Goal: Information Seeking & Learning: Learn about a topic

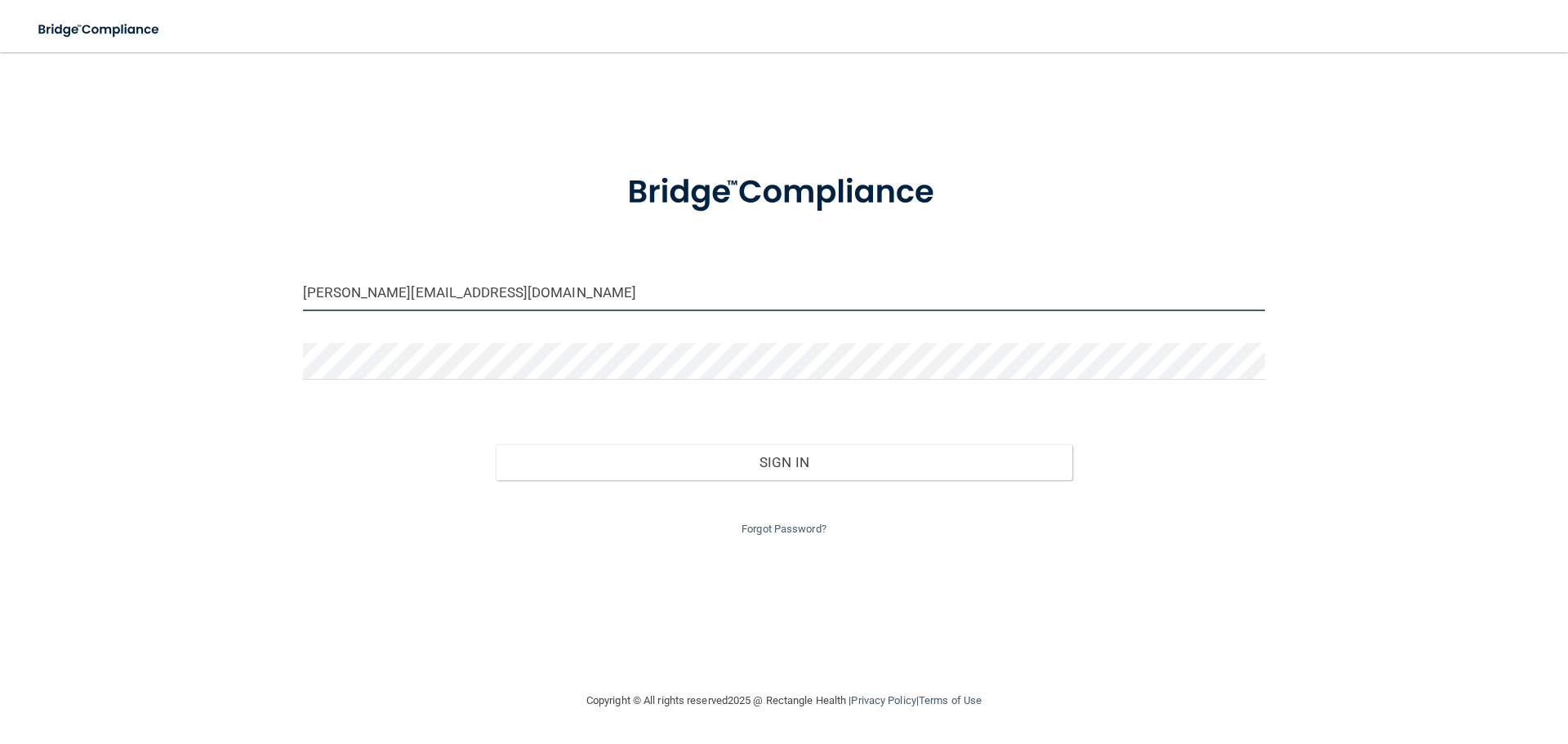
click at [474, 289] on input "[PERSON_NAME][EMAIL_ADDRESS][DOMAIN_NAME]" at bounding box center [784, 293] width 962 height 37
drag, startPoint x: 474, startPoint y: 289, endPoint x: 166, endPoint y: 300, distance: 308.2
click at [166, 300] on div "[PERSON_NAME][EMAIL_ADDRESS][DOMAIN_NAME] Invalid email/password. You don't hav…" at bounding box center [784, 372] width 1503 height 606
type input "[EMAIL_ADDRESS][DOMAIN_NAME]"
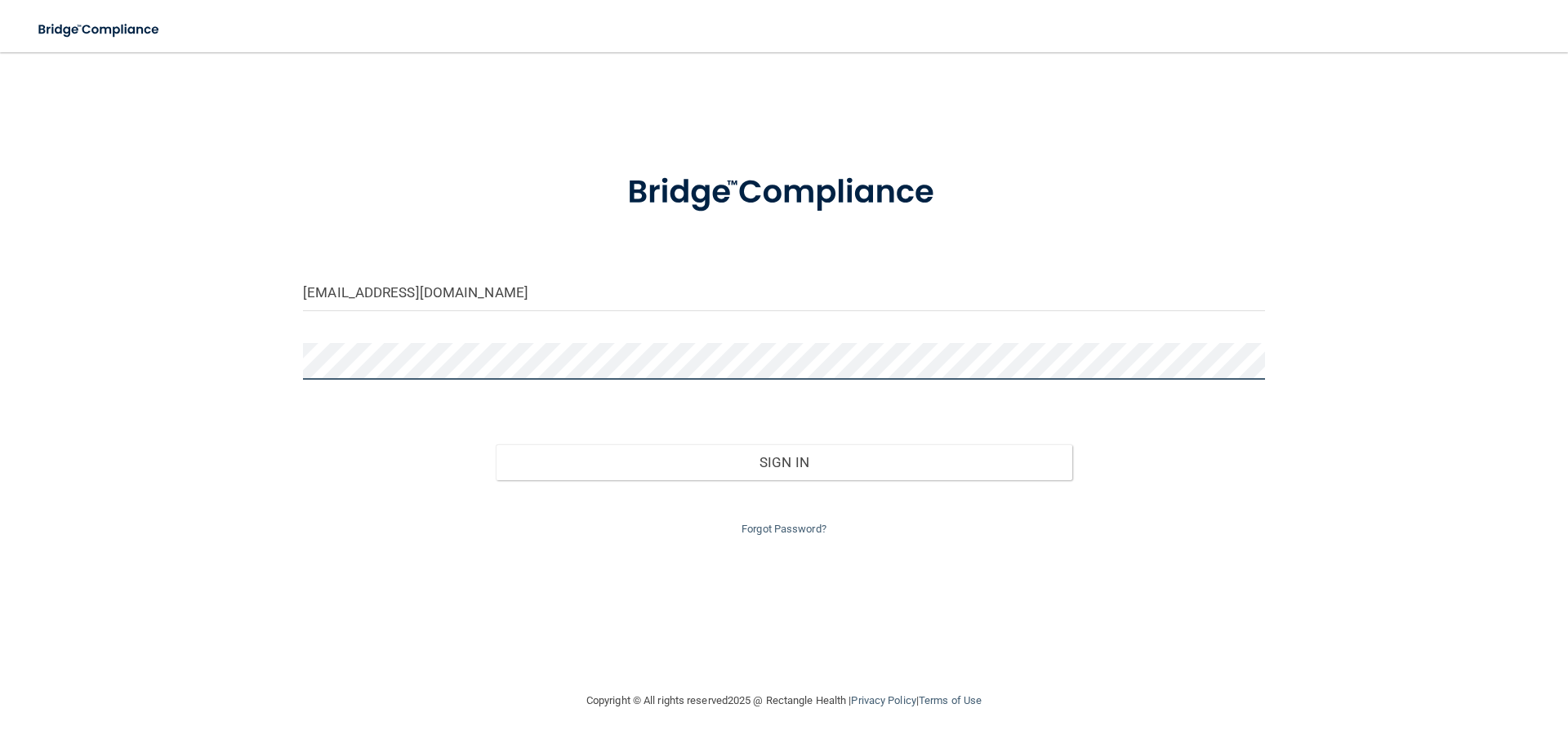
click at [175, 376] on div "[EMAIL_ADDRESS][DOMAIN_NAME] Invalid email/password. You don't have permission …" at bounding box center [784, 372] width 1503 height 606
click at [496, 444] on button "Sign In" at bounding box center [784, 461] width 578 height 36
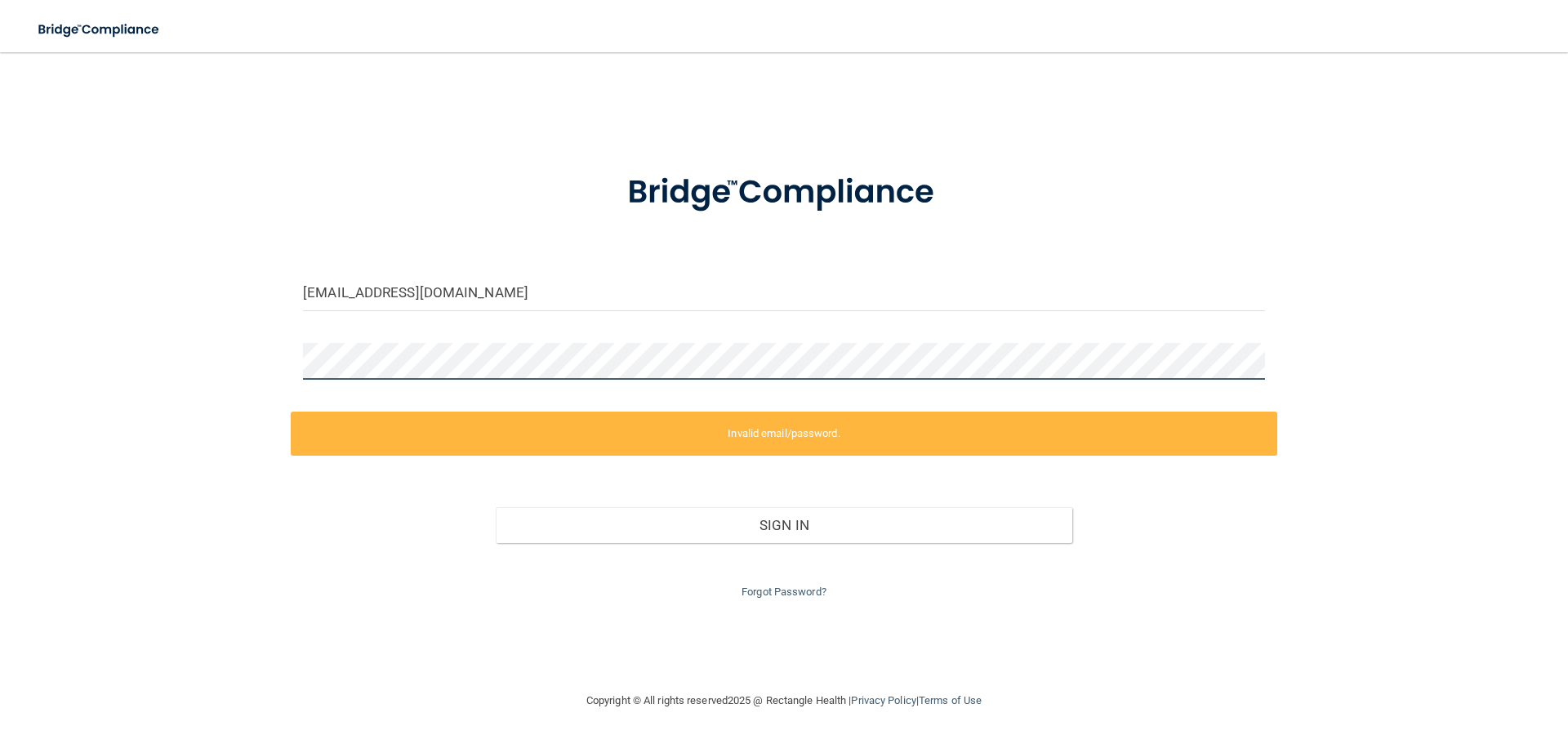
click at [196, 375] on div "[EMAIL_ADDRESS][DOMAIN_NAME] Invalid email/password. You don't have permission …" at bounding box center [784, 372] width 1503 height 606
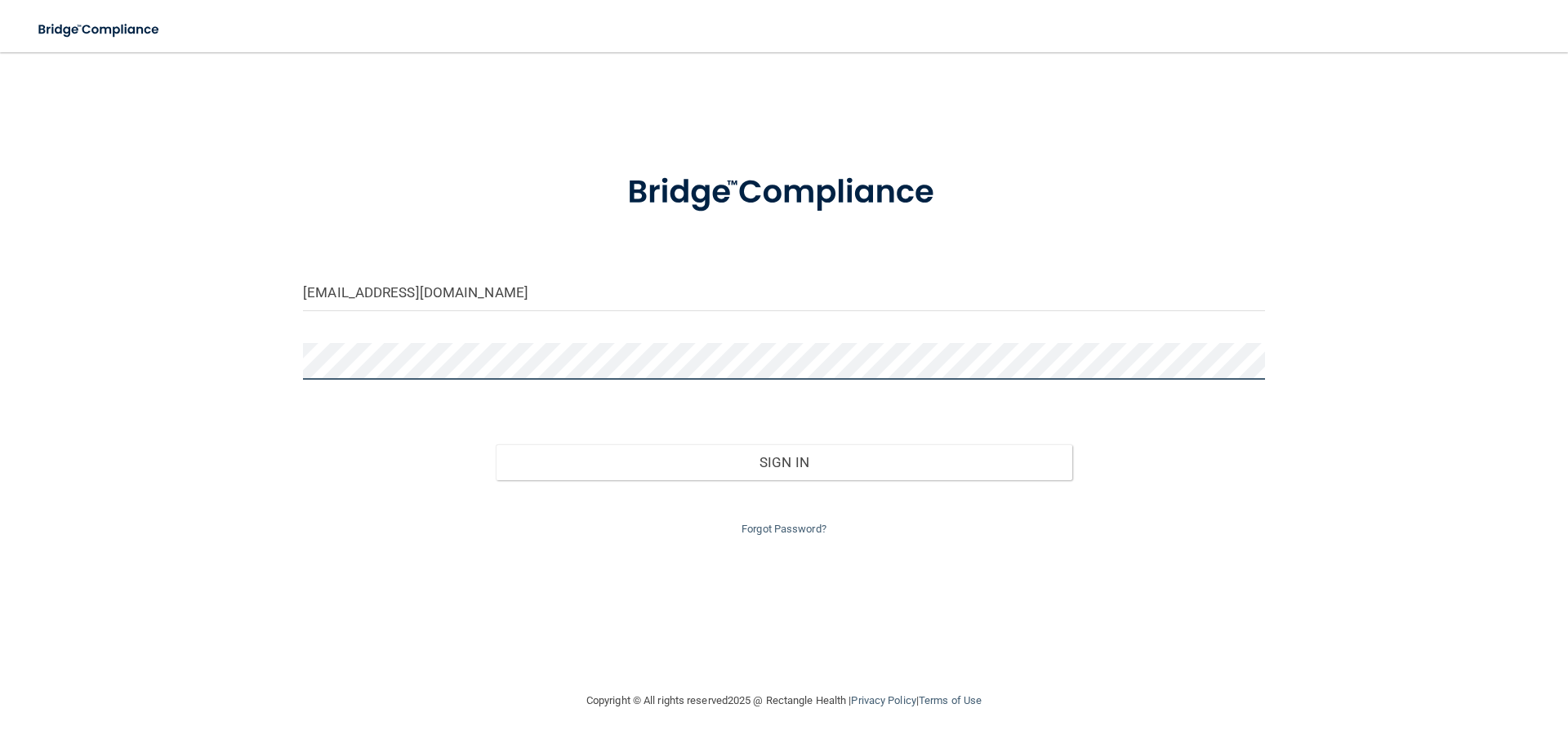
click at [496, 444] on button "Sign In" at bounding box center [784, 461] width 578 height 36
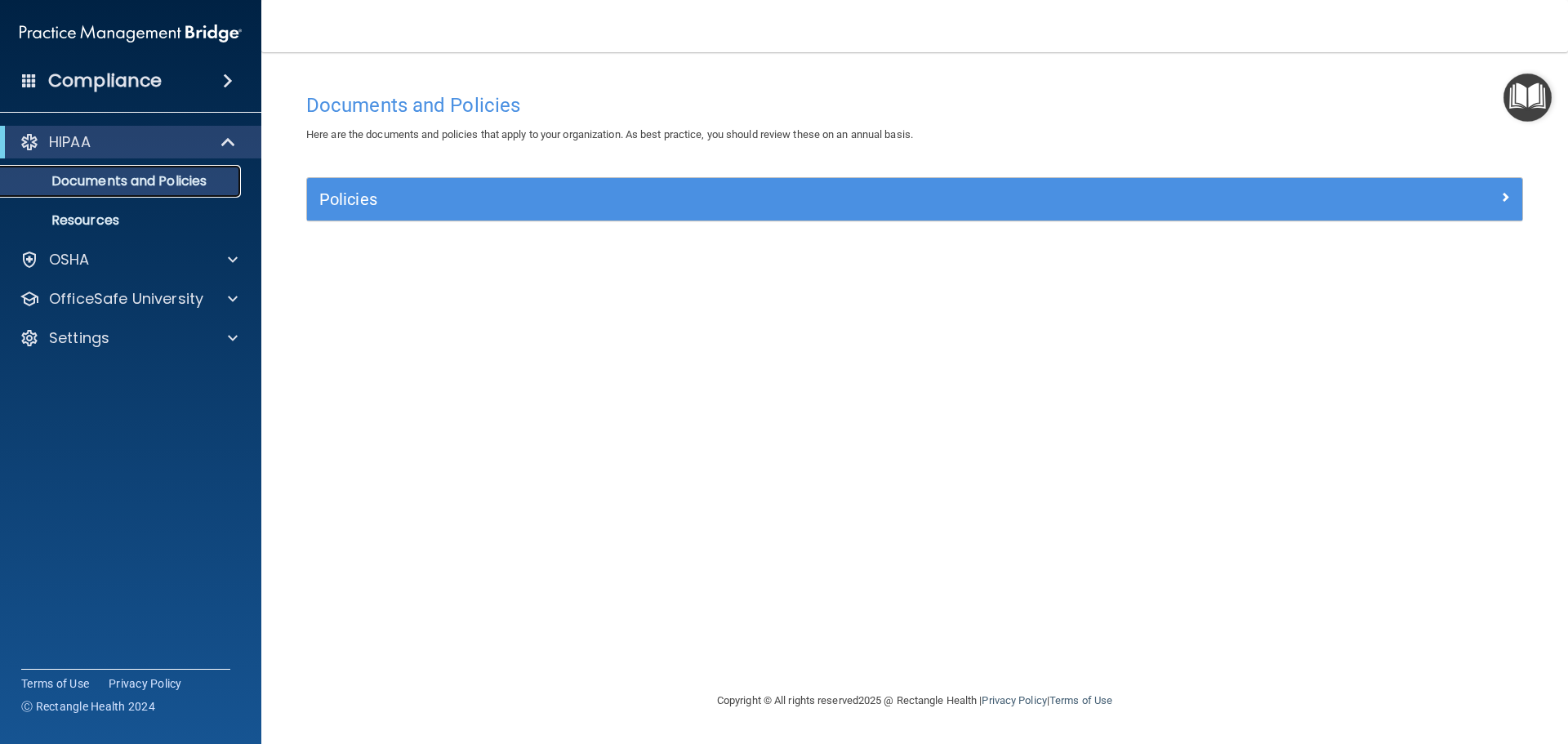
click at [146, 173] on p "Documents and Policies" at bounding box center [122, 181] width 223 height 17
click at [230, 261] on span at bounding box center [232, 259] width 10 height 19
click at [58, 175] on p "Documents and Policies" at bounding box center [122, 181] width 223 height 17
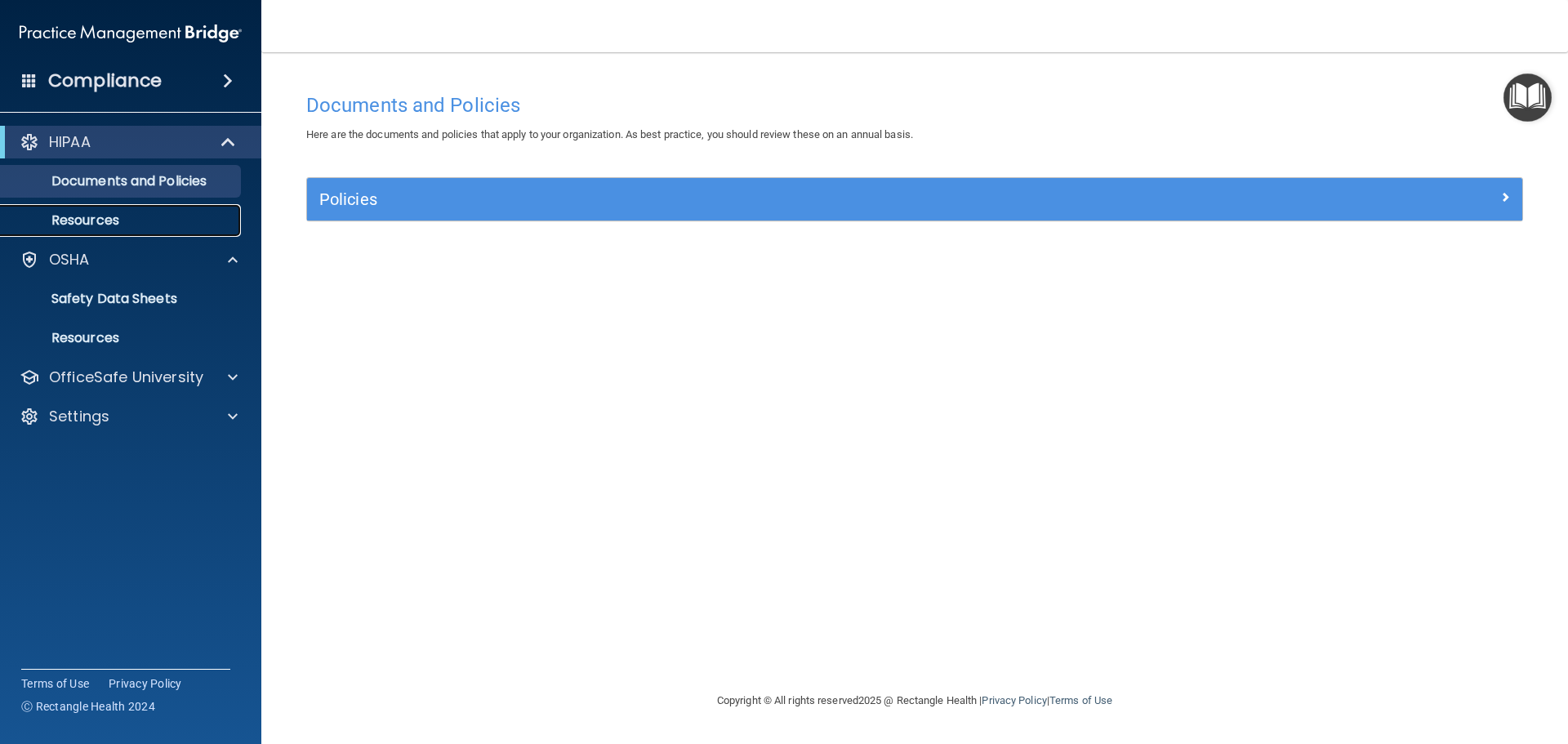
click at [79, 209] on link "Resources" at bounding box center [112, 220] width 257 height 32
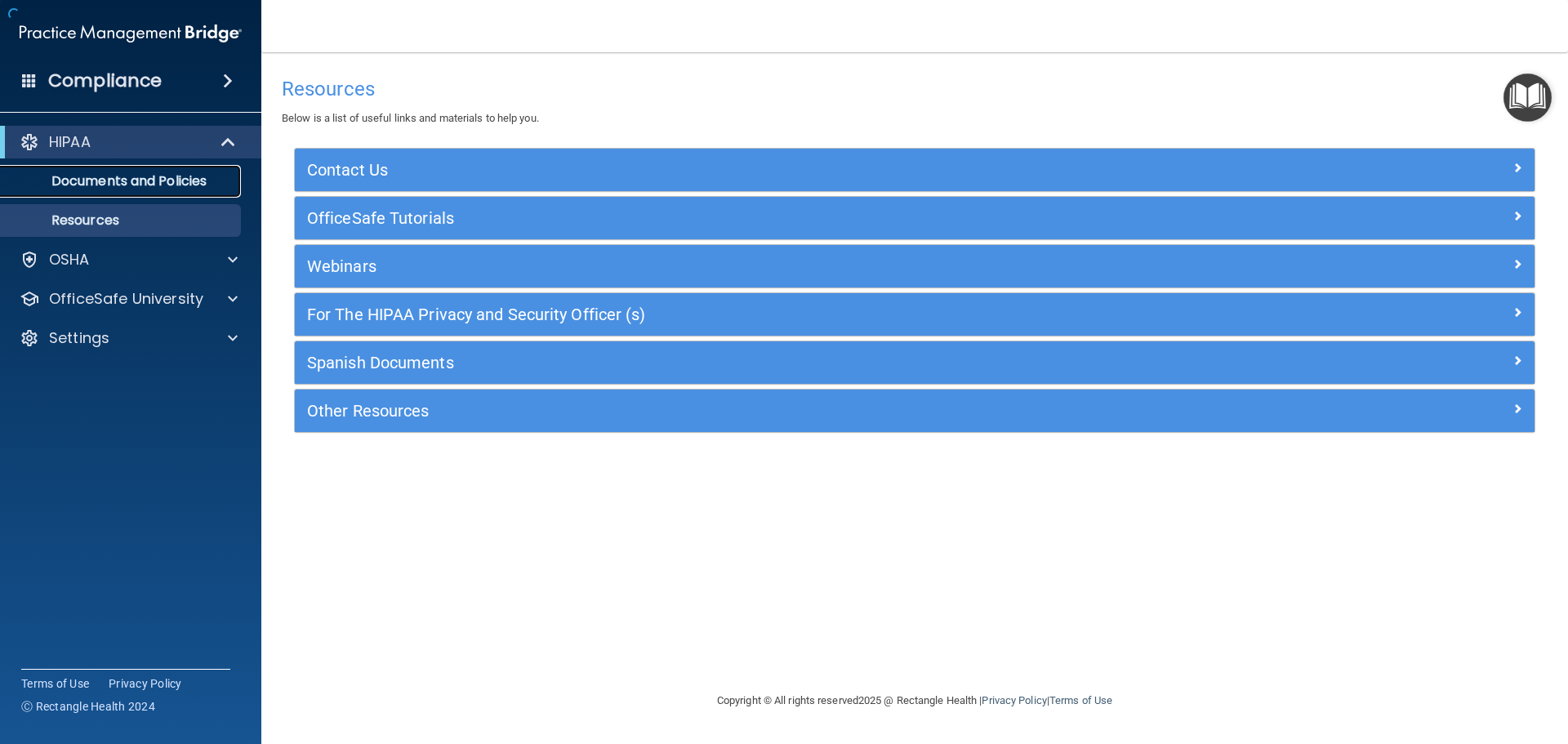
click at [153, 189] on p "Documents and Policies" at bounding box center [122, 181] width 223 height 17
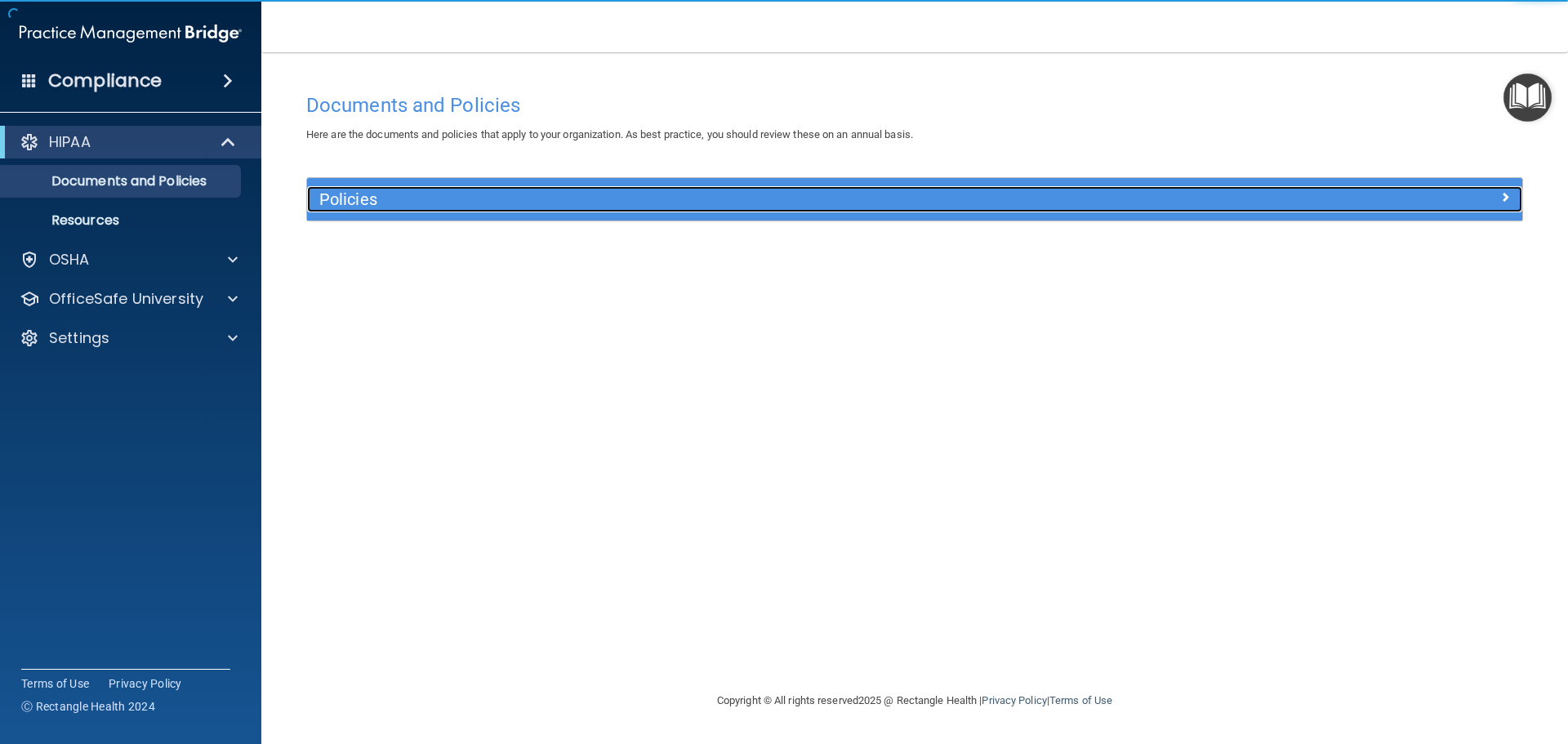
click at [604, 204] on h5 "Policies" at bounding box center [763, 199] width 887 height 18
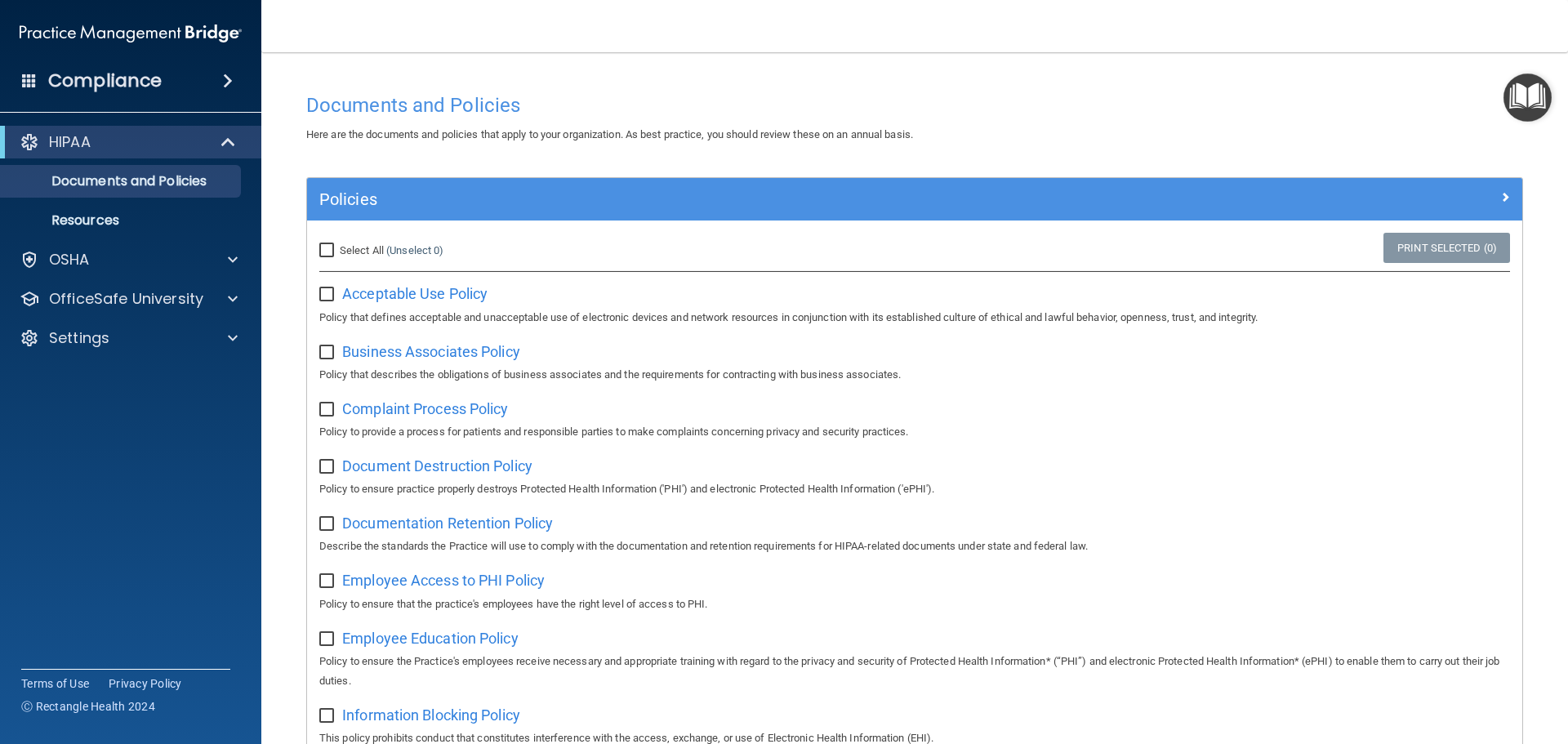
click at [326, 296] on input "checkbox" at bounding box center [329, 294] width 19 height 13
checkbox input "true"
click at [324, 250] on input "Select All (Unselect 1) Unselect All" at bounding box center [329, 250] width 19 height 13
checkbox input "true"
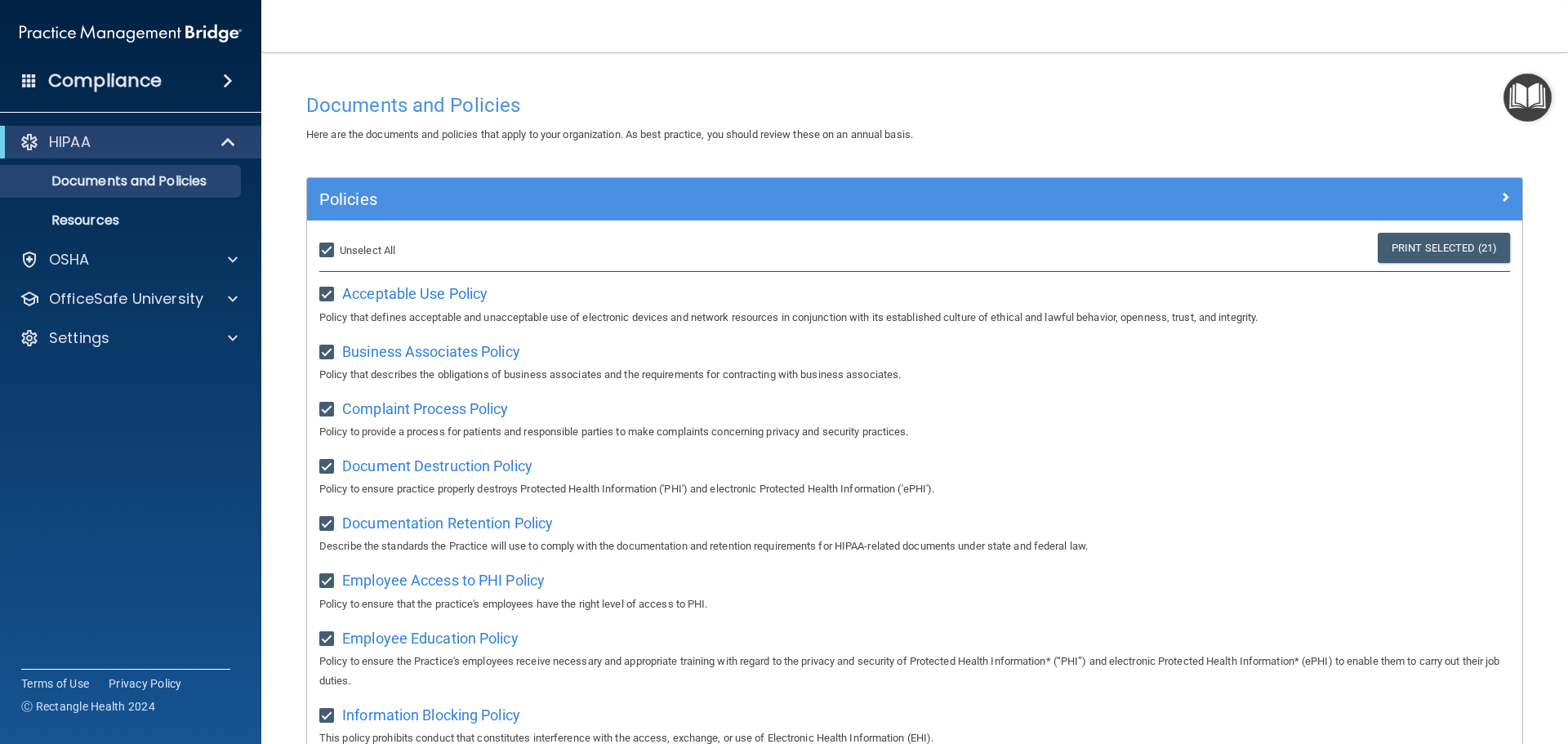
checkbox input "true"
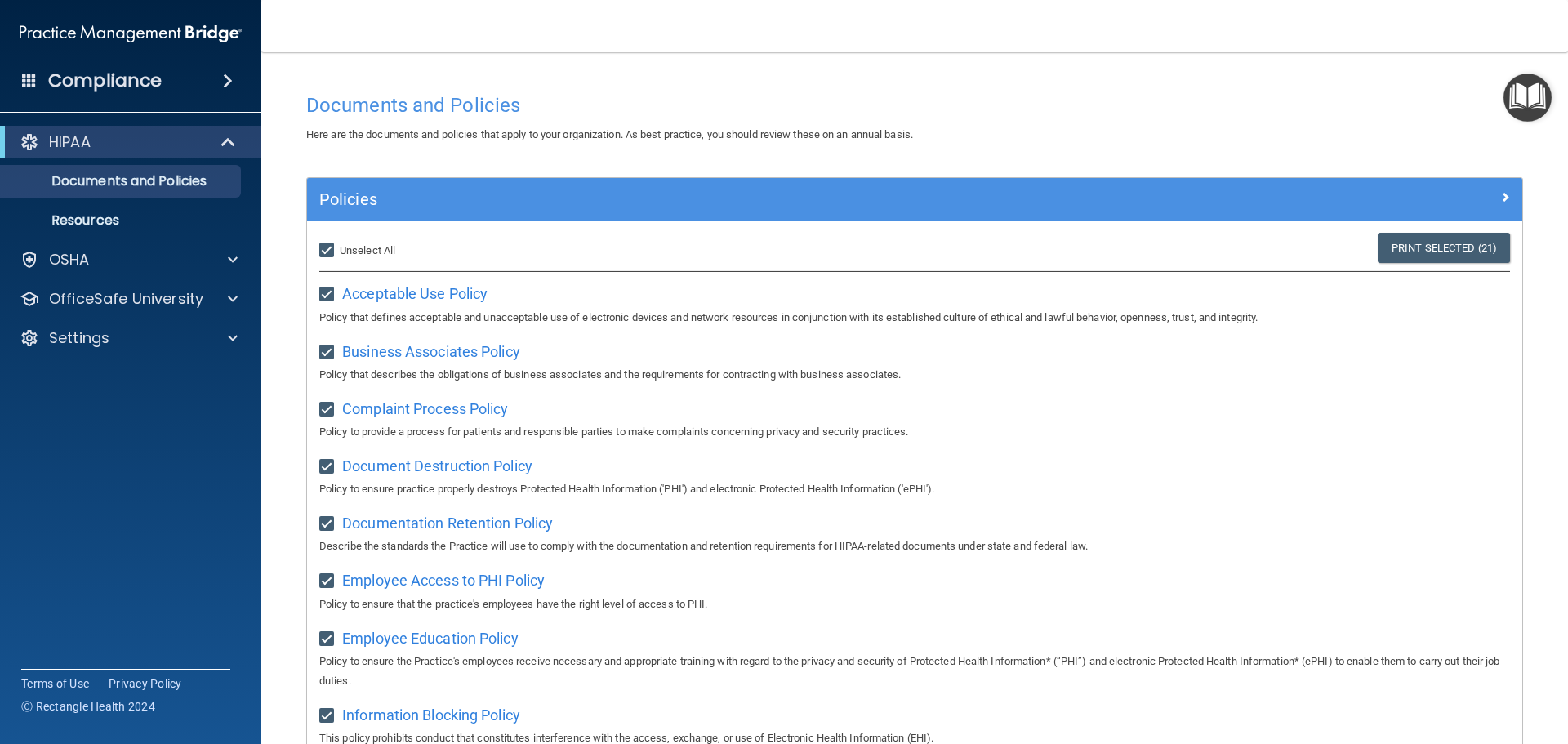
checkbox input "true"
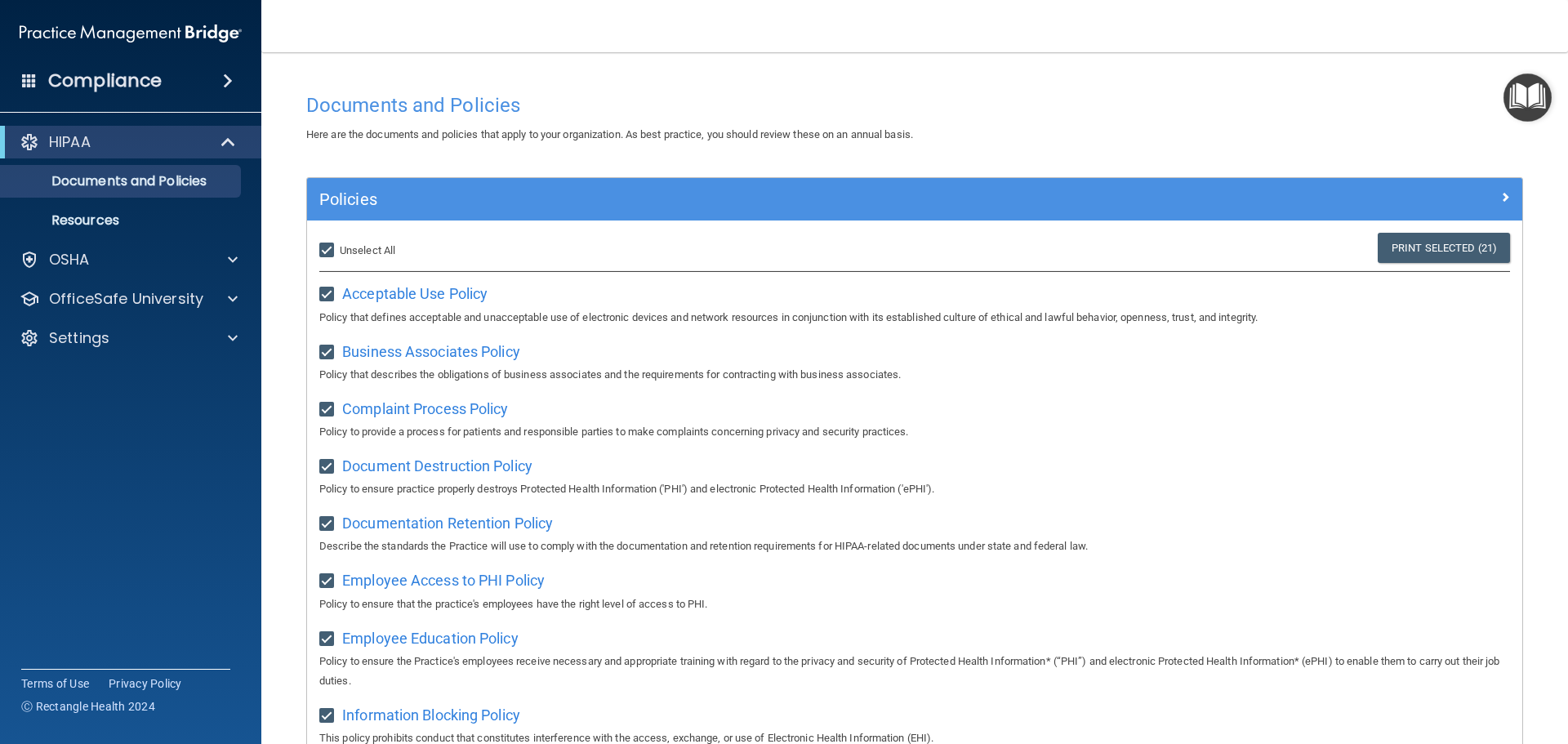
checkbox input "true"
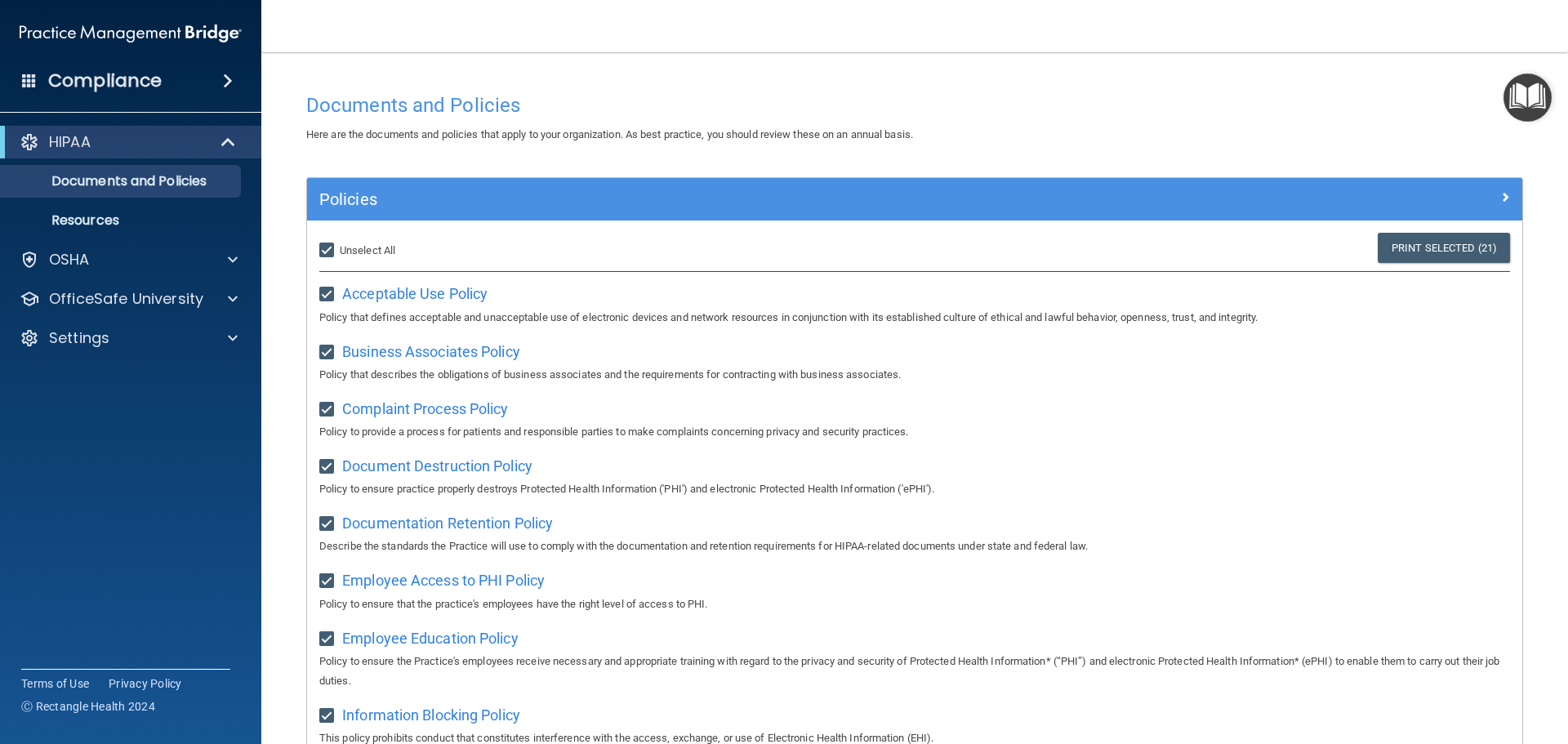
checkbox input "true"
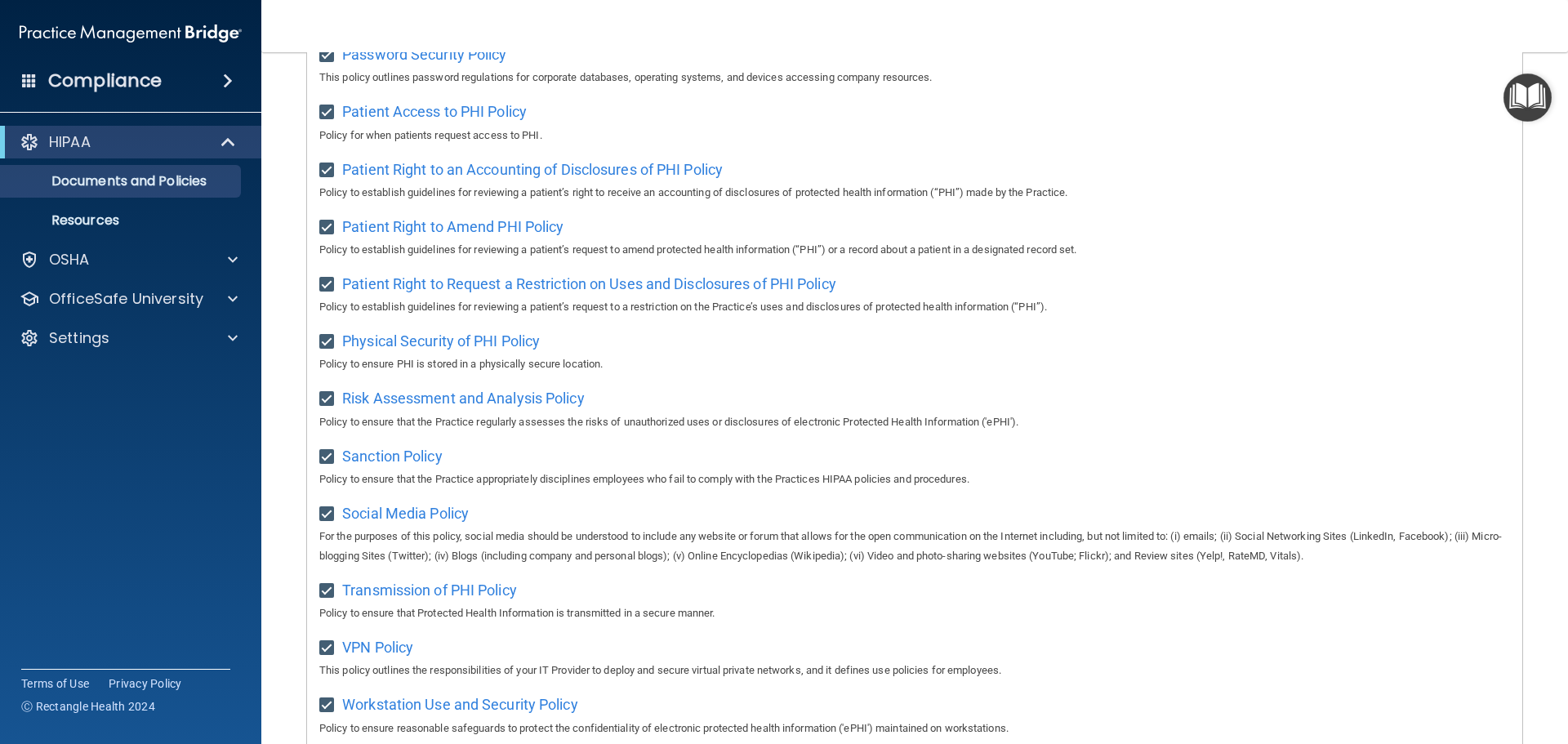
scroll to position [894, 0]
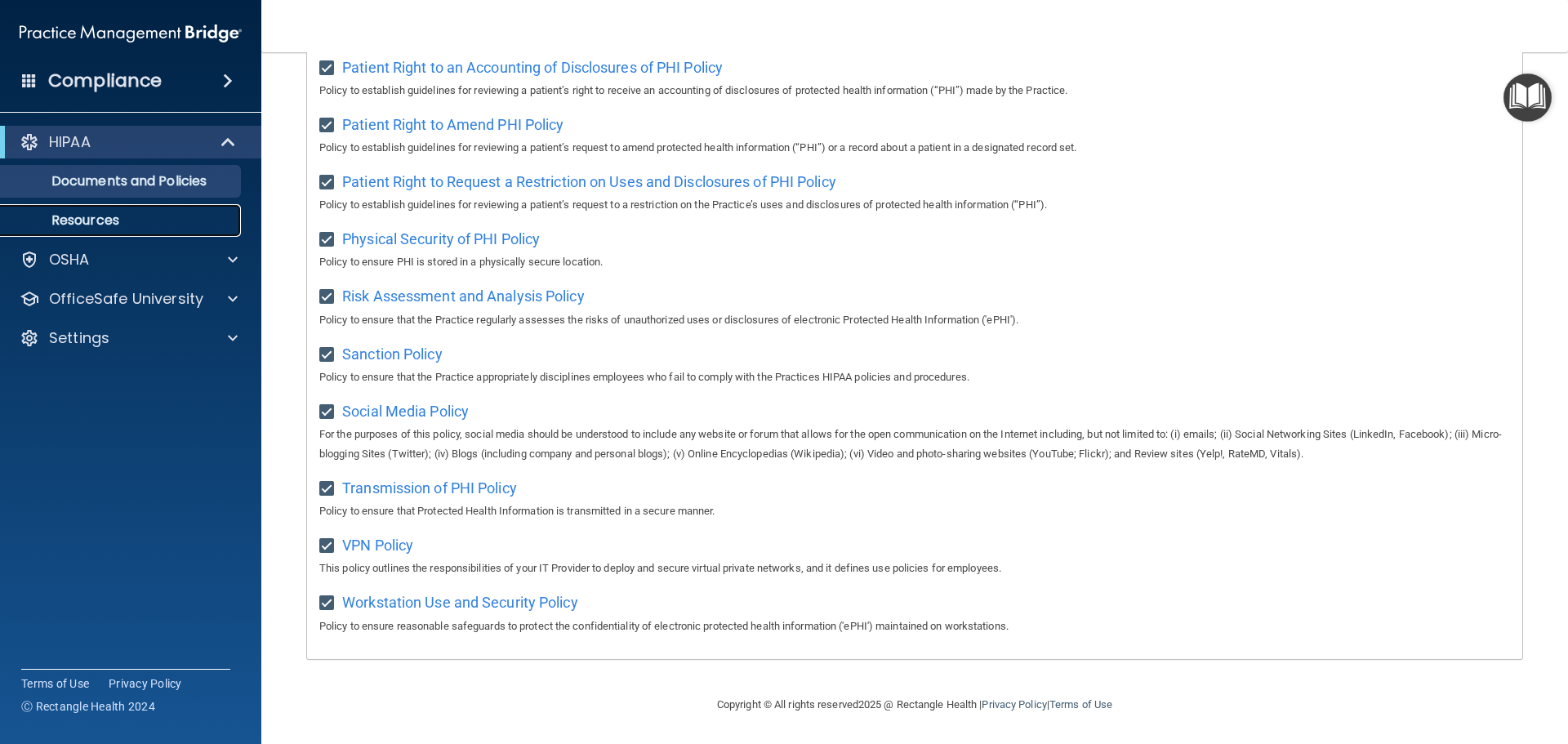
click at [99, 227] on p "Resources" at bounding box center [122, 220] width 223 height 17
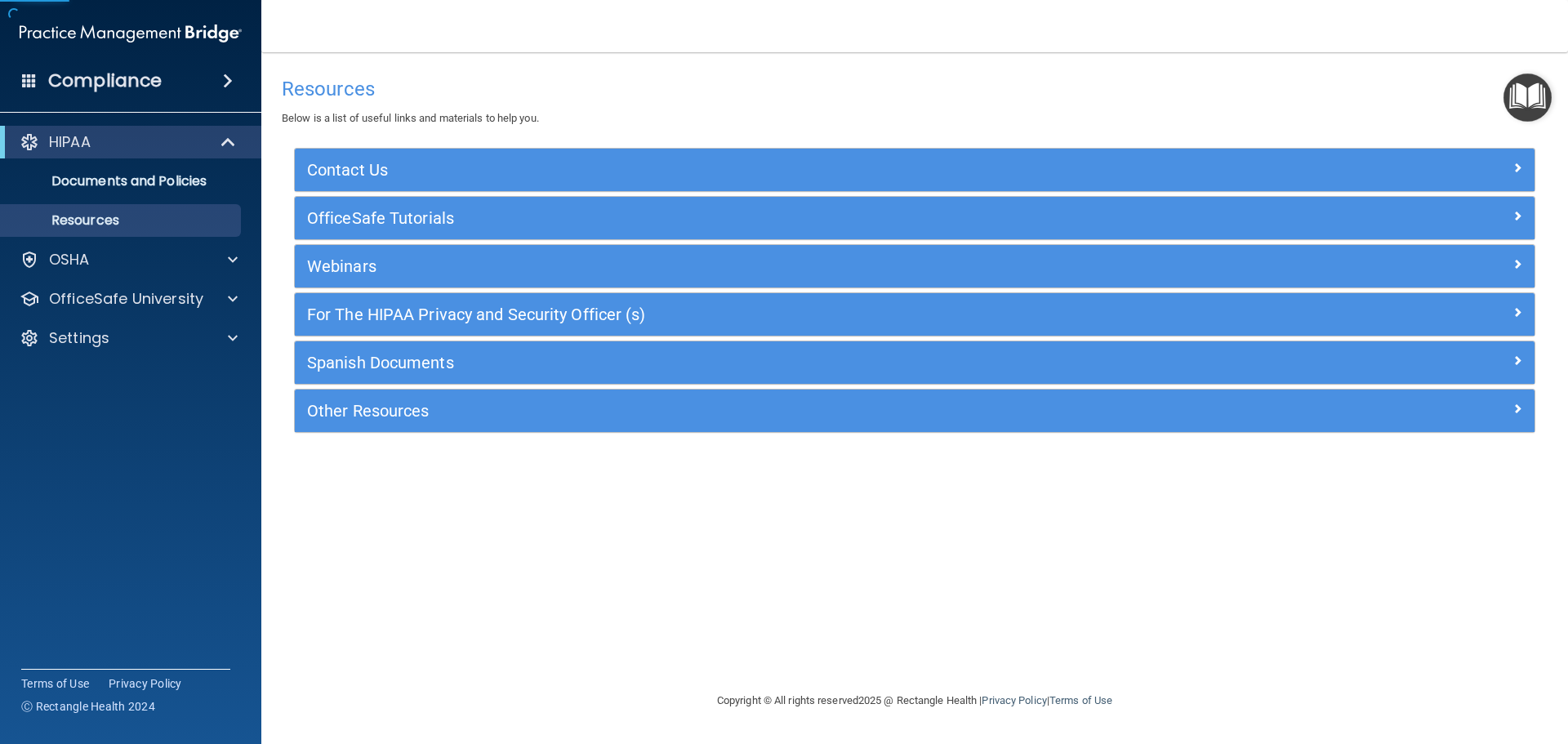
click at [109, 83] on h4 "Compliance" at bounding box center [105, 81] width 113 height 23
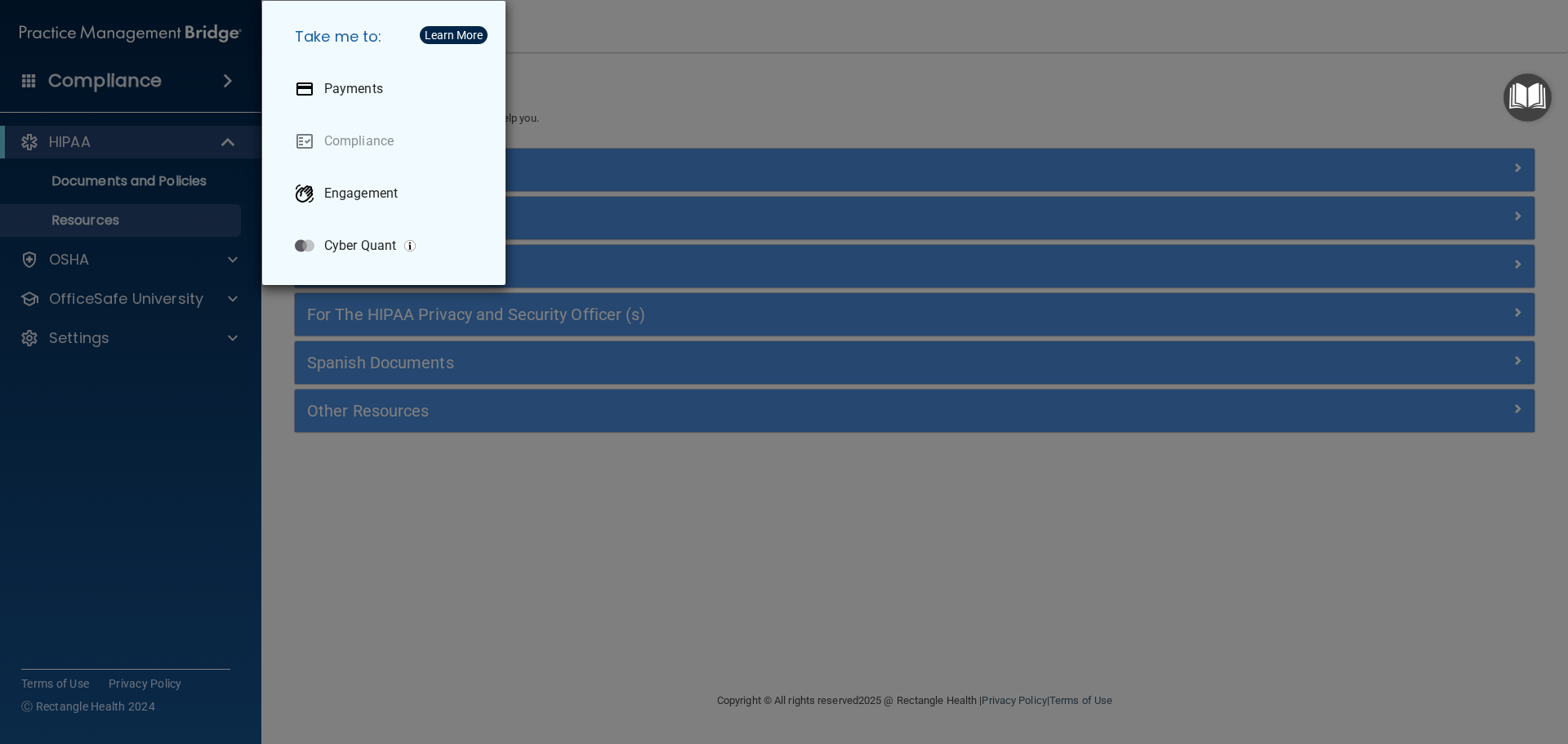
click at [22, 88] on div "Take me to: Payments Compliance Engagement Cyber Quant" at bounding box center [784, 372] width 1568 height 744
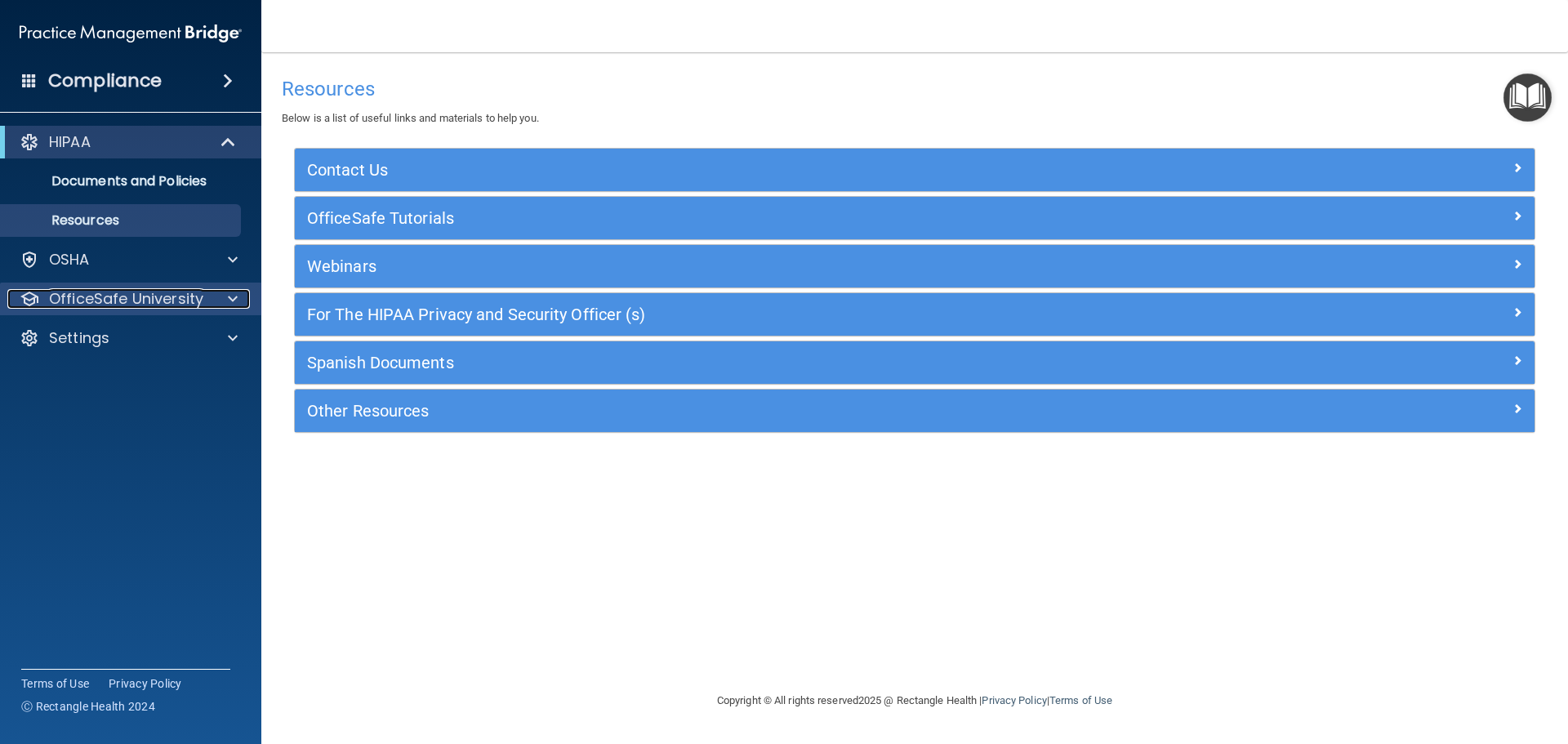
click at [164, 306] on p "OfficeSafe University" at bounding box center [126, 298] width 154 height 19
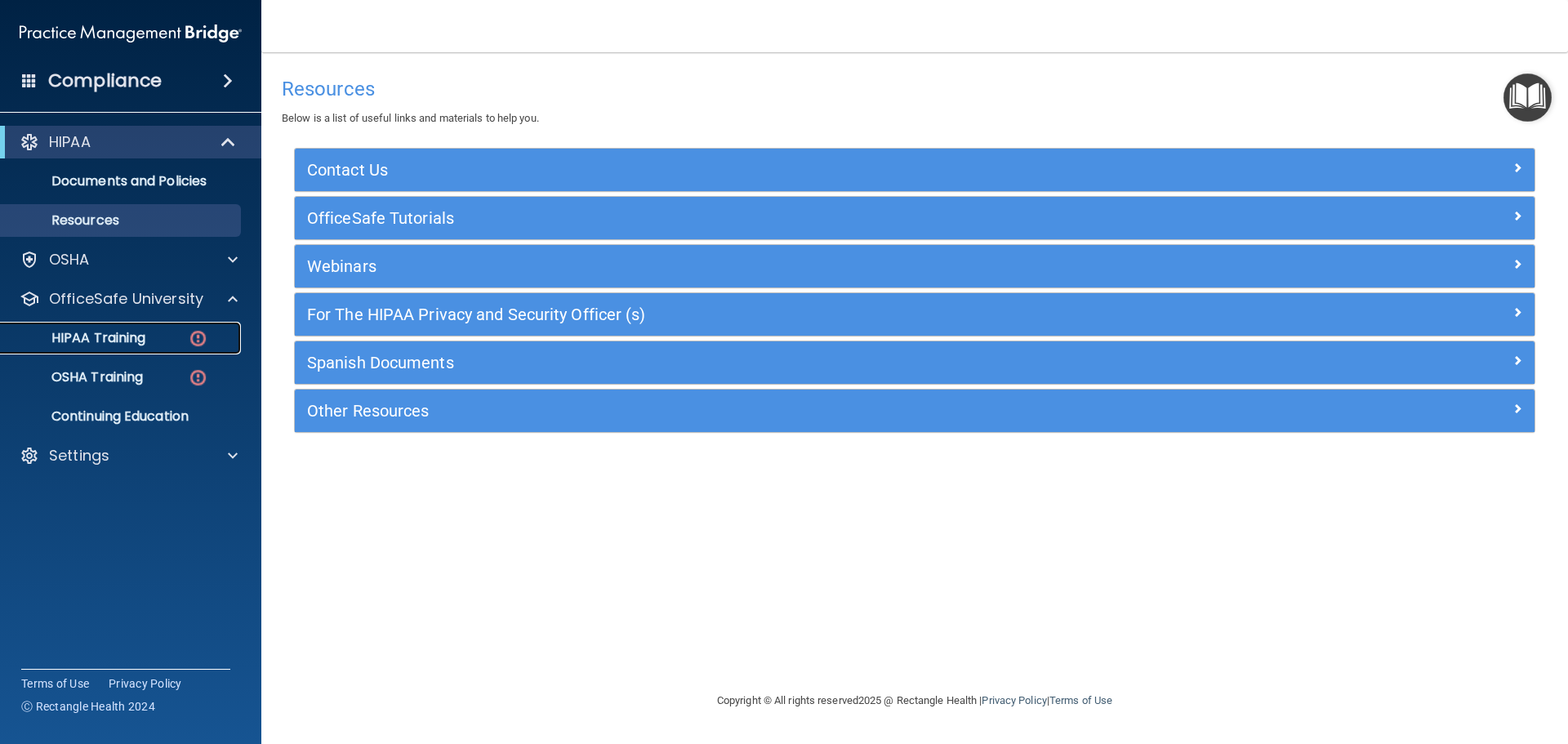
click at [130, 326] on link "HIPAA Training" at bounding box center [112, 338] width 257 height 32
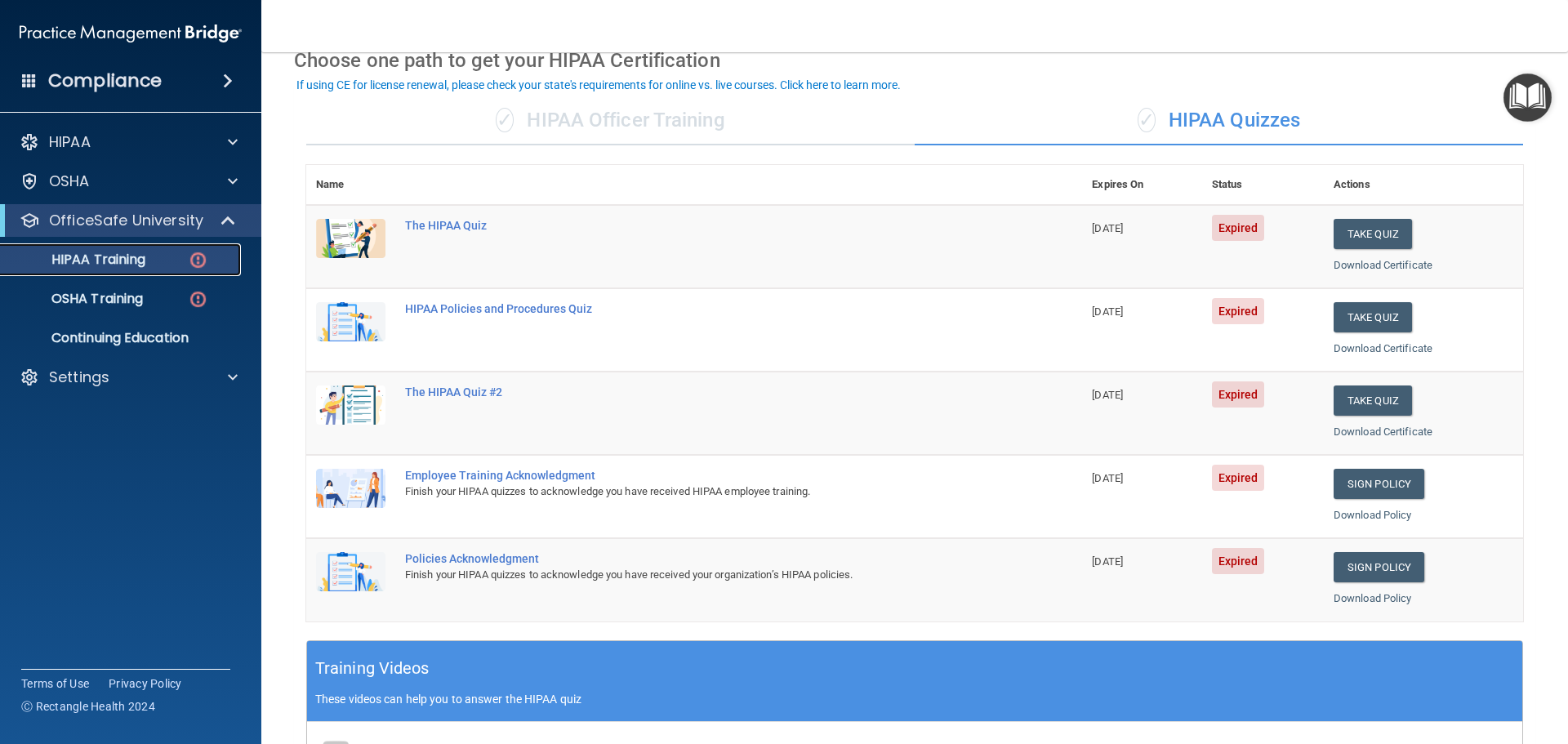
scroll to position [82, 0]
click at [1366, 244] on button "Take Quiz" at bounding box center [1373, 235] width 79 height 31
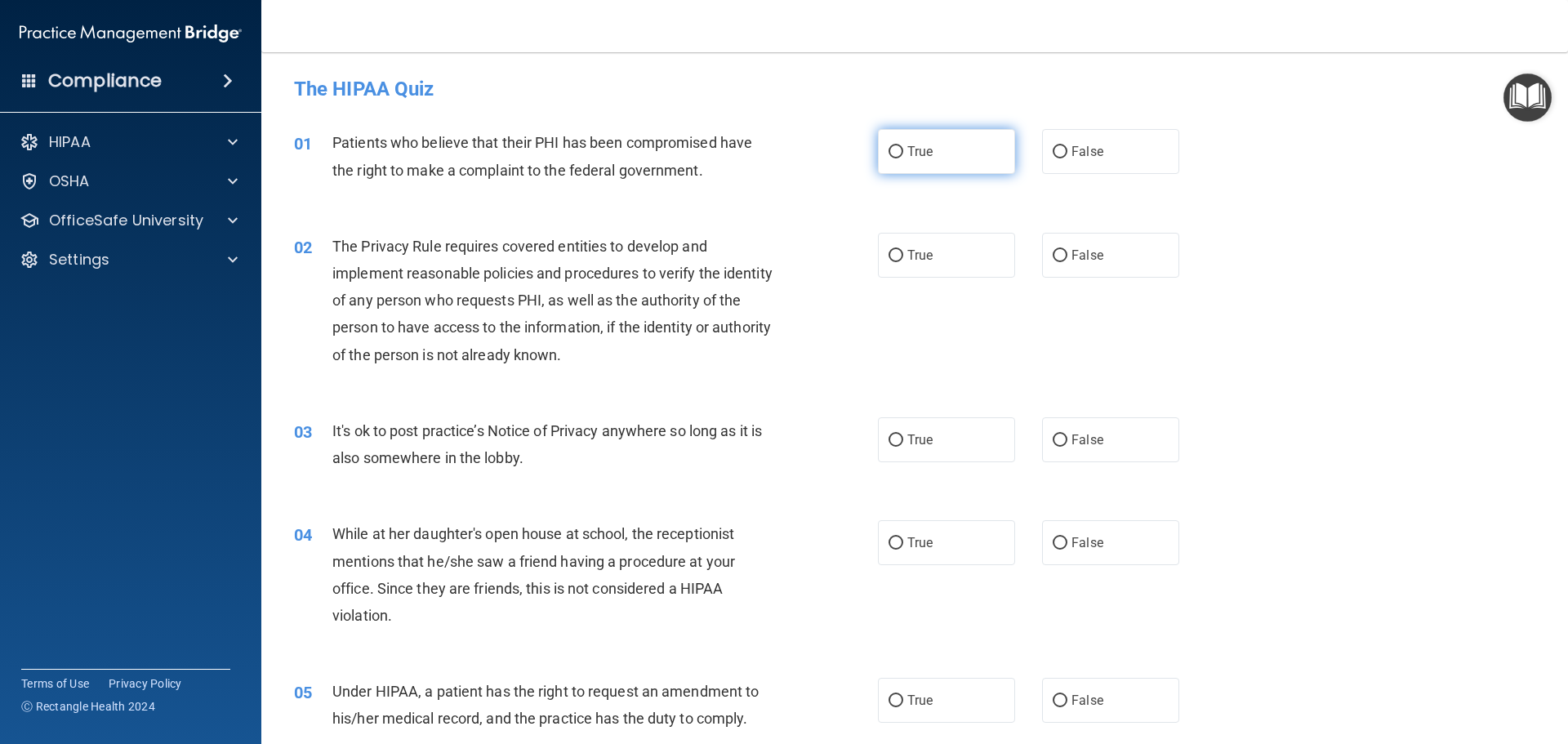
click at [935, 160] on label "True" at bounding box center [946, 151] width 137 height 44
click at [903, 159] on input "True" at bounding box center [896, 153] width 15 height 12
radio input "true"
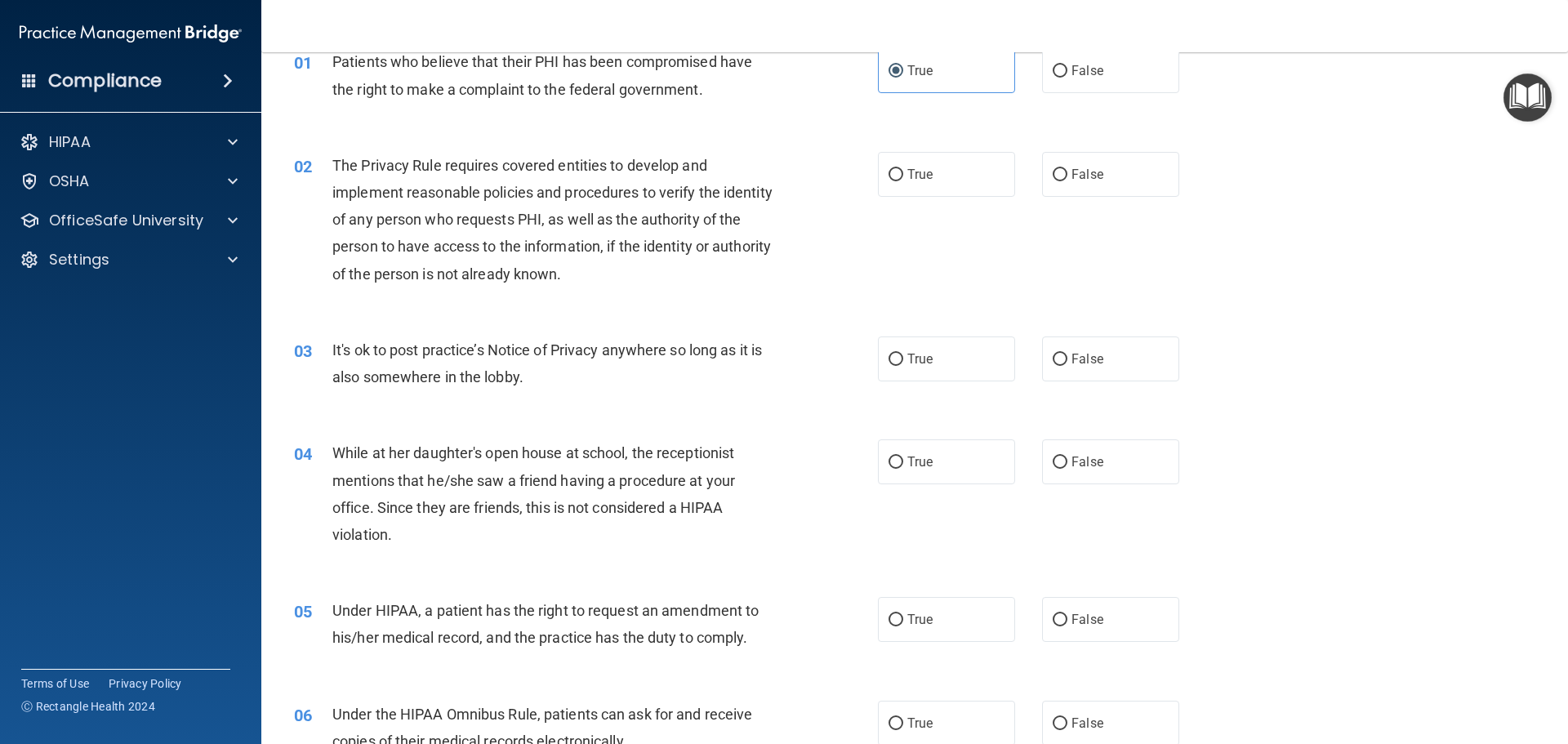
scroll to position [82, 0]
click at [925, 180] on span "True" at bounding box center [920, 174] width 25 height 16
click at [903, 180] on input "True" at bounding box center [896, 174] width 15 height 12
radio input "true"
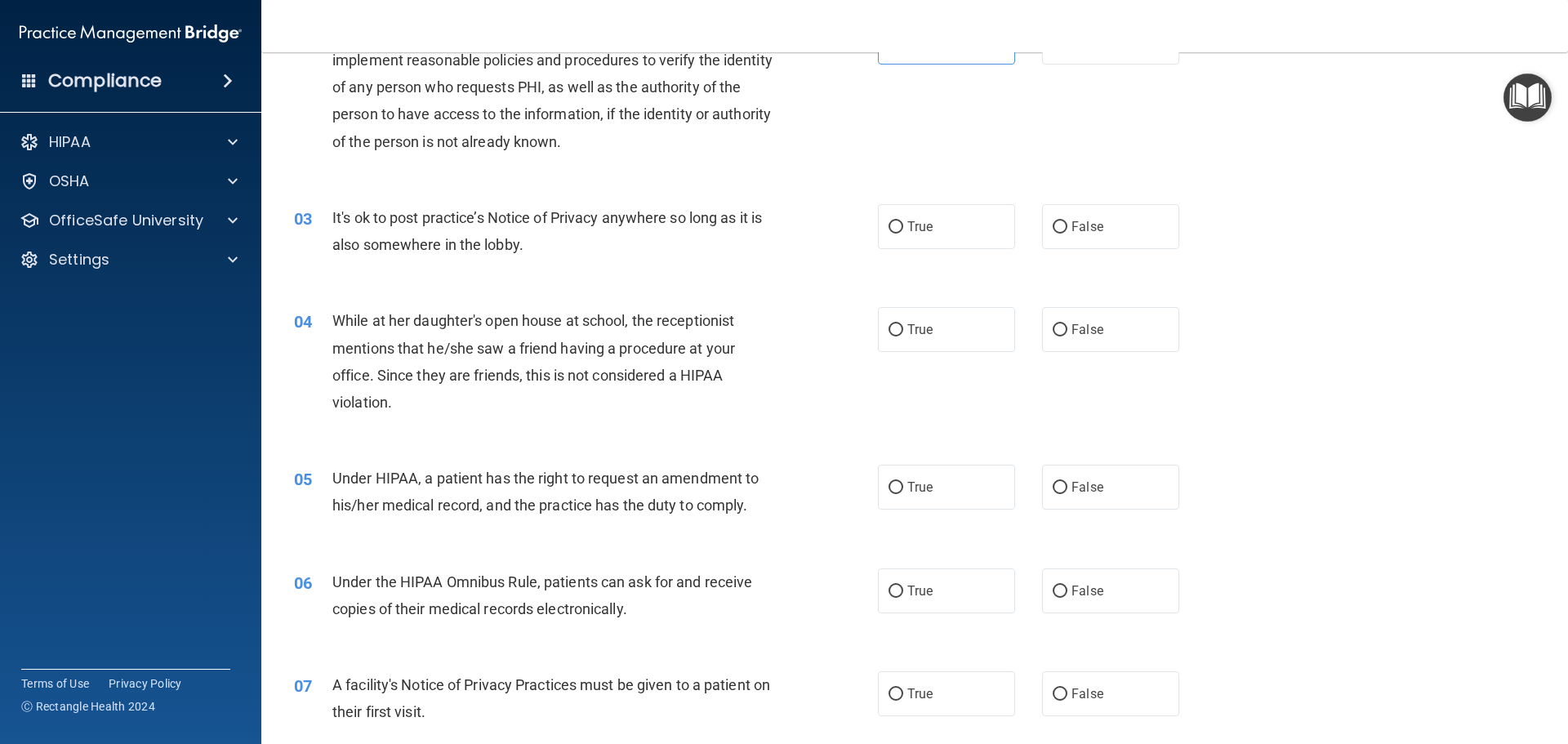
scroll to position [245, 0]
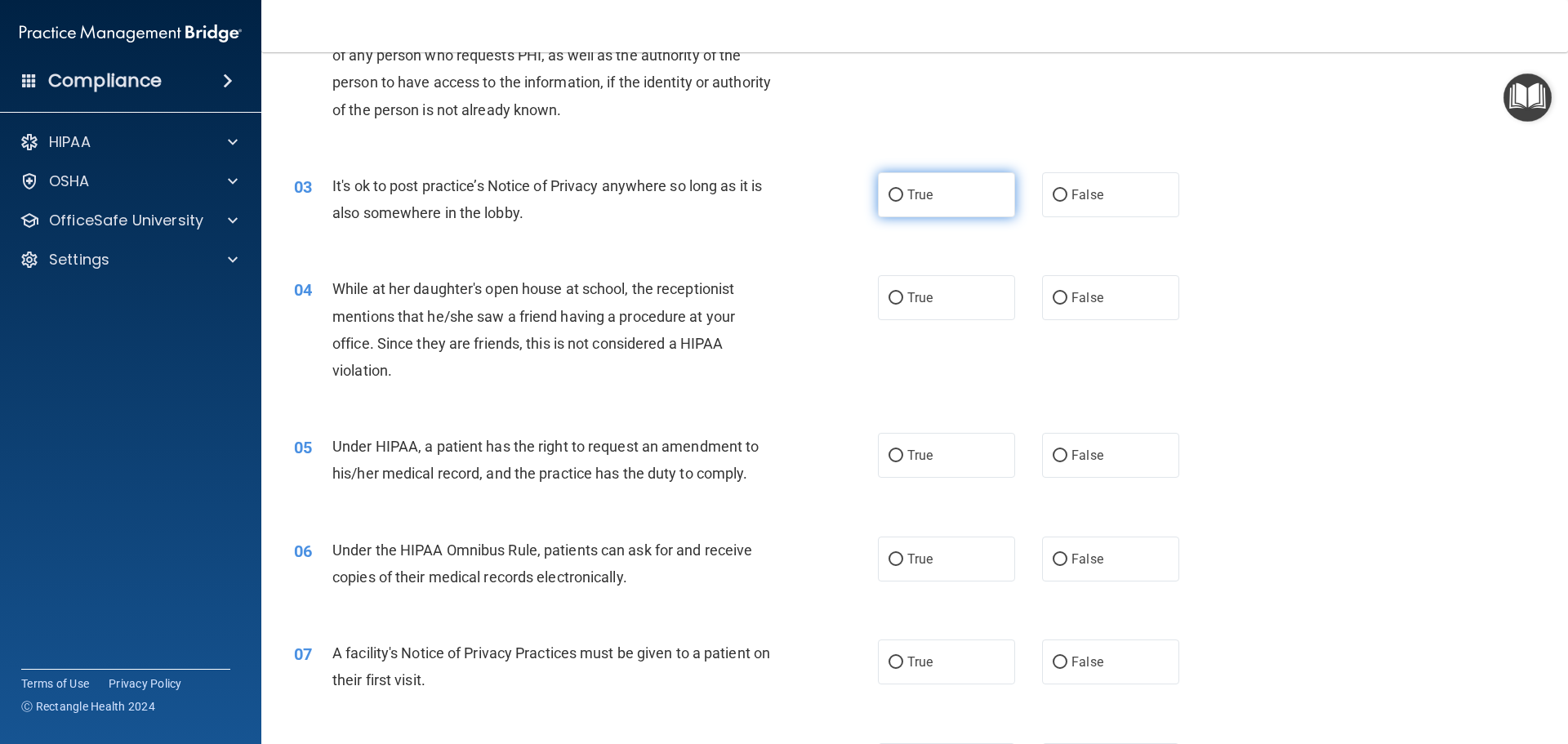
click at [941, 209] on label "True" at bounding box center [946, 195] width 137 height 44
click at [903, 201] on input "True" at bounding box center [896, 195] width 15 height 12
radio input "true"
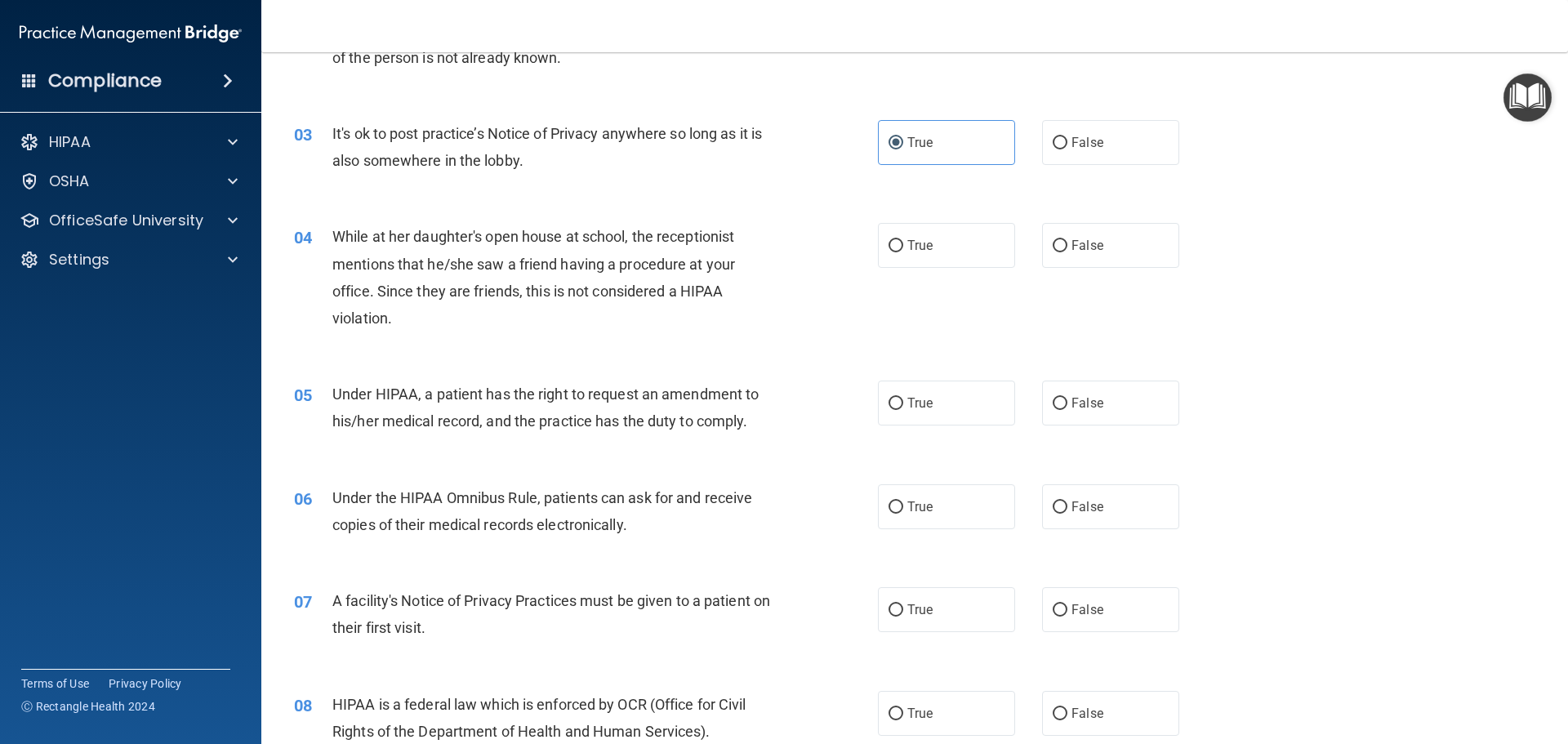
scroll to position [326, 0]
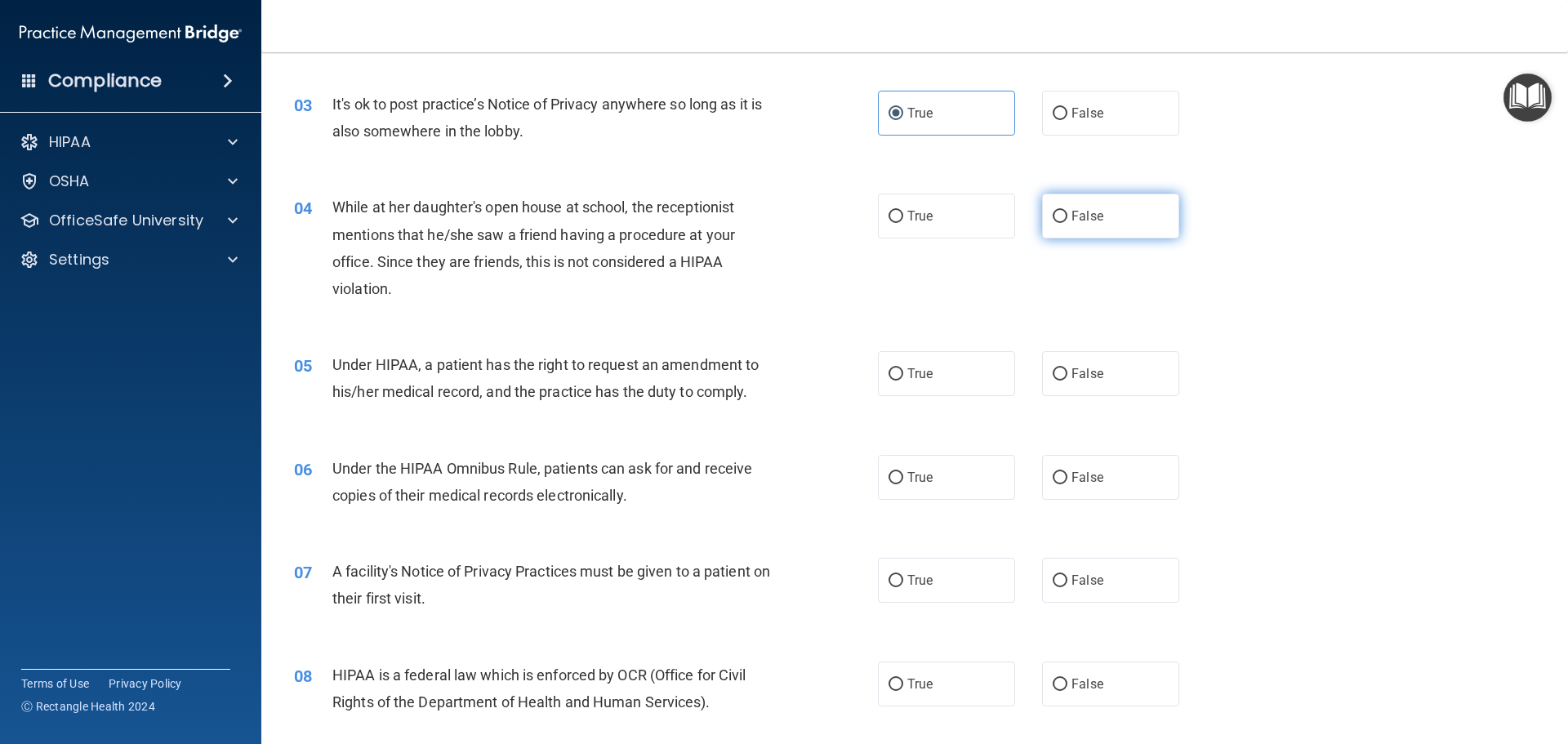
click at [1088, 232] on label "False" at bounding box center [1111, 215] width 137 height 44
click at [1068, 223] on input "False" at bounding box center [1060, 217] width 15 height 12
radio input "true"
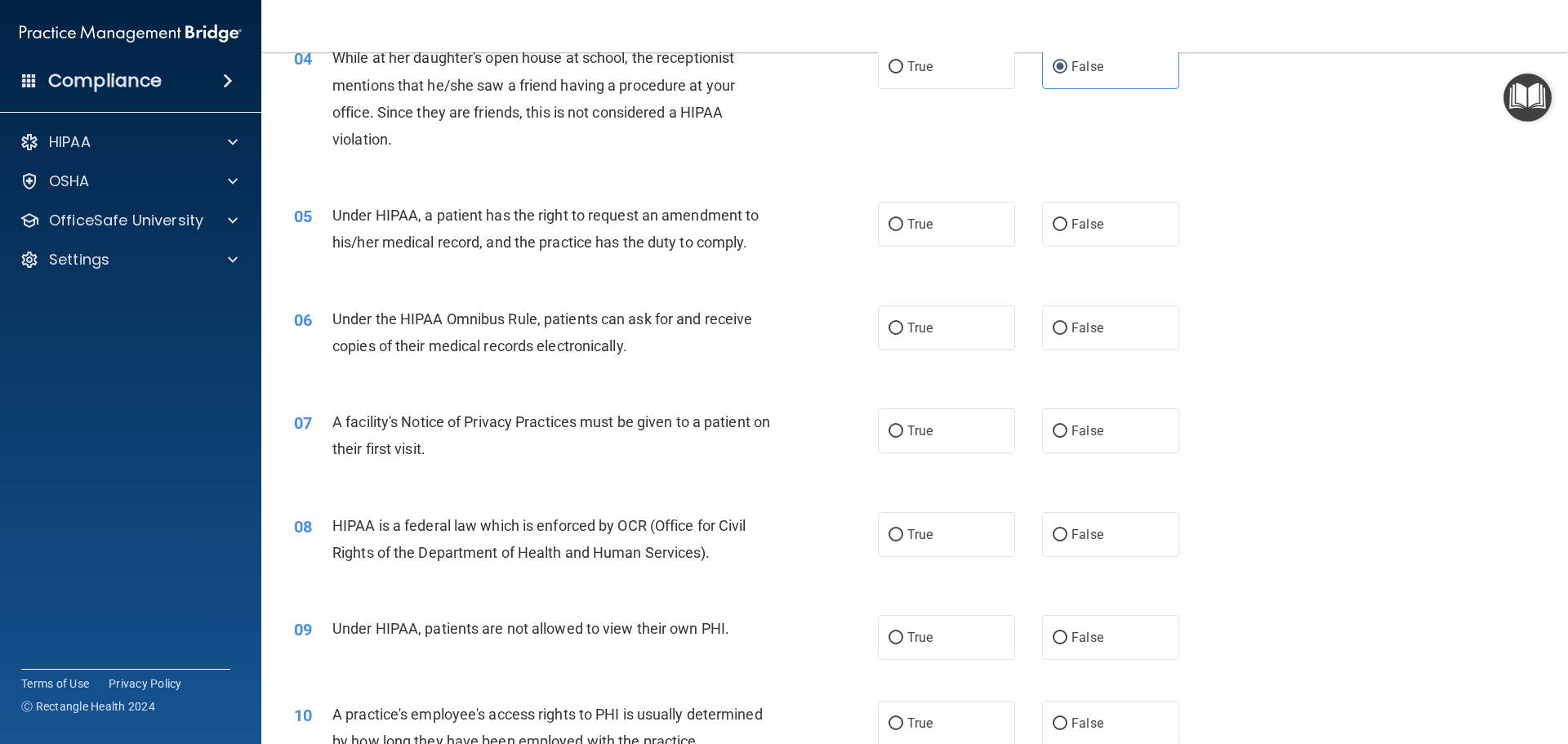
scroll to position [490, 0]
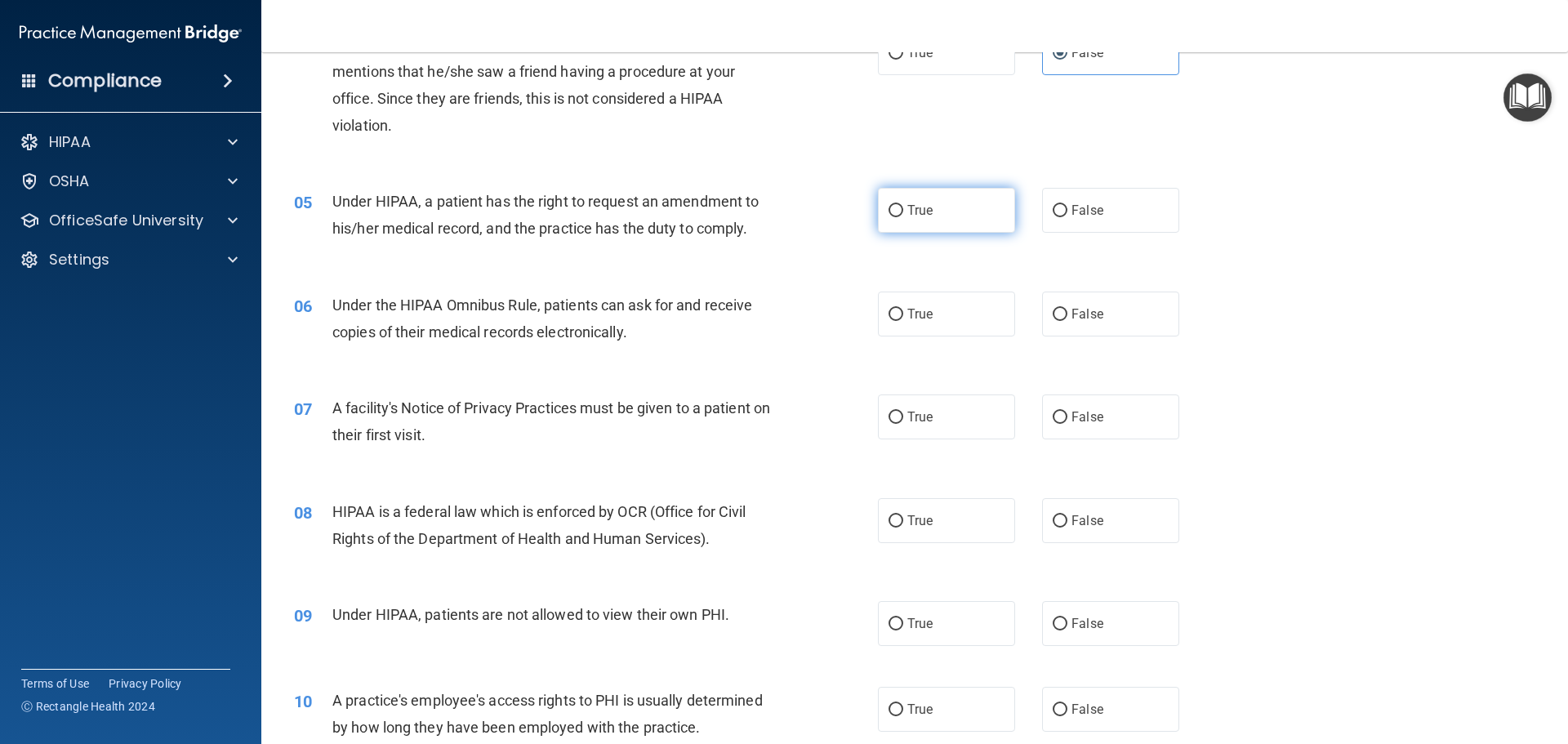
click at [897, 219] on label "True" at bounding box center [946, 209] width 137 height 44
click at [897, 217] on input "True" at bounding box center [896, 211] width 15 height 12
radio input "true"
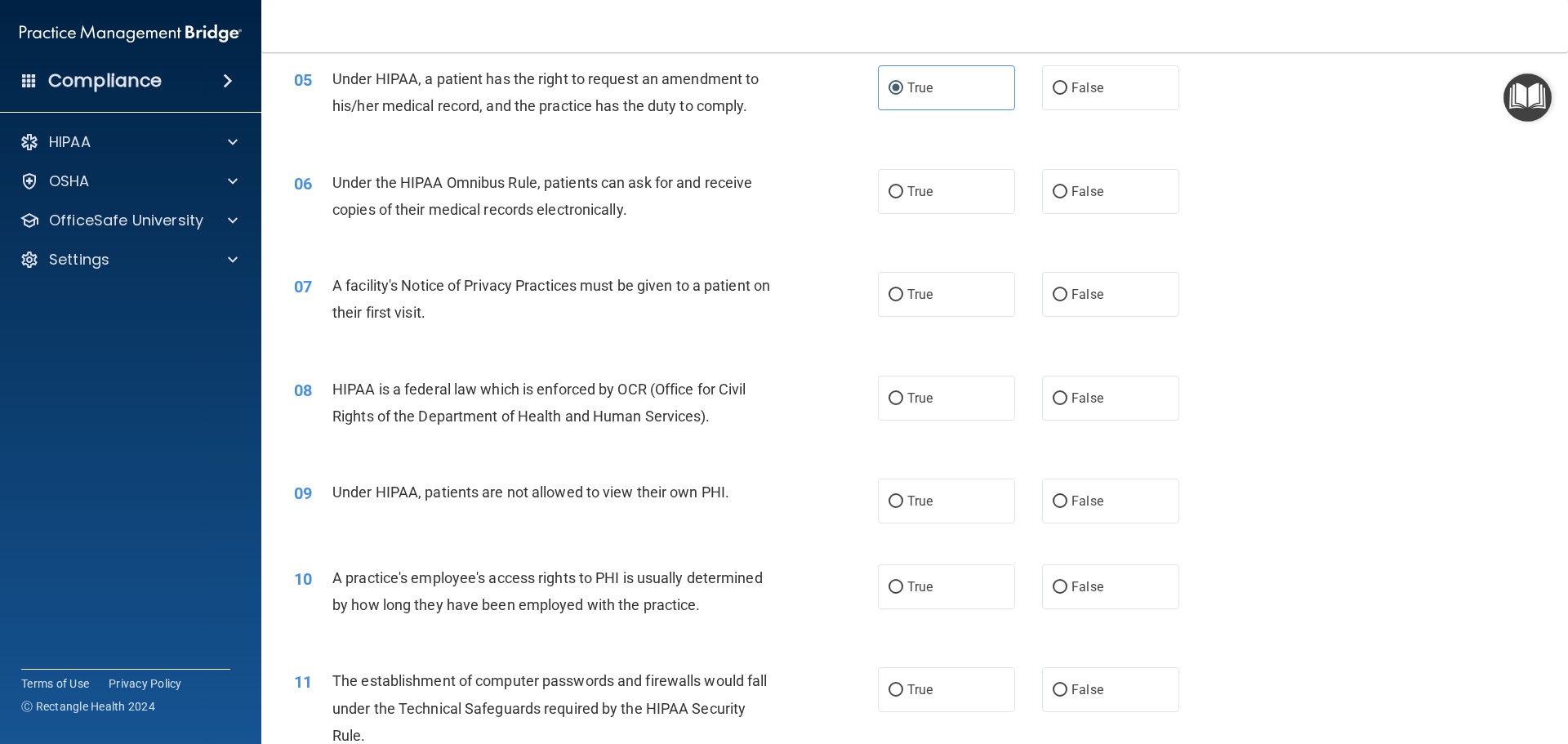
scroll to position [653, 0]
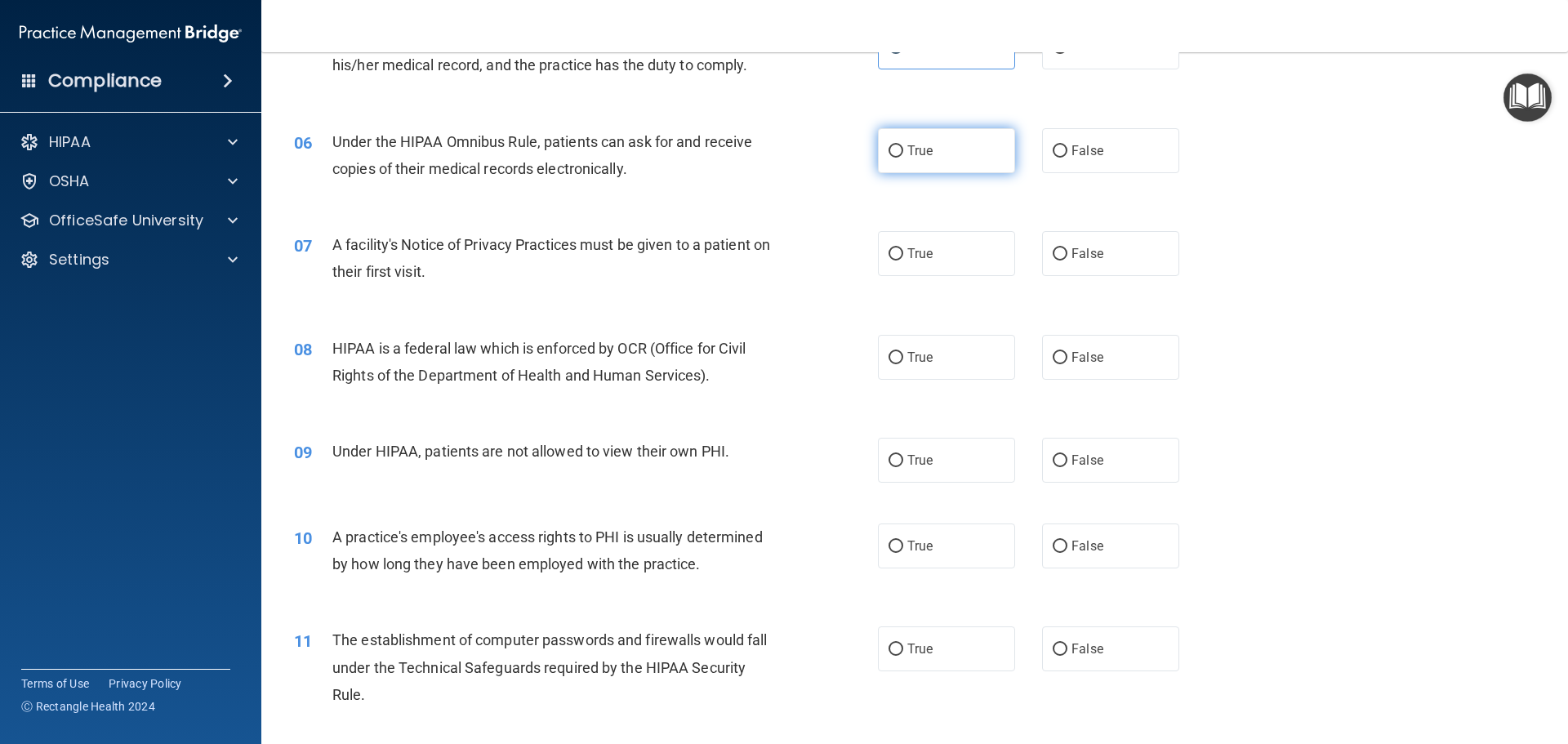
click at [923, 165] on label "True" at bounding box center [946, 150] width 137 height 44
click at [903, 158] on input "True" at bounding box center [896, 152] width 15 height 12
radio input "true"
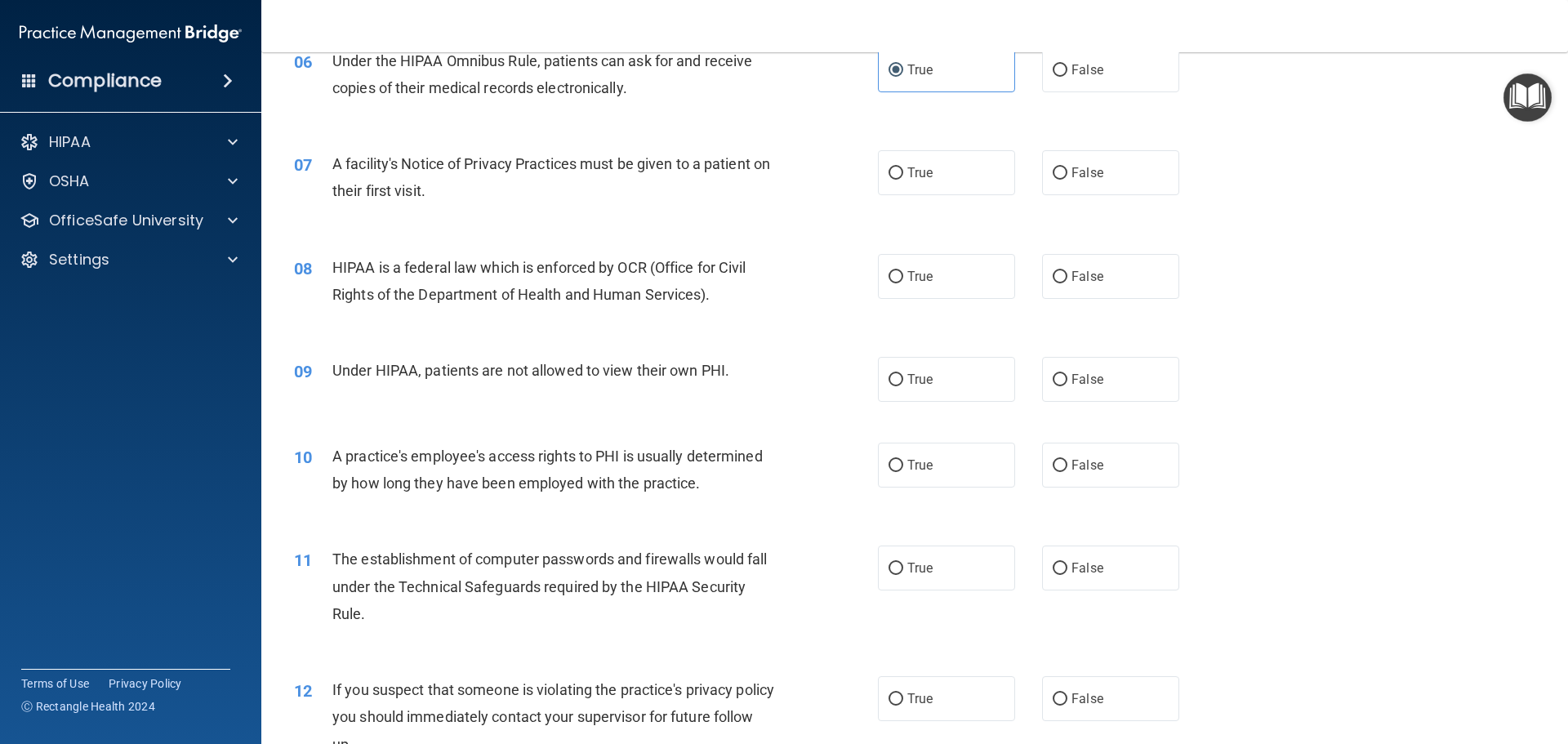
scroll to position [735, 0]
click at [1099, 187] on label "False" at bounding box center [1111, 171] width 137 height 44
click at [1068, 179] on input "False" at bounding box center [1060, 173] width 15 height 12
radio input "true"
click at [915, 284] on label "True" at bounding box center [946, 275] width 137 height 44
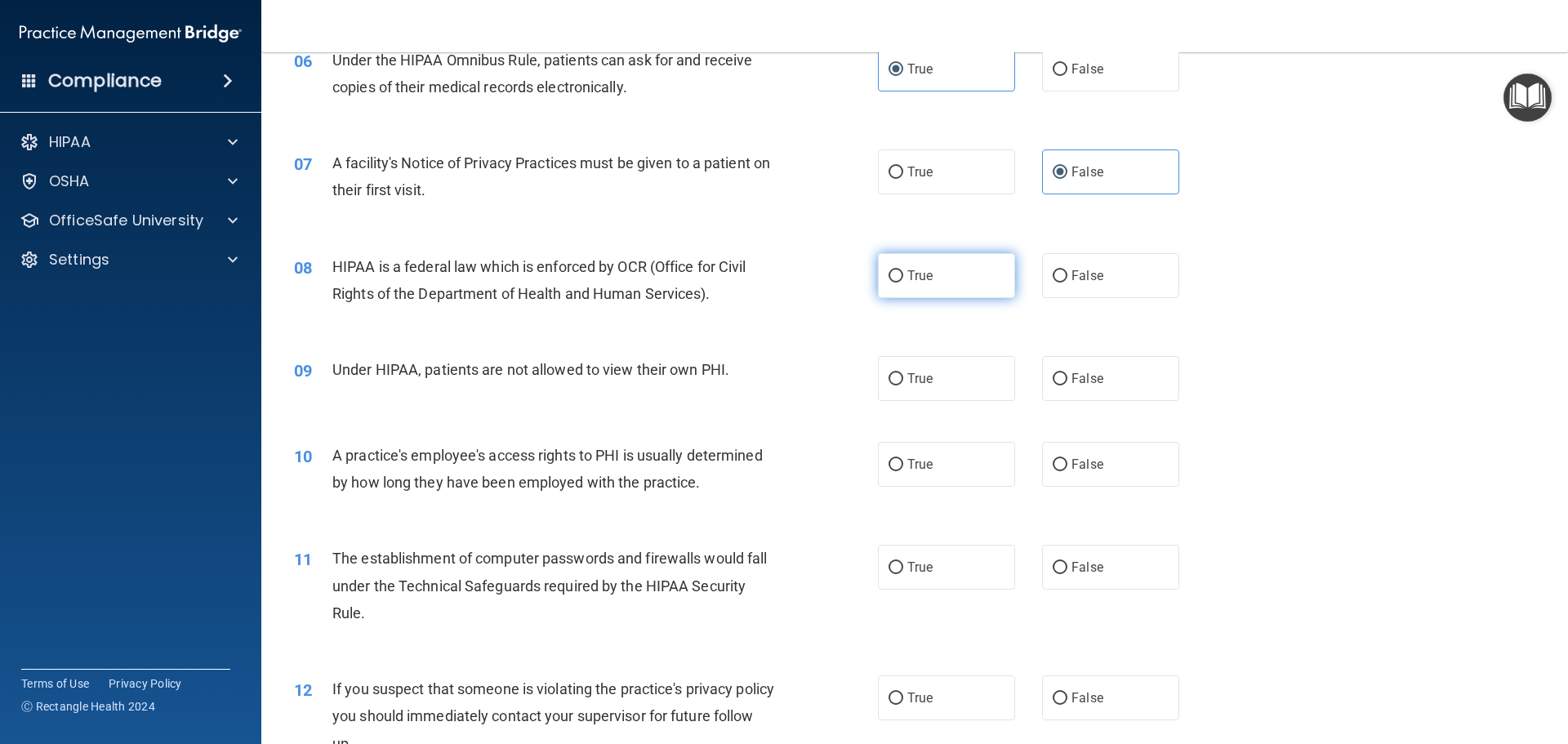
click at [903, 283] on input "True" at bounding box center [896, 276] width 15 height 12
radio input "true"
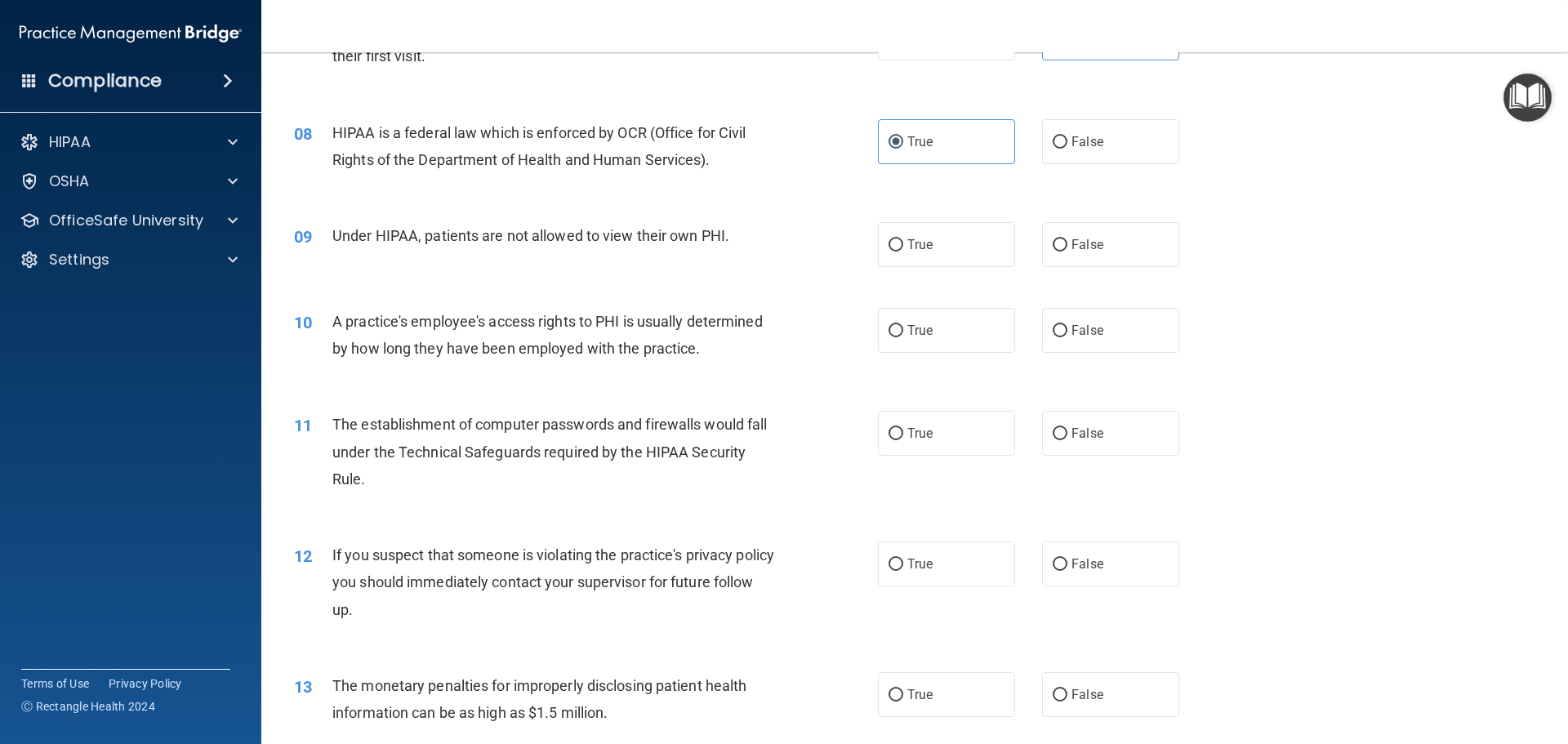
scroll to position [898, 0]
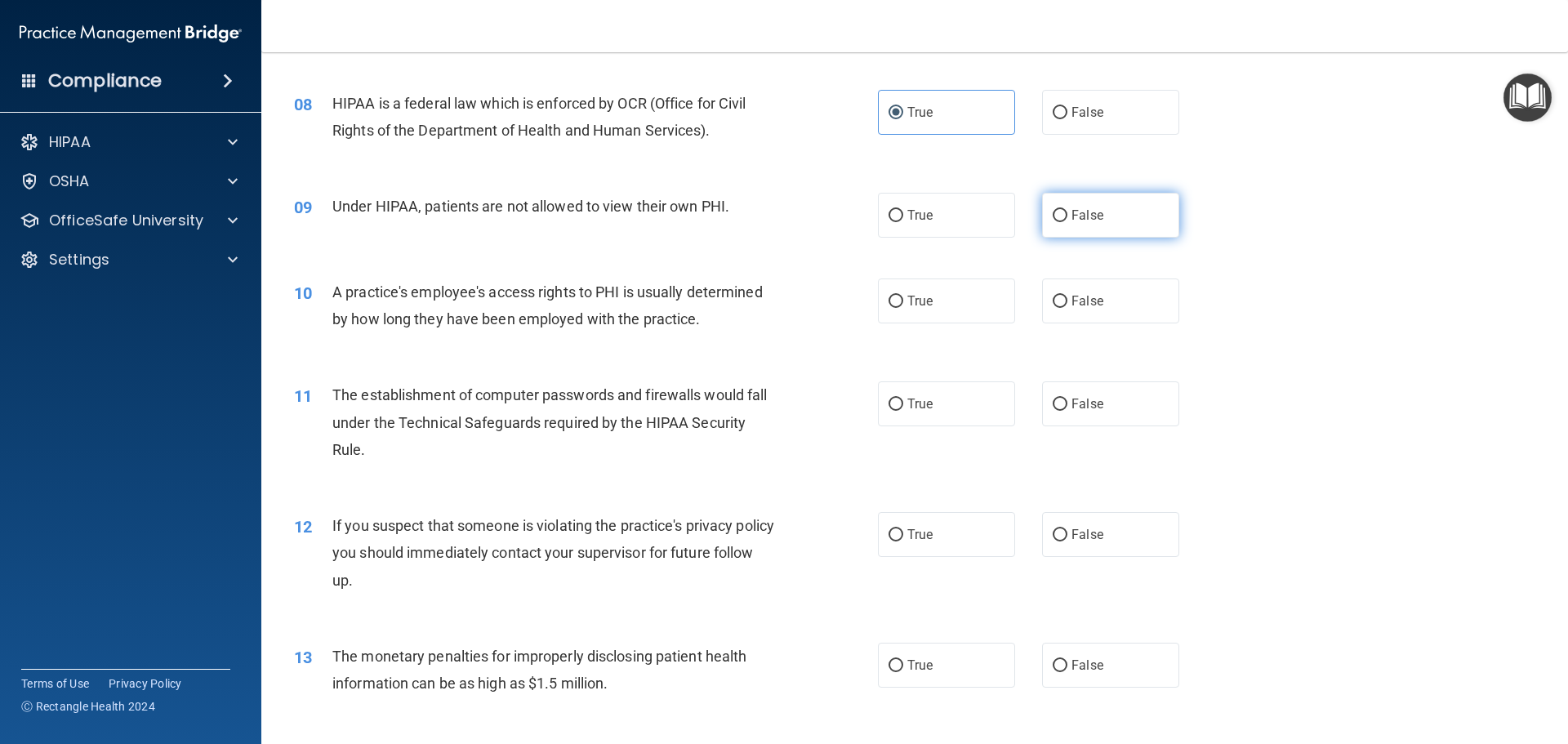
click at [1078, 208] on span "False" at bounding box center [1087, 215] width 32 height 16
click at [1068, 210] on input "False" at bounding box center [1060, 216] width 15 height 12
radio input "true"
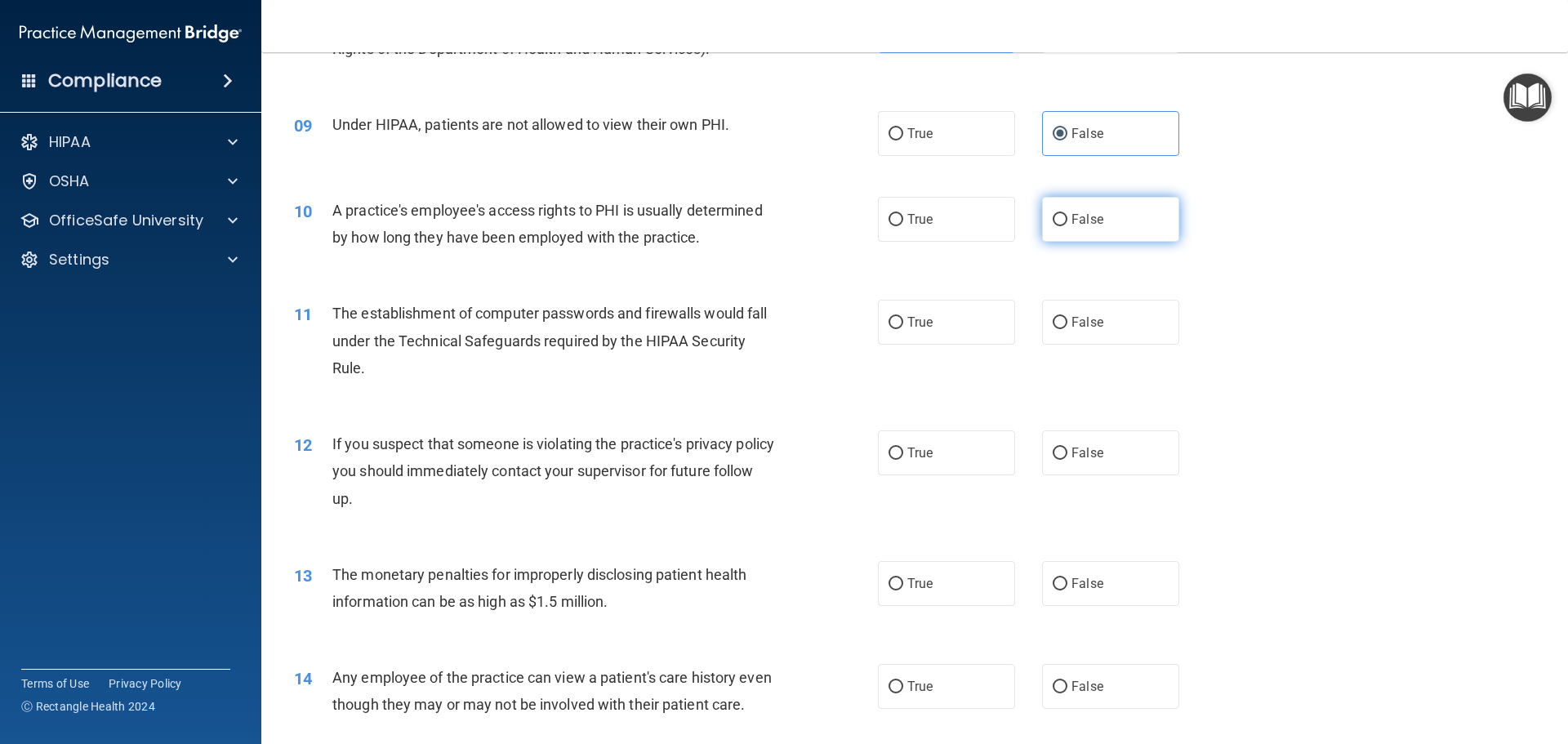
click at [1098, 236] on label "False" at bounding box center [1111, 219] width 137 height 44
click at [1068, 226] on input "False" at bounding box center [1060, 220] width 15 height 12
radio input "true"
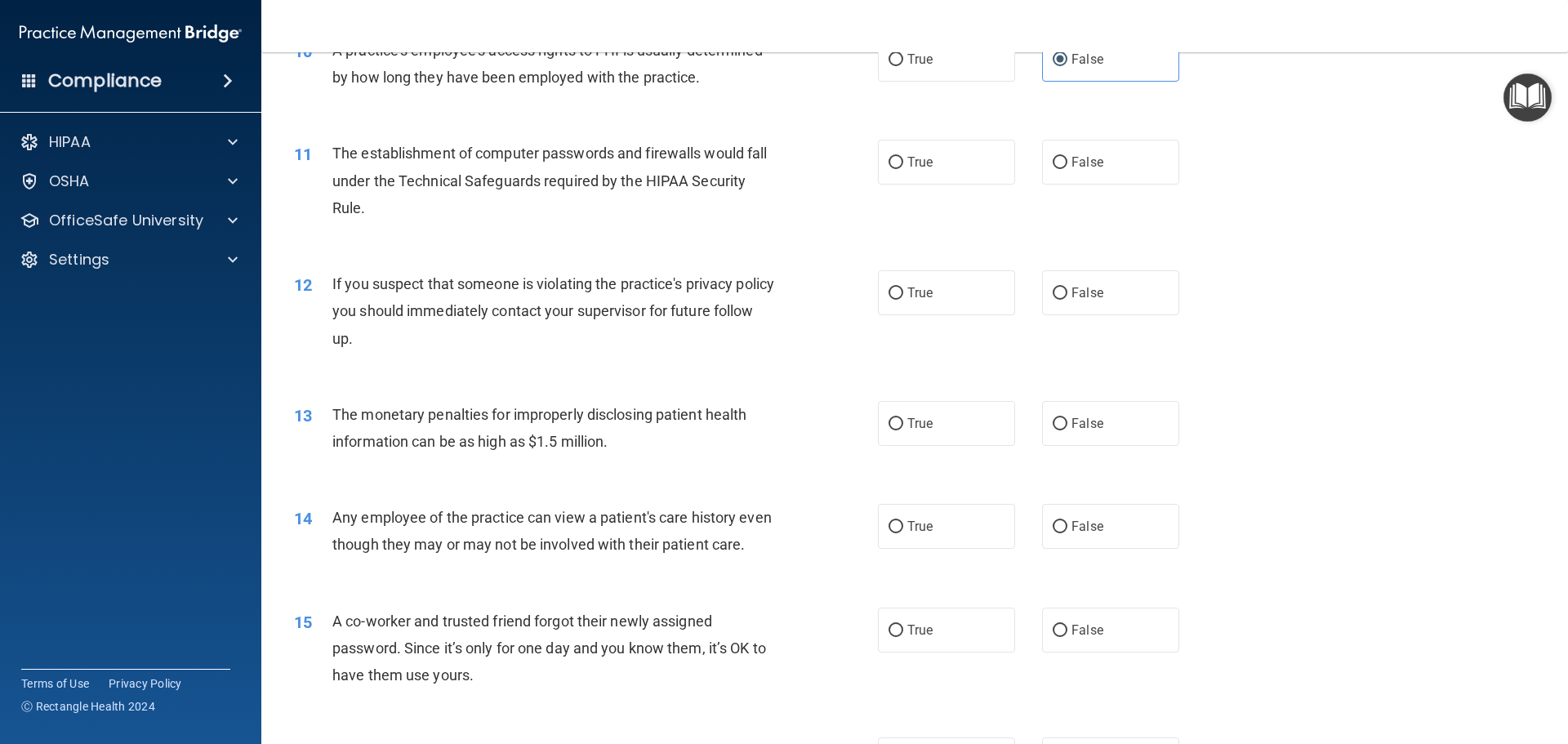
scroll to position [1143, 0]
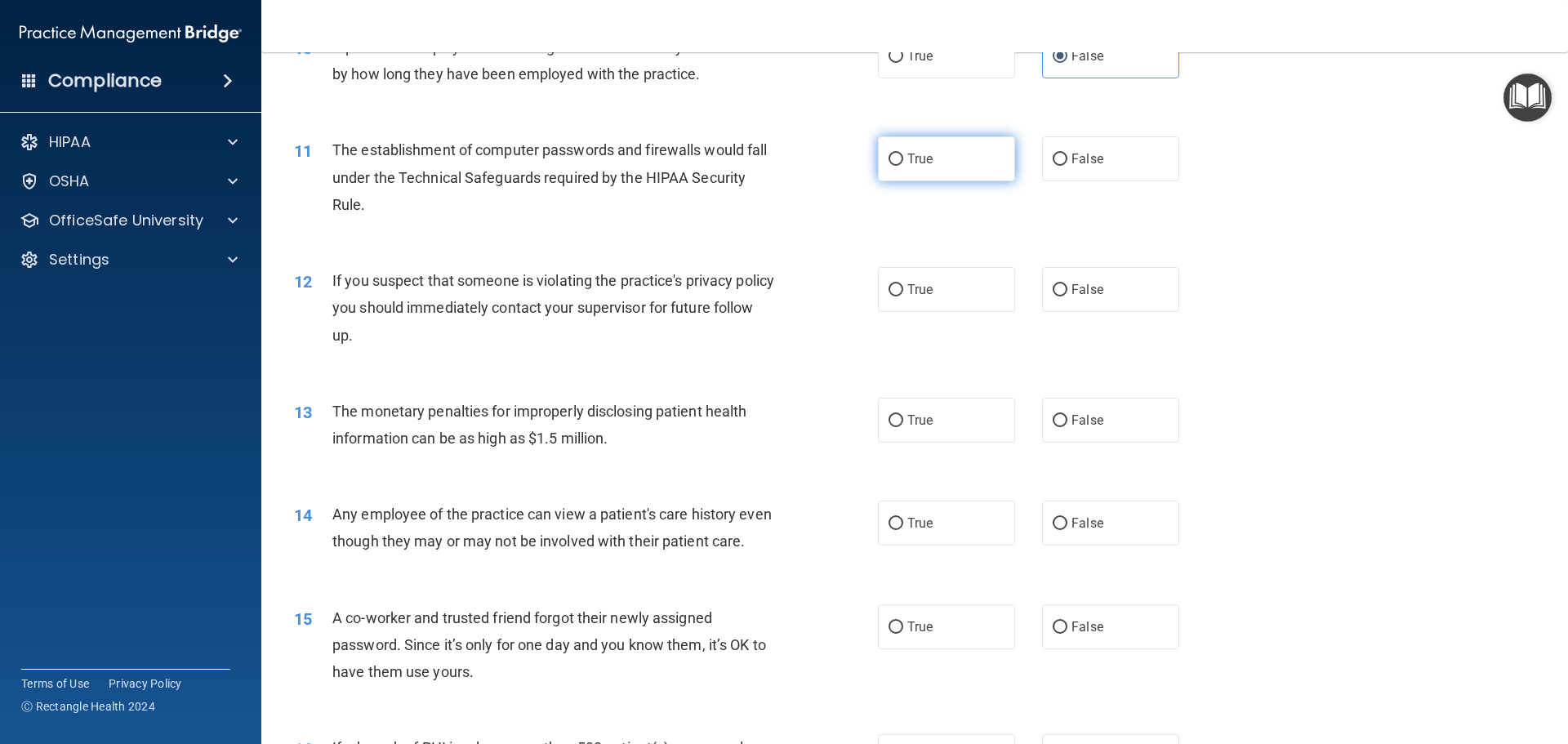
click at [918, 174] on label "True" at bounding box center [946, 158] width 137 height 44
click at [903, 166] on input "True" at bounding box center [896, 160] width 15 height 12
radio input "true"
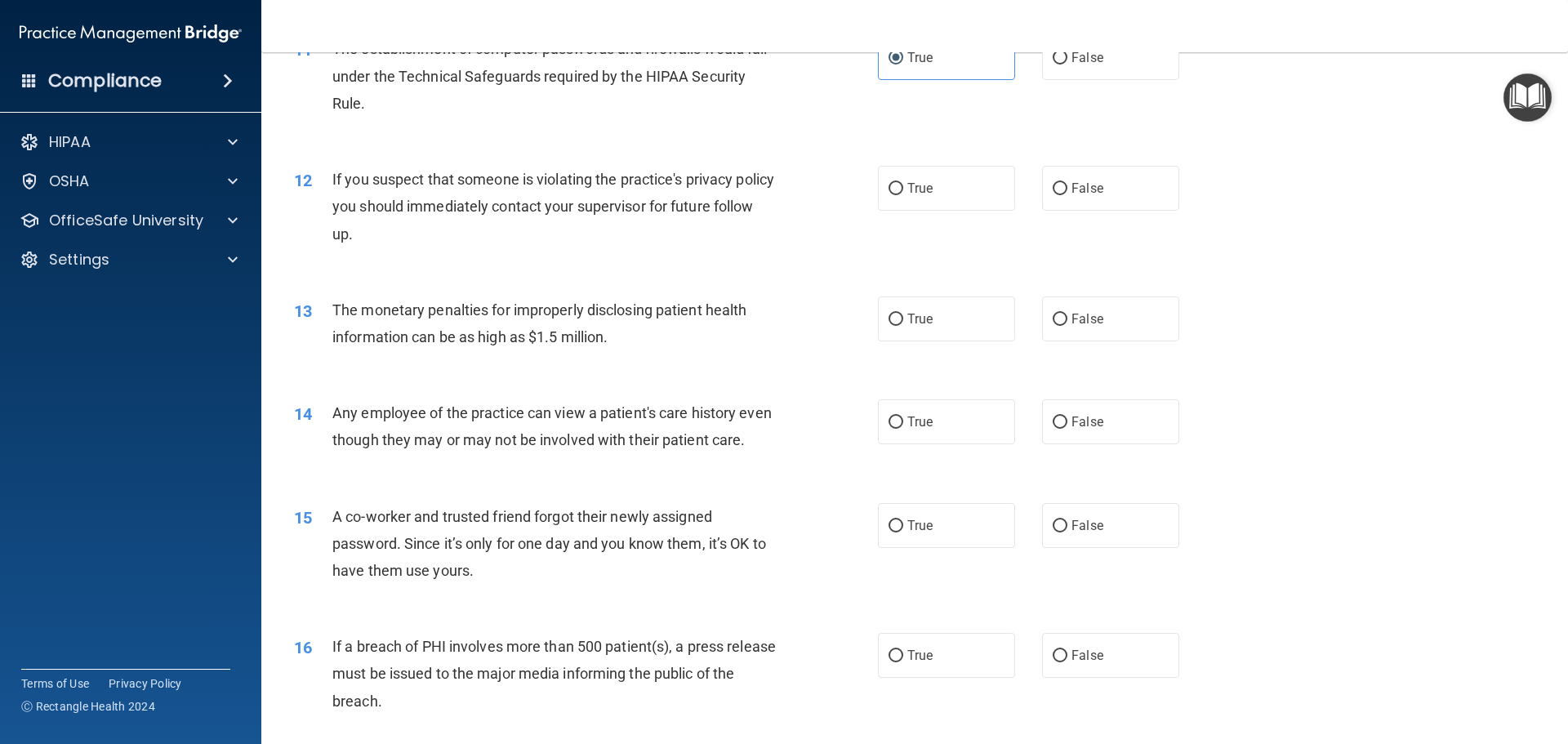
scroll to position [1307, 0]
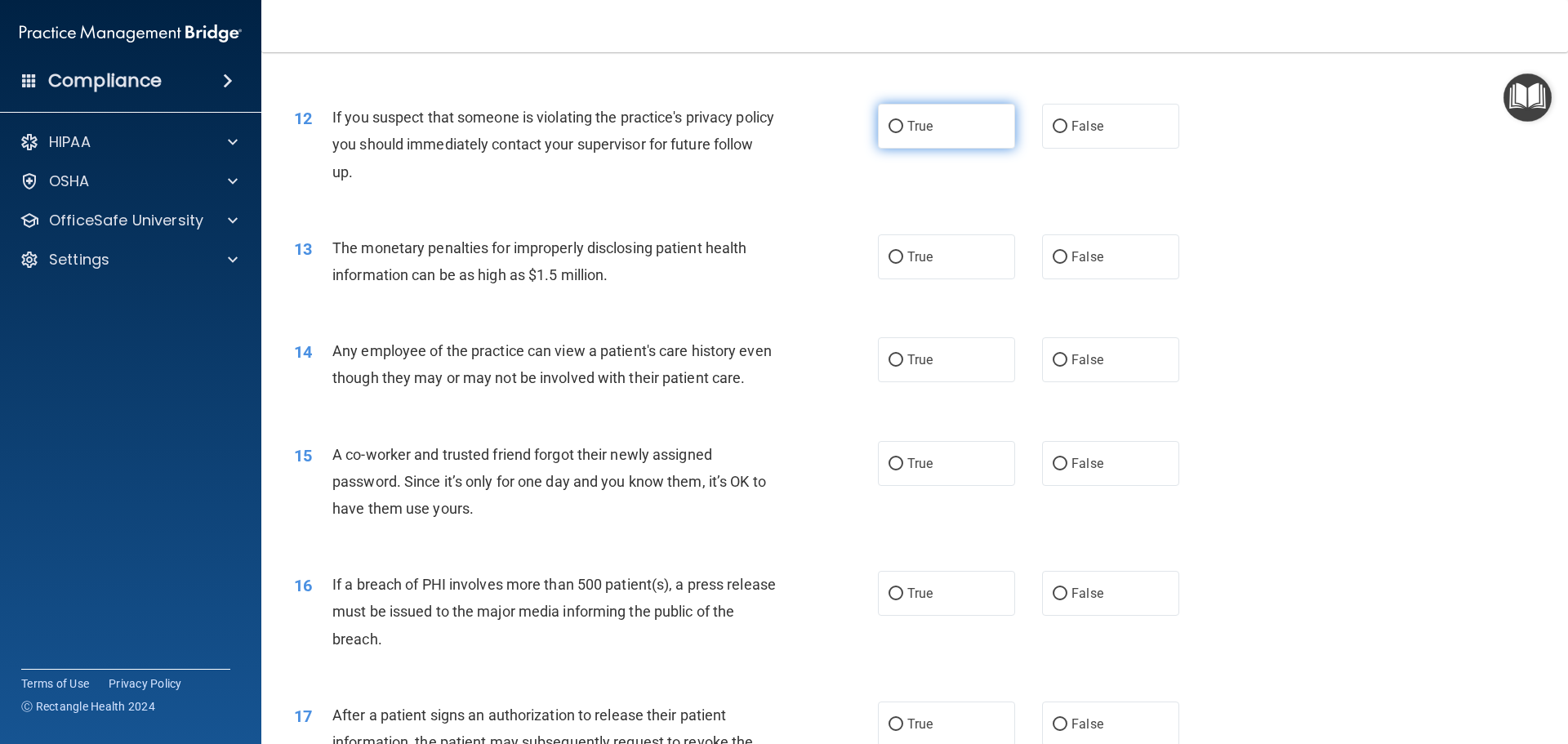
click at [925, 143] on label "True" at bounding box center [946, 126] width 137 height 44
click at [903, 133] on input "True" at bounding box center [896, 127] width 15 height 12
radio input "true"
click at [907, 262] on span "True" at bounding box center [920, 257] width 25 height 16
click at [903, 262] on input "True" at bounding box center [896, 257] width 15 height 12
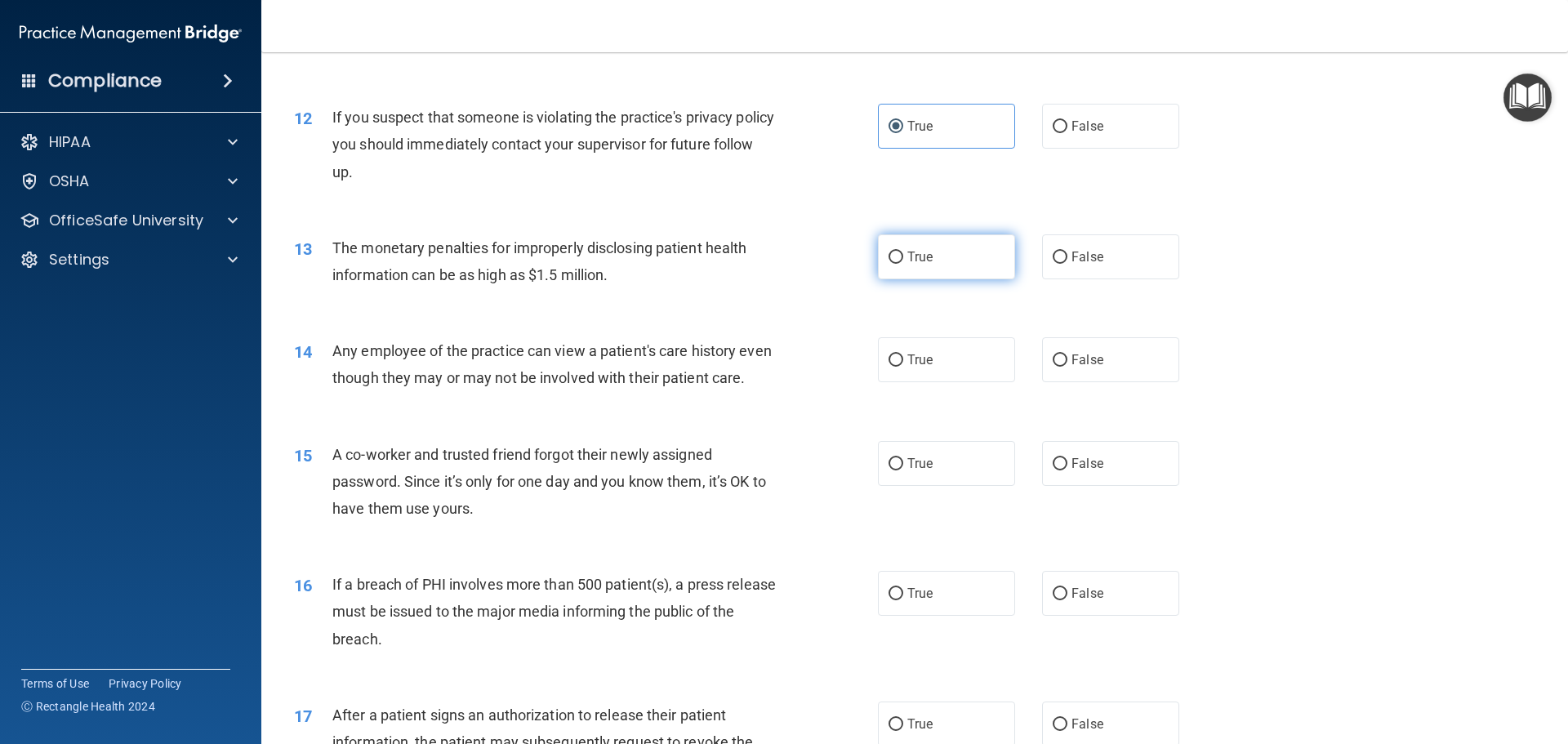
radio input "true"
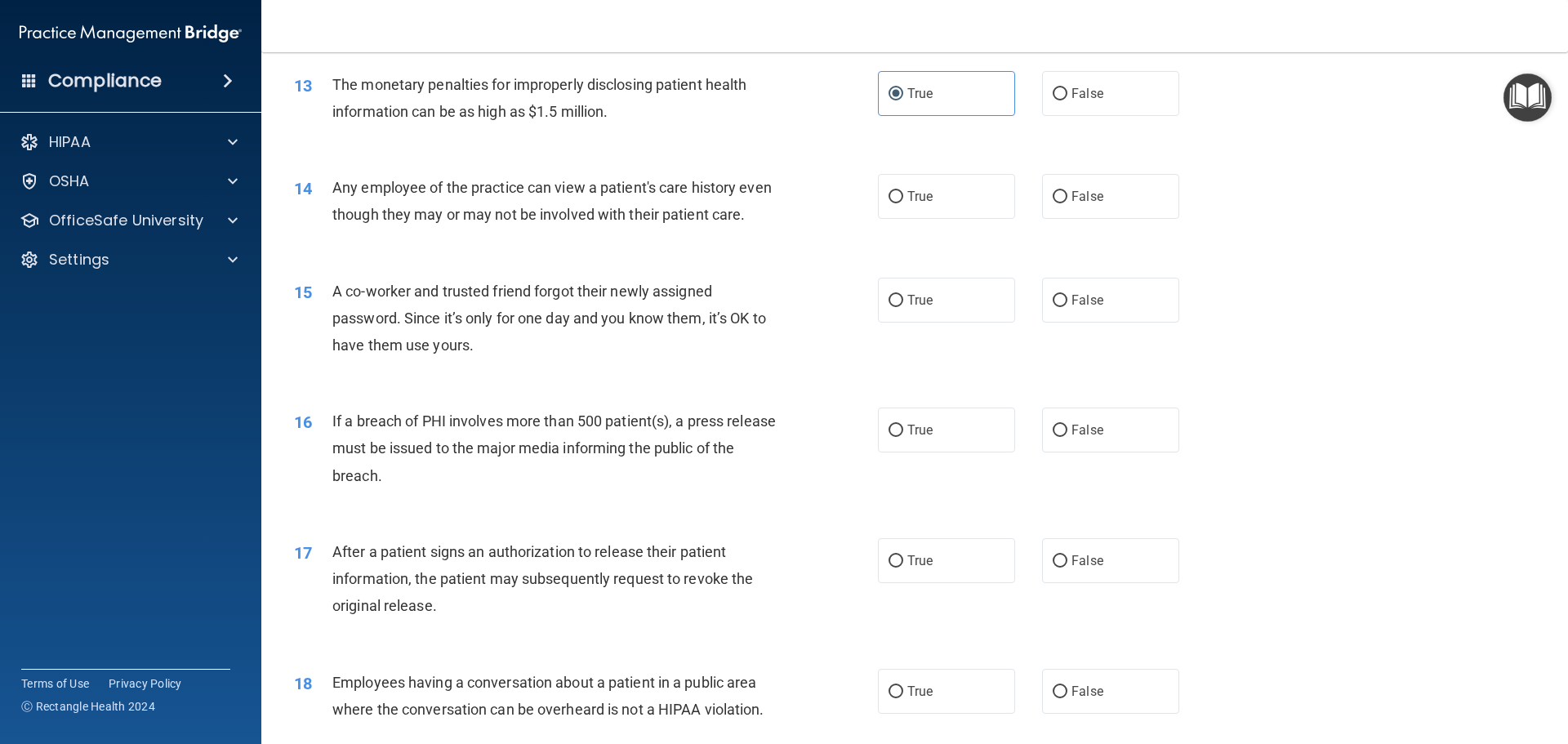
scroll to position [1552, 0]
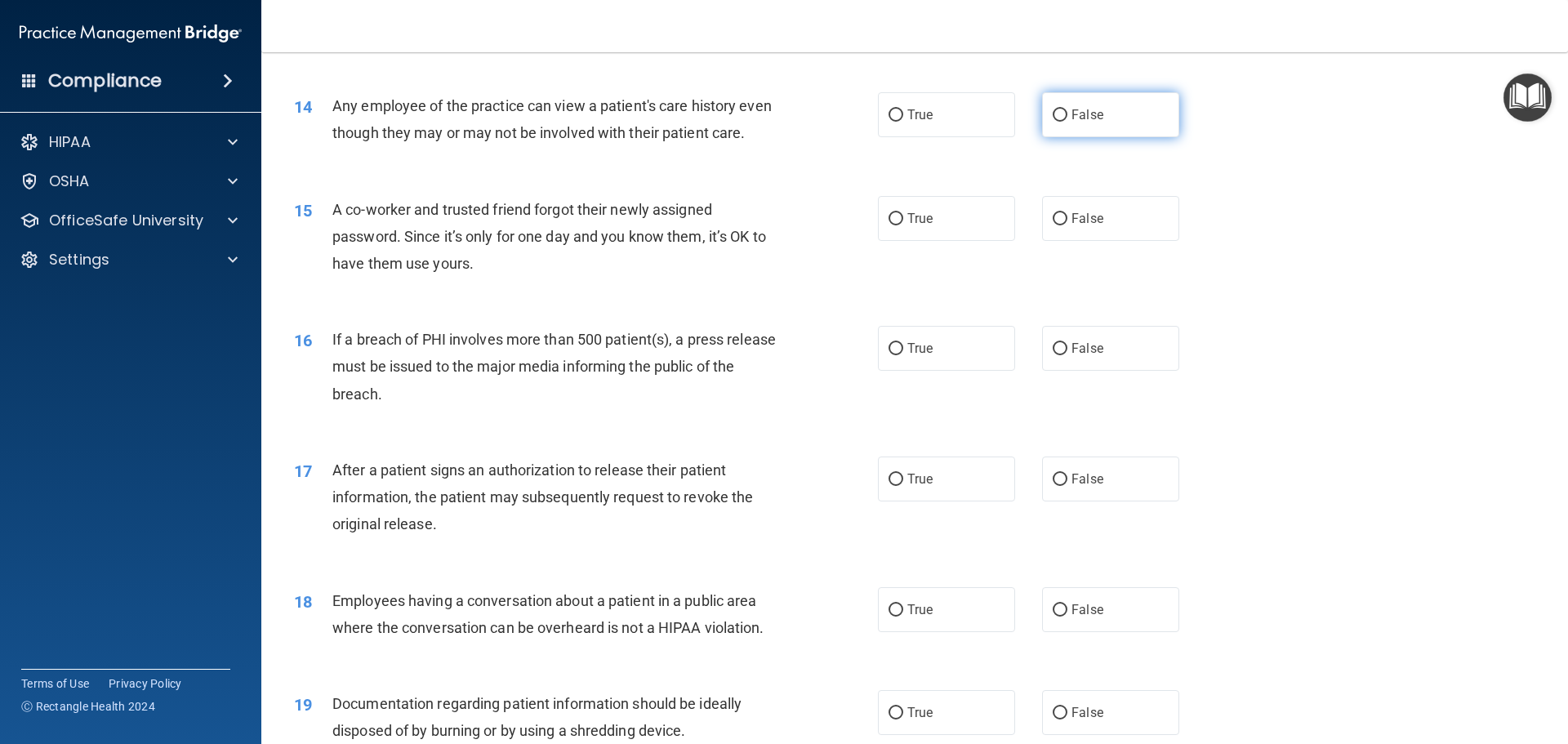
click at [1078, 124] on label "False" at bounding box center [1111, 114] width 137 height 44
click at [1068, 121] on input "False" at bounding box center [1060, 115] width 15 height 12
radio input "true"
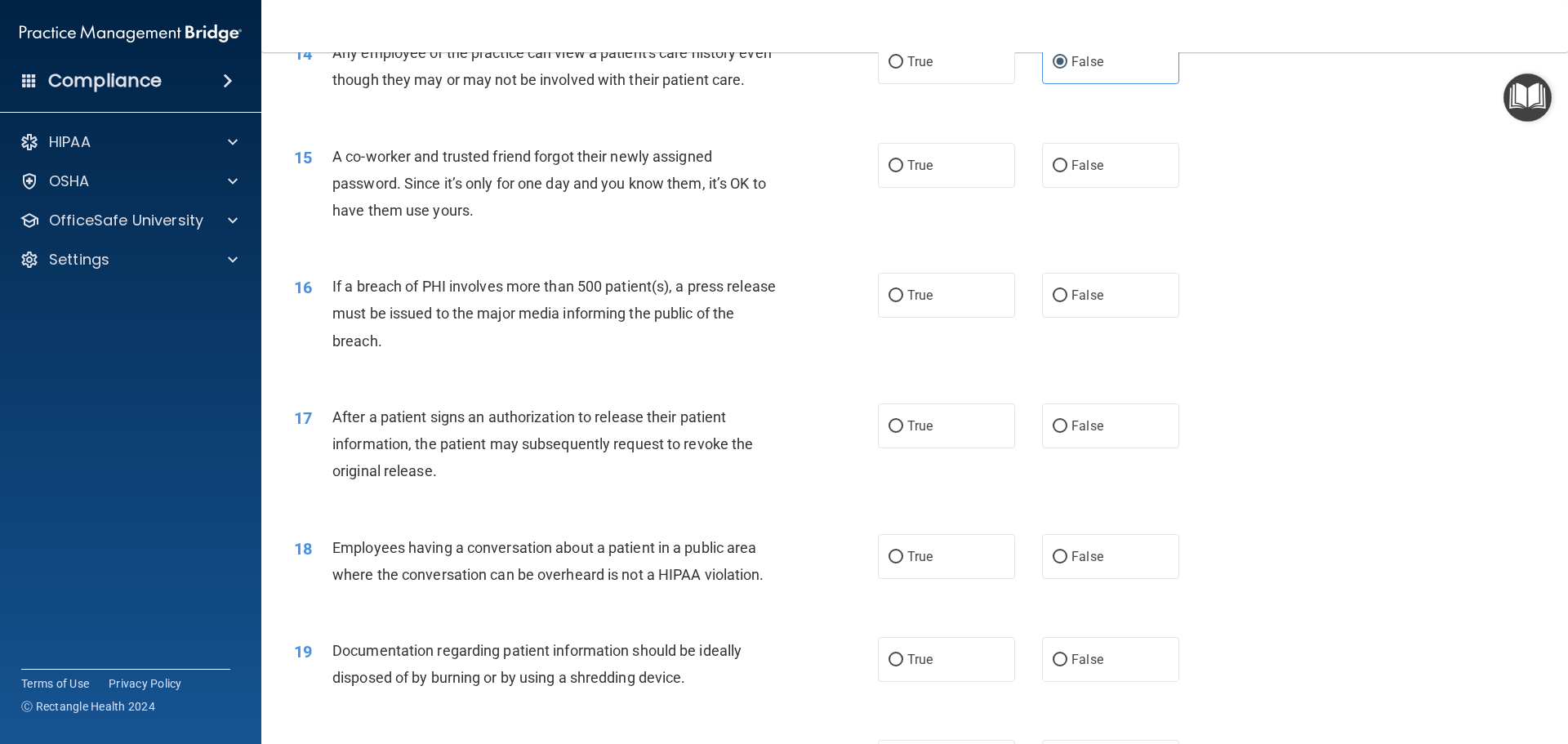
scroll to position [1633, 0]
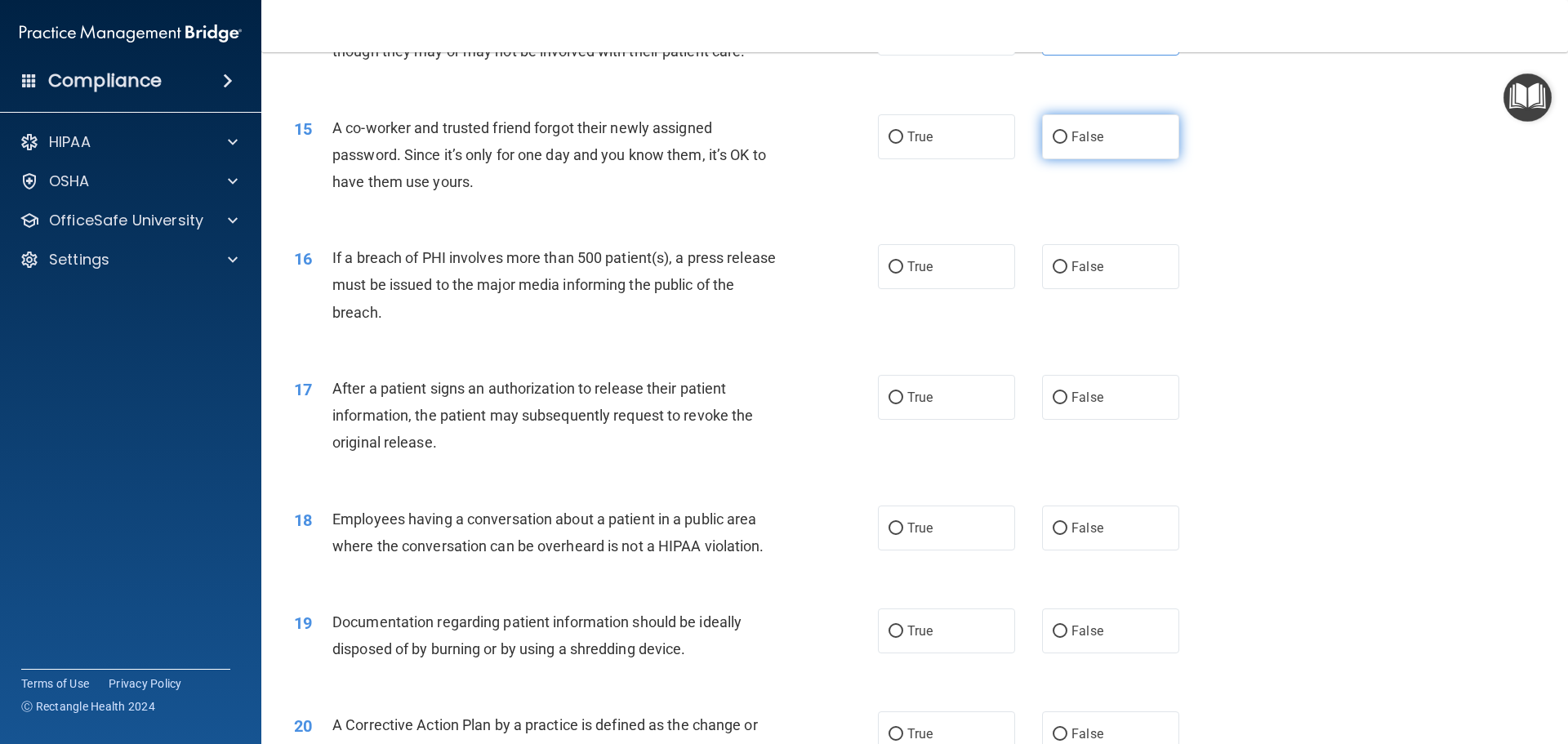
click at [1126, 160] on label "False" at bounding box center [1111, 136] width 137 height 44
click at [1068, 144] on input "False" at bounding box center [1060, 138] width 15 height 12
radio input "true"
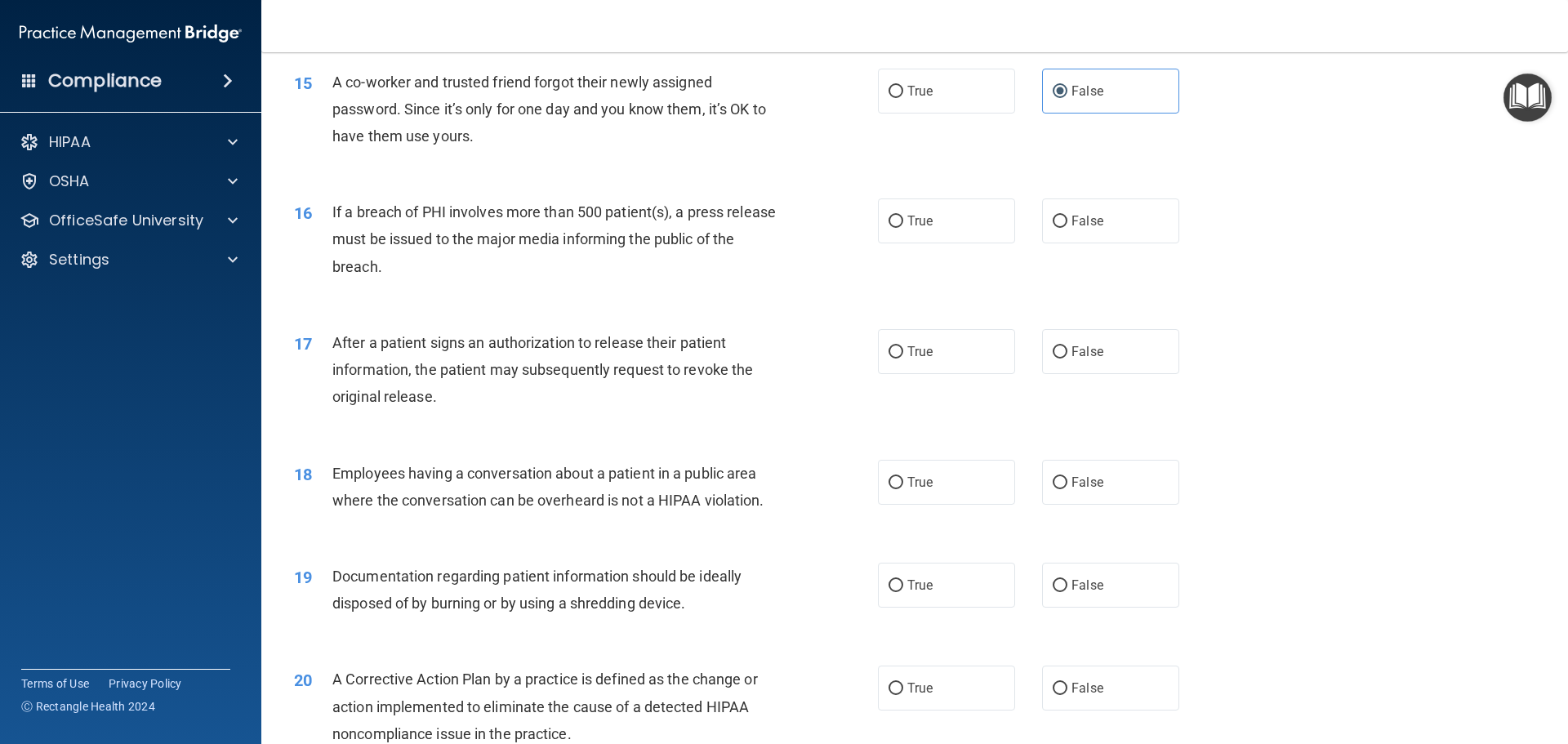
scroll to position [1715, 0]
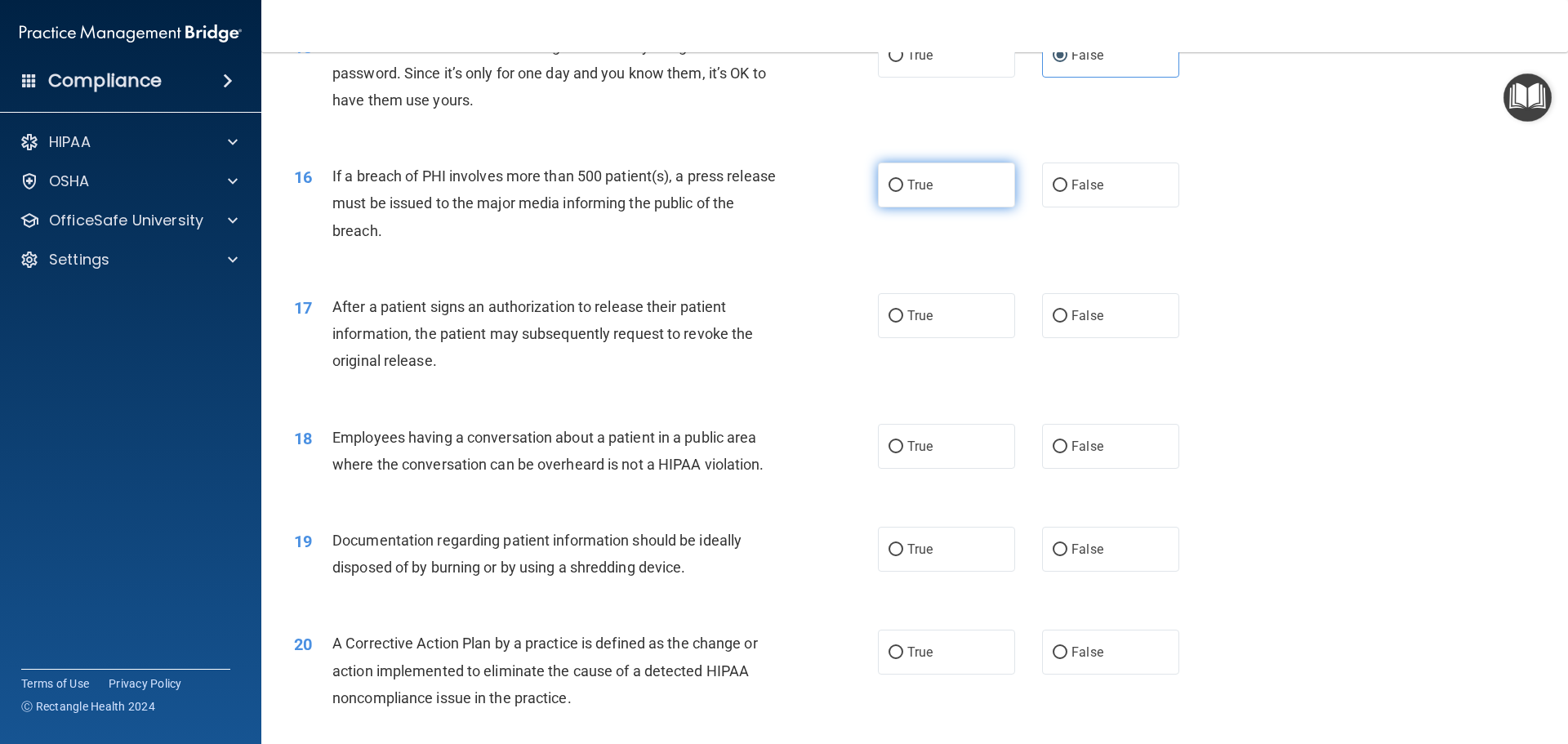
click at [920, 208] on label "True" at bounding box center [946, 184] width 137 height 44
click at [903, 192] on input "True" at bounding box center [896, 186] width 15 height 12
radio input "true"
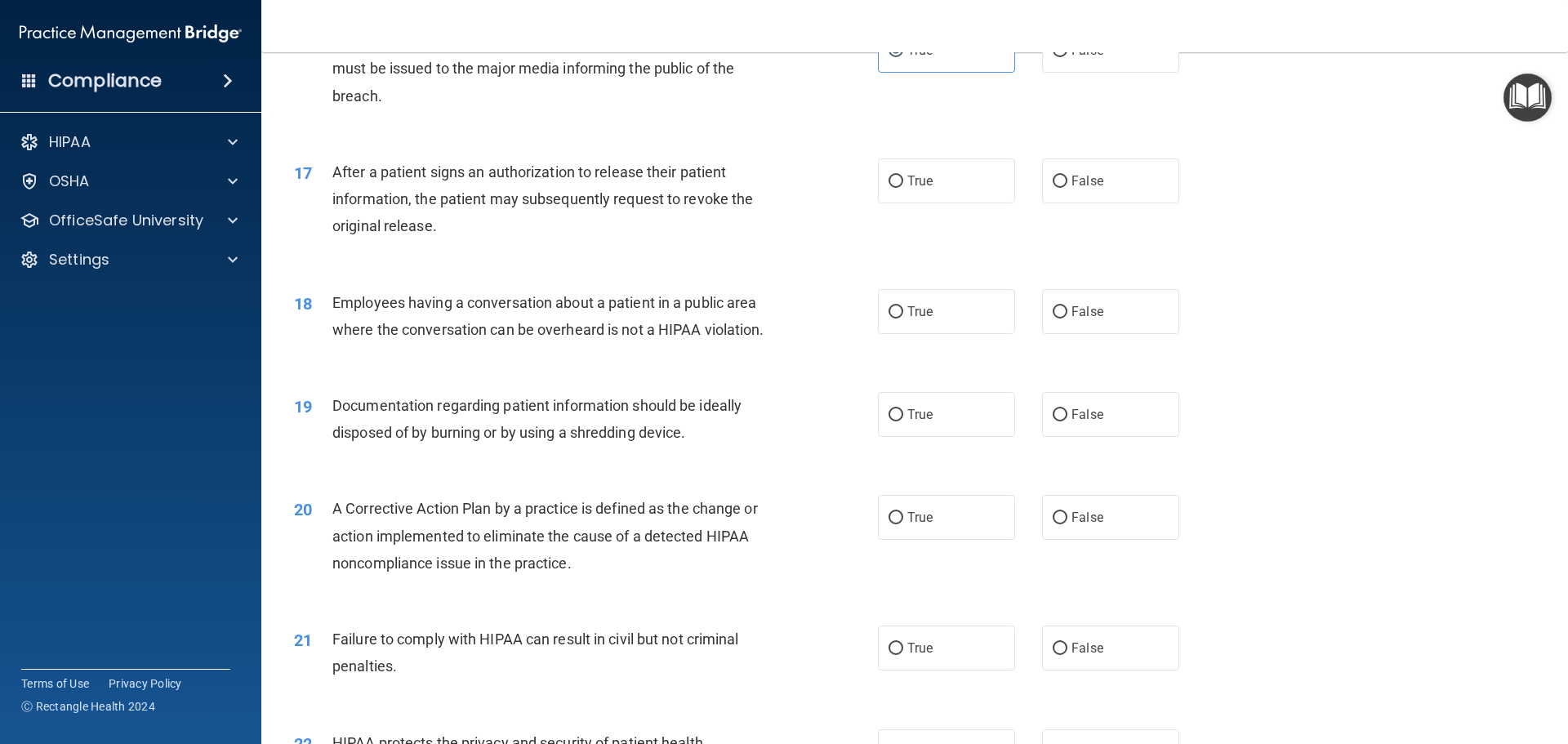
scroll to position [1878, 0]
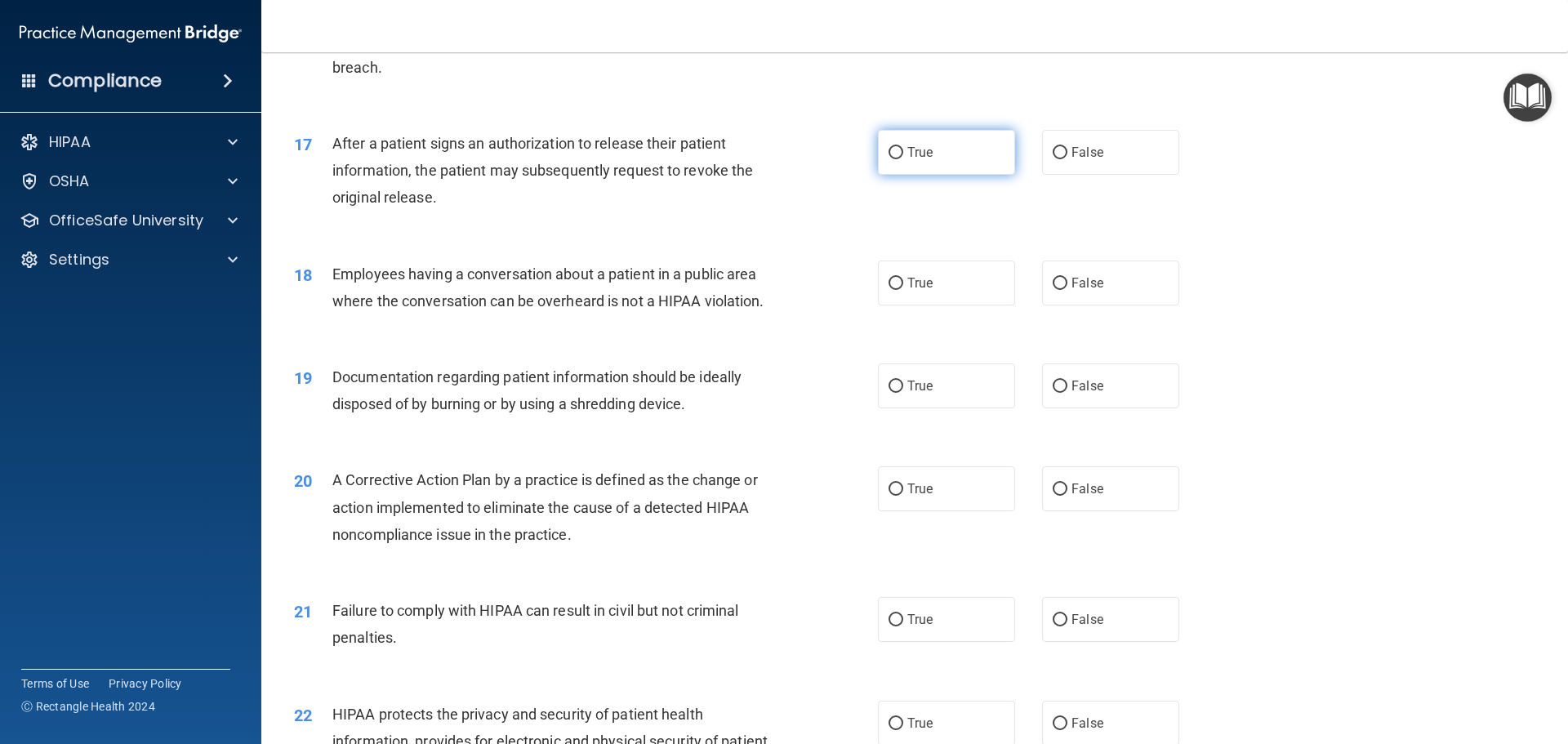
click at [901, 174] on label "True" at bounding box center [946, 152] width 137 height 44
click at [901, 160] on input "True" at bounding box center [896, 154] width 15 height 12
radio input "true"
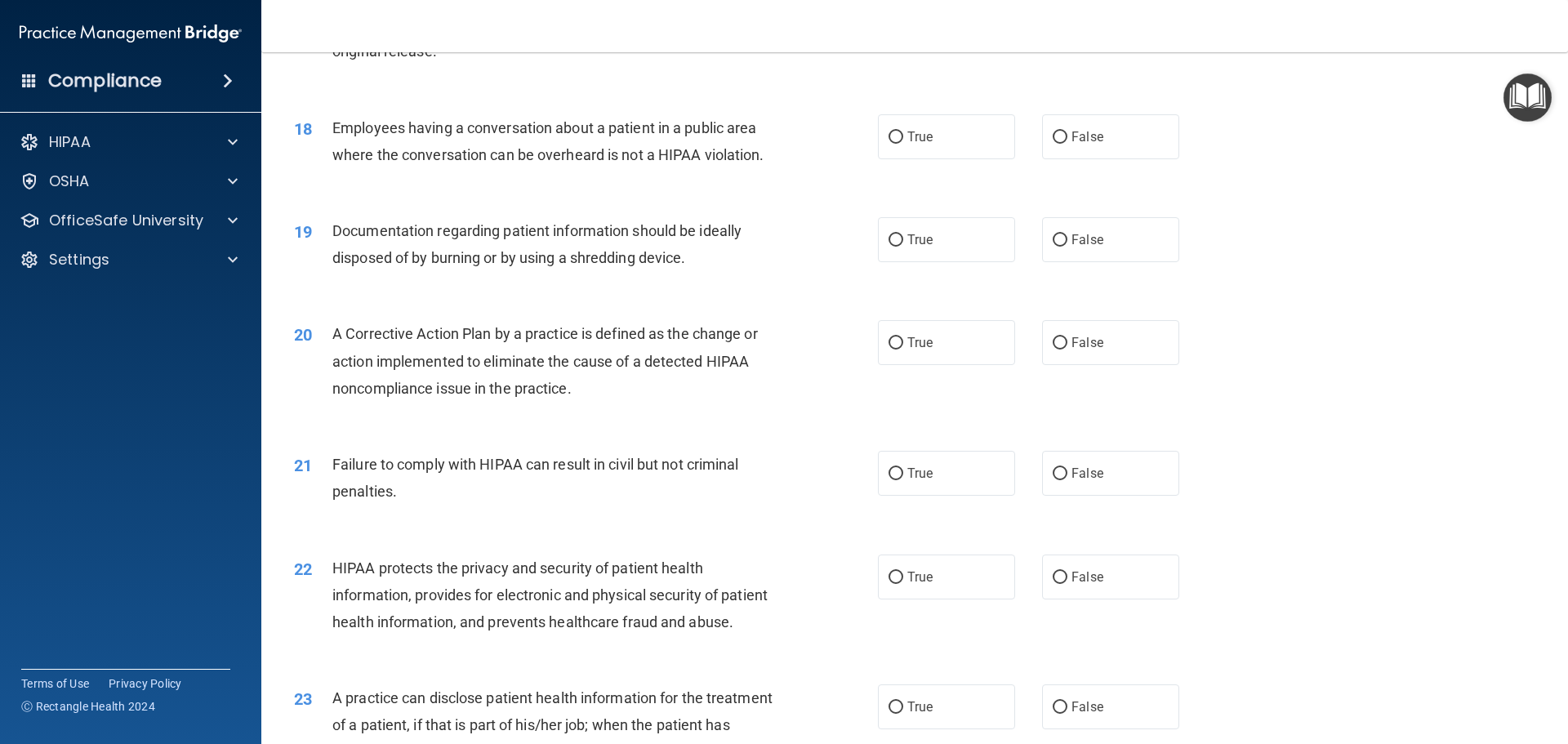
scroll to position [2041, 0]
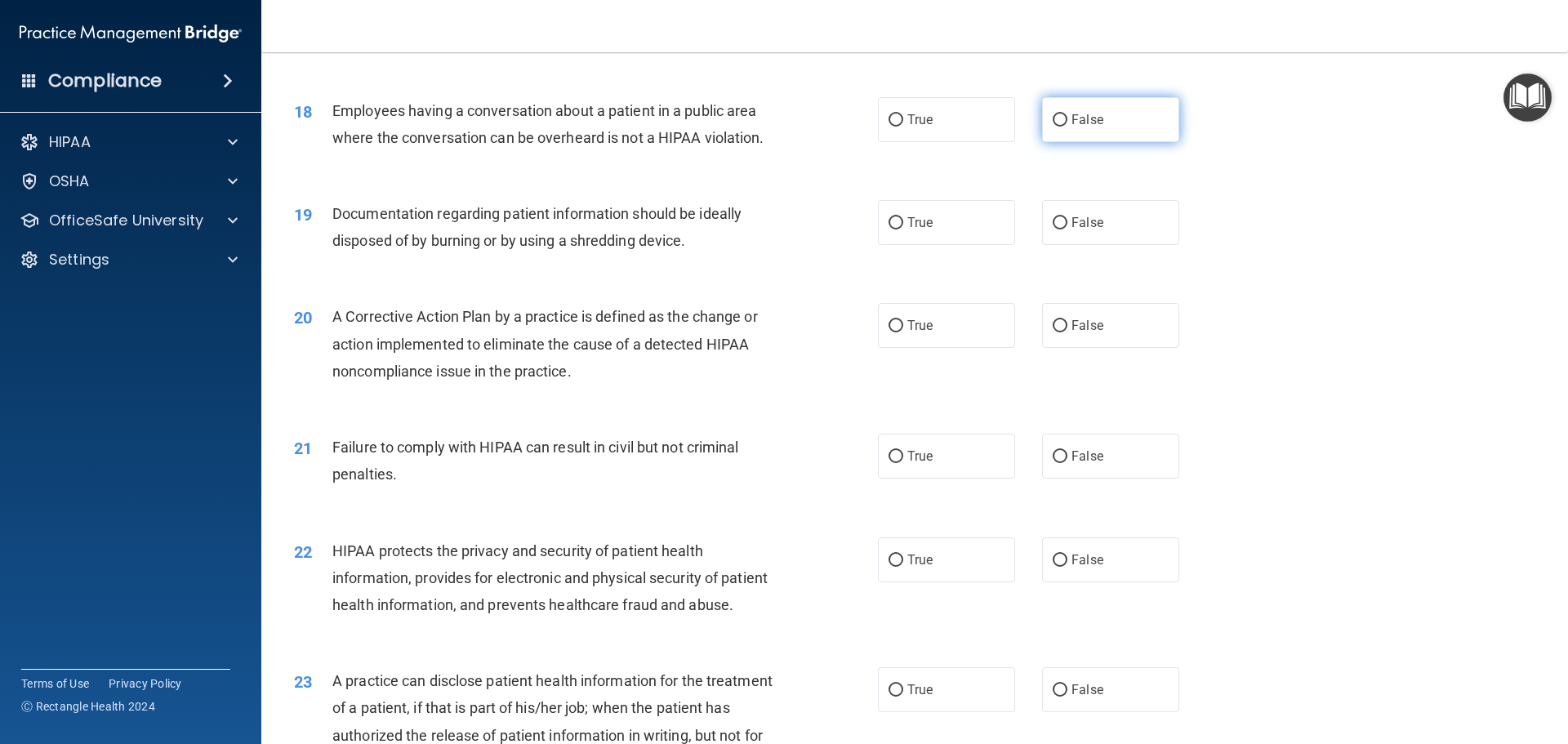
click at [1133, 142] on label "False" at bounding box center [1111, 119] width 137 height 44
click at [1068, 126] on input "False" at bounding box center [1060, 120] width 15 height 12
radio input "true"
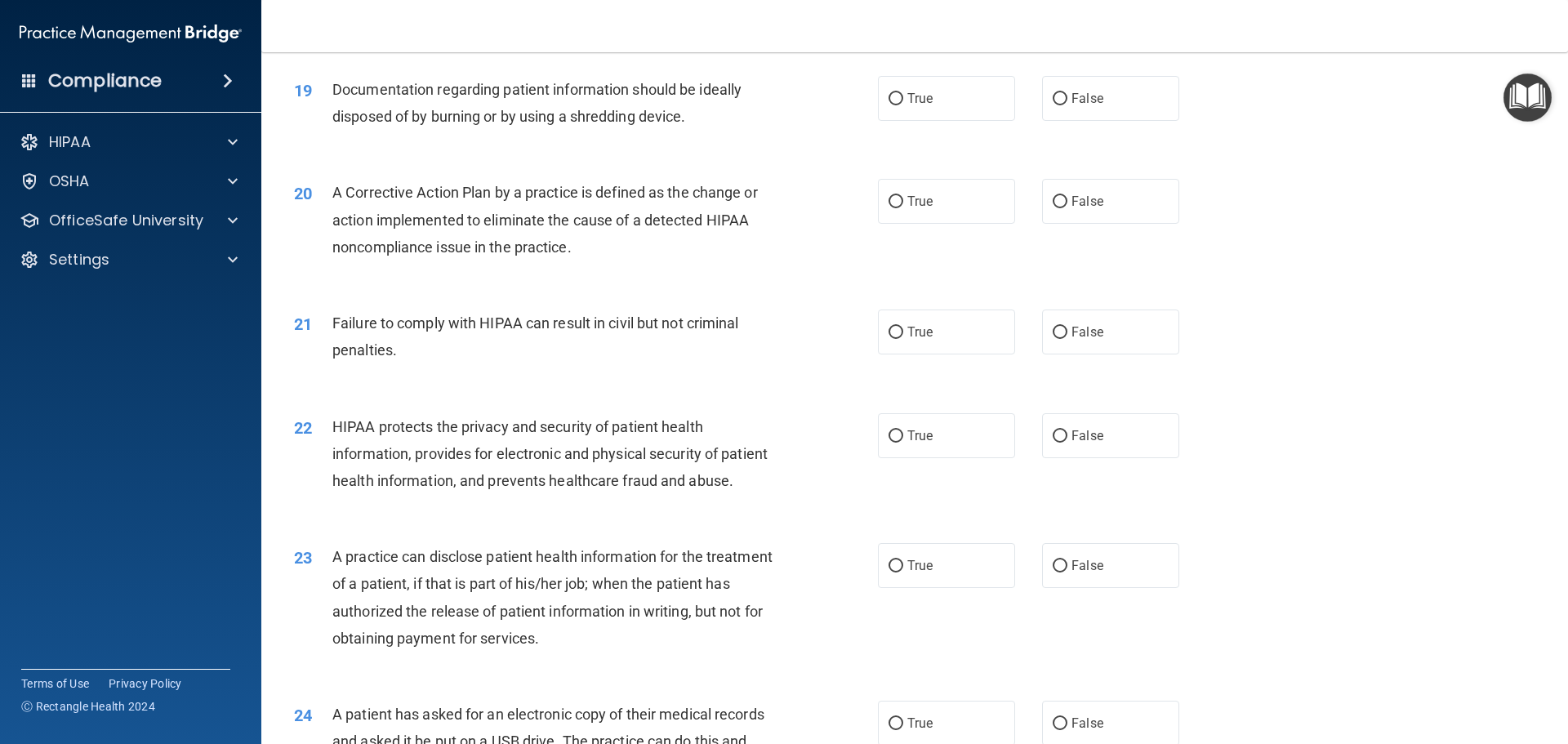
scroll to position [2205, 0]
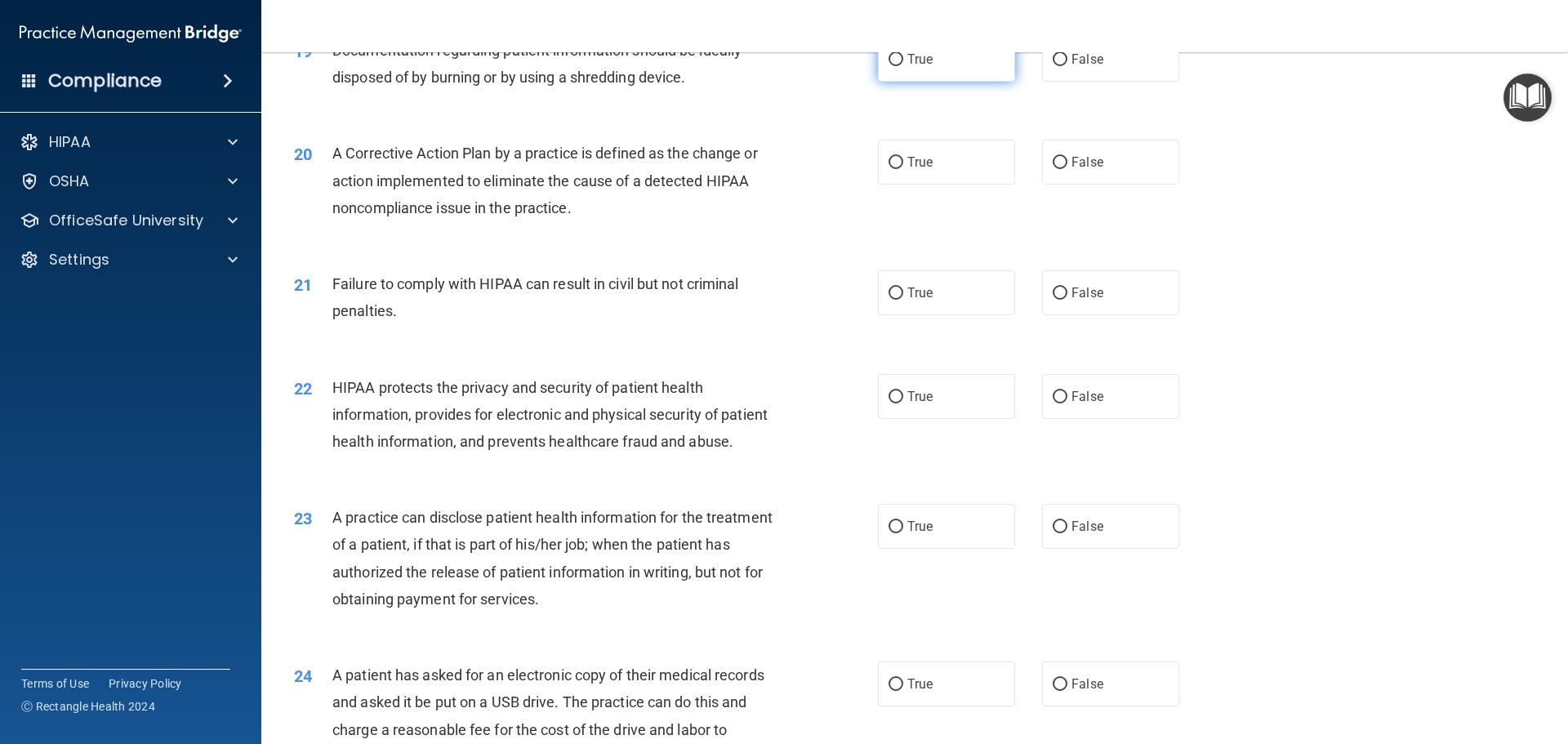
click at [921, 82] on label "True" at bounding box center [946, 58] width 137 height 44
click at [903, 66] on input "True" at bounding box center [896, 60] width 15 height 12
radio input "true"
click at [1097, 315] on label "False" at bounding box center [1111, 292] width 137 height 44
click at [1068, 300] on input "False" at bounding box center [1060, 294] width 15 height 12
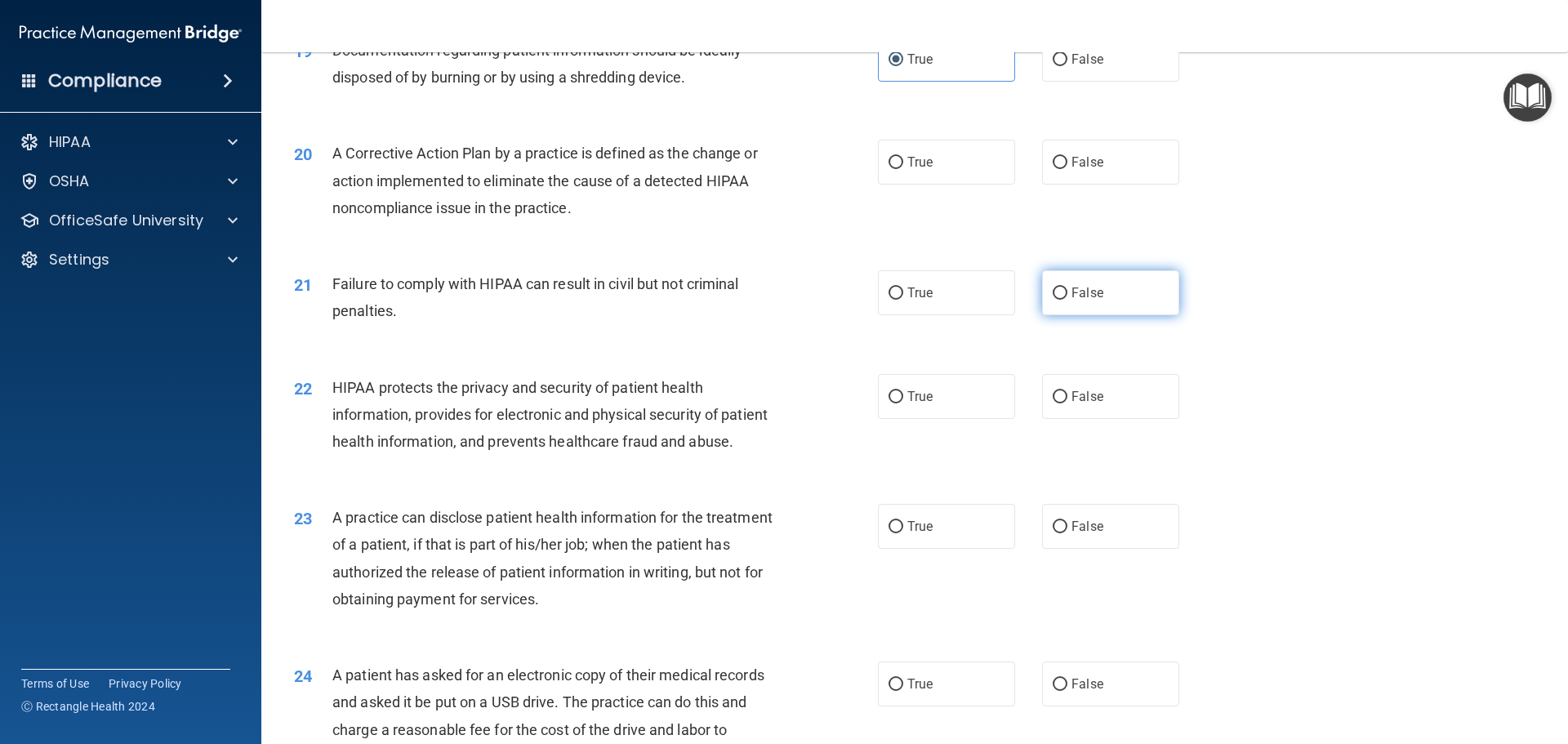
radio input "true"
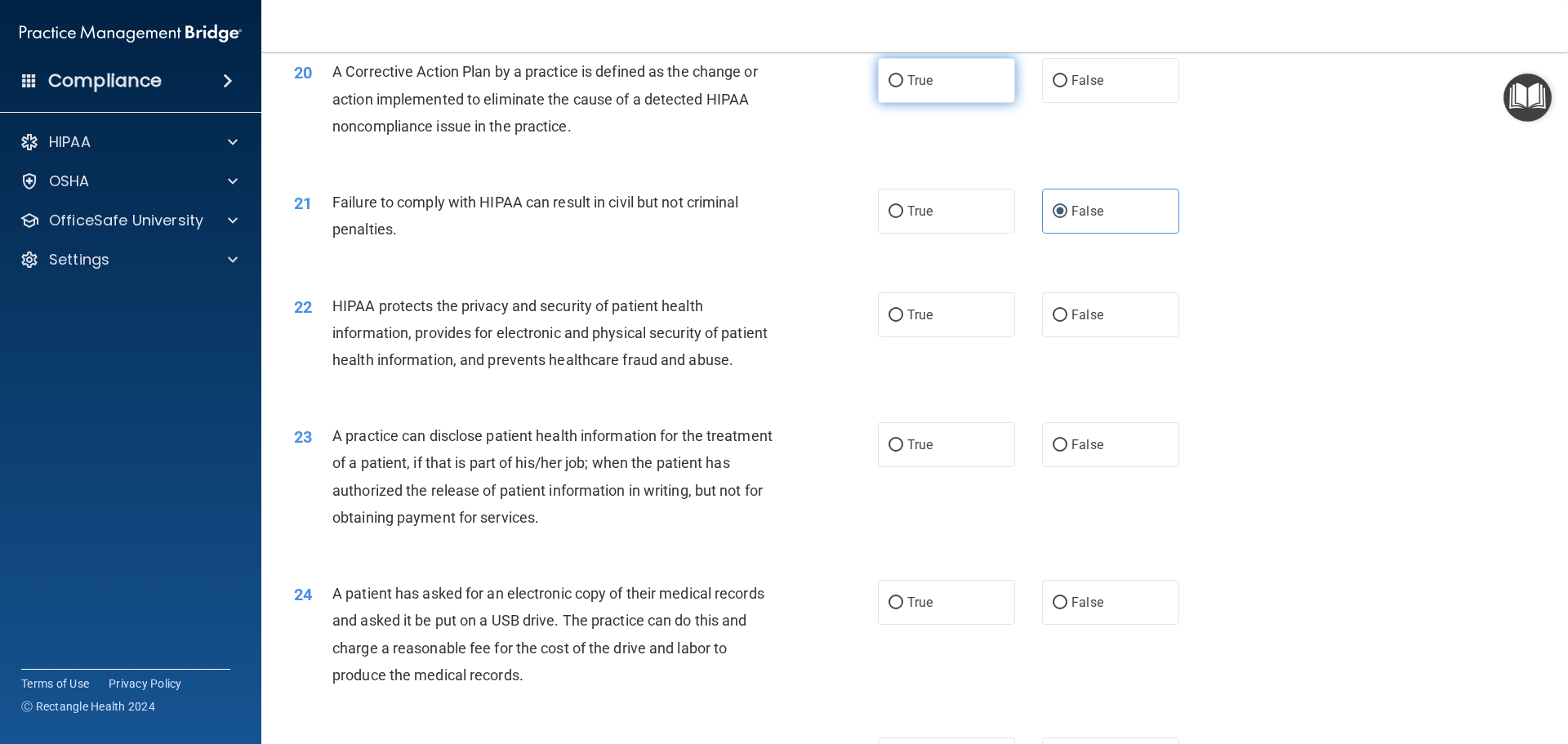
click at [962, 103] on label "True" at bounding box center [946, 79] width 137 height 44
click at [903, 87] on input "True" at bounding box center [896, 81] width 15 height 12
radio input "true"
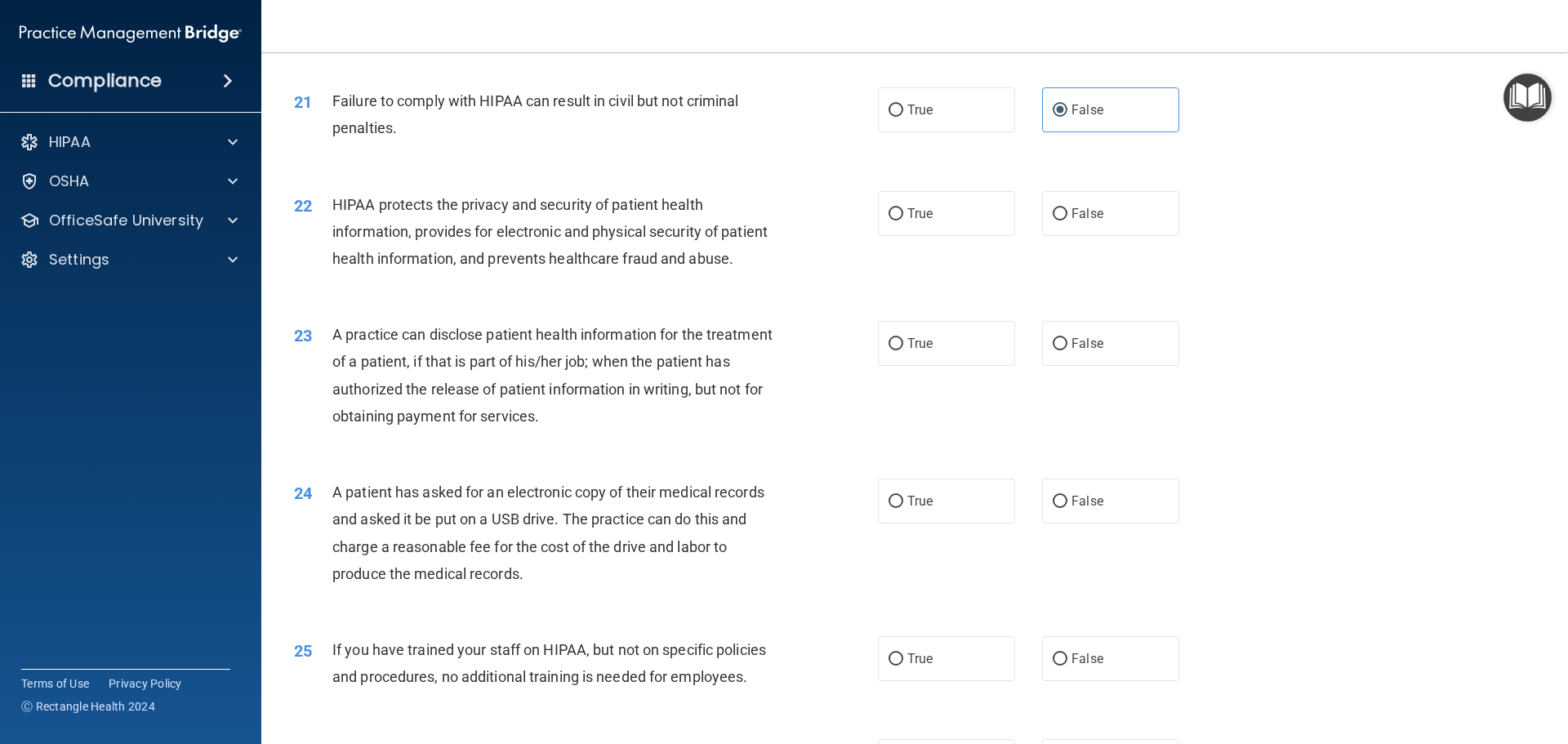
scroll to position [2450, 0]
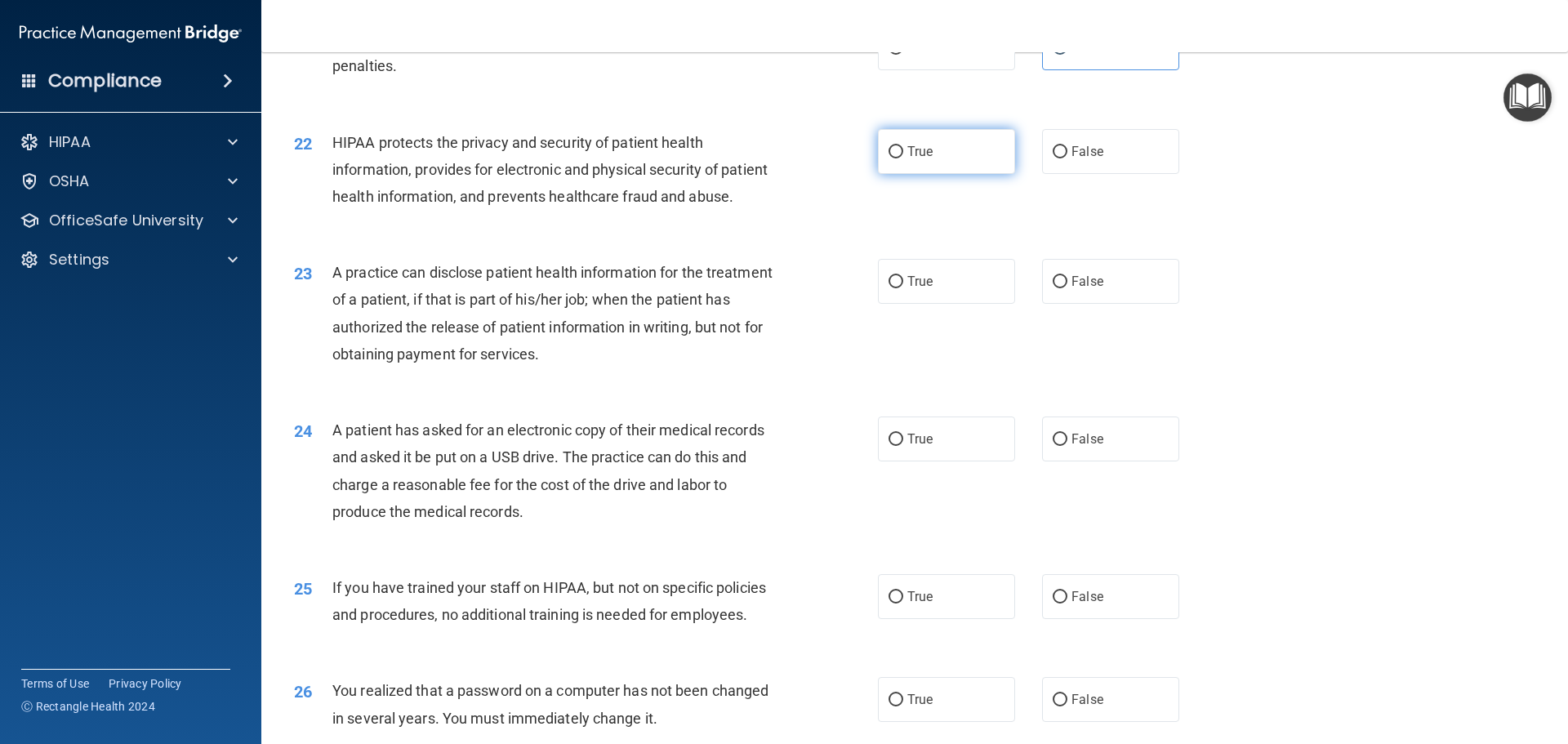
click at [889, 159] on input "True" at bounding box center [896, 153] width 15 height 12
radio input "true"
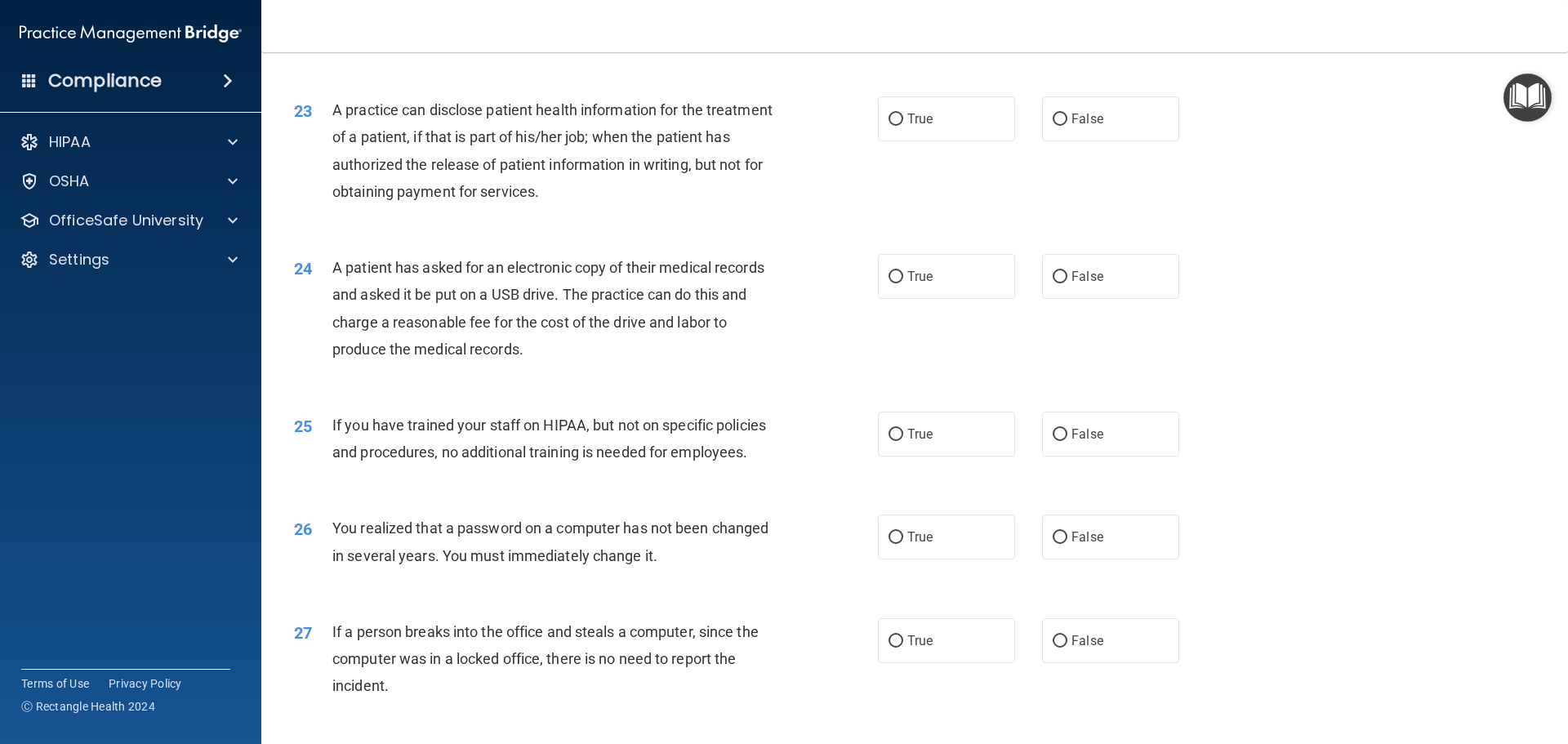
scroll to position [2613, 0]
click at [1141, 140] on label "False" at bounding box center [1111, 118] width 137 height 44
click at [1068, 125] on input "False" at bounding box center [1060, 119] width 15 height 12
radio input "true"
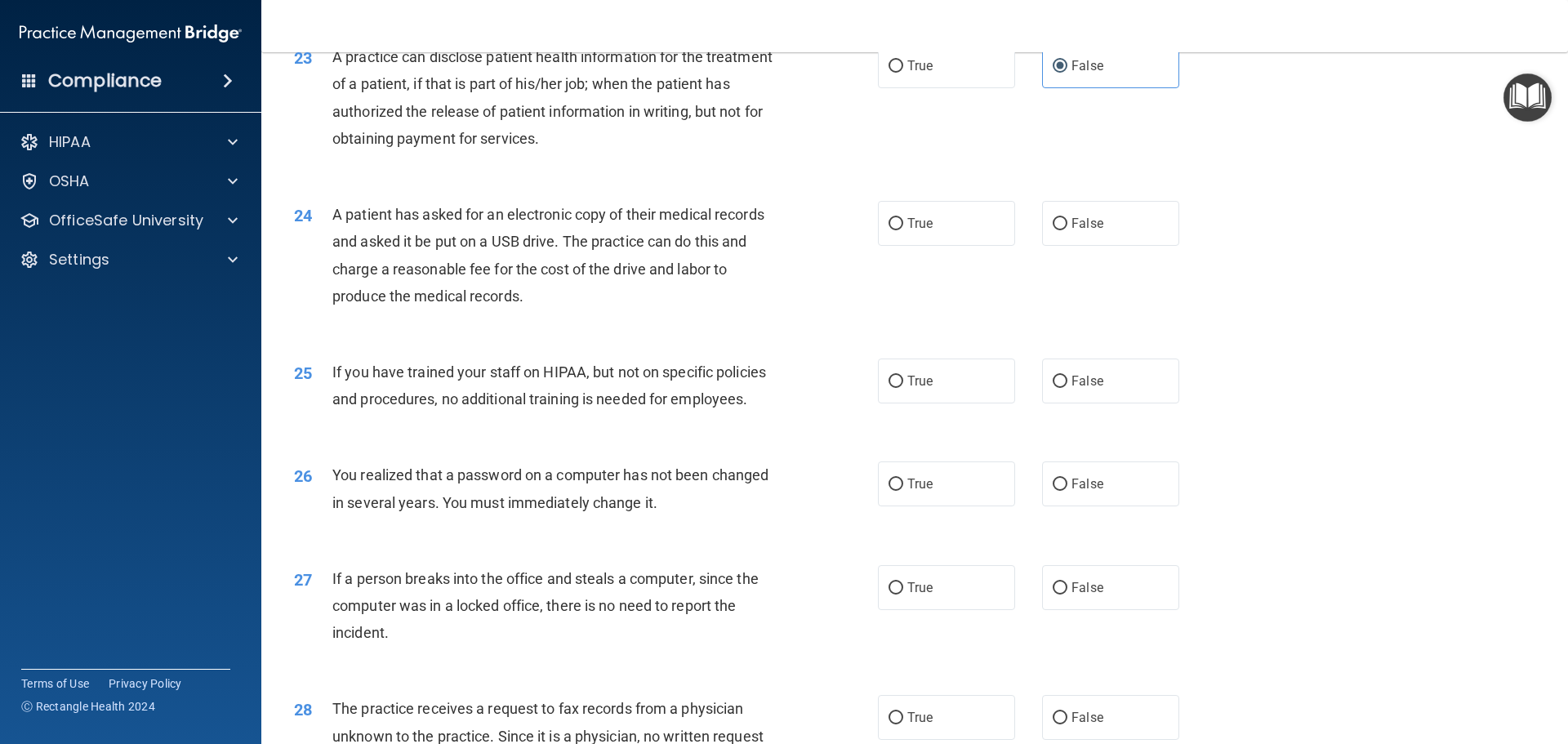
scroll to position [2694, 0]
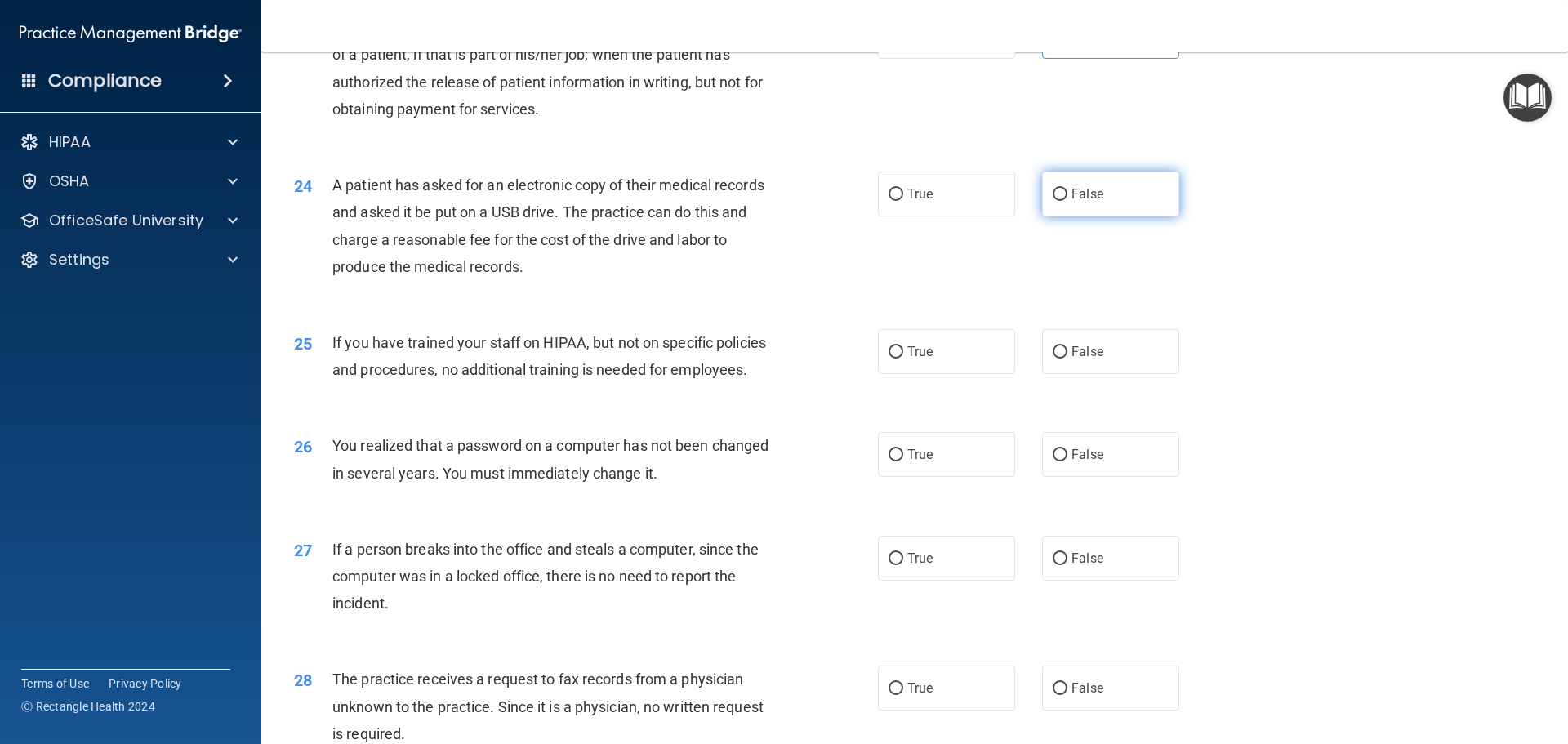
click at [1082, 201] on span "False" at bounding box center [1087, 194] width 32 height 16
click at [1068, 201] on input "False" at bounding box center [1060, 195] width 15 height 12
radio input "true"
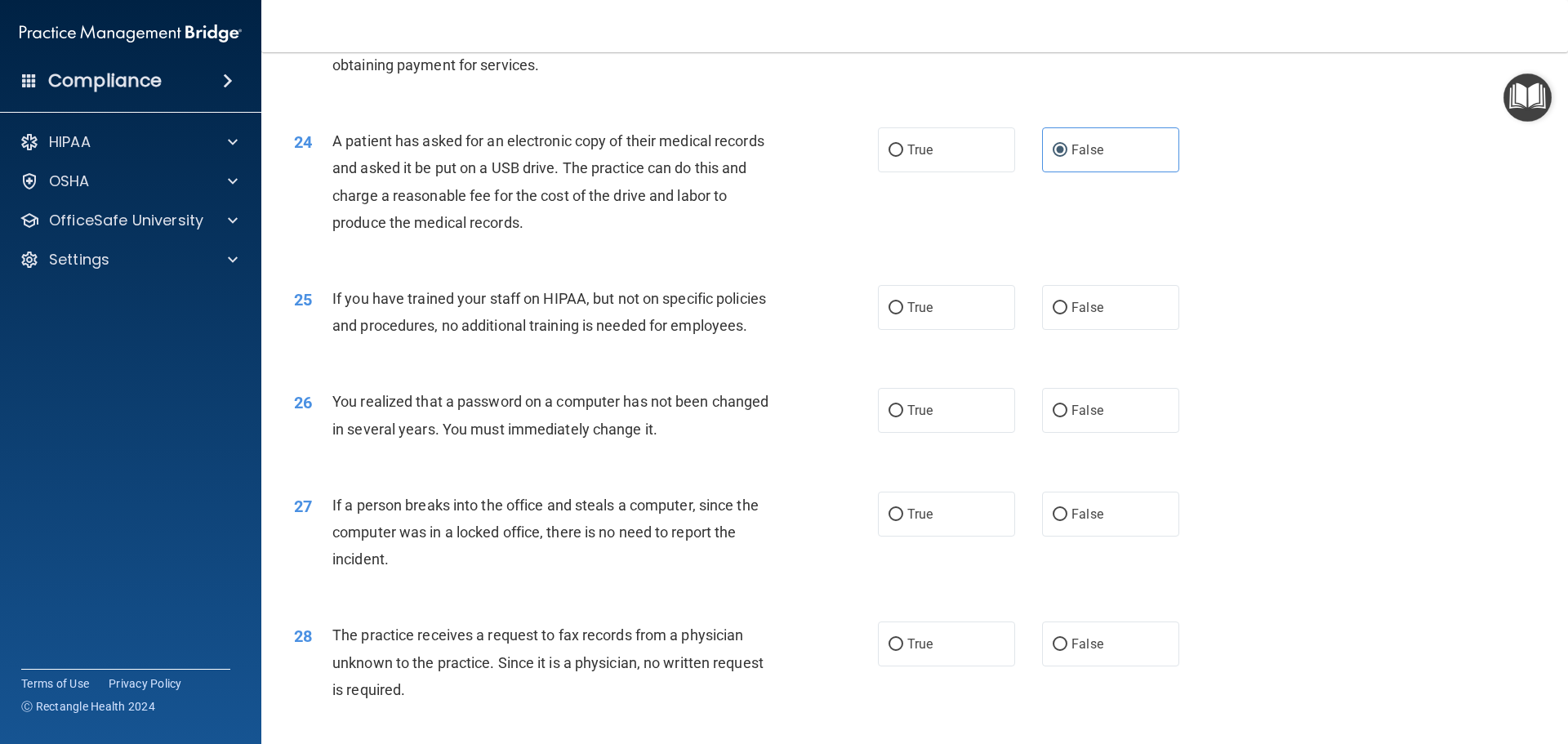
scroll to position [2858, 0]
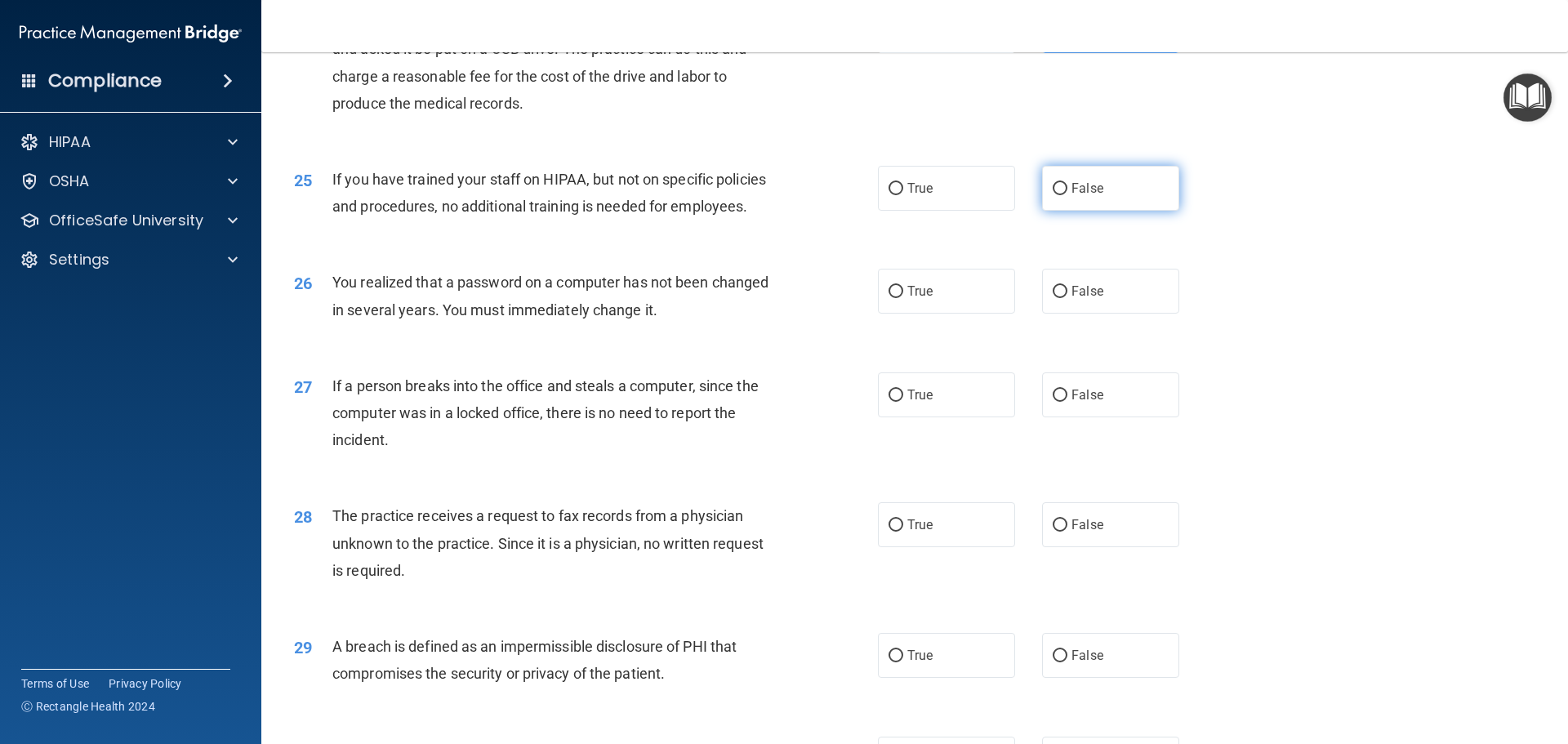
click at [1051, 211] on label "False" at bounding box center [1111, 188] width 137 height 44
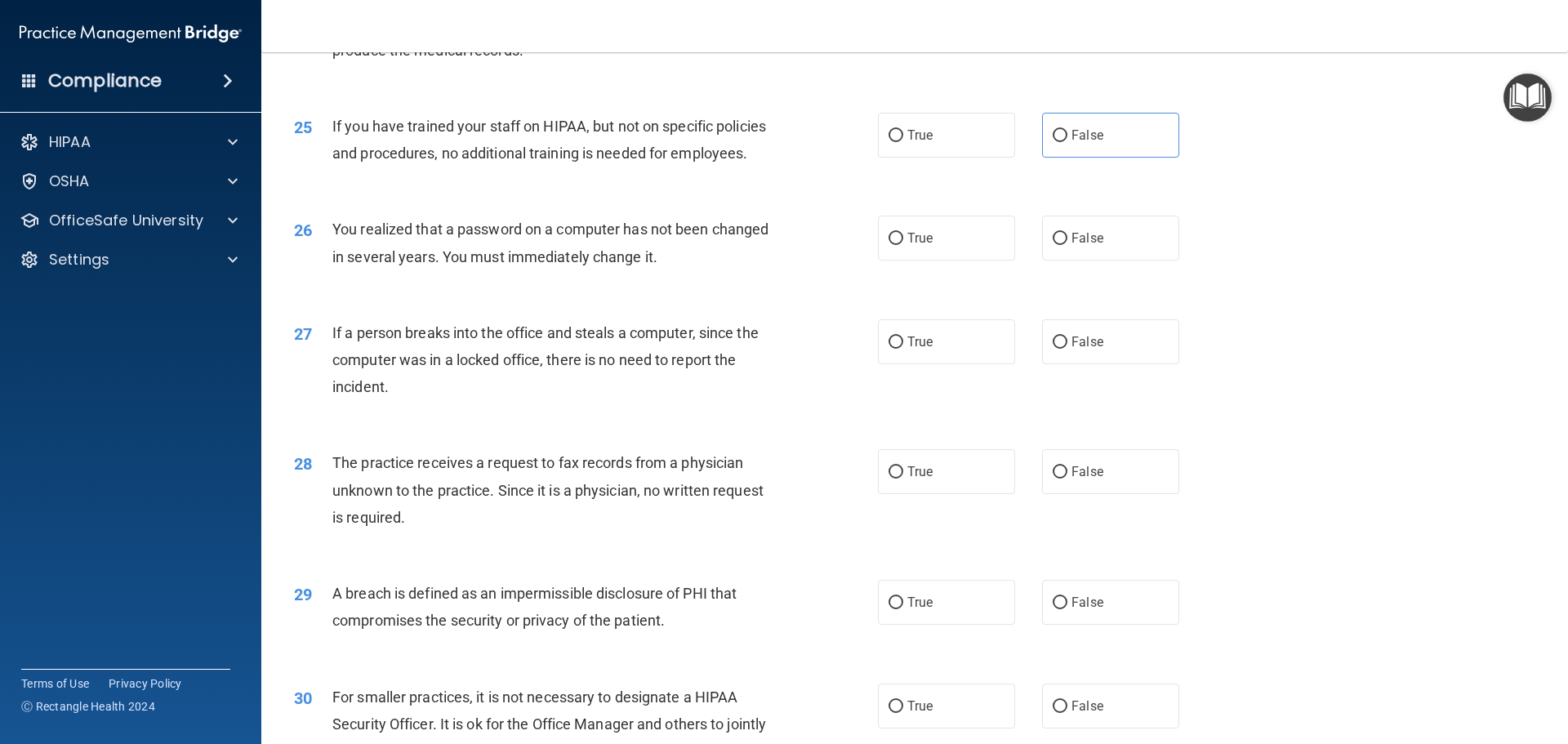
scroll to position [2939, 0]
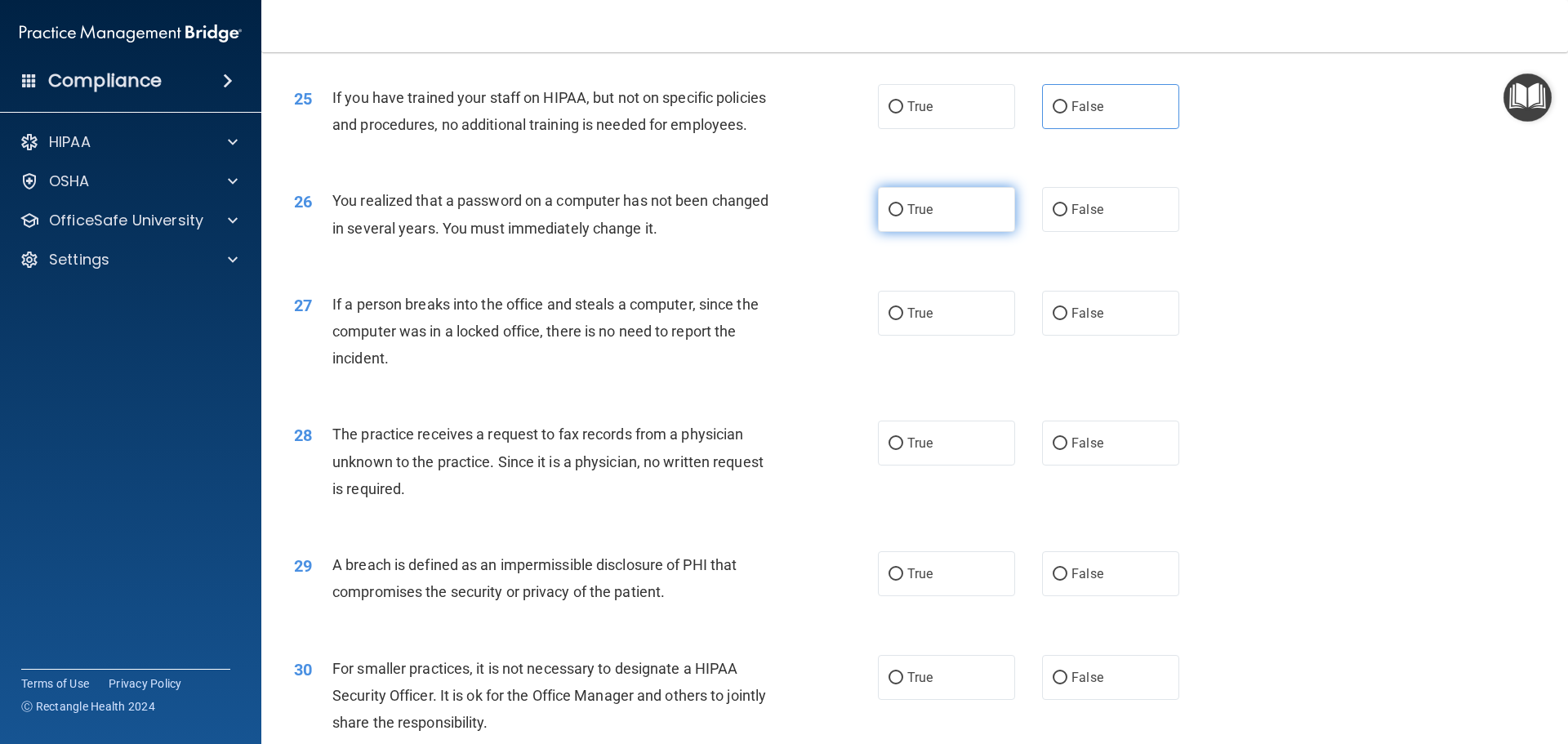
click at [932, 232] on label "True" at bounding box center [946, 208] width 137 height 44
click at [903, 216] on input "True" at bounding box center [896, 210] width 15 height 12
radio input "true"
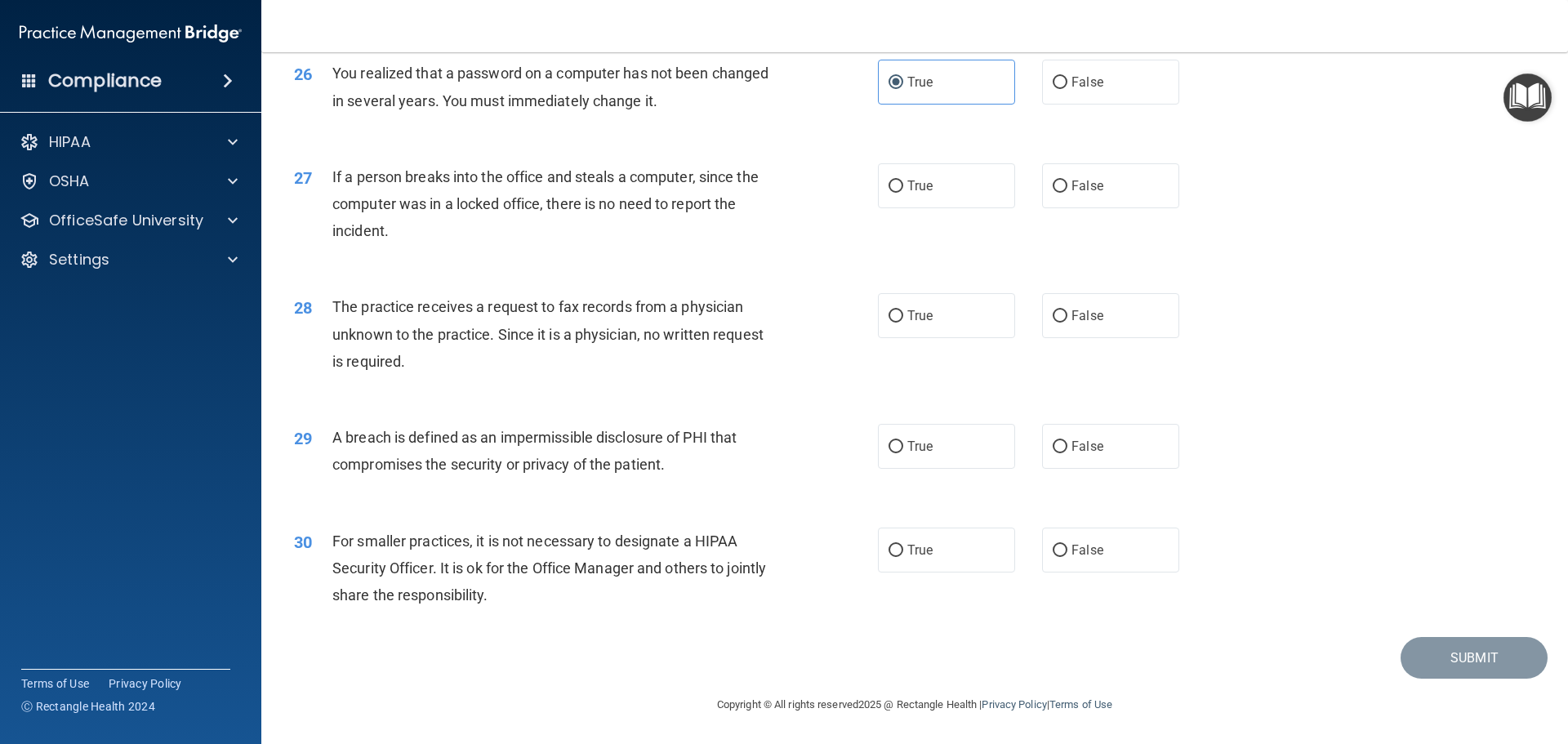
scroll to position [3102, 0]
click at [1072, 194] on span "False" at bounding box center [1087, 186] width 32 height 16
click at [1068, 193] on input "False" at bounding box center [1060, 187] width 15 height 12
radio input "true"
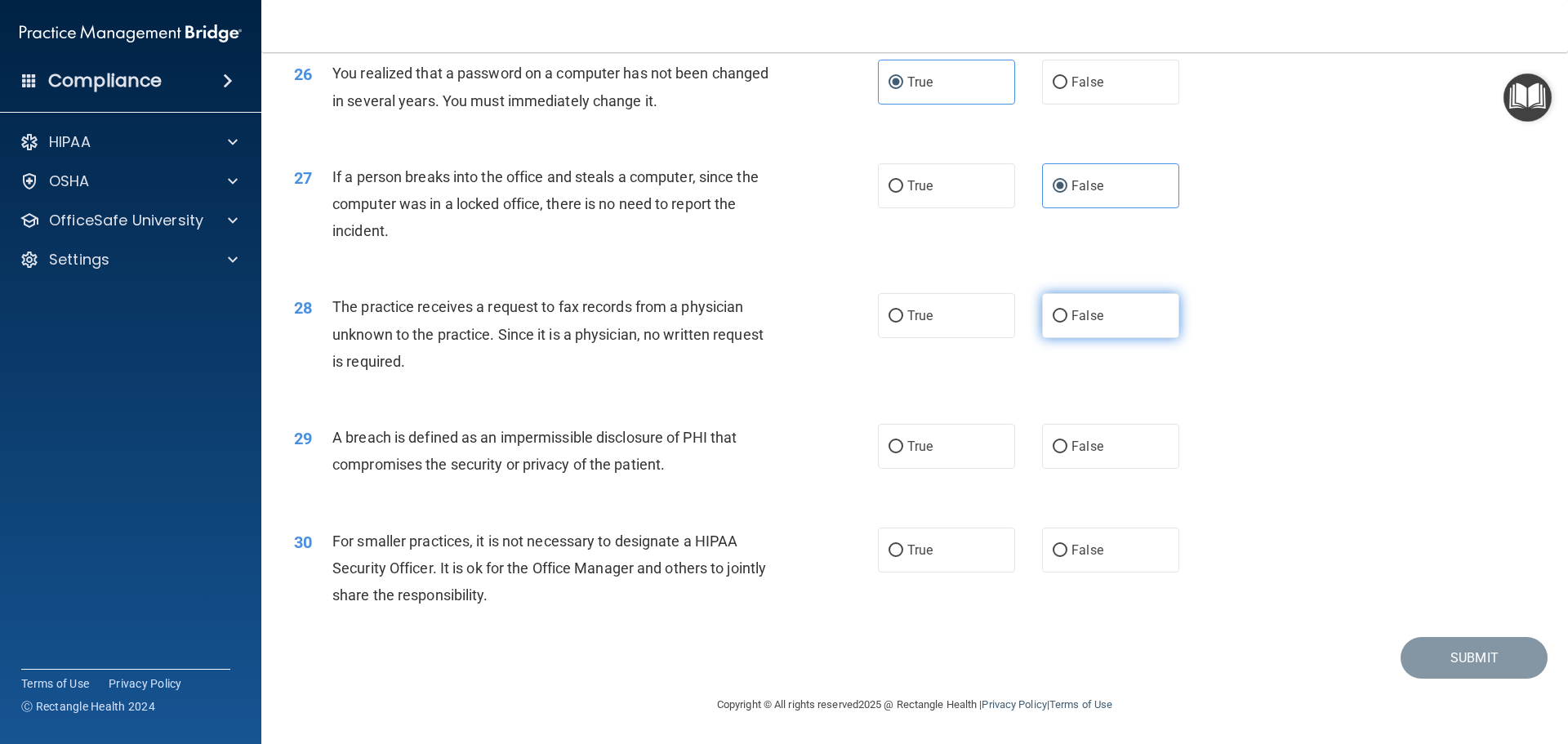
click at [1091, 308] on label "False" at bounding box center [1111, 315] width 137 height 44
click at [1068, 311] on input "False" at bounding box center [1060, 317] width 15 height 12
radio input "true"
click at [1154, 547] on label "False" at bounding box center [1111, 549] width 137 height 44
click at [1068, 547] on input "False" at bounding box center [1060, 550] width 15 height 12
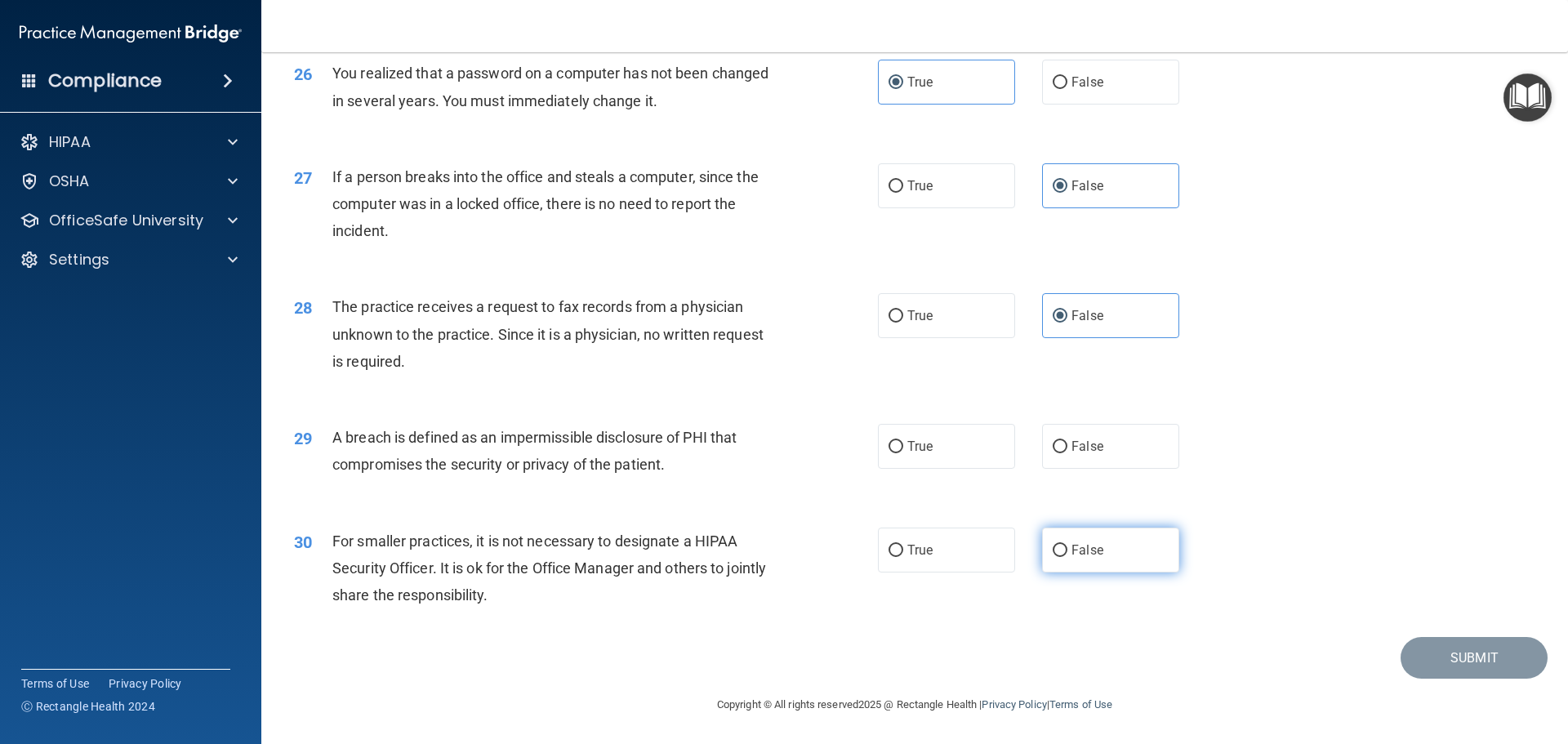
radio input "true"
click at [928, 463] on label "True" at bounding box center [946, 446] width 137 height 44
click at [903, 454] on input "True" at bounding box center [896, 447] width 15 height 12
radio input "true"
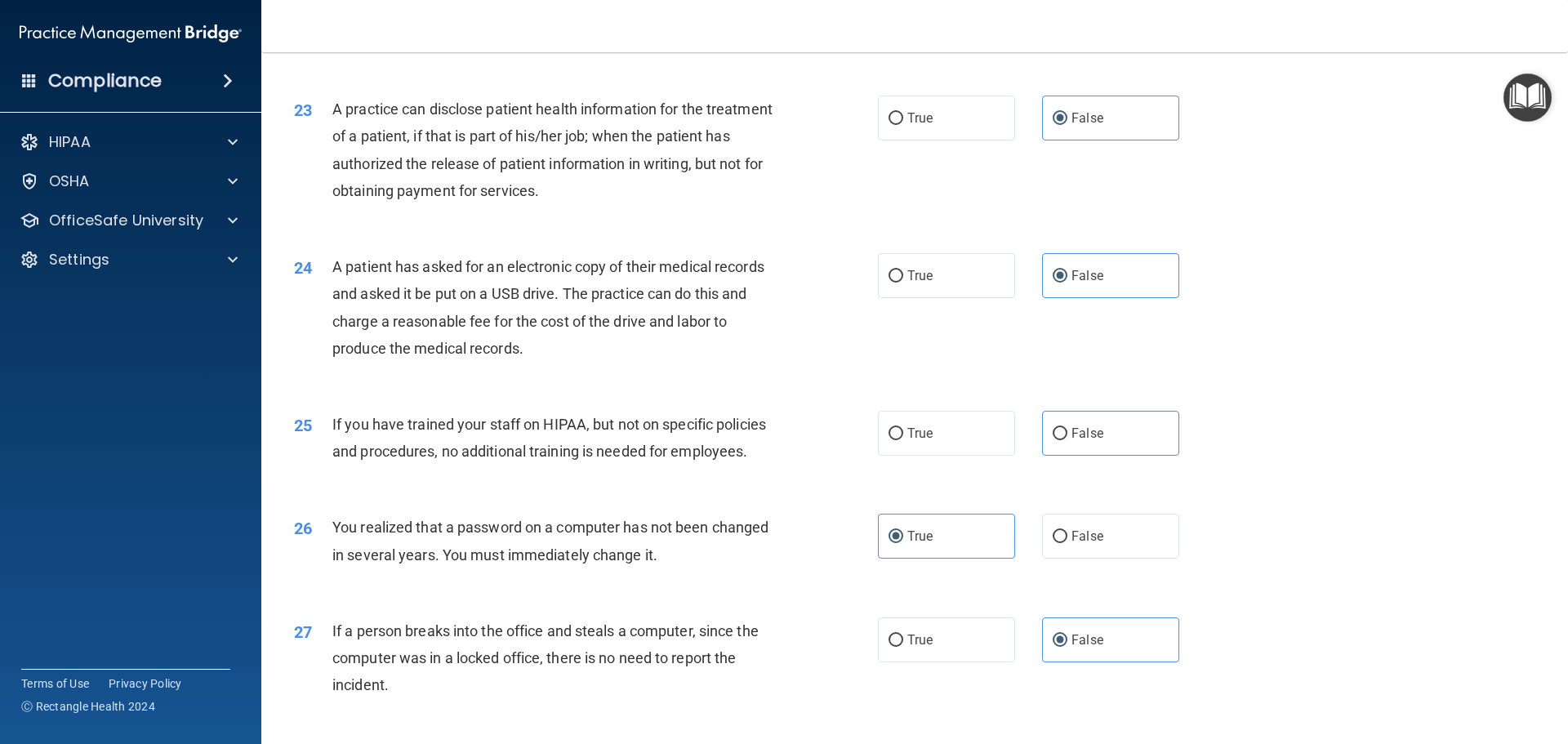
scroll to position [2713, 0]
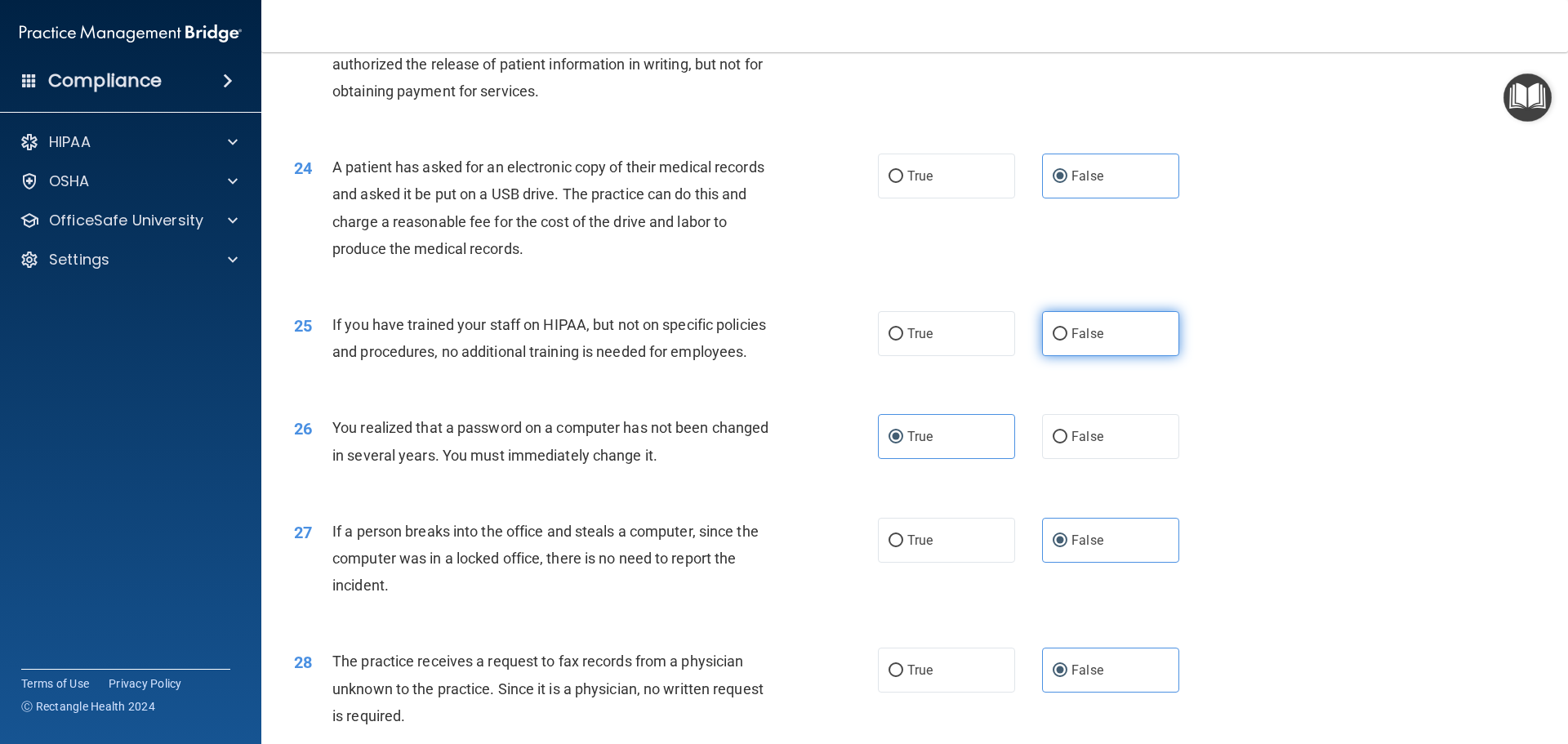
click at [1126, 356] on label "False" at bounding box center [1111, 333] width 137 height 44
click at [1068, 340] on input "False" at bounding box center [1060, 334] width 15 height 12
radio input "true"
click at [1299, 393] on div "25 If you have trained your staff on HIPAA, but not on specific policies and pr…" at bounding box center [914, 342] width 1266 height 103
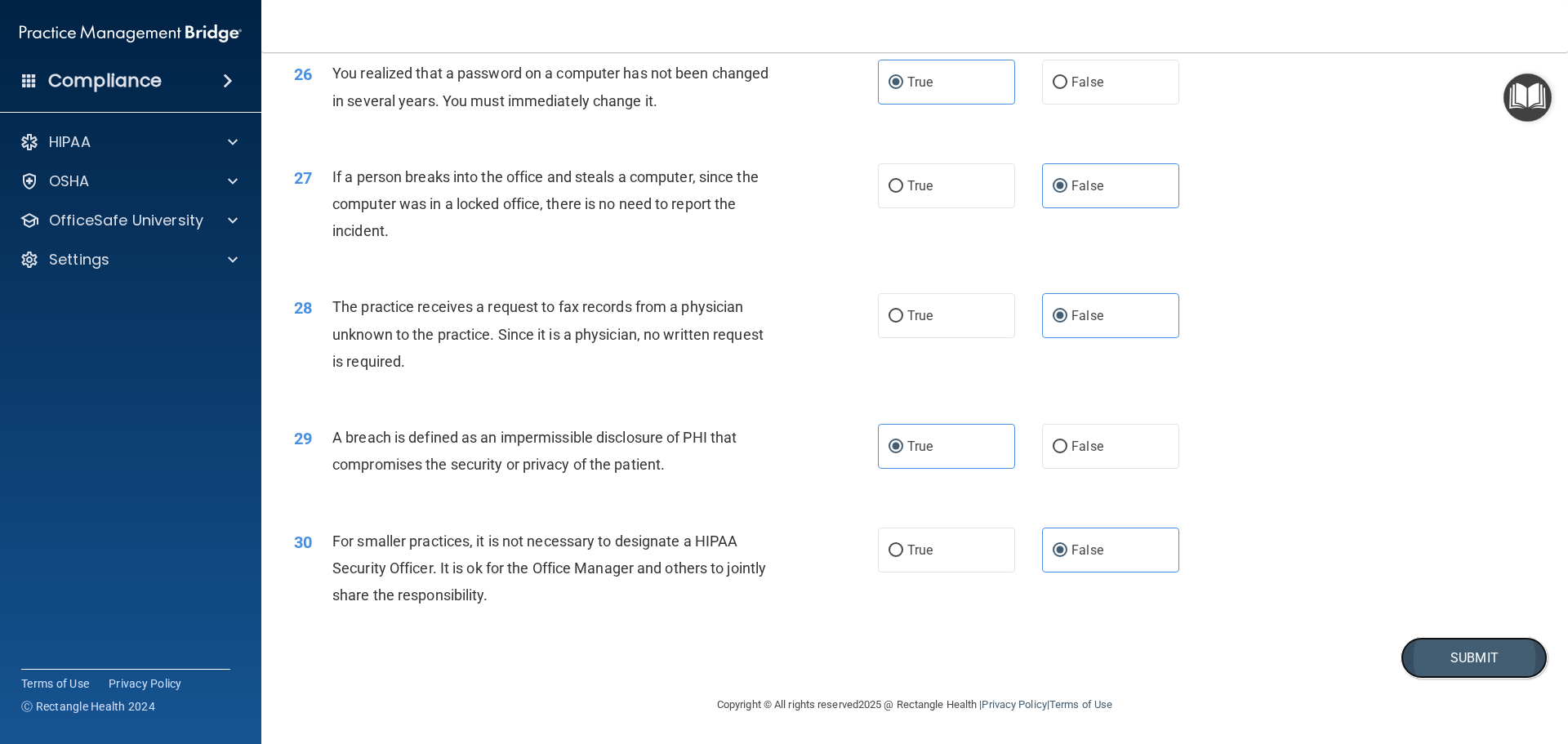
click at [1412, 651] on button "Submit" at bounding box center [1475, 658] width 147 height 42
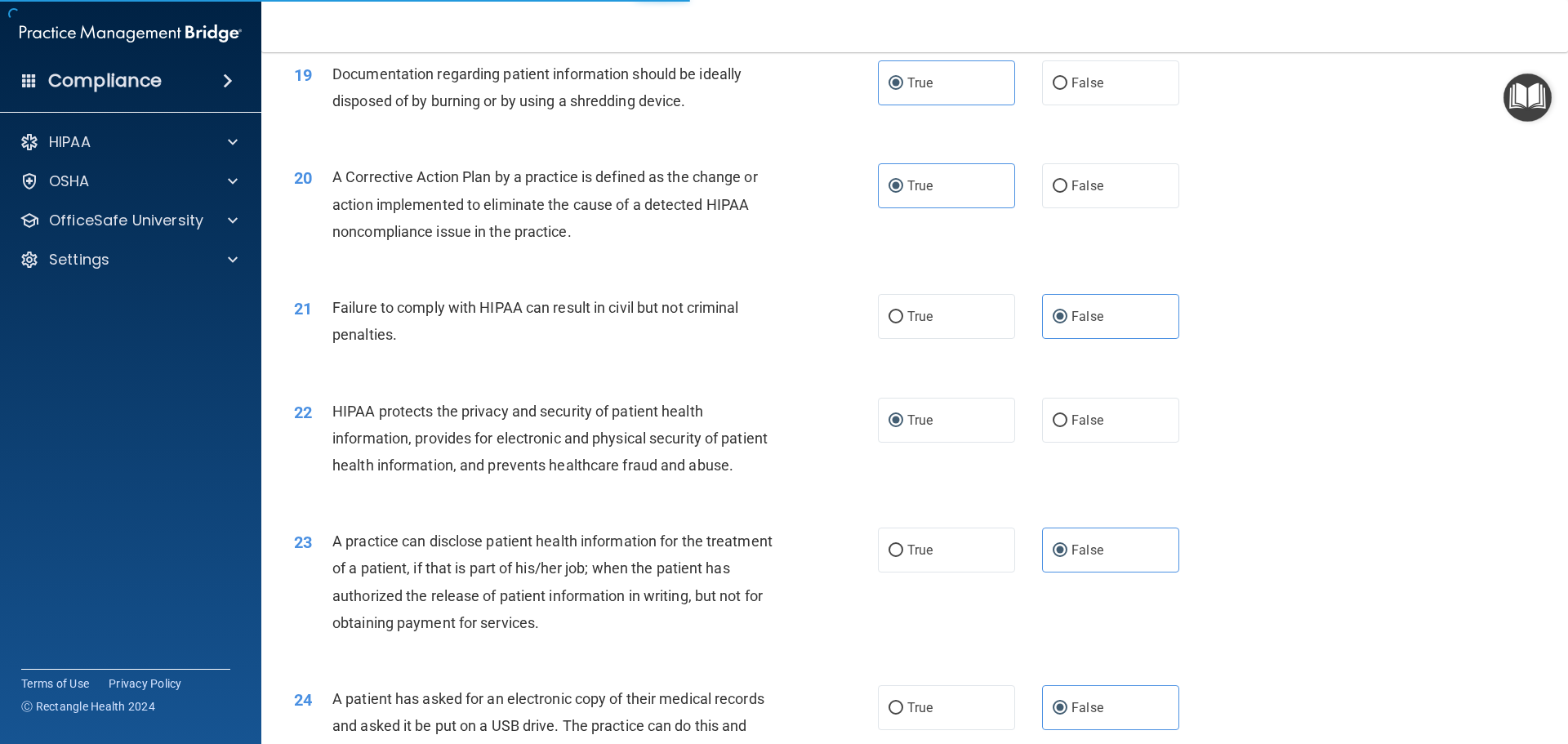
scroll to position [2141, 0]
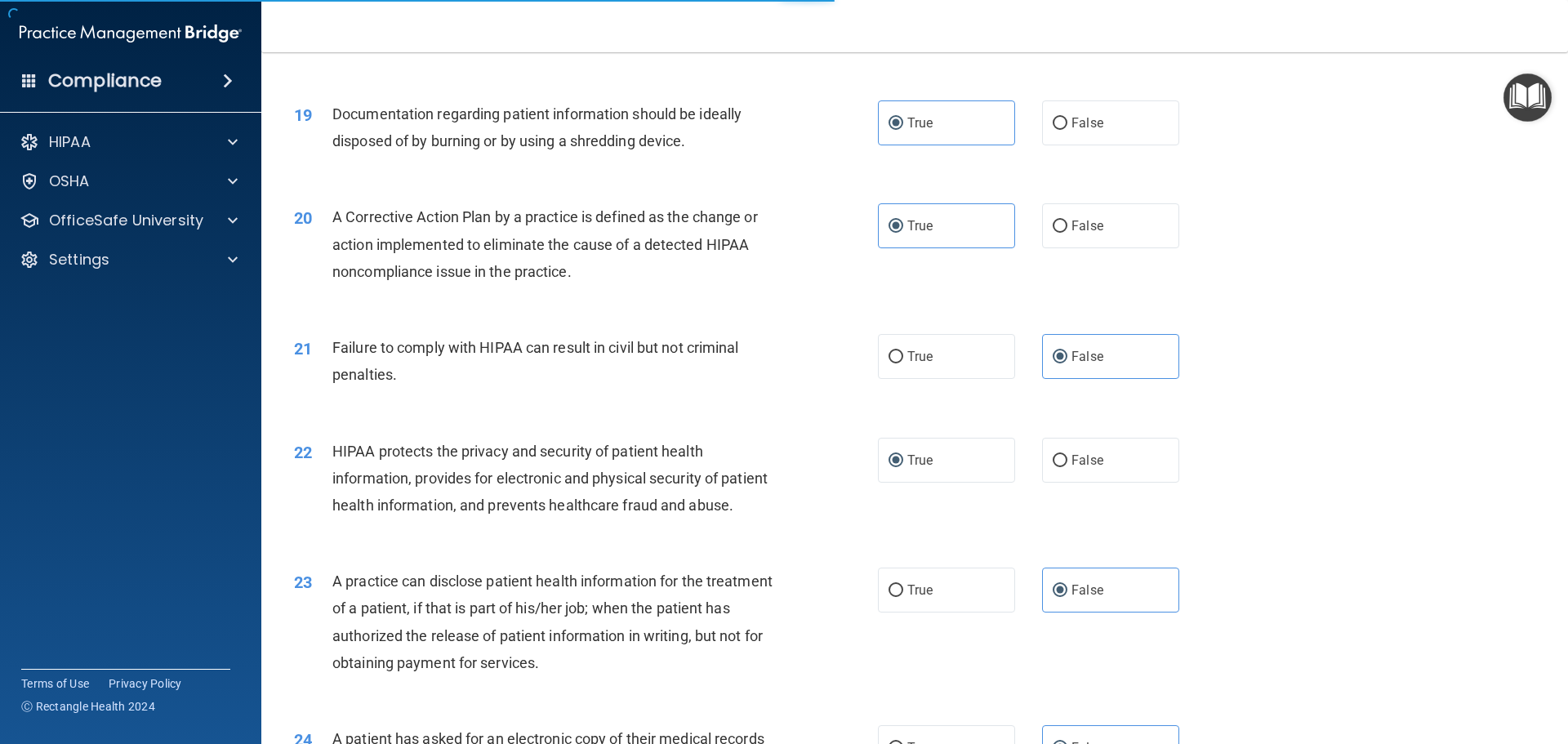
click at [868, 502] on div "22 HIPAA protects the privacy and security of patient health information, provi…" at bounding box center [586, 482] width 633 height 90
click at [909, 468] on span "True" at bounding box center [920, 461] width 25 height 16
click at [903, 467] on input "True" at bounding box center [896, 461] width 15 height 12
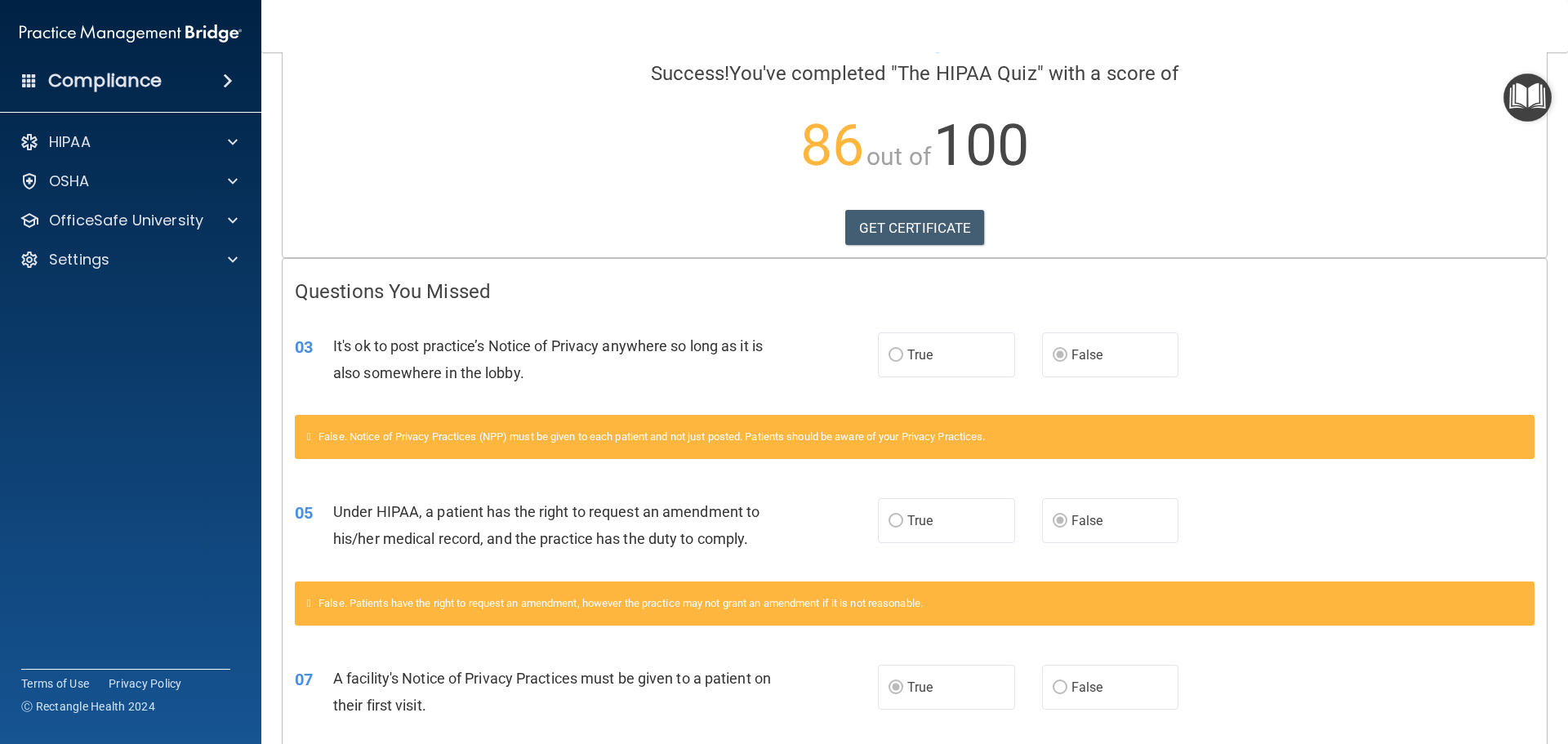
scroll to position [163, 0]
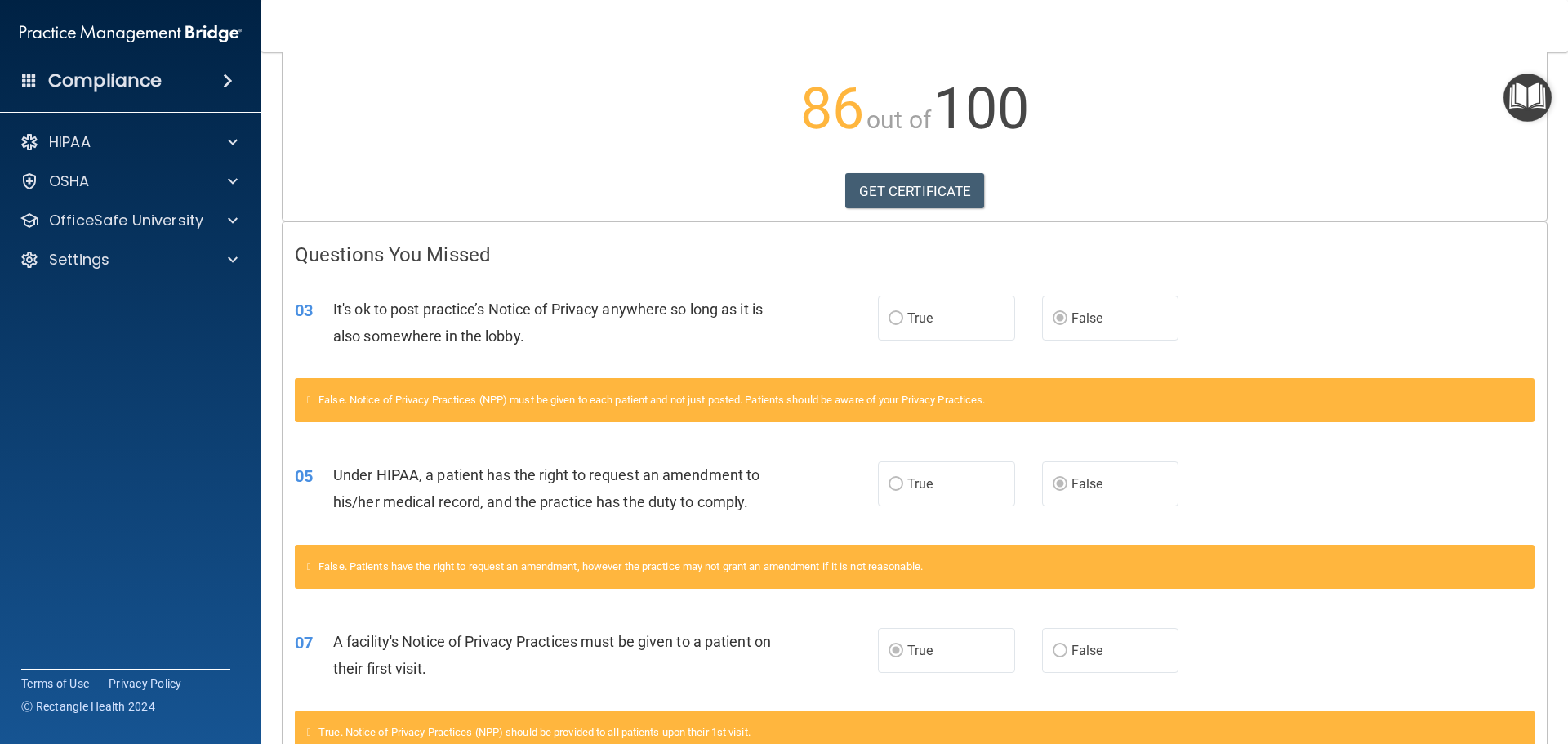
click at [915, 324] on span "True" at bounding box center [920, 318] width 25 height 16
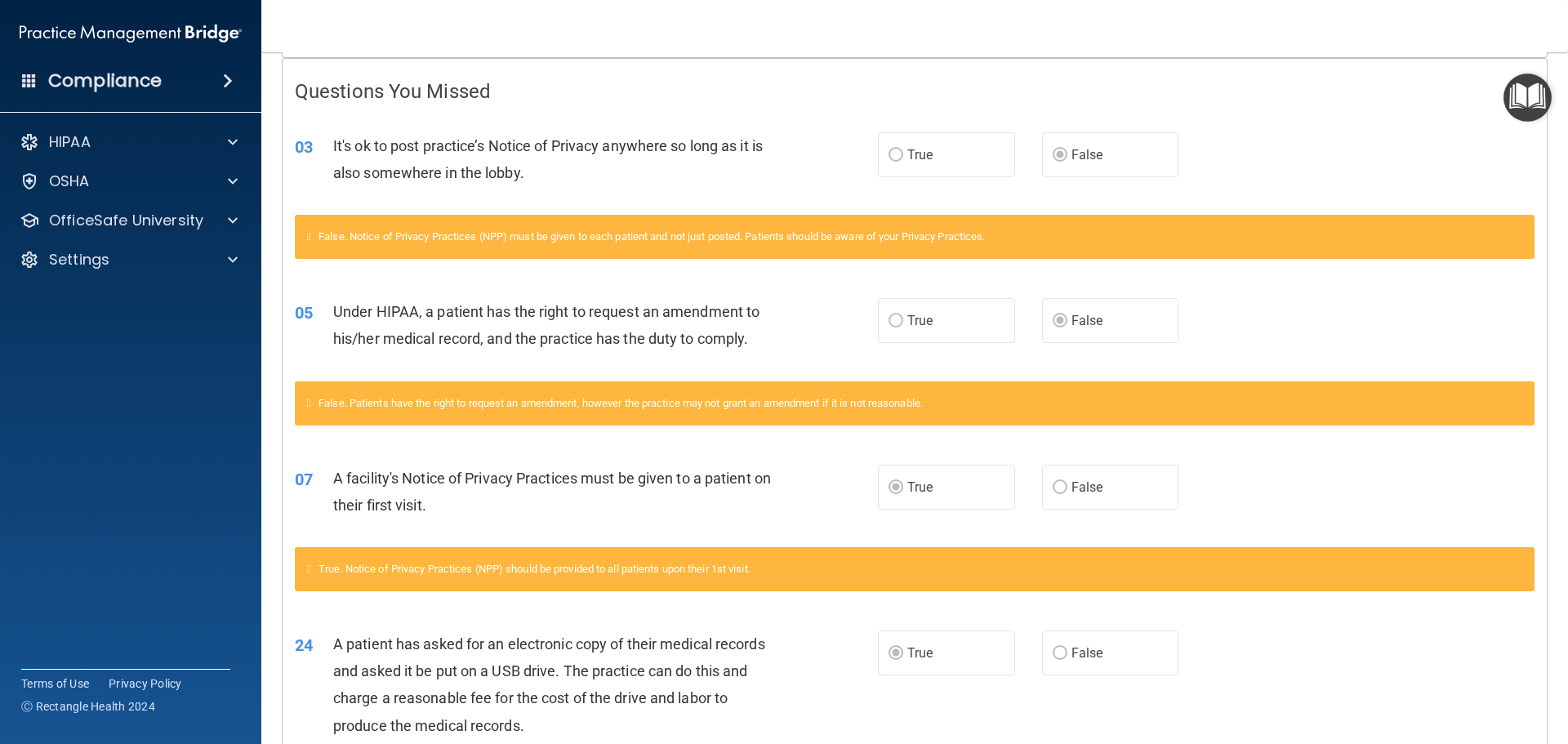
scroll to position [492, 0]
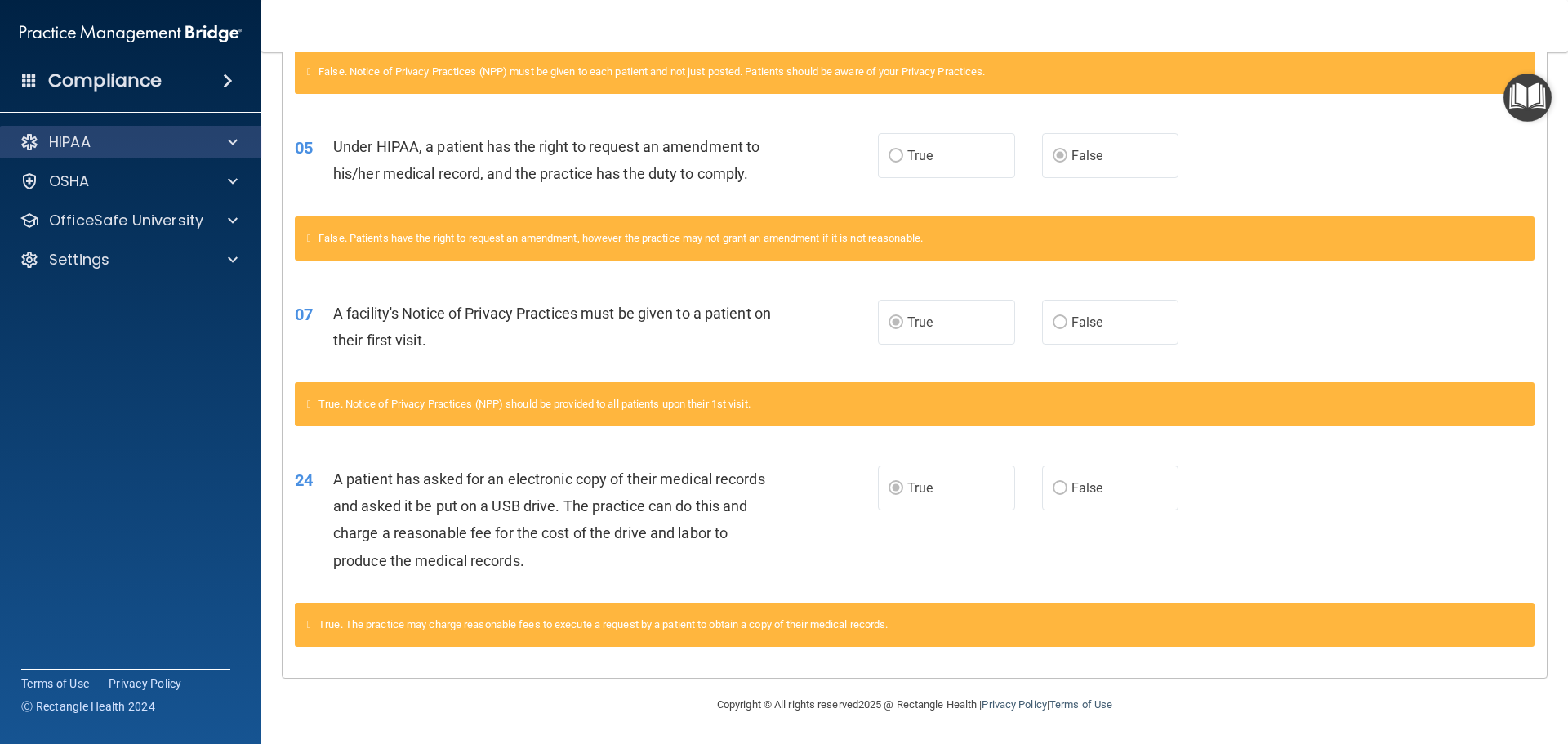
click at [236, 153] on div "HIPAA" at bounding box center [131, 141] width 263 height 32
click at [221, 149] on div at bounding box center [230, 142] width 41 height 19
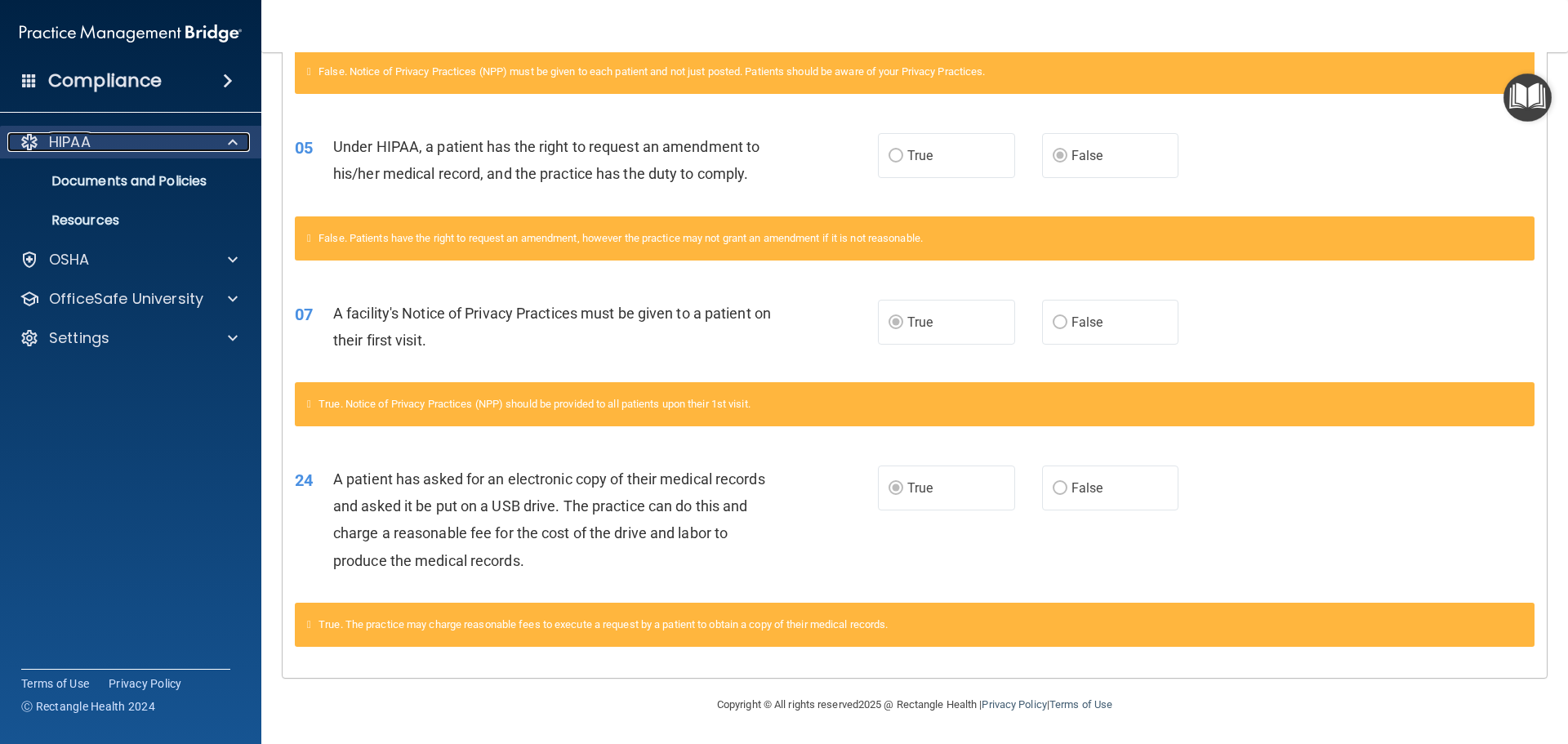
click at [222, 147] on div at bounding box center [230, 142] width 41 height 19
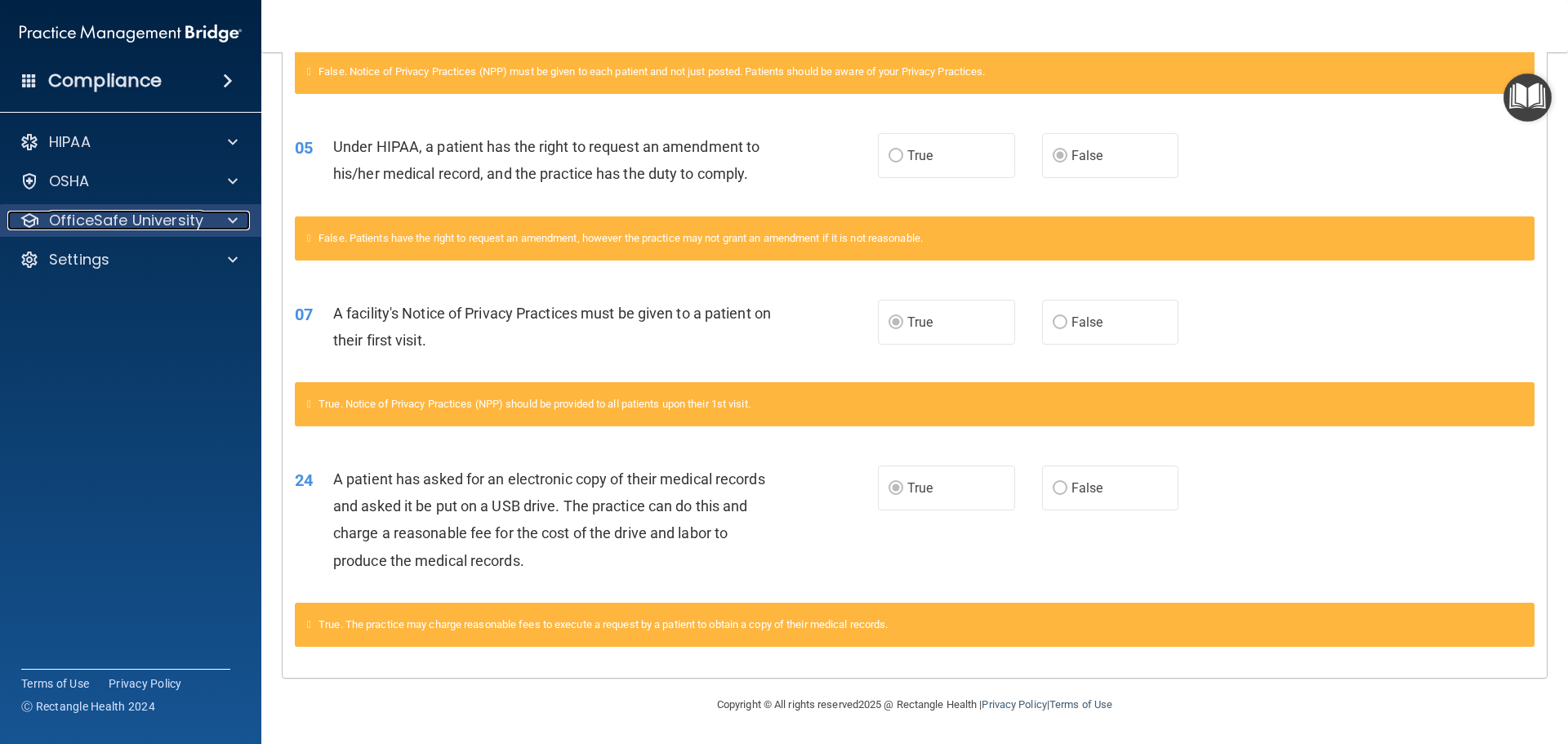
click at [221, 221] on div at bounding box center [230, 221] width 41 height 19
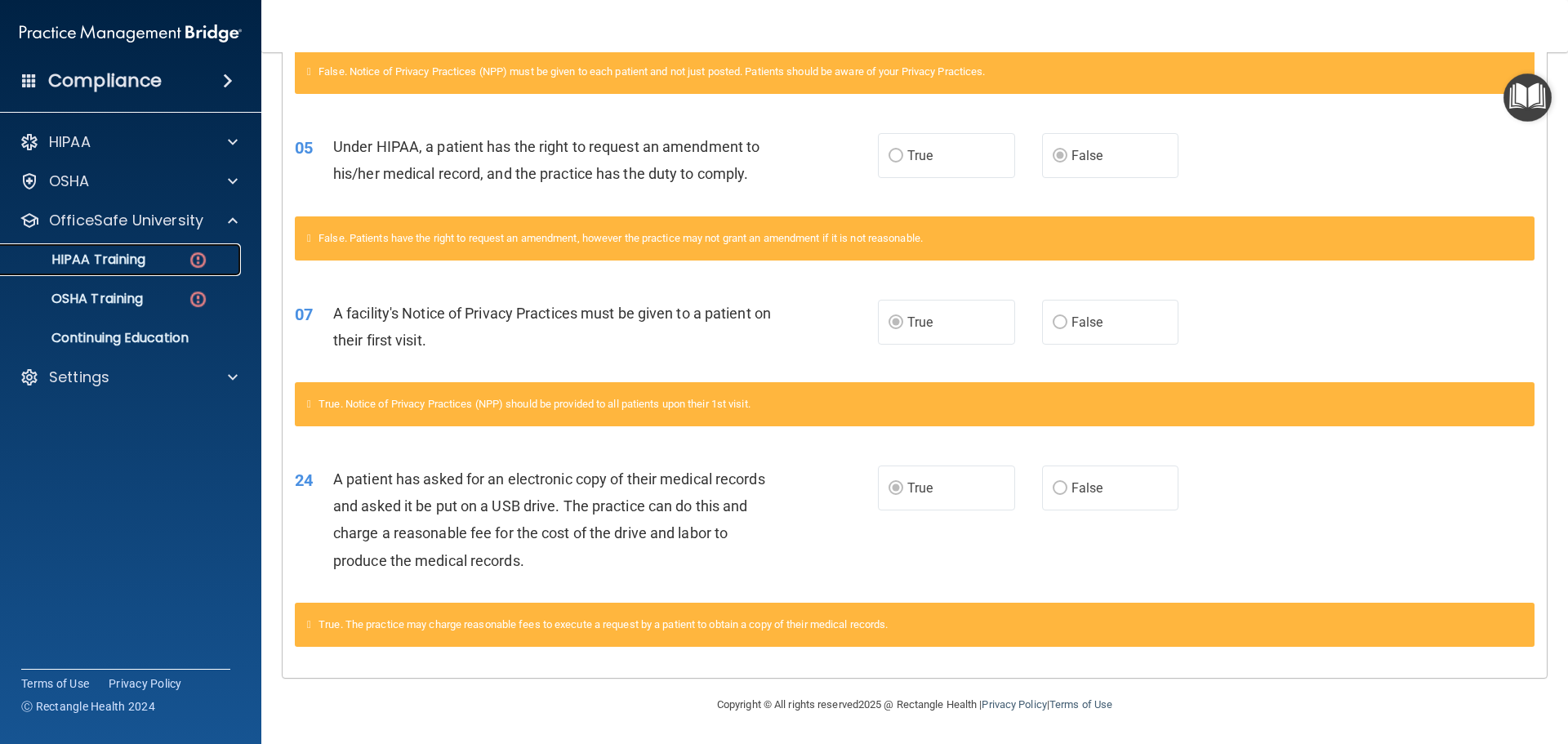
click at [81, 257] on p "HIPAA Training" at bounding box center [78, 259] width 134 height 17
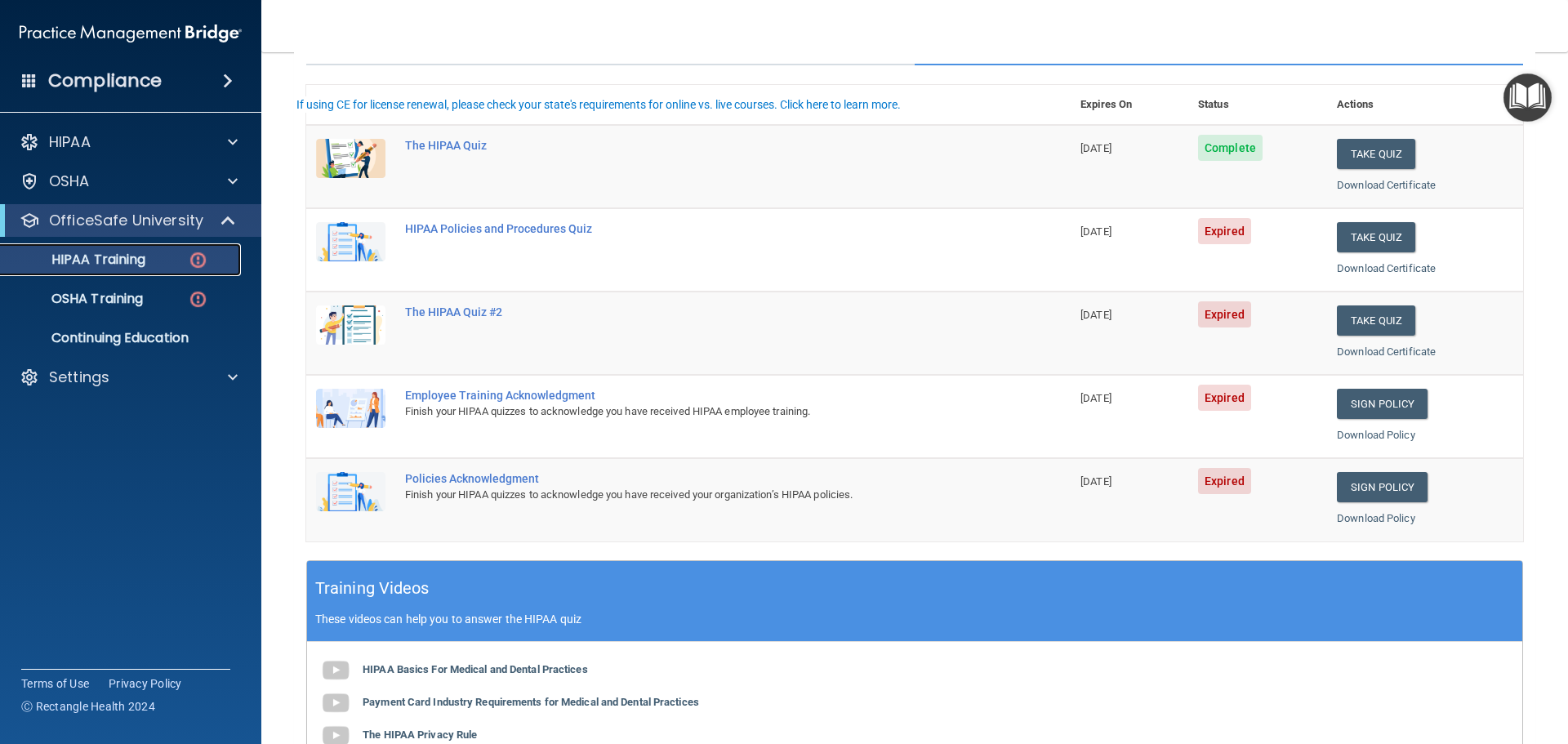
scroll to position [163, 0]
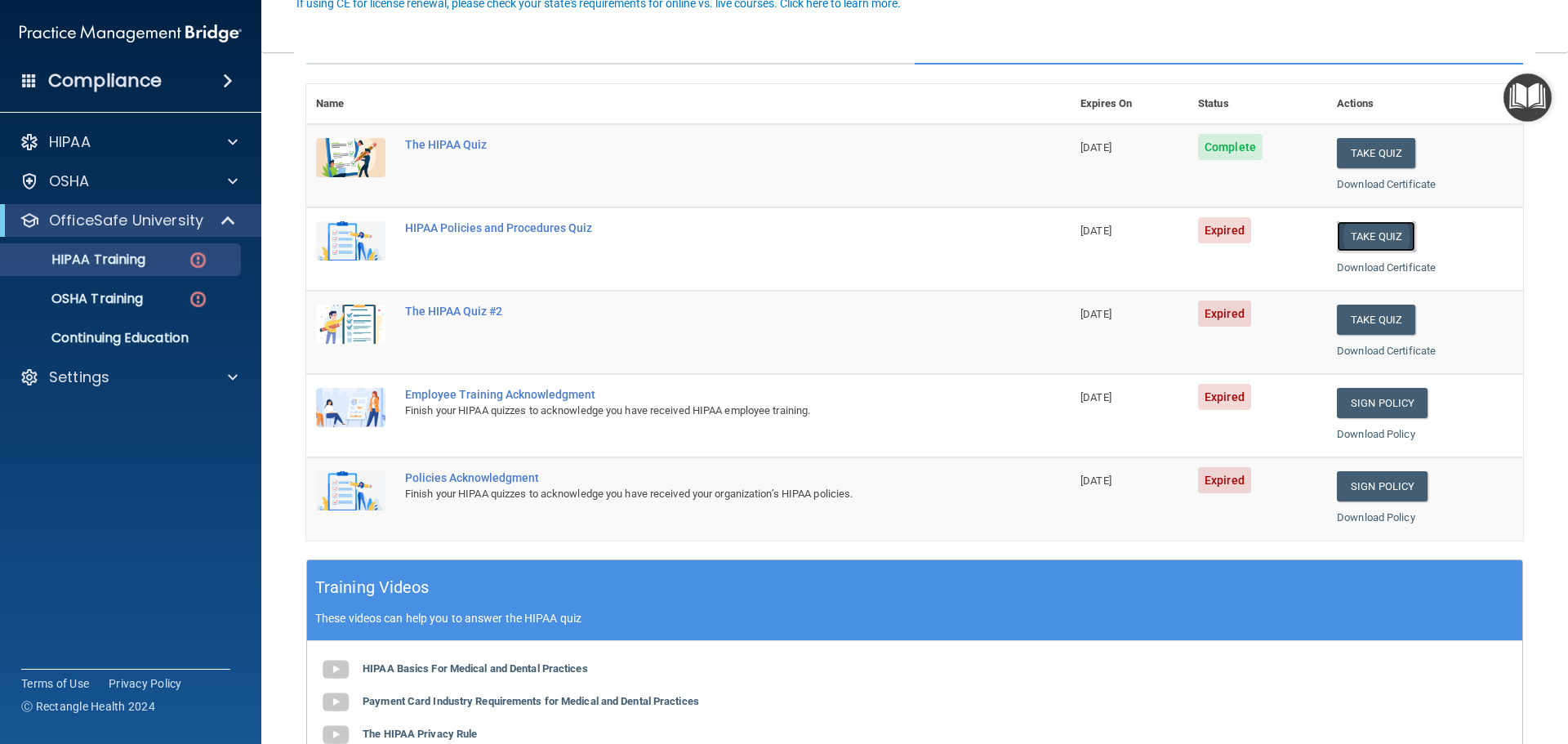
click at [1363, 228] on button "Take Quiz" at bounding box center [1377, 236] width 79 height 31
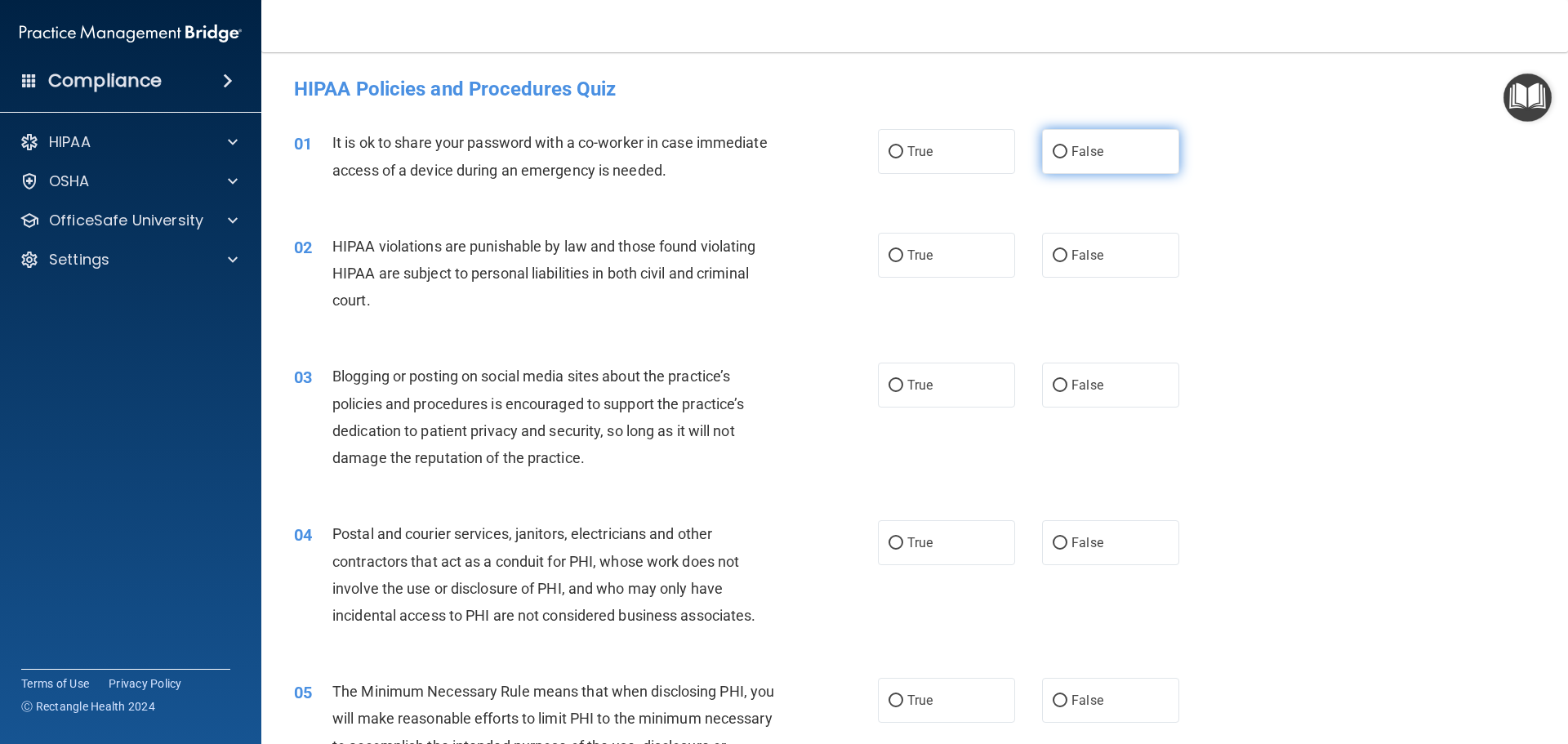
click at [1069, 167] on label "False" at bounding box center [1111, 151] width 137 height 44
click at [1068, 159] on input "False" at bounding box center [1060, 153] width 15 height 12
radio input "true"
click at [970, 265] on label "True" at bounding box center [946, 255] width 137 height 44
click at [903, 263] on input "True" at bounding box center [896, 256] width 15 height 12
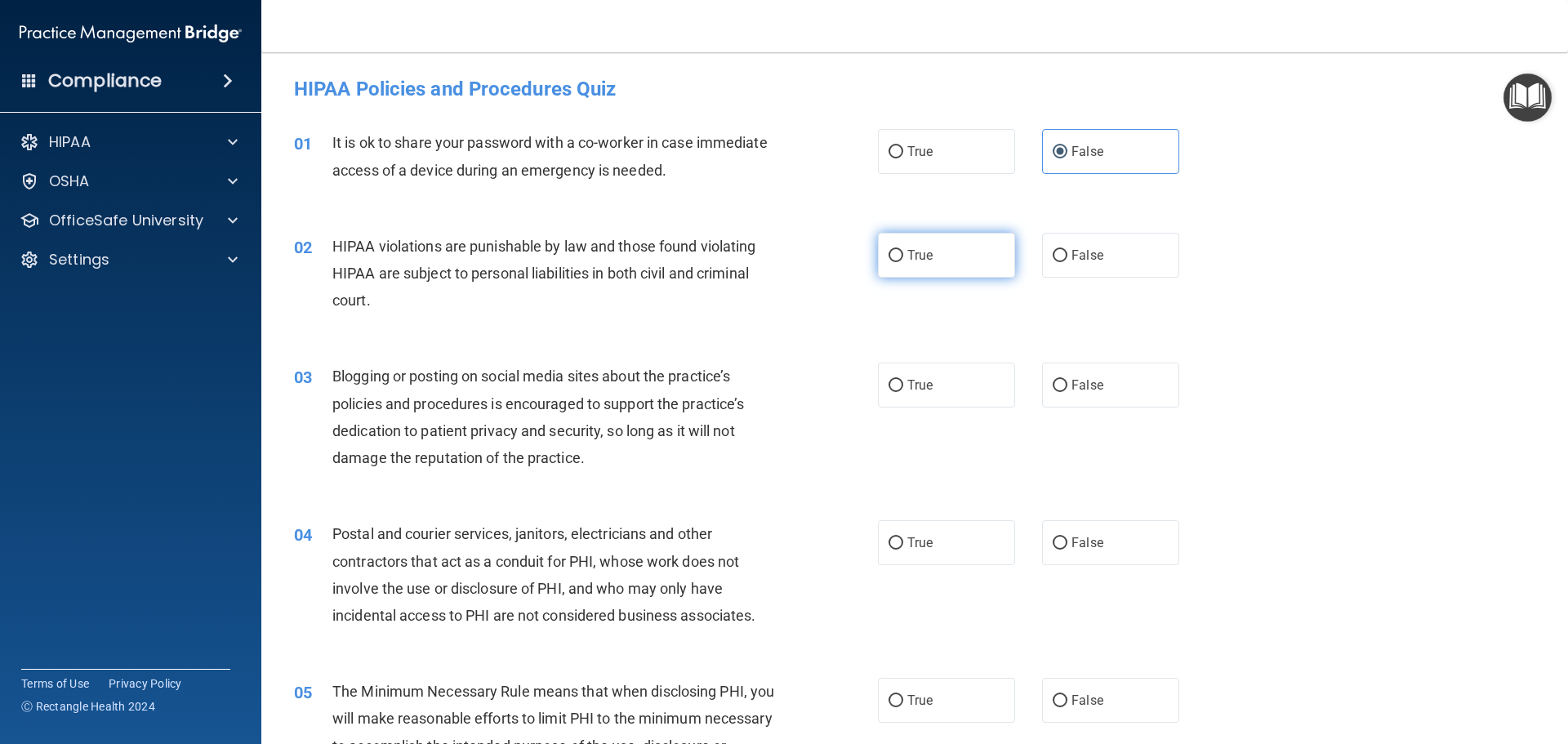
radio input "true"
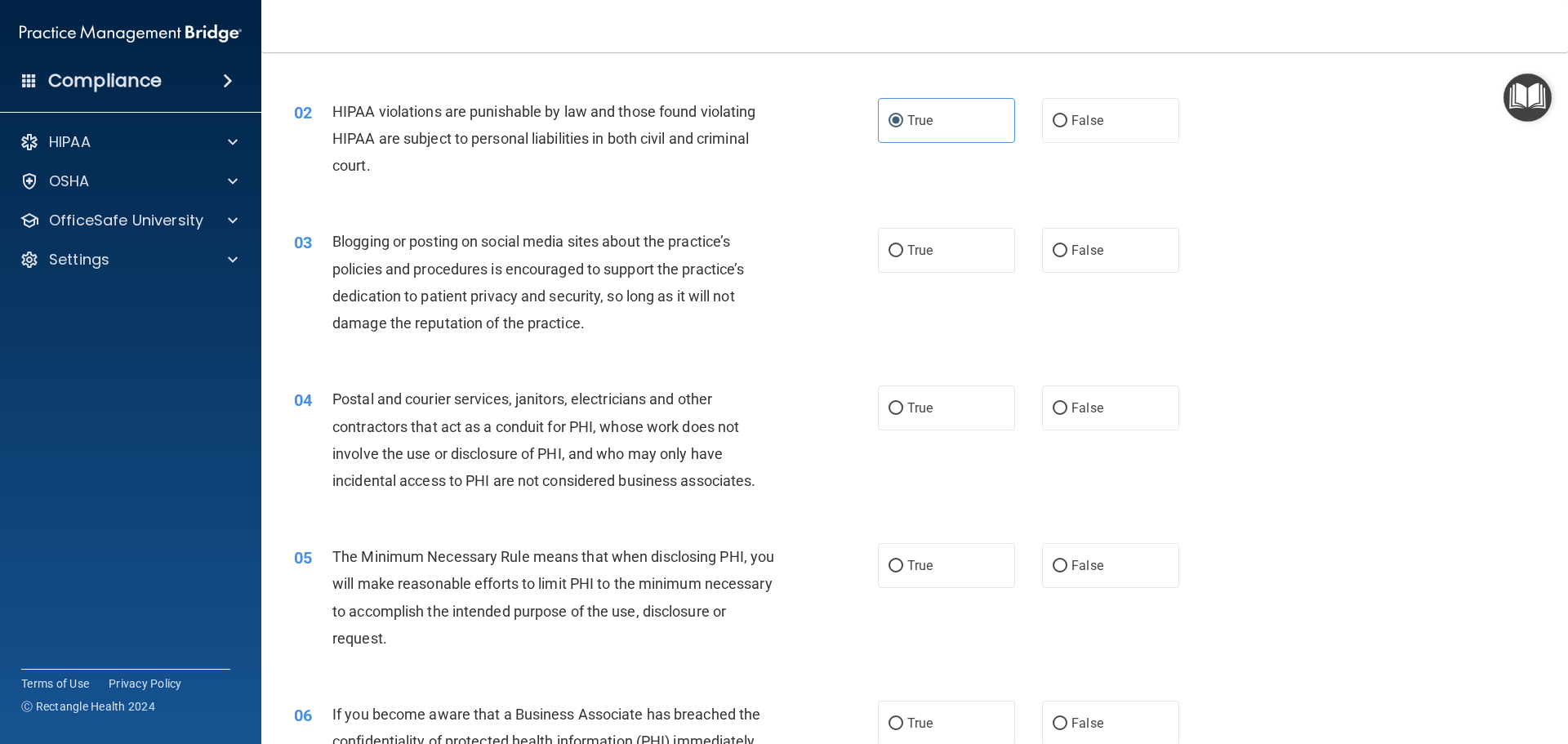
scroll to position [163, 0]
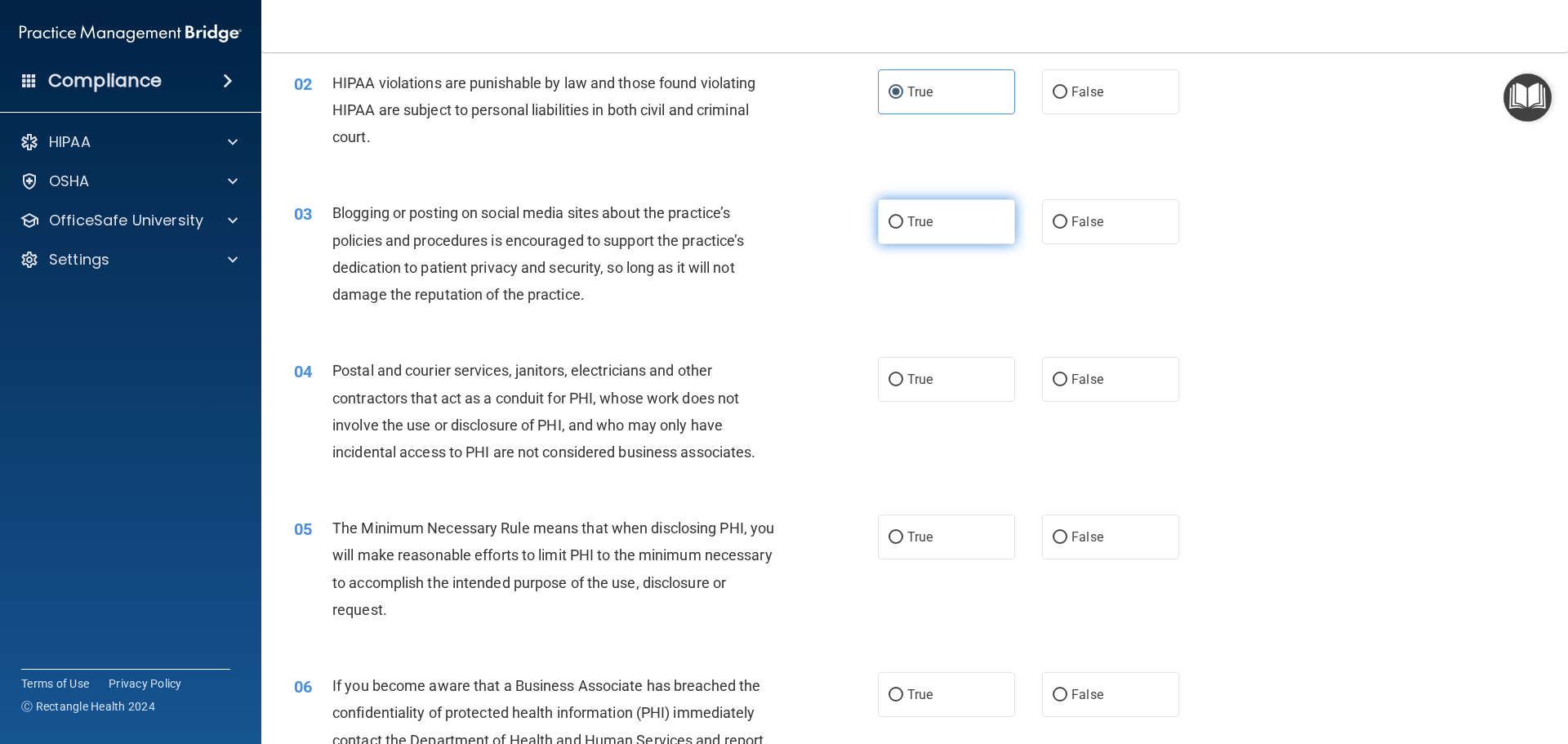
click at [974, 225] on label "True" at bounding box center [946, 221] width 137 height 44
click at [903, 225] on input "True" at bounding box center [896, 222] width 15 height 12
radio input "true"
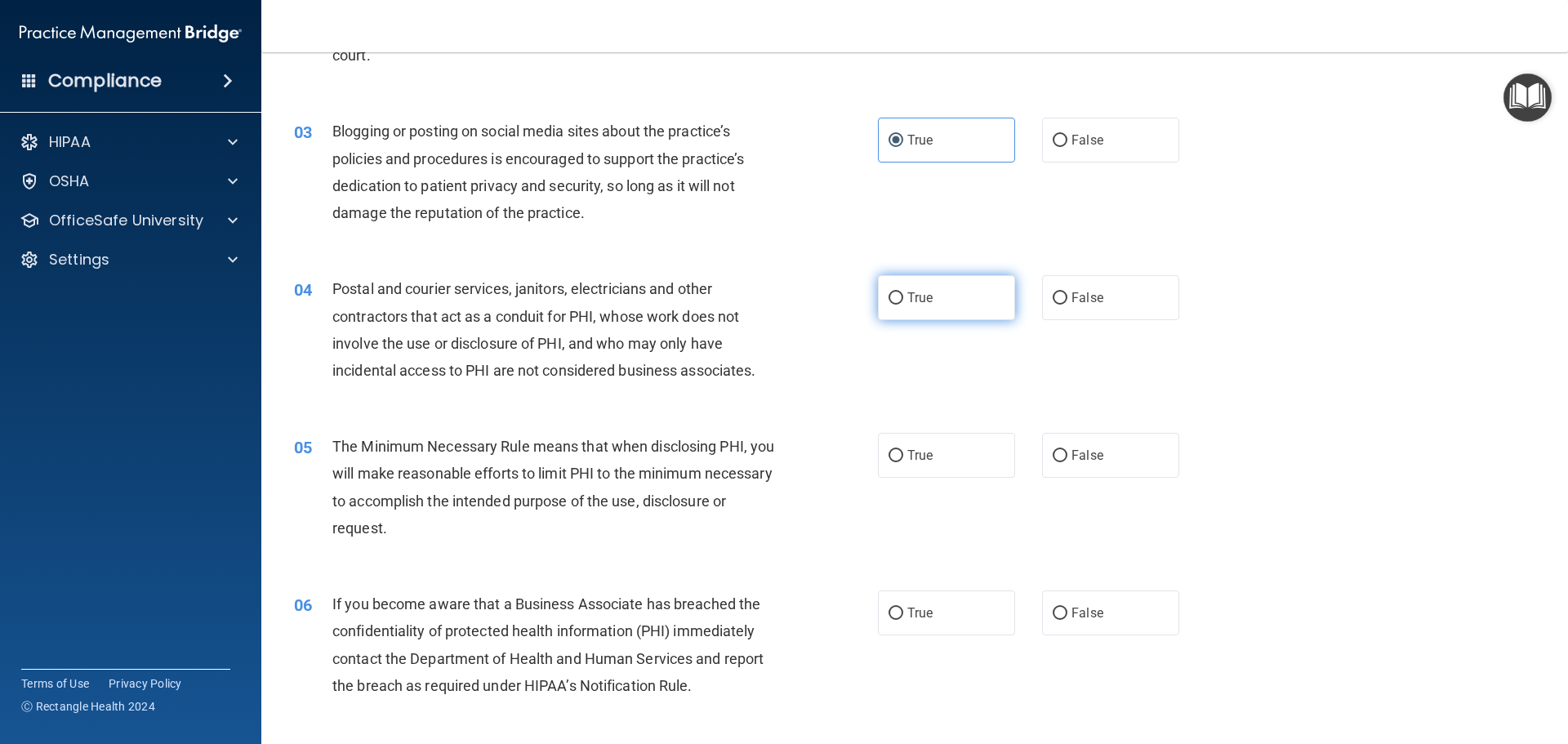
click at [943, 298] on label "True" at bounding box center [946, 297] width 137 height 44
click at [903, 298] on input "True" at bounding box center [896, 298] width 15 height 12
radio input "true"
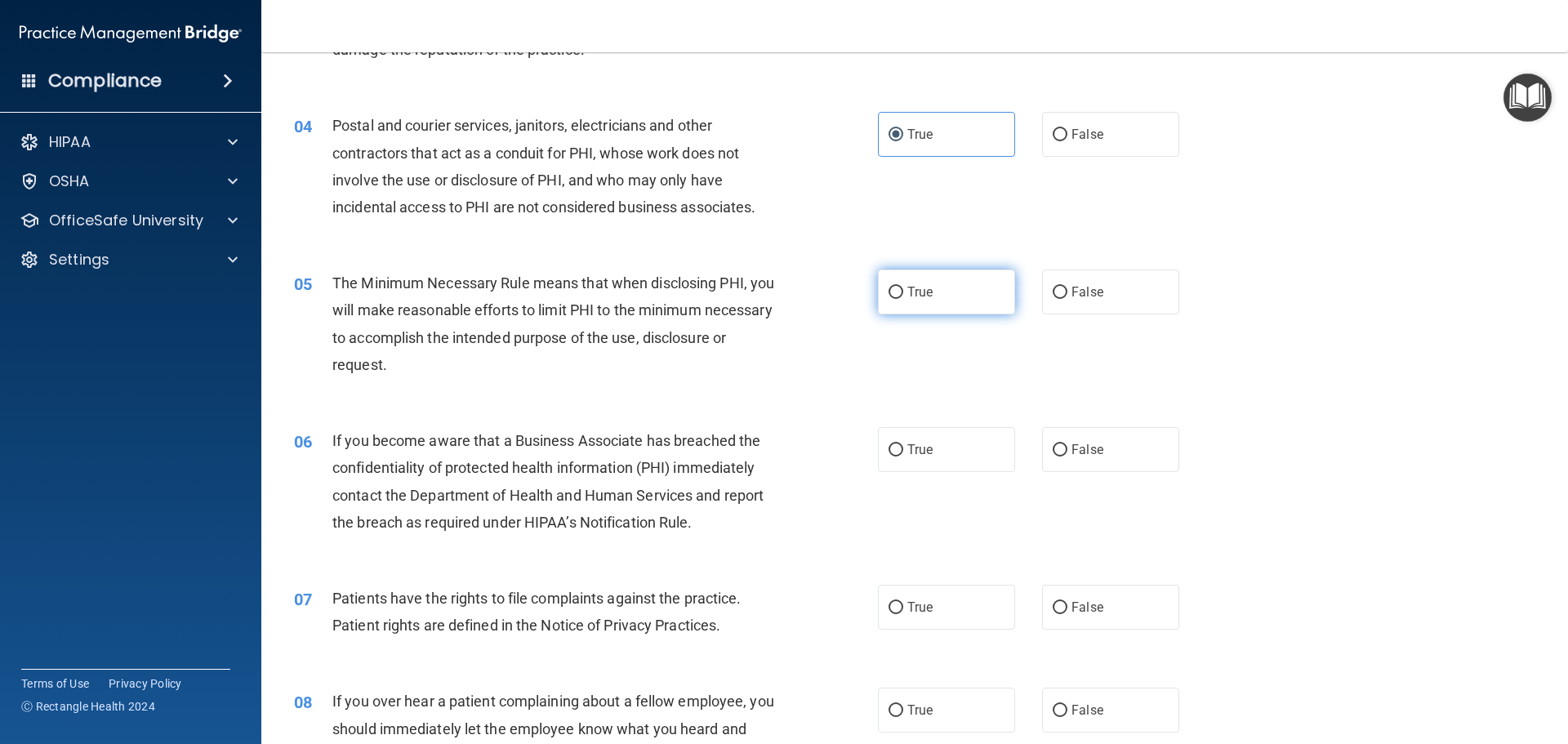
click at [899, 296] on label "True" at bounding box center [946, 291] width 137 height 44
click at [899, 296] on input "True" at bounding box center [896, 293] width 15 height 12
radio input "true"
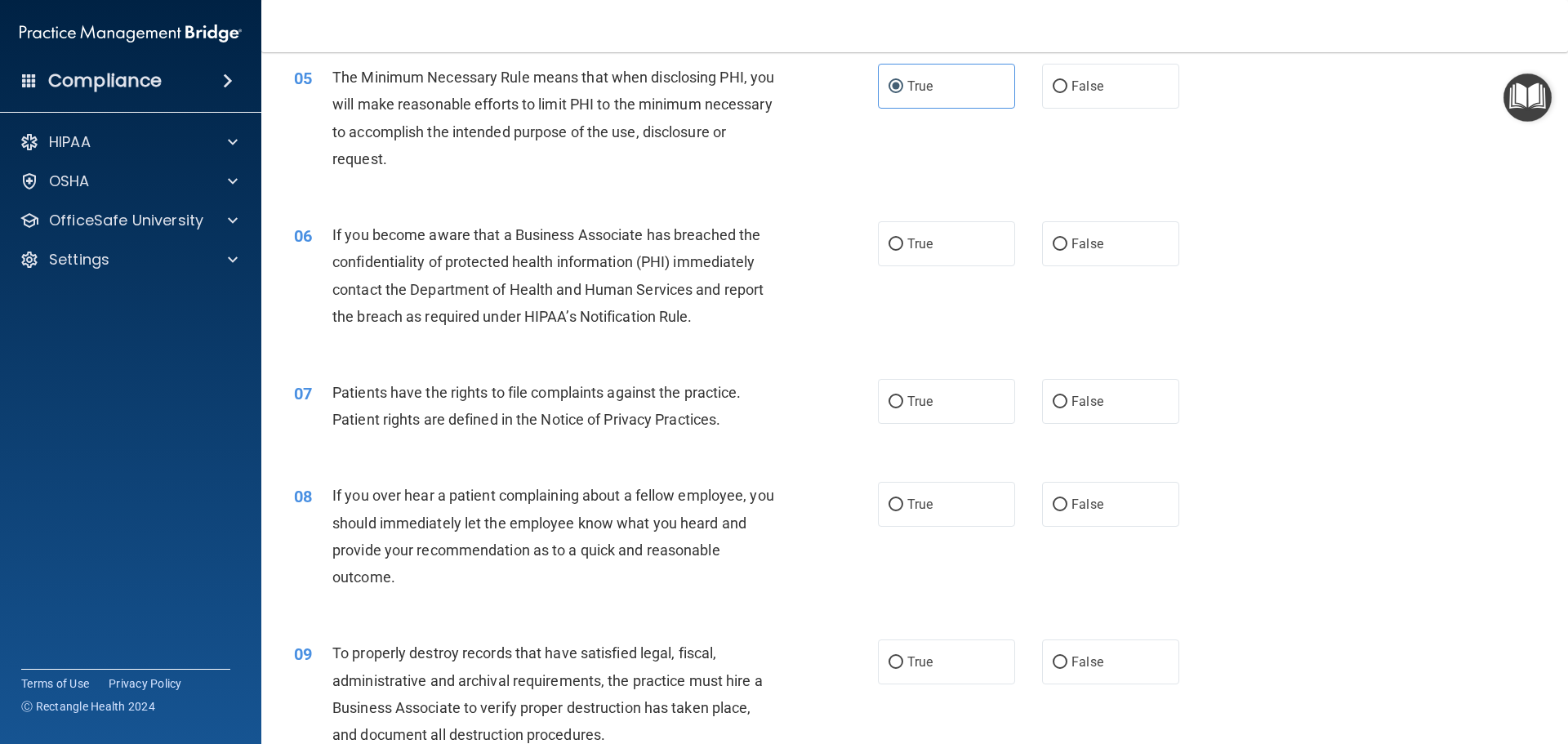
scroll to position [653, 0]
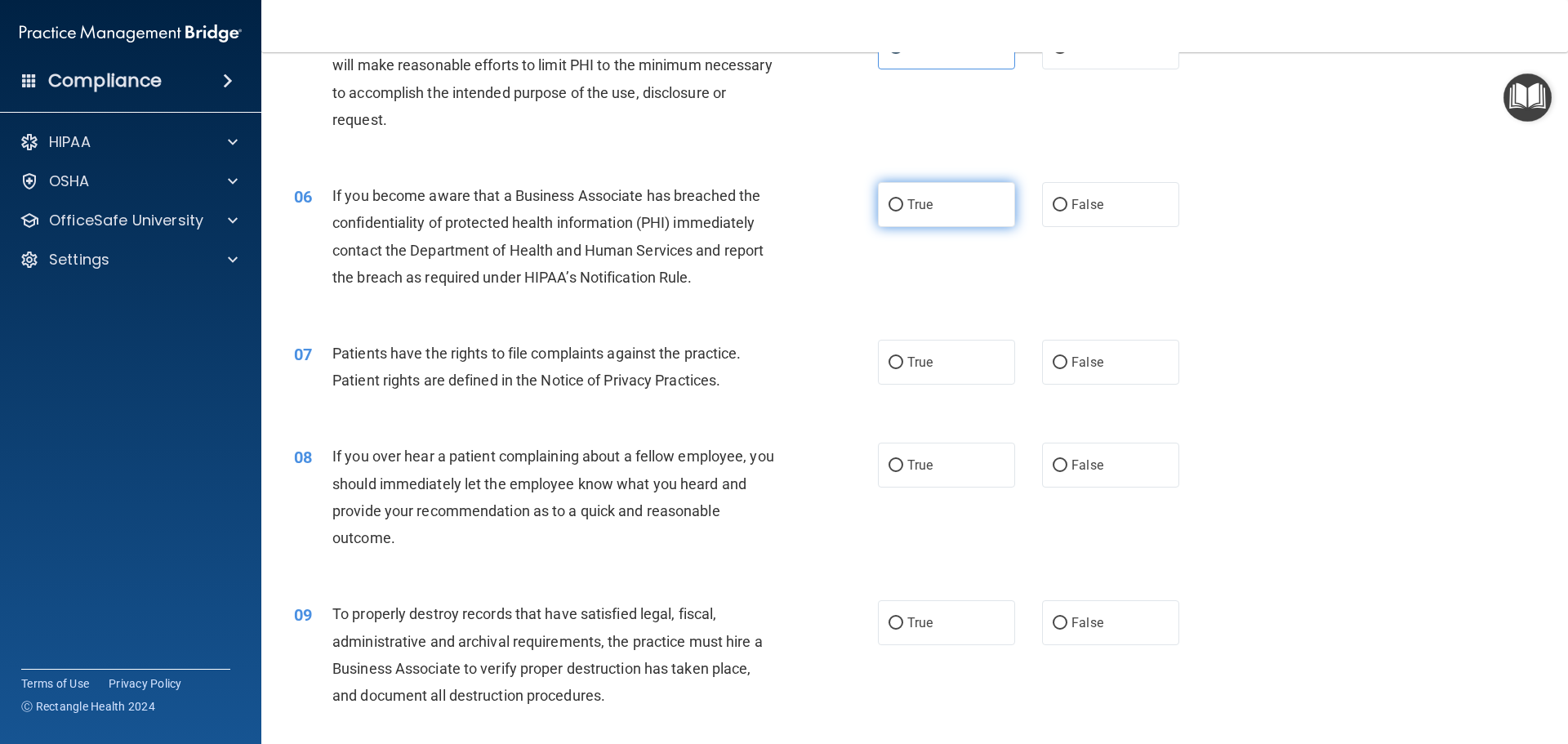
click at [904, 223] on label "True" at bounding box center [946, 204] width 137 height 44
click at [903, 211] on input "True" at bounding box center [896, 205] width 15 height 12
radio input "true"
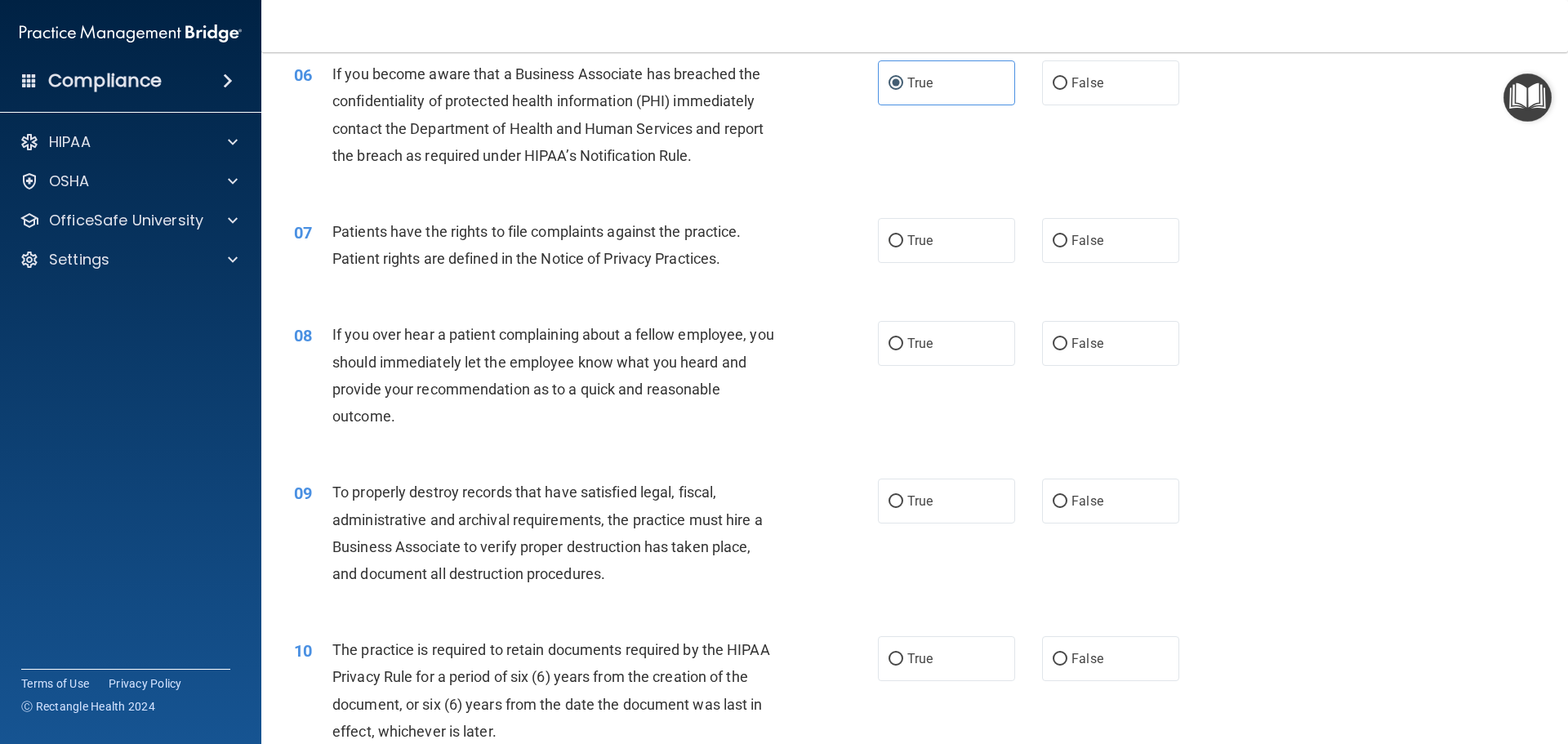
scroll to position [816, 0]
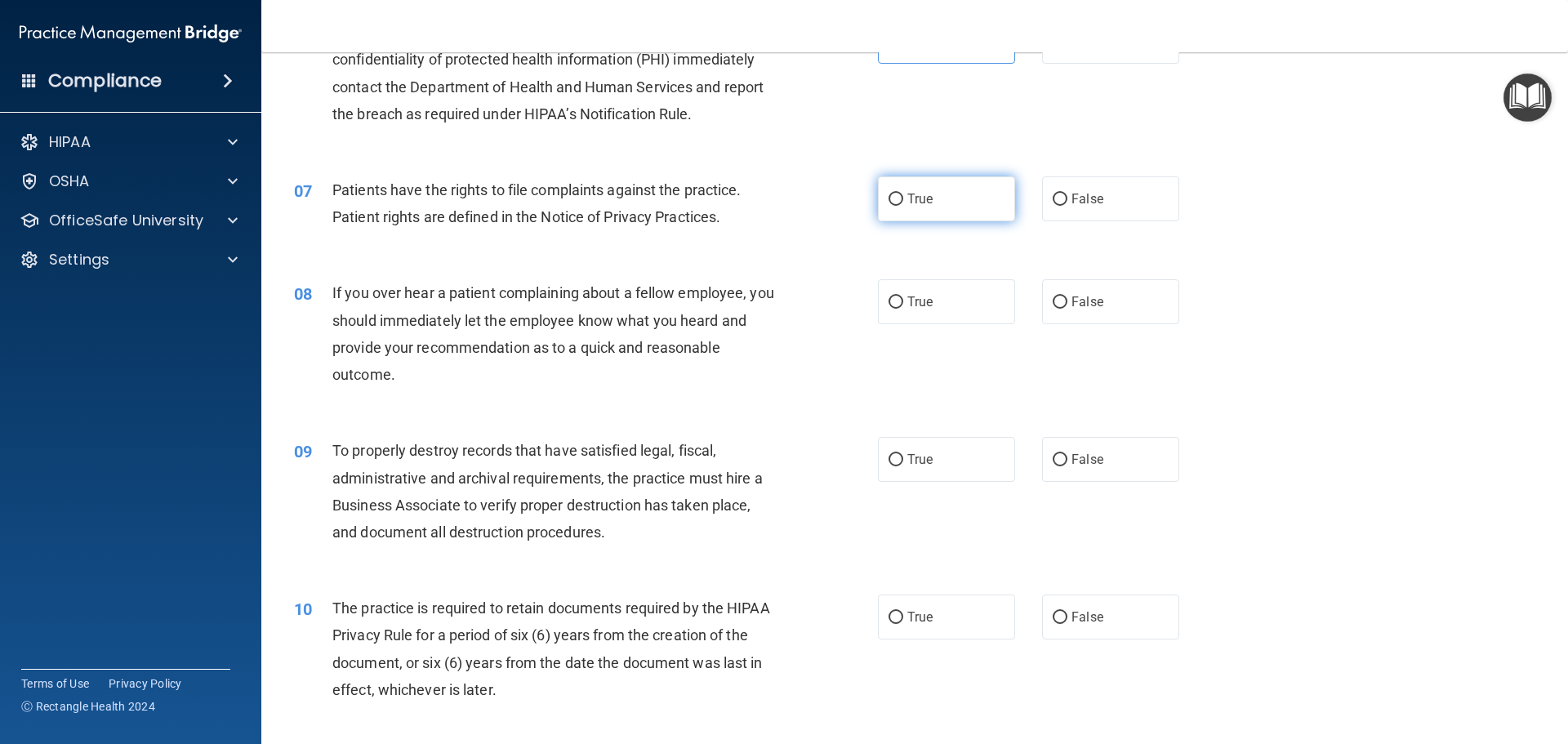
click at [904, 208] on label "True" at bounding box center [946, 198] width 137 height 44
click at [903, 206] on input "True" at bounding box center [896, 200] width 15 height 12
radio input "true"
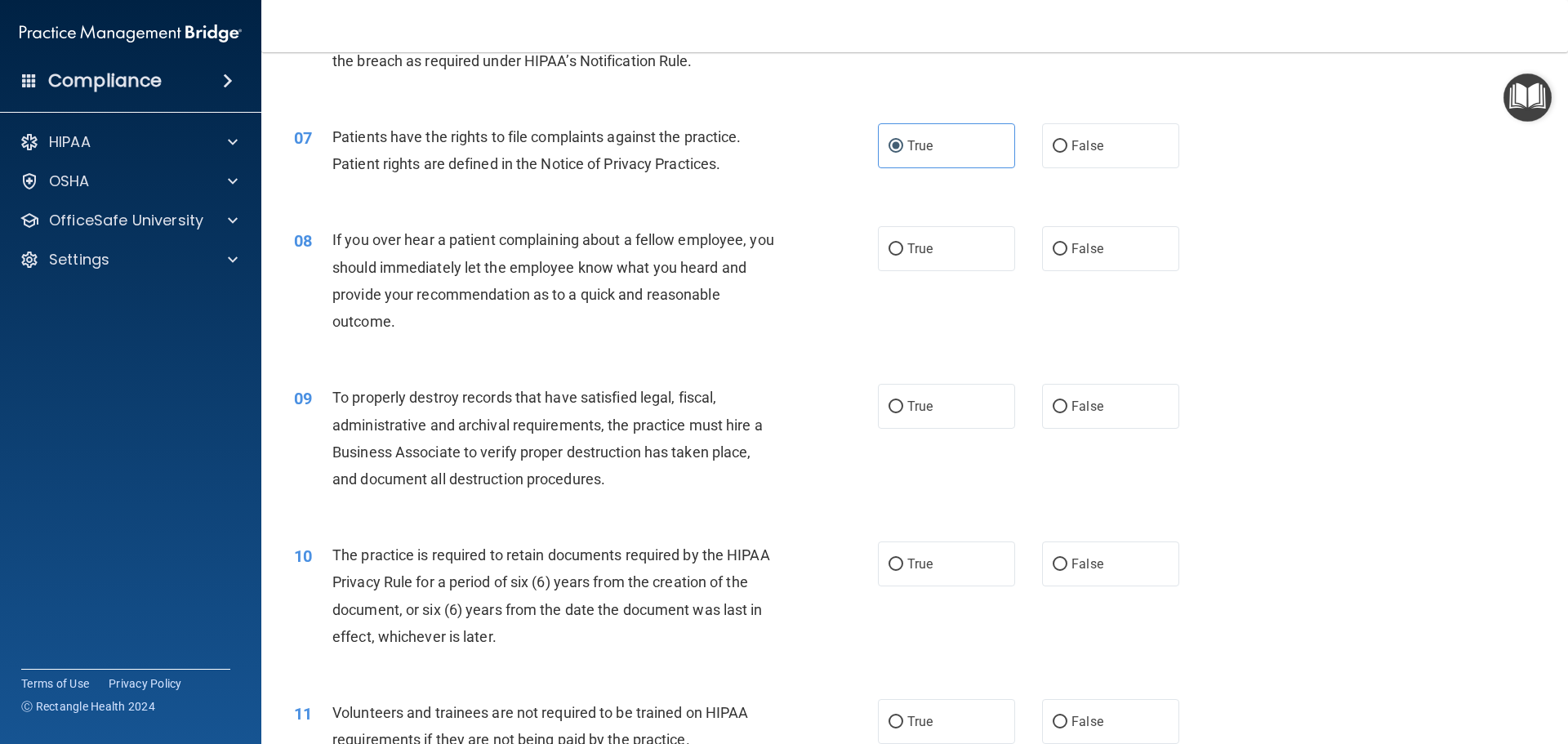
scroll to position [898, 0]
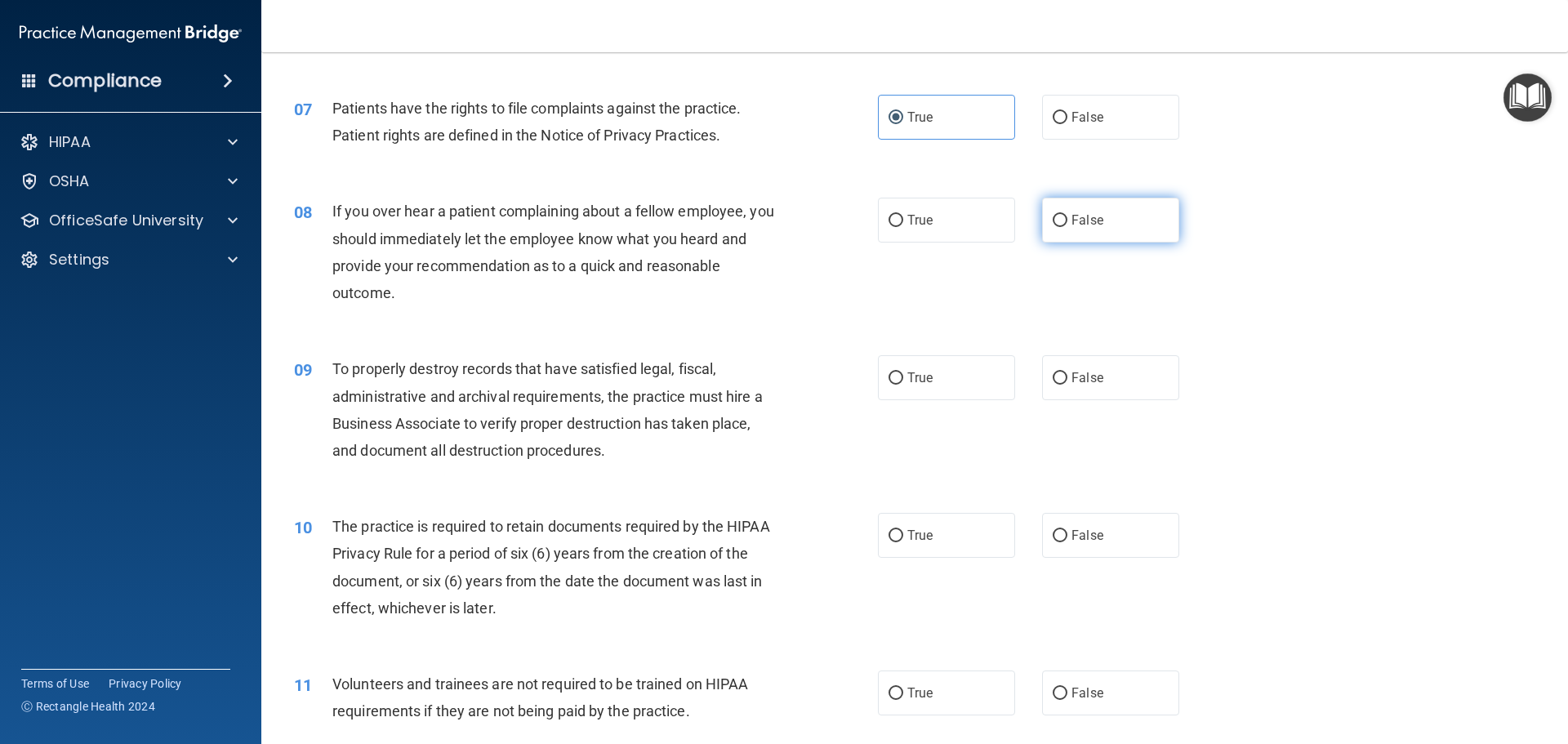
click at [1057, 226] on input "False" at bounding box center [1060, 221] width 15 height 12
radio input "true"
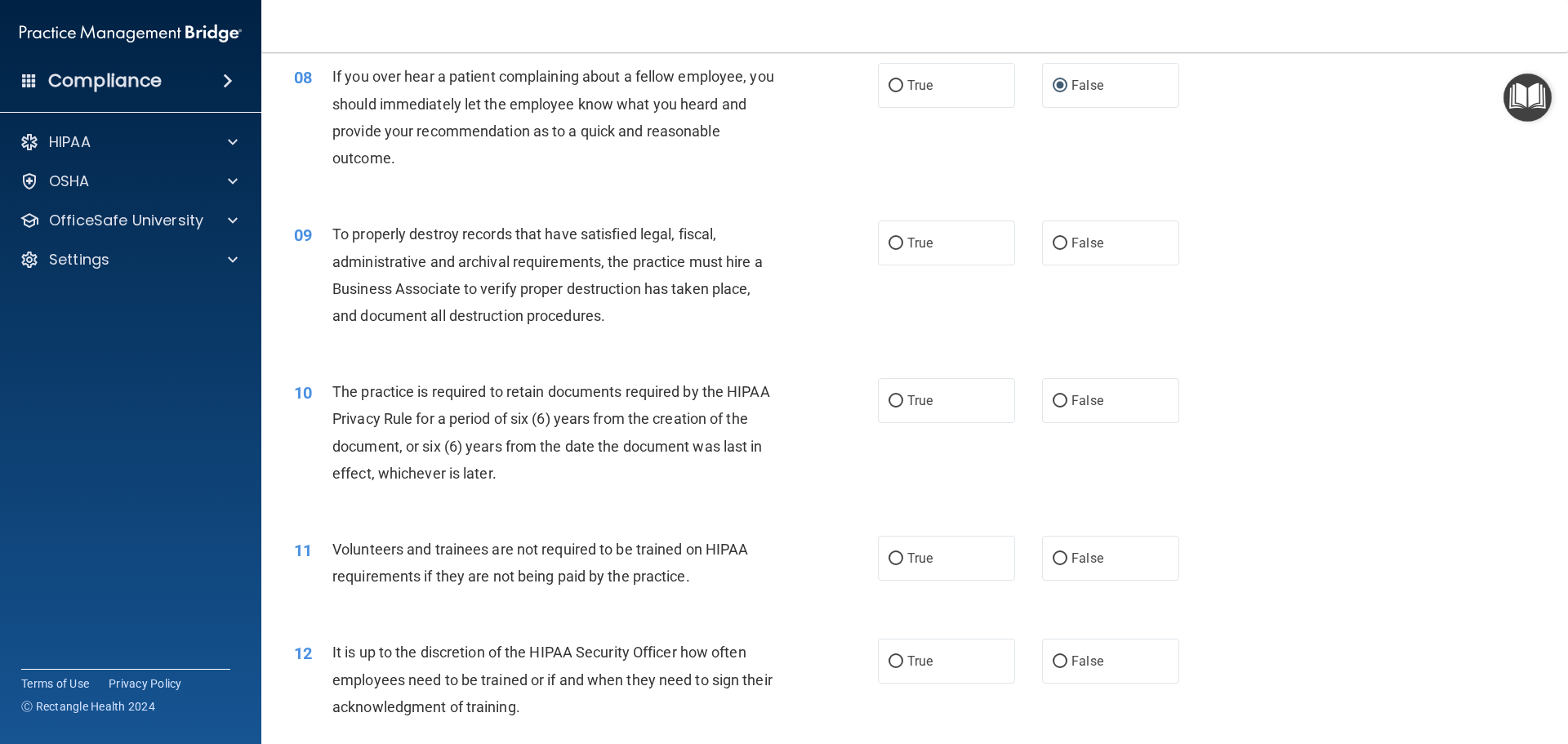
scroll to position [1061, 0]
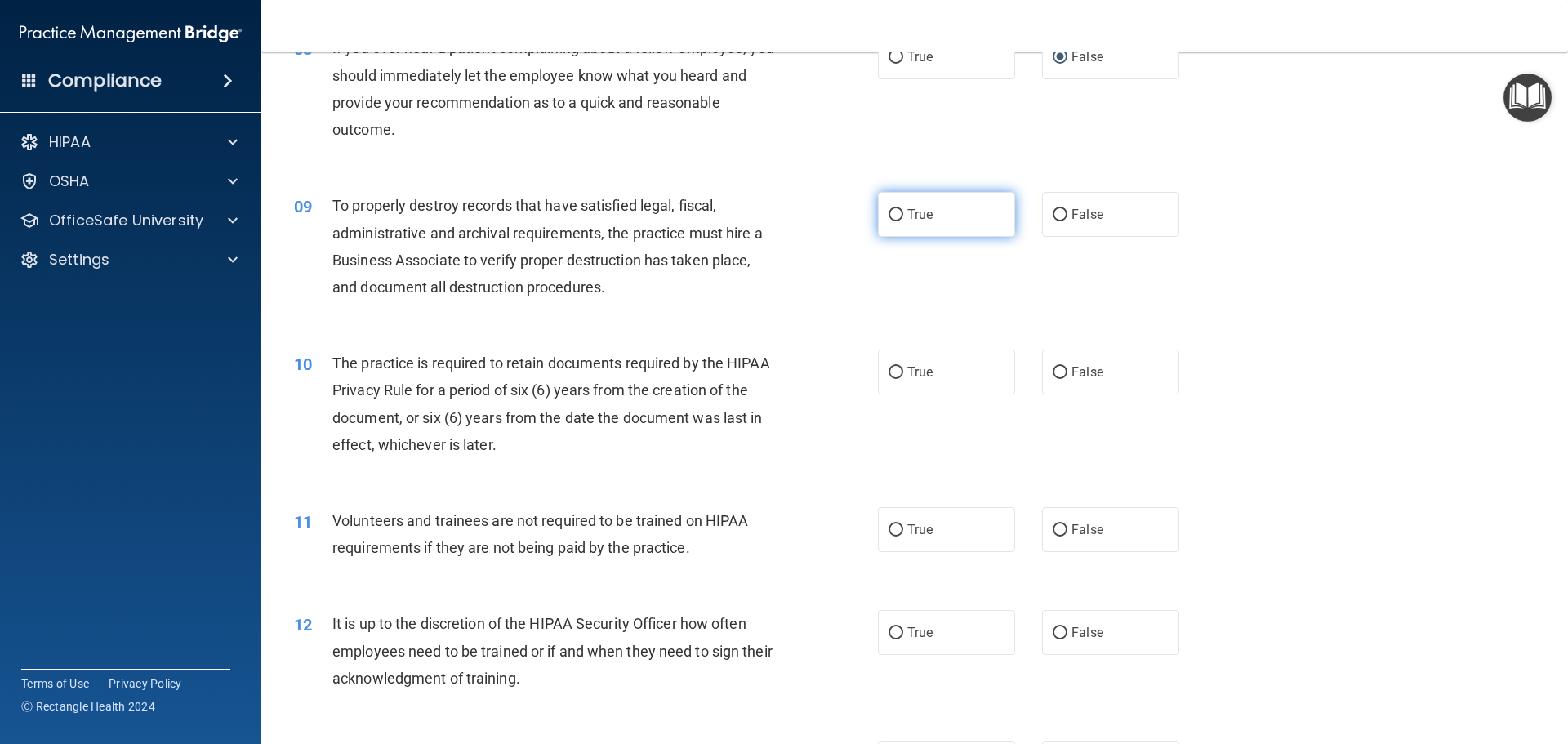
click at [928, 235] on label "True" at bounding box center [946, 214] width 137 height 44
click at [903, 222] on input "True" at bounding box center [896, 215] width 15 height 12
radio input "true"
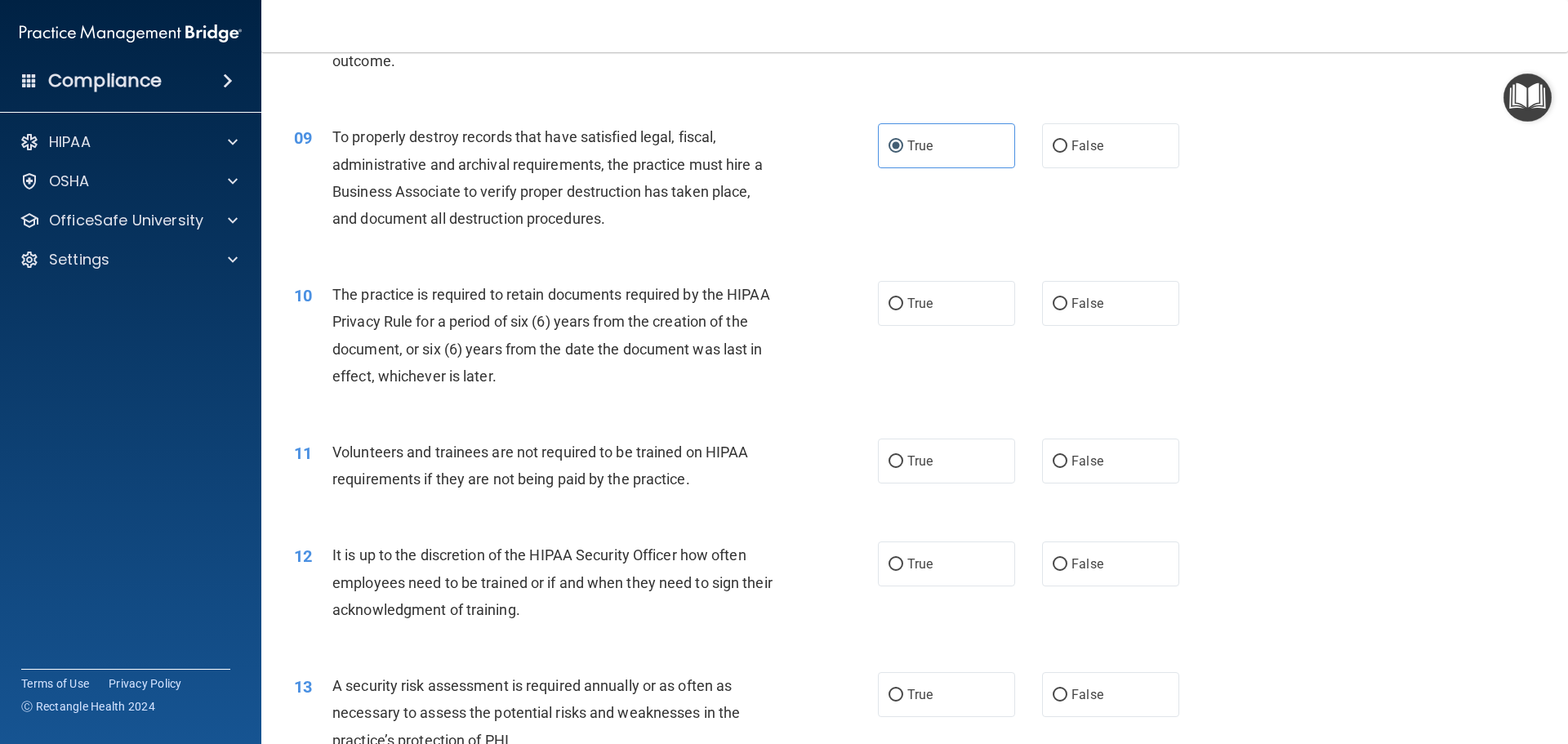
scroll to position [1225, 0]
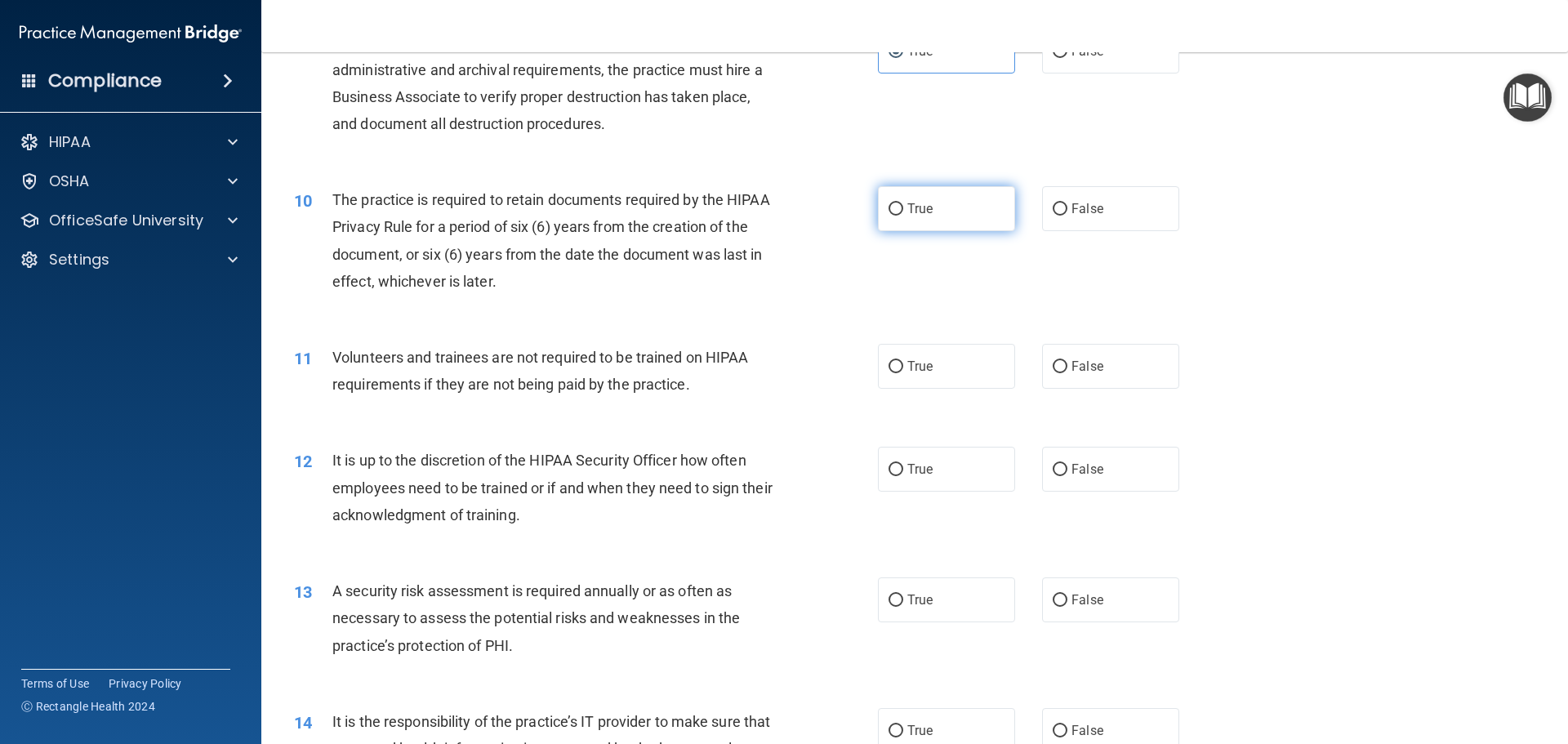
click at [915, 220] on label "True" at bounding box center [946, 208] width 137 height 44
click at [903, 215] on input "True" at bounding box center [896, 209] width 15 height 12
radio input "true"
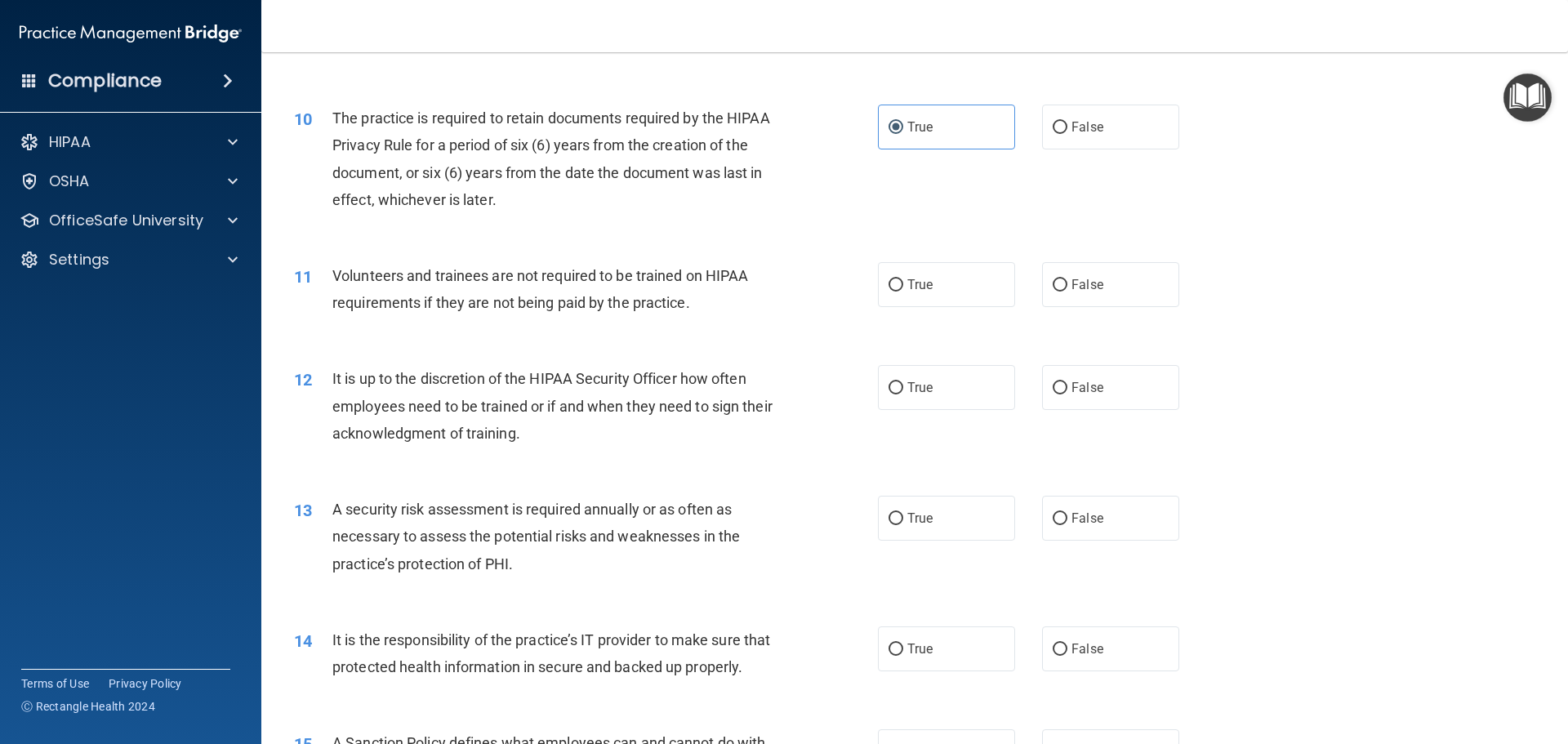
scroll to position [1388, 0]
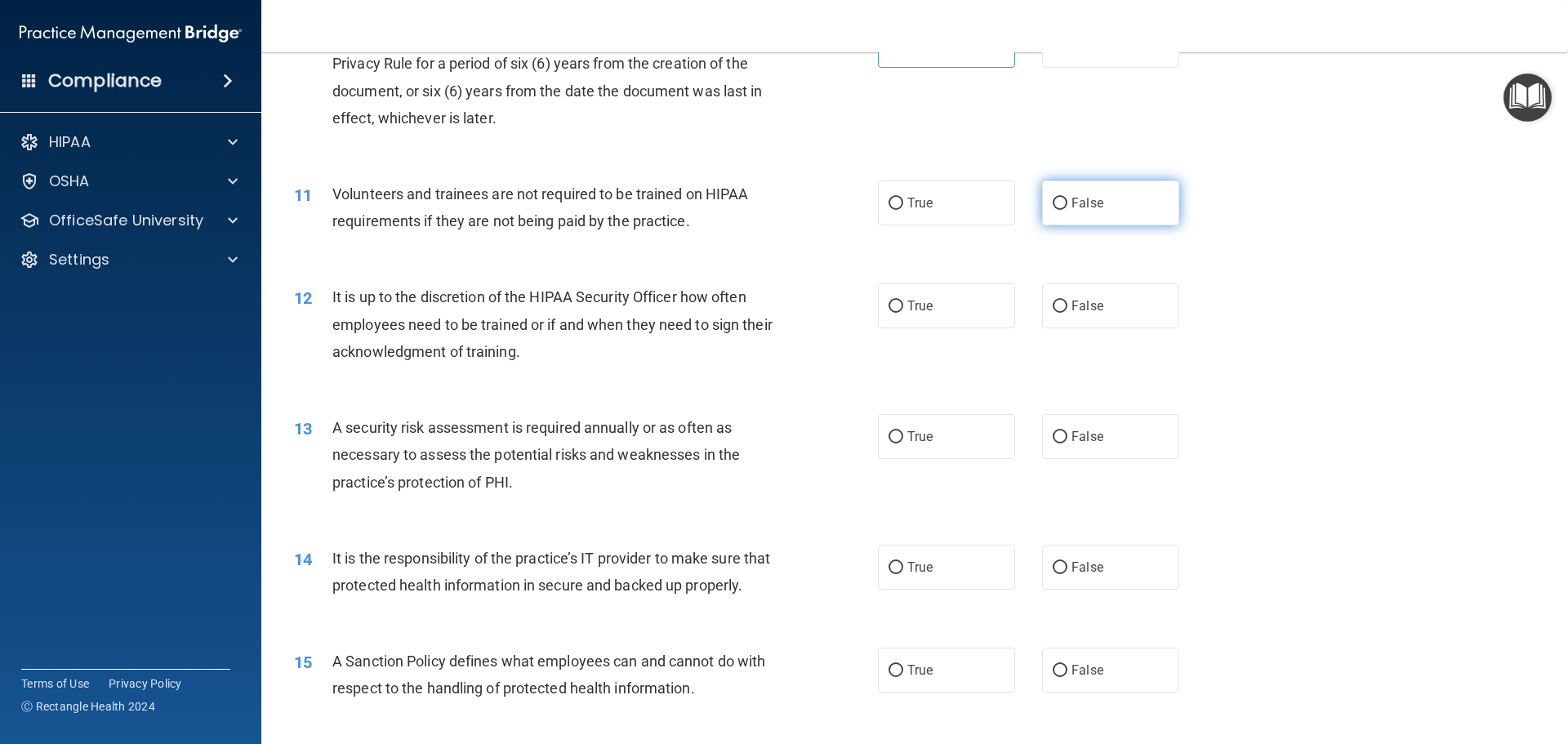
click at [1081, 212] on label "False" at bounding box center [1111, 202] width 137 height 44
click at [1068, 210] on input "False" at bounding box center [1060, 204] width 15 height 12
radio input "true"
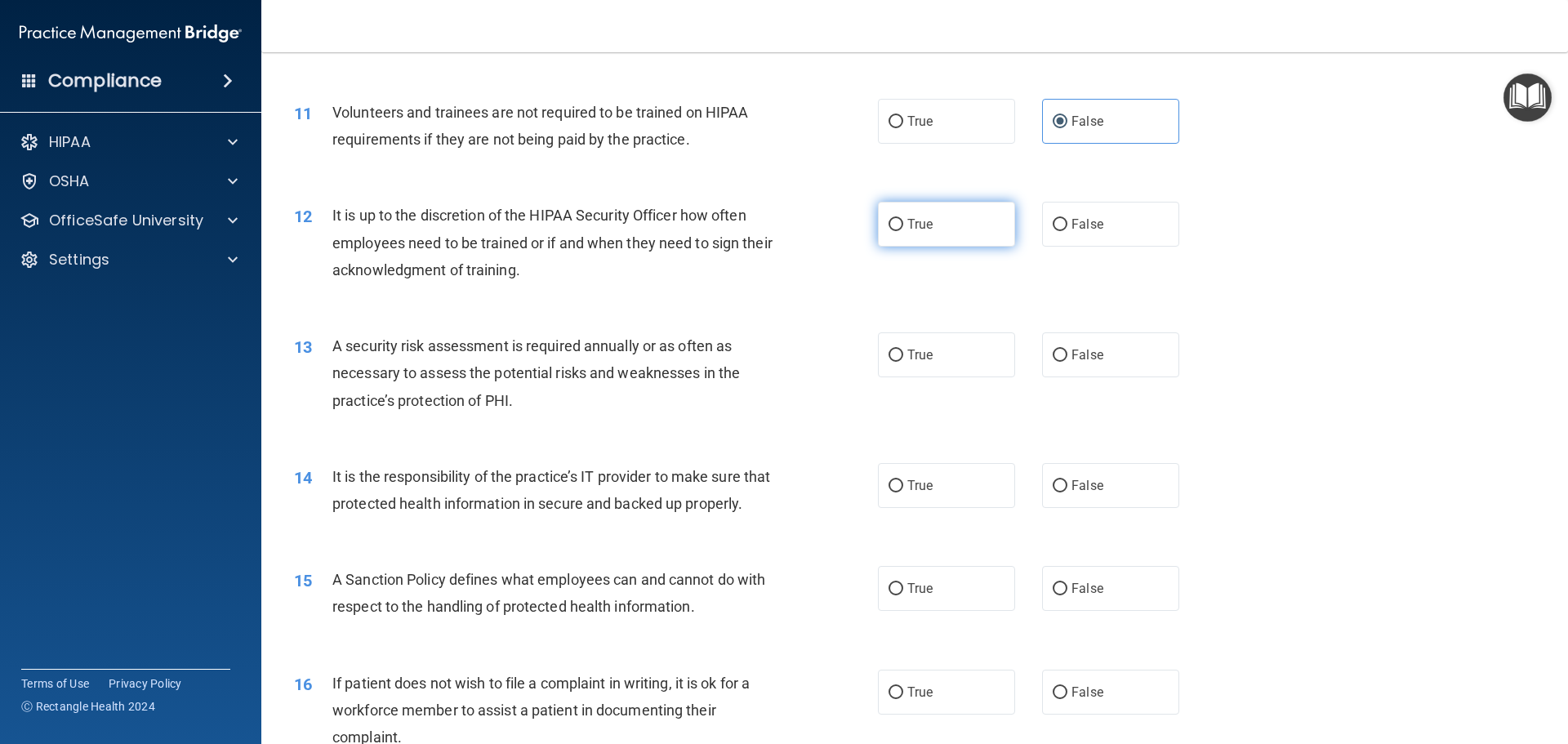
click at [898, 236] on label "True" at bounding box center [946, 223] width 137 height 44
click at [898, 231] on input "True" at bounding box center [896, 225] width 15 height 12
radio input "true"
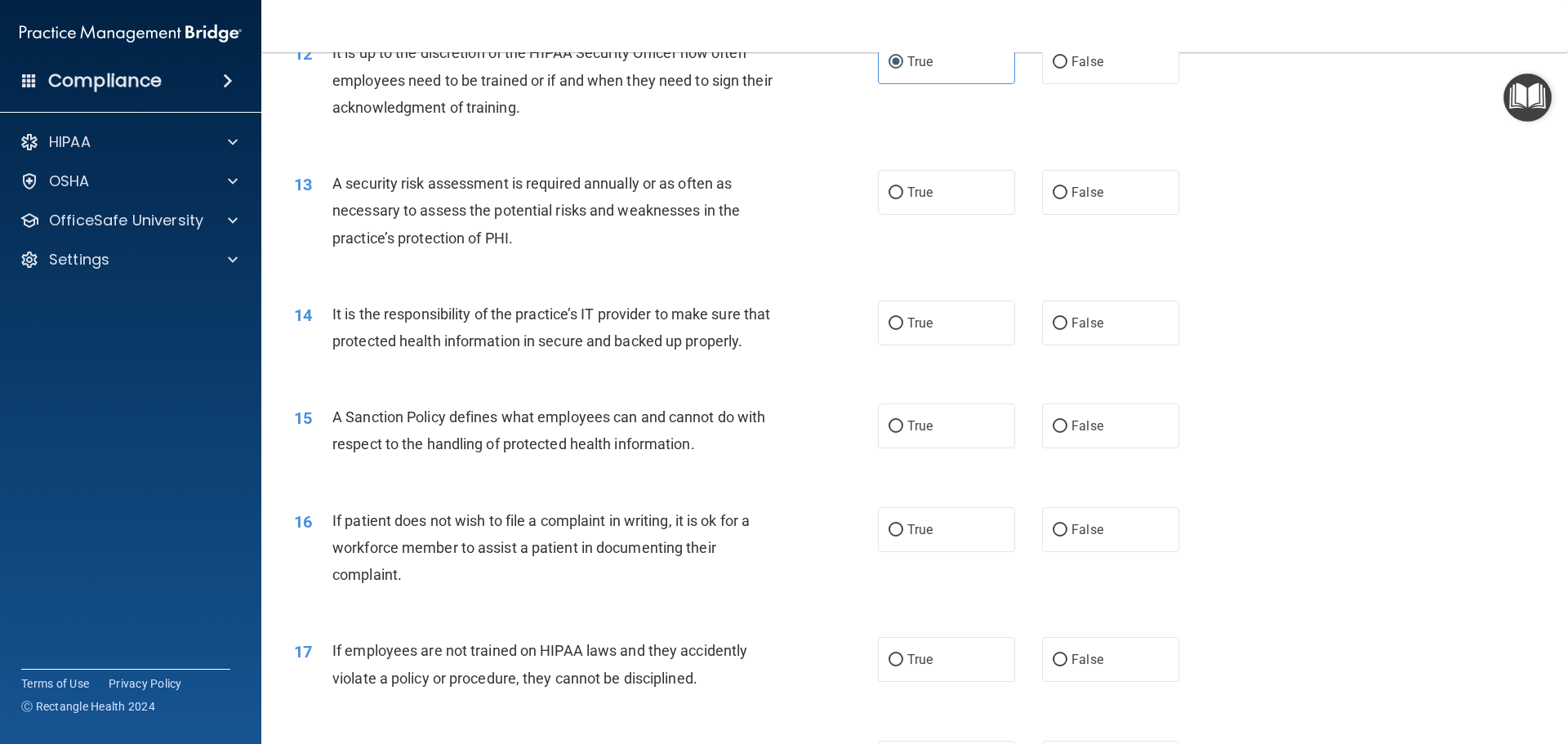
scroll to position [1633, 0]
click at [907, 191] on span "True" at bounding box center [920, 192] width 25 height 16
click at [903, 191] on input "True" at bounding box center [896, 192] width 15 height 12
radio input "true"
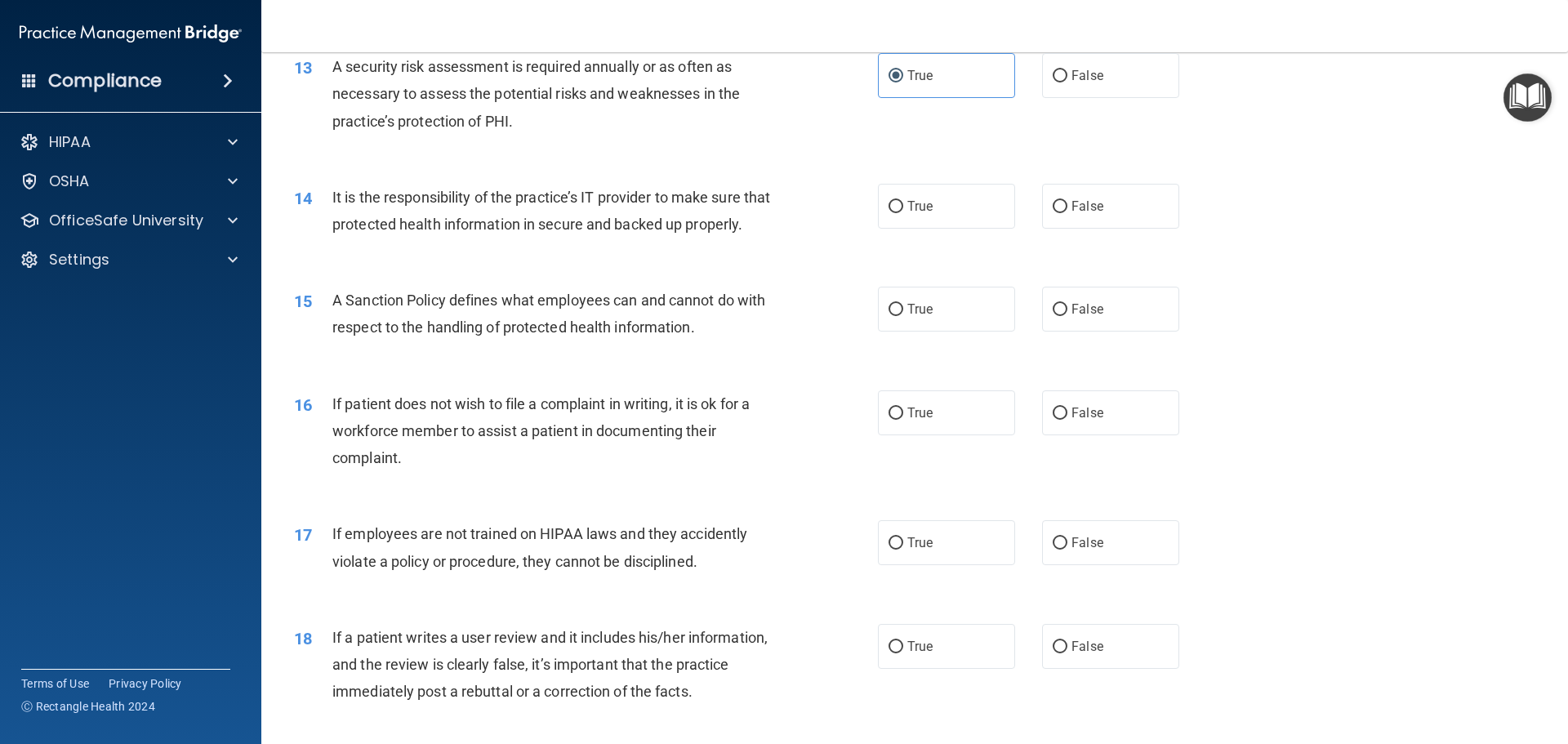
scroll to position [1797, 0]
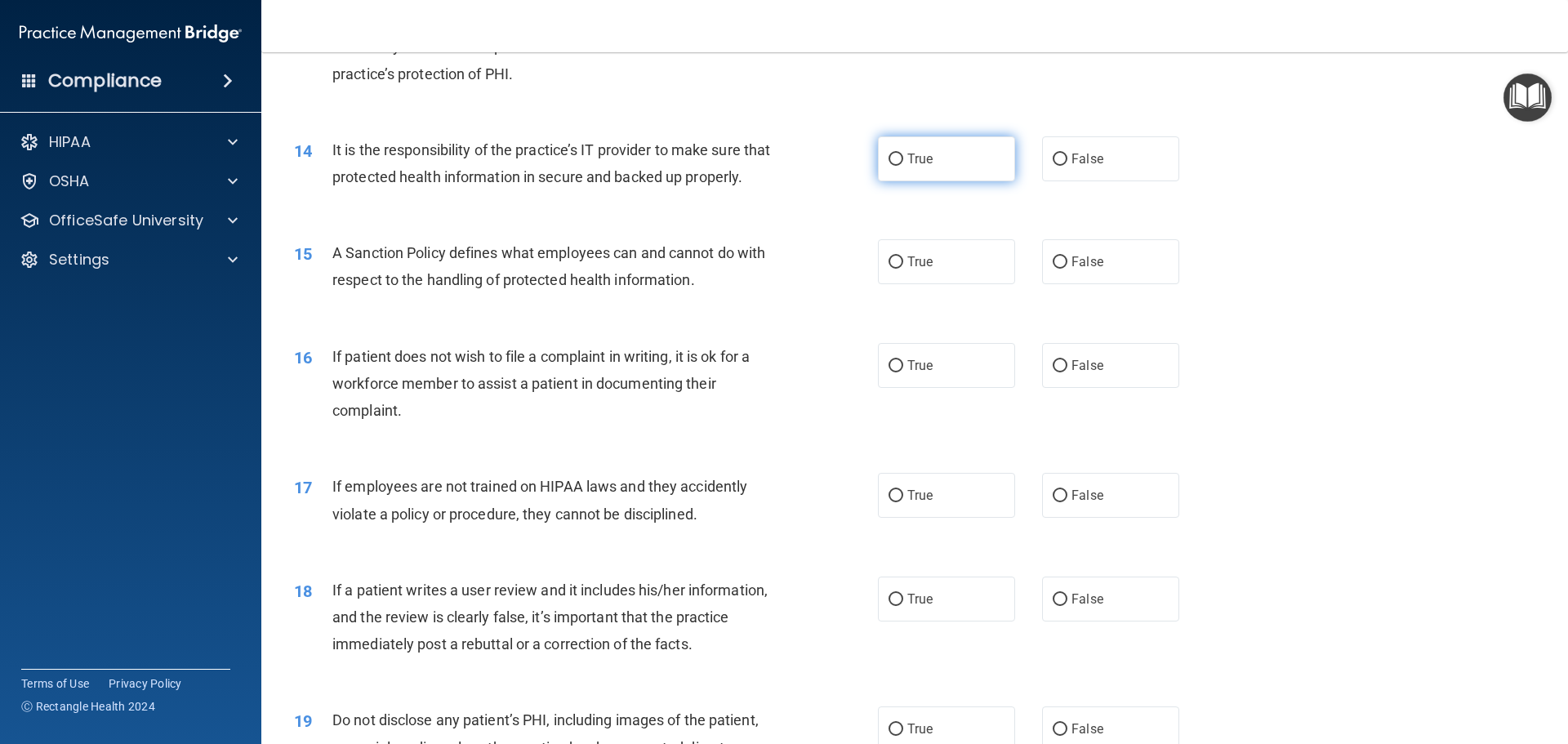
click at [899, 175] on label "True" at bounding box center [946, 158] width 137 height 44
click at [899, 166] on input "True" at bounding box center [896, 160] width 15 height 12
radio input "true"
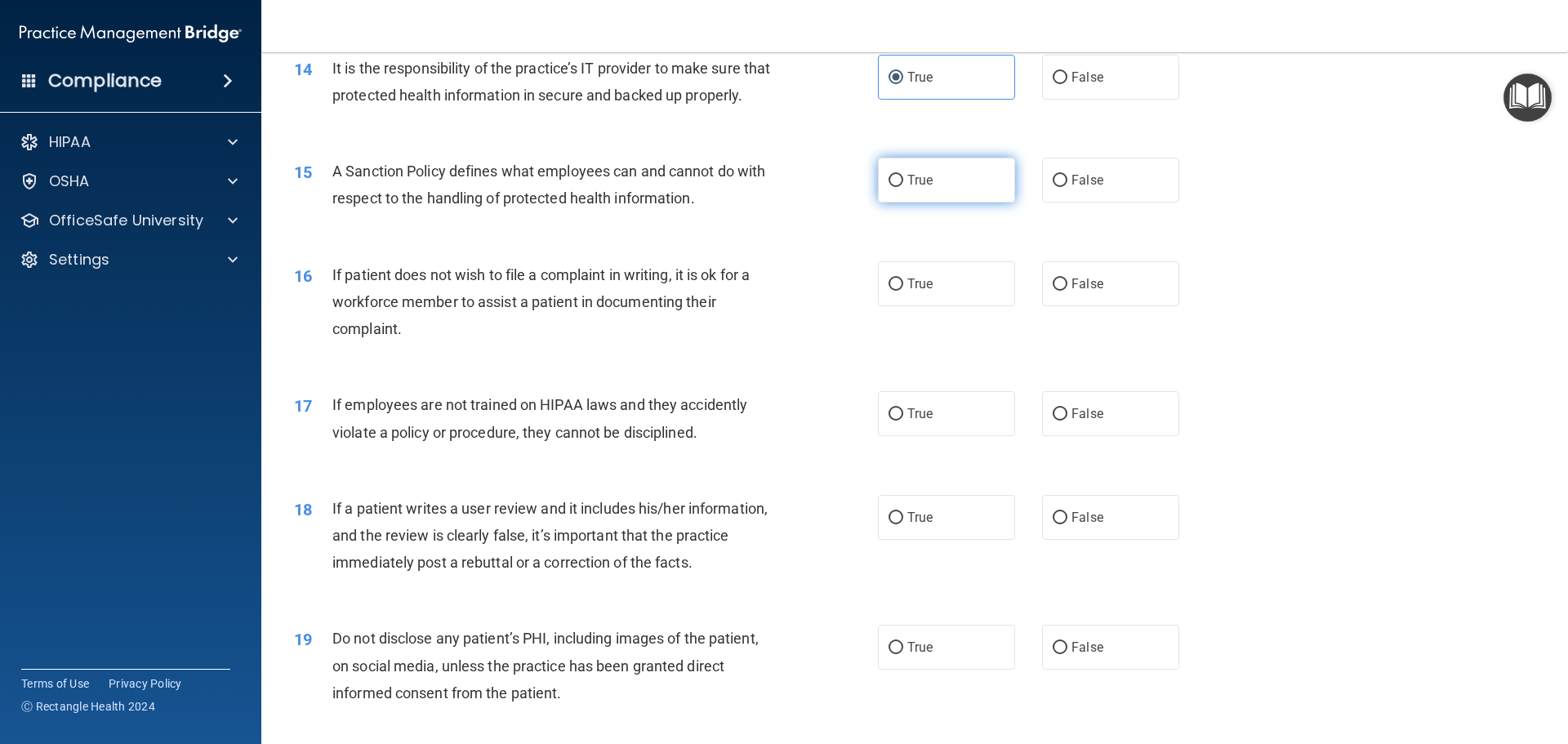
click at [920, 188] on span "True" at bounding box center [920, 181] width 25 height 16
click at [903, 187] on input "True" at bounding box center [896, 181] width 15 height 12
radio input "true"
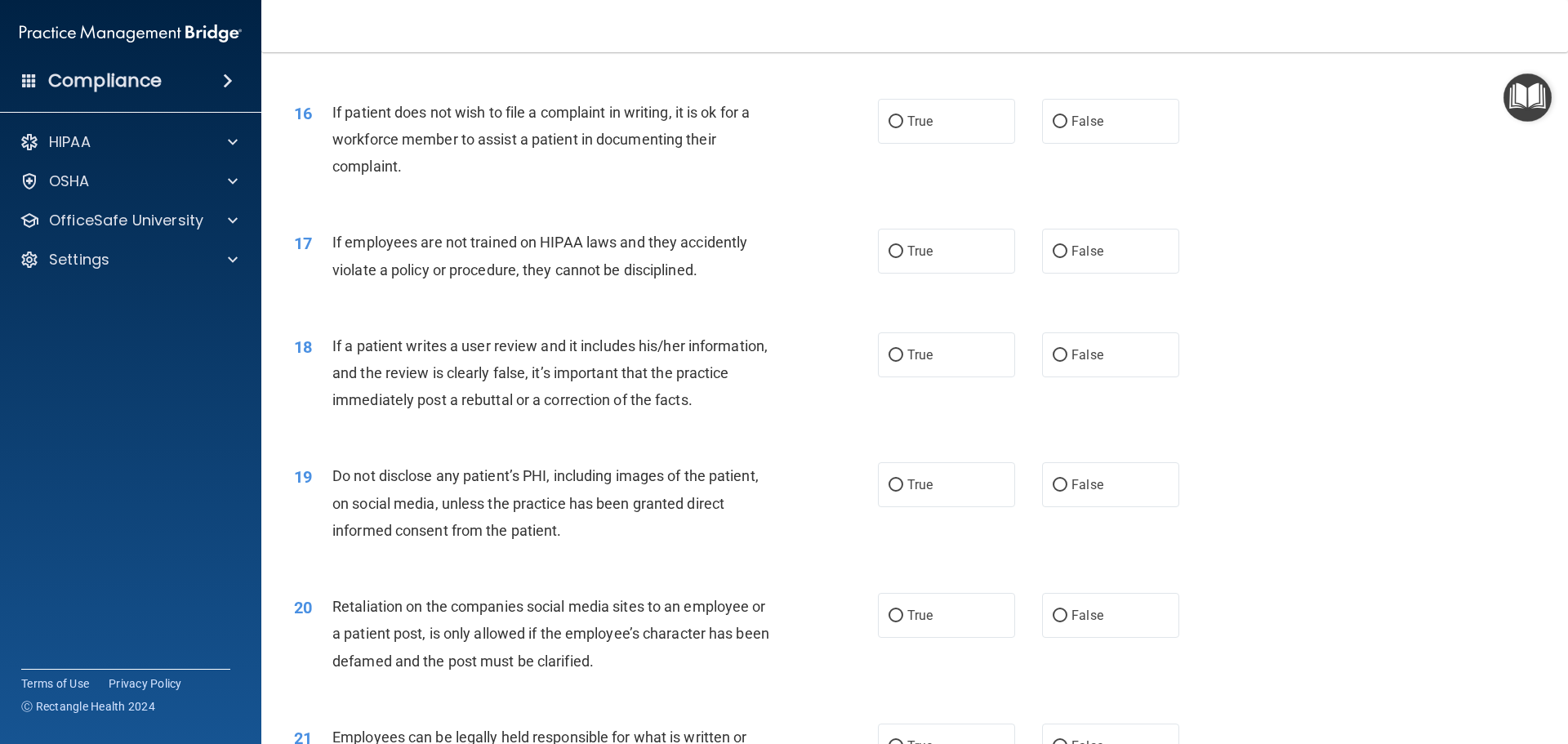
scroll to position [2041, 0]
click at [955, 143] on label "True" at bounding box center [946, 119] width 137 height 44
click at [903, 127] on input "True" at bounding box center [896, 121] width 15 height 12
radio input "true"
click at [1044, 270] on label "False" at bounding box center [1111, 249] width 137 height 44
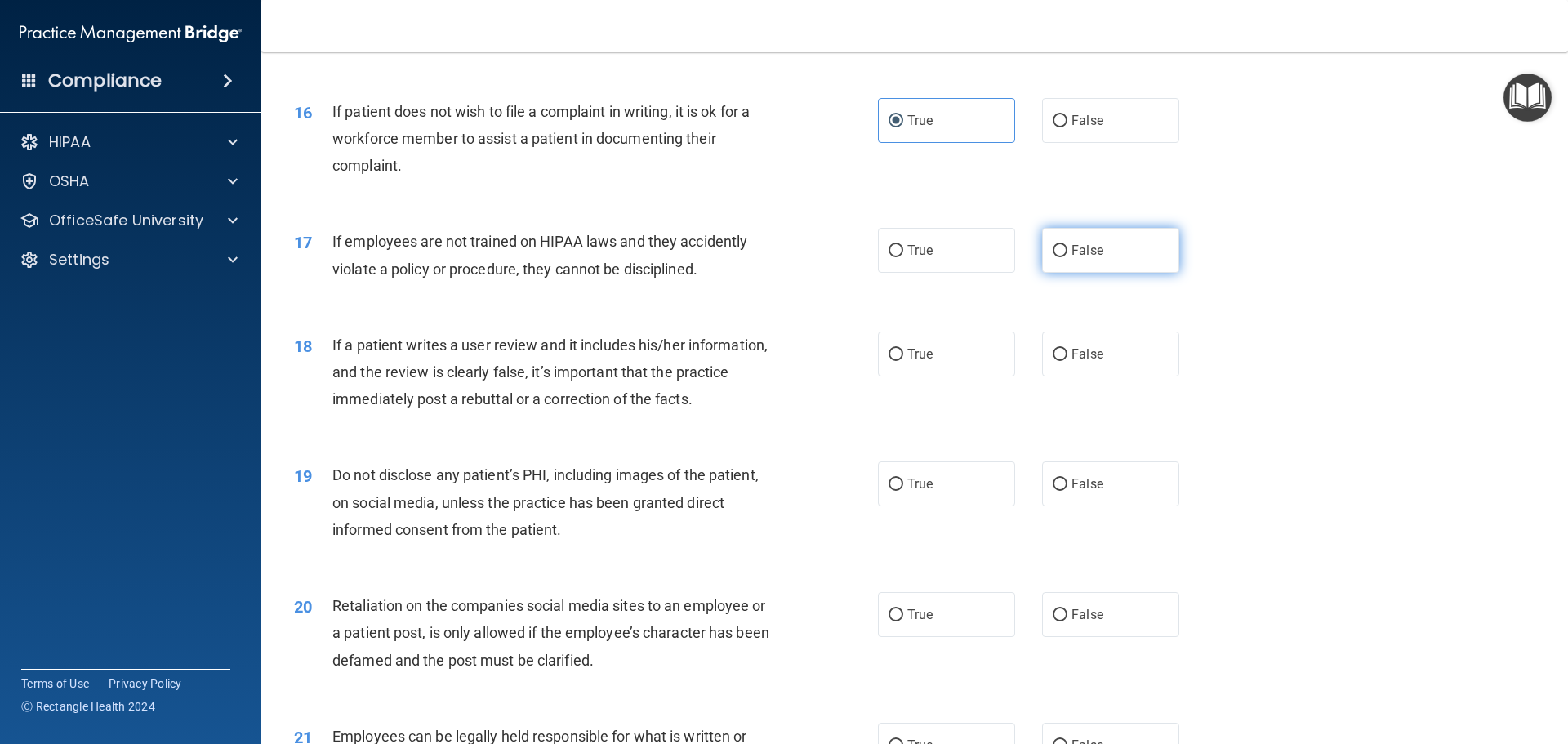
click at [1053, 257] on input "False" at bounding box center [1060, 251] width 15 height 12
radio input "true"
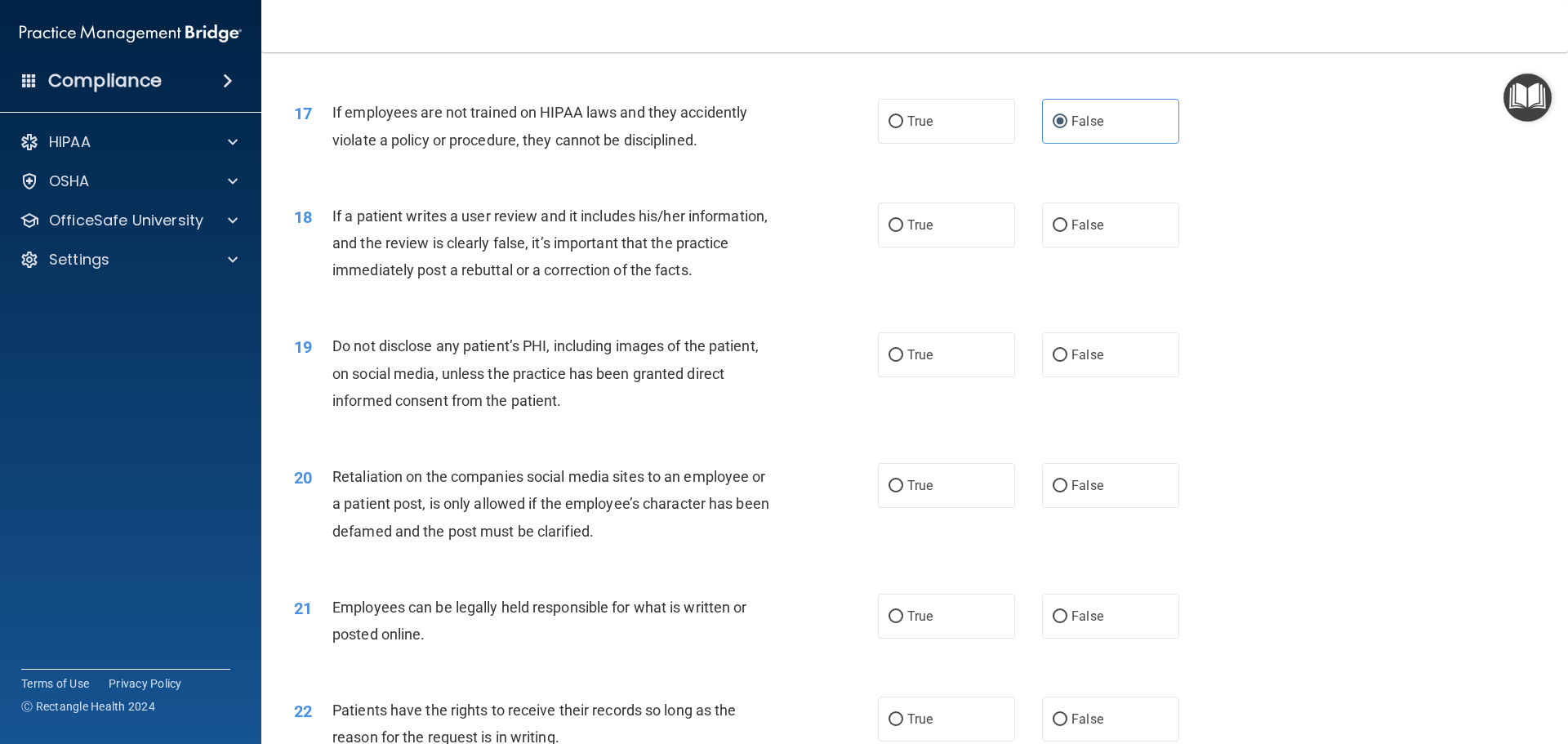
scroll to position [2205, 0]
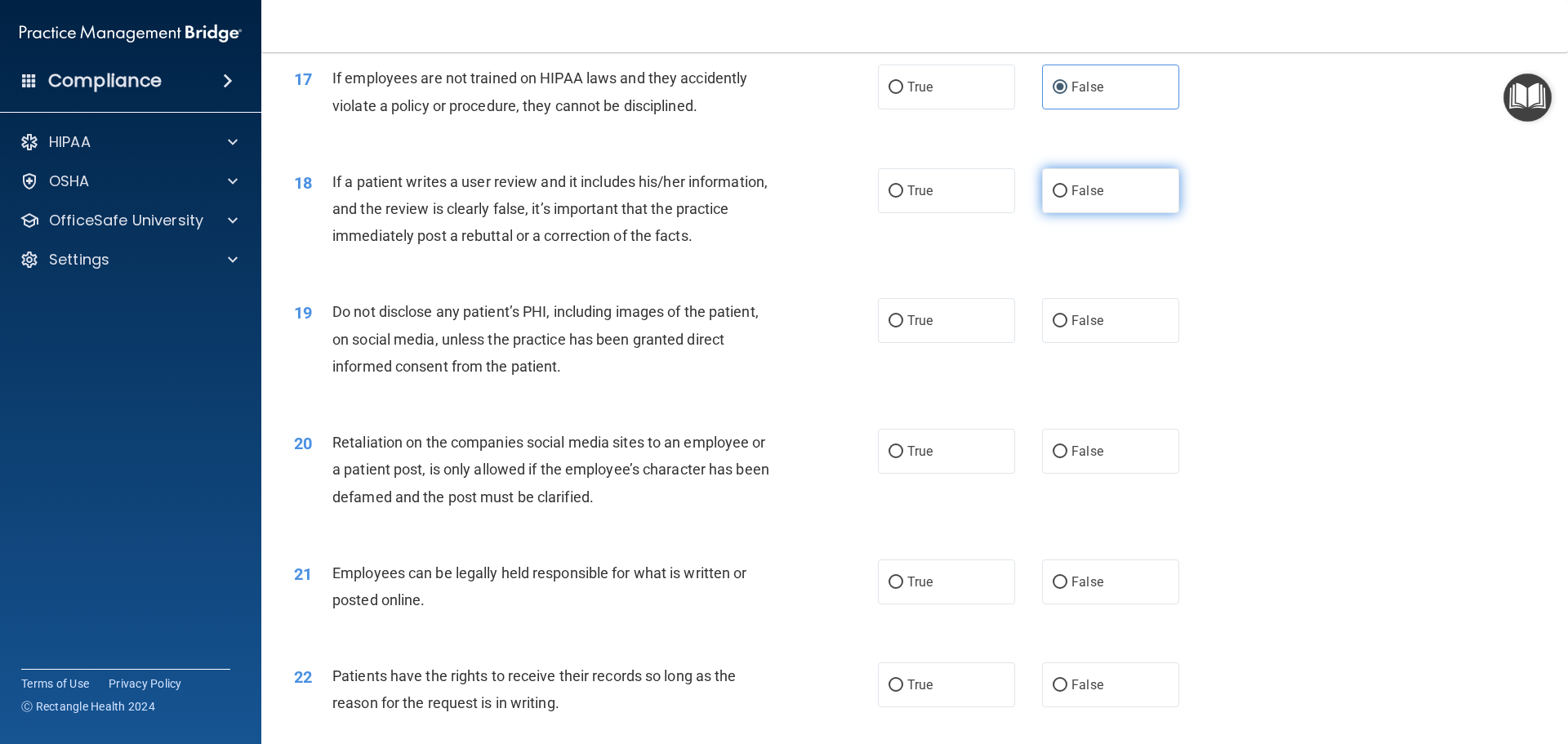
click at [1043, 213] on label "False" at bounding box center [1111, 190] width 137 height 44
click at [1053, 198] on input "False" at bounding box center [1060, 192] width 15 height 12
radio input "true"
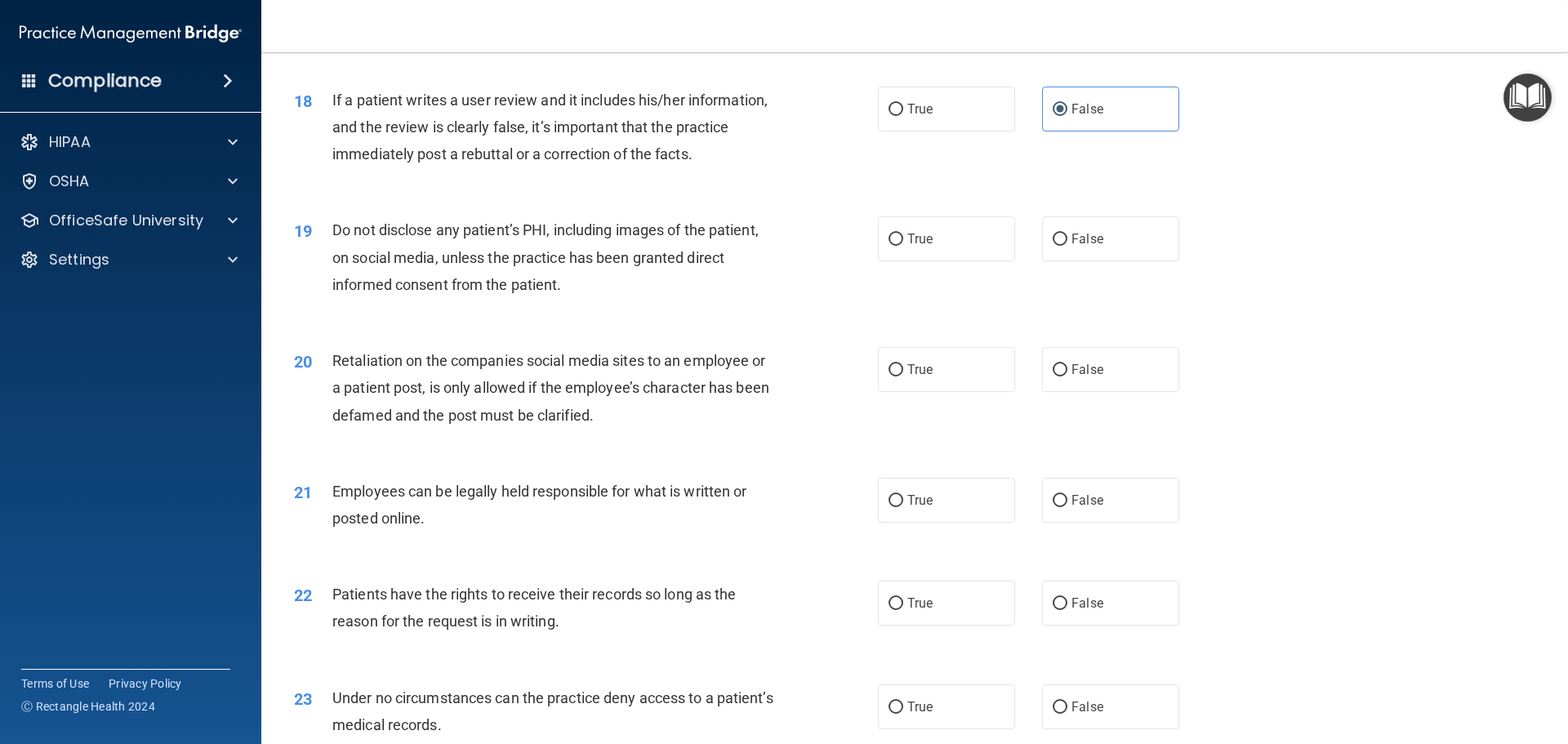
scroll to position [2368, 0]
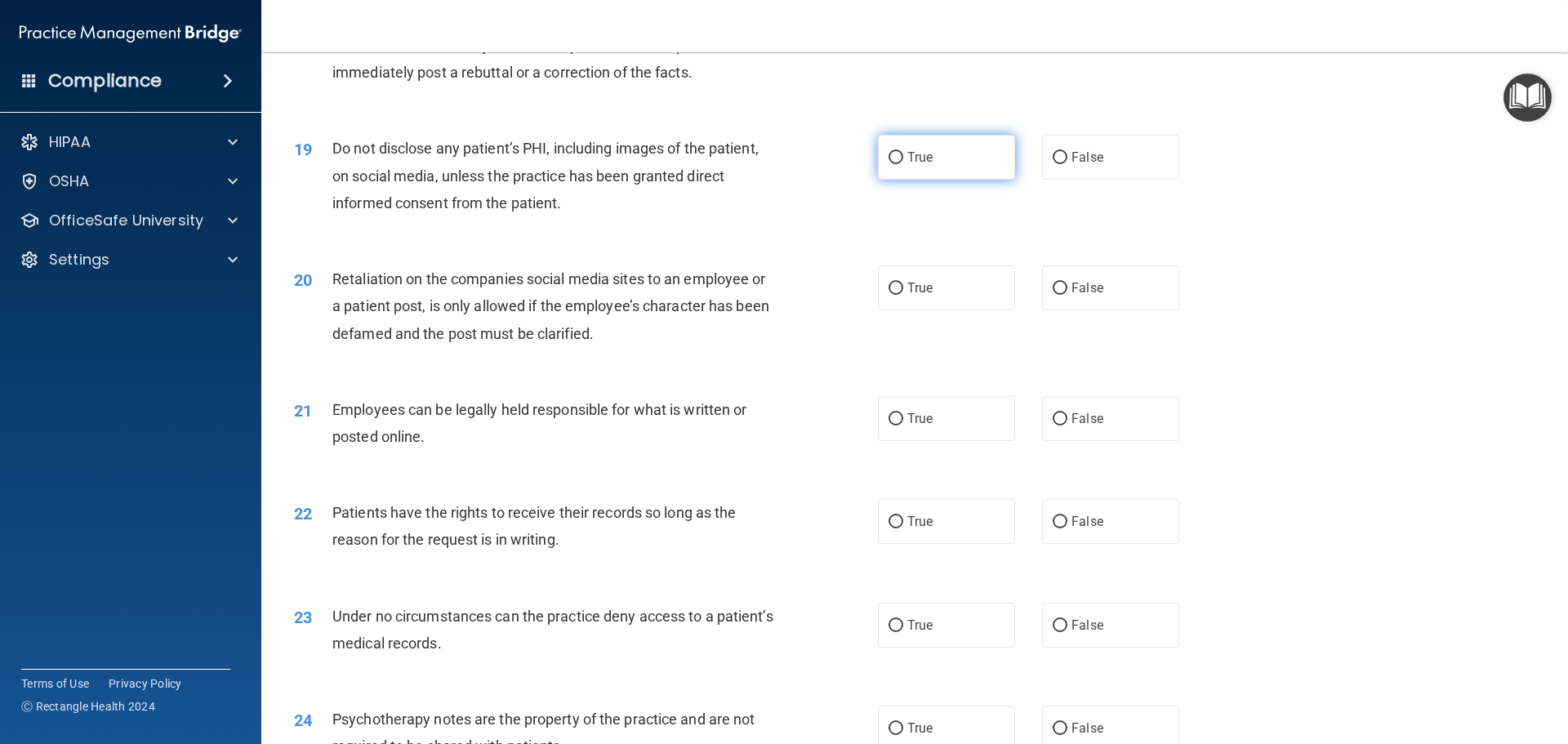
click at [928, 180] on label "True" at bounding box center [946, 156] width 137 height 44
click at [903, 164] on input "True" at bounding box center [896, 158] width 15 height 12
radio input "true"
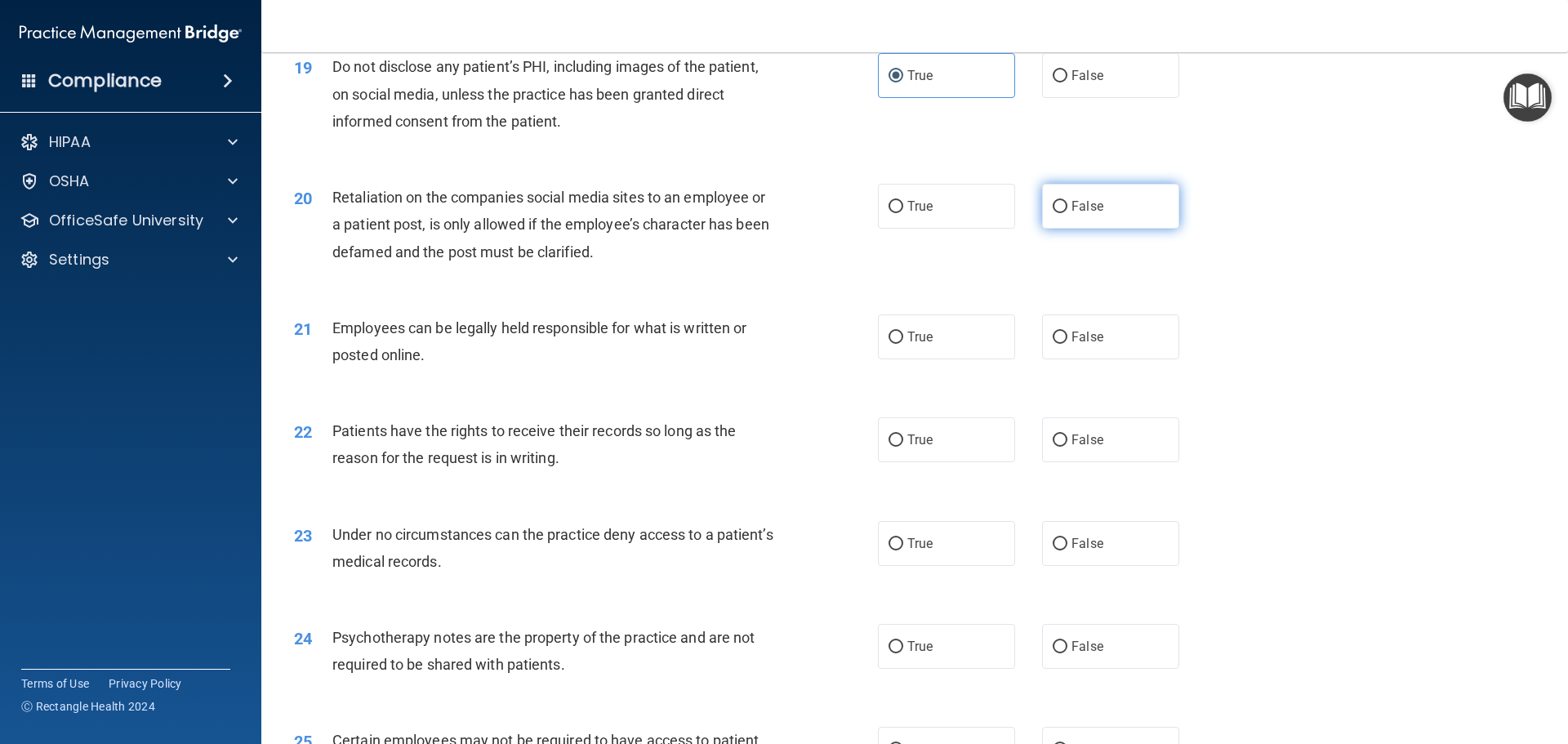
click at [1095, 229] on label "False" at bounding box center [1111, 206] width 137 height 44
click at [1068, 213] on input "False" at bounding box center [1060, 207] width 15 height 12
radio input "true"
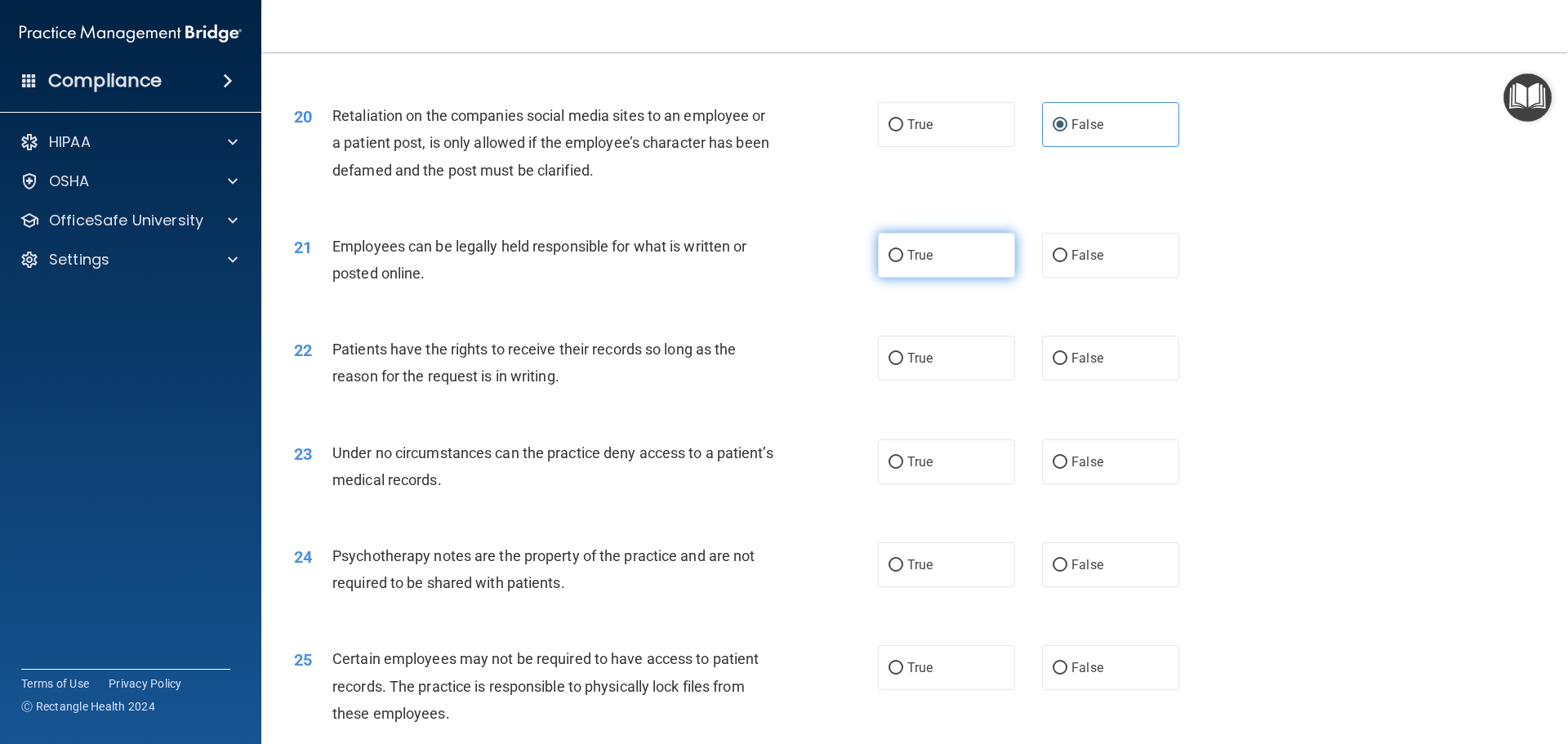
click at [962, 275] on label "True" at bounding box center [946, 255] width 137 height 44
click at [903, 263] on input "True" at bounding box center [896, 256] width 15 height 12
radio input "true"
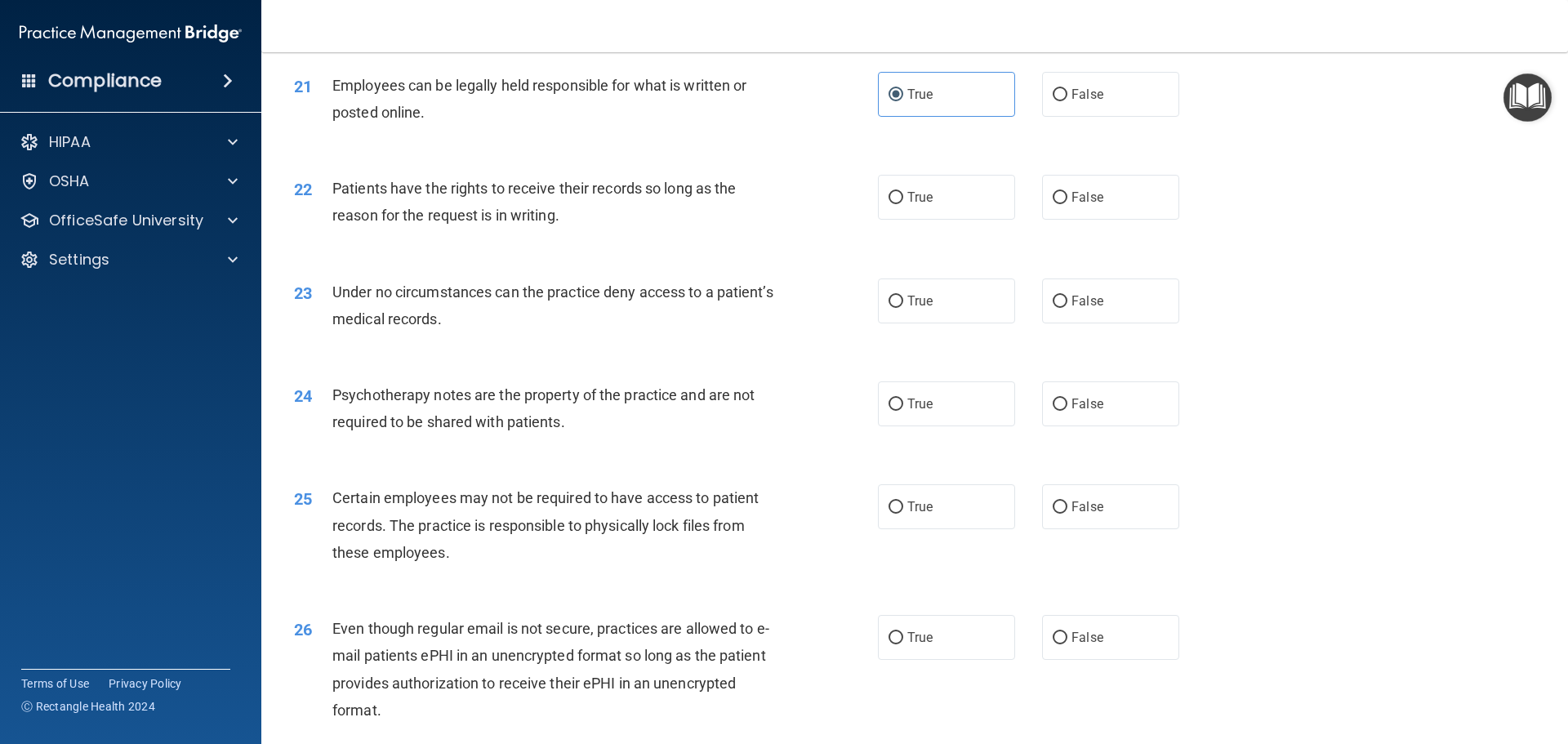
scroll to position [2694, 0]
click at [1056, 217] on label "False" at bounding box center [1111, 195] width 137 height 44
click at [1056, 201] on input "False" at bounding box center [1060, 195] width 15 height 12
radio input "true"
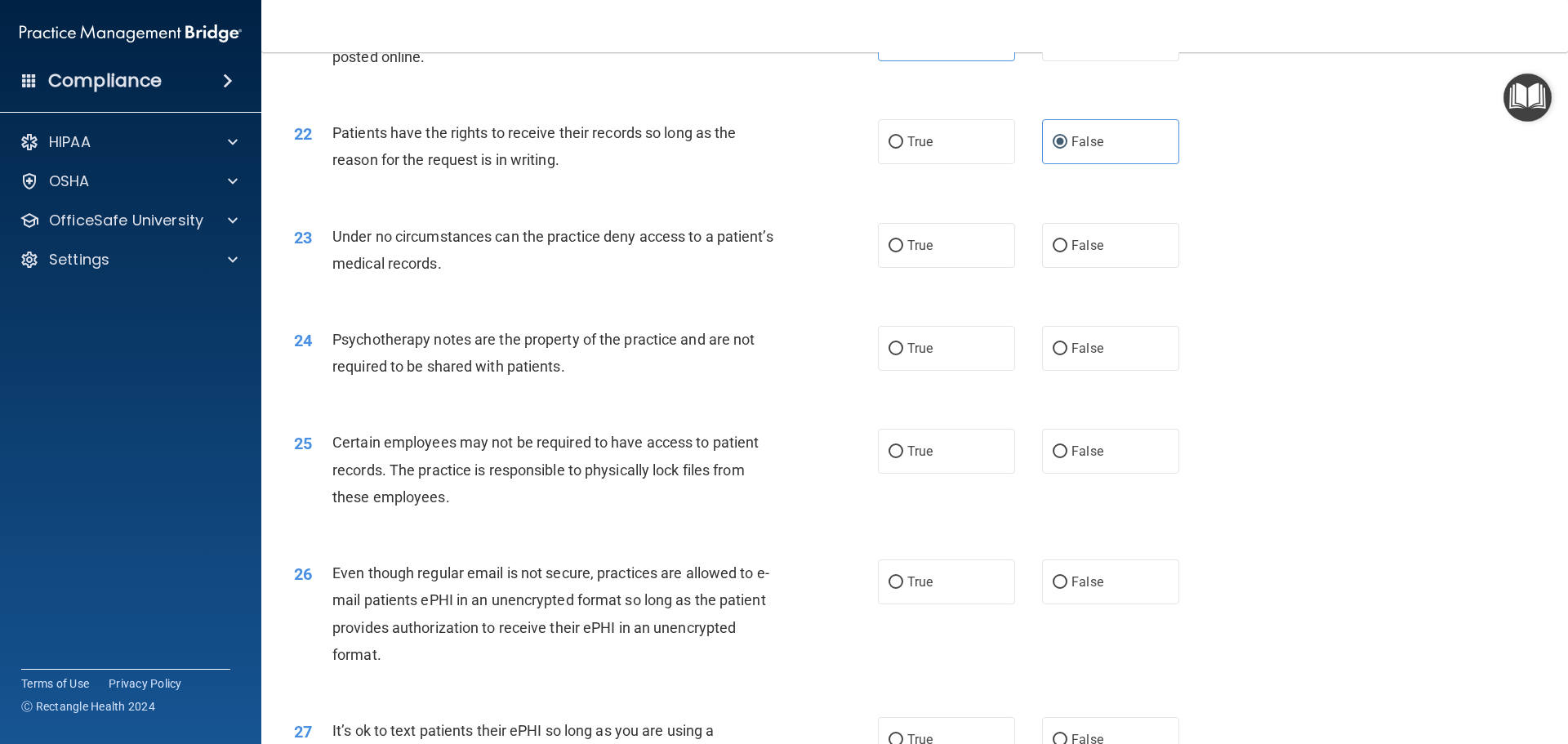
scroll to position [2776, 0]
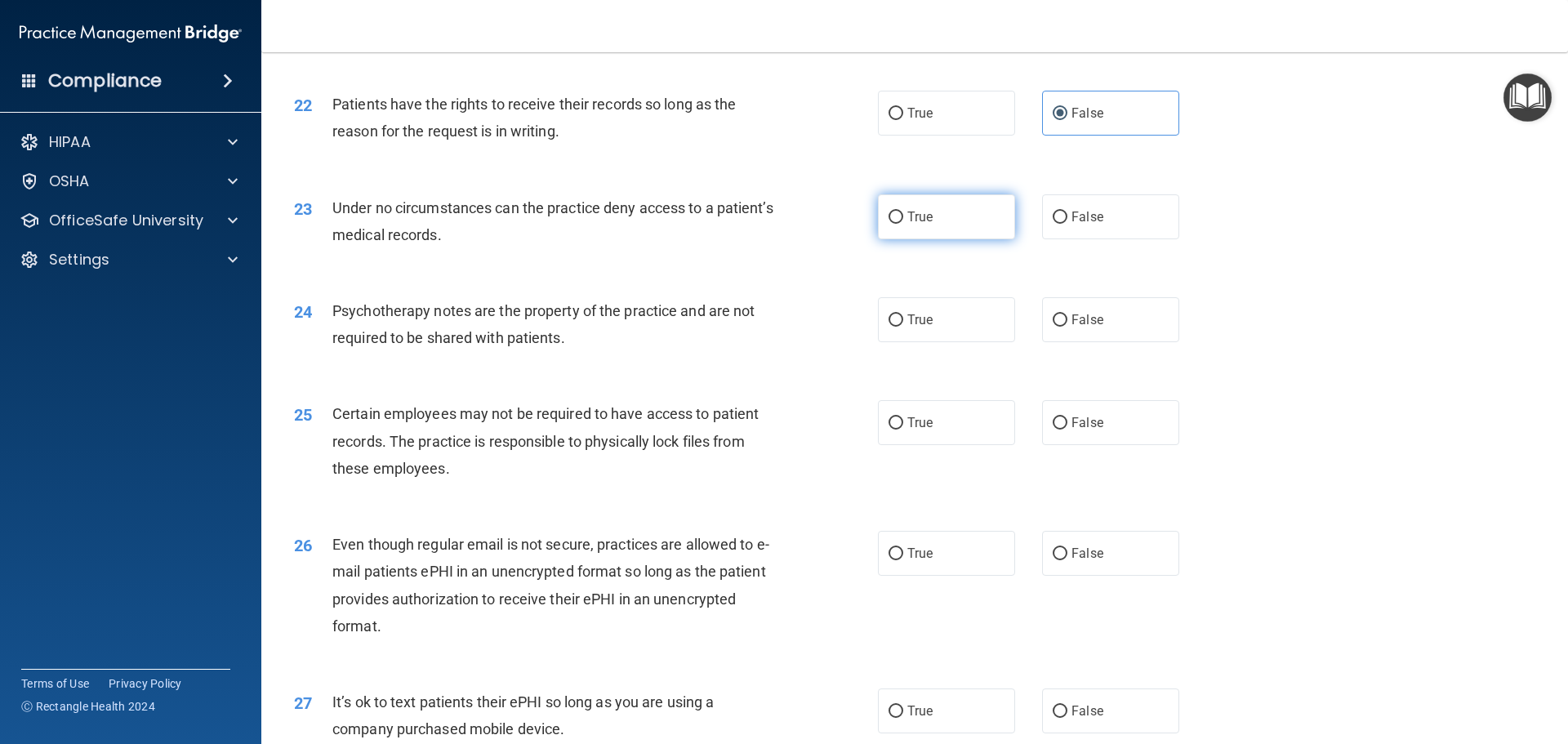
click at [940, 239] on label "True" at bounding box center [946, 216] width 137 height 44
click at [903, 224] on input "True" at bounding box center [896, 217] width 15 height 12
radio input "true"
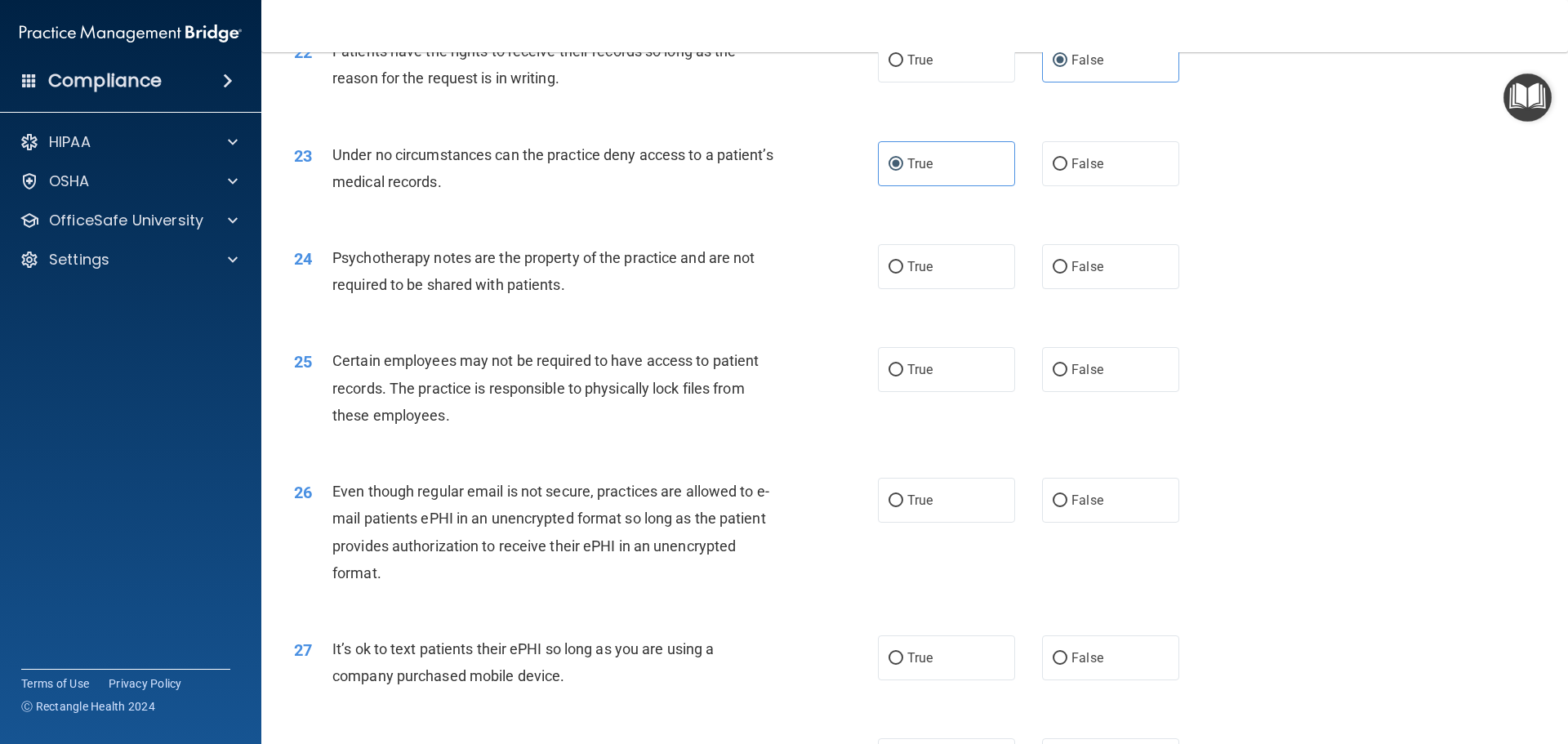
scroll to position [2858, 0]
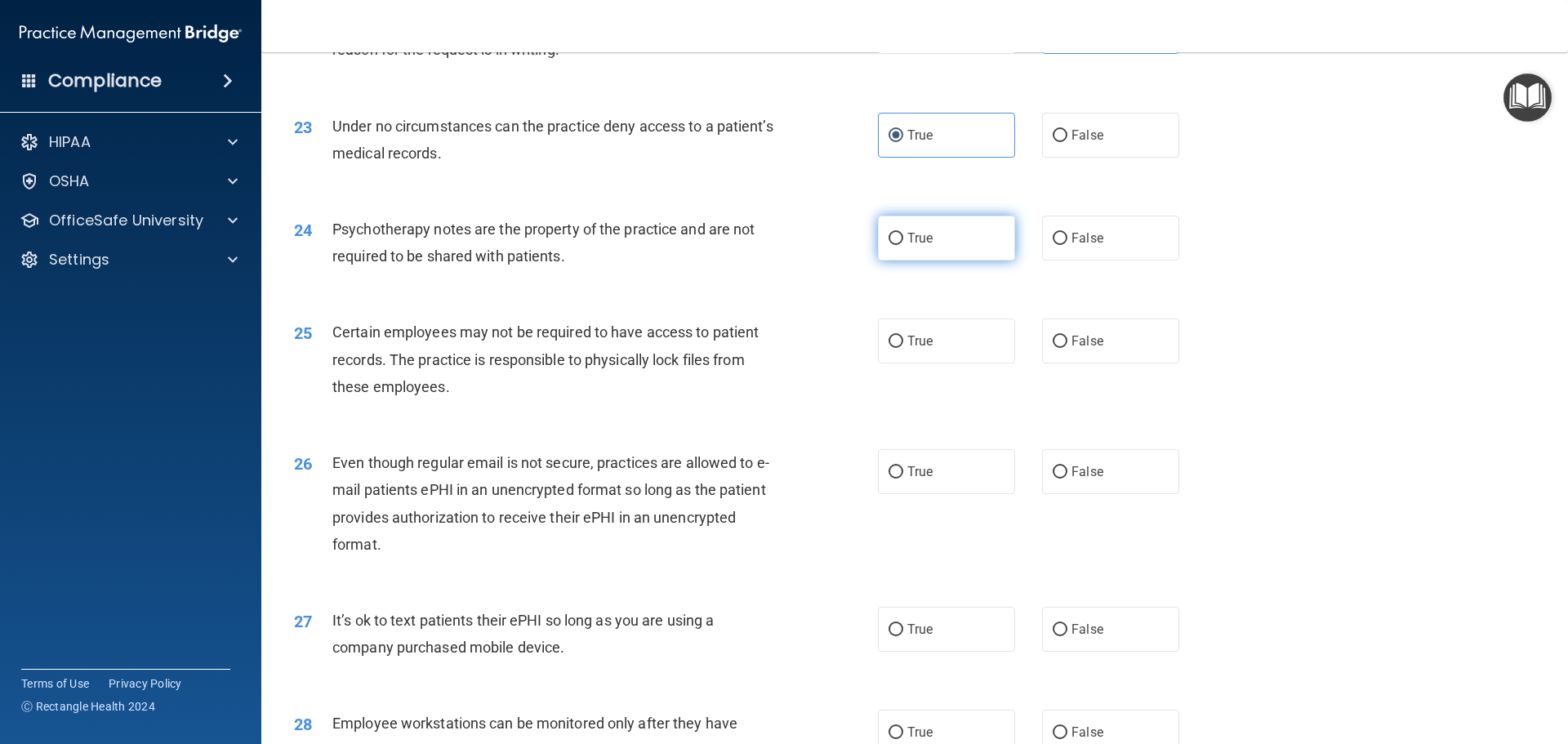
click at [969, 261] on label "True" at bounding box center [946, 237] width 137 height 44
click at [903, 245] on input "True" at bounding box center [896, 239] width 15 height 12
radio input "true"
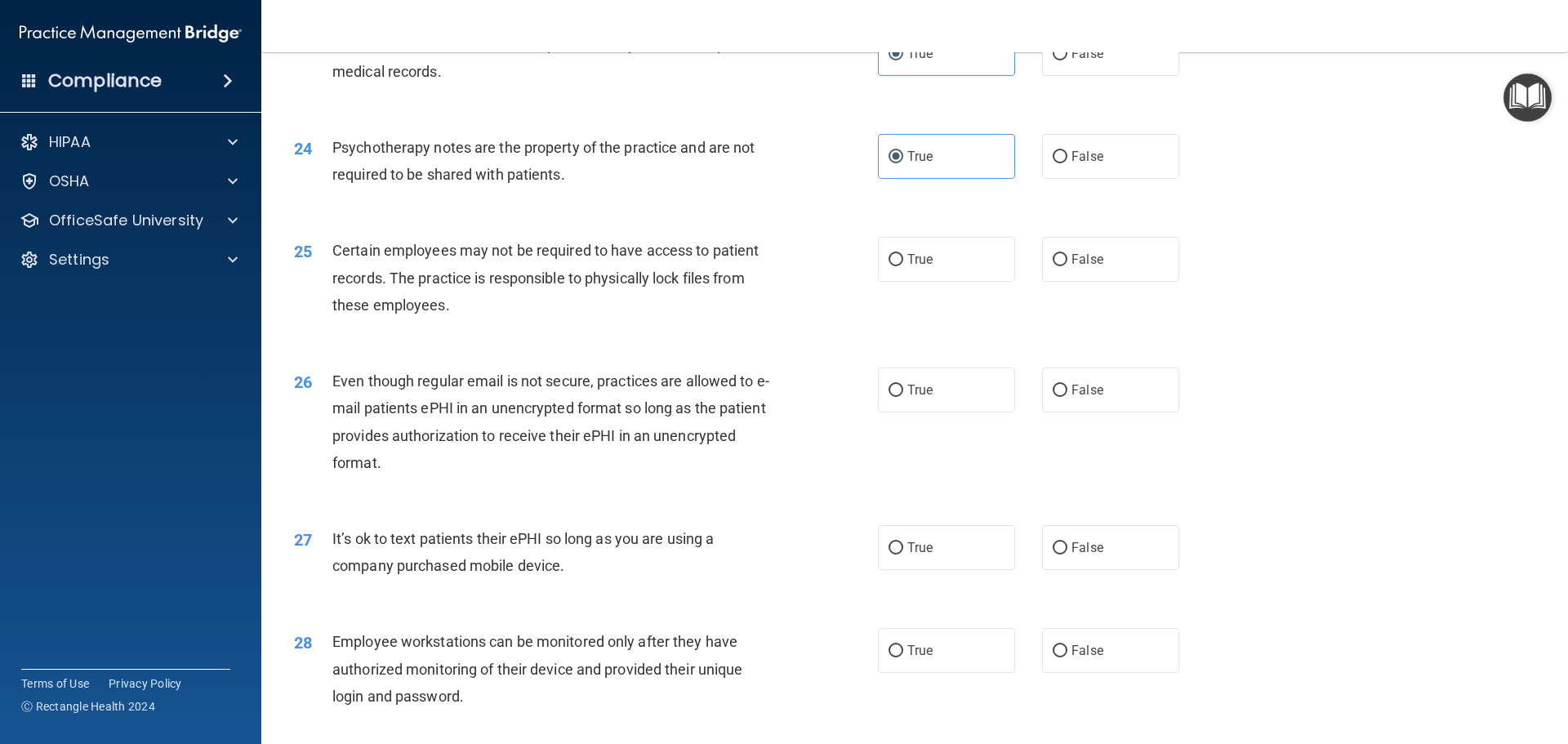
scroll to position [3021, 0]
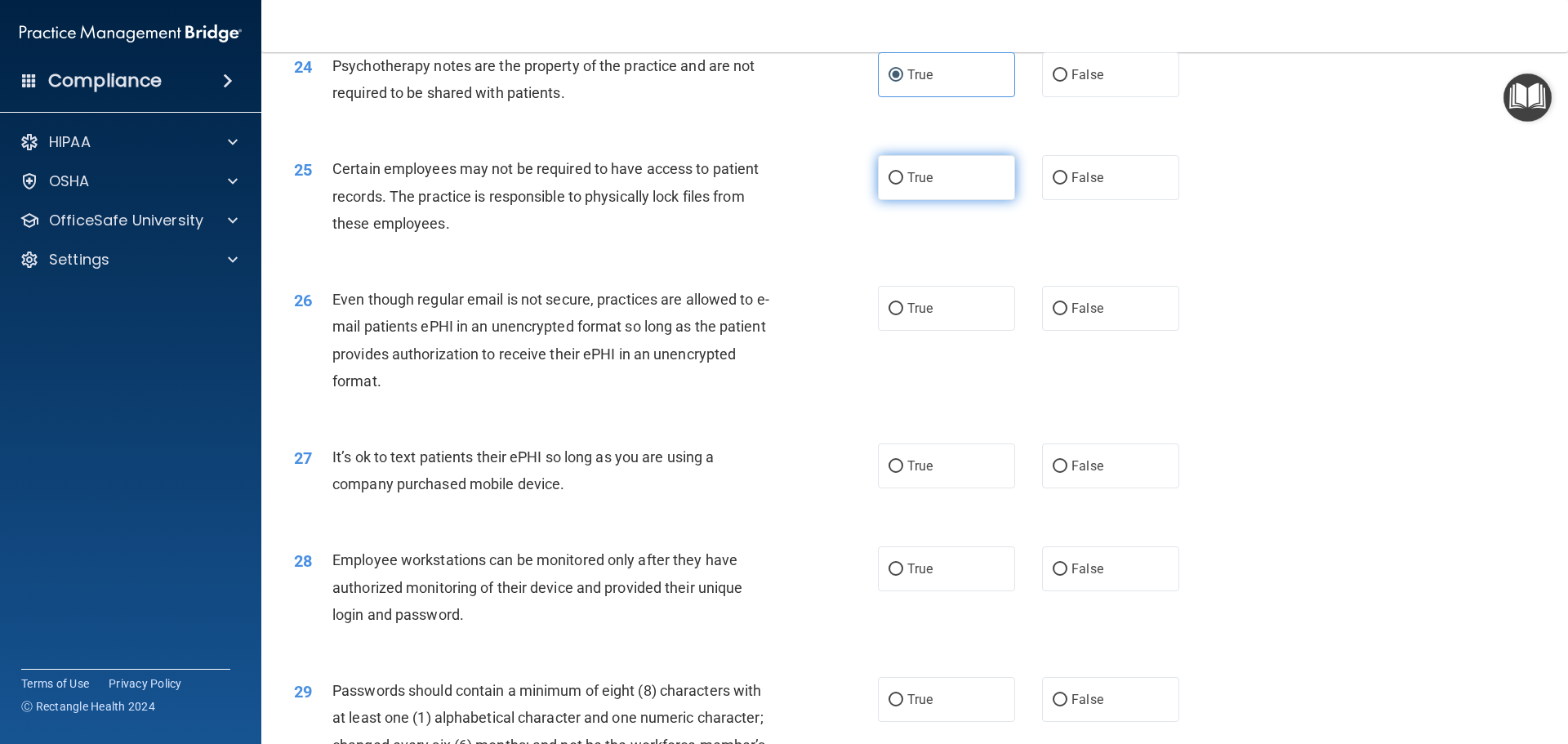
click at [919, 200] on label "True" at bounding box center [946, 177] width 137 height 44
click at [903, 185] on input "True" at bounding box center [896, 179] width 15 height 12
radio input "true"
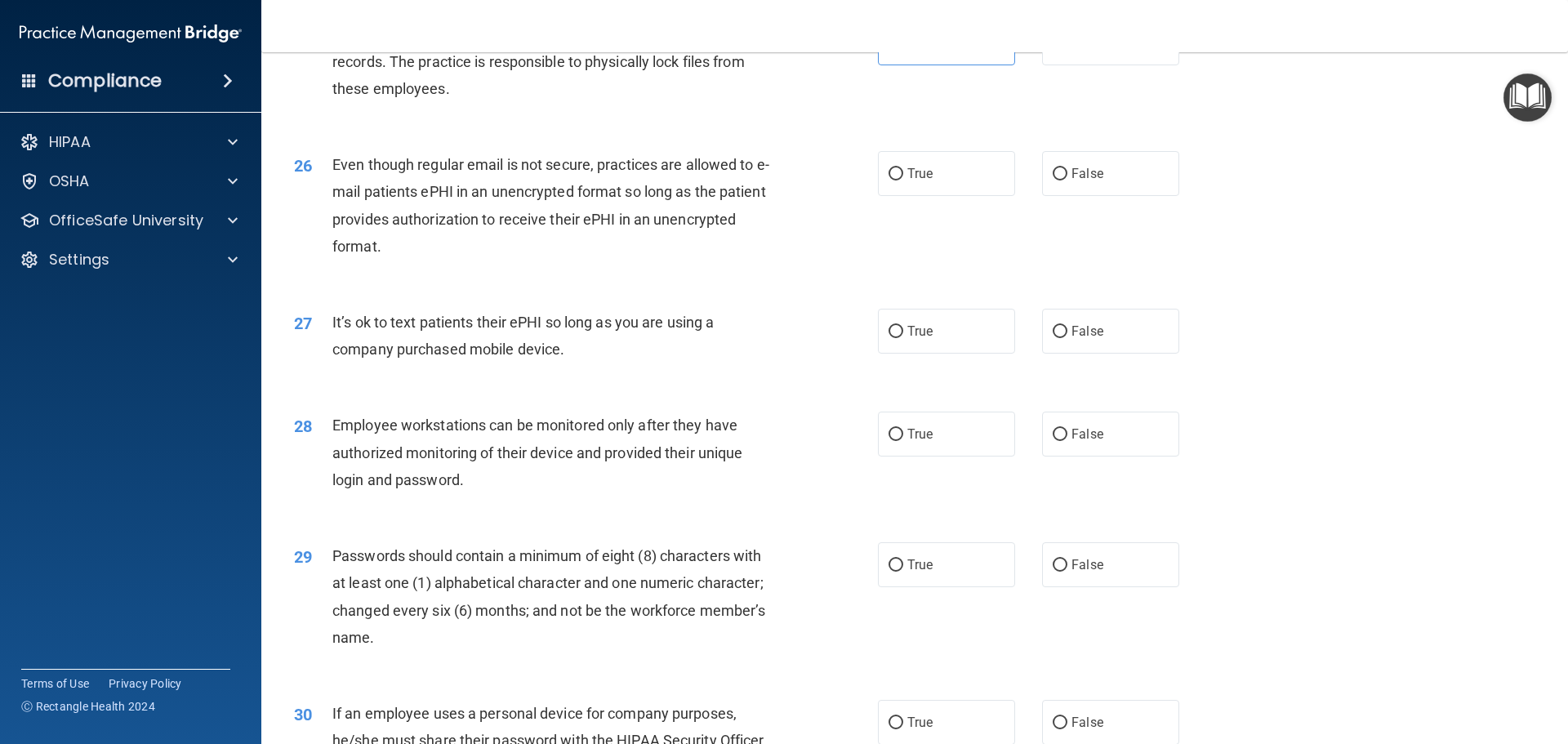
scroll to position [3184, 0]
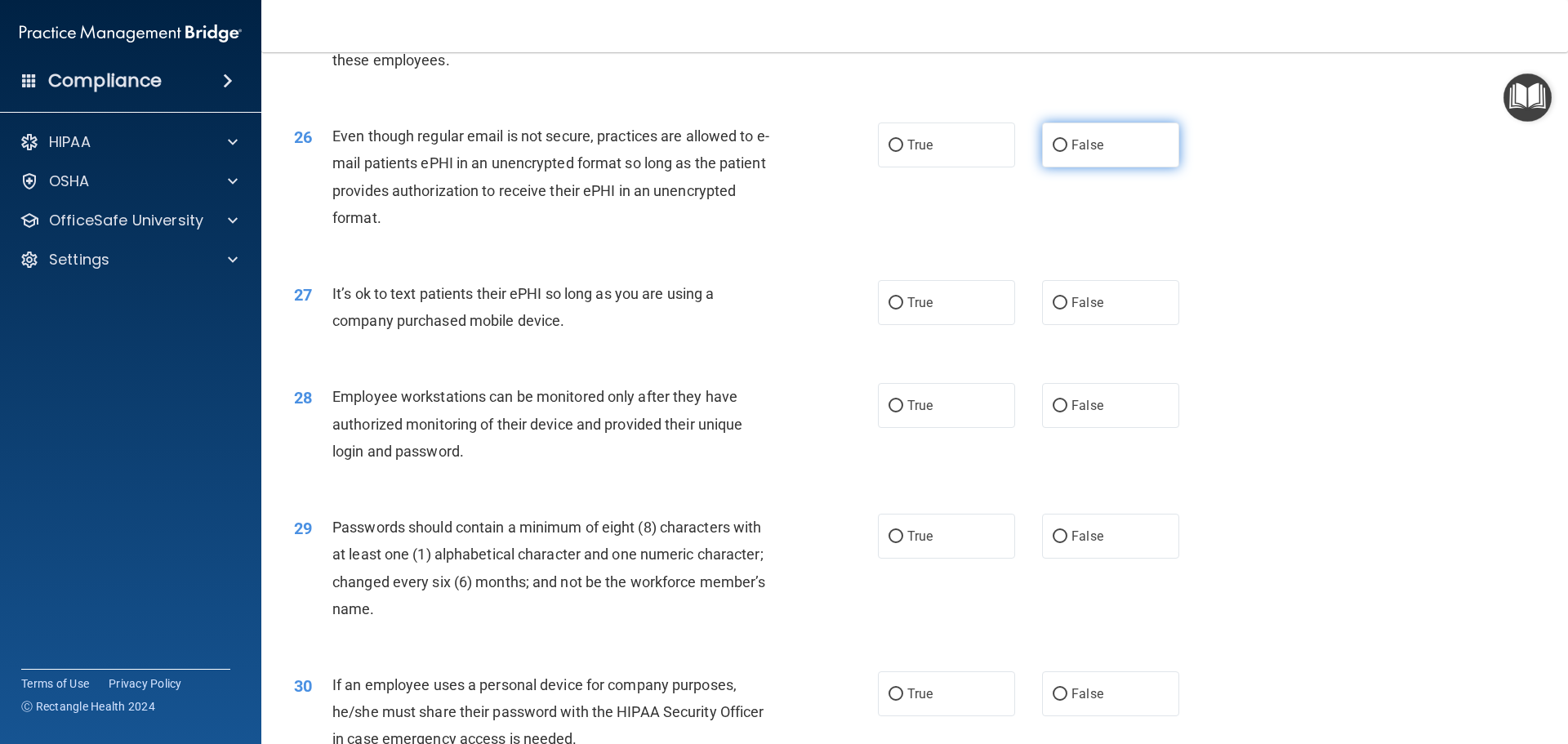
click at [1090, 153] on span "False" at bounding box center [1087, 145] width 32 height 16
click at [1068, 152] on input "False" at bounding box center [1060, 146] width 15 height 12
radio input "true"
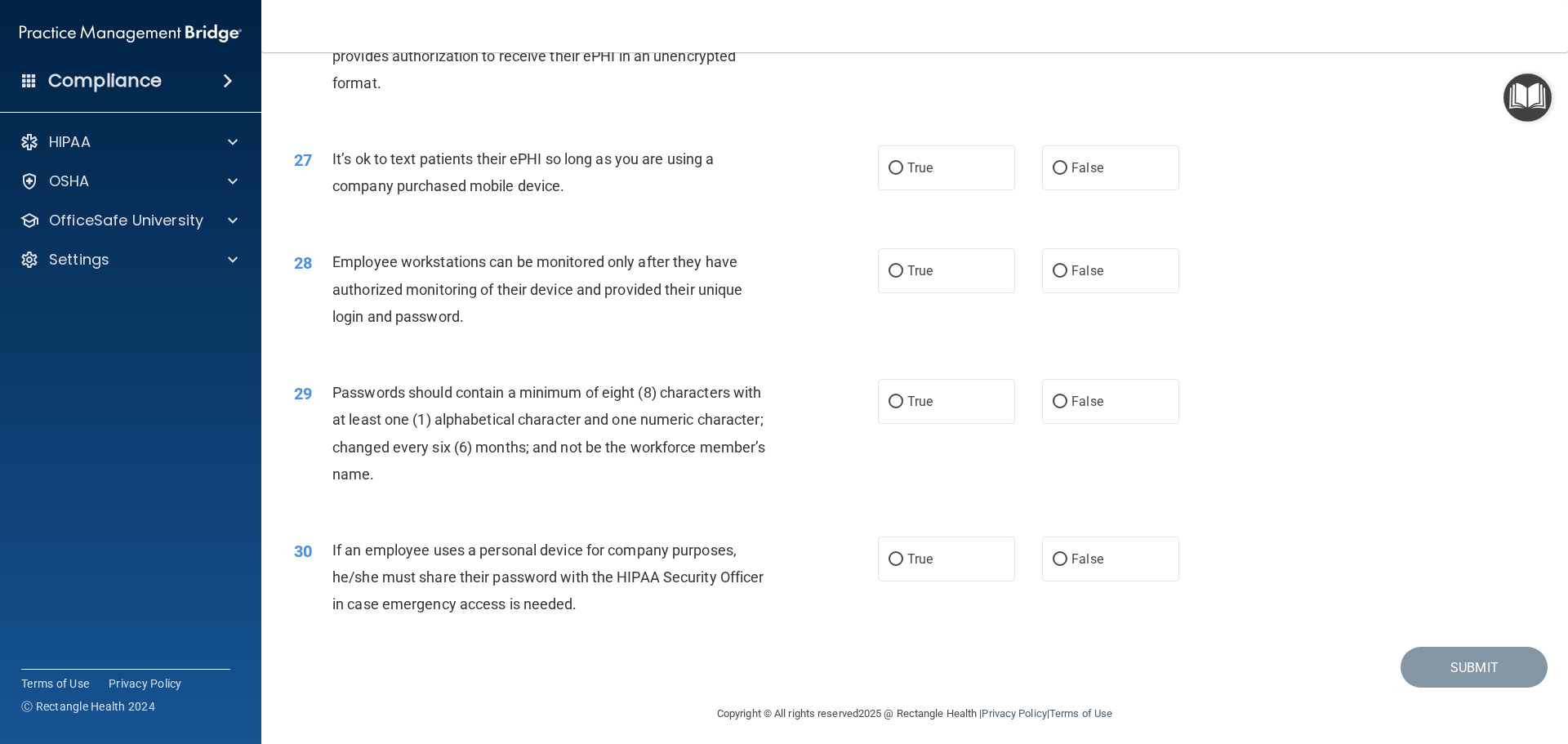
scroll to position [3348, 0]
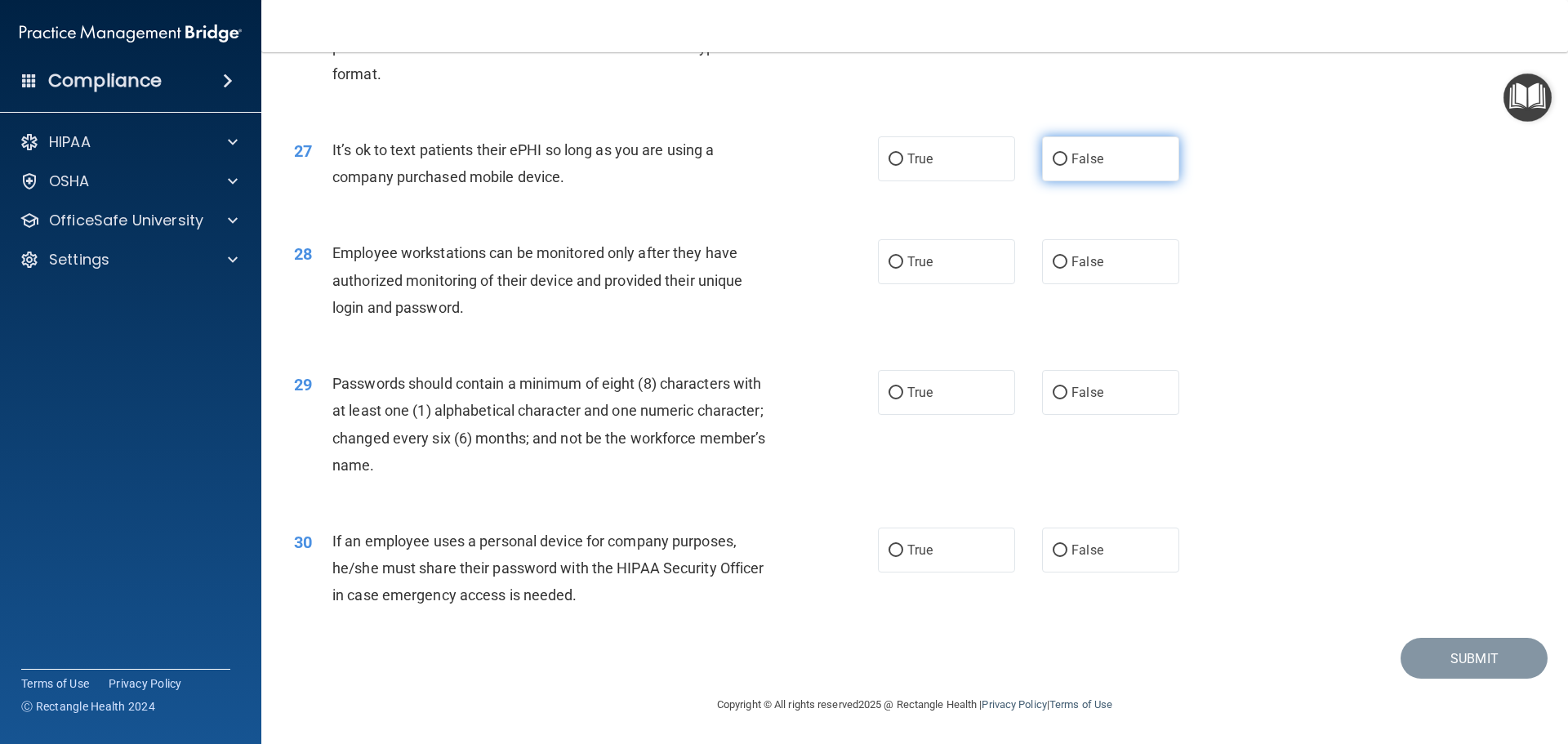
click at [1072, 176] on label "False" at bounding box center [1111, 158] width 137 height 44
click at [1068, 166] on input "False" at bounding box center [1060, 160] width 15 height 12
radio input "true"
click at [956, 269] on label "True" at bounding box center [946, 261] width 137 height 44
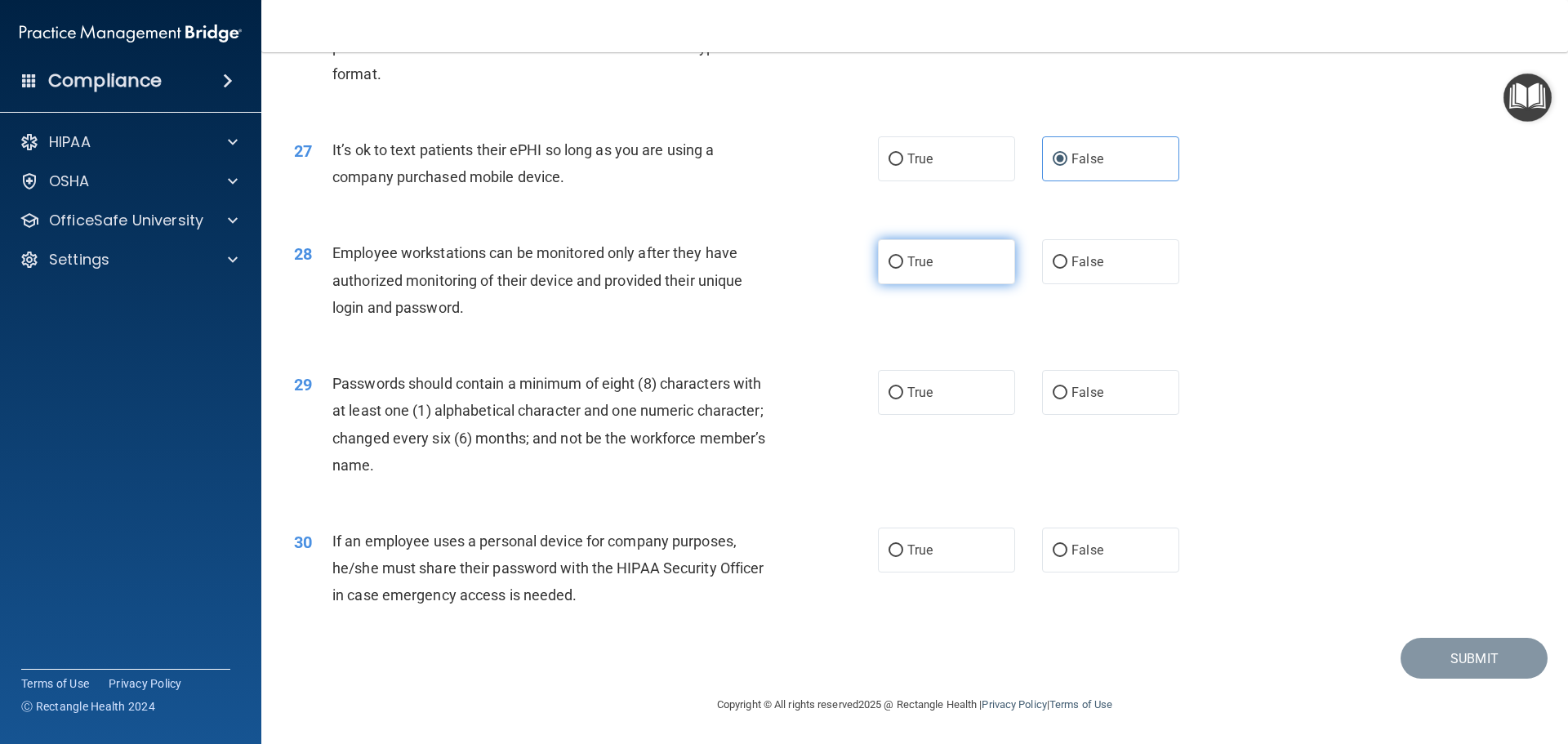
click at [903, 269] on input "True" at bounding box center [896, 263] width 15 height 12
radio input "true"
click at [935, 398] on label "True" at bounding box center [946, 392] width 137 height 44
click at [903, 398] on input "True" at bounding box center [896, 393] width 15 height 12
radio input "true"
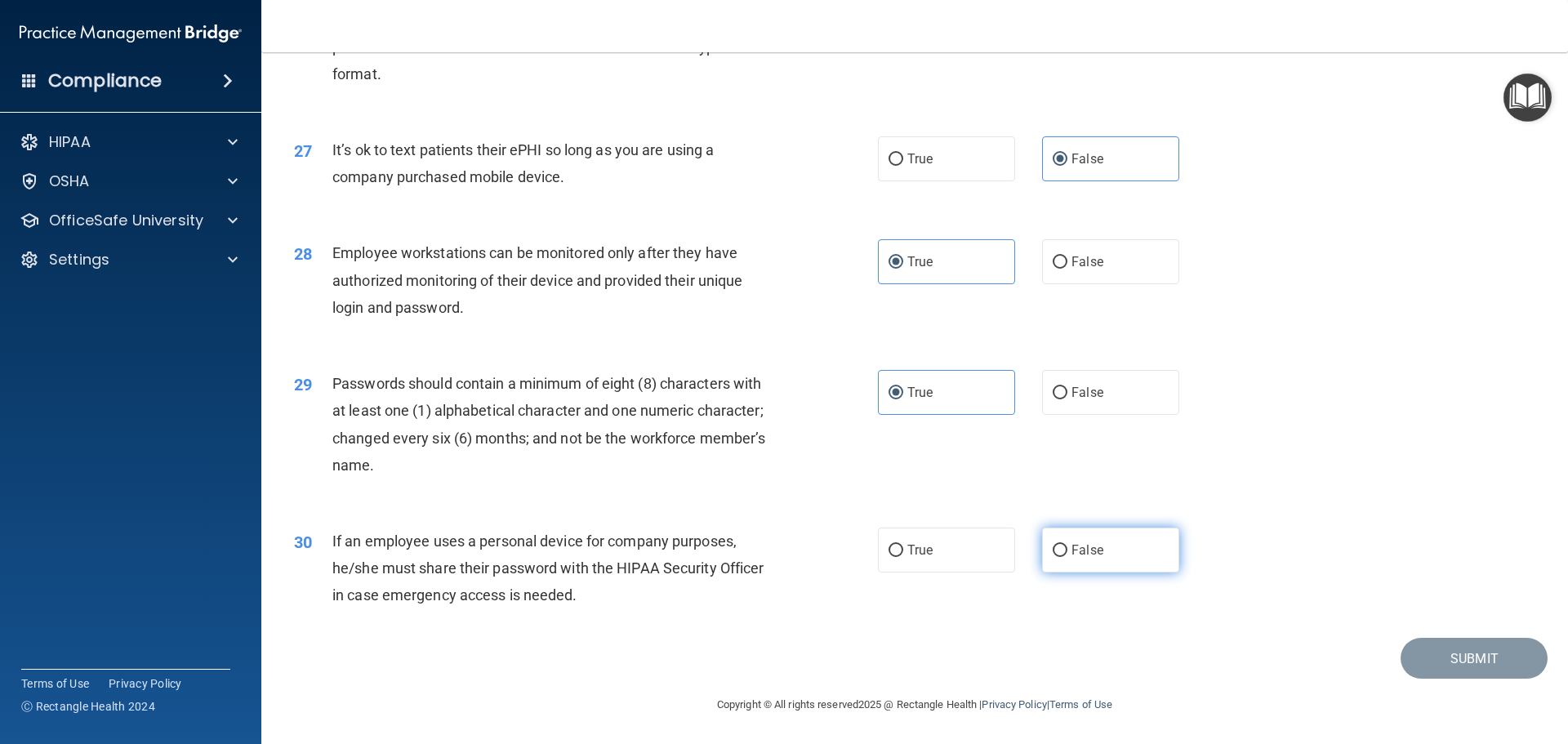
click at [1051, 534] on label "False" at bounding box center [1111, 549] width 137 height 44
click at [1053, 544] on input "False" at bounding box center [1060, 550] width 15 height 12
radio input "true"
click at [1485, 645] on button "Submit" at bounding box center [1475, 659] width 147 height 42
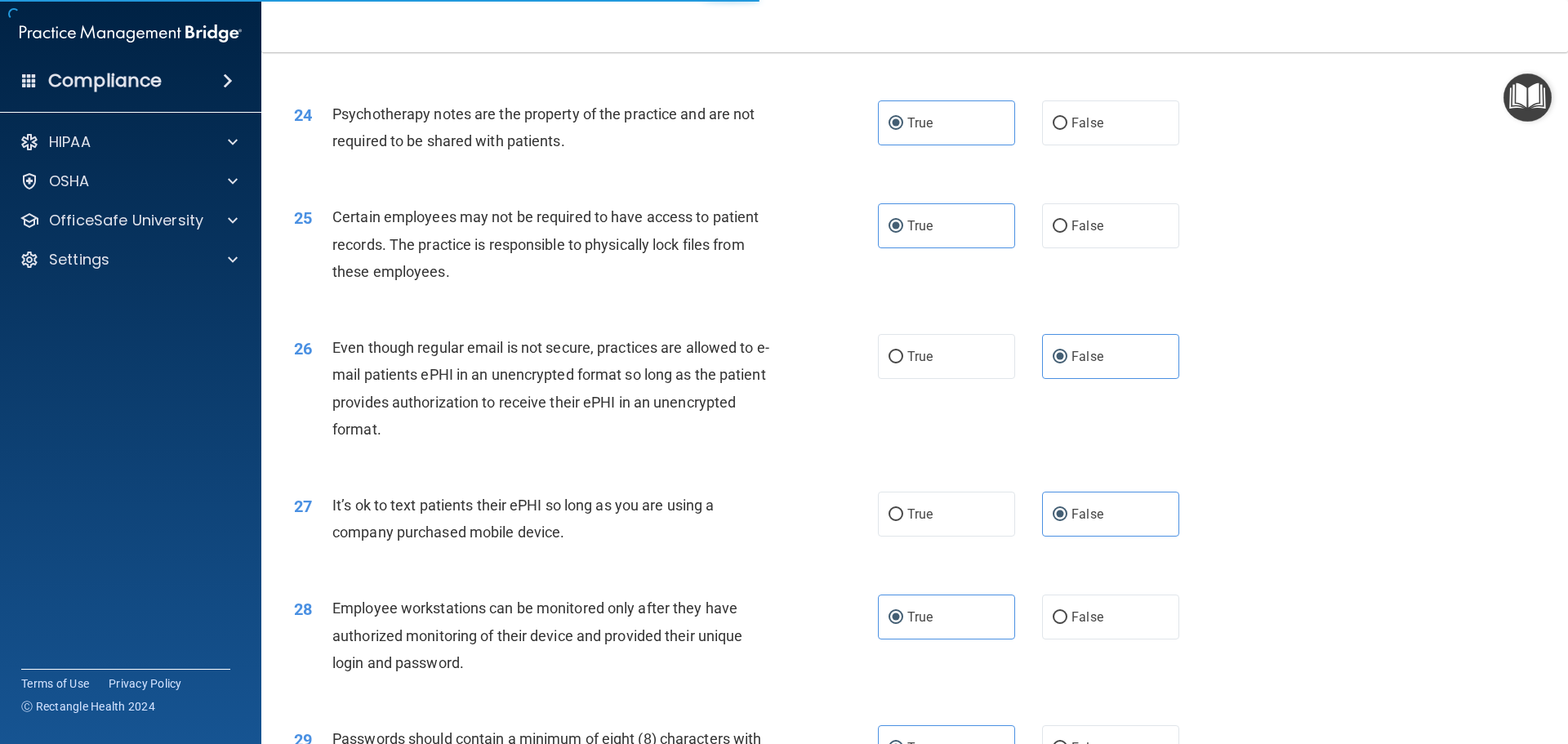
scroll to position [2947, 0]
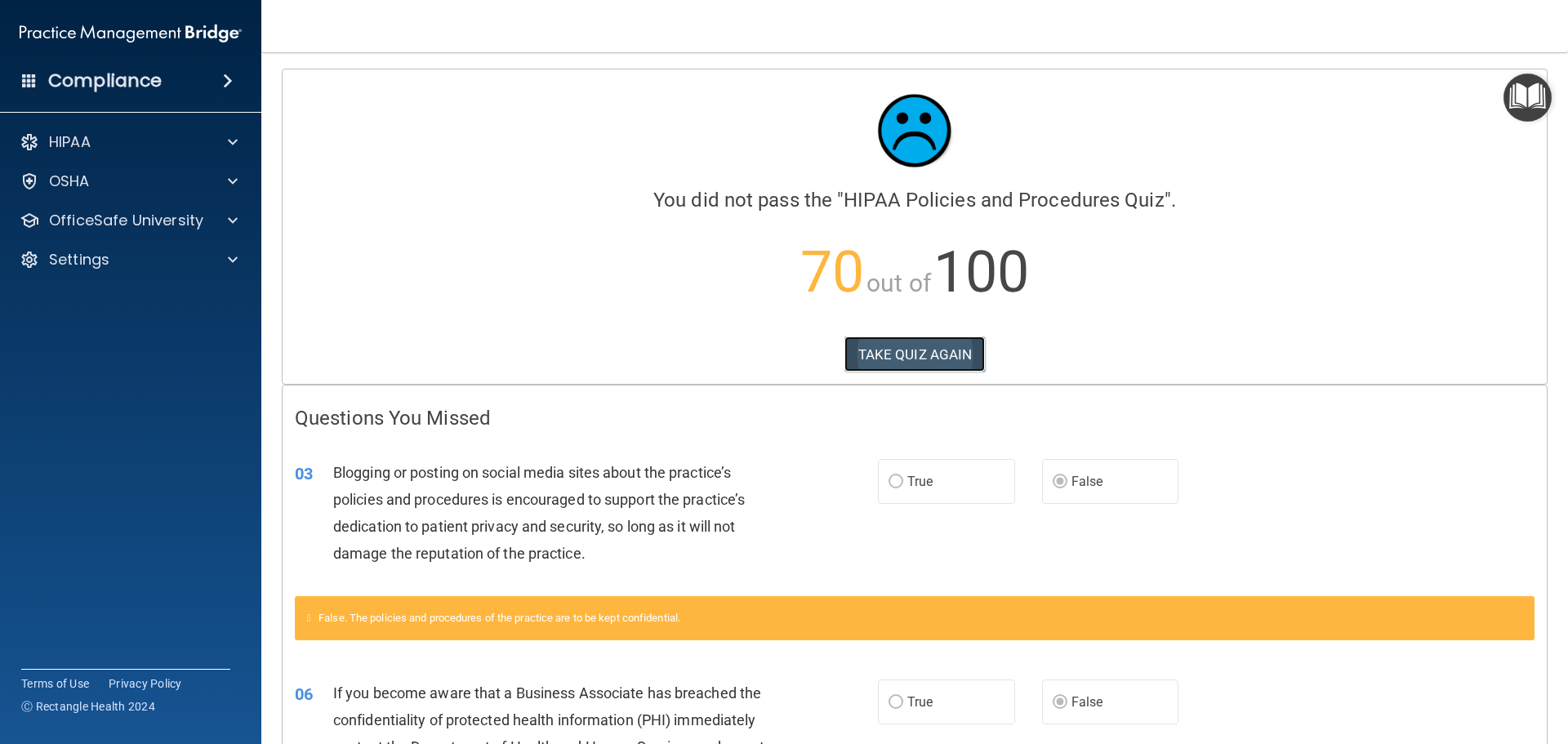
click at [973, 346] on button "TAKE QUIZ AGAIN" at bounding box center [915, 354] width 141 height 36
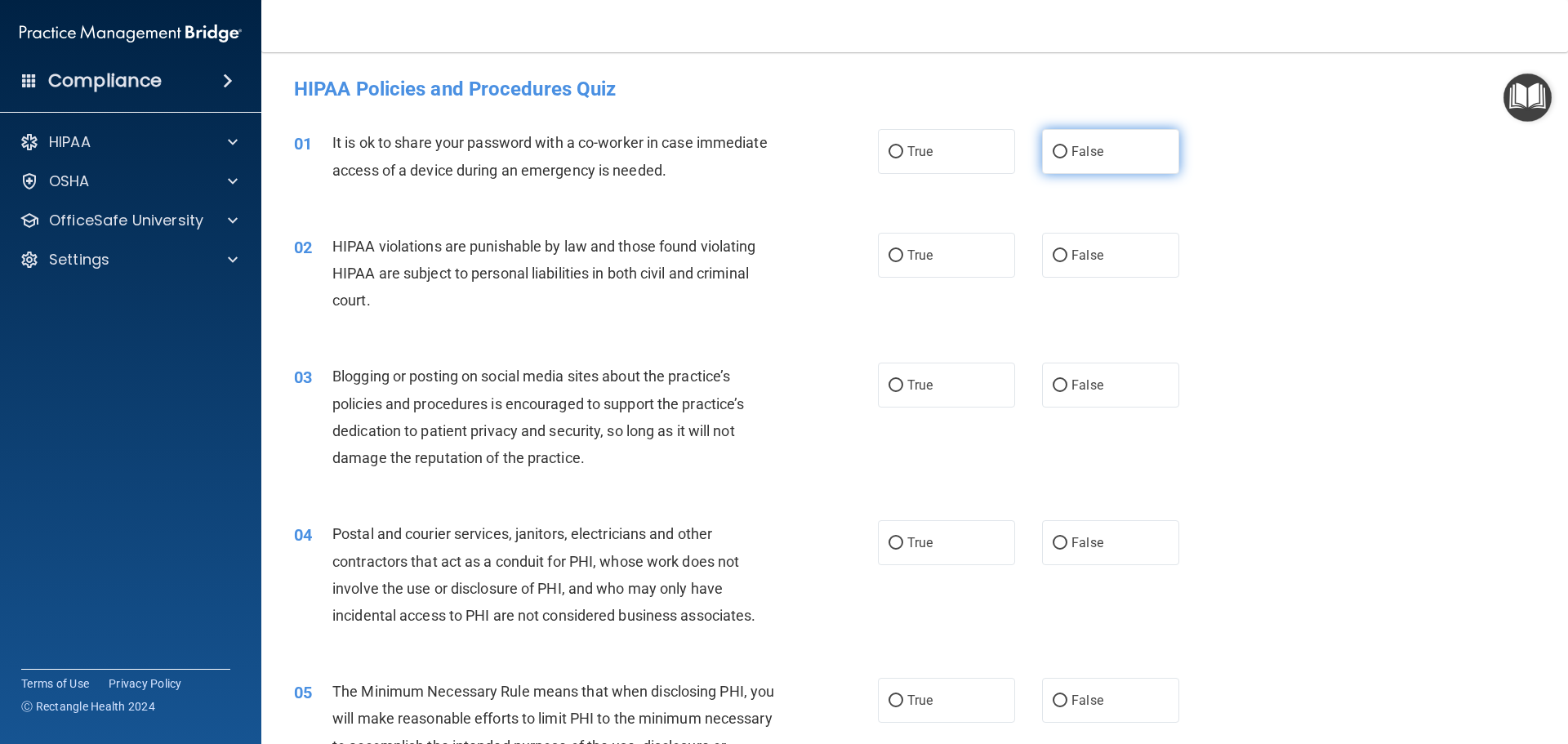
click at [1107, 160] on label "False" at bounding box center [1111, 151] width 137 height 44
click at [1068, 159] on input "False" at bounding box center [1060, 153] width 15 height 12
radio input "true"
click at [936, 275] on label "True" at bounding box center [946, 255] width 137 height 44
click at [903, 263] on input "True" at bounding box center [896, 256] width 15 height 12
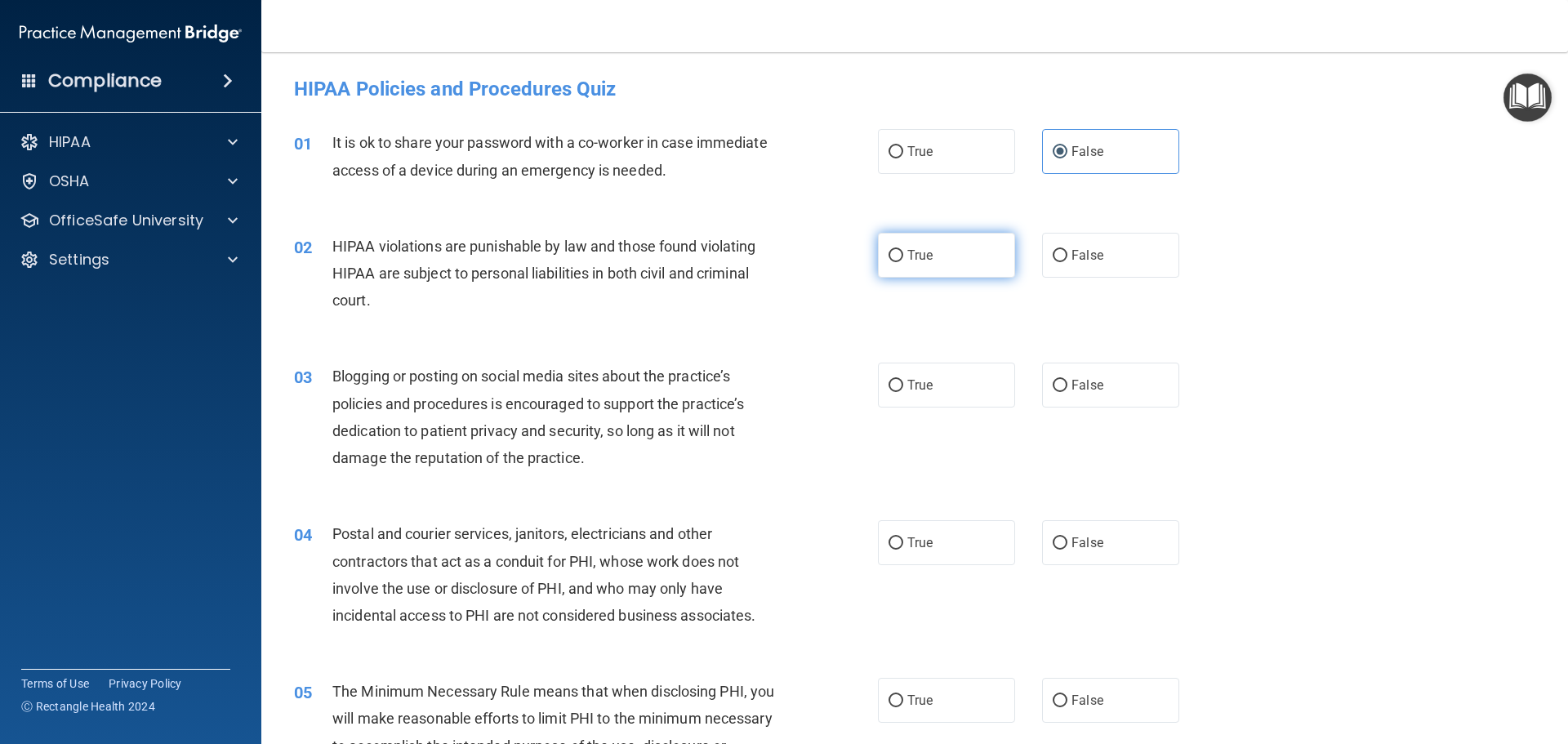
radio input "true"
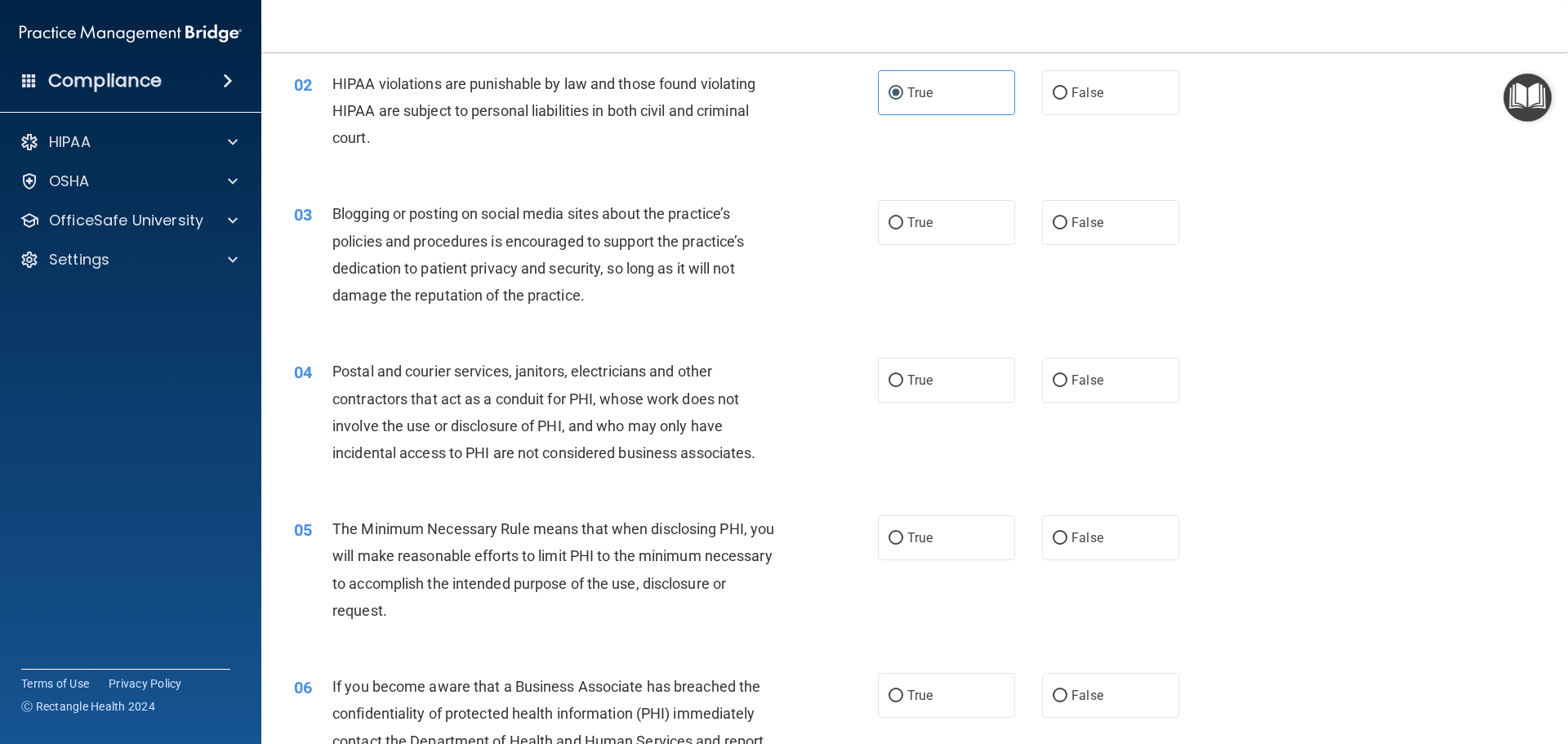
scroll to position [163, 0]
click at [1081, 224] on span "False" at bounding box center [1087, 222] width 32 height 16
click at [1068, 224] on input "False" at bounding box center [1060, 222] width 15 height 12
radio input "true"
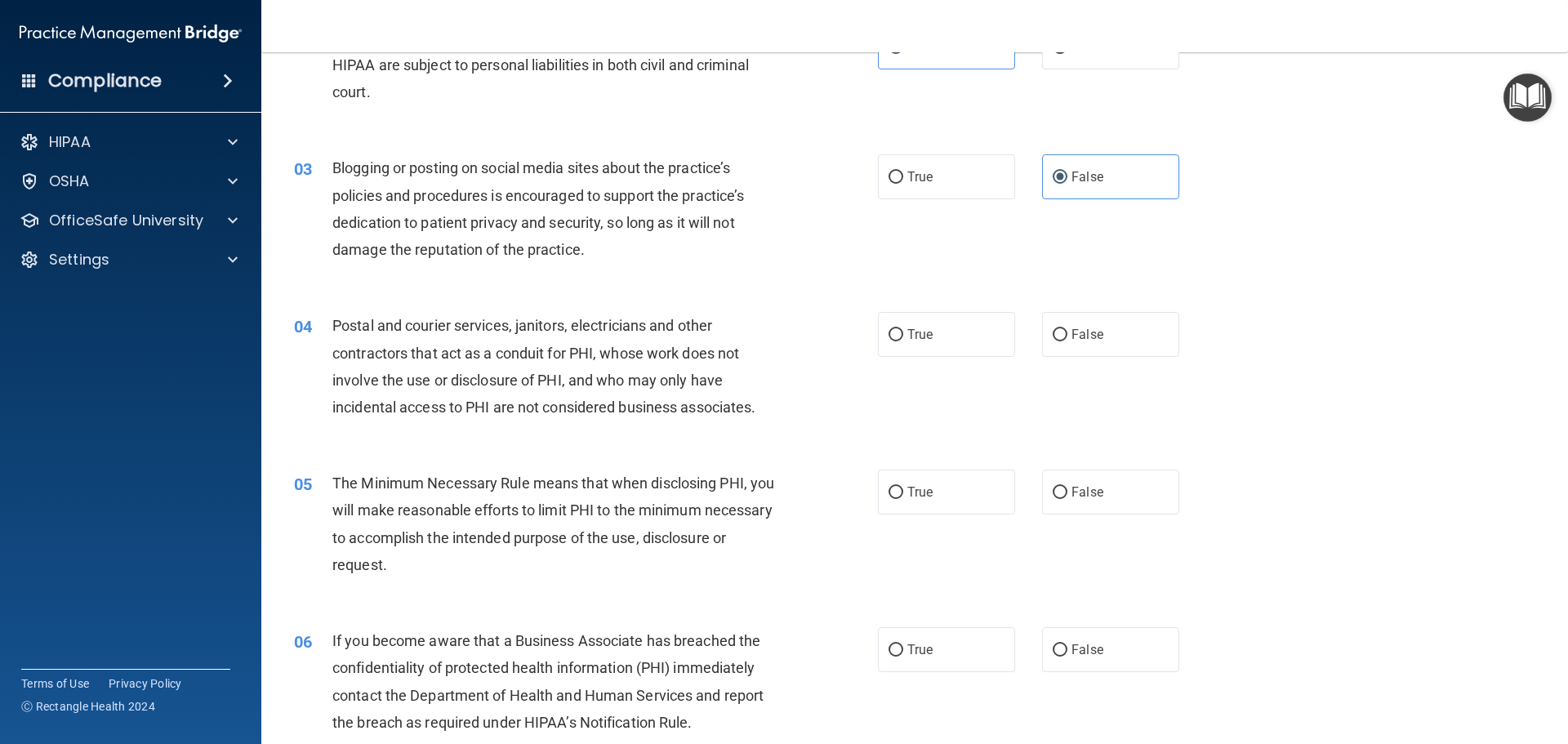
scroll to position [245, 0]
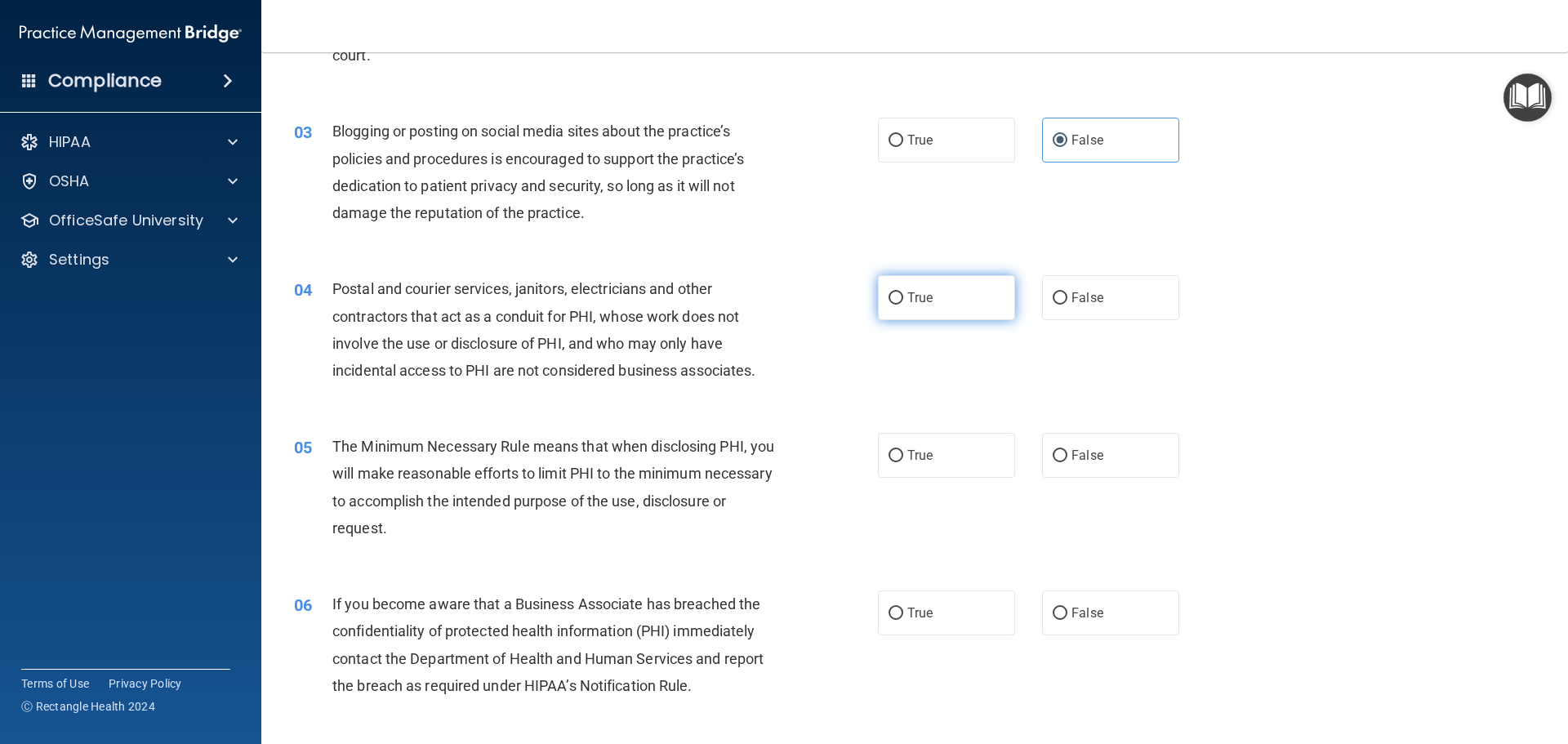
click at [943, 303] on label "True" at bounding box center [946, 297] width 137 height 44
click at [903, 303] on input "True" at bounding box center [896, 298] width 15 height 12
radio input "true"
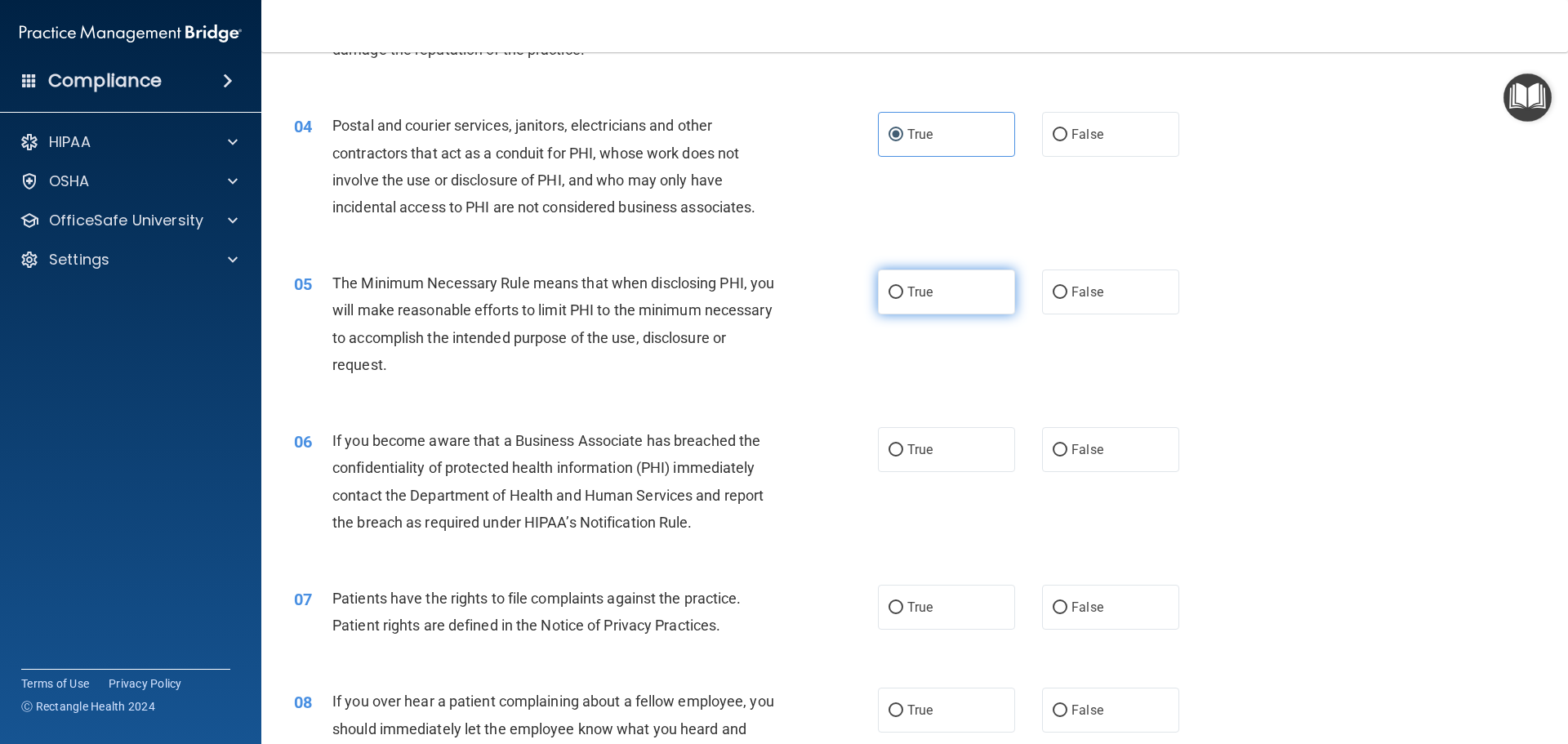
click at [910, 294] on span "True" at bounding box center [920, 292] width 25 height 16
click at [903, 294] on input "True" at bounding box center [896, 293] width 15 height 12
radio input "true"
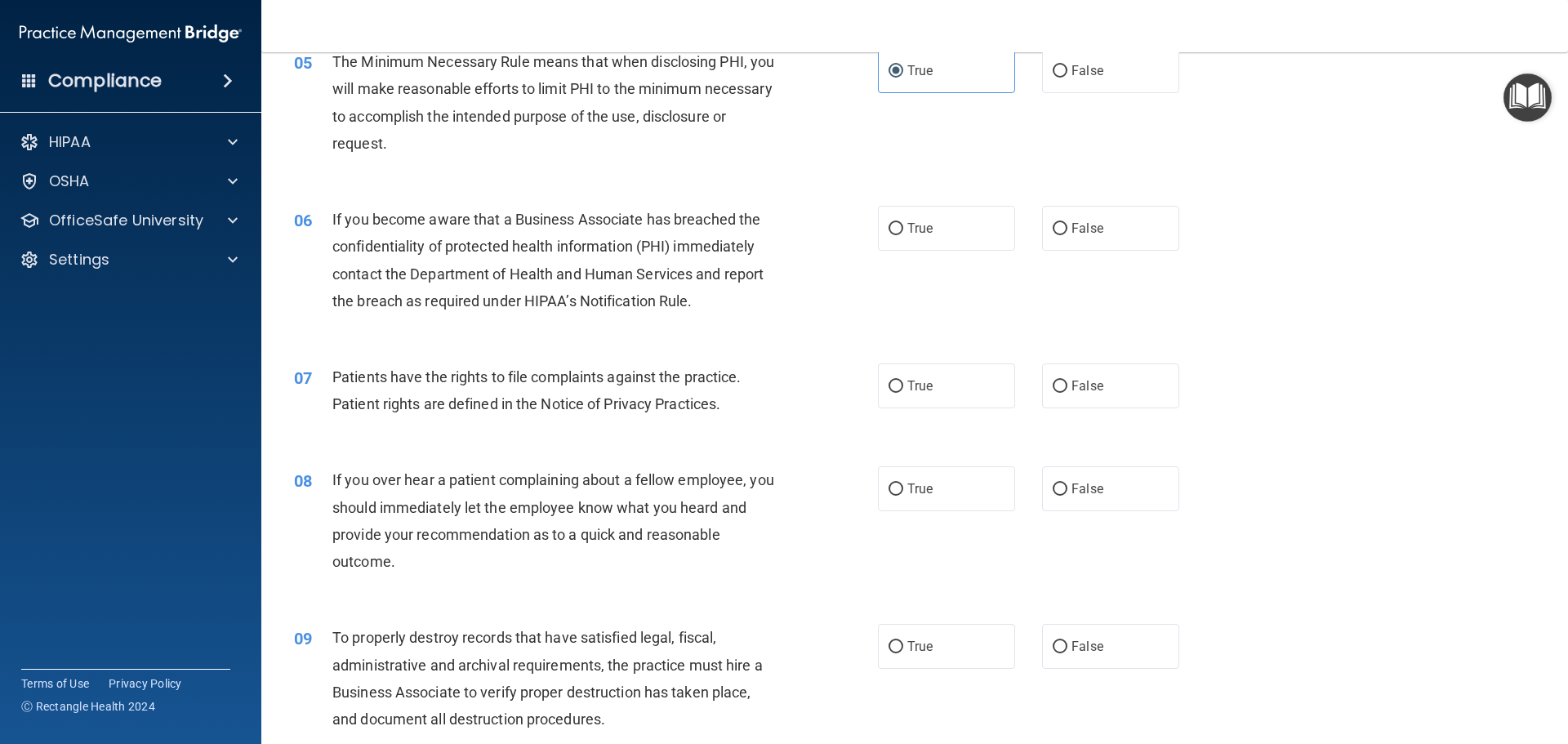
scroll to position [653, 0]
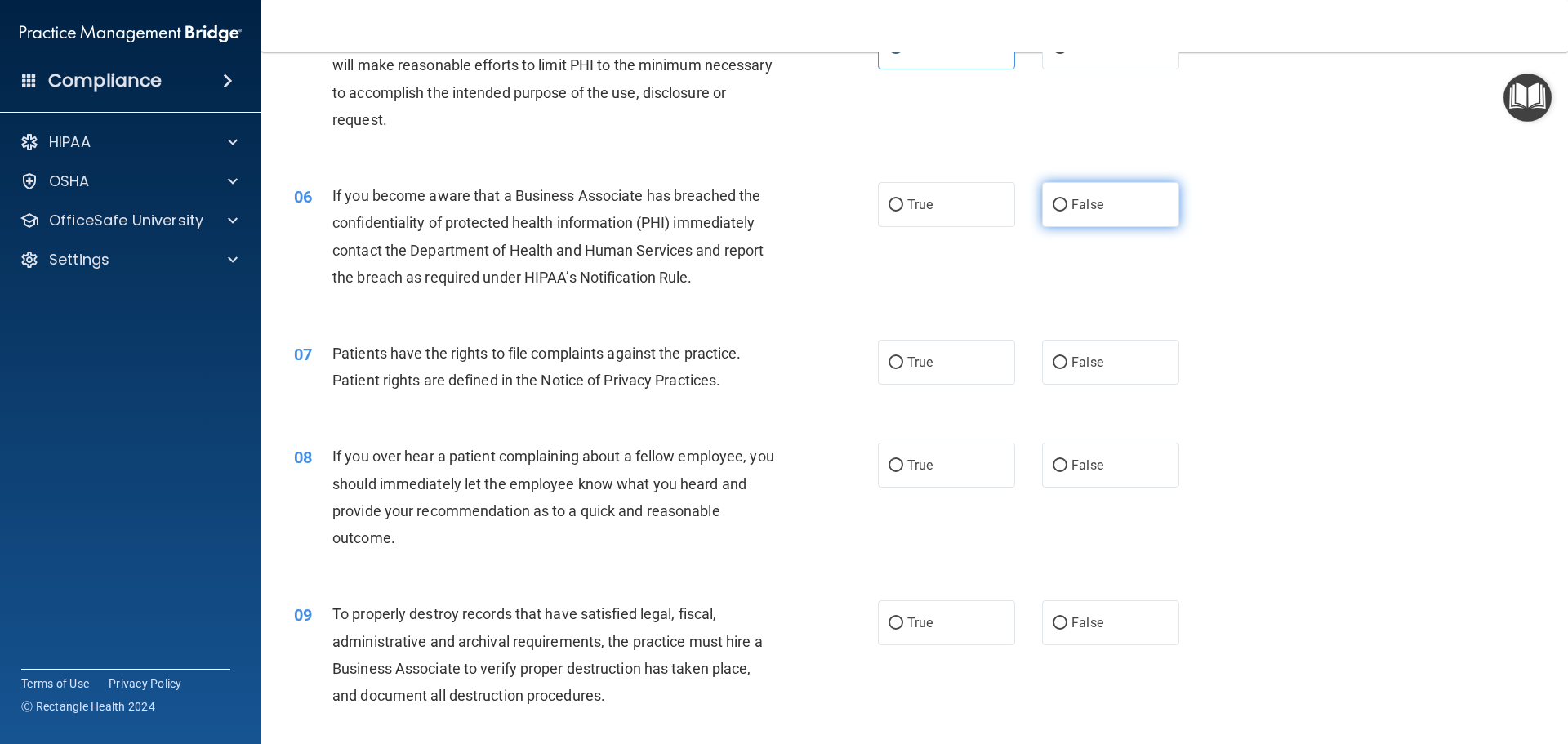
click at [1105, 201] on label "False" at bounding box center [1111, 204] width 137 height 44
click at [1068, 201] on input "False" at bounding box center [1060, 205] width 15 height 12
radio input "true"
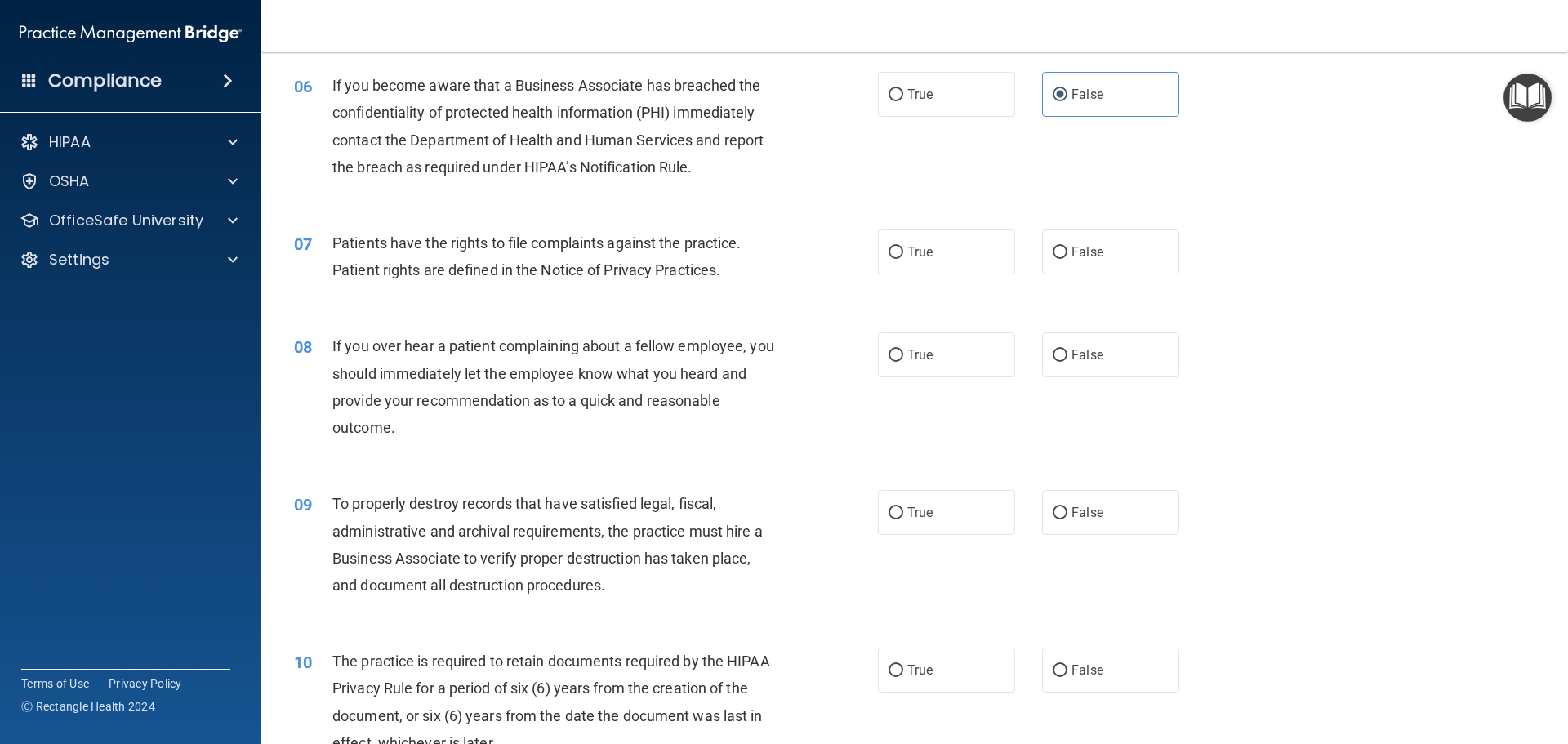
scroll to position [735, 0]
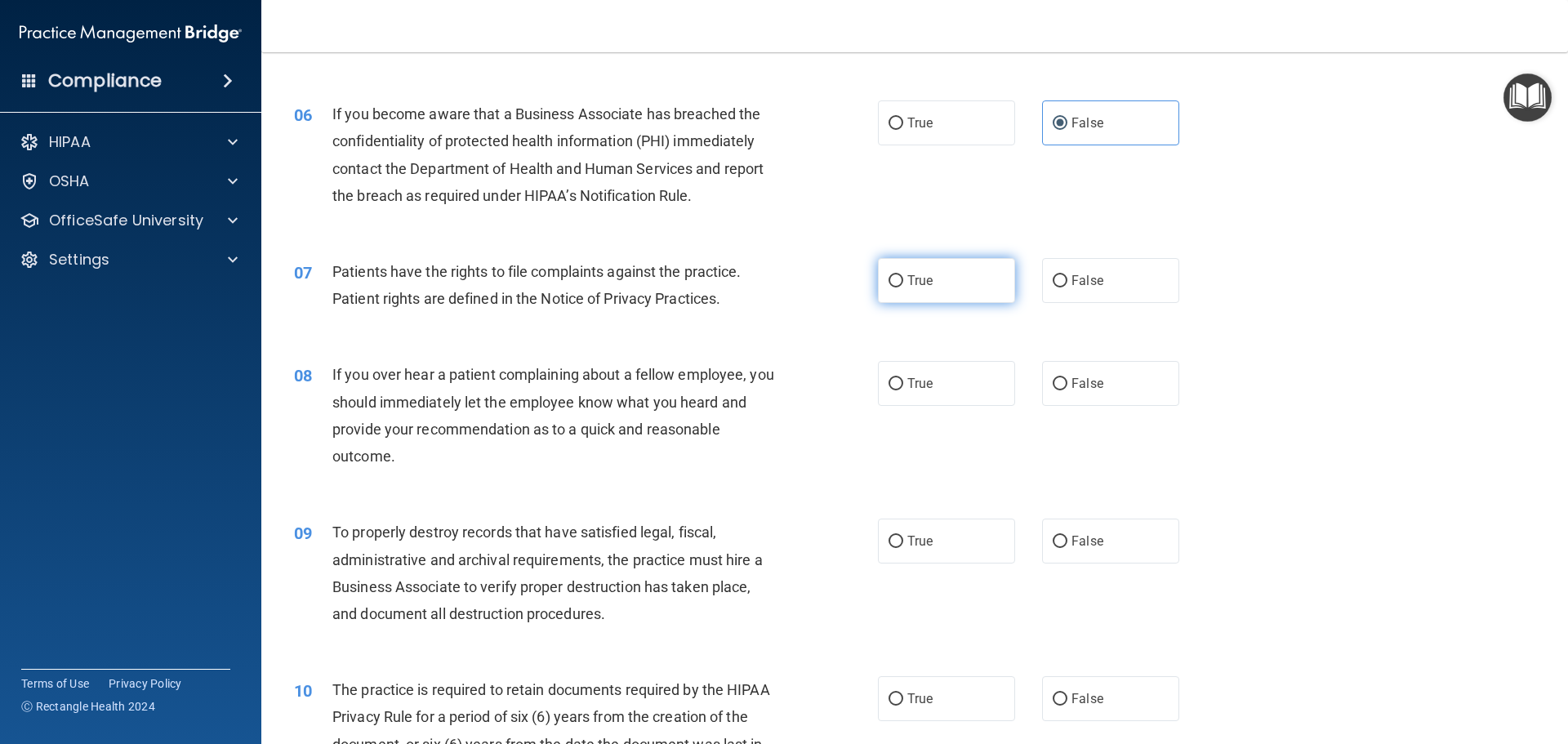
click at [908, 276] on span "True" at bounding box center [920, 281] width 25 height 16
click at [903, 276] on input "True" at bounding box center [896, 281] width 15 height 12
radio input "true"
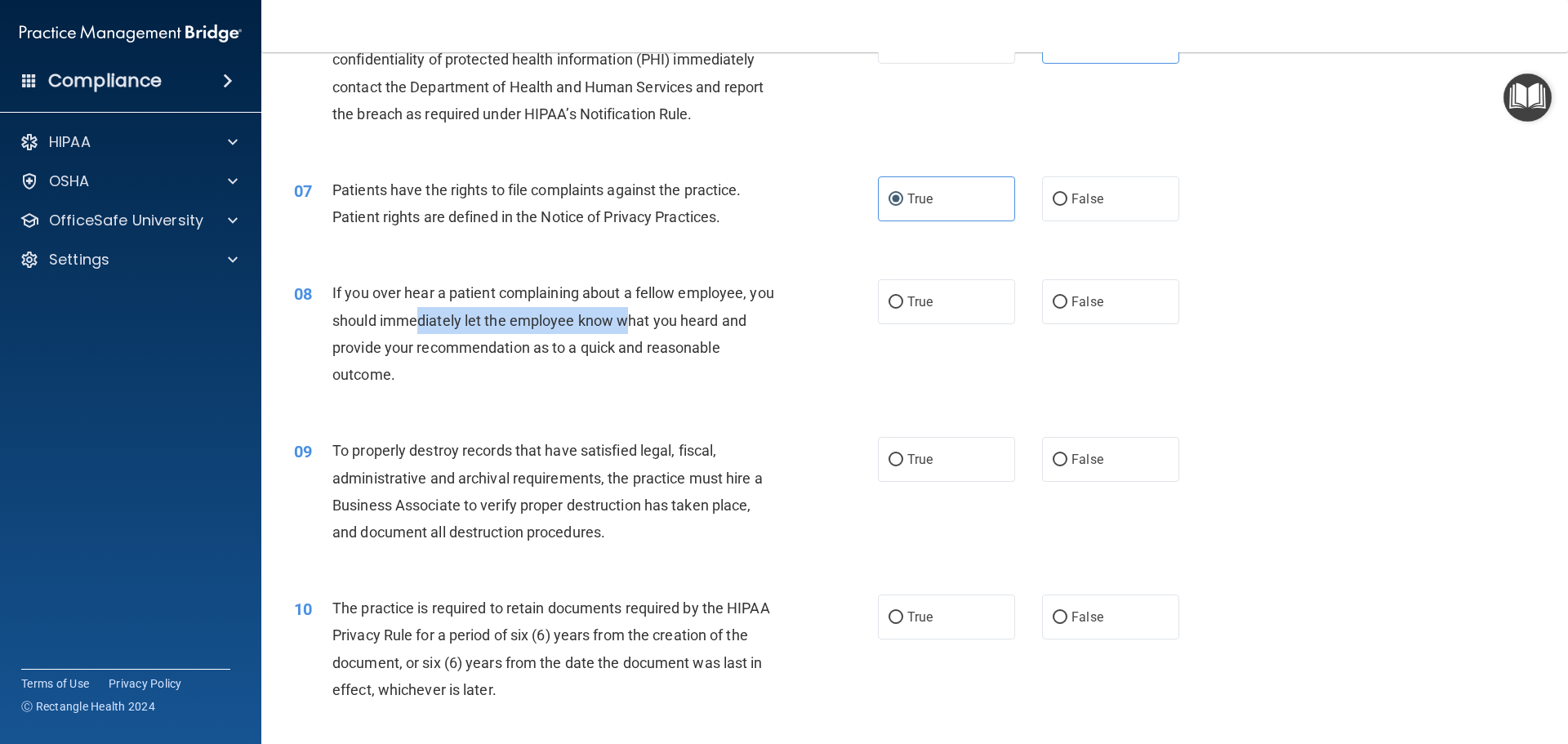
drag, startPoint x: 448, startPoint y: 326, endPoint x: 657, endPoint y: 325, distance: 209.0
click at [657, 325] on span "If you over hear a patient complaining about a fellow employee, you should imme…" at bounding box center [553, 333] width 442 height 99
click at [724, 362] on div "If you over hear a patient complaining about a fellow employee, you should imme…" at bounding box center [560, 333] width 456 height 109
click at [1028, 293] on div "True False" at bounding box center [1042, 301] width 329 height 44
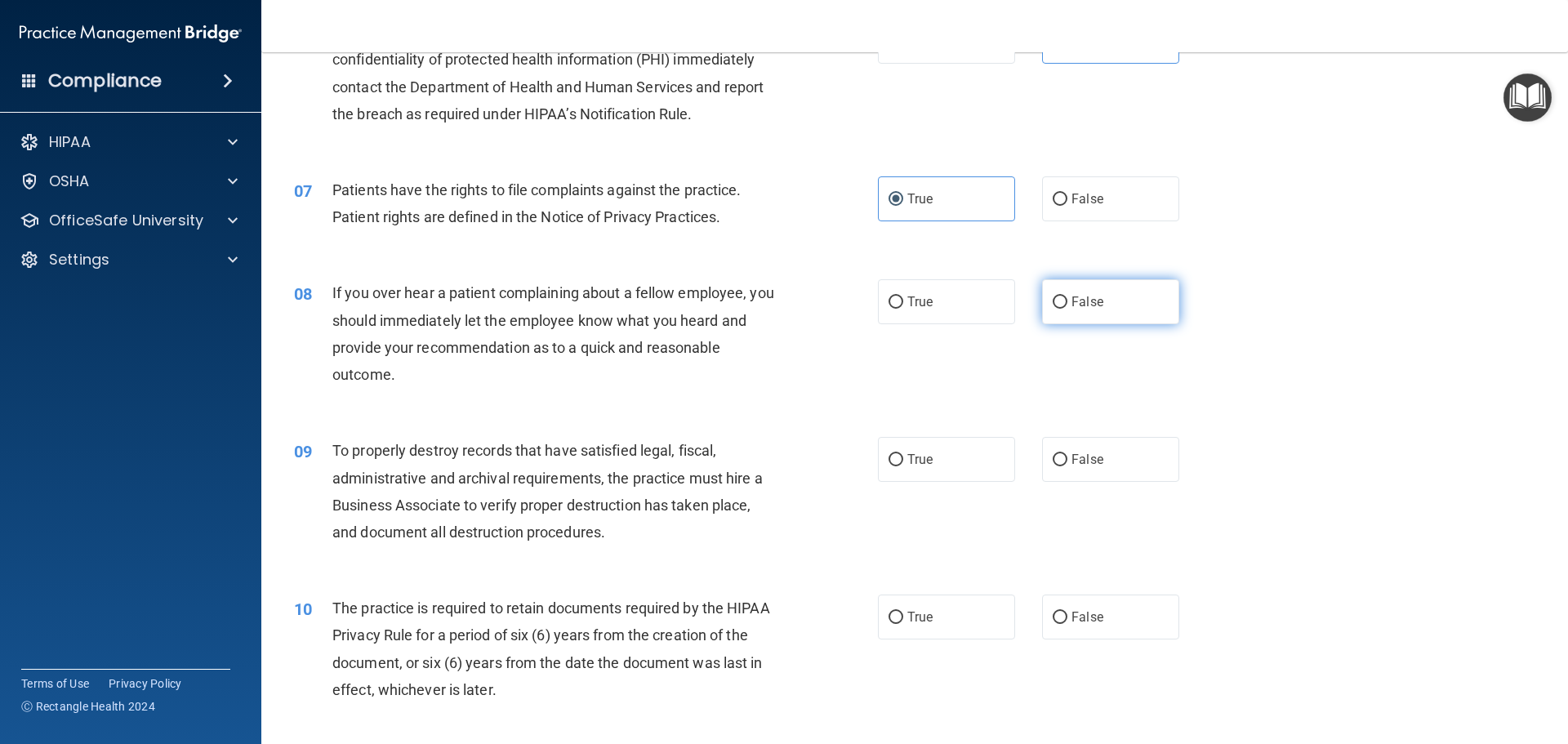
click at [1051, 313] on label "False" at bounding box center [1111, 301] width 137 height 44
click at [1053, 309] on input "False" at bounding box center [1060, 303] width 15 height 12
radio input "true"
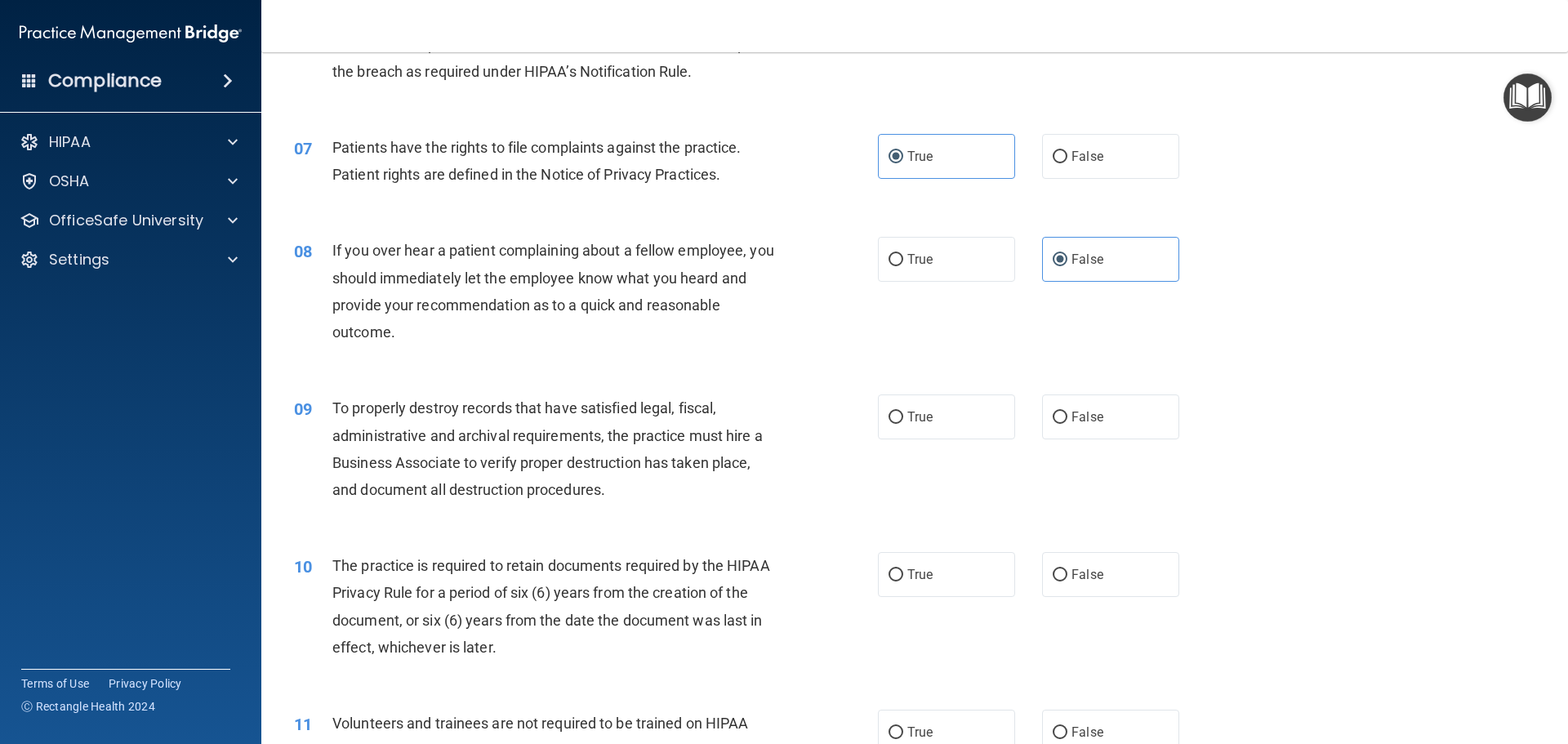
scroll to position [979, 0]
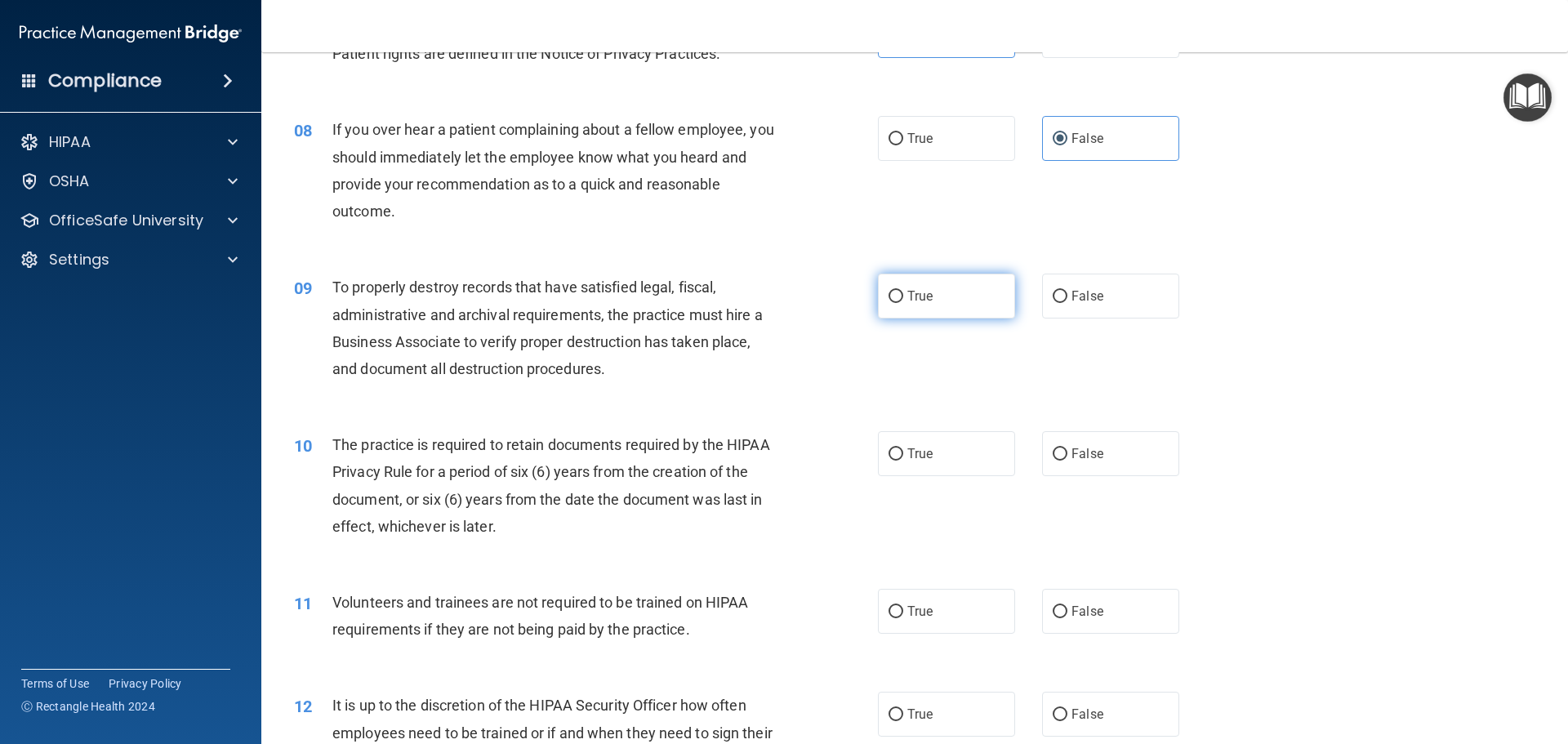
click at [942, 300] on label "True" at bounding box center [946, 296] width 137 height 44
click at [903, 300] on input "True" at bounding box center [896, 297] width 15 height 12
radio input "true"
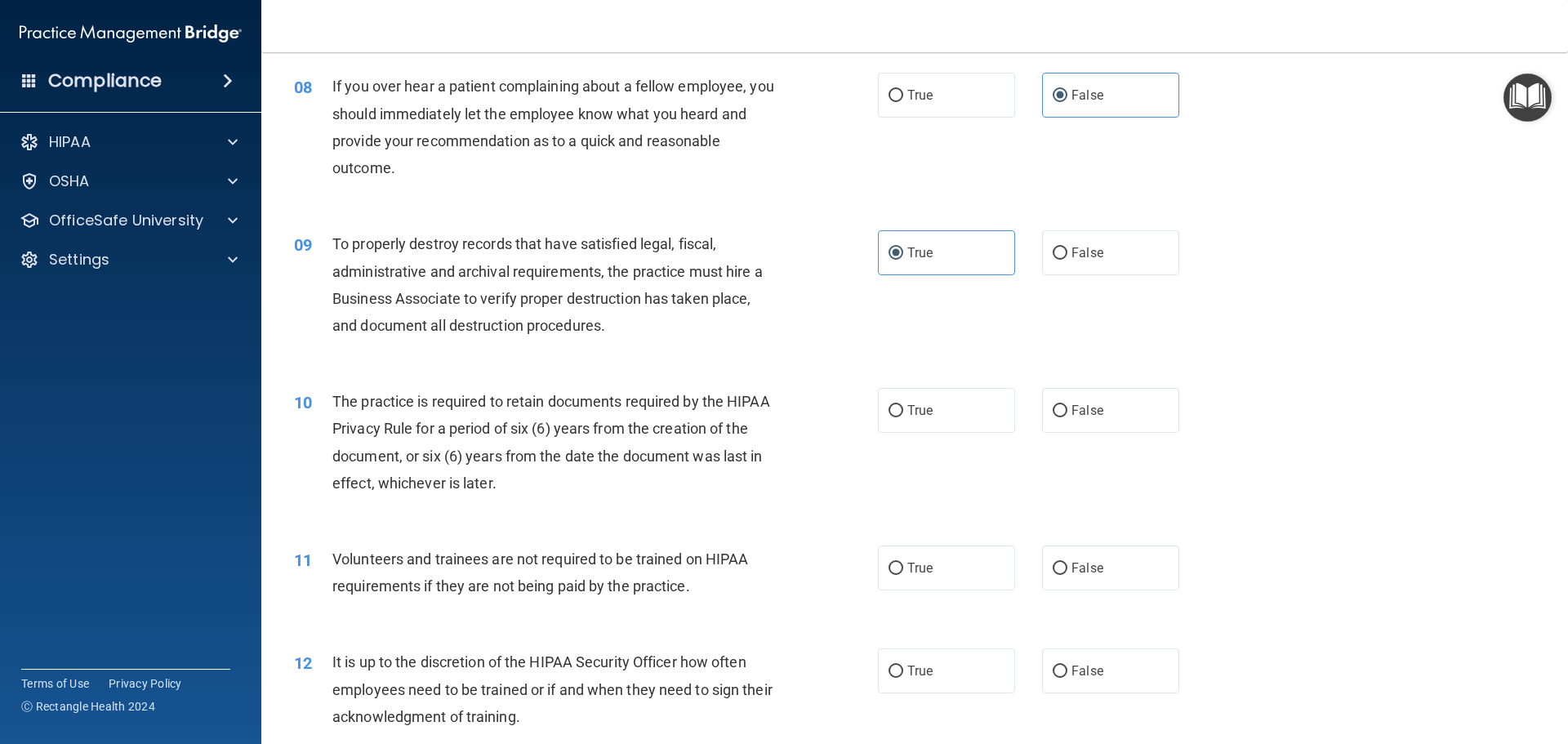
scroll to position [1061, 0]
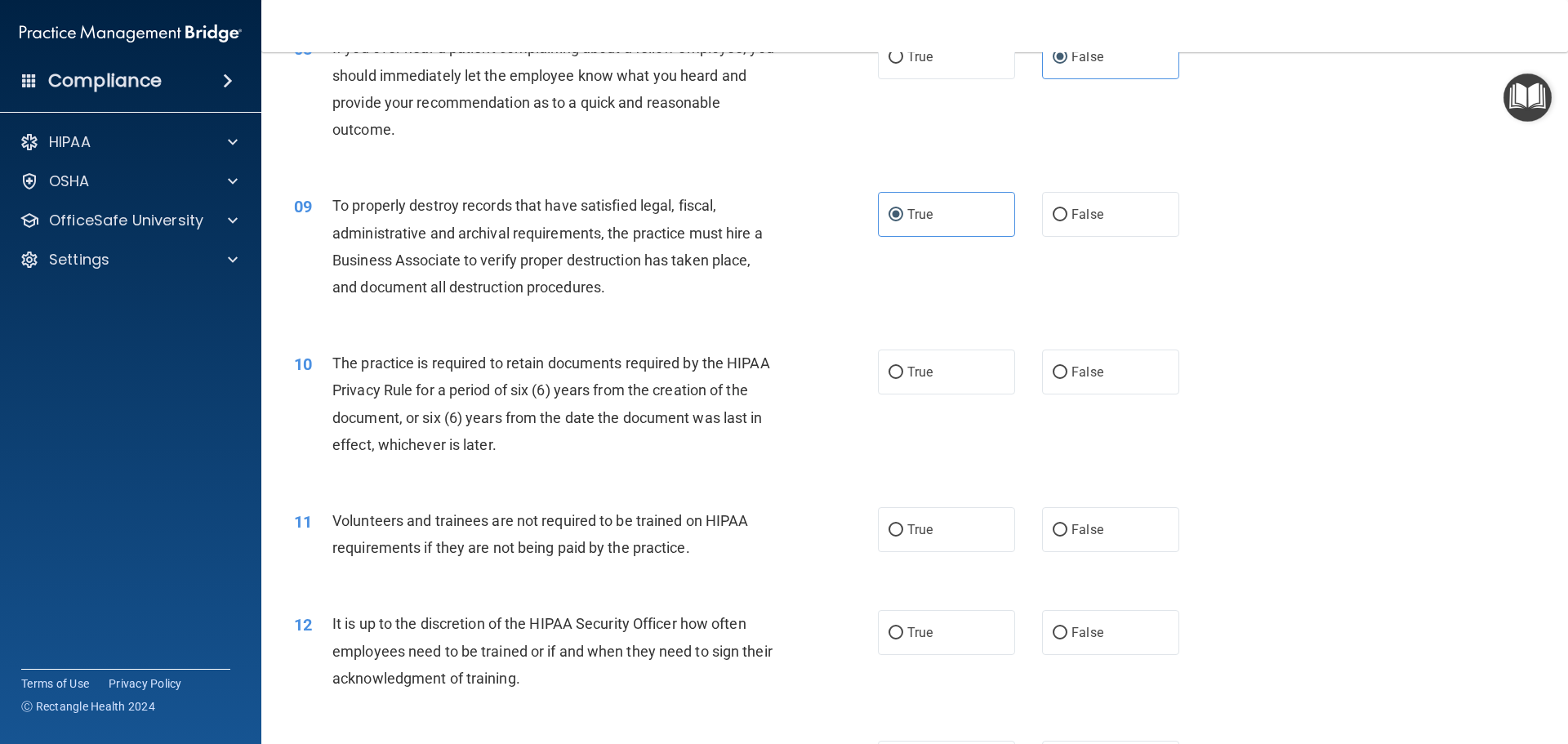
click at [1030, 204] on div "True False" at bounding box center [1042, 214] width 329 height 44
click at [1058, 216] on input "False" at bounding box center [1060, 215] width 15 height 12
radio input "true"
radio input "false"
click at [827, 305] on div "09 To properly destroy records that have satisfied legal, fiscal, administrativ…" at bounding box center [586, 250] width 633 height 117
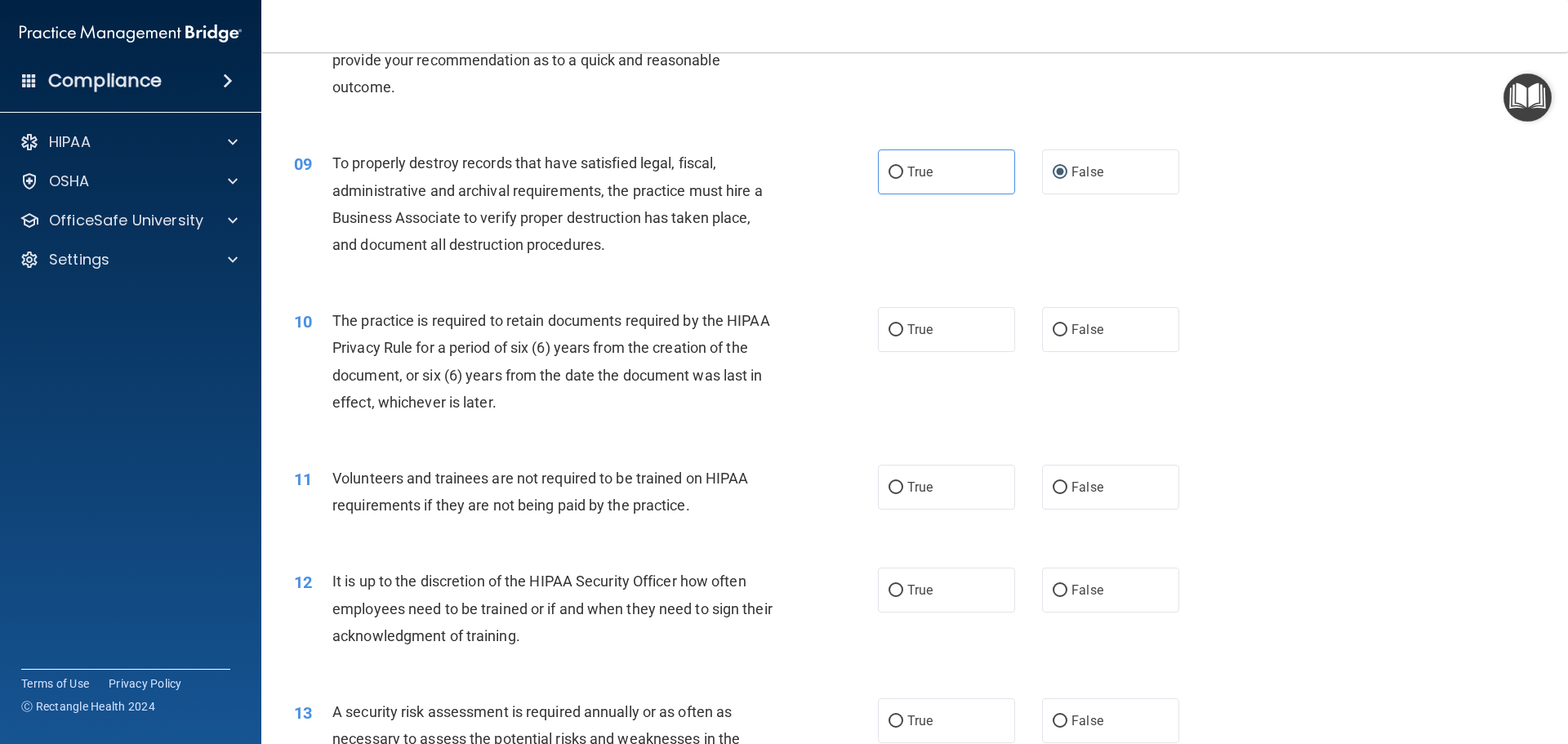
scroll to position [1143, 0]
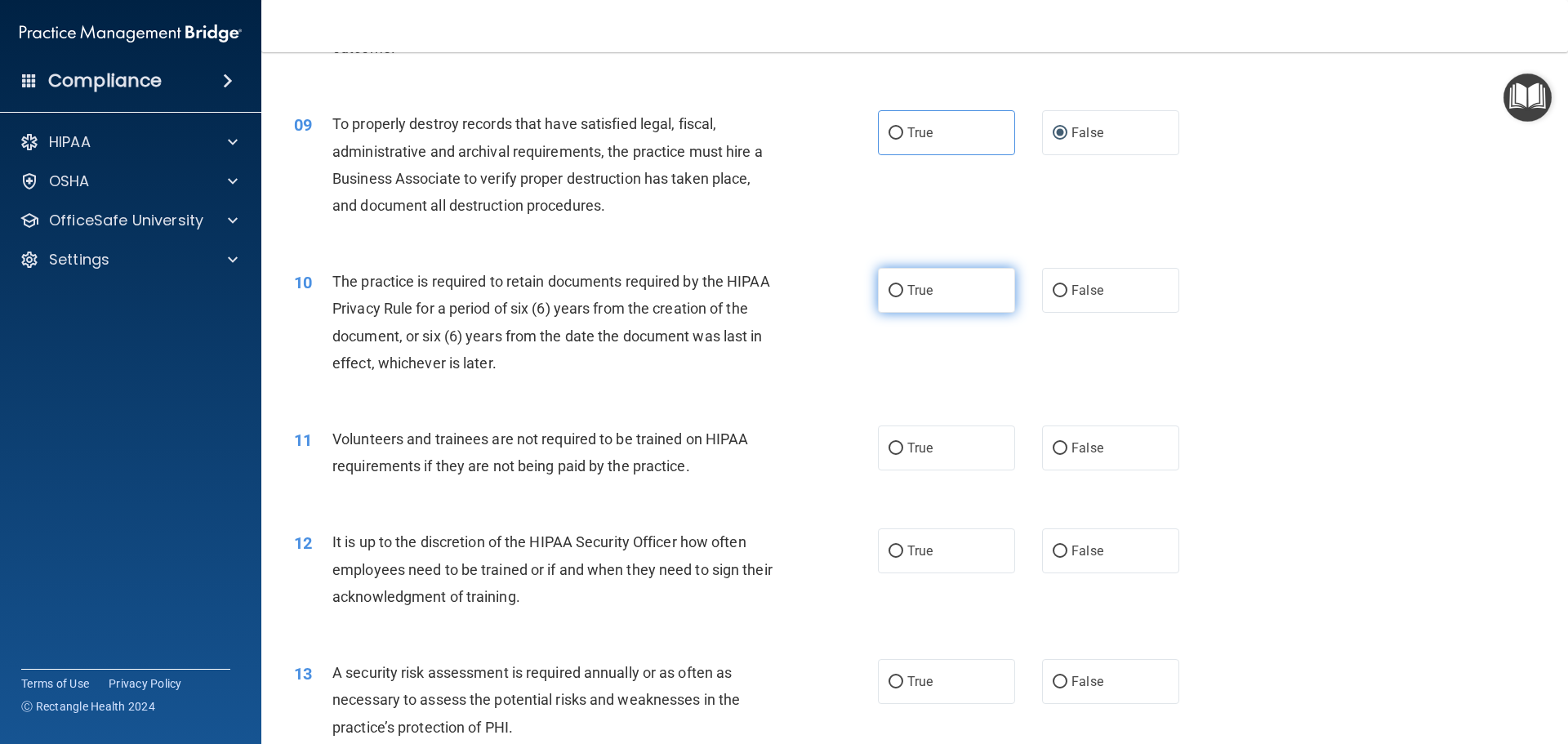
click at [954, 301] on label "True" at bounding box center [946, 290] width 137 height 44
click at [903, 297] on input "True" at bounding box center [896, 291] width 15 height 12
radio input "true"
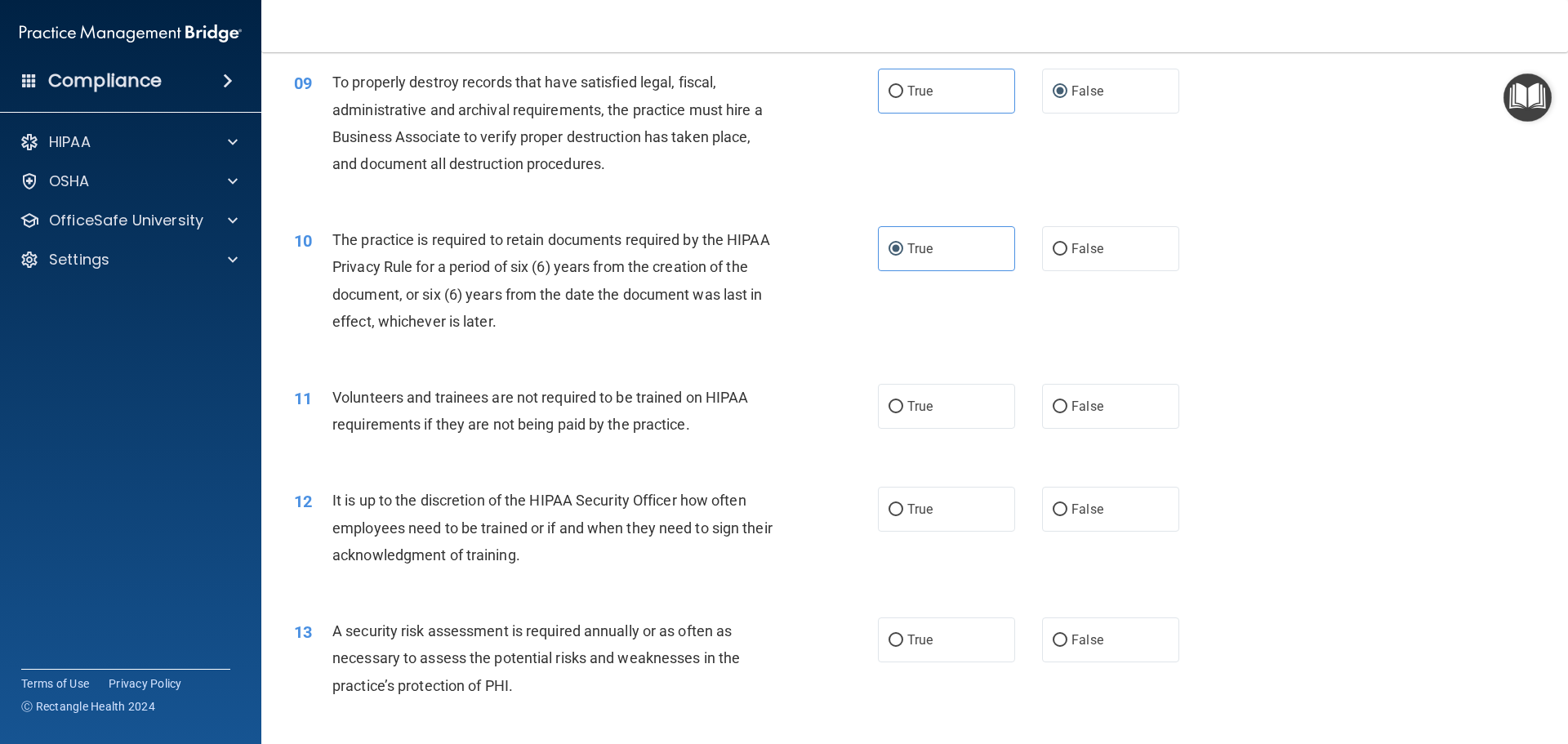
scroll to position [1307, 0]
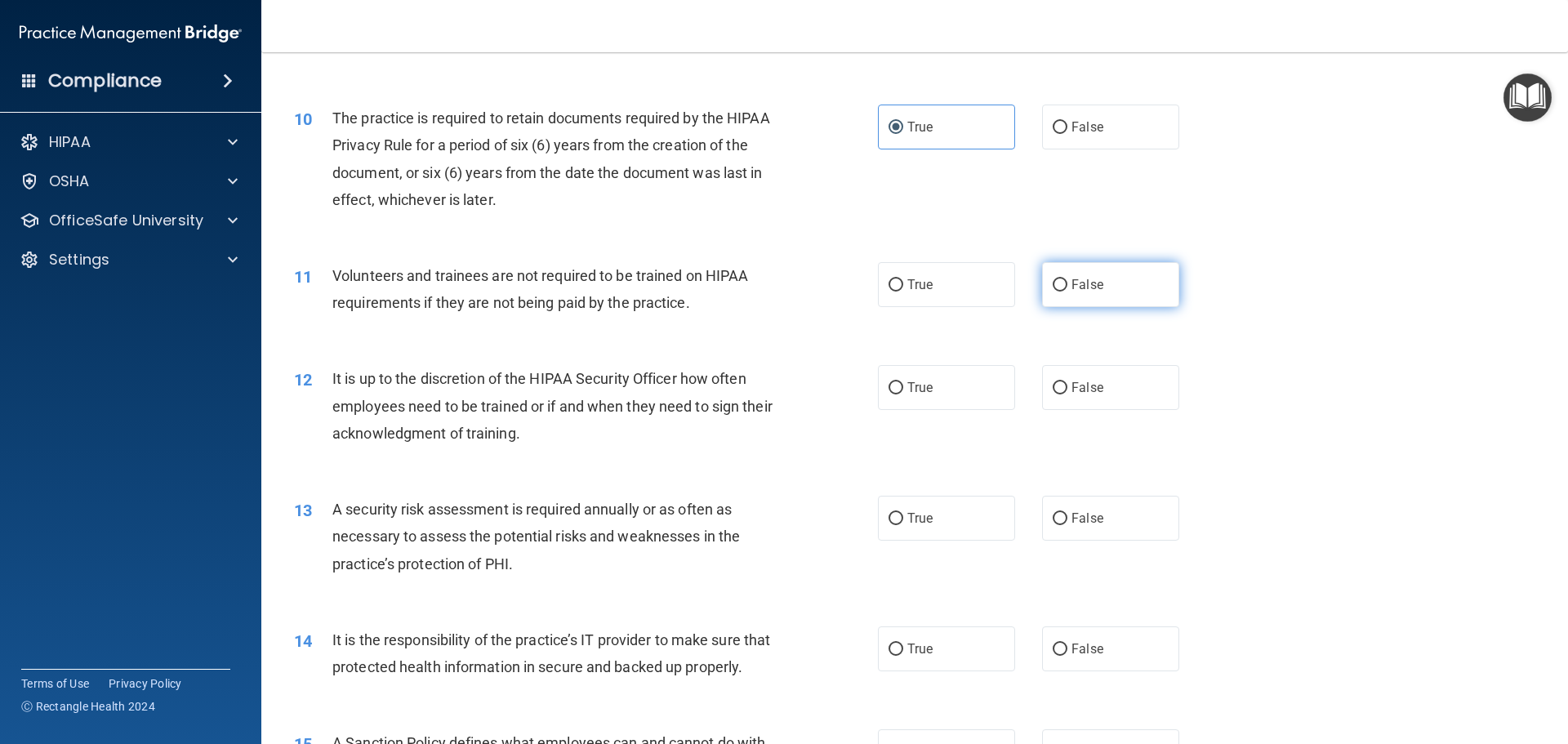
click at [1066, 296] on label "False" at bounding box center [1111, 284] width 137 height 44
click at [1066, 291] on input "False" at bounding box center [1060, 285] width 15 height 12
radio input "true"
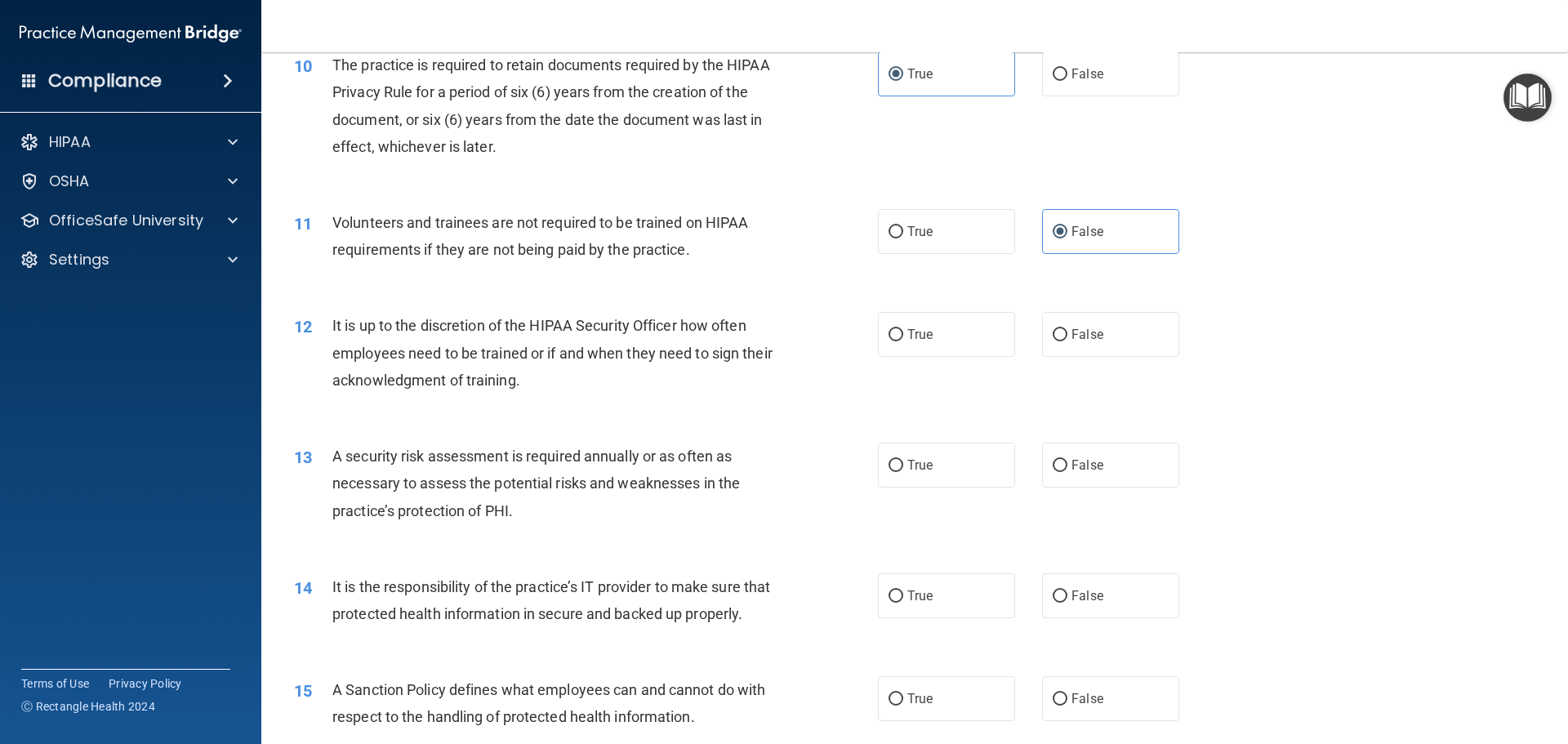
scroll to position [1388, 0]
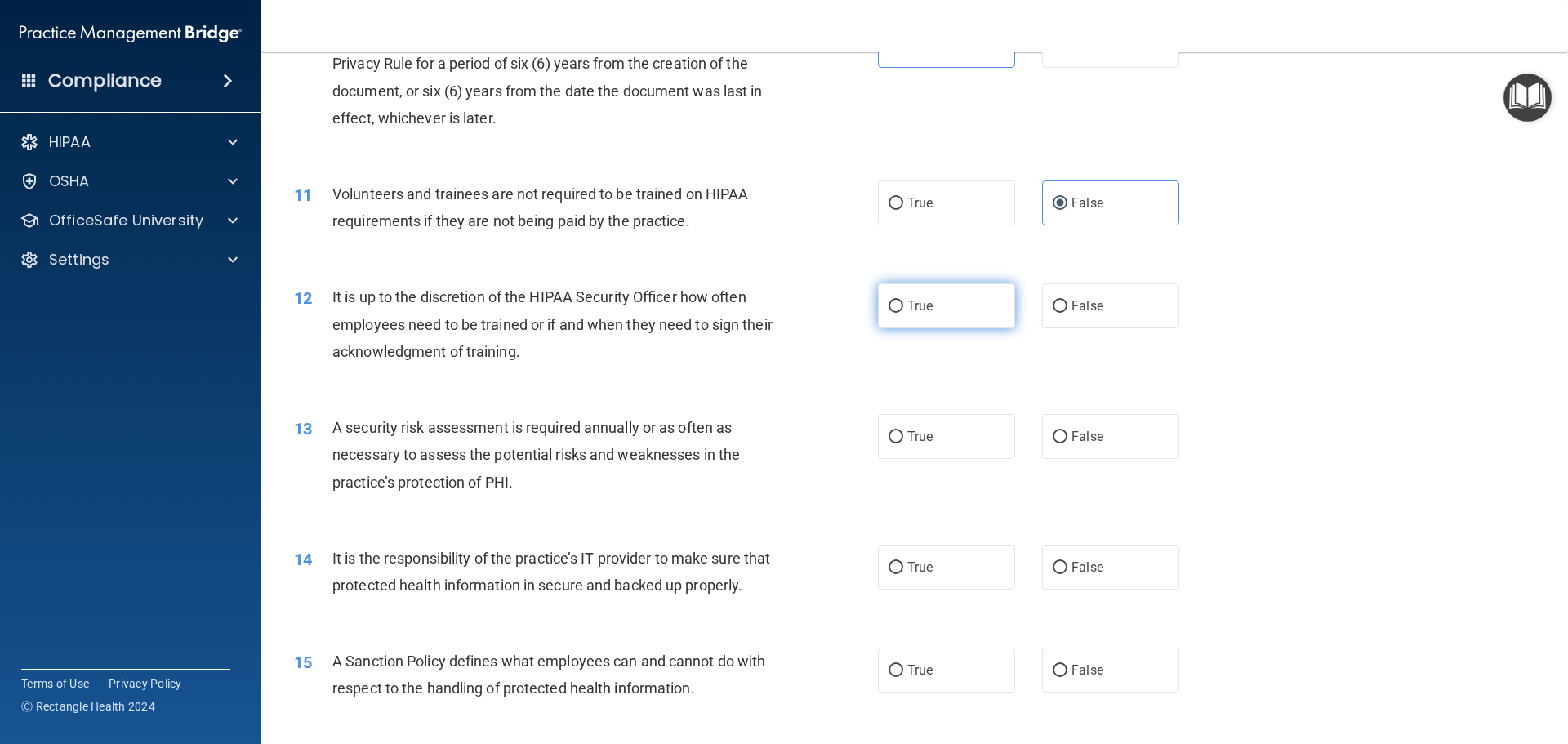
click at [887, 317] on label "True" at bounding box center [946, 305] width 137 height 44
click at [889, 313] on input "True" at bounding box center [896, 307] width 15 height 12
radio input "true"
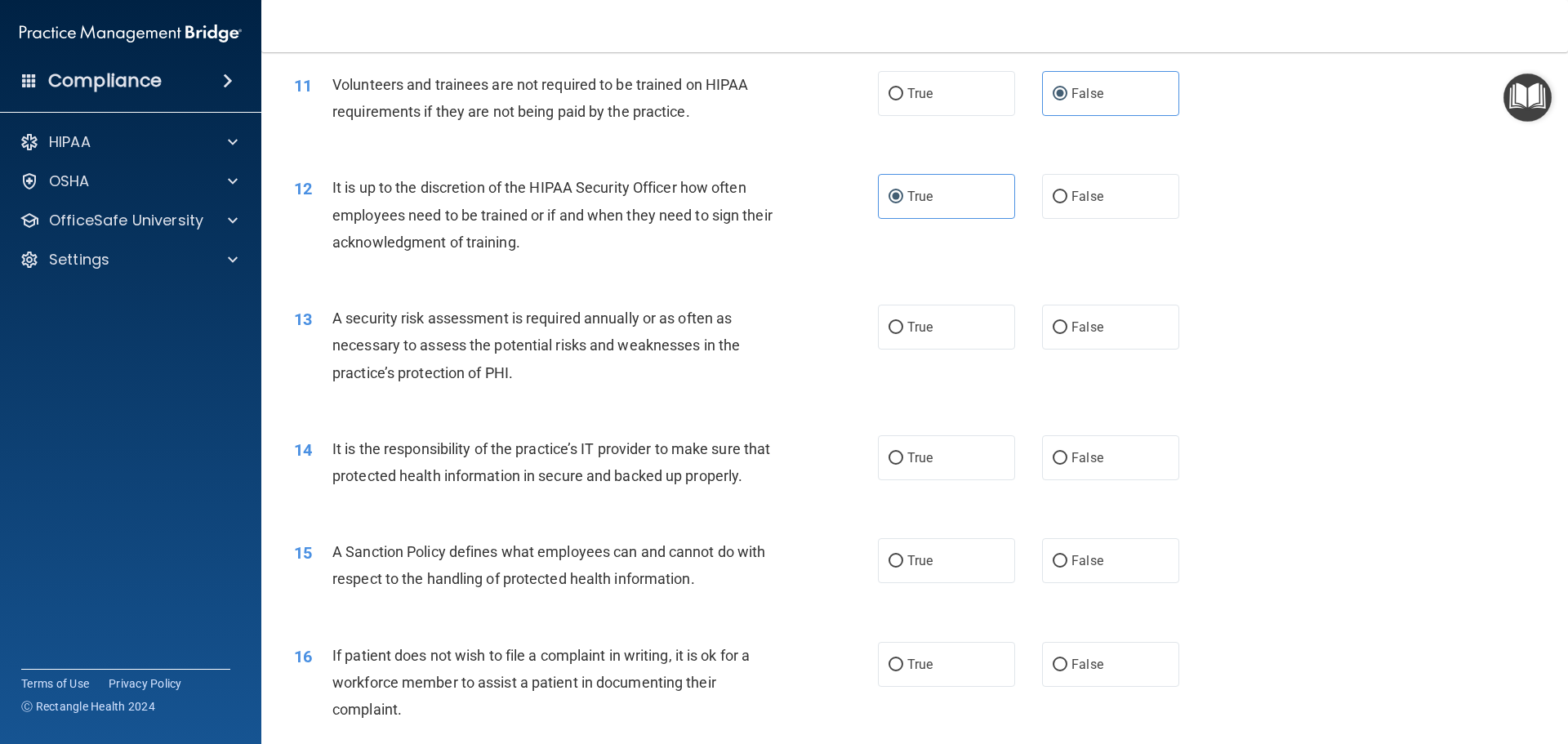
scroll to position [1552, 0]
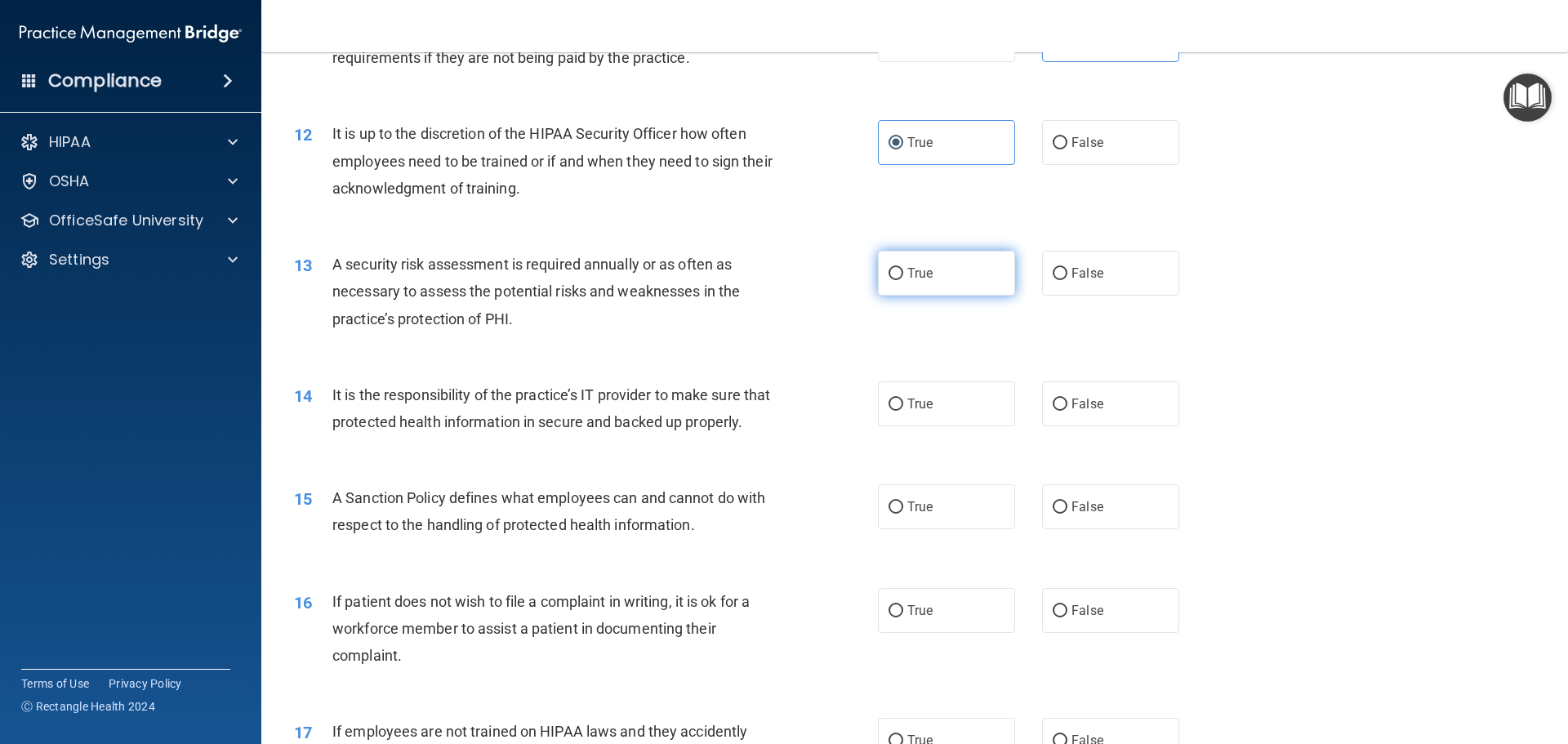
click at [927, 273] on span "True" at bounding box center [920, 273] width 25 height 16
click at [903, 273] on input "True" at bounding box center [896, 274] width 15 height 12
radio input "true"
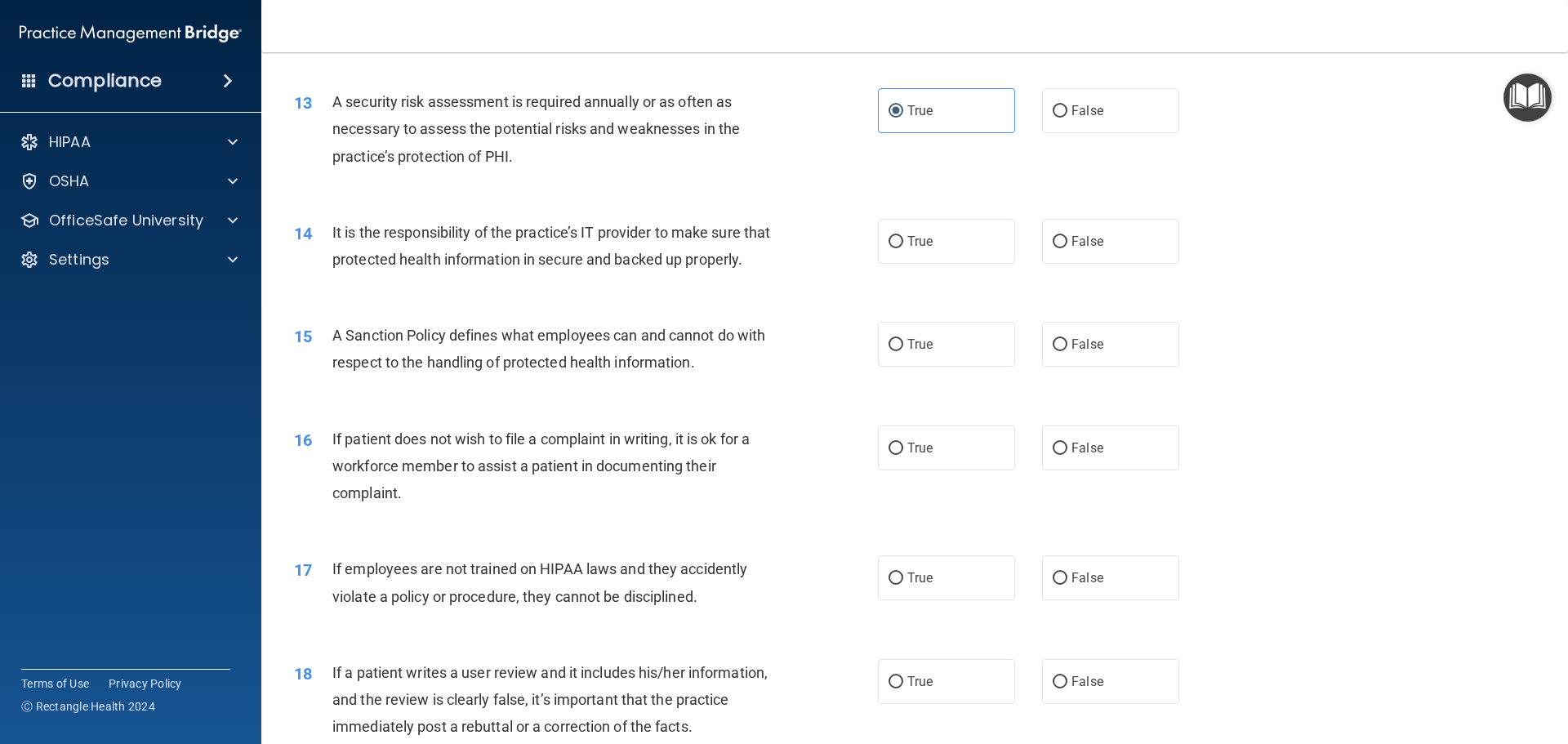
scroll to position [1715, 0]
click at [910, 224] on label "True" at bounding box center [946, 240] width 137 height 44
click at [903, 235] on input "True" at bounding box center [896, 242] width 15 height 12
radio input "true"
click at [1076, 365] on label "False" at bounding box center [1111, 343] width 137 height 44
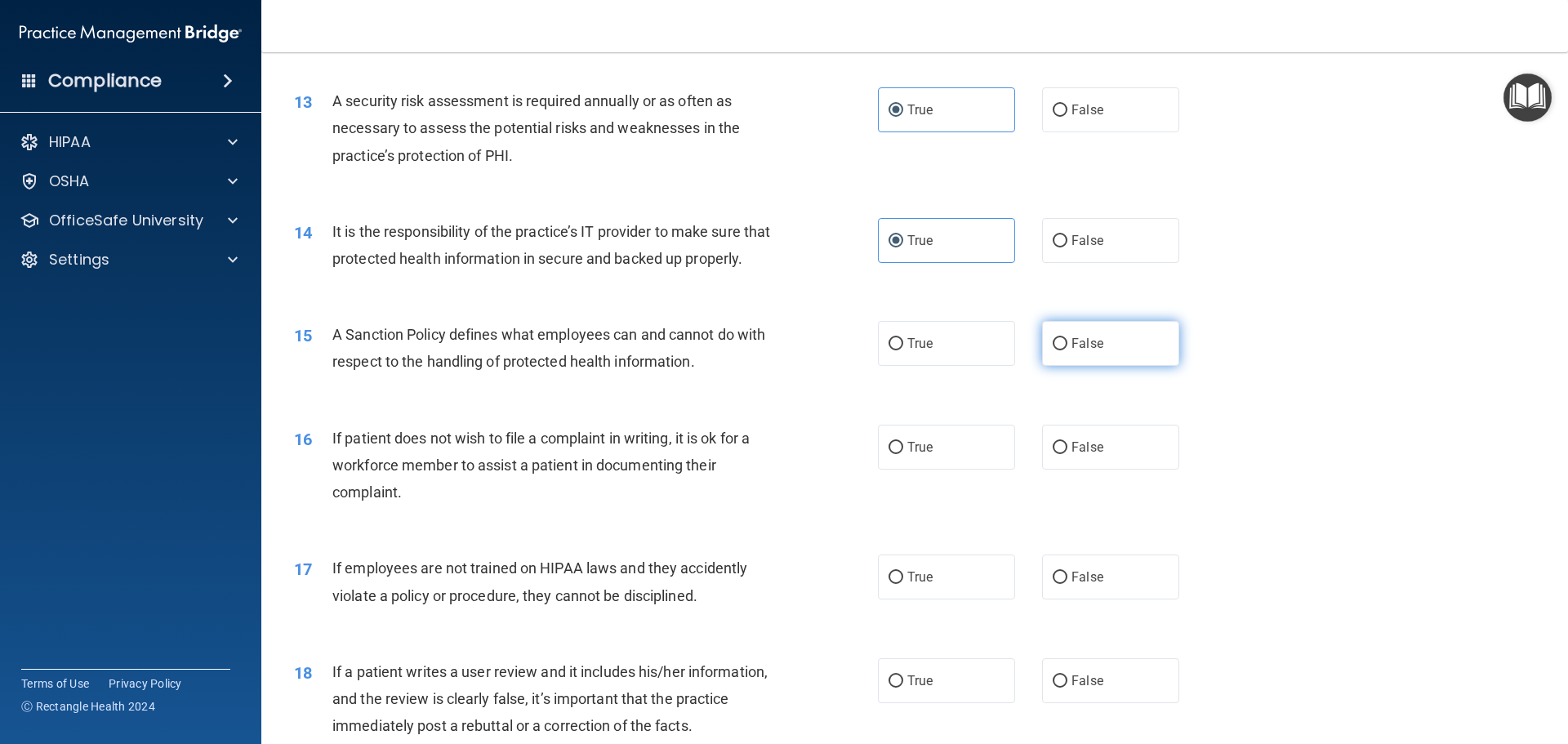
click at [1068, 351] on input "False" at bounding box center [1060, 345] width 15 height 12
radio input "true"
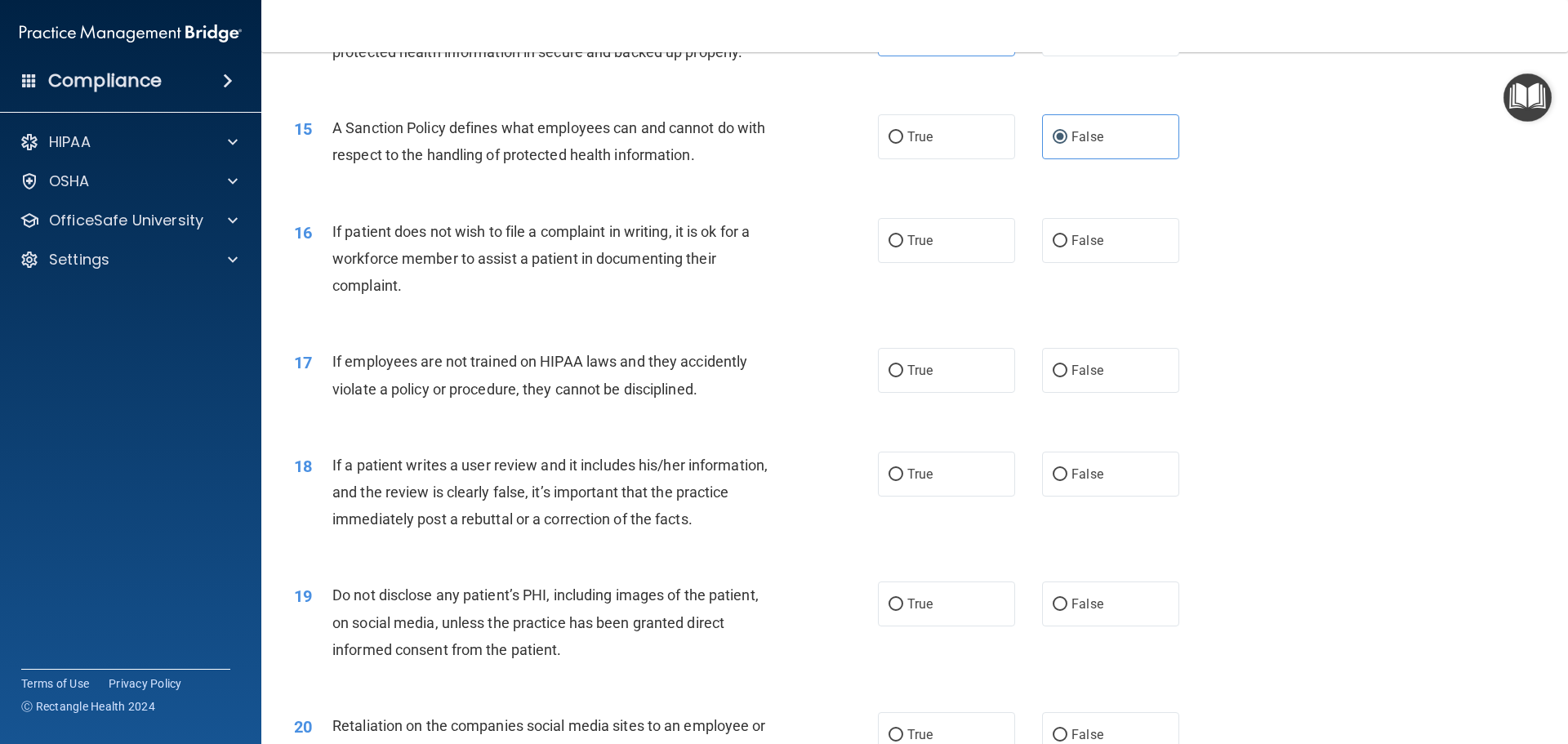
scroll to position [1960, 0]
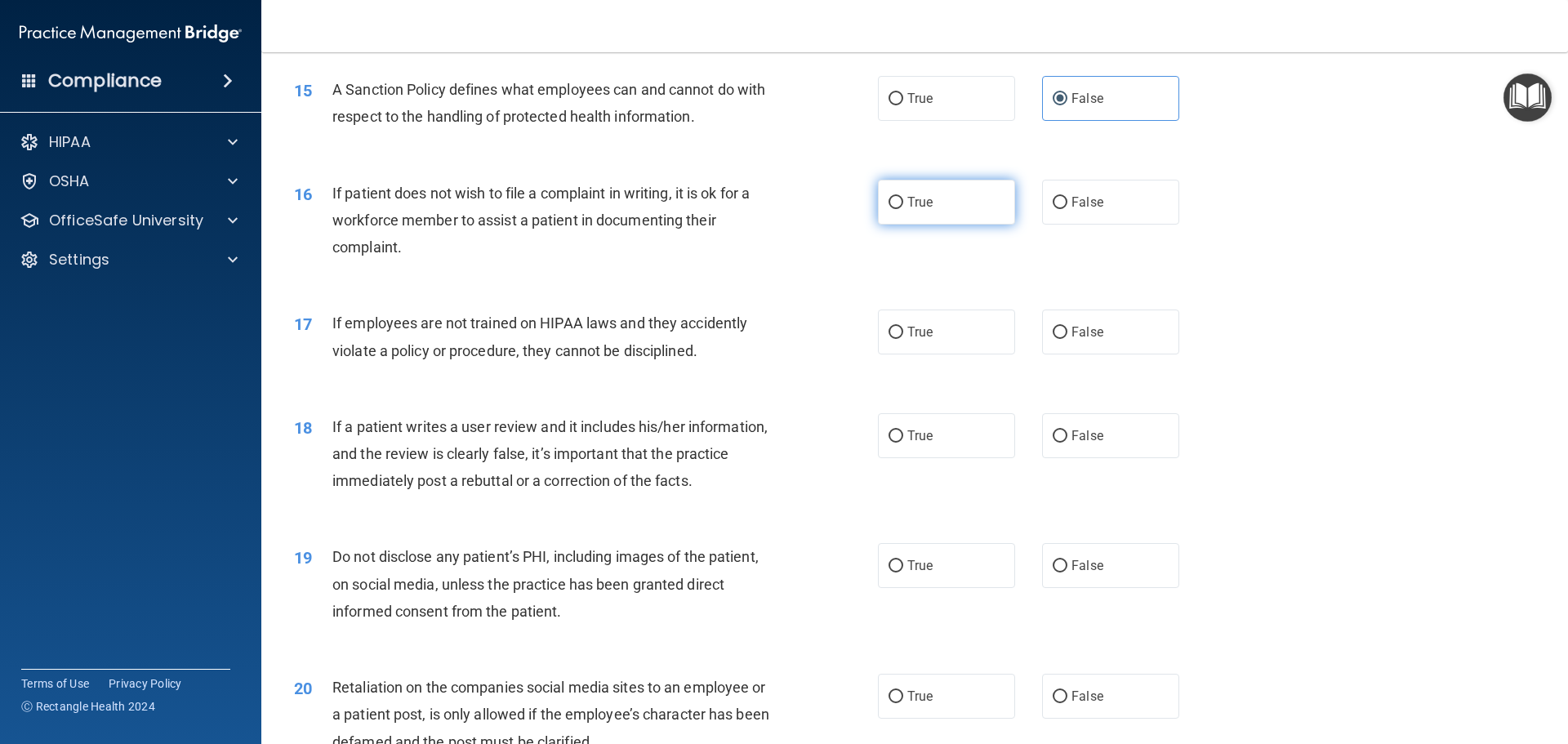
click at [941, 224] on label "True" at bounding box center [946, 201] width 137 height 44
click at [903, 209] on input "True" at bounding box center [896, 203] width 15 height 12
radio input "true"
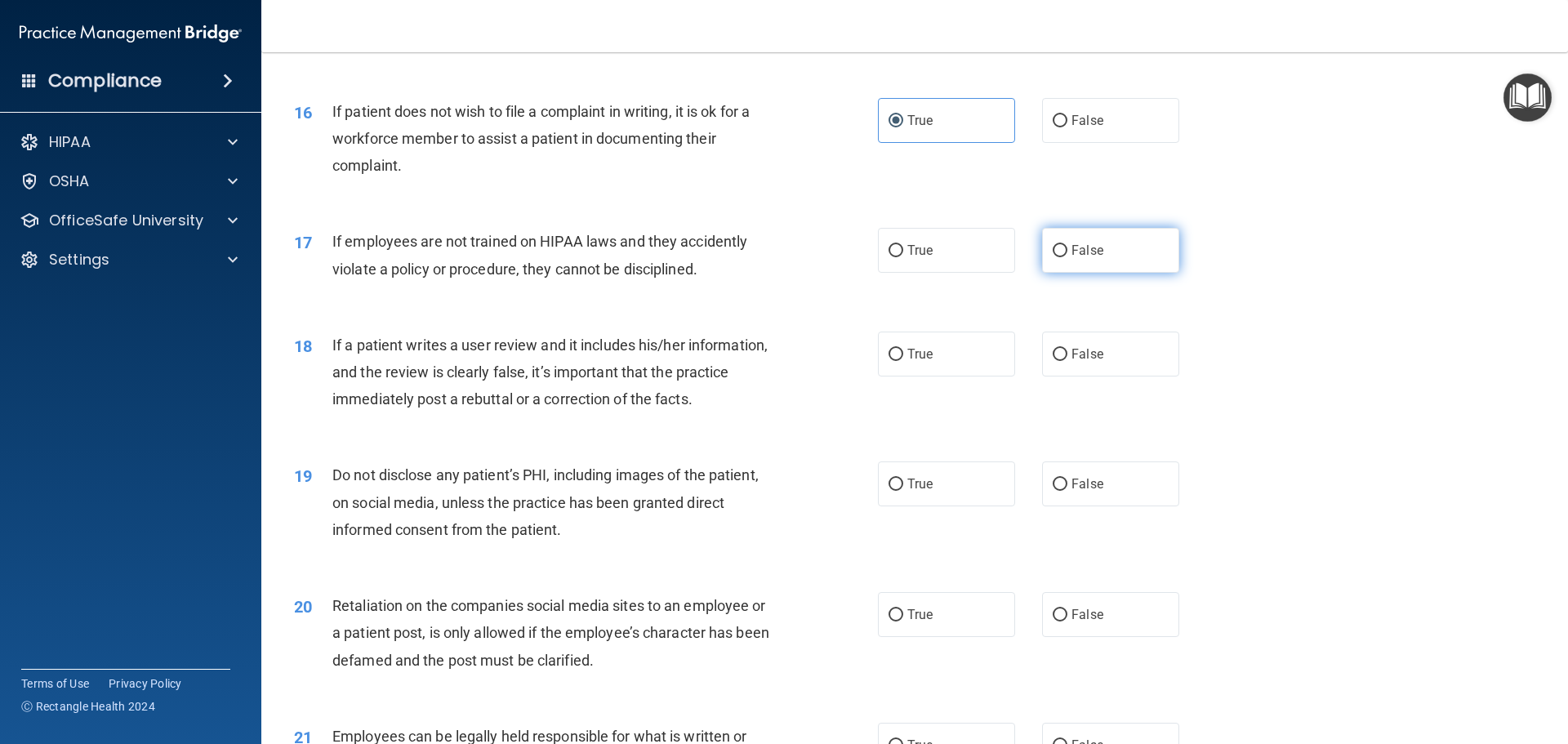
click at [1070, 273] on label "False" at bounding box center [1111, 249] width 137 height 44
click at [1068, 257] on input "False" at bounding box center [1060, 251] width 15 height 12
radio input "true"
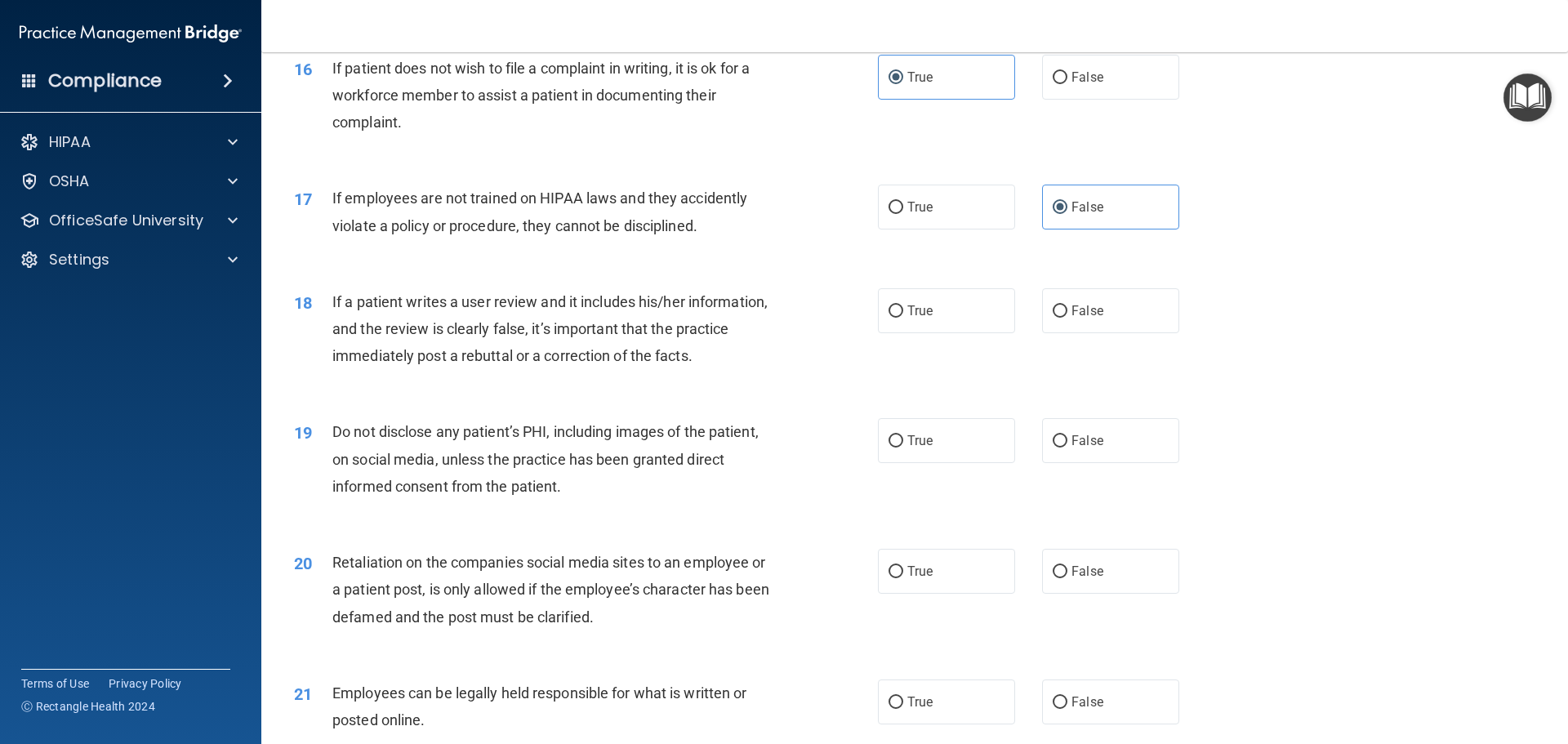
scroll to position [2123, 0]
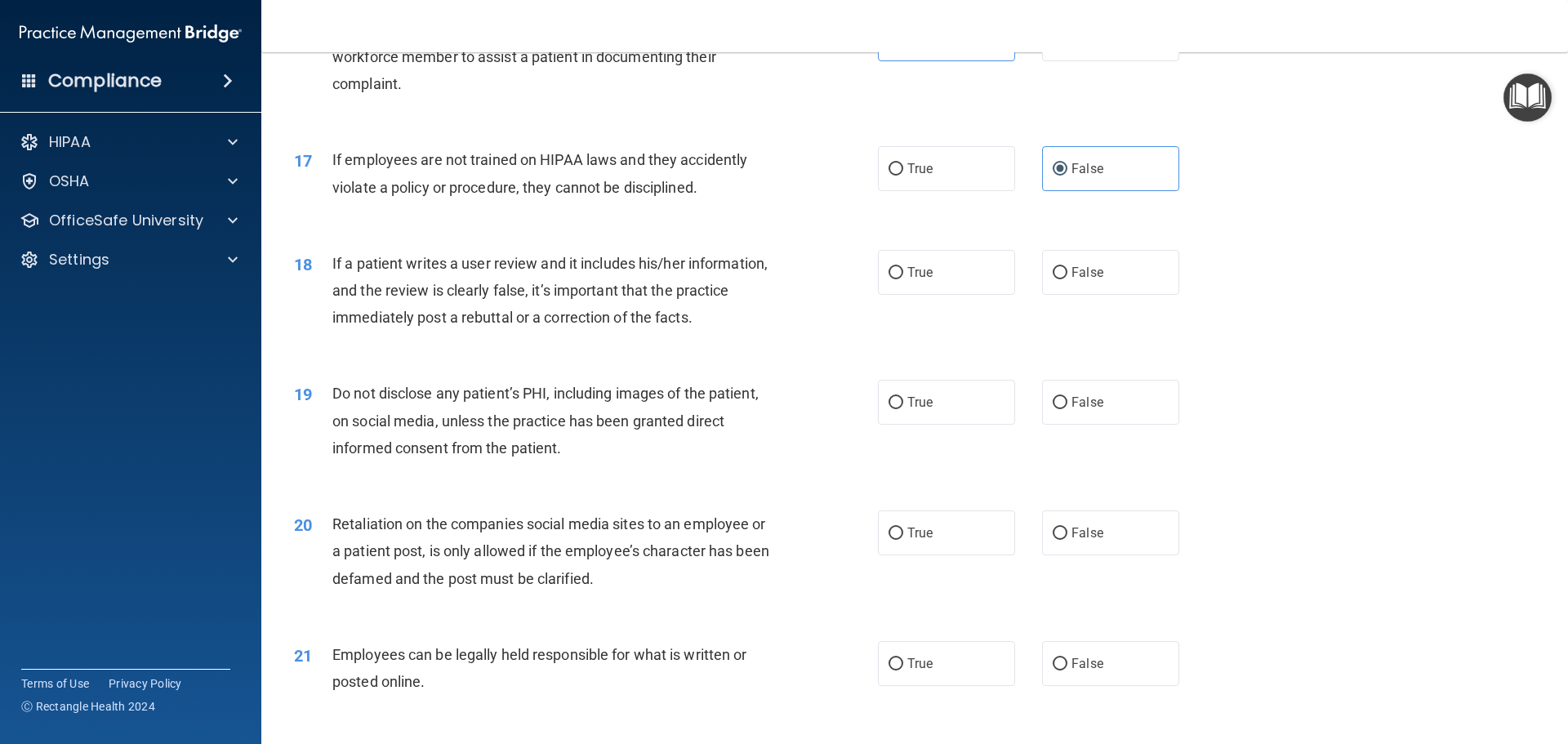
click at [1088, 322] on div "18 If a patient writes a user review and it includes his/her information, and t…" at bounding box center [914, 295] width 1266 height 131
click at [1081, 295] on label "False" at bounding box center [1111, 271] width 137 height 44
click at [1068, 279] on input "False" at bounding box center [1060, 273] width 15 height 12
radio input "true"
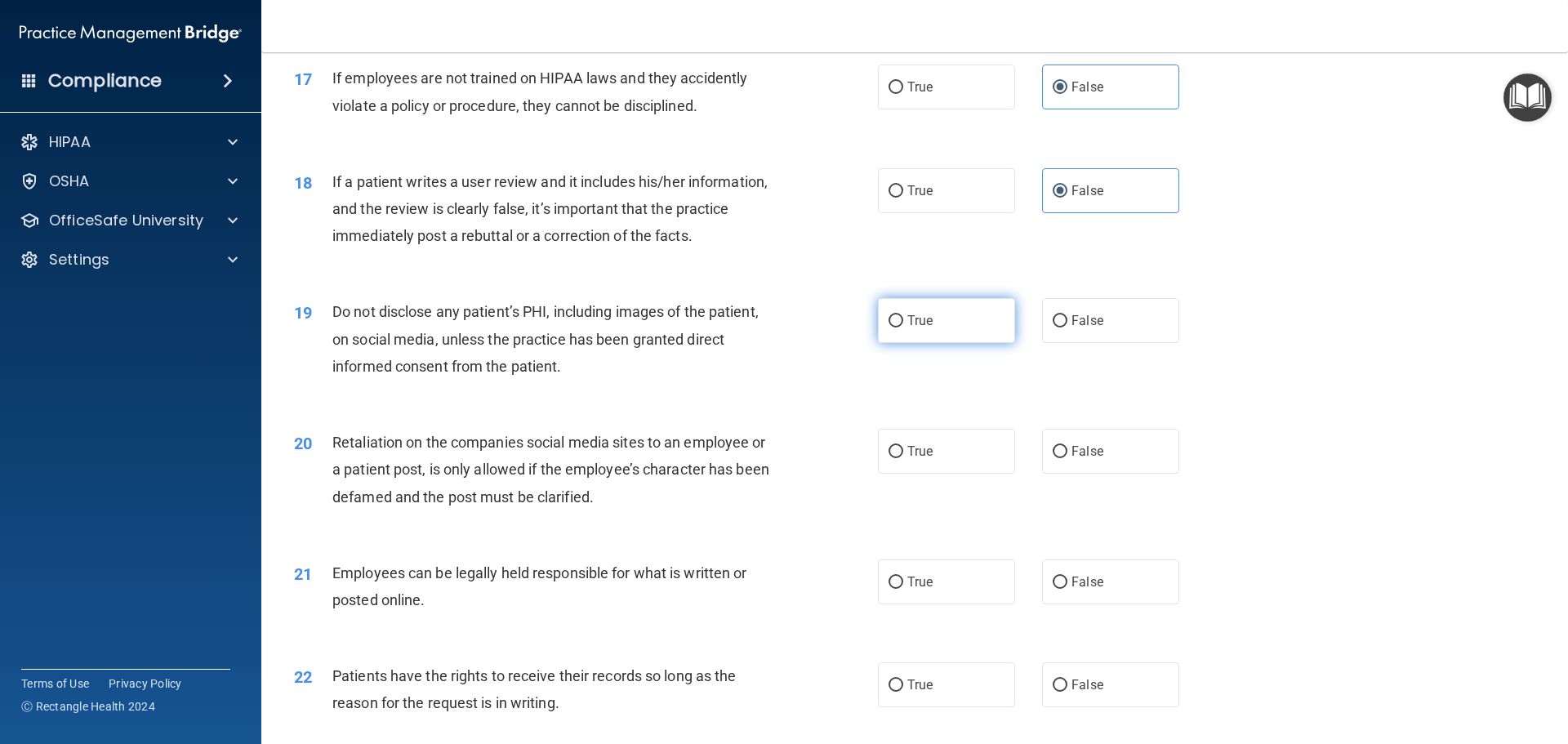
click at [902, 343] on label "True" at bounding box center [946, 320] width 137 height 44
click at [902, 327] on input "True" at bounding box center [896, 321] width 15 height 12
radio input "true"
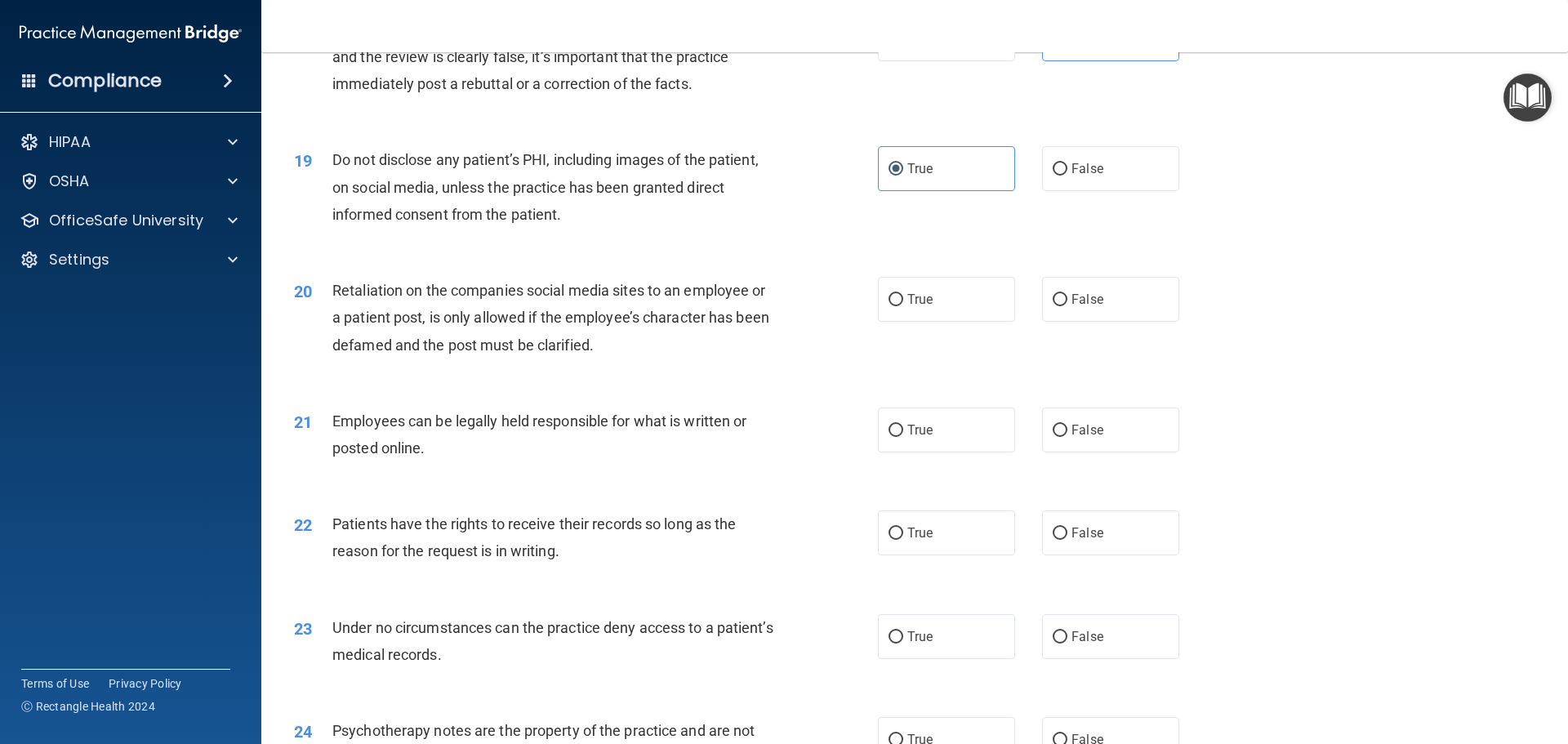
scroll to position [2368, 0]
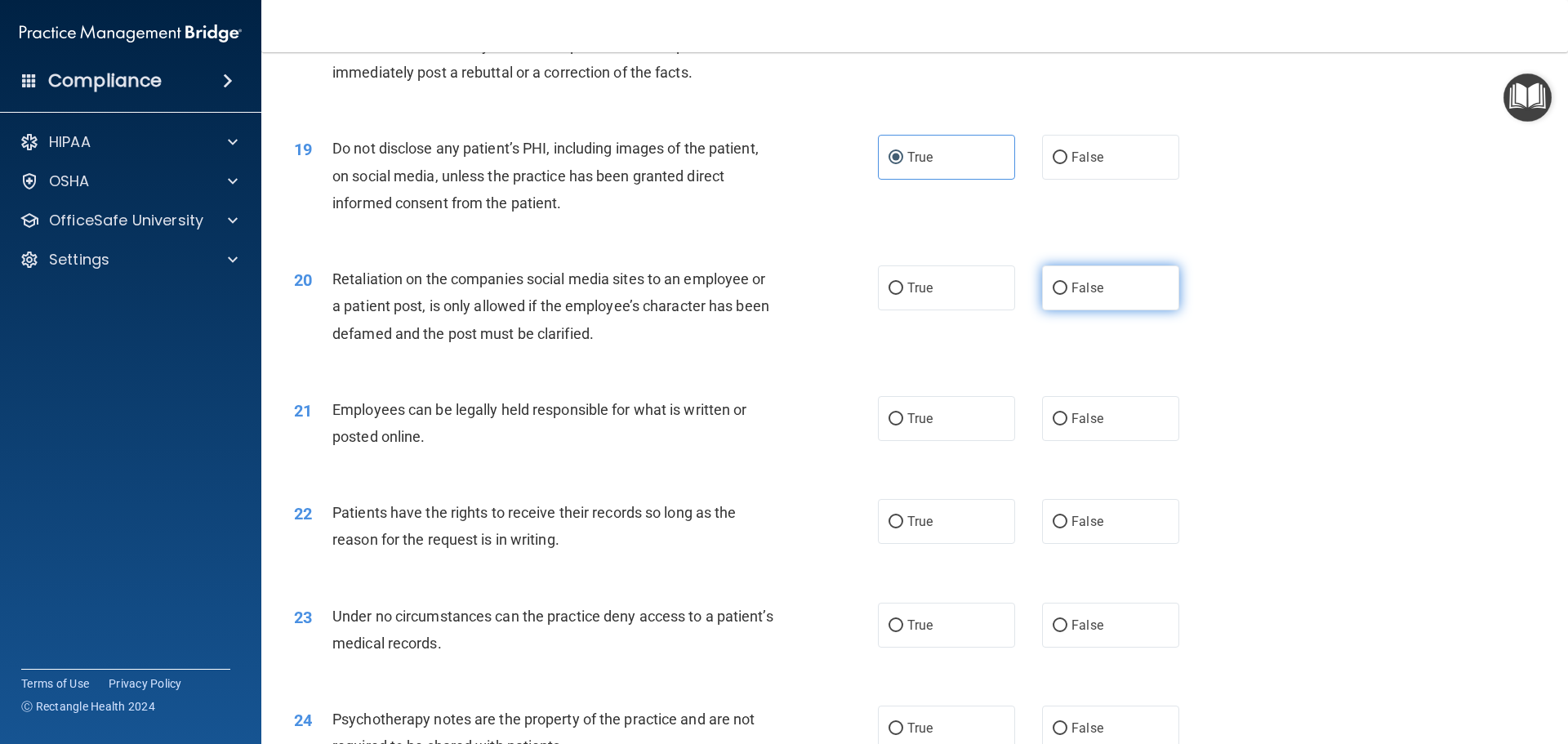
click at [1084, 311] on label "False" at bounding box center [1111, 287] width 137 height 44
click at [1068, 295] on input "False" at bounding box center [1060, 289] width 15 height 12
radio input "true"
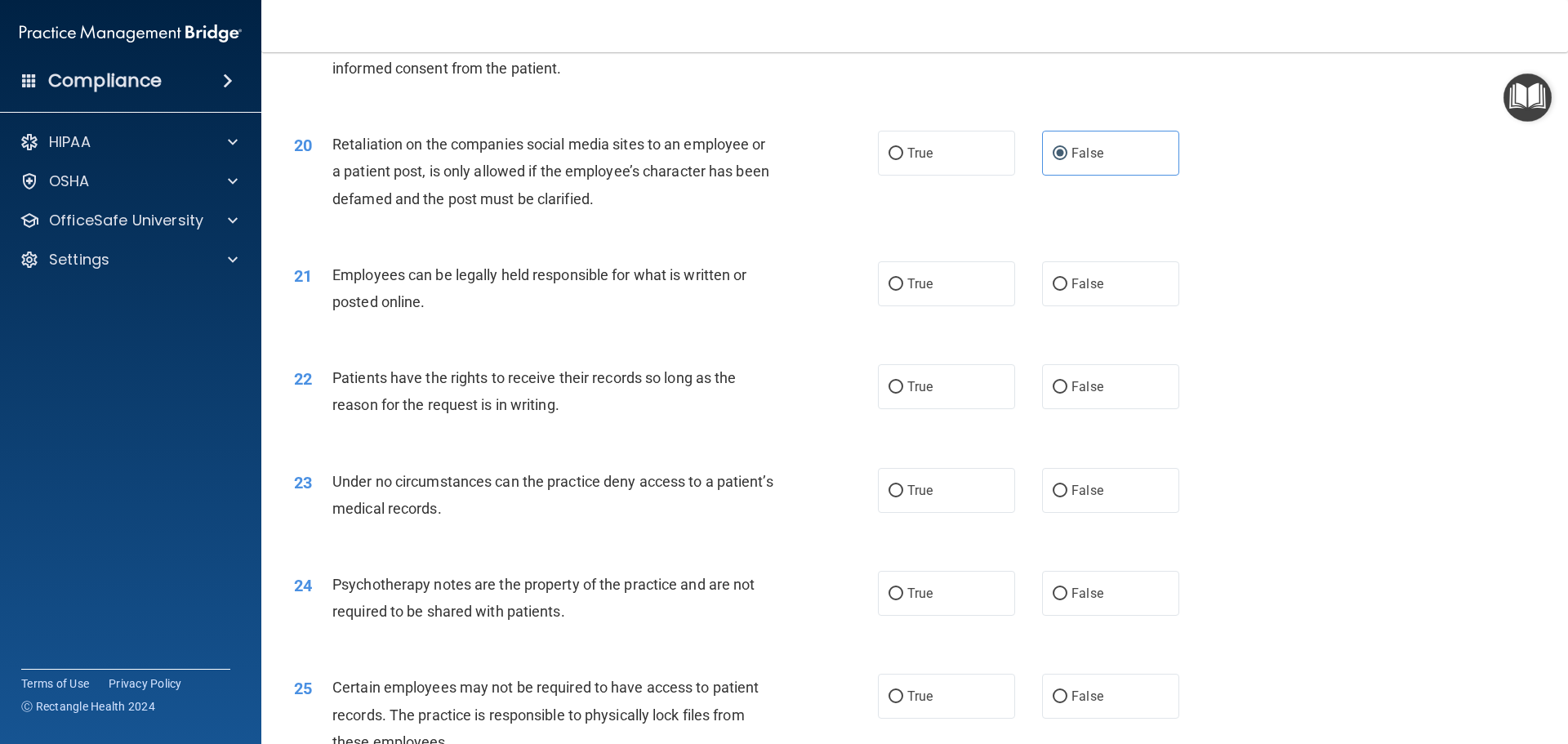
scroll to position [2531, 0]
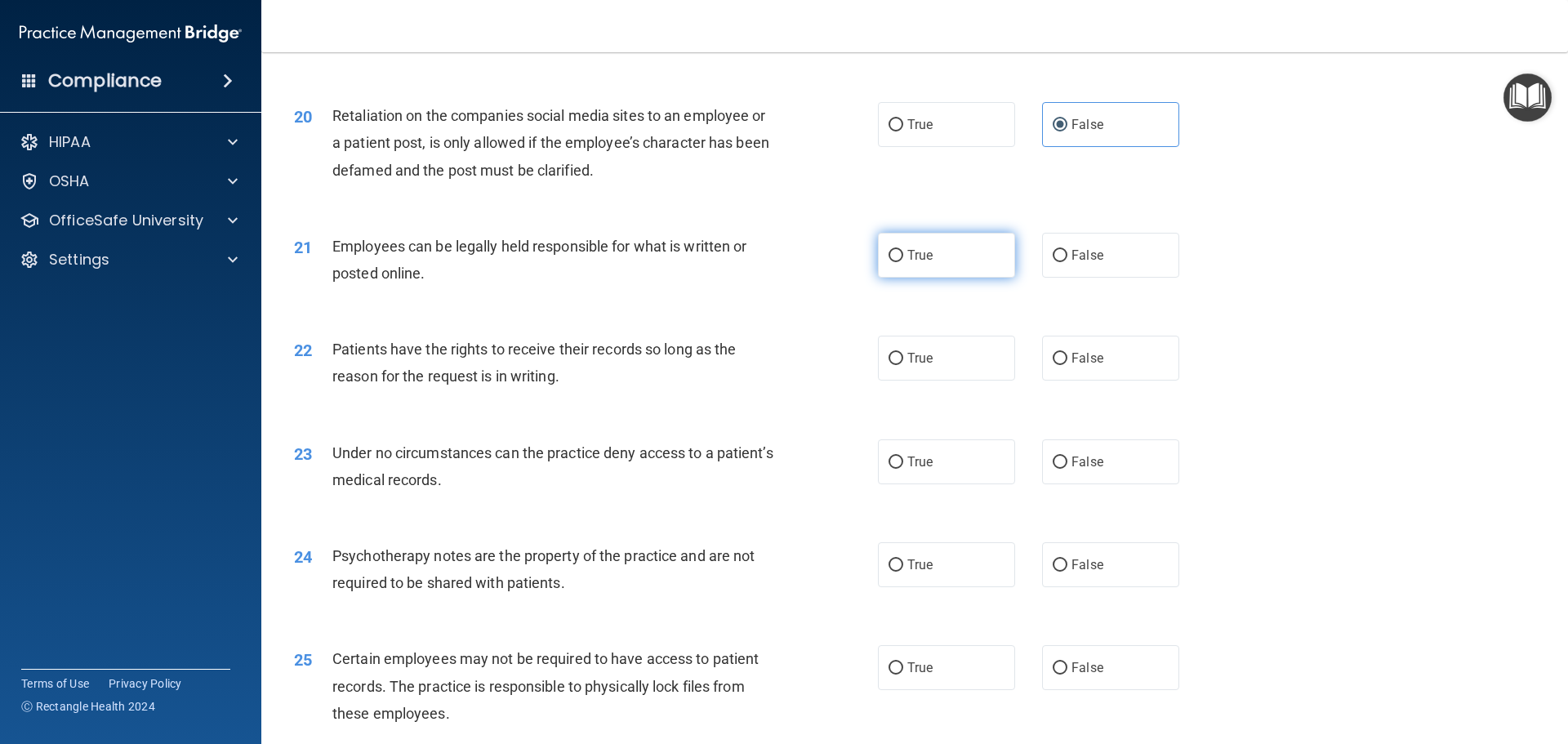
click at [917, 277] on label "True" at bounding box center [946, 255] width 137 height 44
click at [903, 263] on input "True" at bounding box center [896, 256] width 15 height 12
radio input "true"
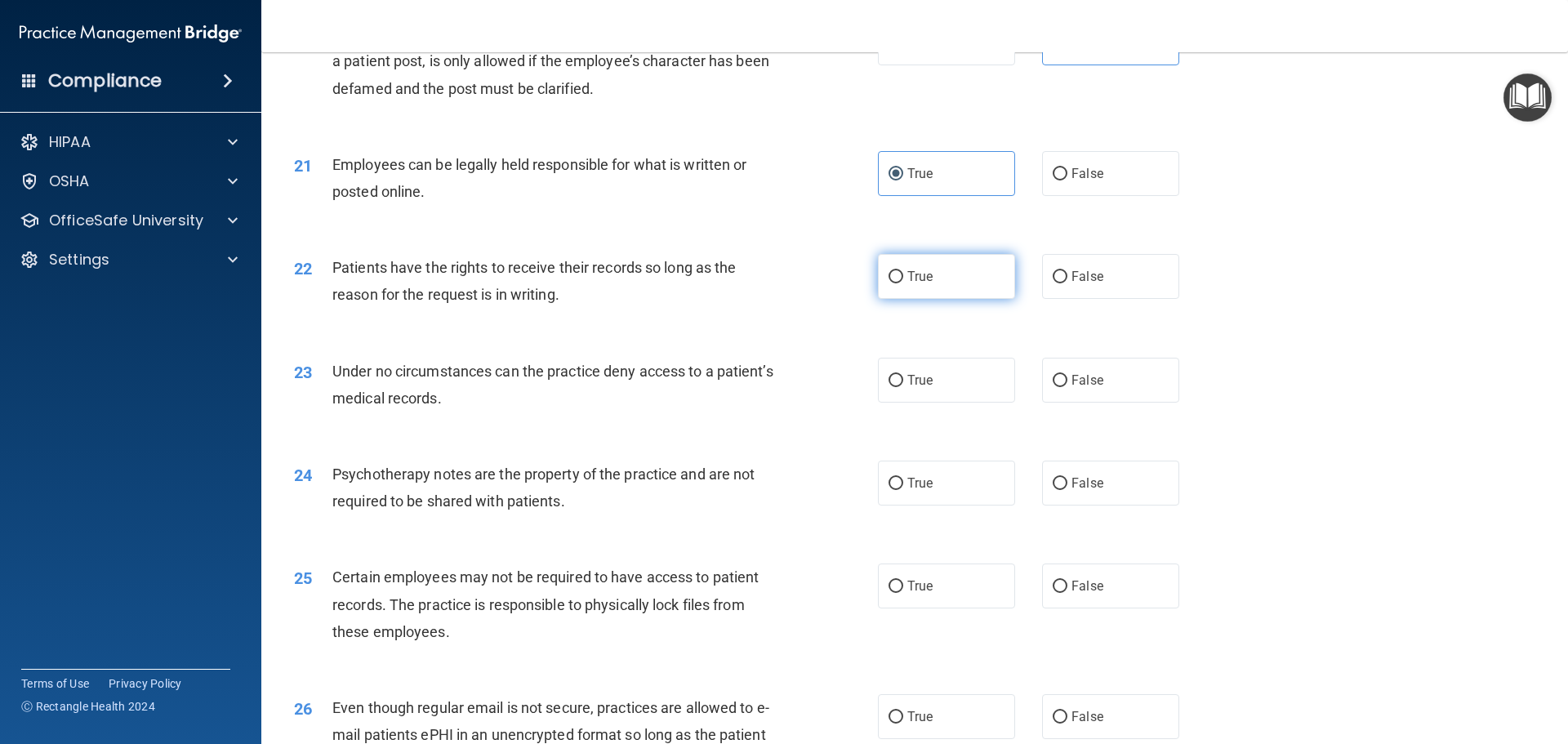
click at [952, 299] on label "True" at bounding box center [946, 276] width 137 height 44
click at [903, 283] on input "True" at bounding box center [896, 277] width 15 height 12
radio input "true"
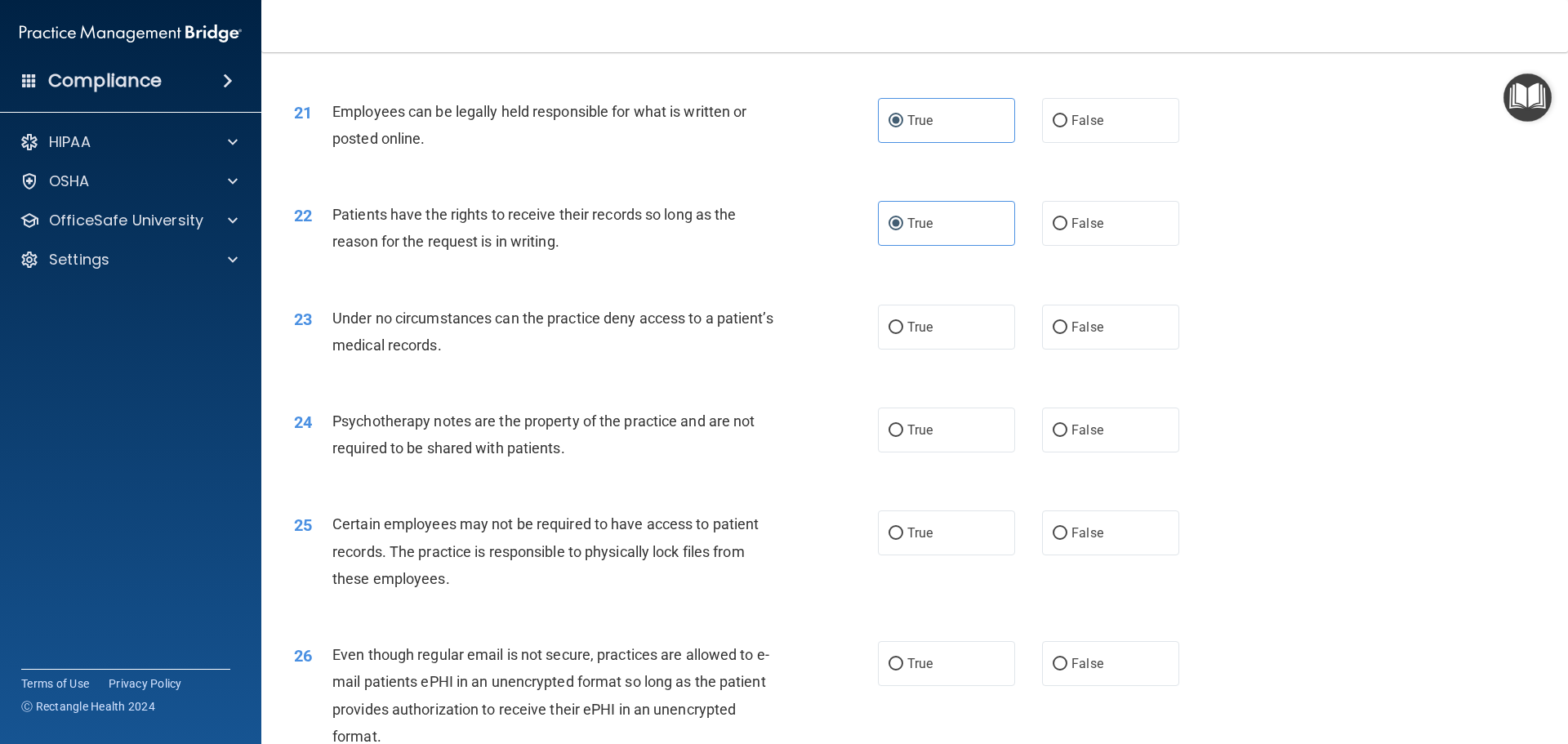
scroll to position [2694, 0]
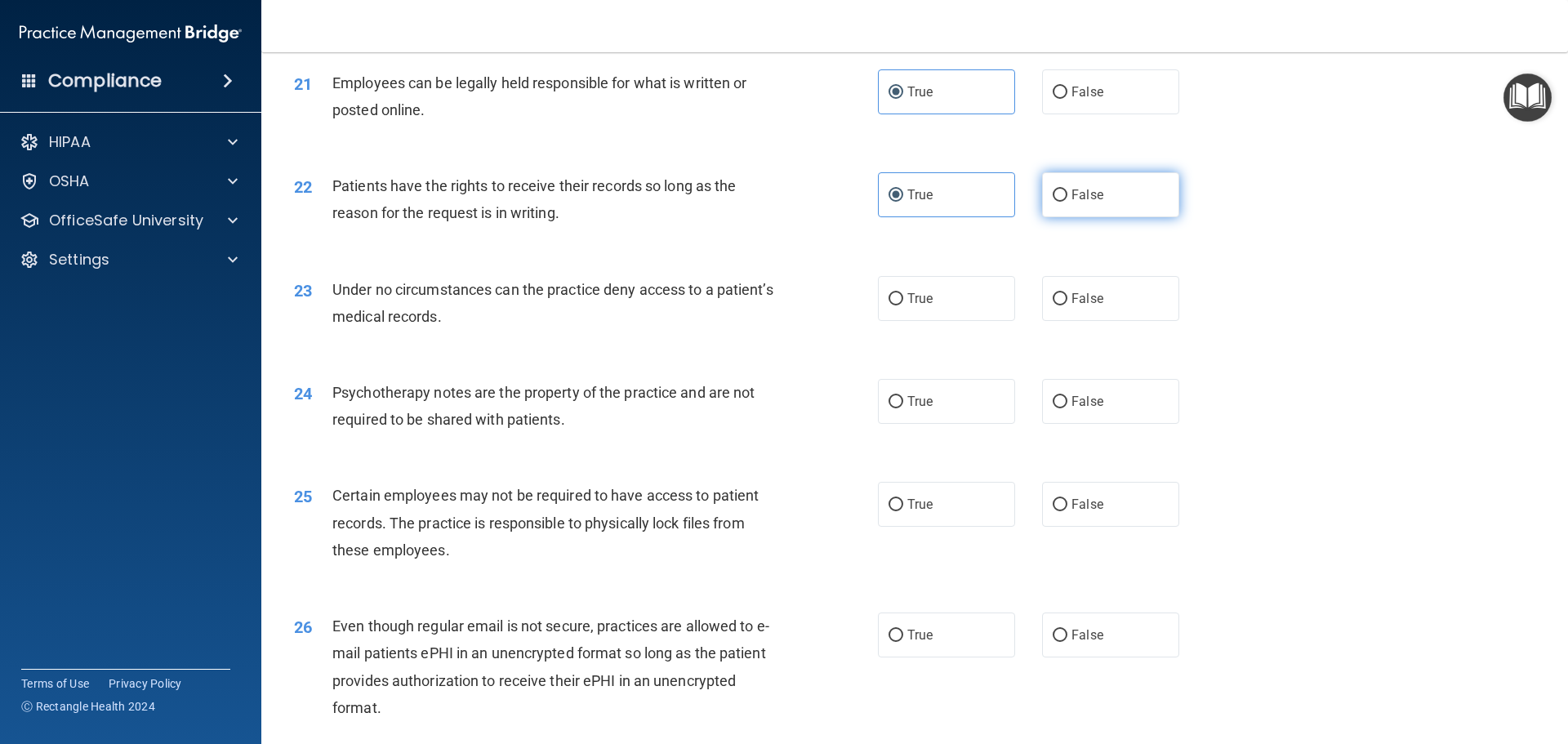
drag, startPoint x: 1030, startPoint y: 253, endPoint x: 1053, endPoint y: 235, distance: 29.2
click at [1033, 251] on div "22 Patients have the rights to receive their records so long as the reason for …" at bounding box center [914, 203] width 1266 height 103
click at [1054, 217] on label "False" at bounding box center [1111, 195] width 137 height 44
click at [1054, 201] on input "False" at bounding box center [1060, 195] width 15 height 12
radio input "true"
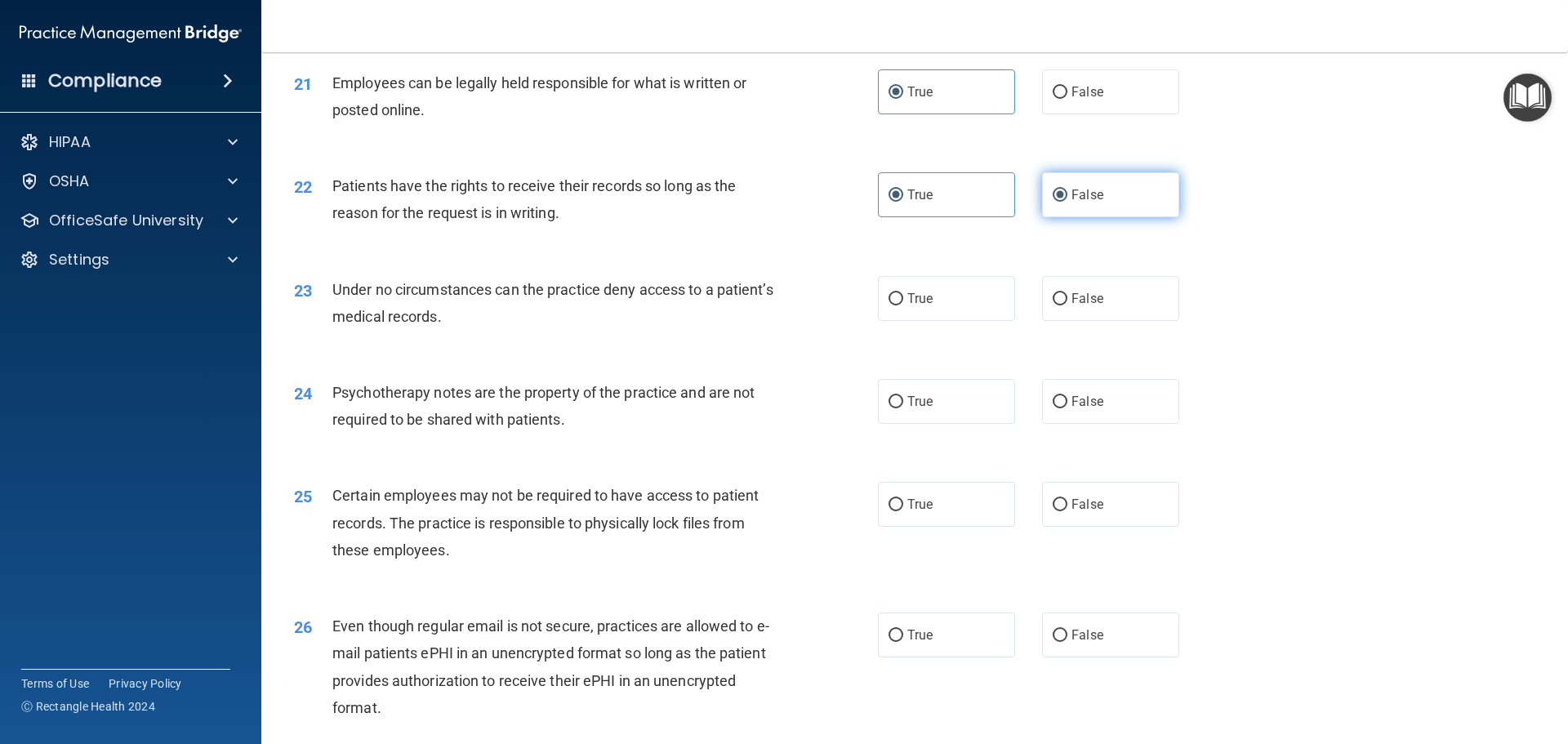
radio input "false"
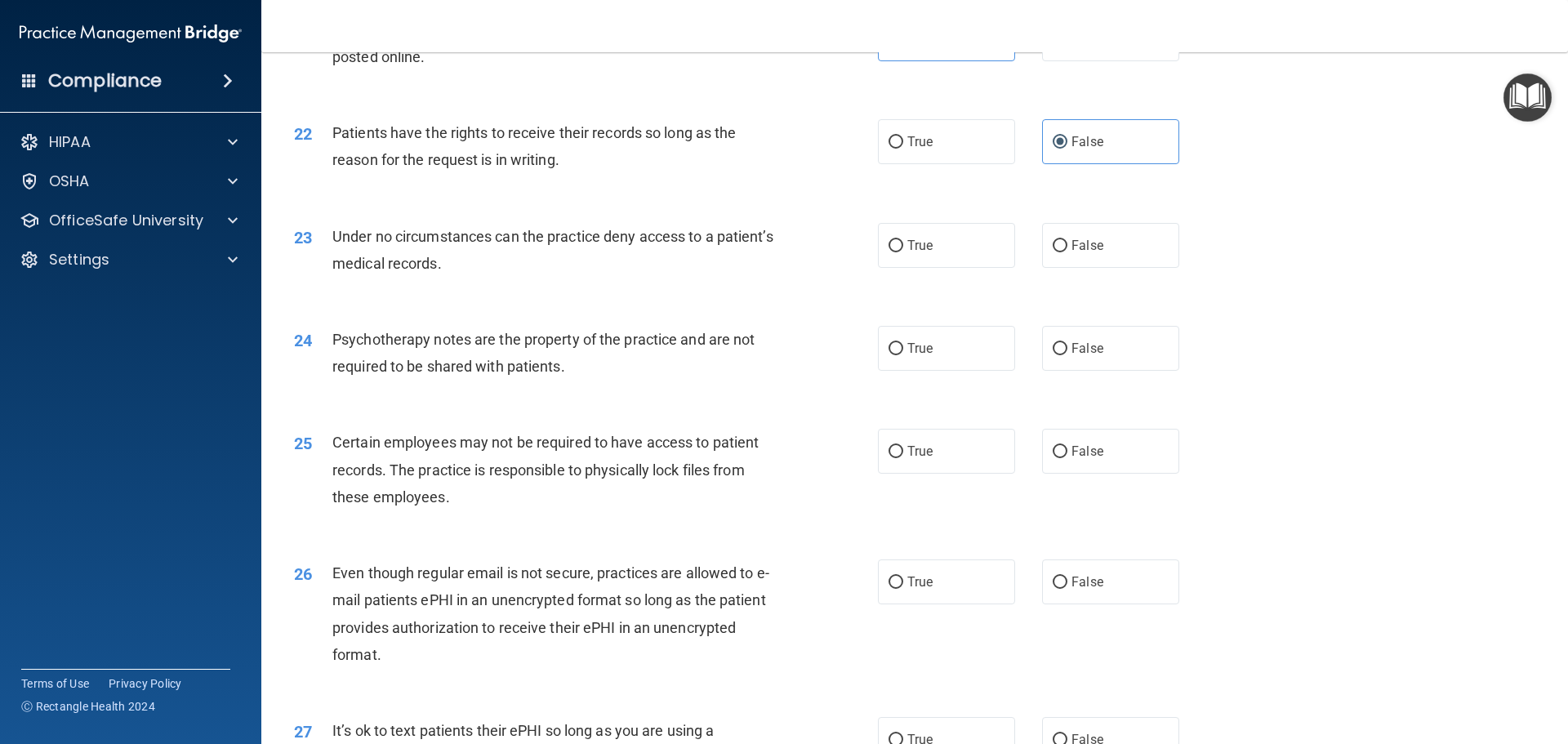
scroll to position [2776, 0]
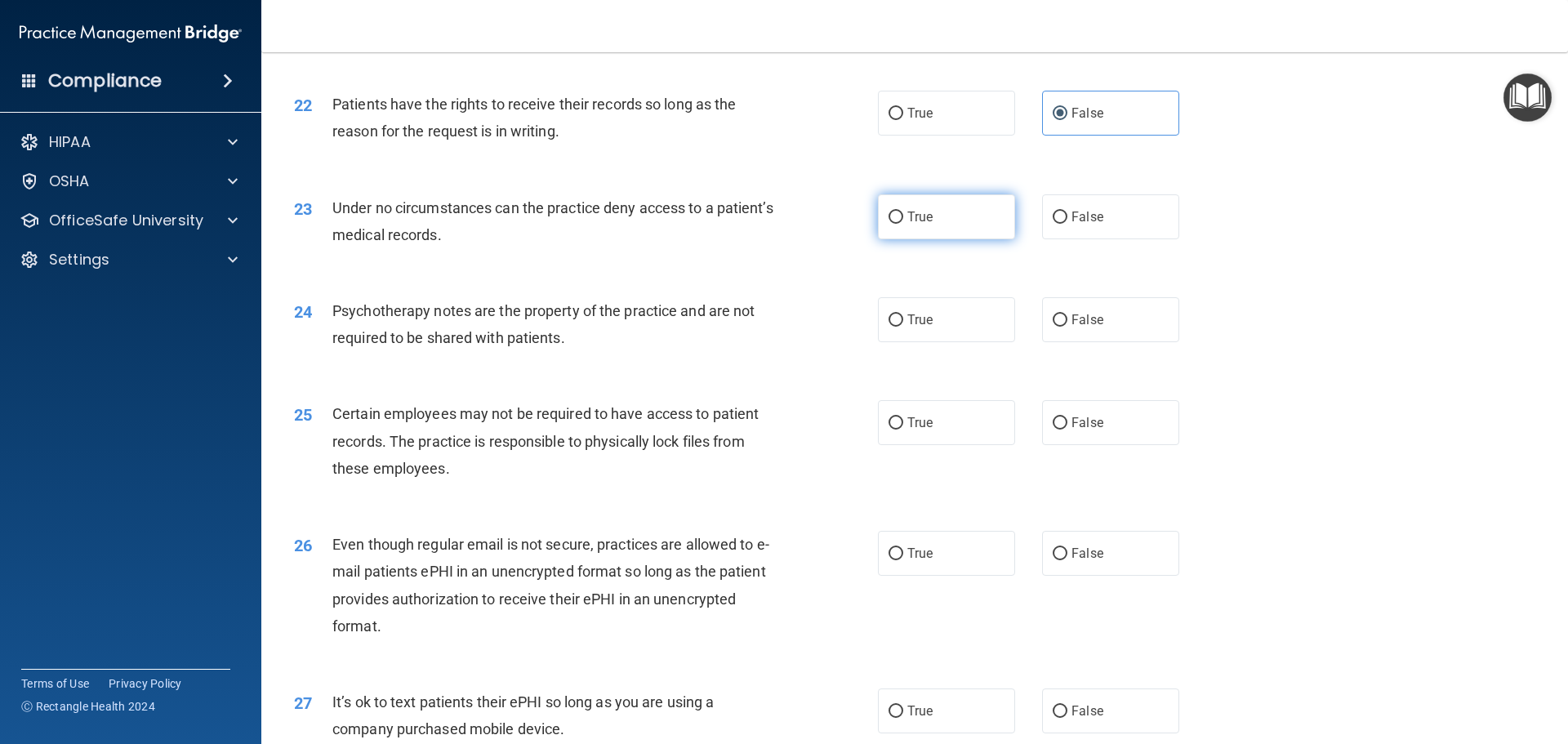
click at [991, 239] on label "True" at bounding box center [946, 216] width 137 height 44
click at [903, 224] on input "True" at bounding box center [896, 217] width 15 height 12
radio input "true"
click at [934, 376] on div "24 Psychotherapy notes are the property of the practice and are not required to…" at bounding box center [914, 328] width 1266 height 103
click at [915, 336] on label "True" at bounding box center [946, 319] width 137 height 44
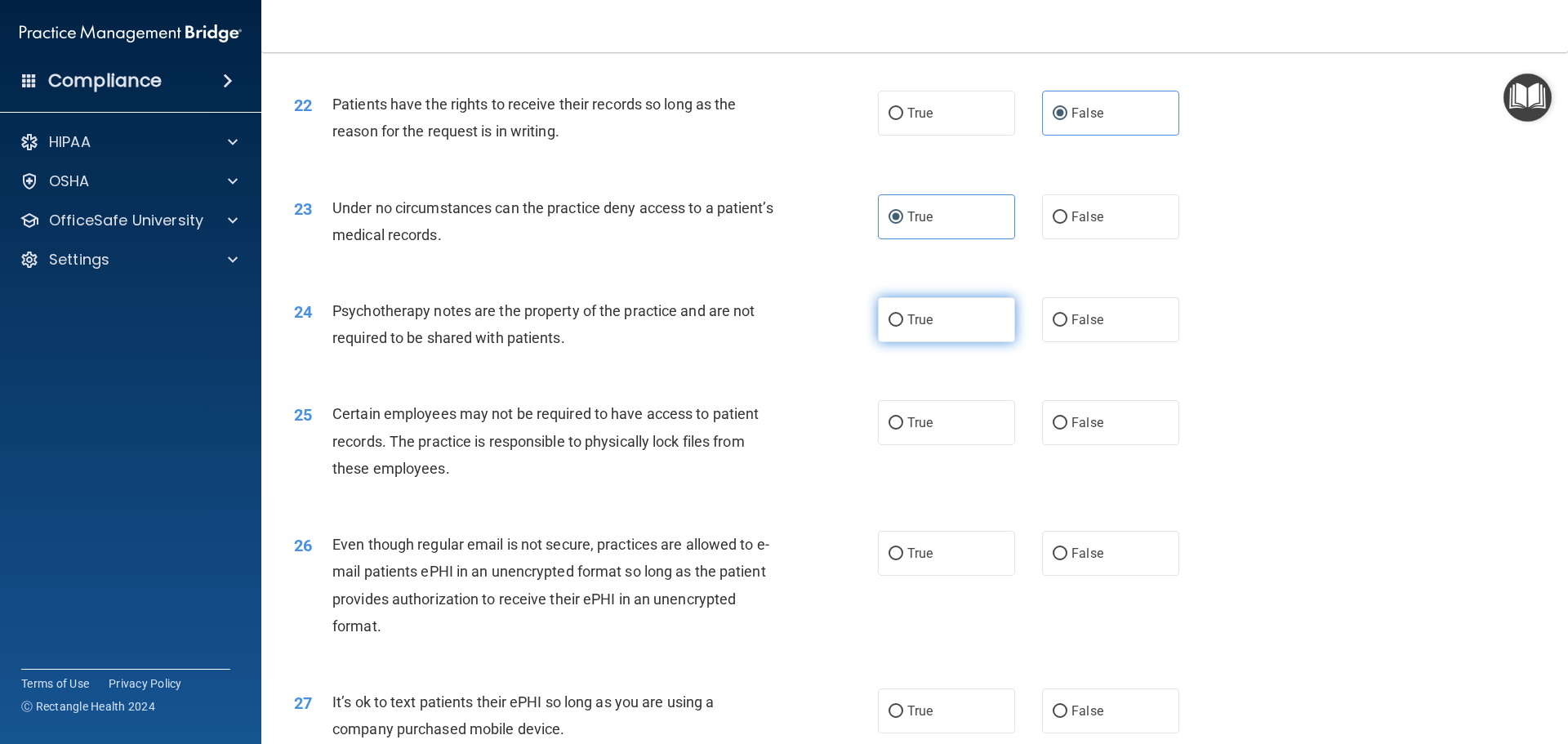
click at [903, 326] on input "True" at bounding box center [896, 320] width 15 height 12
radio input "true"
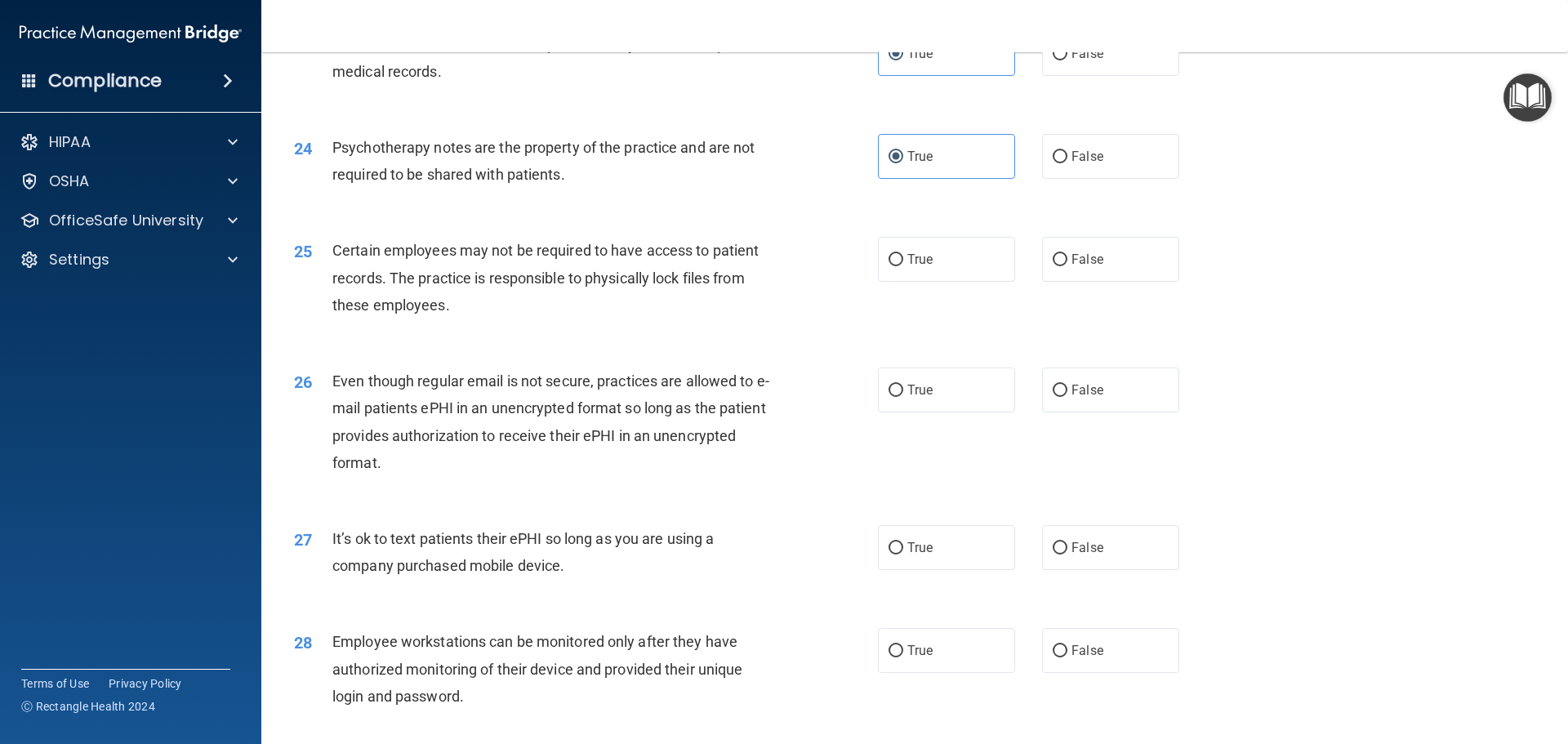
scroll to position [3021, 0]
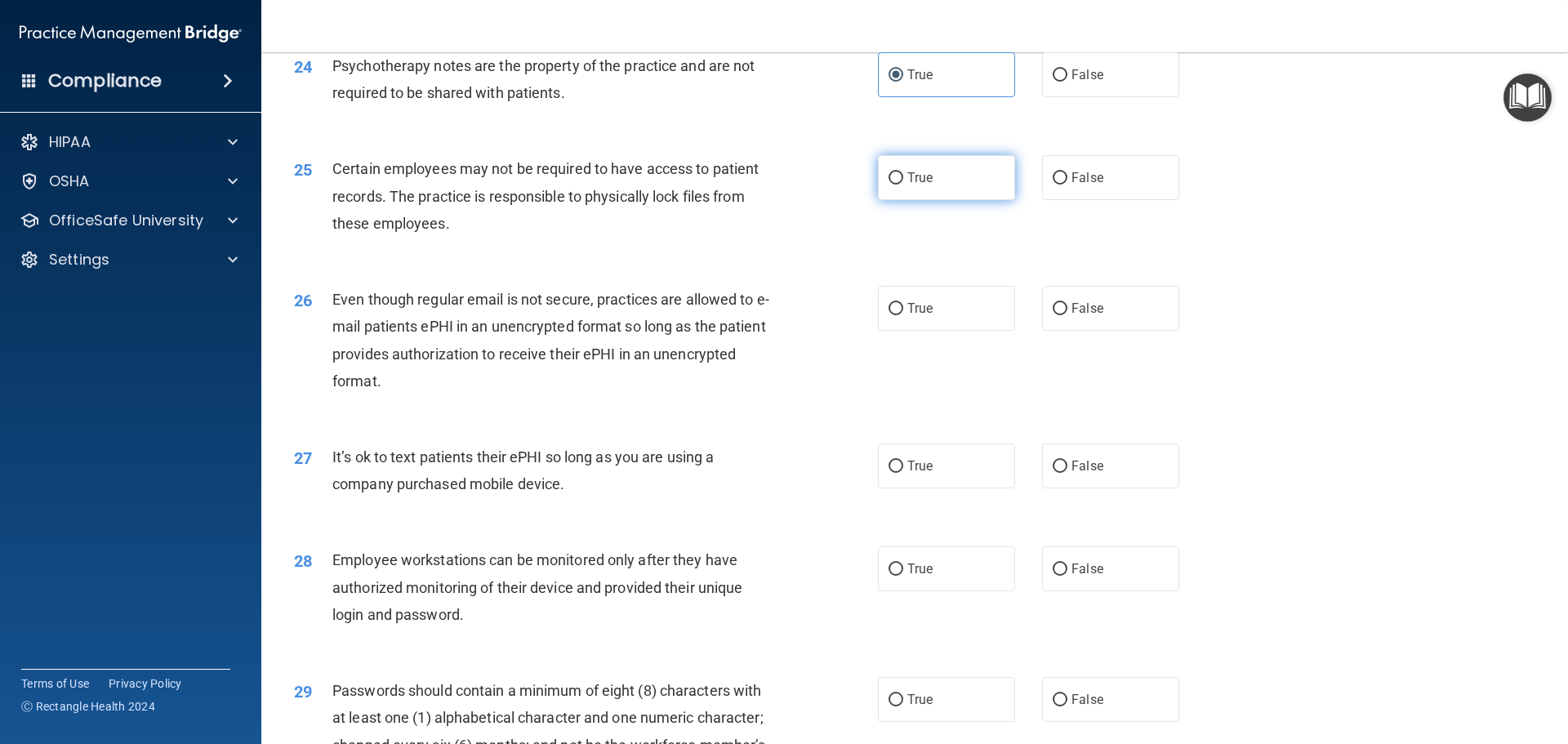
click at [964, 200] on label "True" at bounding box center [946, 177] width 137 height 44
click at [903, 185] on input "True" at bounding box center [896, 179] width 15 height 12
radio input "true"
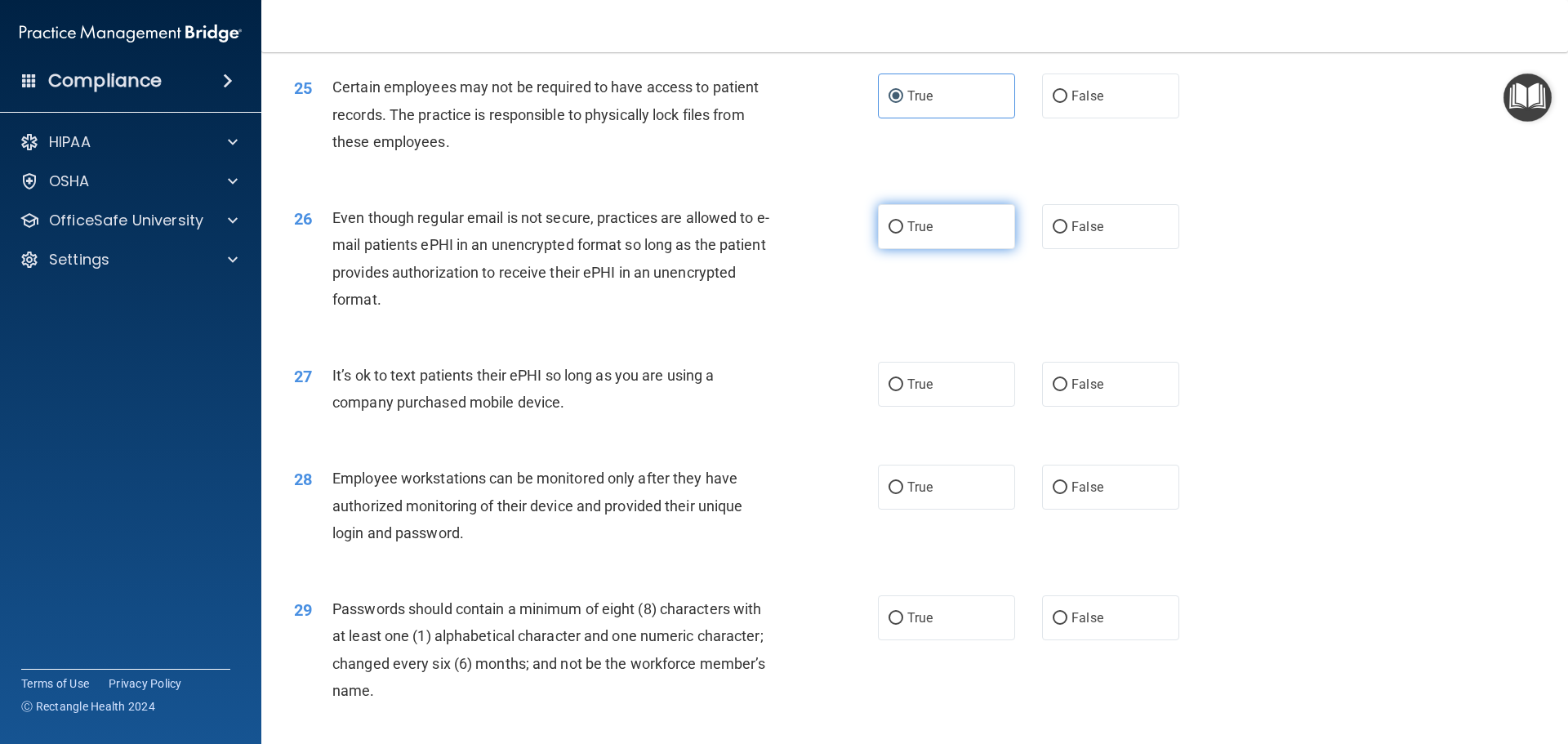
click at [935, 249] on label "True" at bounding box center [946, 226] width 137 height 44
click at [903, 234] on input "True" at bounding box center [896, 228] width 15 height 12
radio input "true"
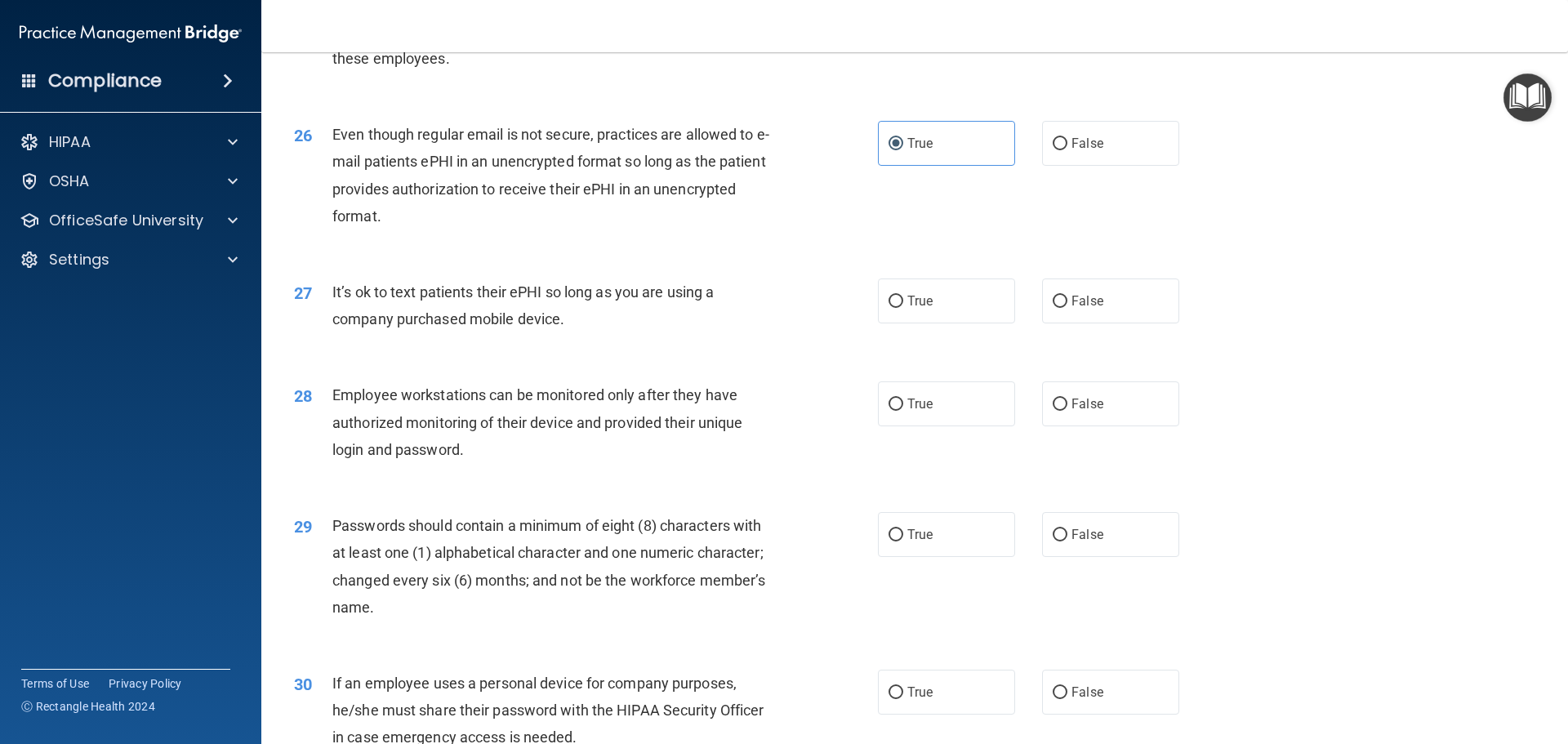
scroll to position [3266, 0]
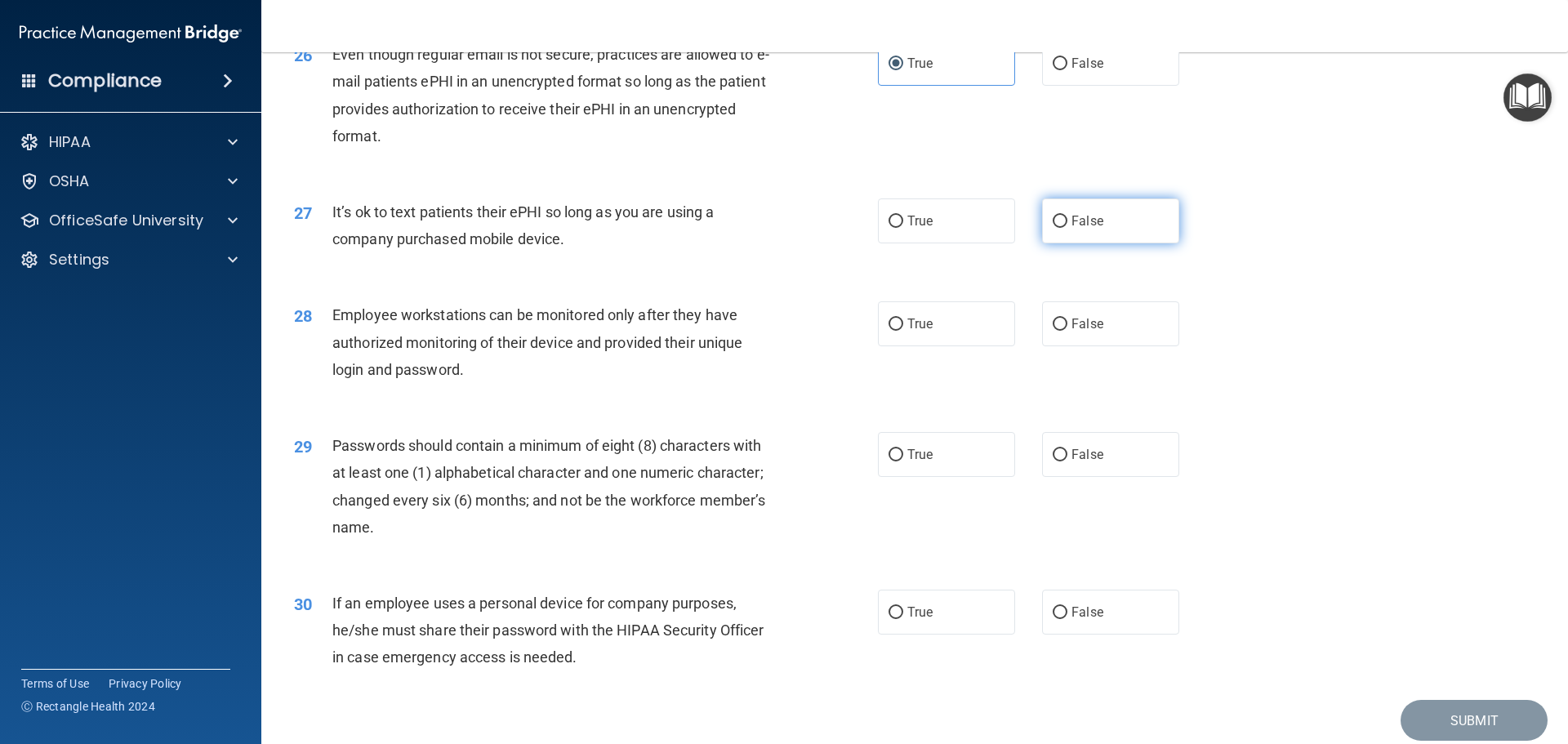
click at [1080, 243] on label "False" at bounding box center [1111, 220] width 137 height 44
click at [1068, 228] on input "False" at bounding box center [1060, 222] width 15 height 12
radio input "true"
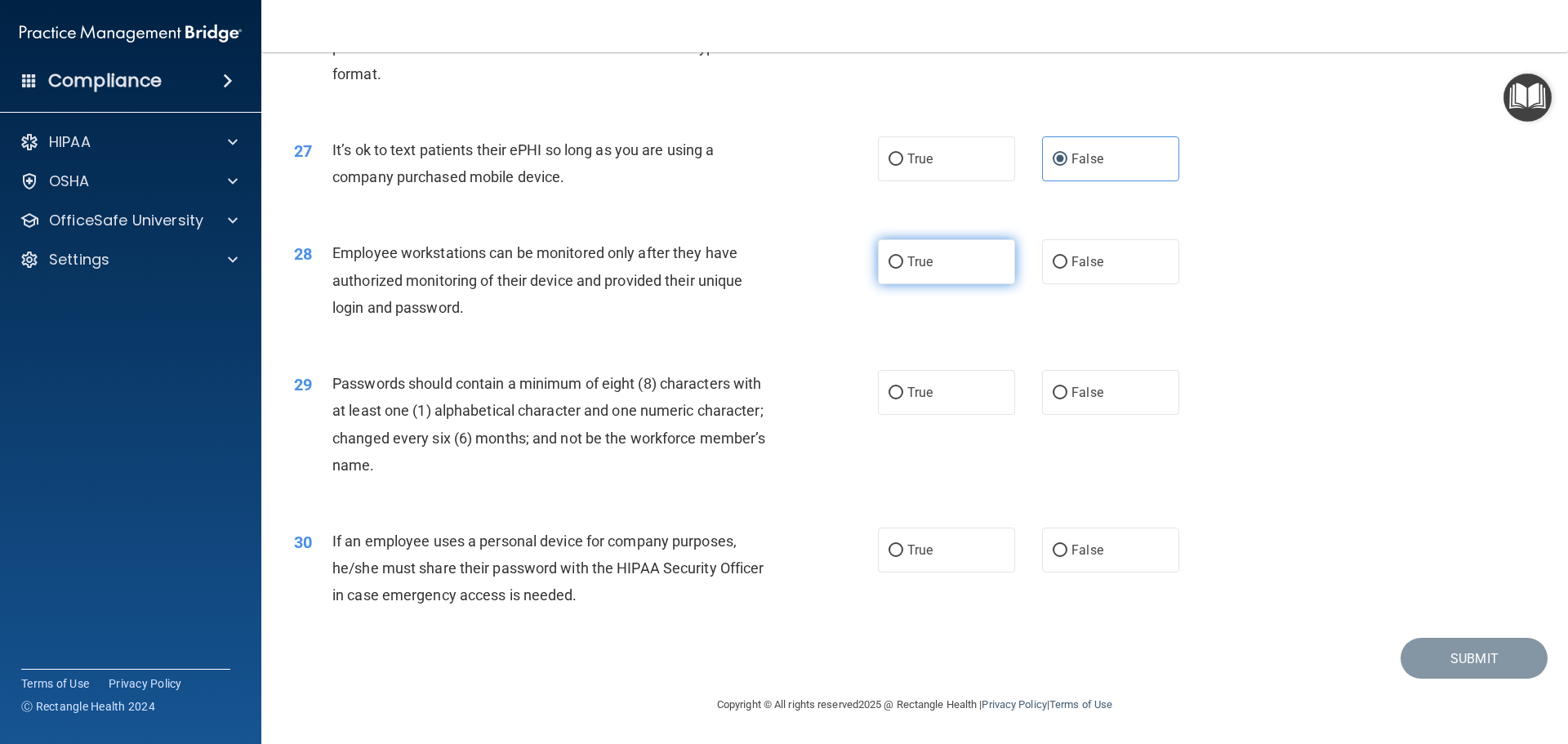
click at [916, 277] on label "True" at bounding box center [946, 261] width 137 height 44
click at [903, 269] on input "True" at bounding box center [896, 263] width 15 height 12
radio input "true"
click at [923, 405] on label "True" at bounding box center [946, 392] width 137 height 44
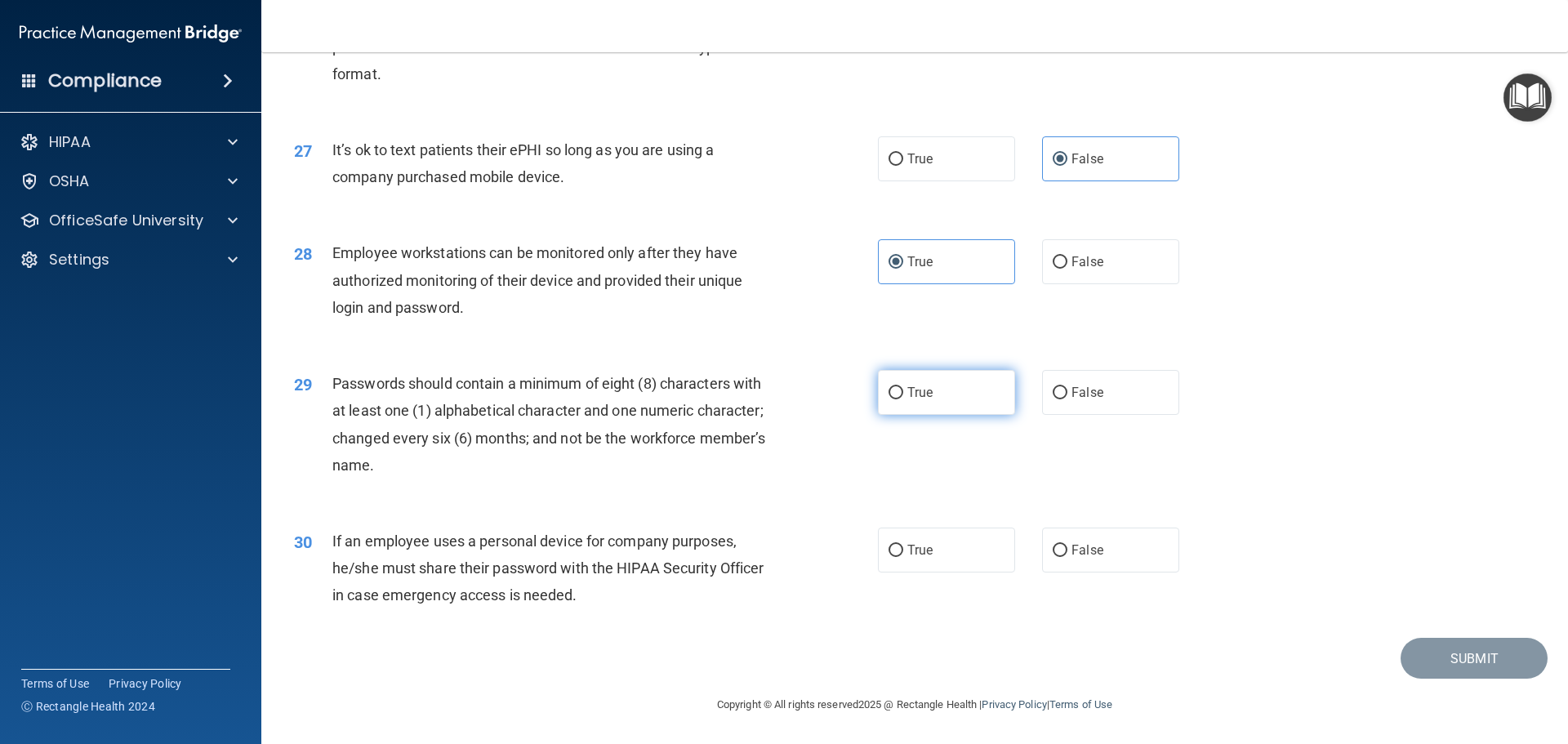
click at [903, 399] on input "True" at bounding box center [896, 393] width 15 height 12
radio input "true"
click at [1078, 561] on label "False" at bounding box center [1111, 549] width 137 height 44
click at [1068, 556] on input "False" at bounding box center [1060, 550] width 15 height 12
radio input "true"
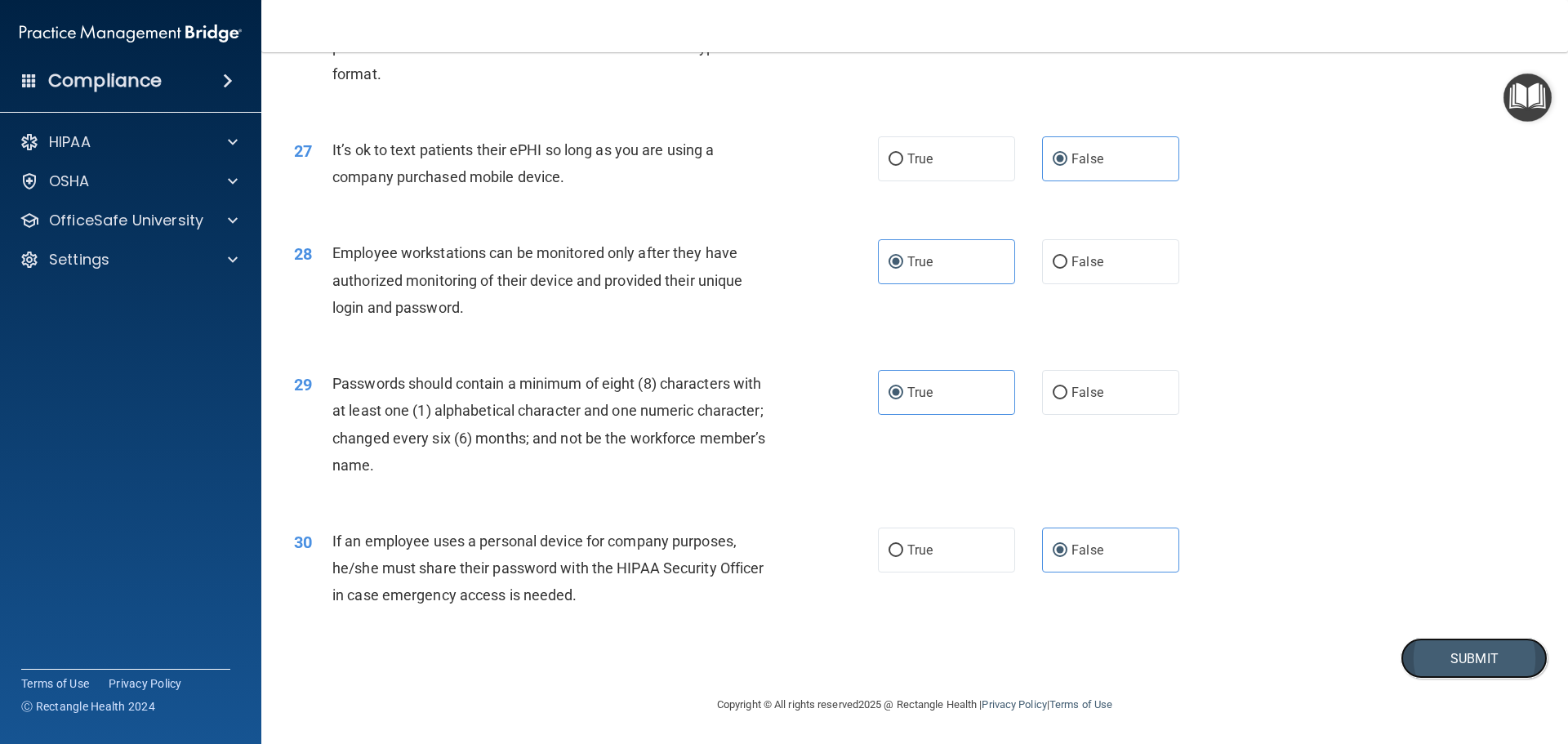
click at [1437, 661] on button "Submit" at bounding box center [1475, 659] width 147 height 42
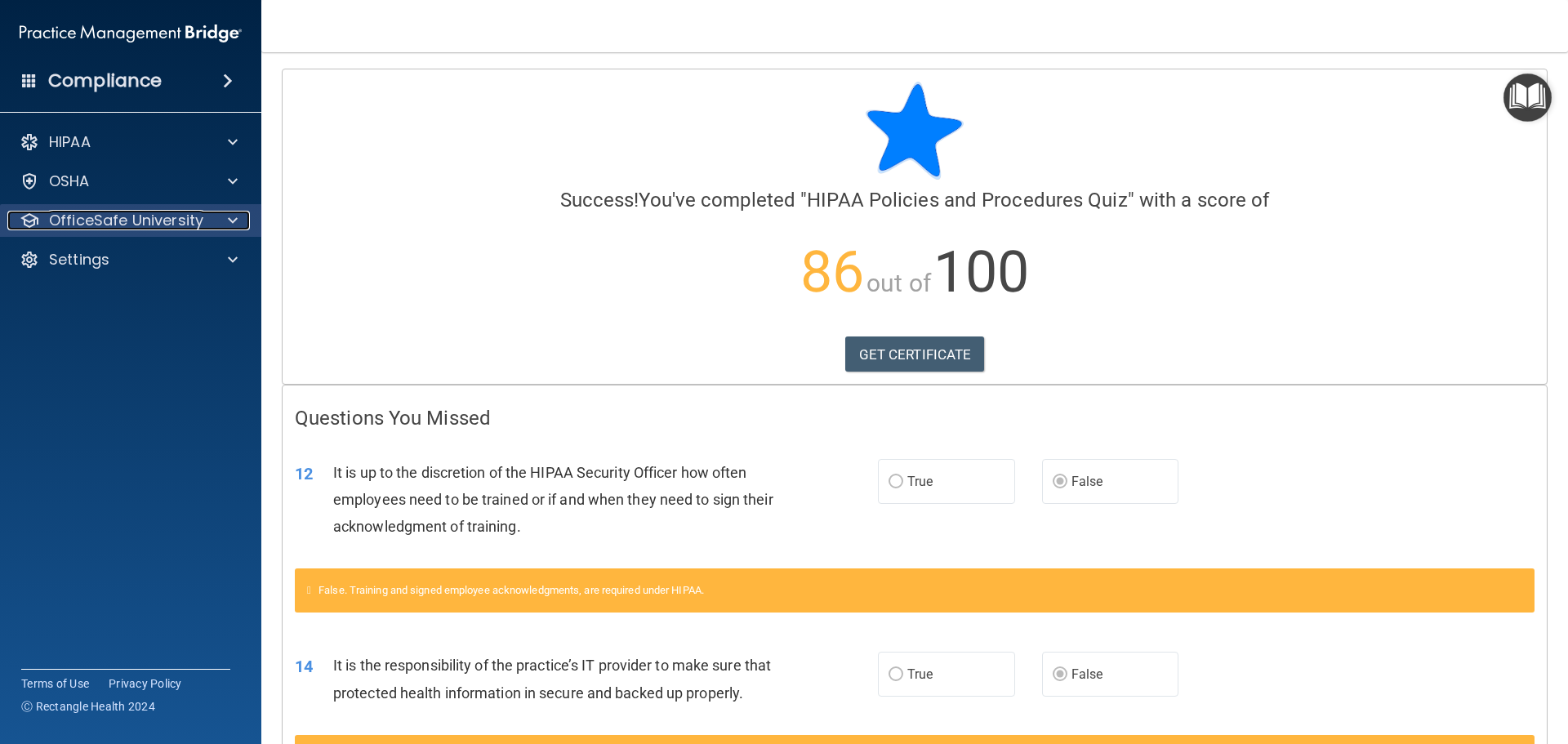
click at [204, 216] on div "OfficeSafe University" at bounding box center [108, 221] width 202 height 19
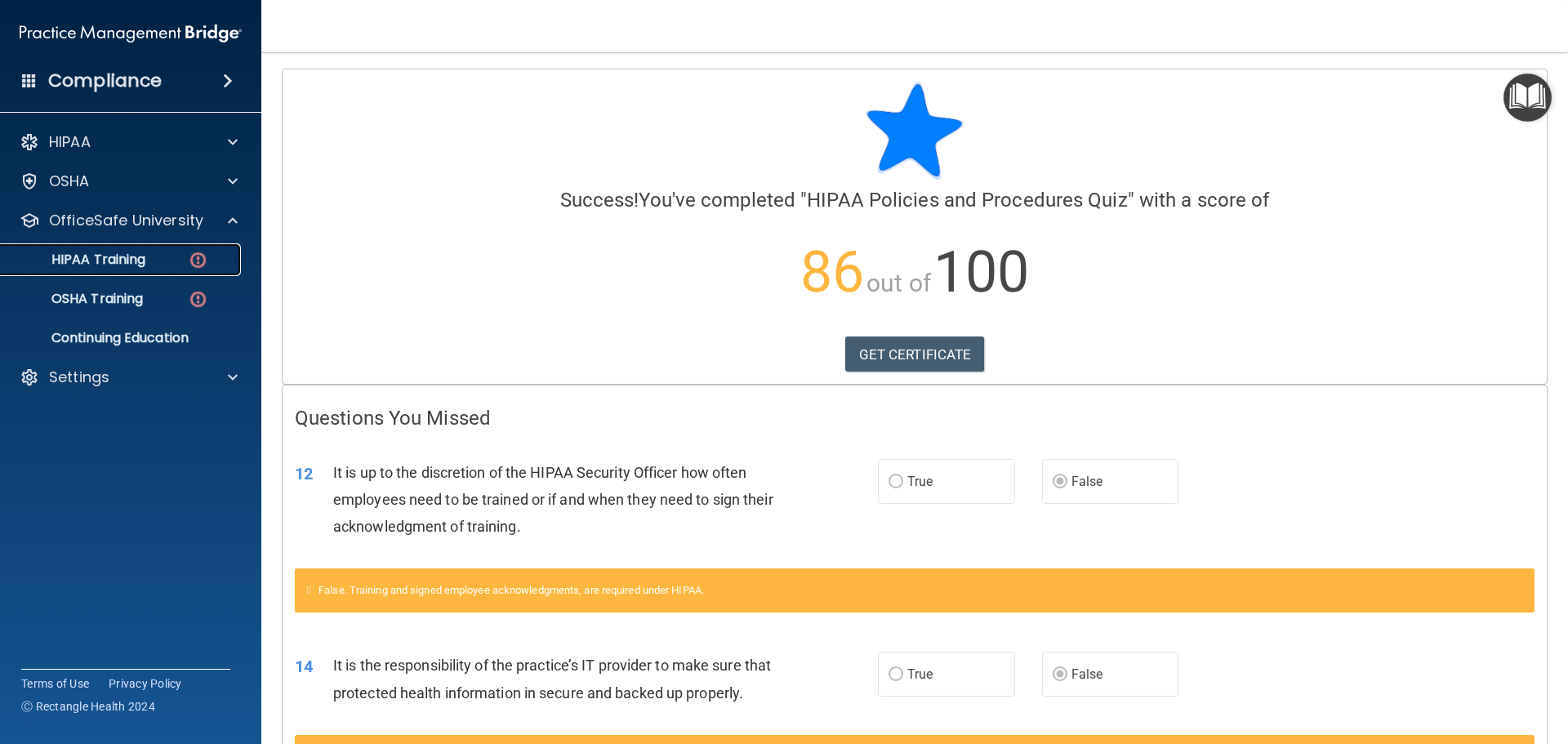
click at [149, 265] on div "HIPAA Training" at bounding box center [122, 259] width 223 height 17
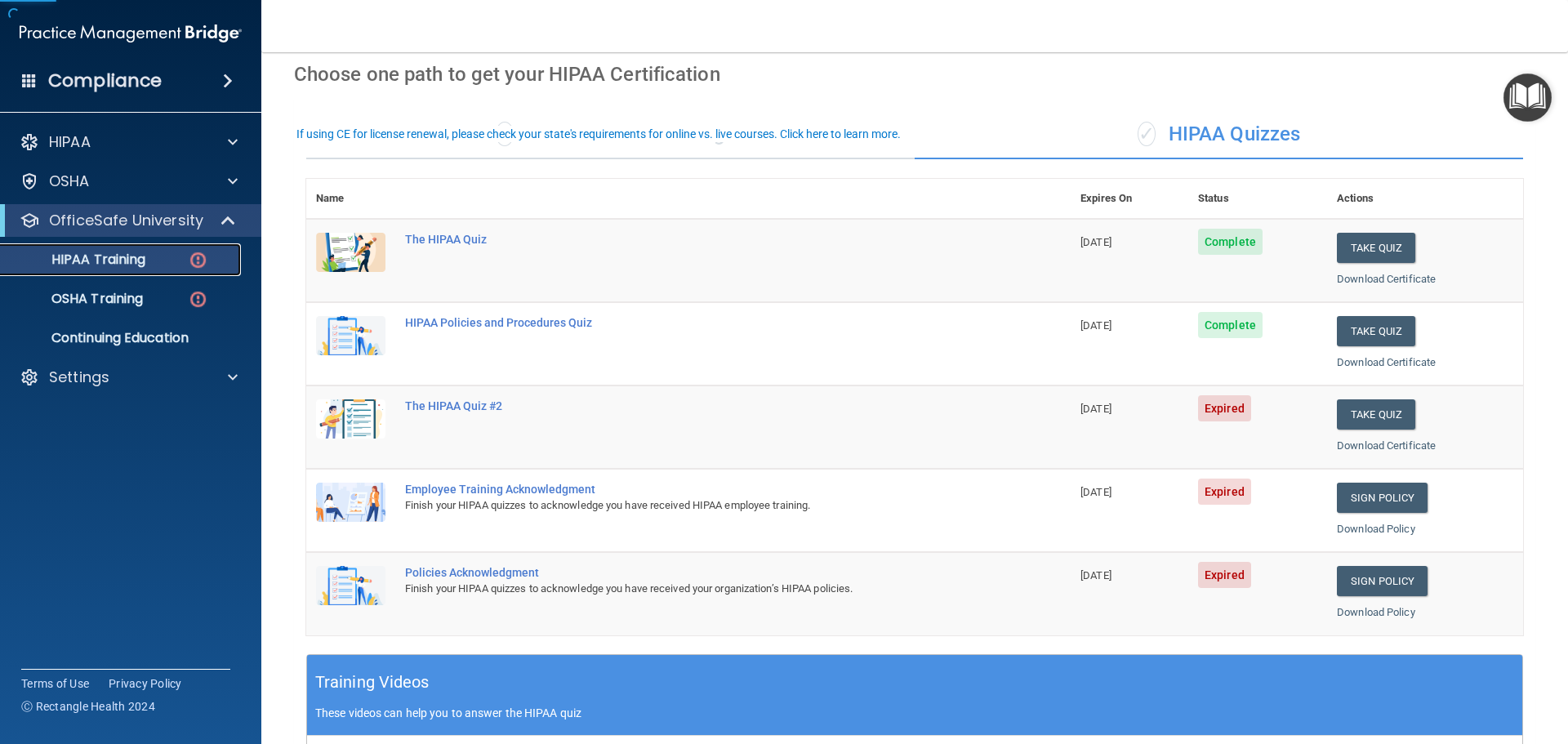
scroll to position [163, 0]
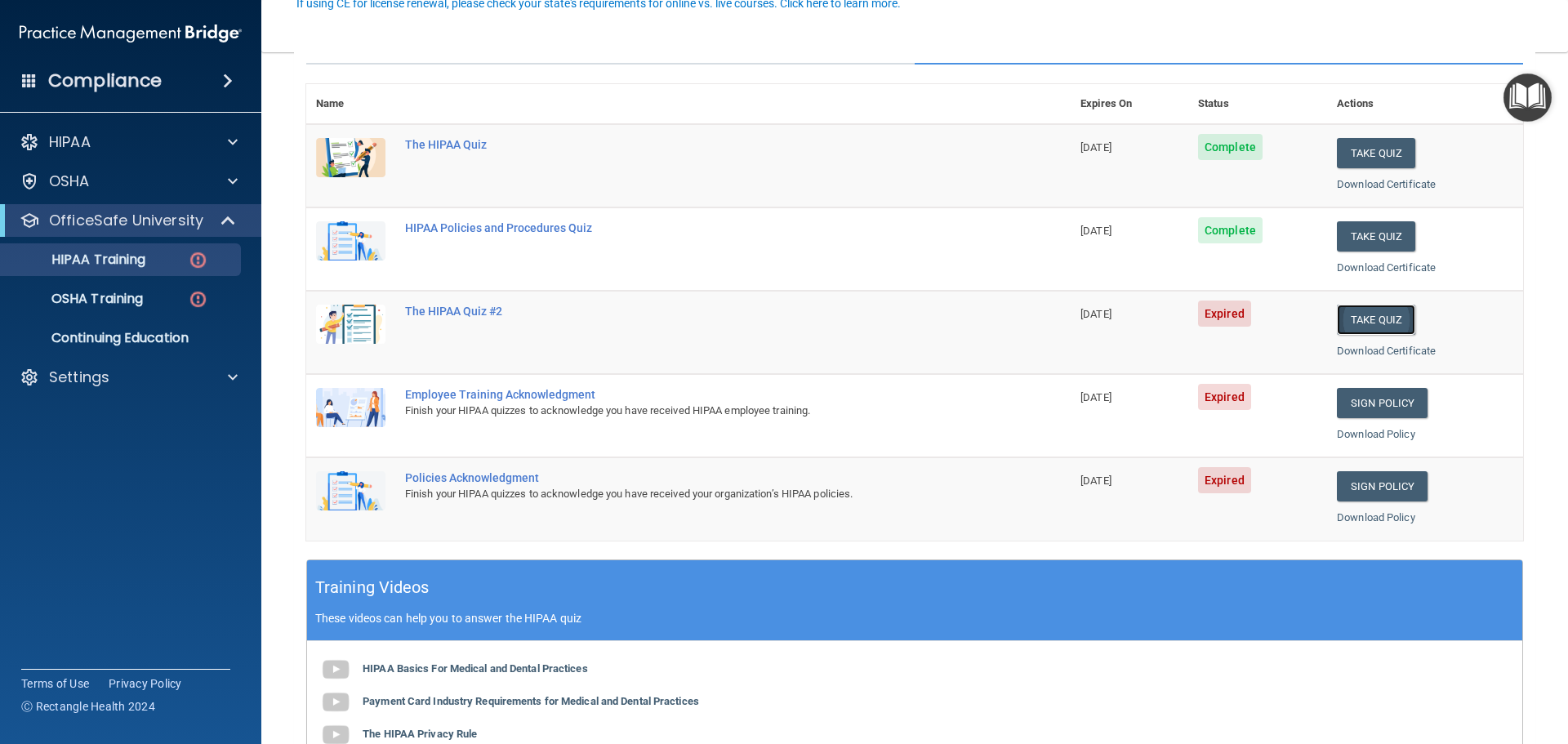
click at [1362, 322] on button "Take Quiz" at bounding box center [1377, 319] width 79 height 31
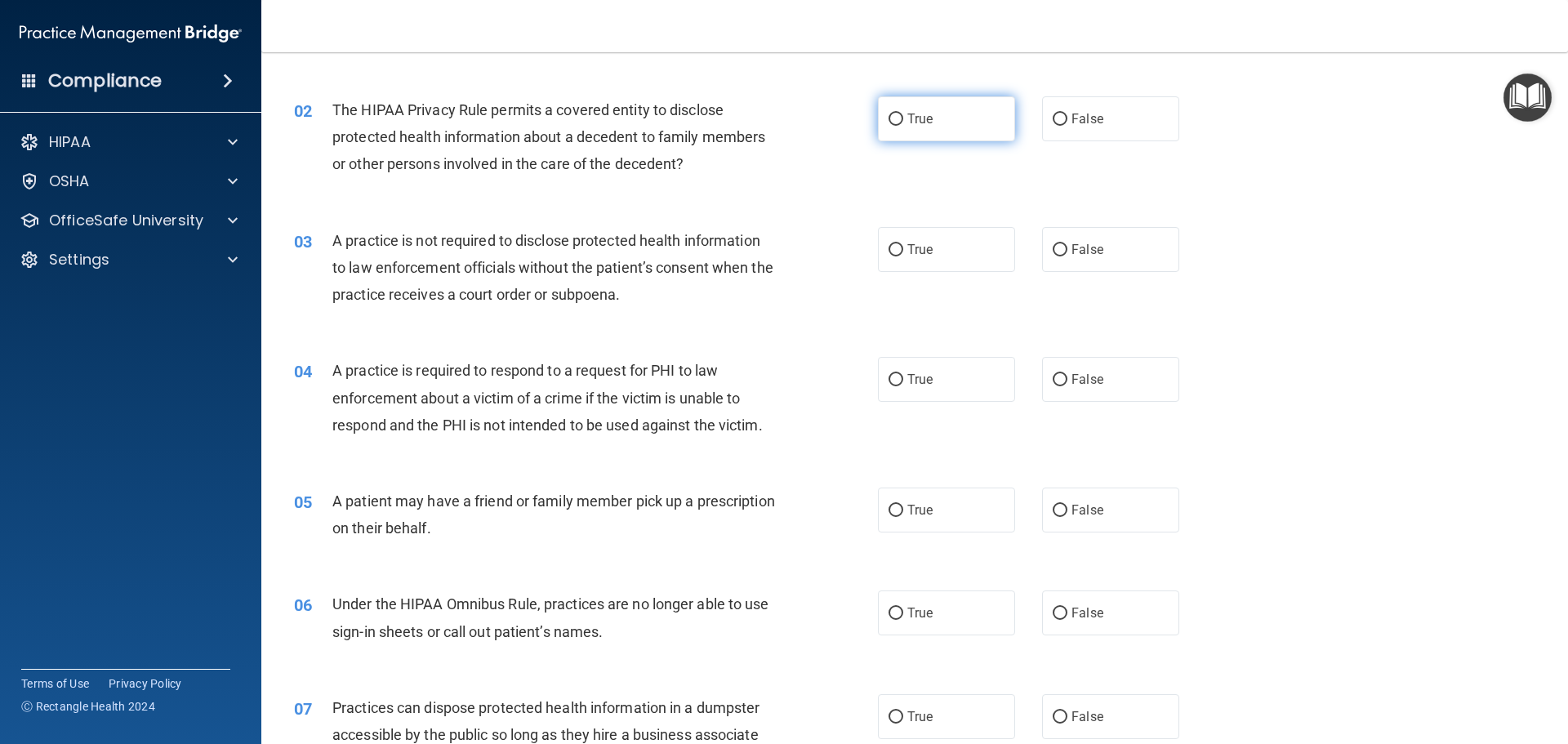
click at [892, 109] on label "True" at bounding box center [946, 118] width 137 height 44
click at [892, 113] on input "True" at bounding box center [896, 119] width 15 height 12
radio input "true"
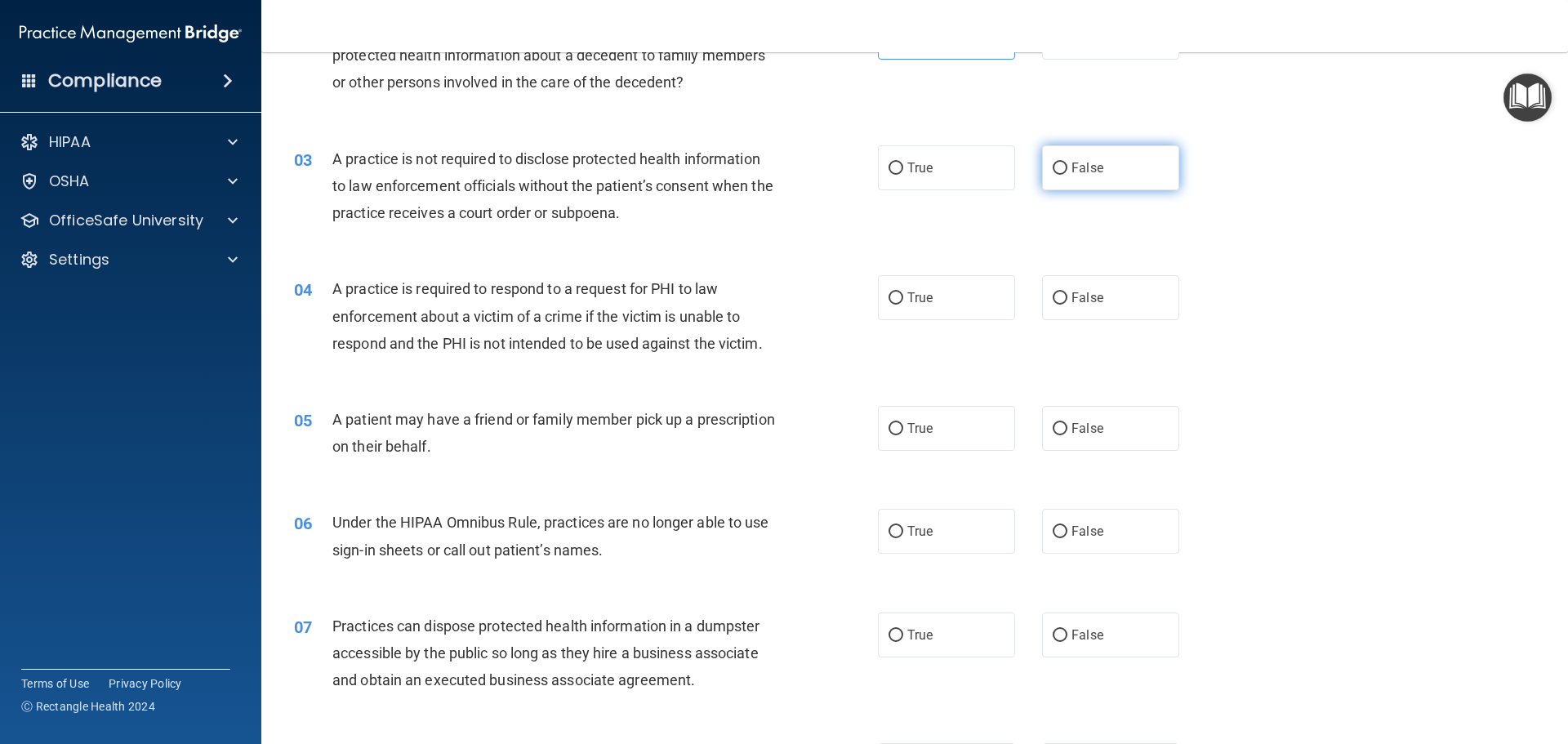
click at [1060, 176] on label "False" at bounding box center [1111, 167] width 137 height 44
click at [1060, 174] on input "False" at bounding box center [1060, 168] width 15 height 12
radio input "true"
click at [795, 241] on div "03 A practice is not required to disclose protected health information to law e…" at bounding box center [914, 190] width 1266 height 131
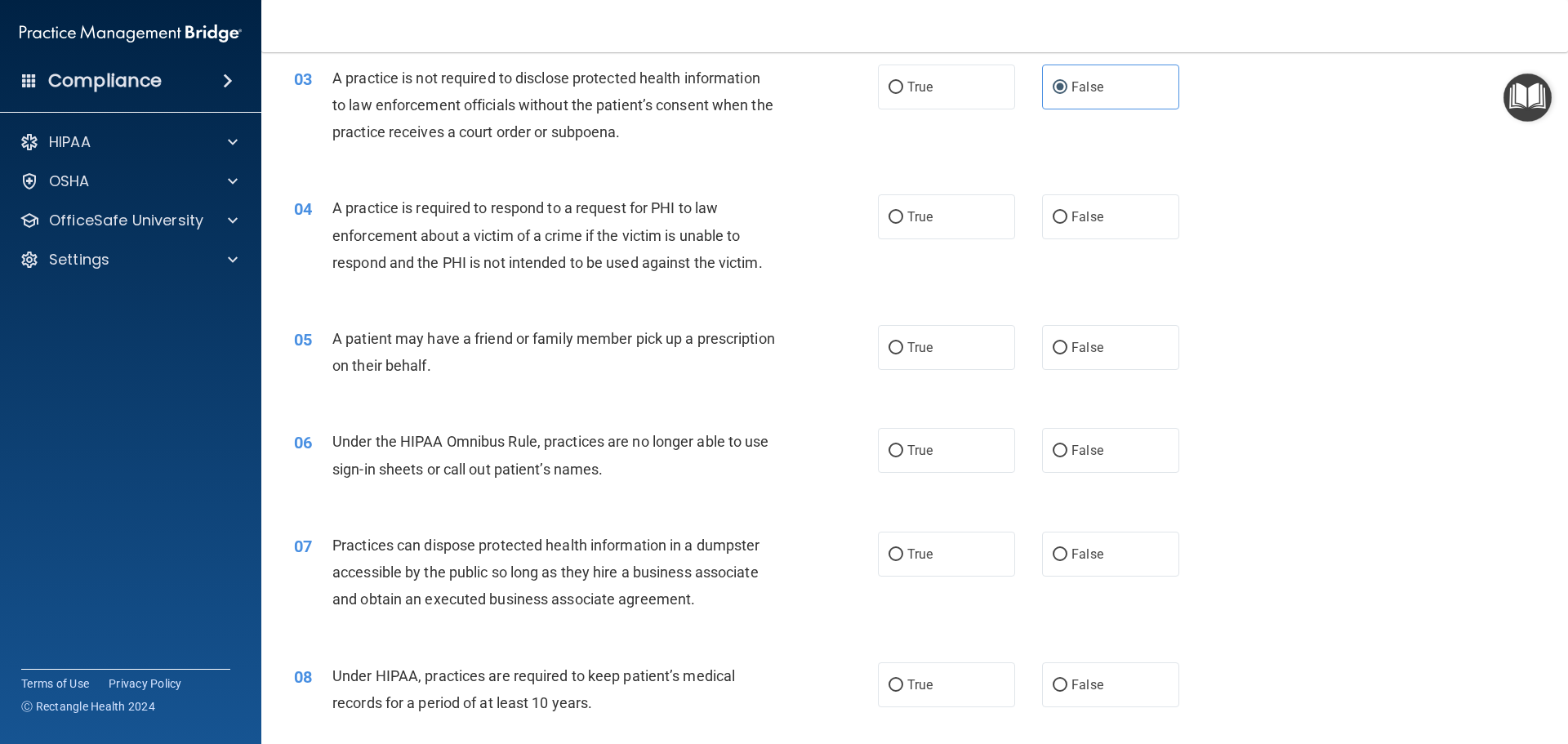
scroll to position [326, 0]
click at [900, 224] on label "True" at bounding box center [946, 215] width 137 height 44
click at [900, 223] on input "True" at bounding box center [896, 217] width 15 height 12
radio input "true"
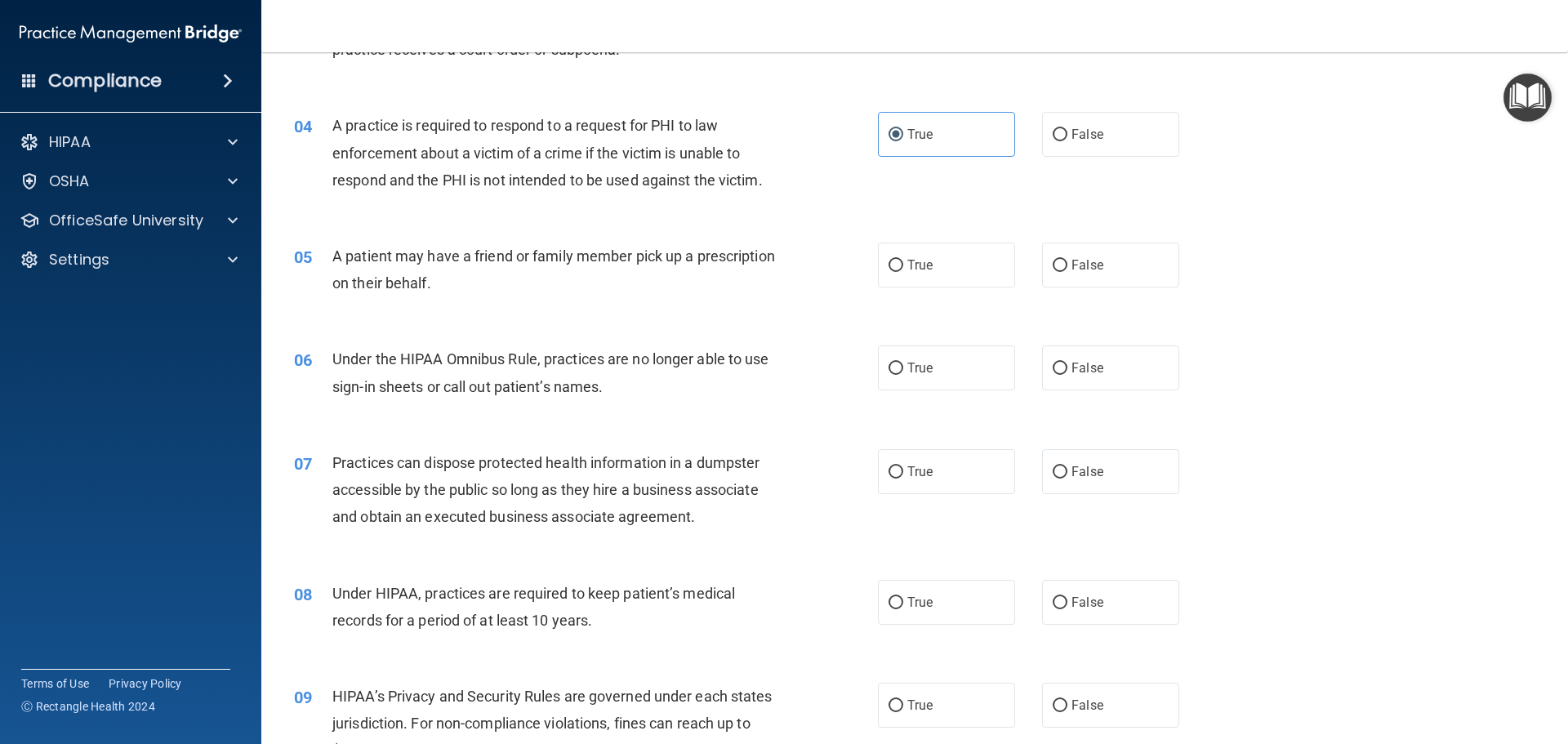
scroll to position [490, 0]
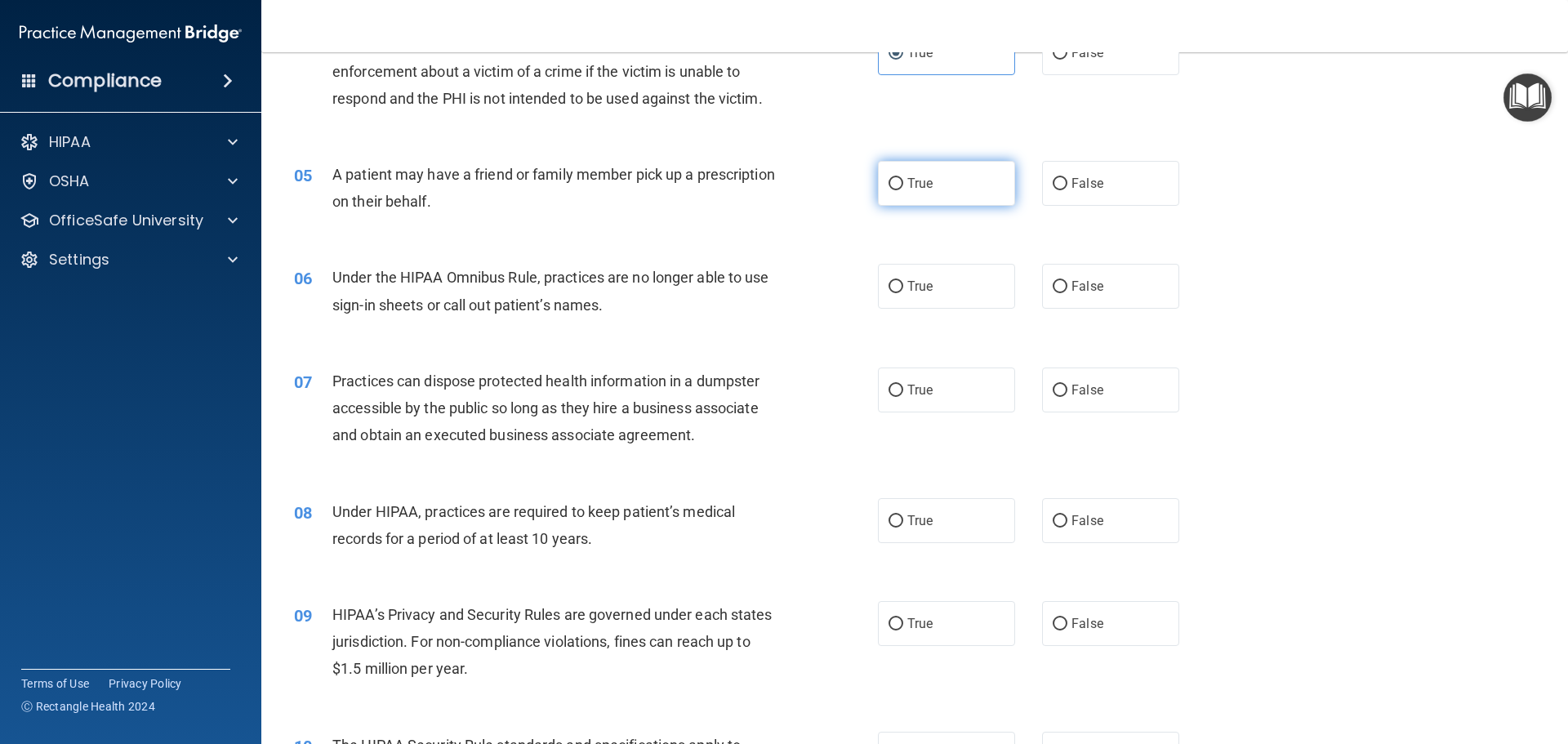
click at [979, 198] on label "True" at bounding box center [946, 182] width 137 height 44
click at [903, 190] on input "True" at bounding box center [896, 184] width 15 height 12
radio input "true"
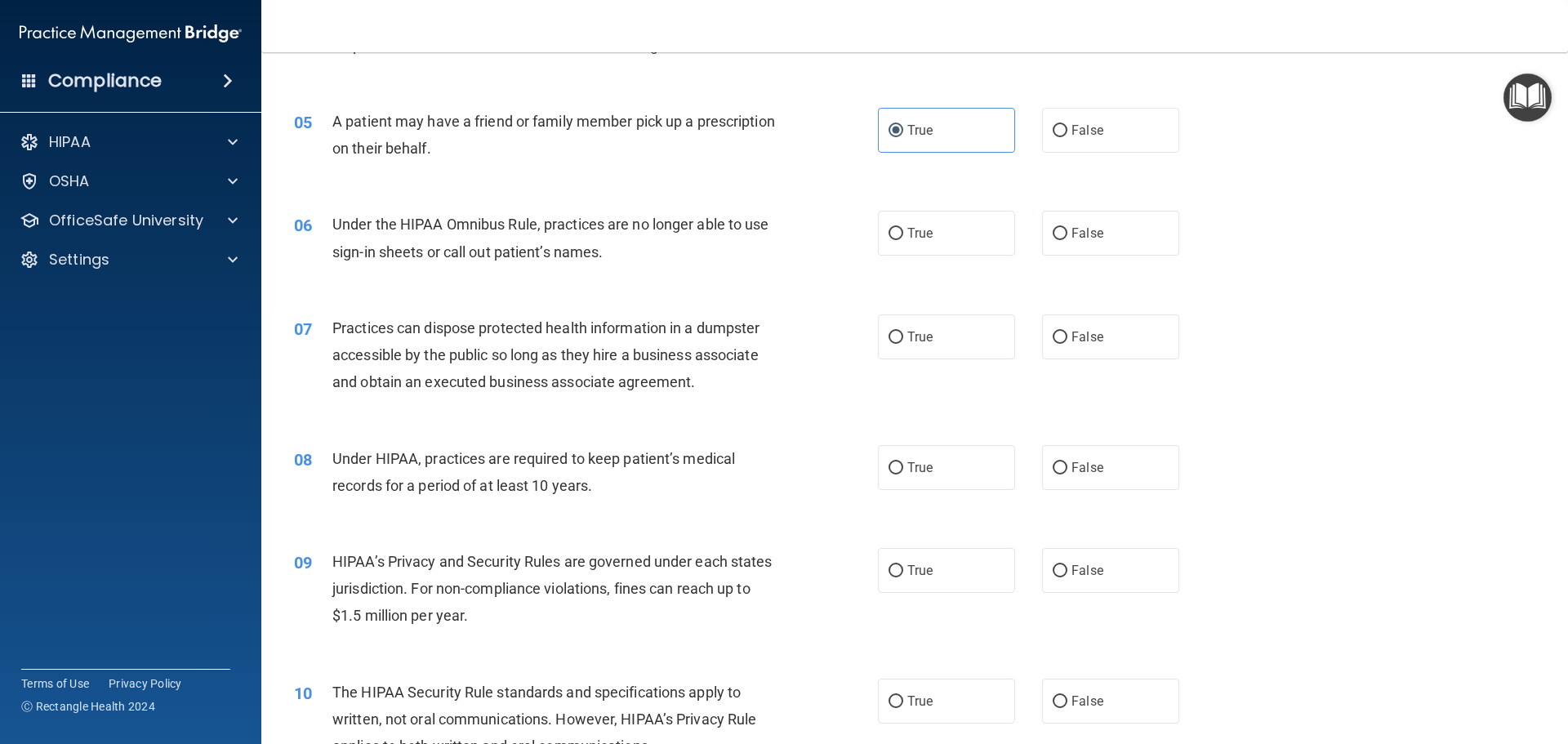
scroll to position [571, 0]
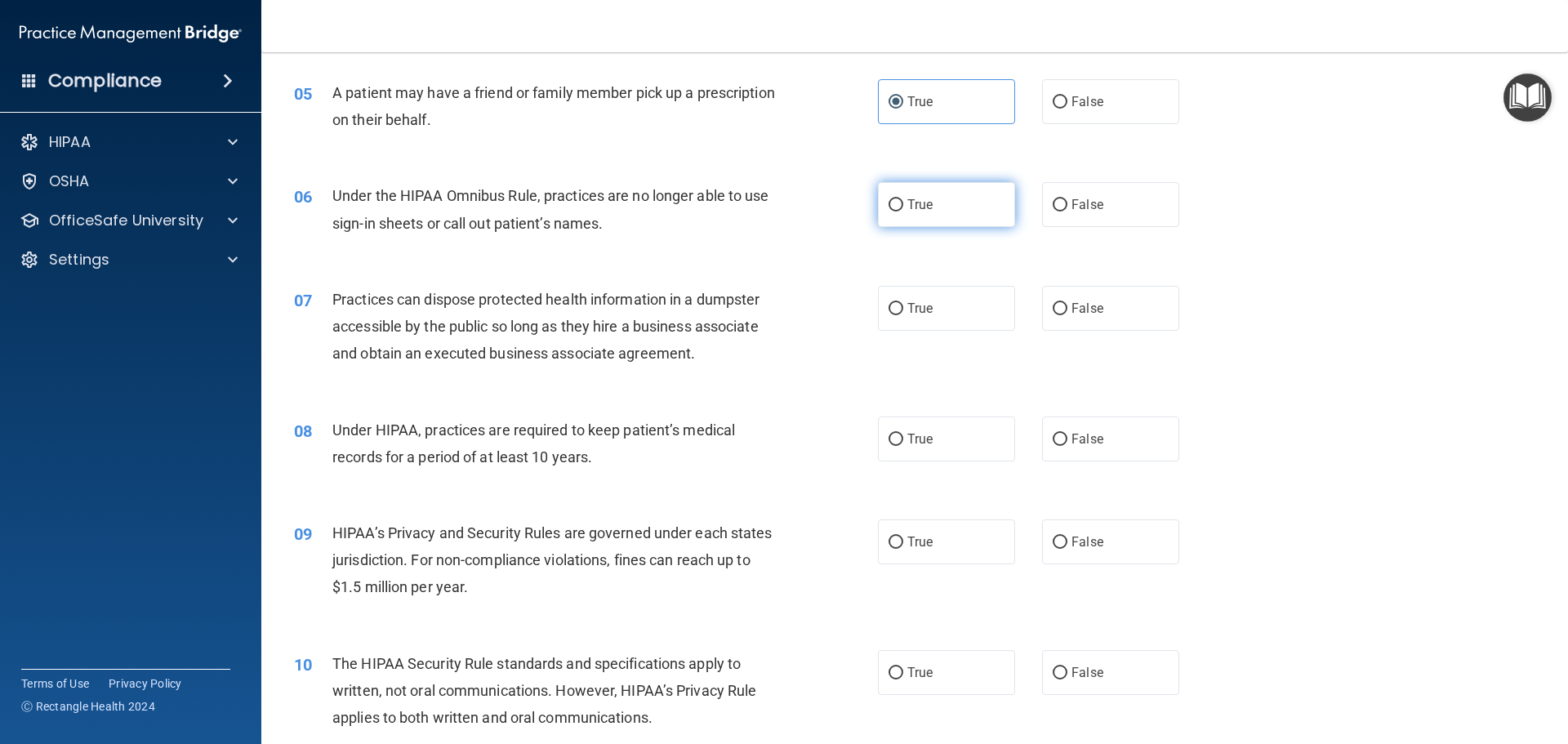
click at [970, 194] on label "True" at bounding box center [946, 204] width 137 height 44
click at [903, 199] on input "True" at bounding box center [896, 205] width 15 height 12
radio input "true"
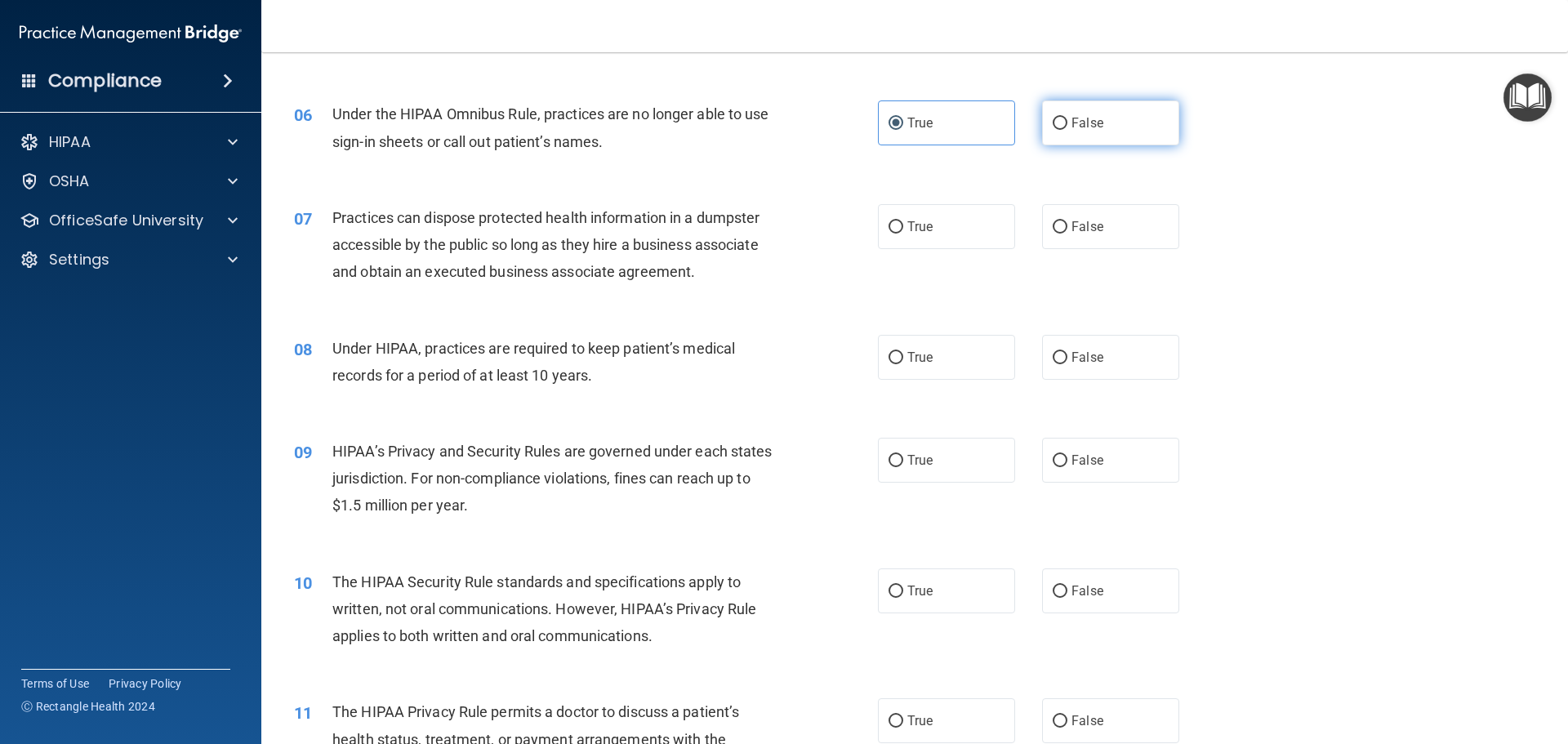
click at [1080, 141] on label "False" at bounding box center [1111, 122] width 137 height 44
click at [1068, 130] on input "False" at bounding box center [1060, 124] width 15 height 12
radio input "true"
radio input "false"
click at [1058, 215] on label "False" at bounding box center [1111, 226] width 137 height 44
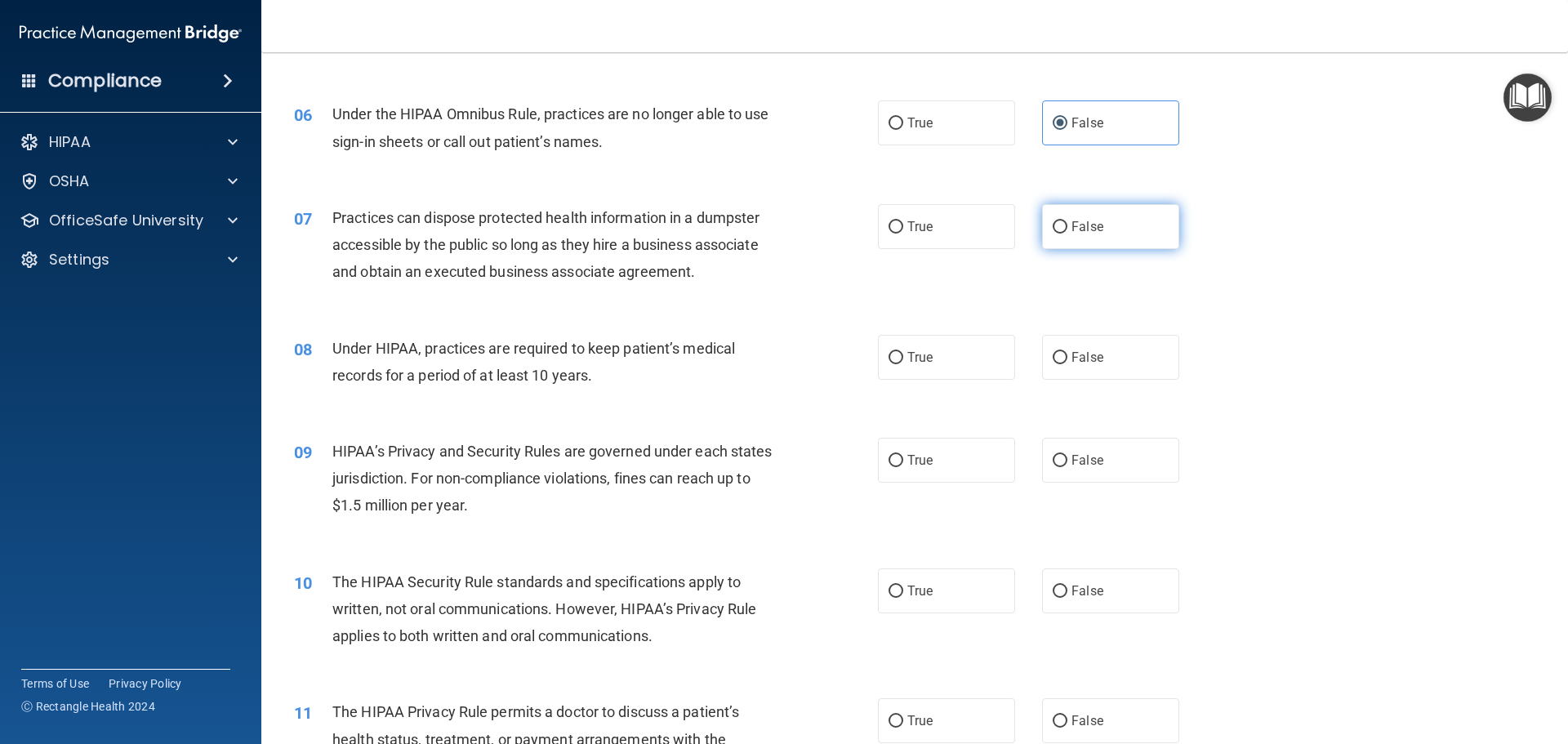
click at [1058, 222] on input "False" at bounding box center [1060, 228] width 15 height 12
radio input "true"
click at [1099, 369] on label "False" at bounding box center [1111, 357] width 137 height 44
click at [1068, 365] on input "False" at bounding box center [1060, 358] width 15 height 12
radio input "true"
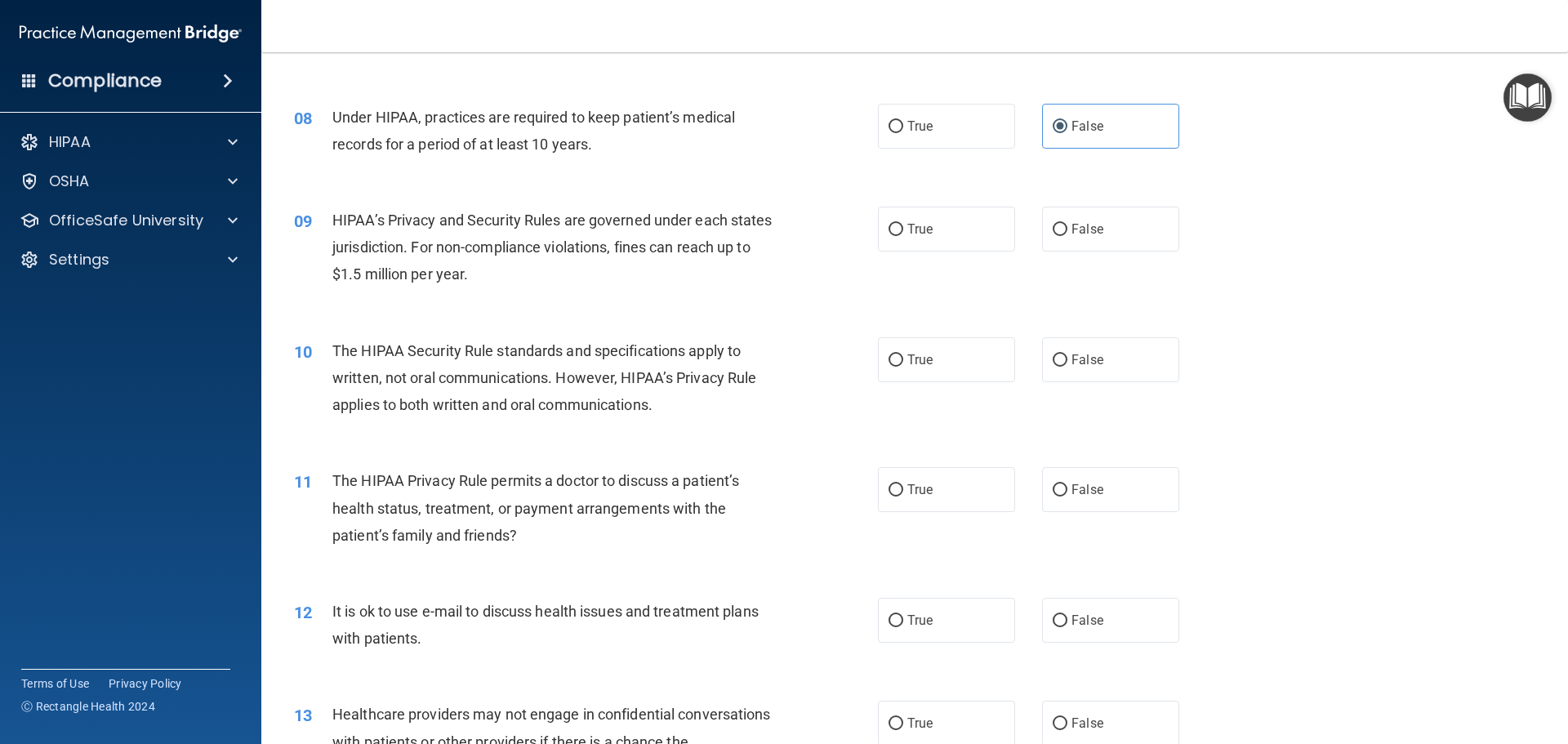
scroll to position [898, 0]
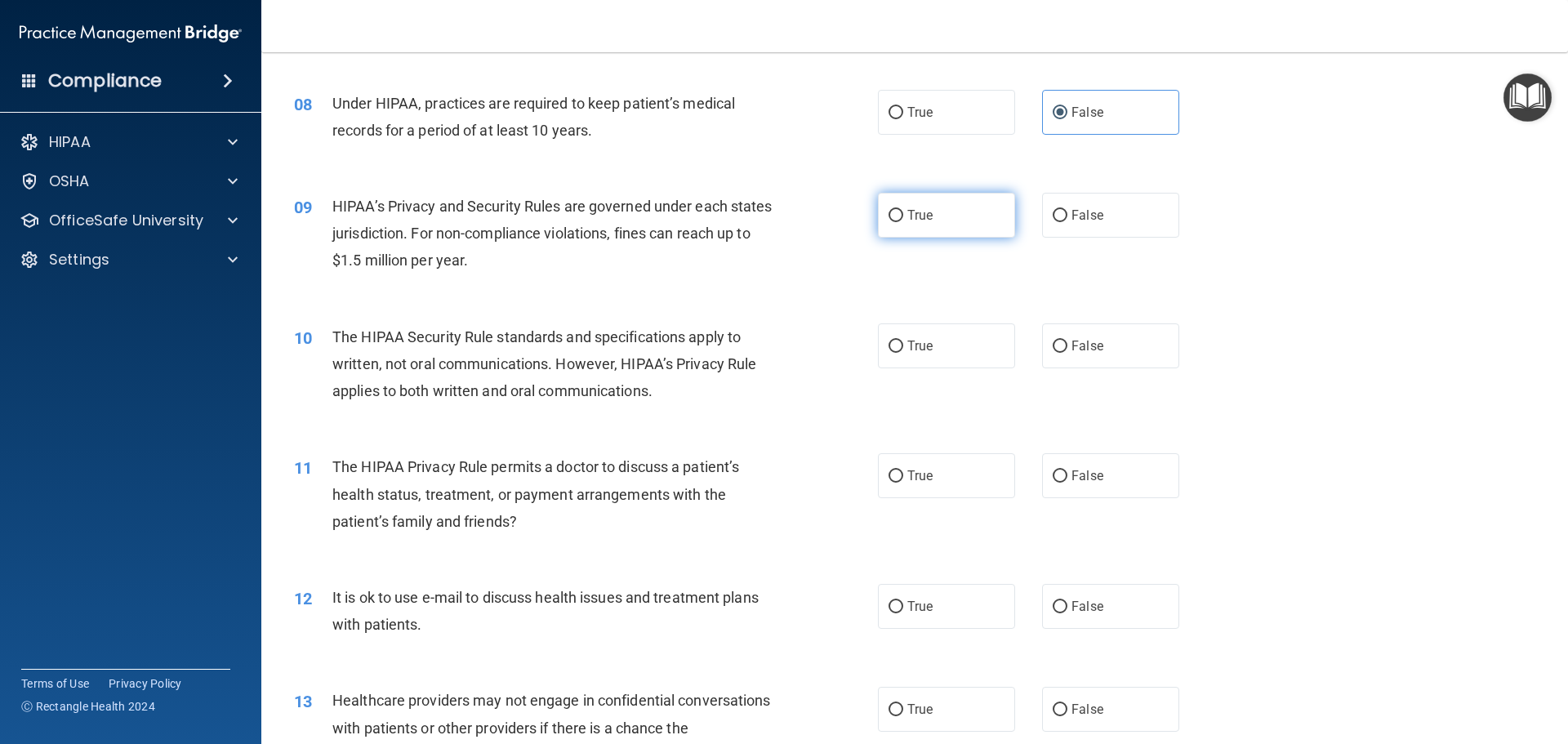
click at [947, 224] on label "True" at bounding box center [946, 215] width 137 height 44
click at [903, 222] on input "True" at bounding box center [896, 216] width 15 height 12
radio input "true"
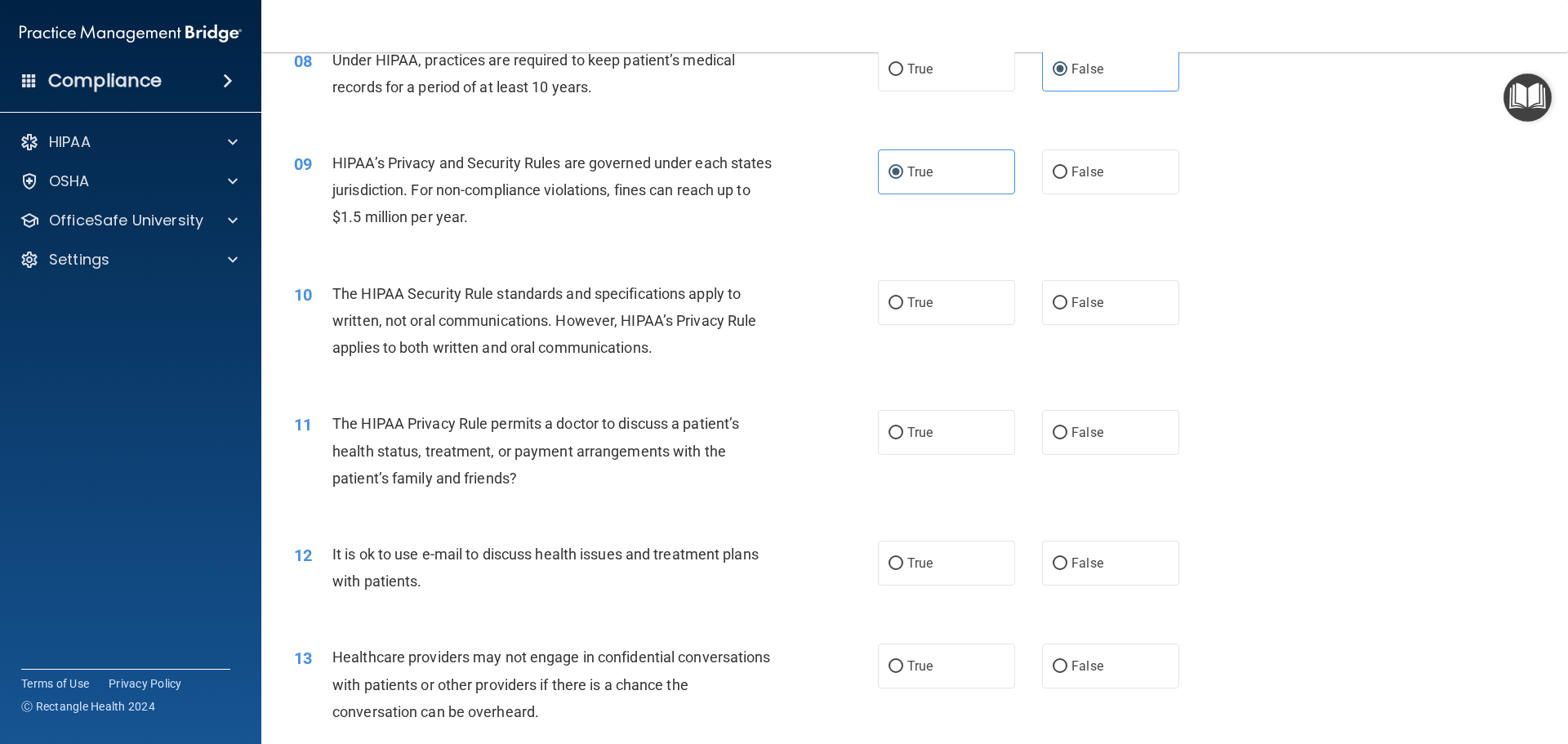
scroll to position [979, 0]
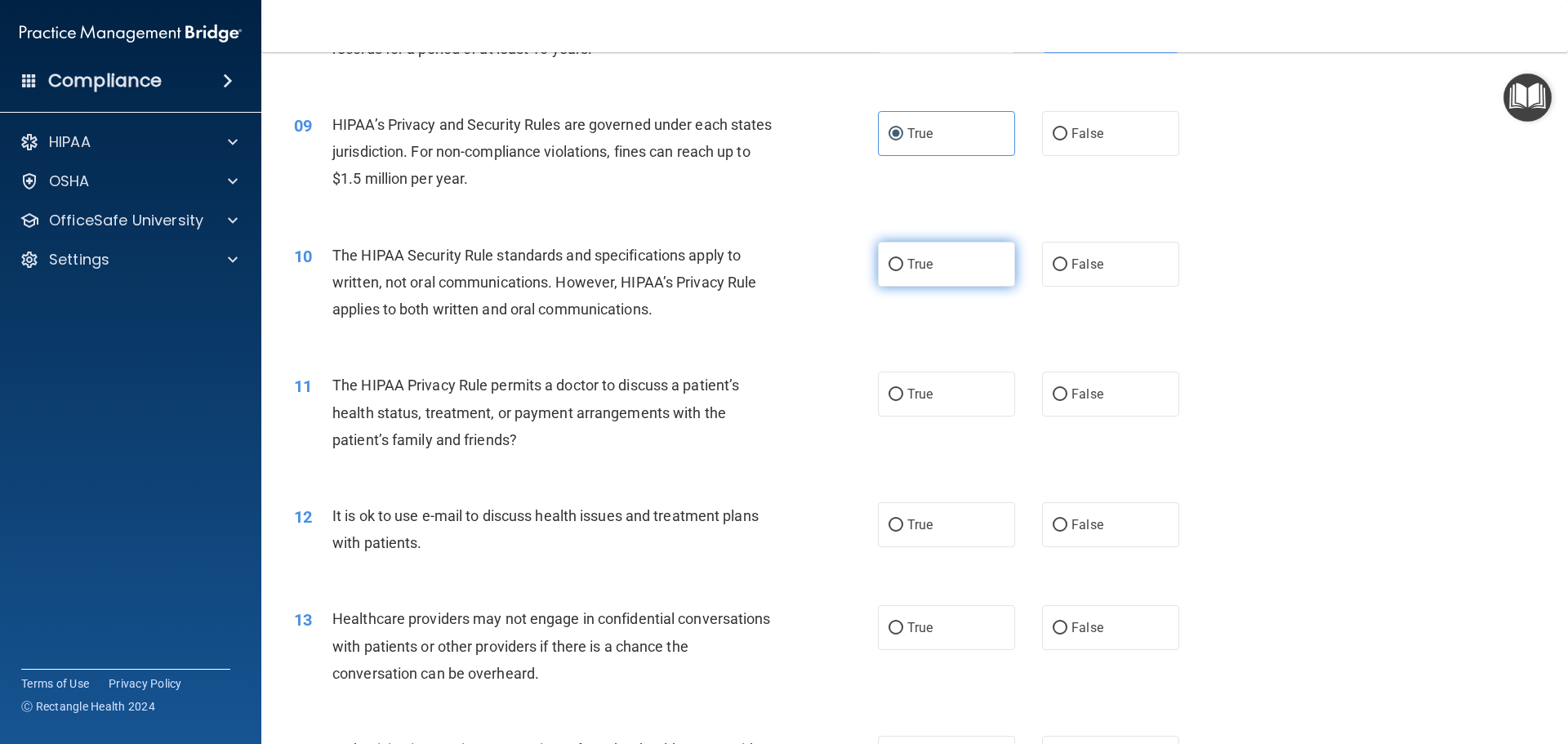
click at [953, 276] on label "True" at bounding box center [946, 263] width 137 height 44
click at [903, 271] on input "True" at bounding box center [896, 265] width 15 height 12
radio input "true"
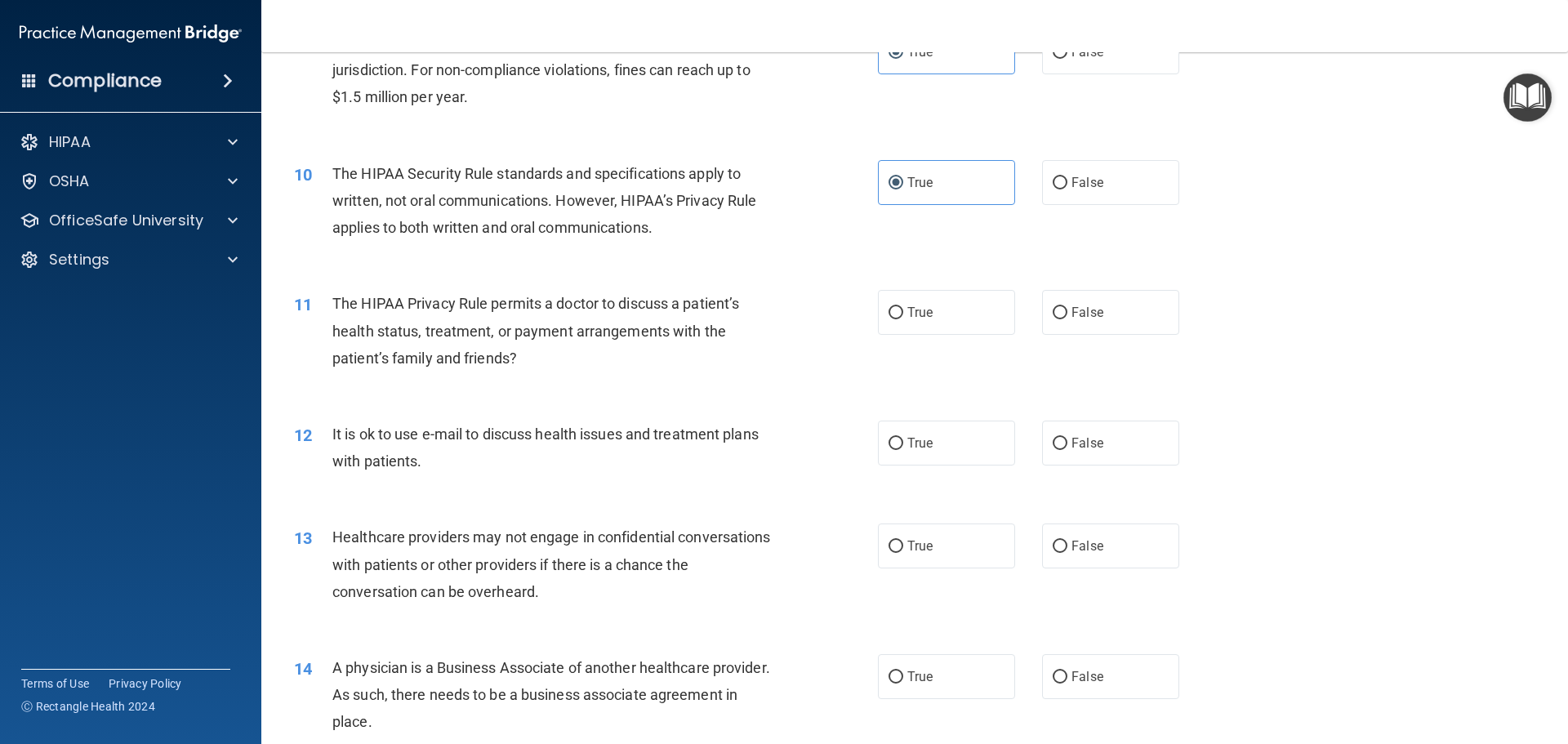
scroll to position [1143, 0]
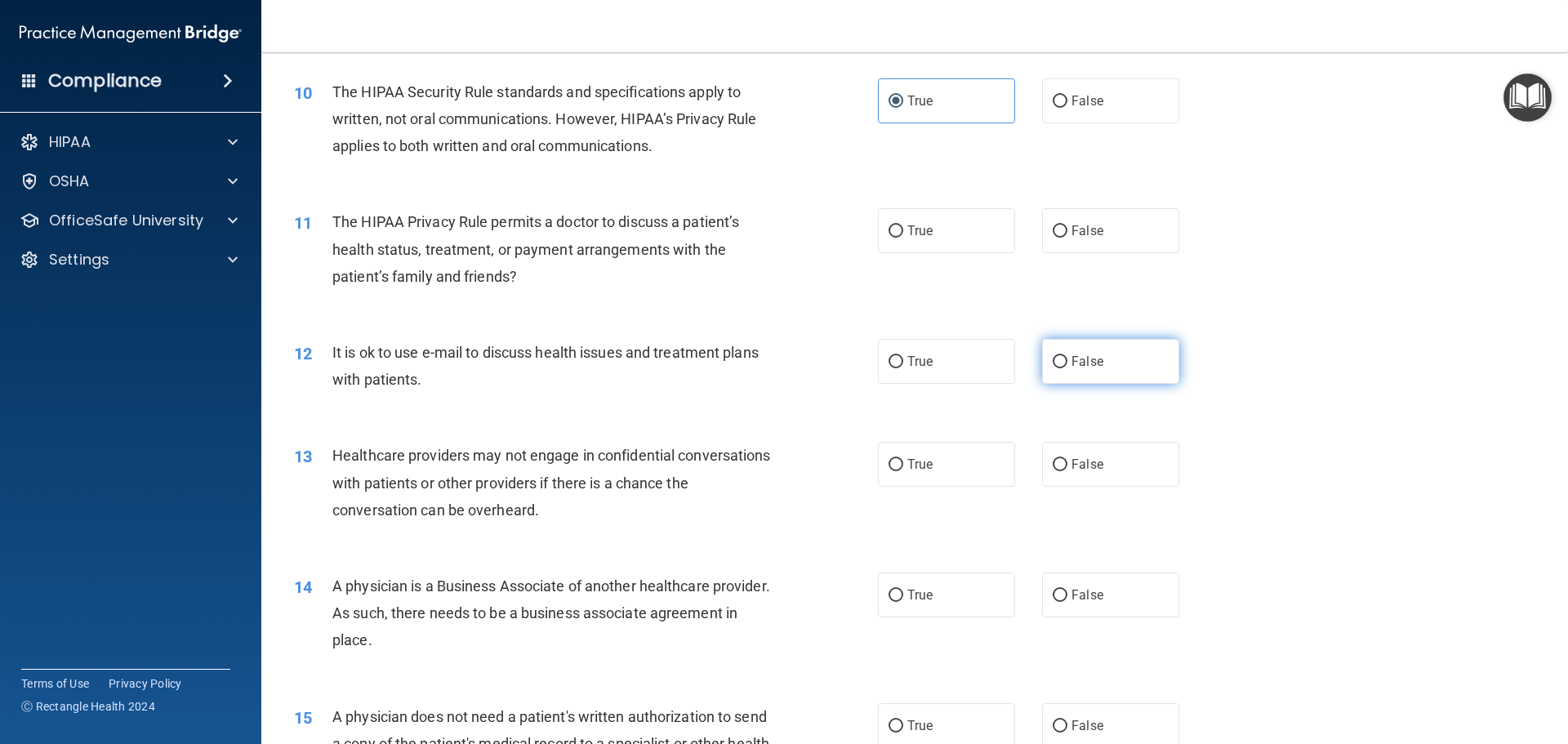
click at [1084, 361] on span "False" at bounding box center [1087, 361] width 32 height 16
click at [1068, 361] on input "False" at bounding box center [1060, 362] width 15 height 12
radio input "true"
click at [1131, 241] on label "False" at bounding box center [1111, 230] width 137 height 44
click at [1068, 237] on input "False" at bounding box center [1060, 231] width 15 height 12
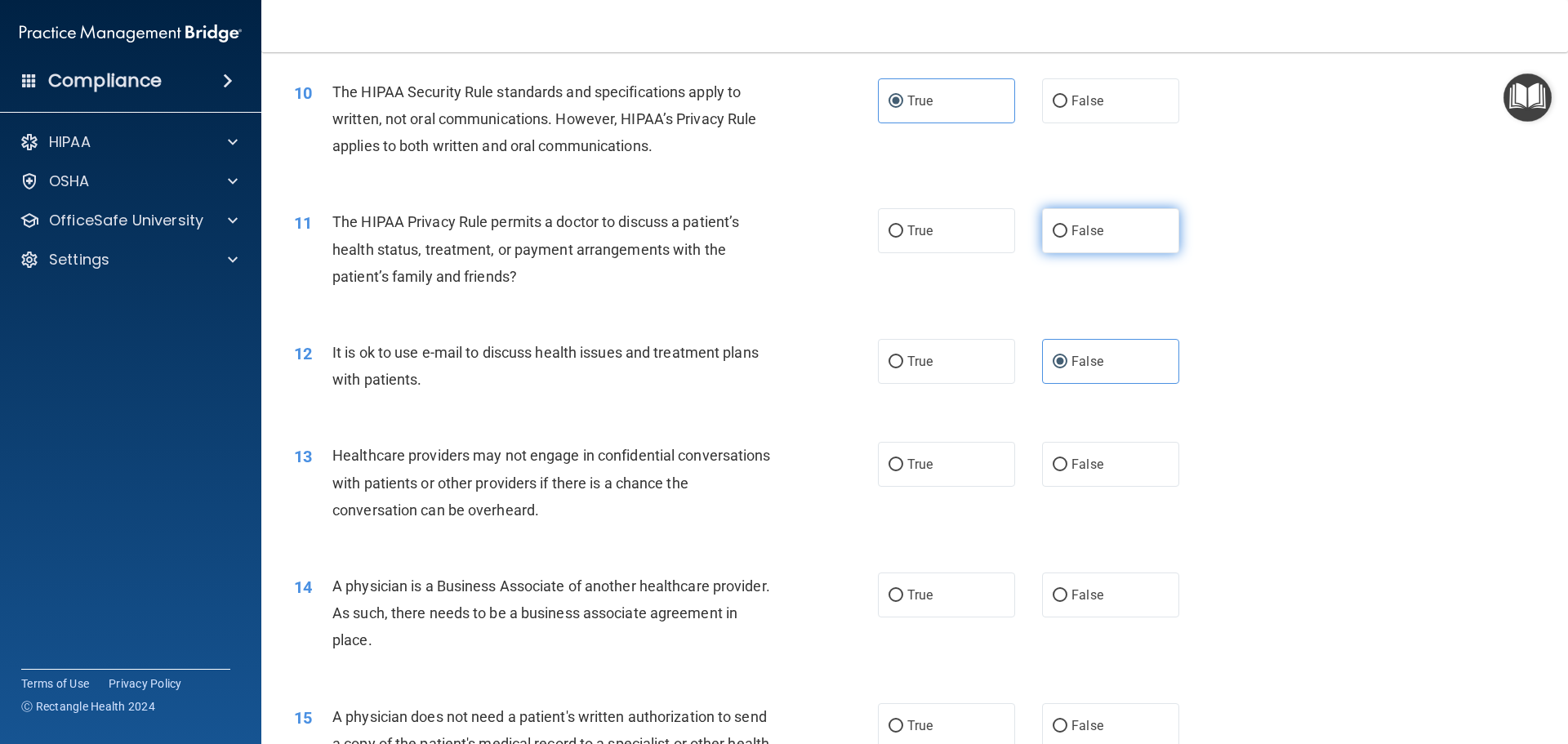
radio input "true"
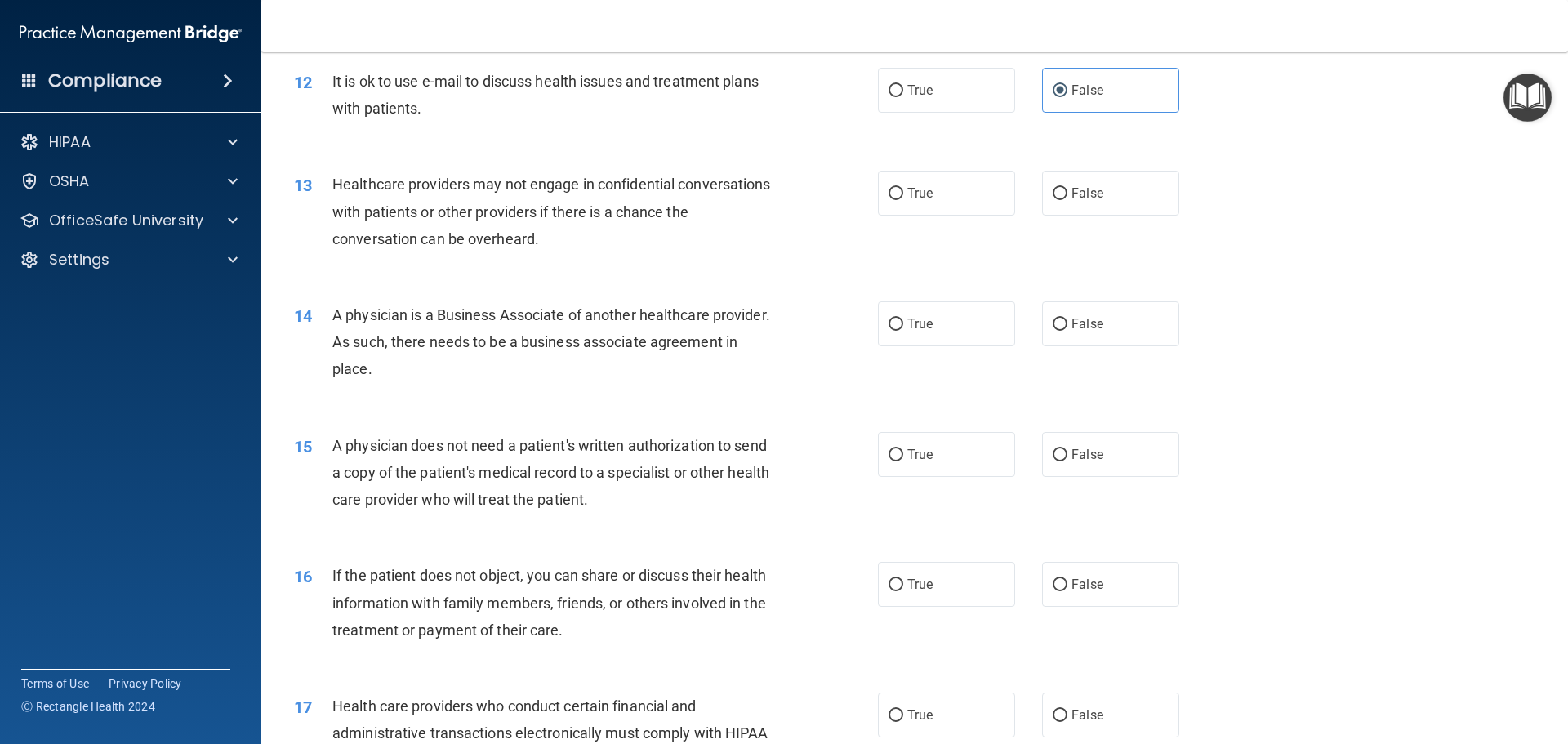
scroll to position [1388, 0]
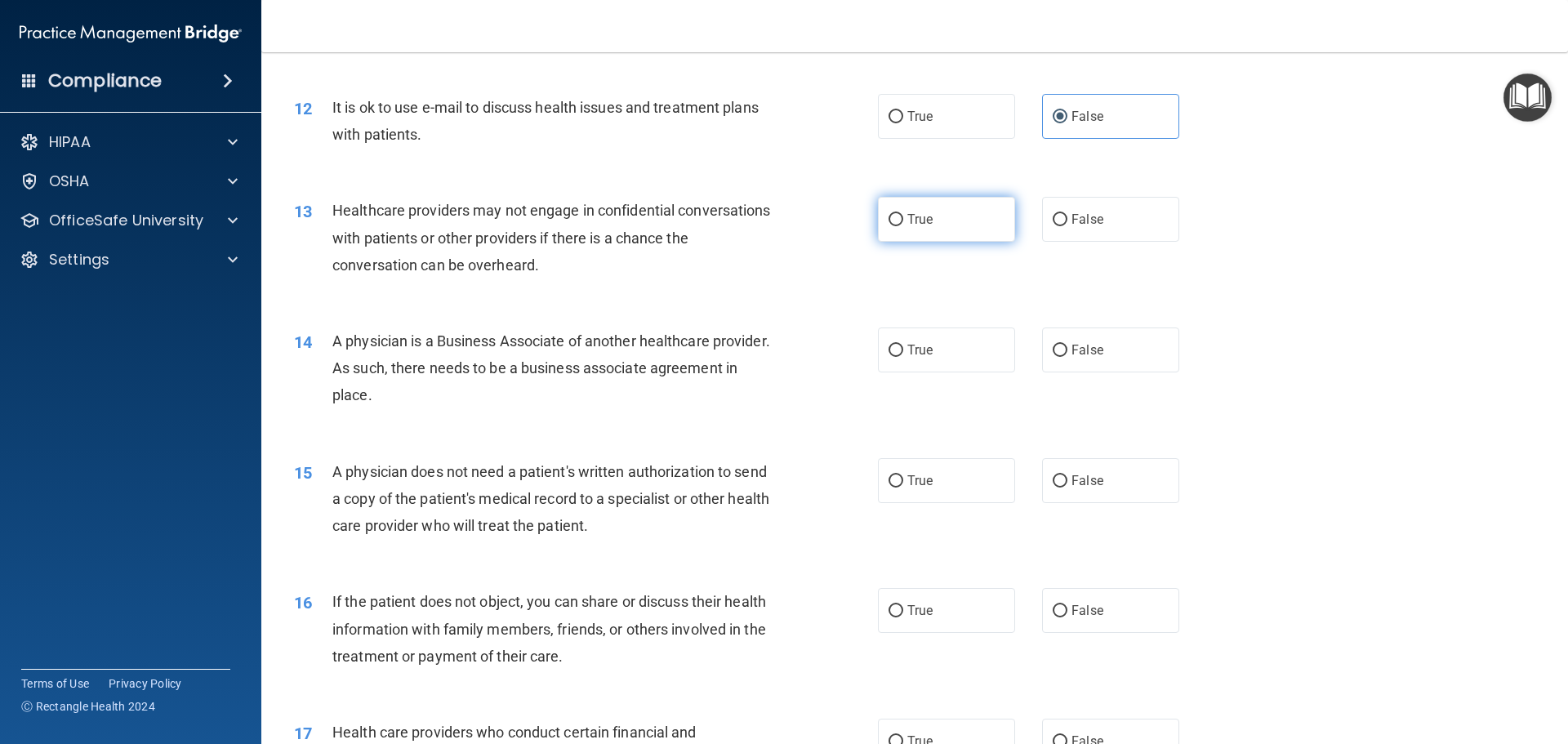
click at [969, 229] on label "True" at bounding box center [946, 219] width 137 height 44
click at [903, 226] on input "True" at bounding box center [896, 220] width 15 height 12
radio input "true"
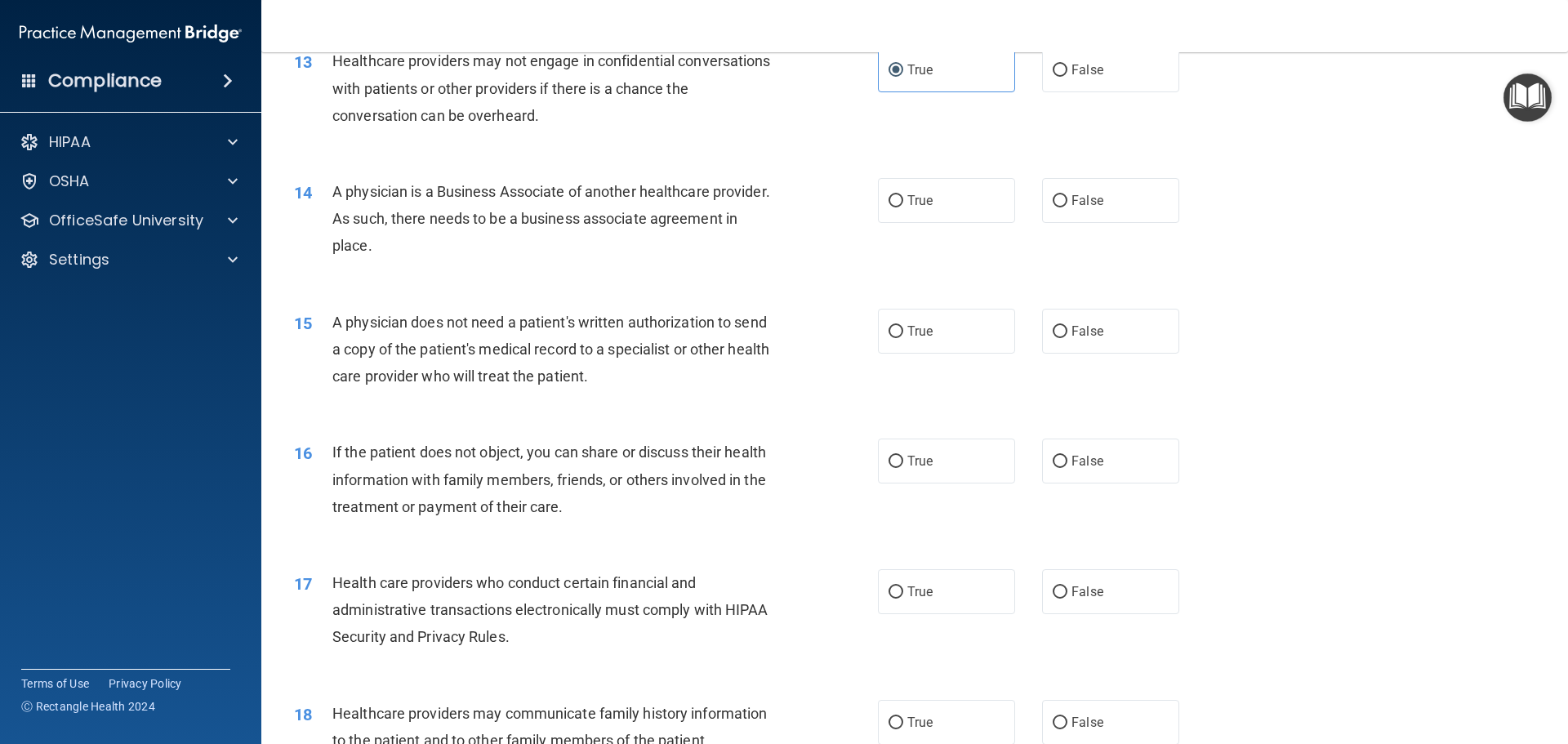
scroll to position [1552, 0]
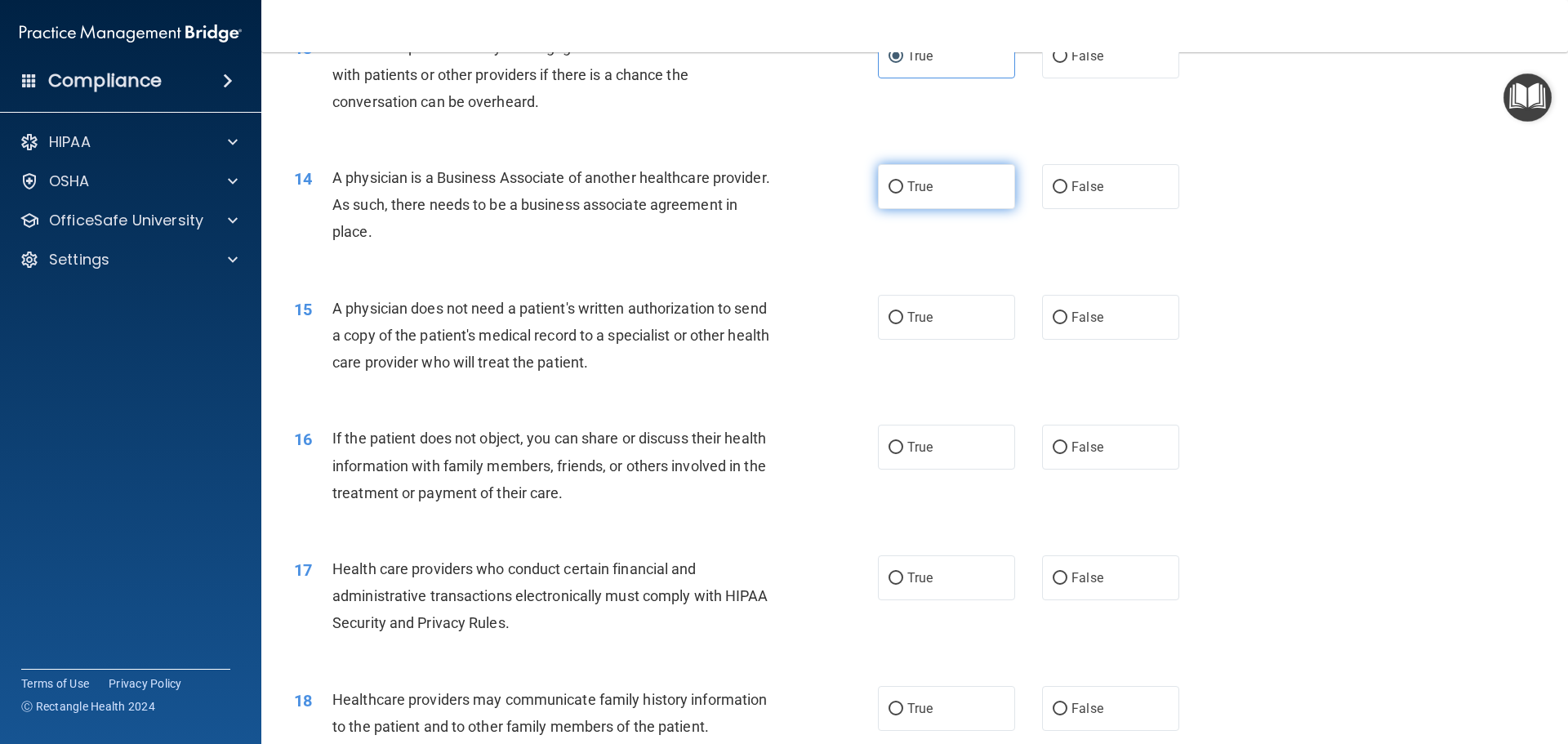
click at [944, 198] on label "True" at bounding box center [946, 186] width 137 height 44
click at [903, 194] on input "True" at bounding box center [896, 188] width 15 height 12
radio input "true"
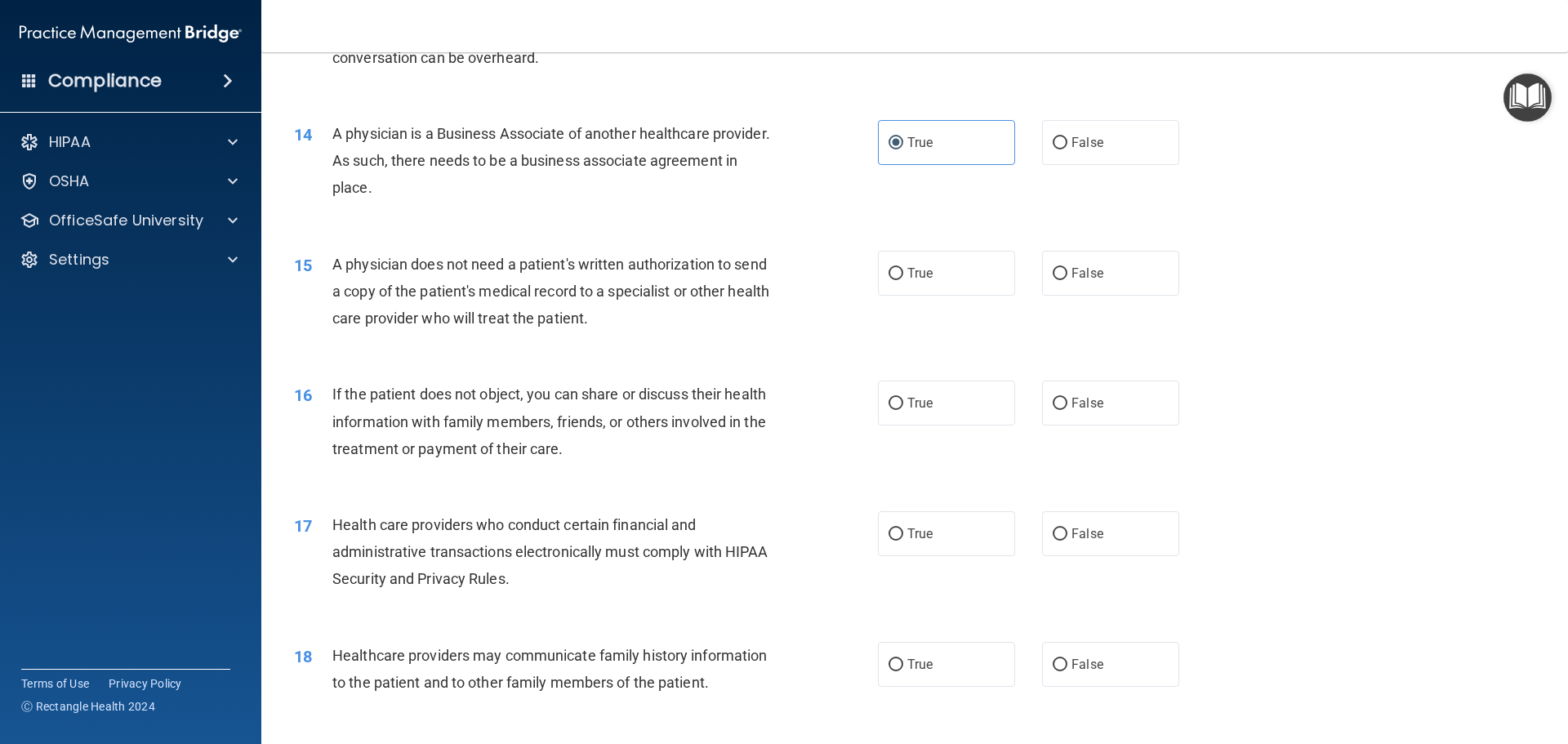
scroll to position [1633, 0]
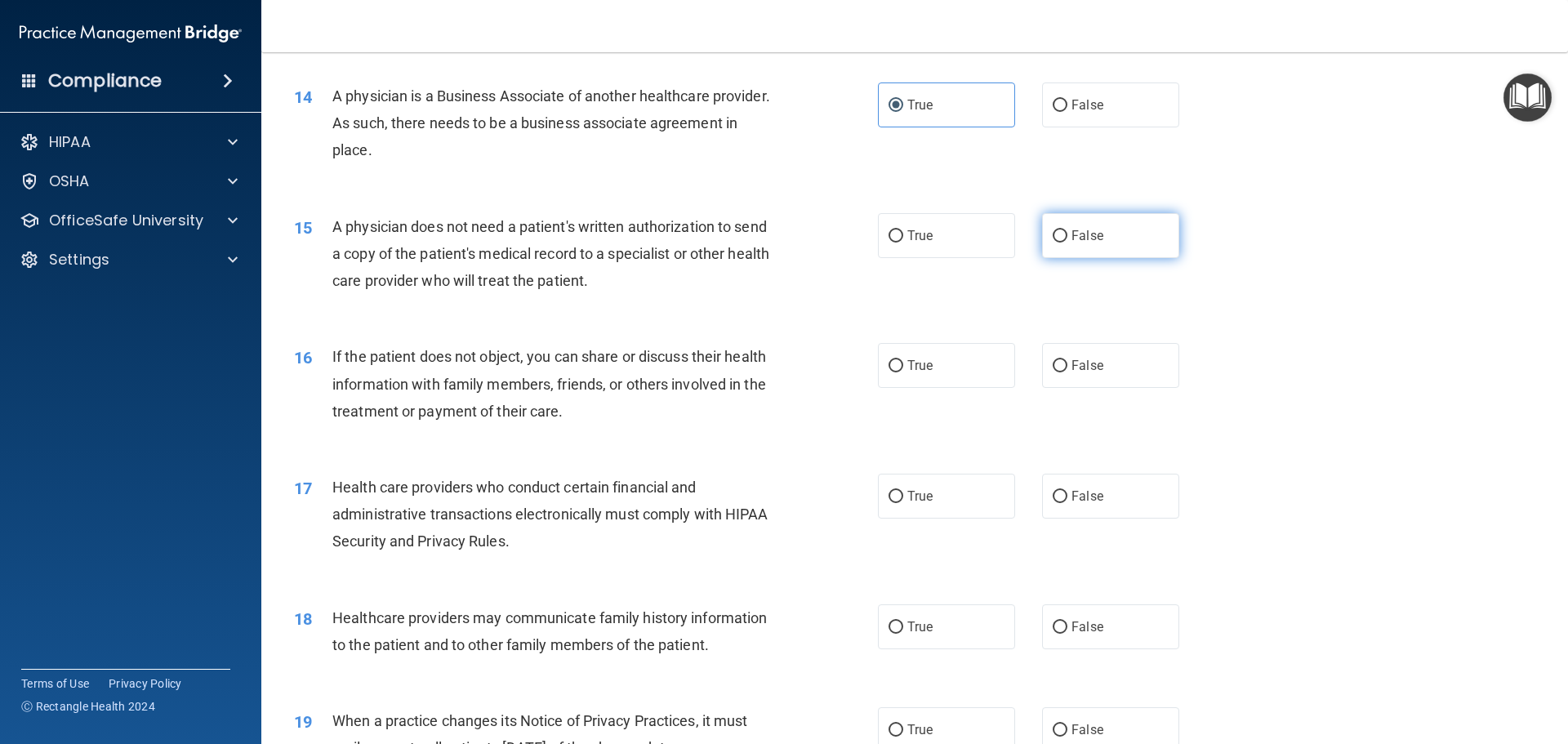
click at [1137, 215] on label "False" at bounding box center [1111, 235] width 137 height 44
click at [1068, 230] on input "False" at bounding box center [1060, 236] width 15 height 12
radio input "true"
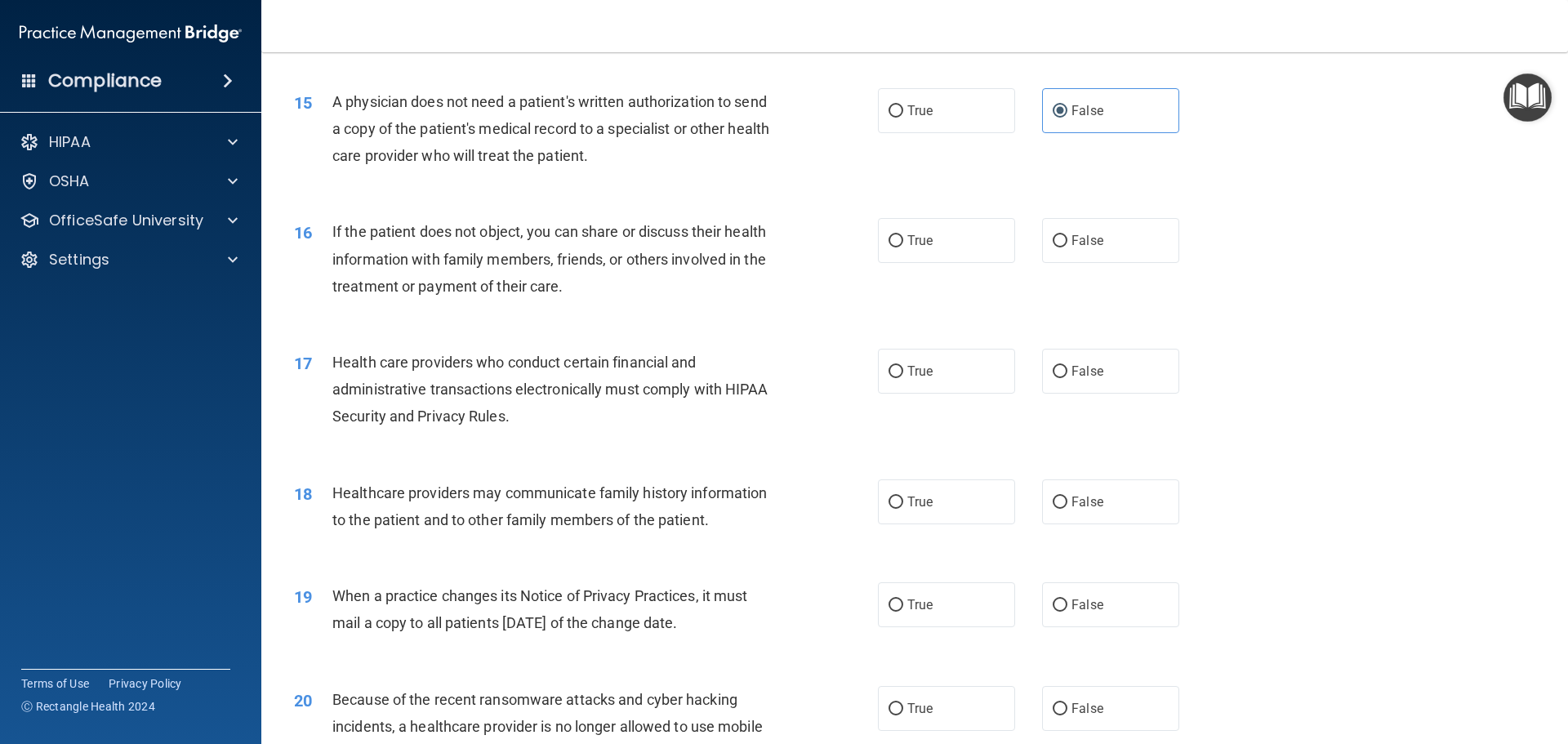
scroll to position [1797, 0]
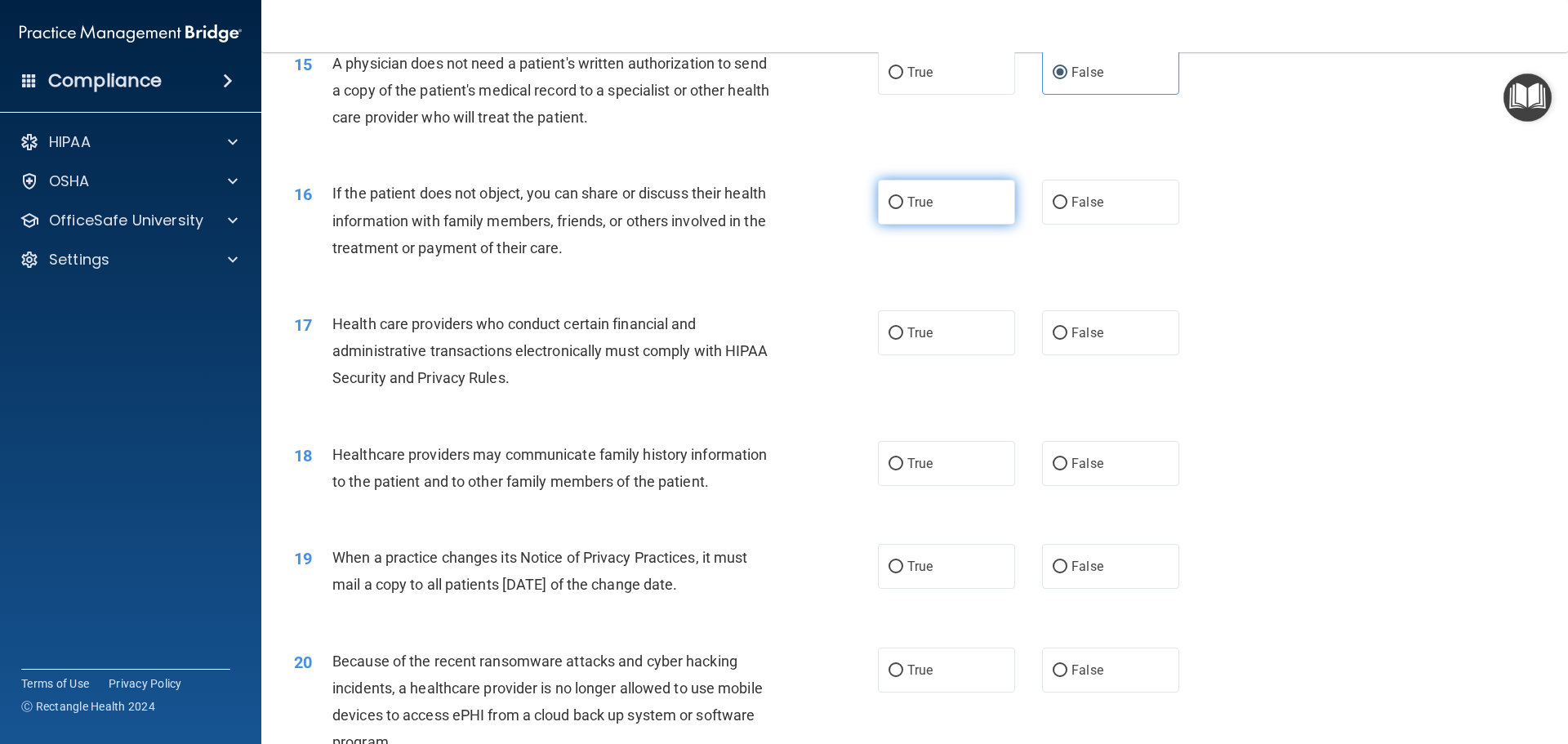
click at [956, 210] on label "True" at bounding box center [946, 201] width 137 height 44
click at [903, 209] on input "True" at bounding box center [896, 203] width 15 height 12
radio input "true"
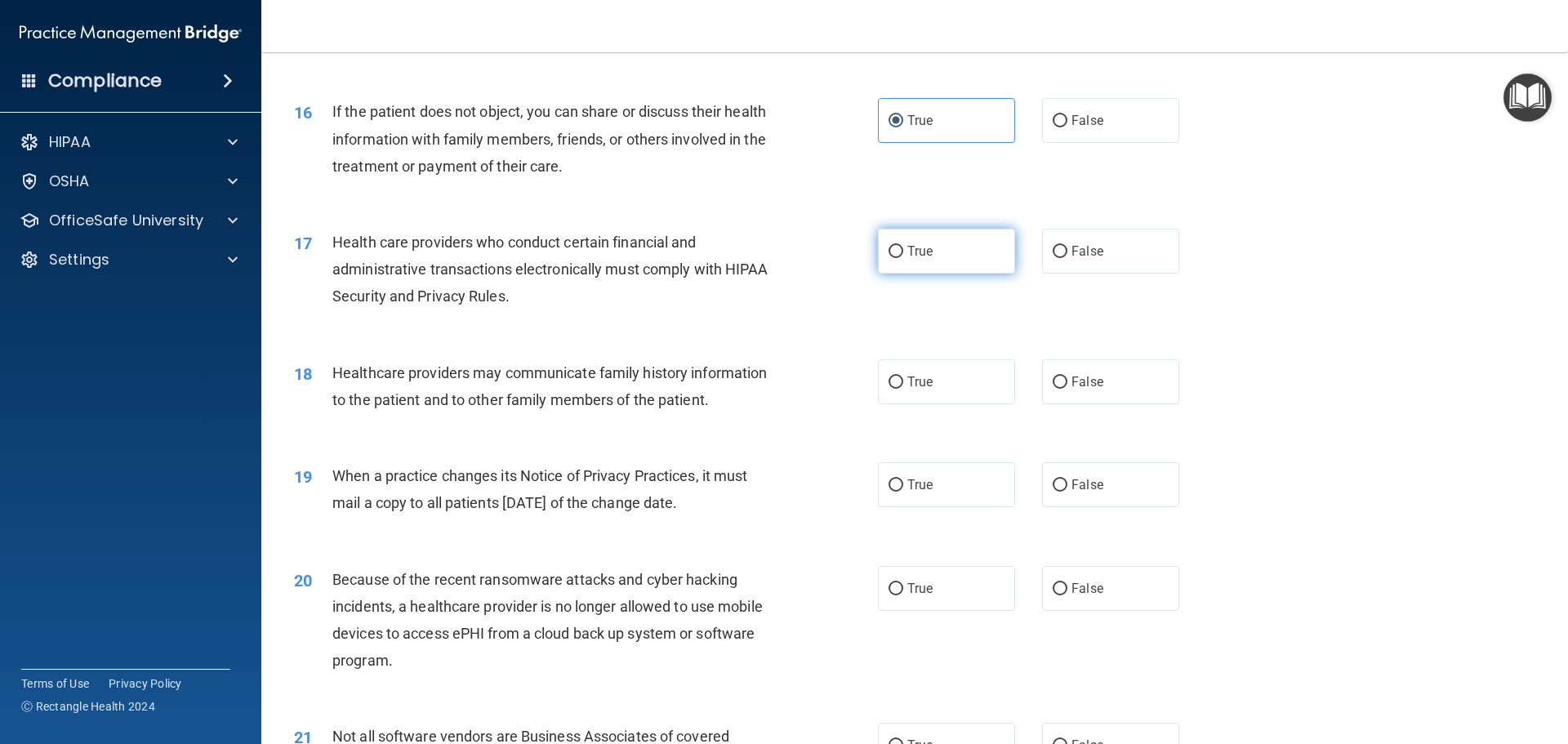
click at [941, 255] on label "True" at bounding box center [946, 250] width 137 height 44
click at [903, 255] on input "True" at bounding box center [896, 252] width 15 height 12
radio input "true"
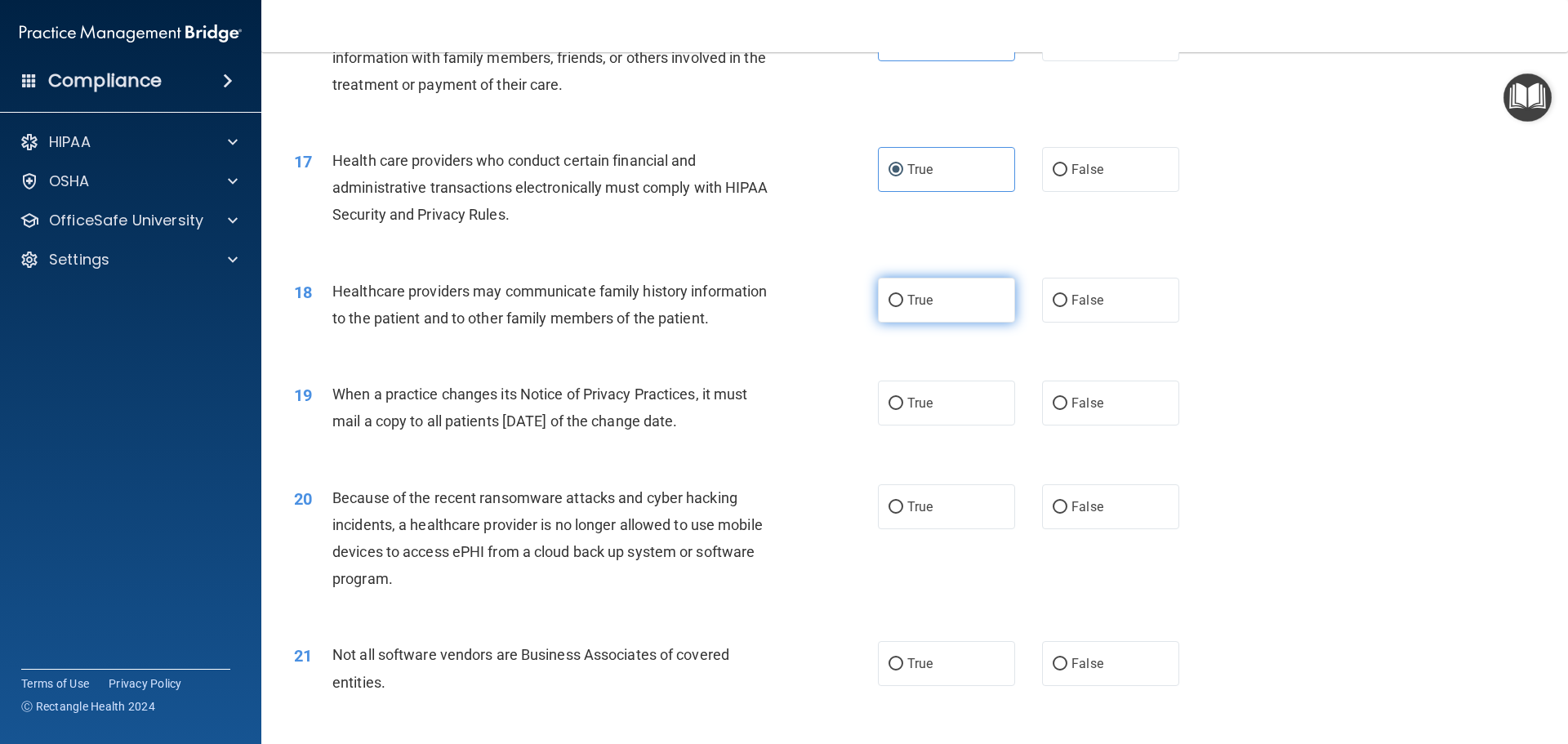
click at [942, 313] on label "True" at bounding box center [946, 299] width 137 height 44
click at [903, 307] on input "True" at bounding box center [896, 301] width 15 height 12
radio input "true"
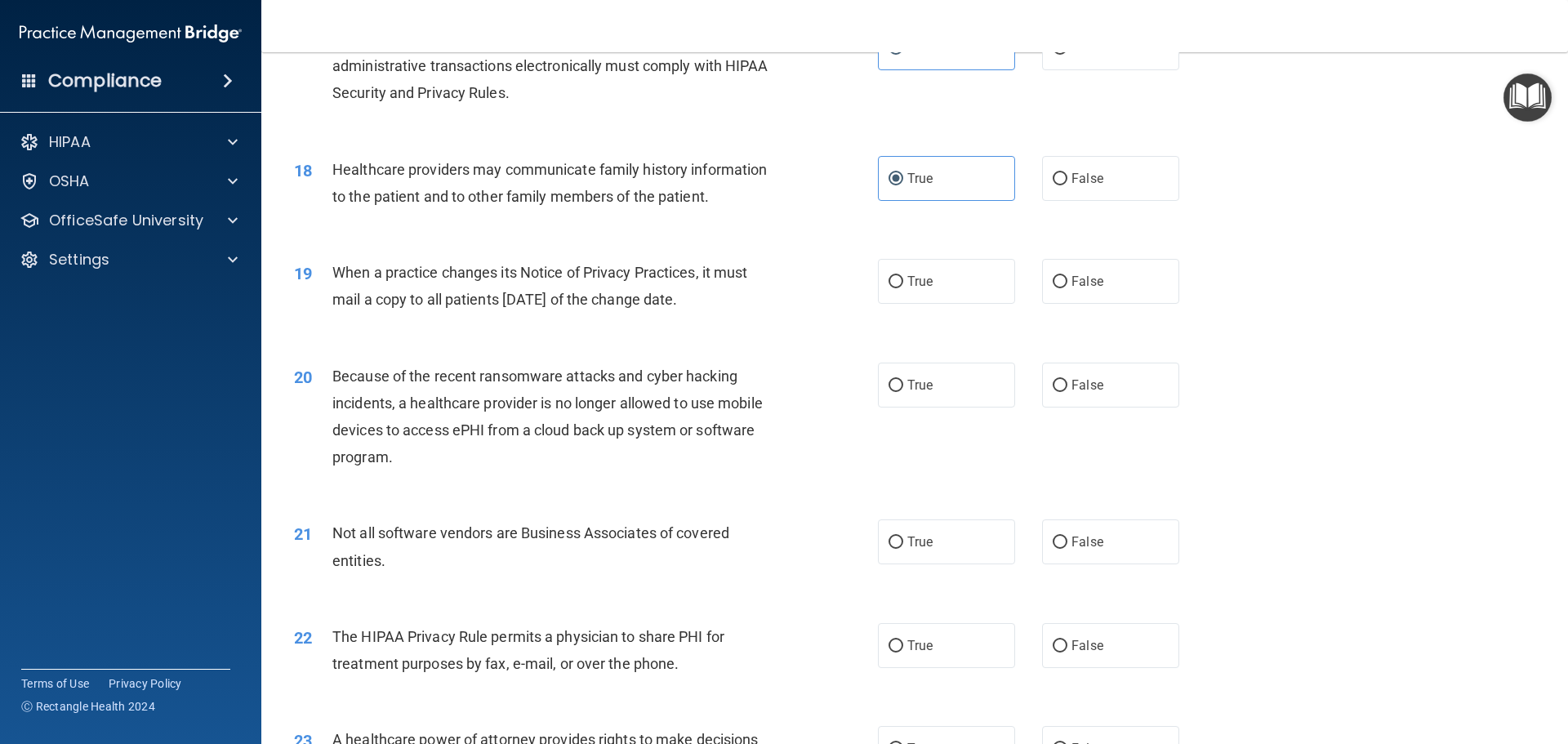
scroll to position [2123, 0]
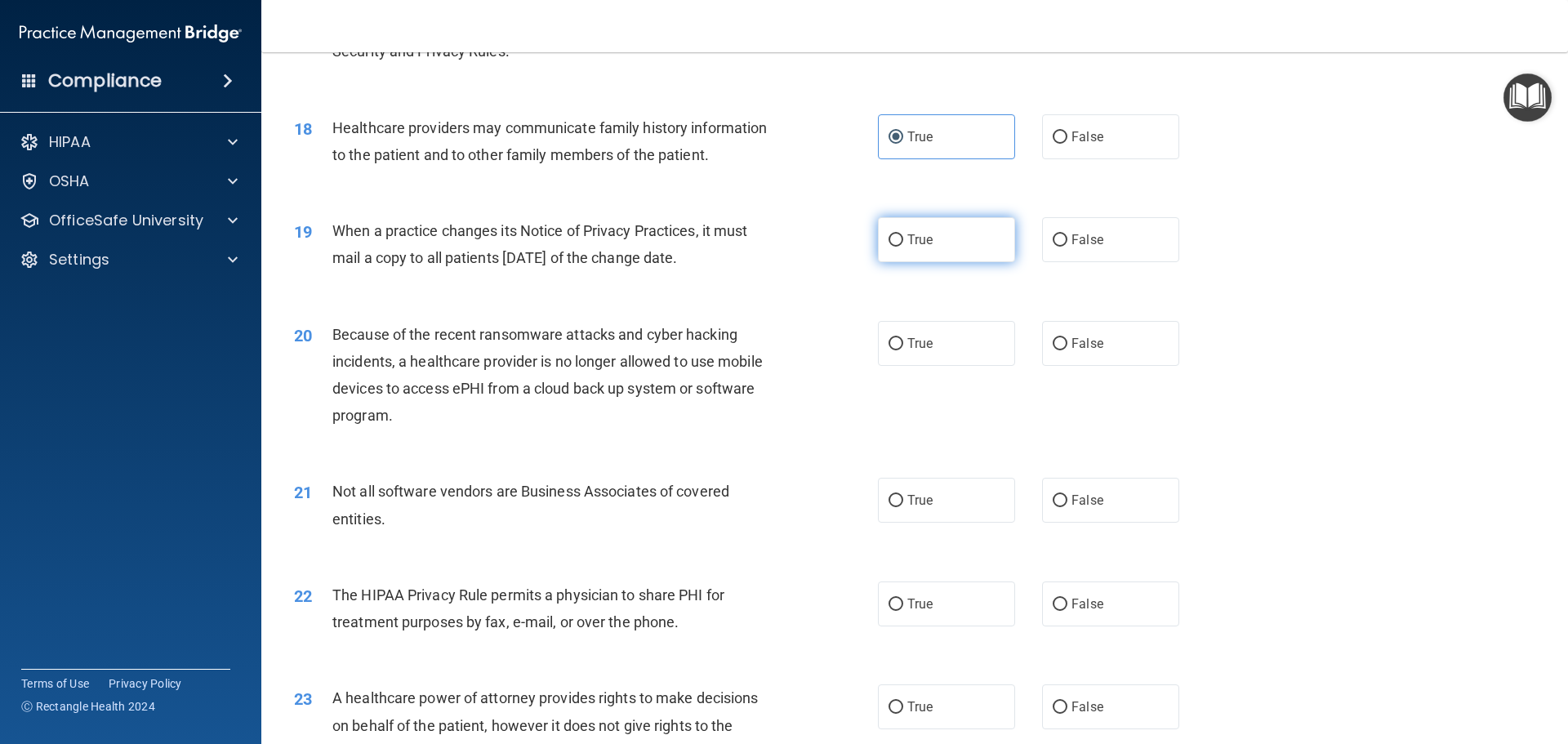
click at [935, 245] on label "True" at bounding box center [946, 239] width 137 height 44
click at [903, 245] on input "True" at bounding box center [896, 241] width 15 height 12
radio input "true"
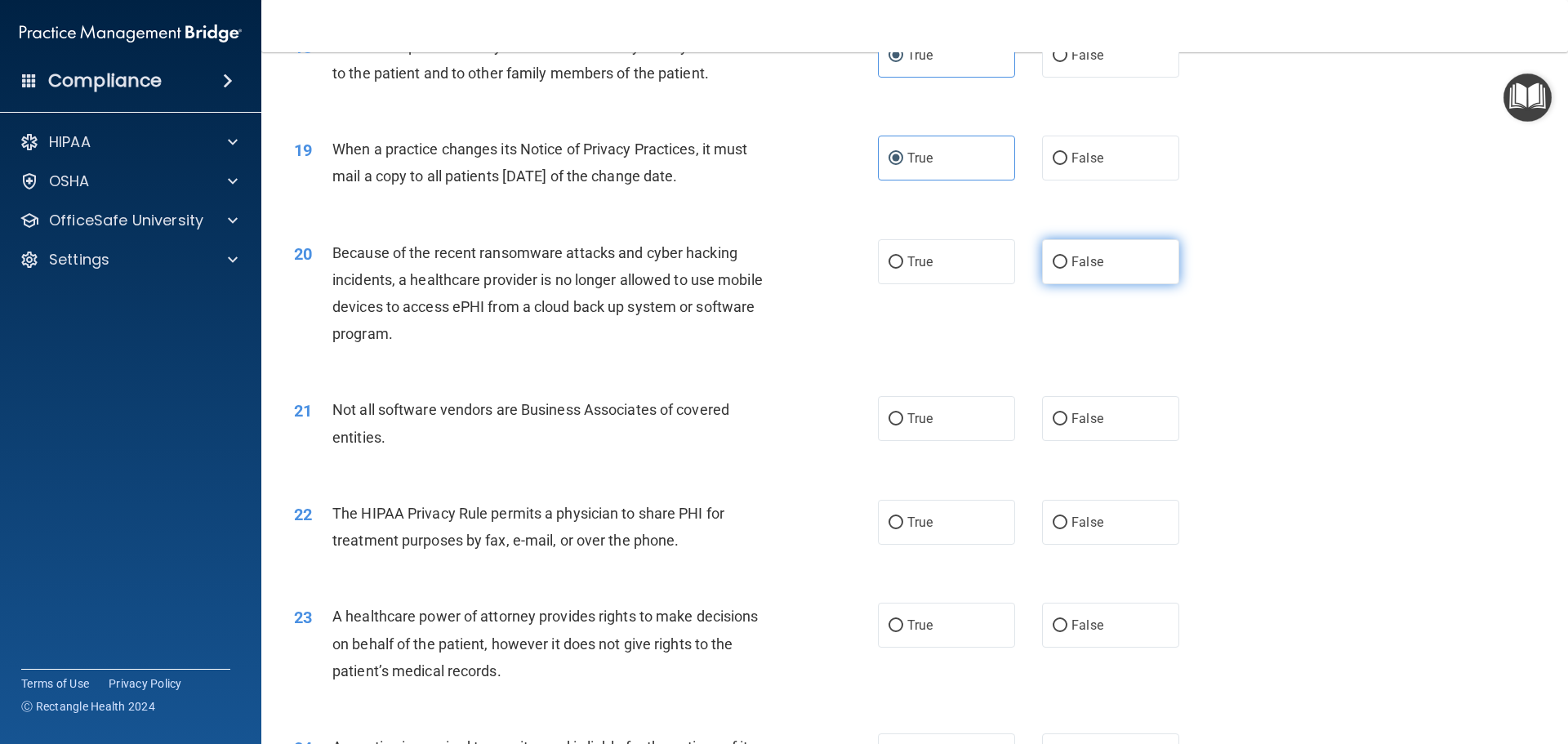
click at [1106, 269] on label "False" at bounding box center [1111, 261] width 137 height 44
click at [1068, 269] on input "False" at bounding box center [1060, 263] width 15 height 12
radio input "true"
click at [972, 250] on label "True" at bounding box center [946, 261] width 137 height 44
click at [903, 256] on input "True" at bounding box center [896, 263] width 15 height 12
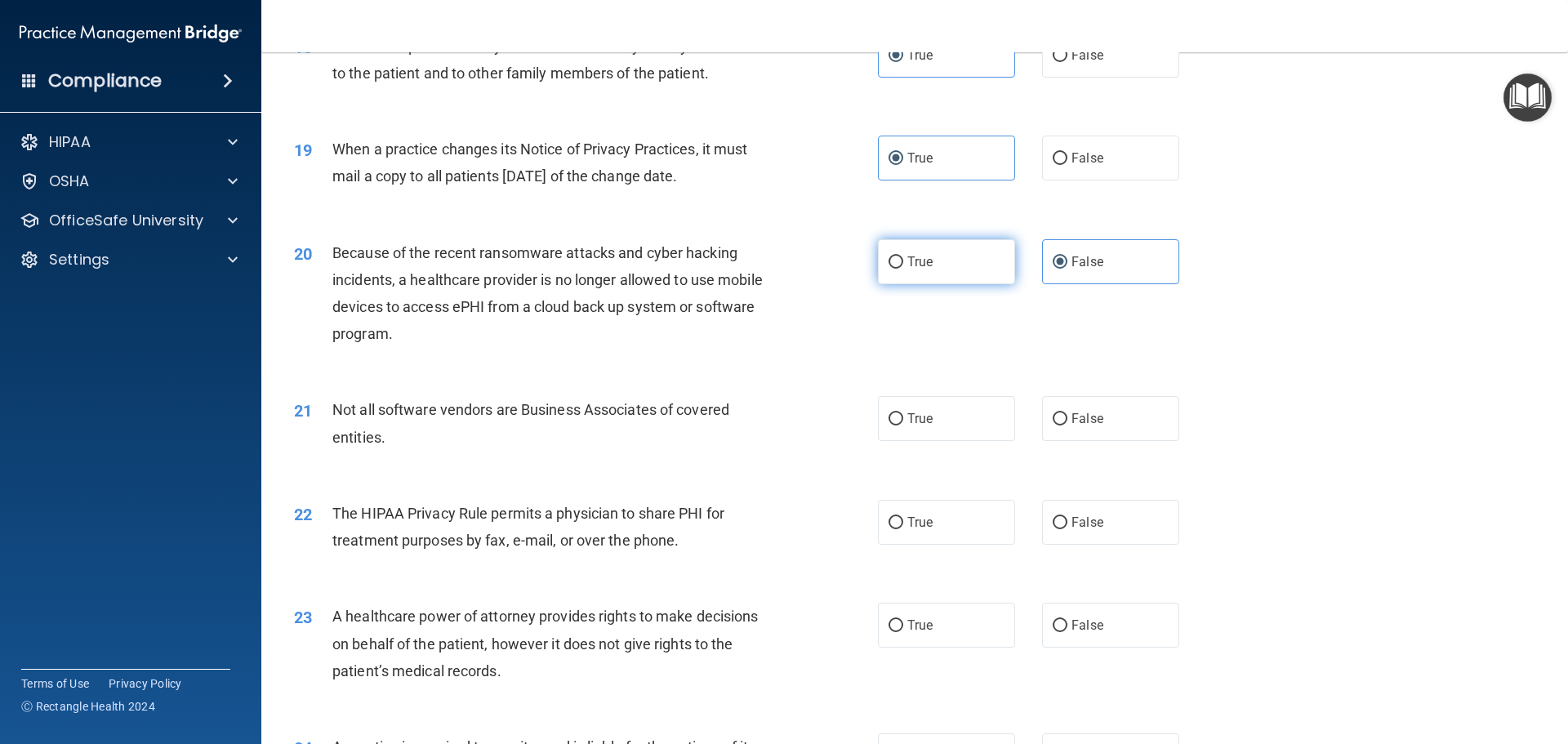
radio input "true"
radio input "false"
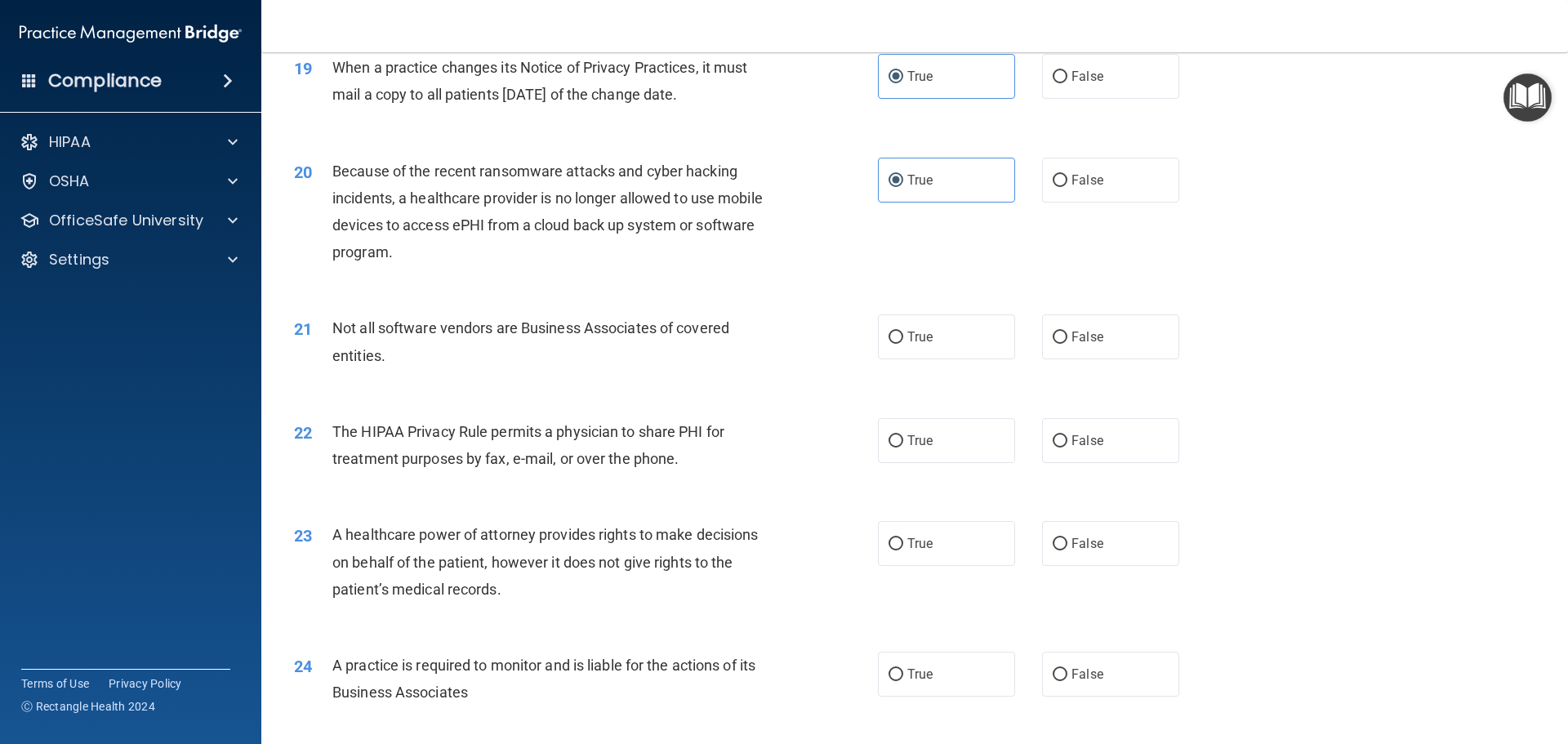
scroll to position [2368, 0]
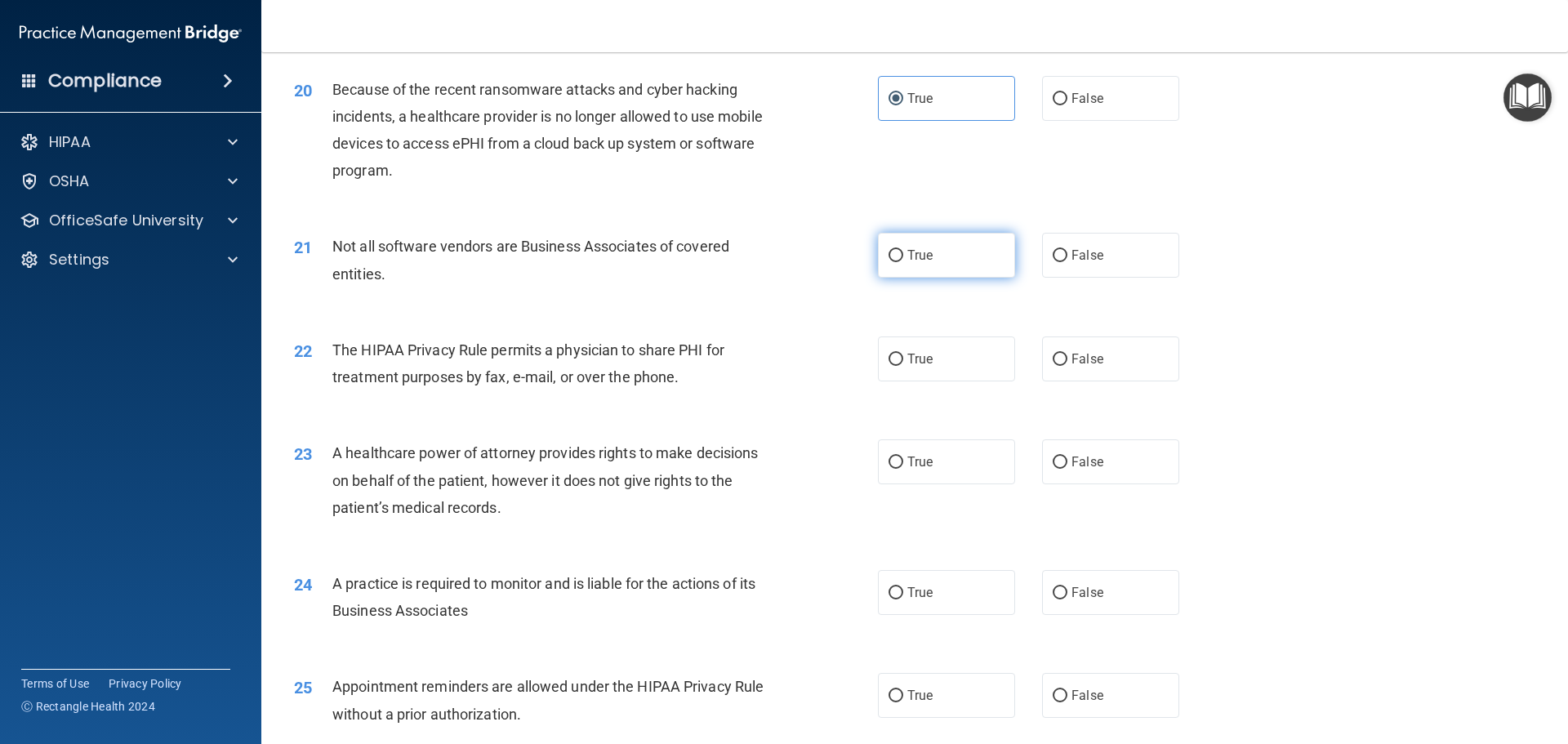
click at [952, 249] on label "True" at bounding box center [946, 255] width 137 height 44
click at [903, 249] on input "True" at bounding box center [896, 256] width 15 height 12
radio input "true"
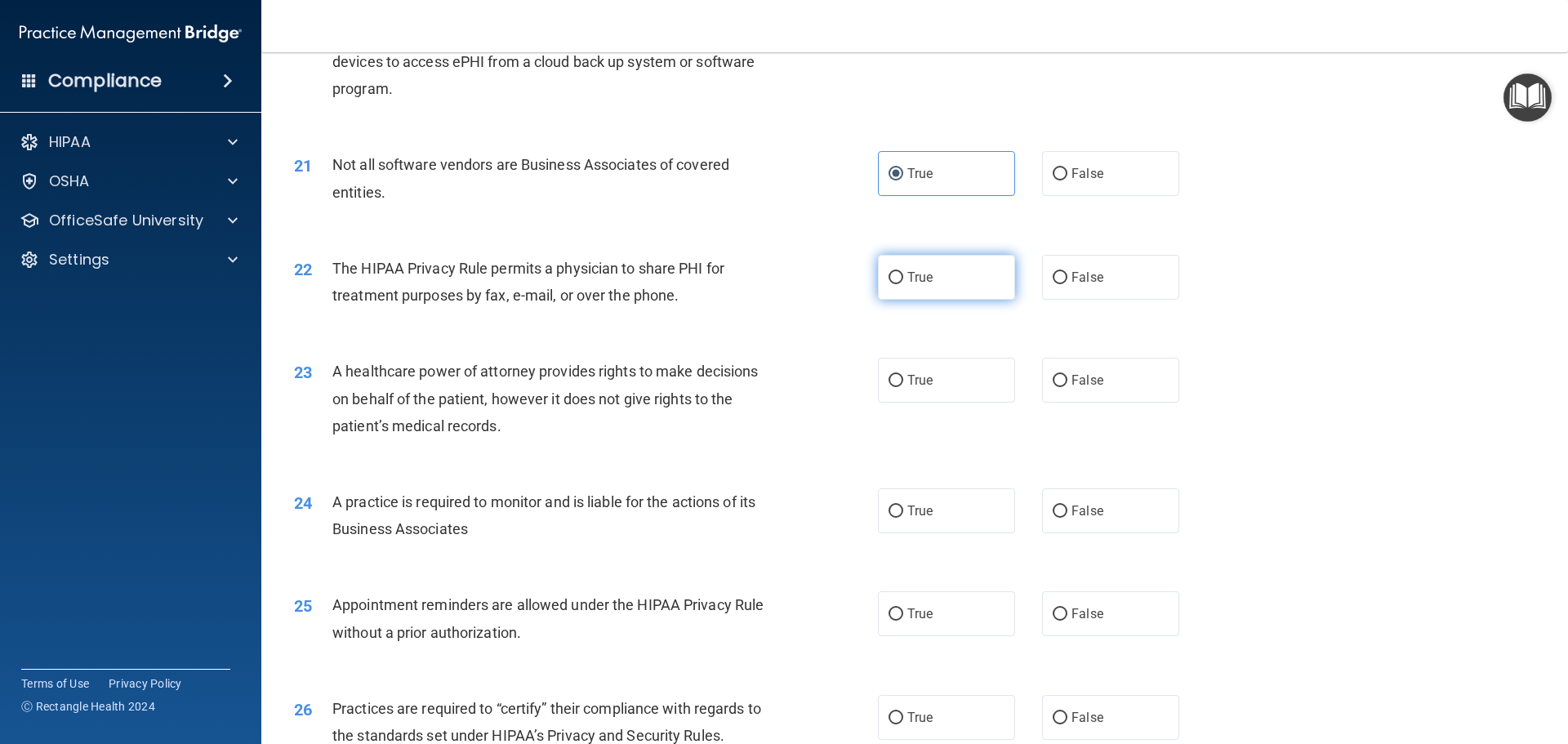
click at [966, 288] on label "True" at bounding box center [946, 276] width 137 height 44
click at [903, 284] on input "True" at bounding box center [896, 278] width 15 height 12
radio input "true"
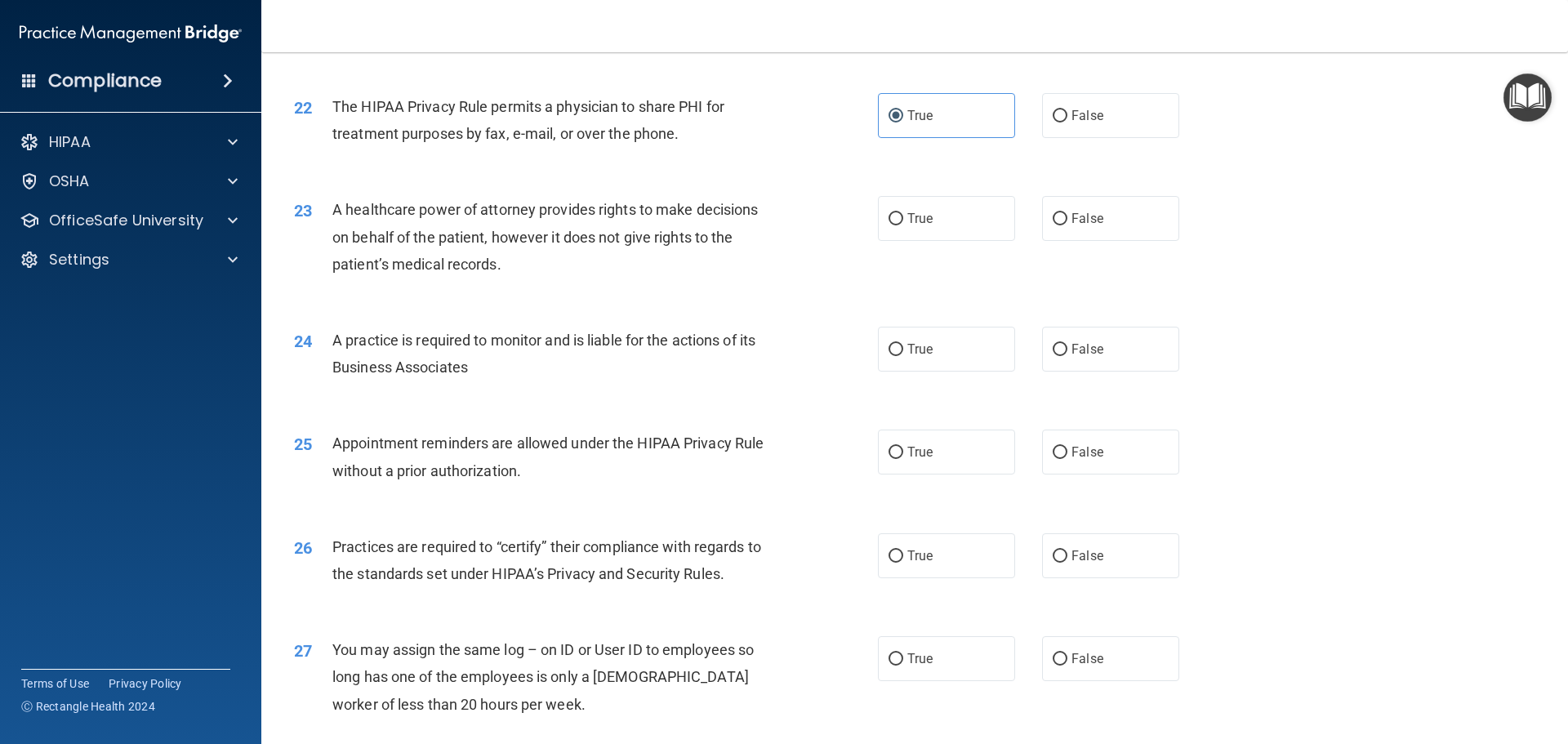
scroll to position [2613, 0]
click at [927, 296] on div "23 A healthcare power of attorney provides rights to make decisions on behalf o…" at bounding box center [914, 239] width 1266 height 131
click at [942, 213] on label "True" at bounding box center [946, 216] width 137 height 44
click at [903, 213] on input "True" at bounding box center [896, 217] width 15 height 12
radio input "true"
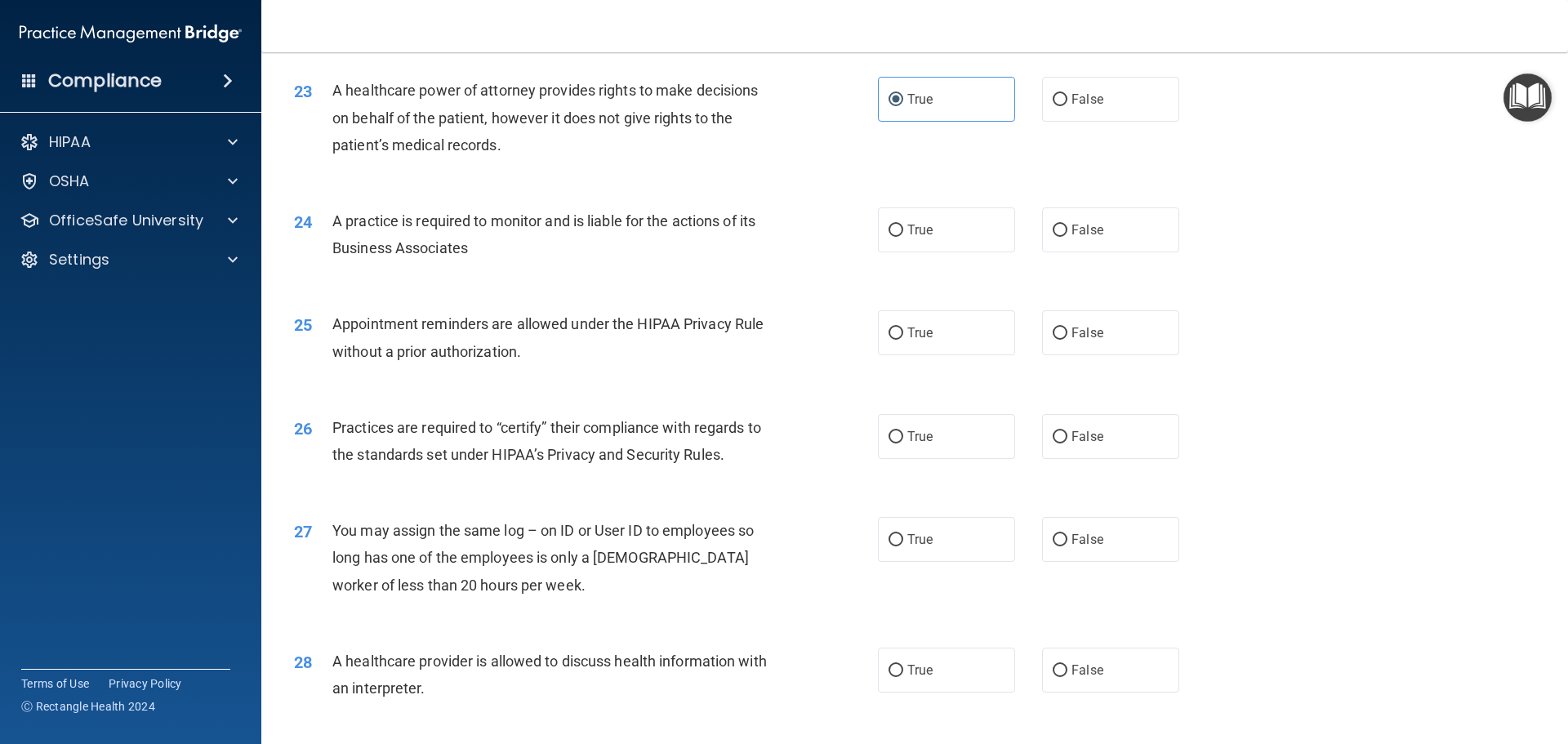
scroll to position [2776, 0]
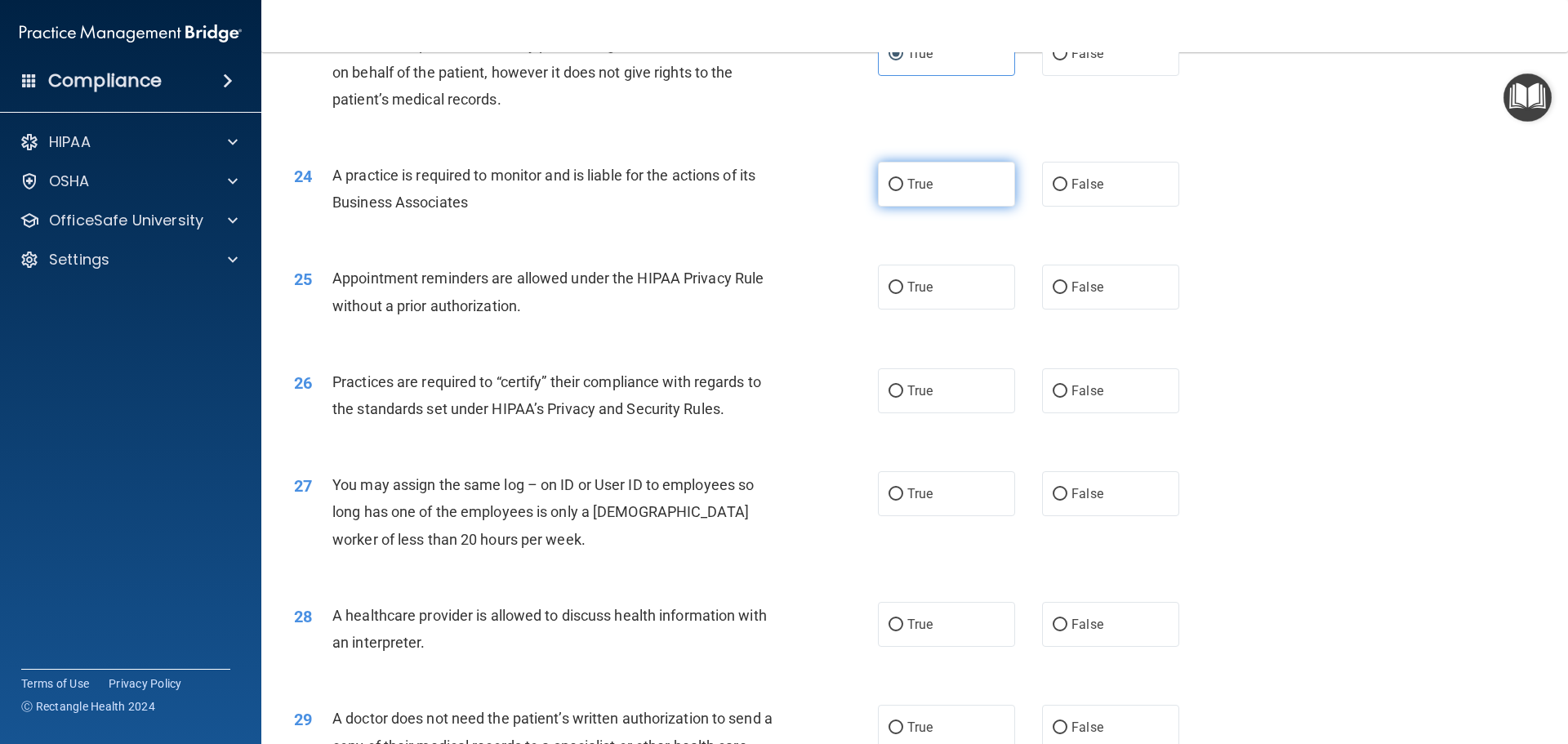
click at [898, 199] on label "True" at bounding box center [946, 183] width 137 height 44
click at [898, 191] on input "True" at bounding box center [896, 185] width 15 height 12
radio input "true"
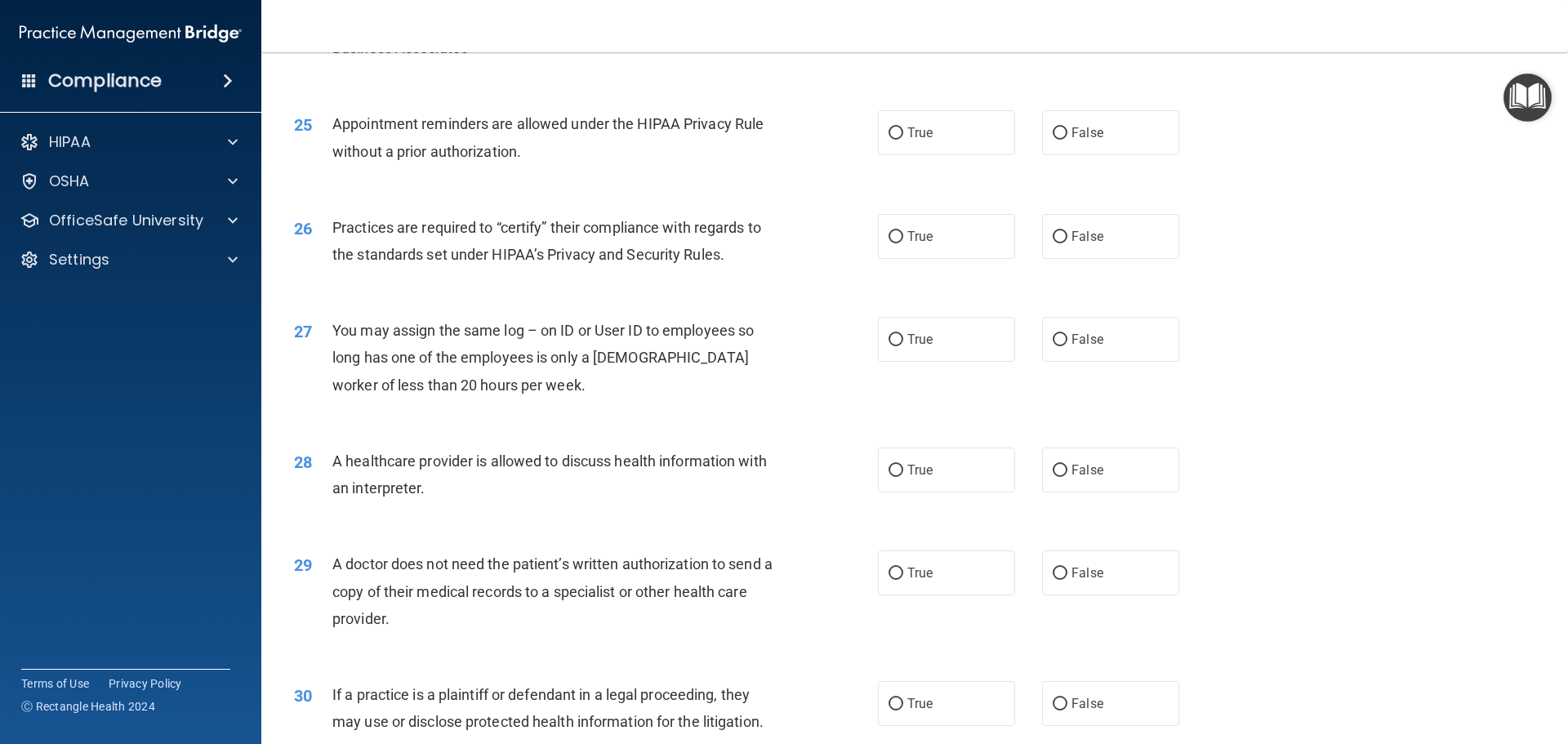
scroll to position [2939, 0]
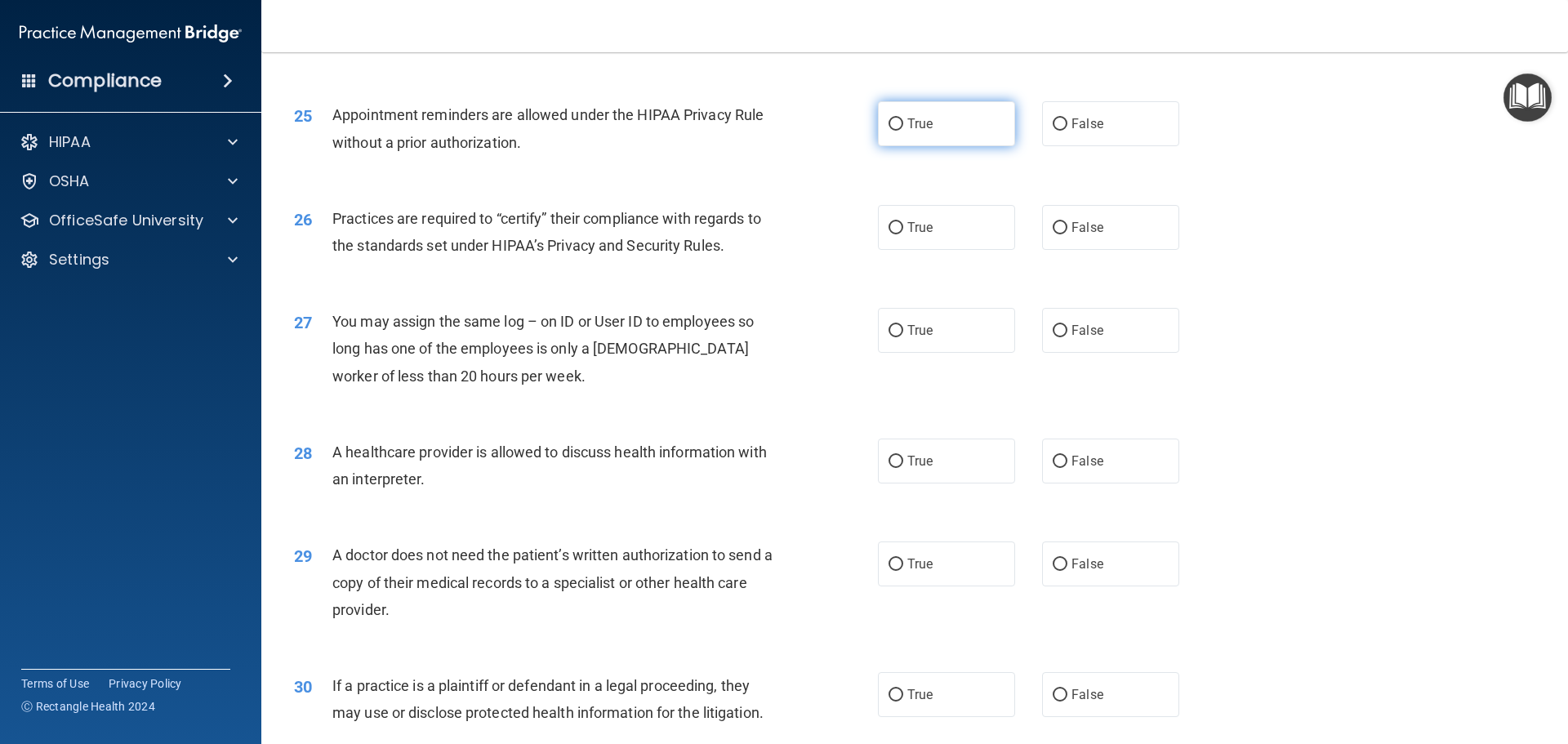
click at [926, 136] on label "True" at bounding box center [946, 123] width 137 height 44
click at [903, 131] on input "True" at bounding box center [896, 125] width 15 height 12
radio input "true"
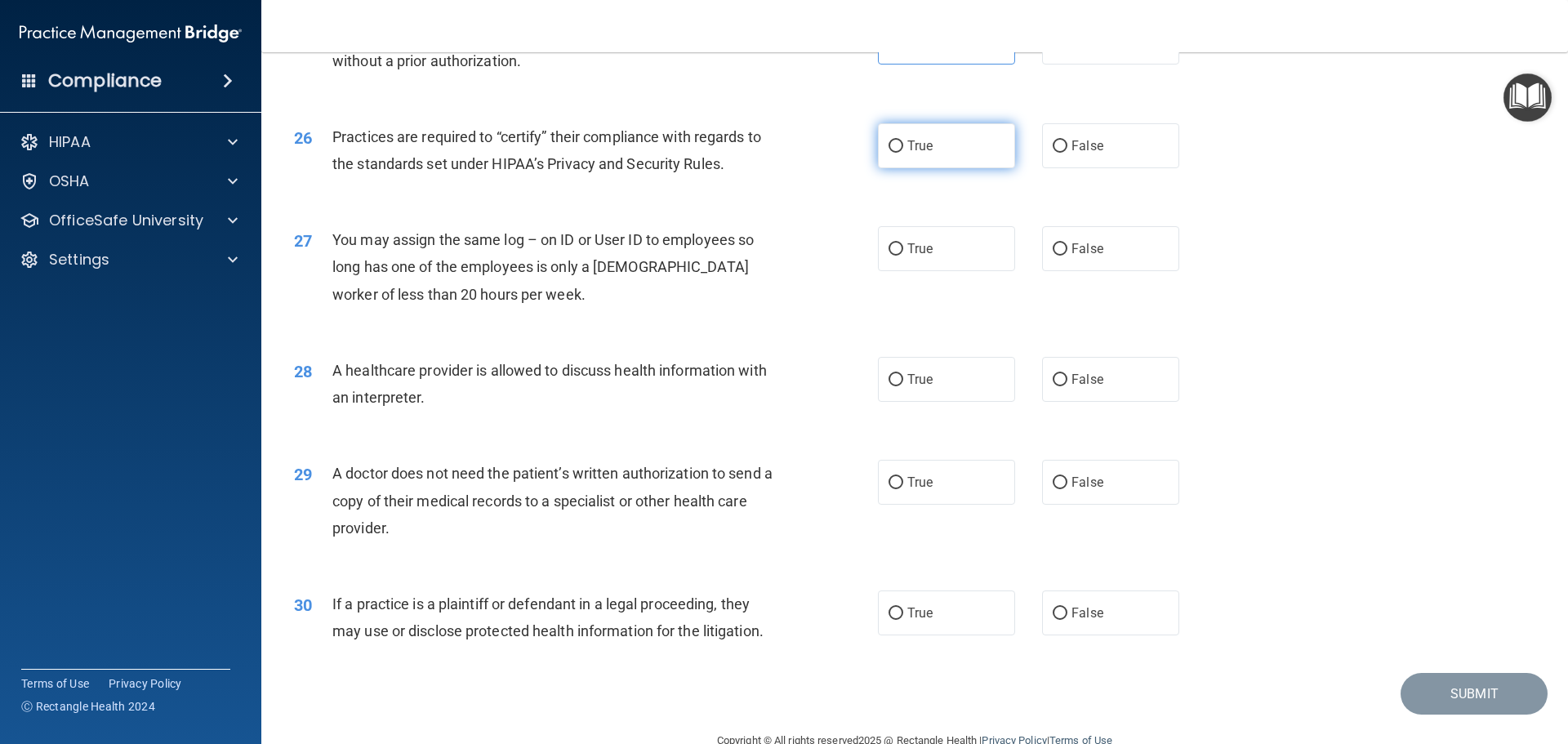
click at [888, 156] on label "True" at bounding box center [946, 145] width 137 height 44
click at [889, 153] on input "True" at bounding box center [896, 147] width 15 height 12
radio input "true"
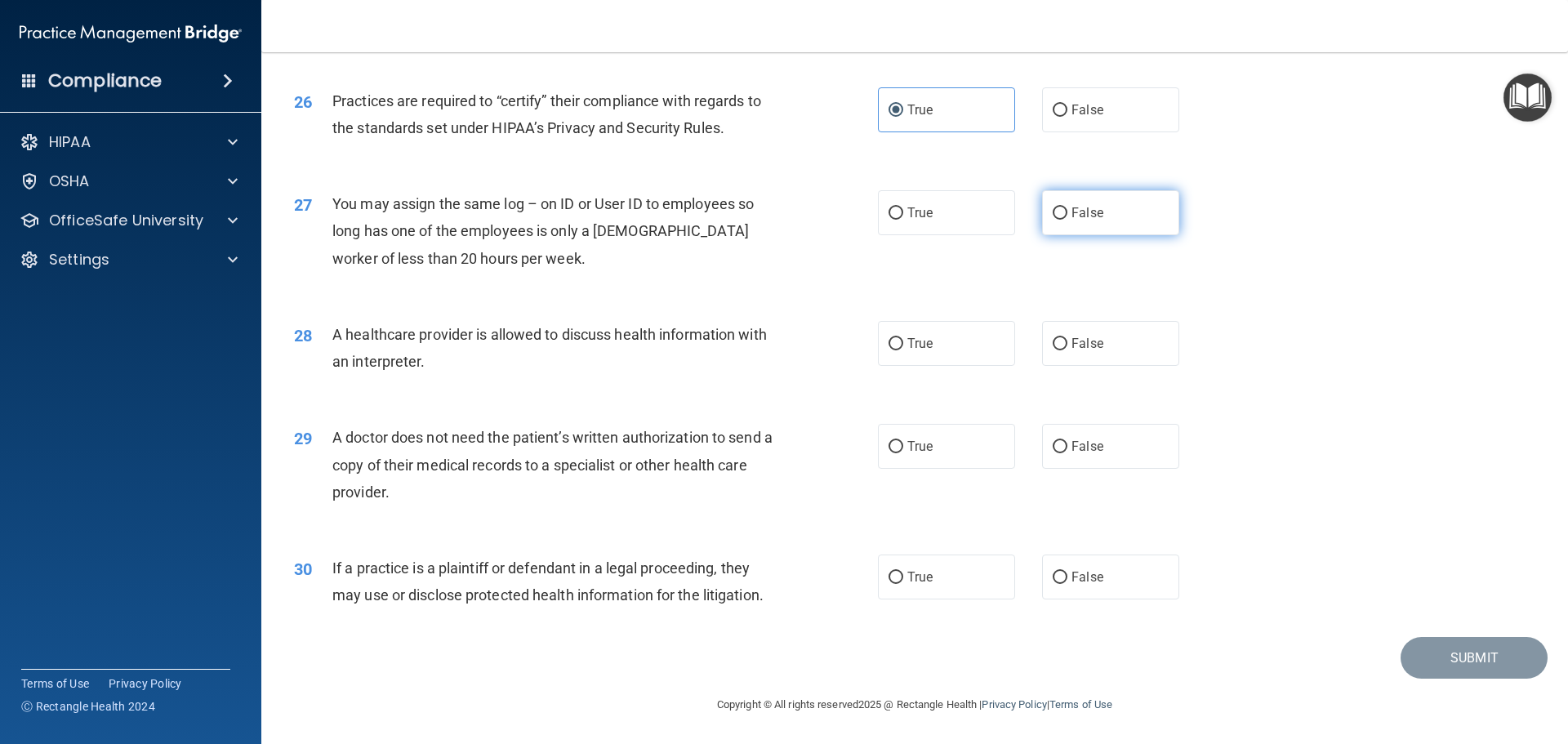
click at [1124, 192] on label "False" at bounding box center [1111, 212] width 137 height 44
click at [1068, 208] on input "False" at bounding box center [1060, 214] width 15 height 12
radio input "true"
click at [962, 330] on label "True" at bounding box center [946, 343] width 137 height 44
click at [903, 338] on input "True" at bounding box center [896, 345] width 15 height 12
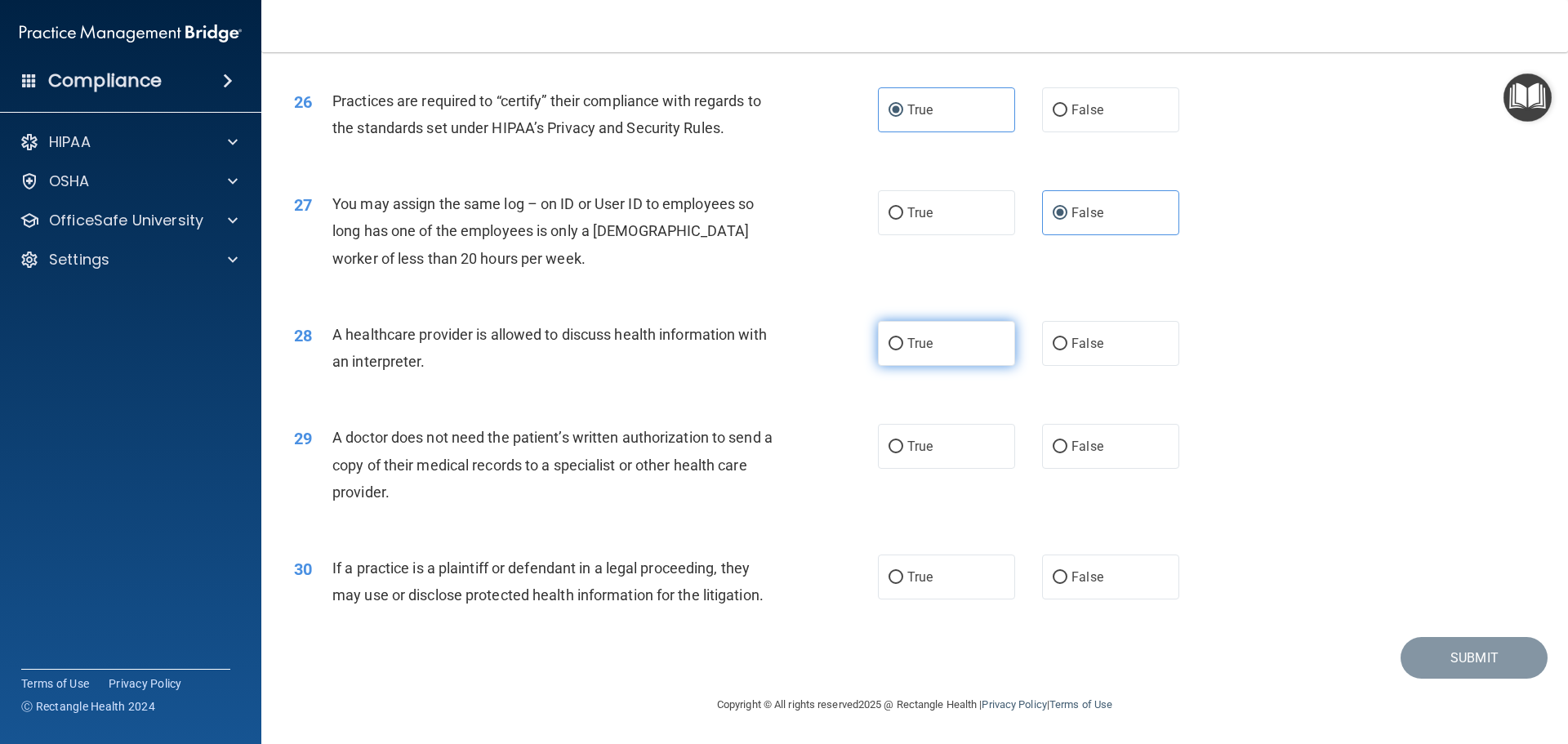
radio input "true"
click at [1057, 457] on label "False" at bounding box center [1111, 446] width 137 height 44
click at [1057, 454] on input "False" at bounding box center [1060, 447] width 15 height 12
radio input "true"
click at [915, 592] on label "True" at bounding box center [946, 577] width 137 height 44
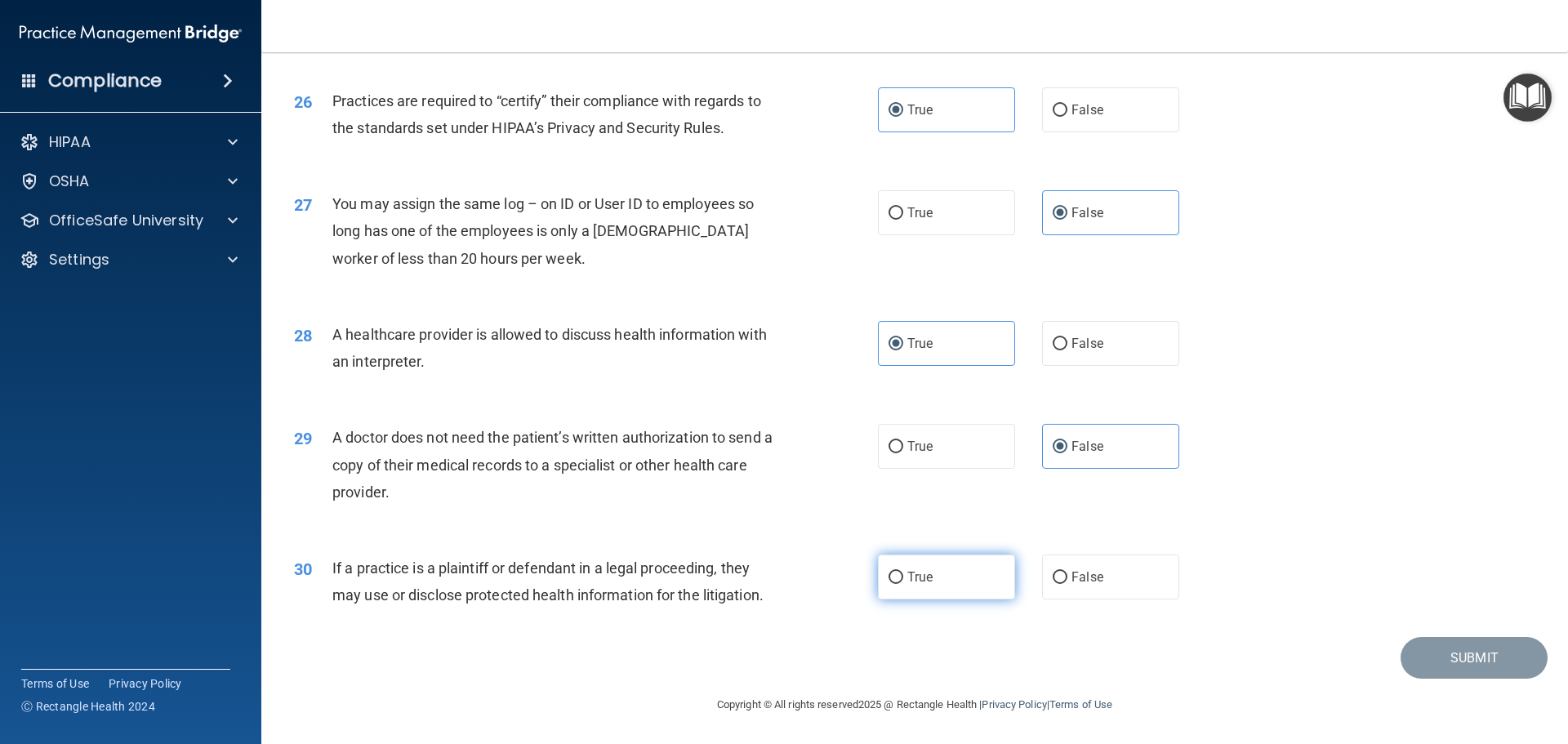
click at [903, 584] on input "True" at bounding box center [896, 577] width 15 height 12
radio input "true"
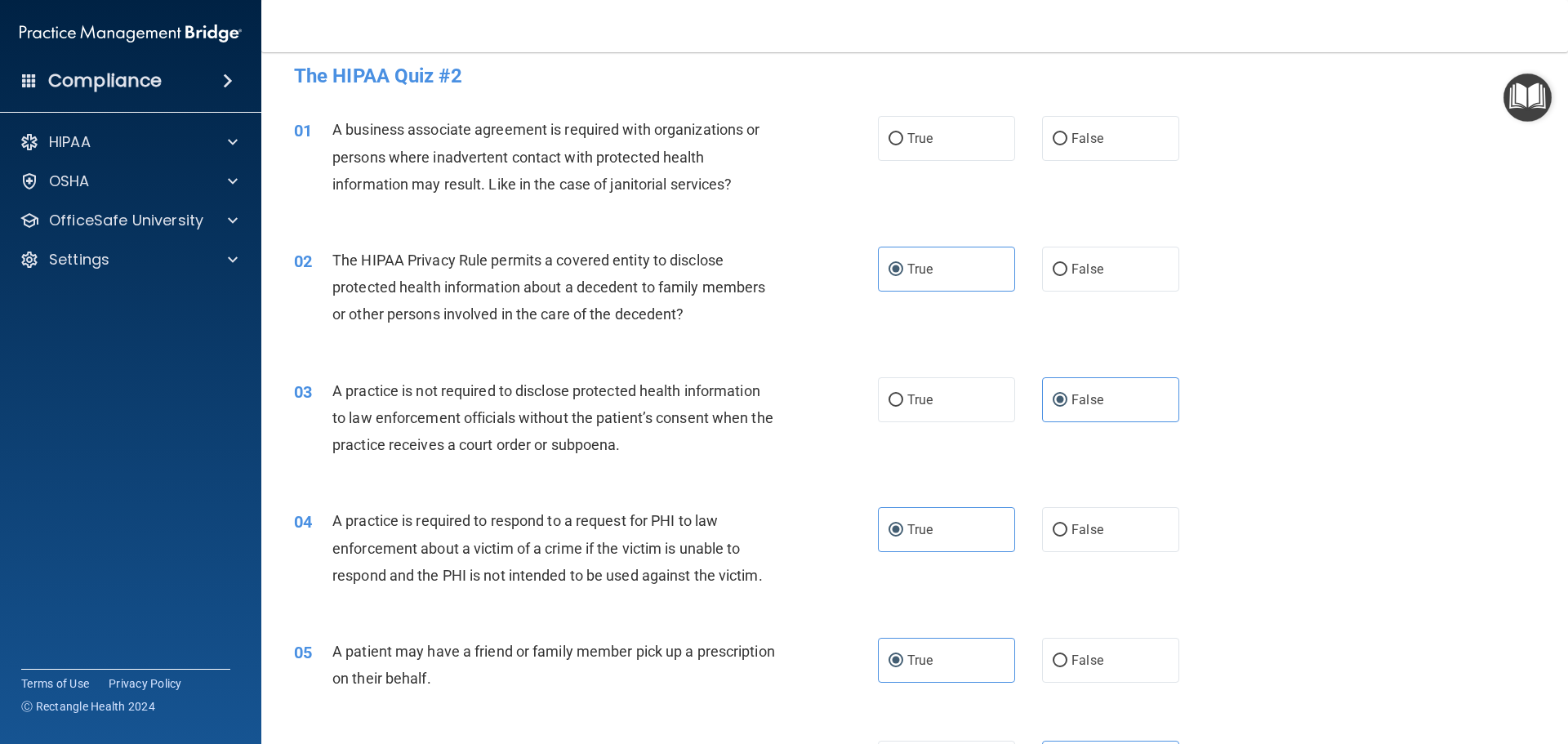
scroll to position [0, 0]
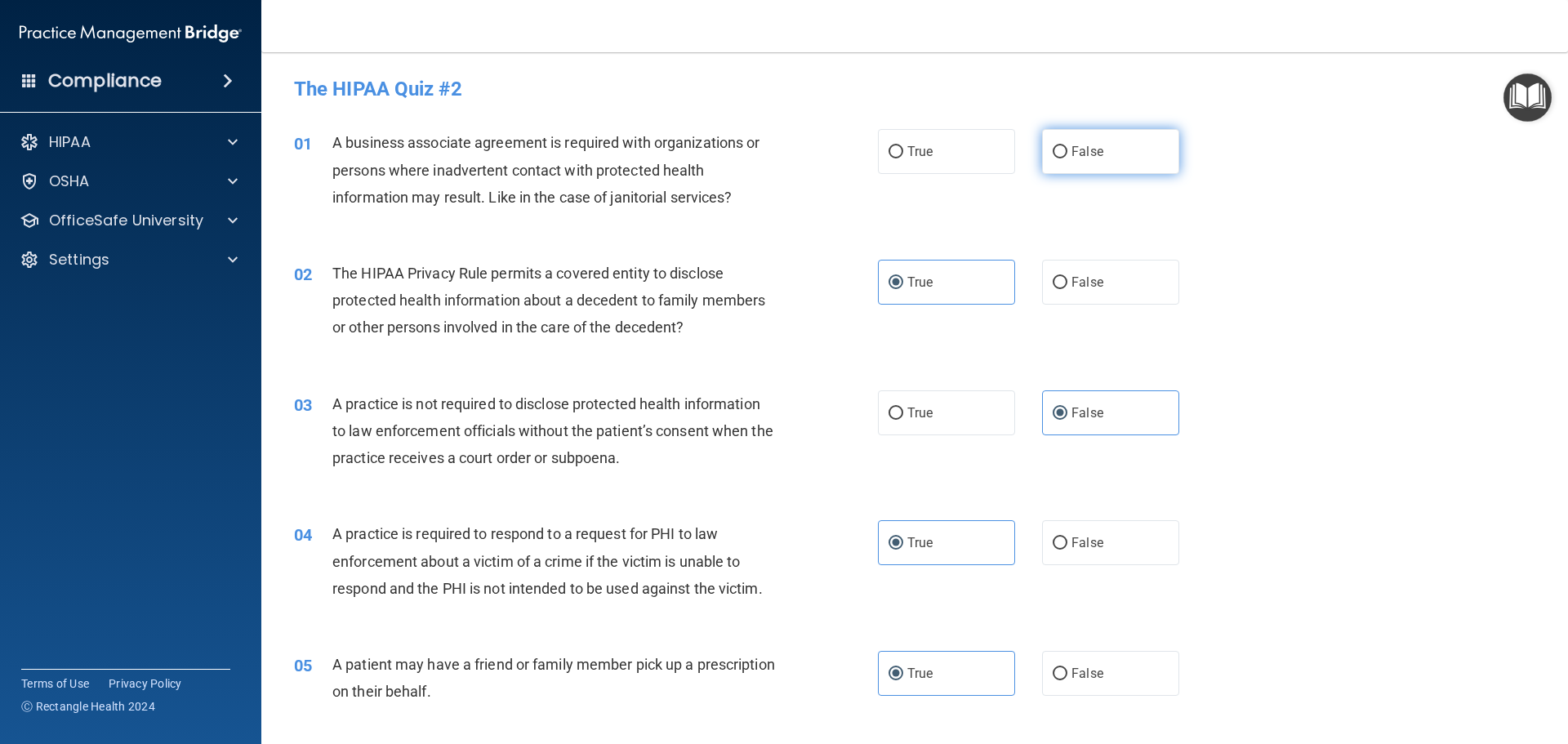
click at [1122, 152] on label "False" at bounding box center [1111, 151] width 137 height 44
click at [1068, 152] on input "False" at bounding box center [1060, 153] width 15 height 12
radio input "true"
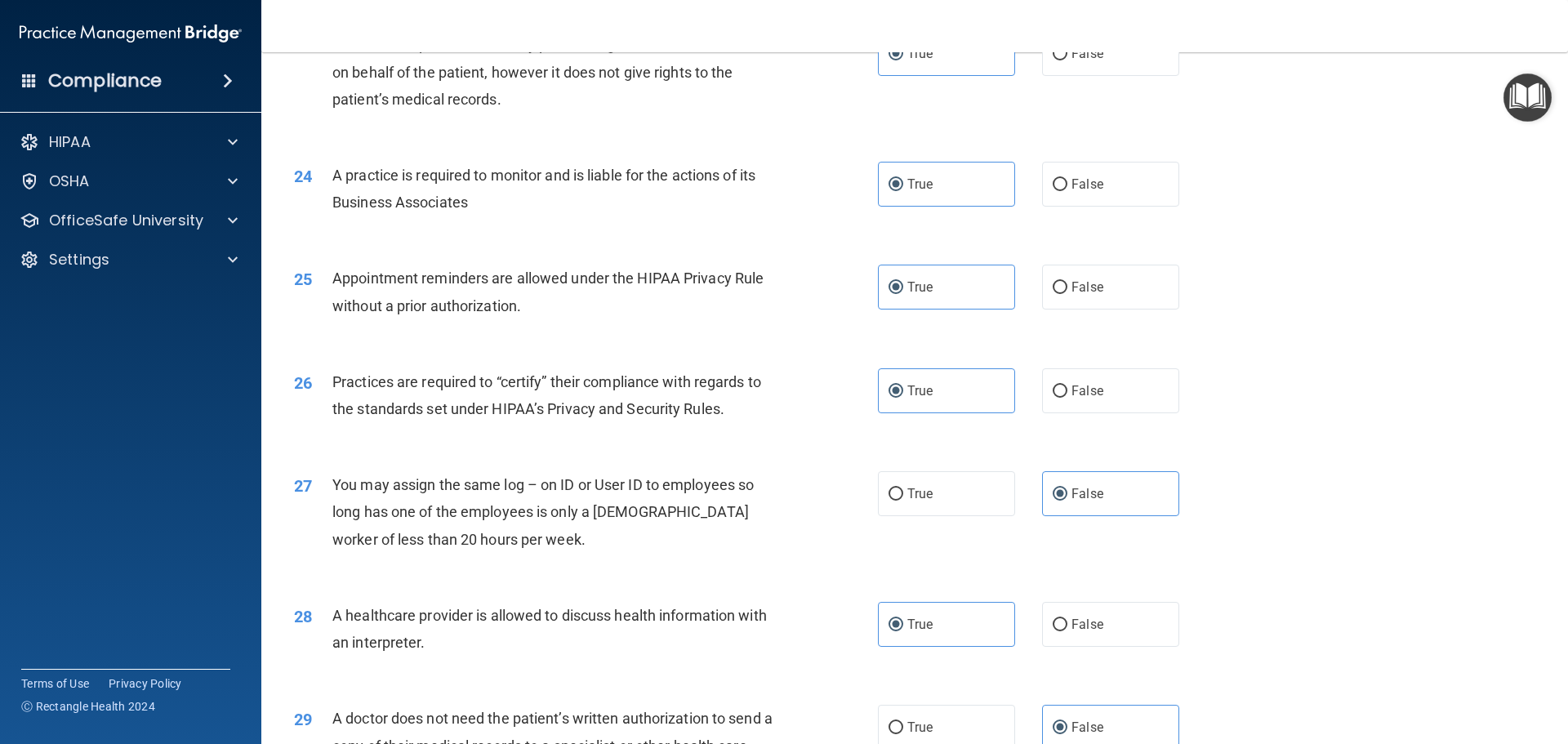
scroll to position [3057, 0]
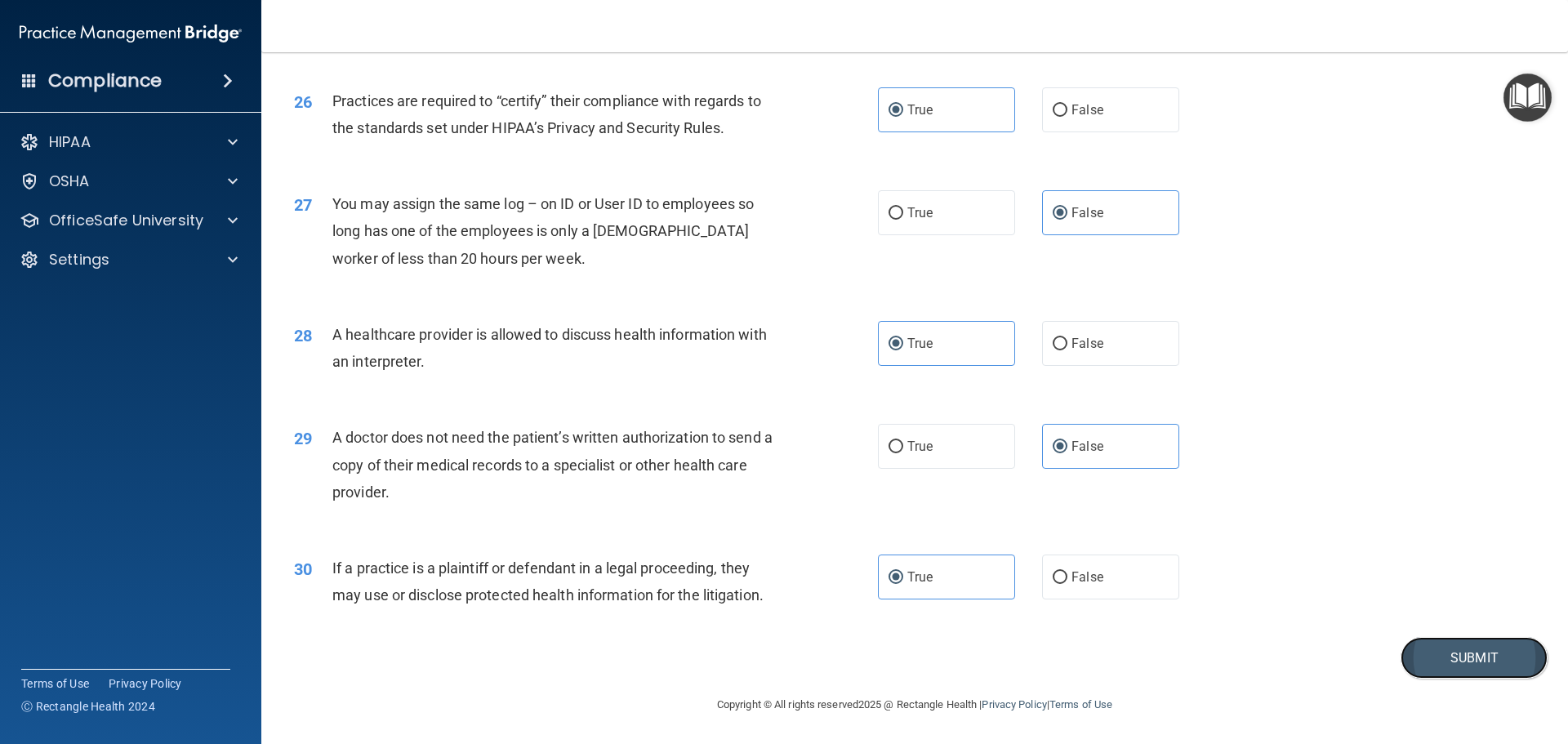
click at [1428, 650] on button "Submit" at bounding box center [1475, 658] width 147 height 42
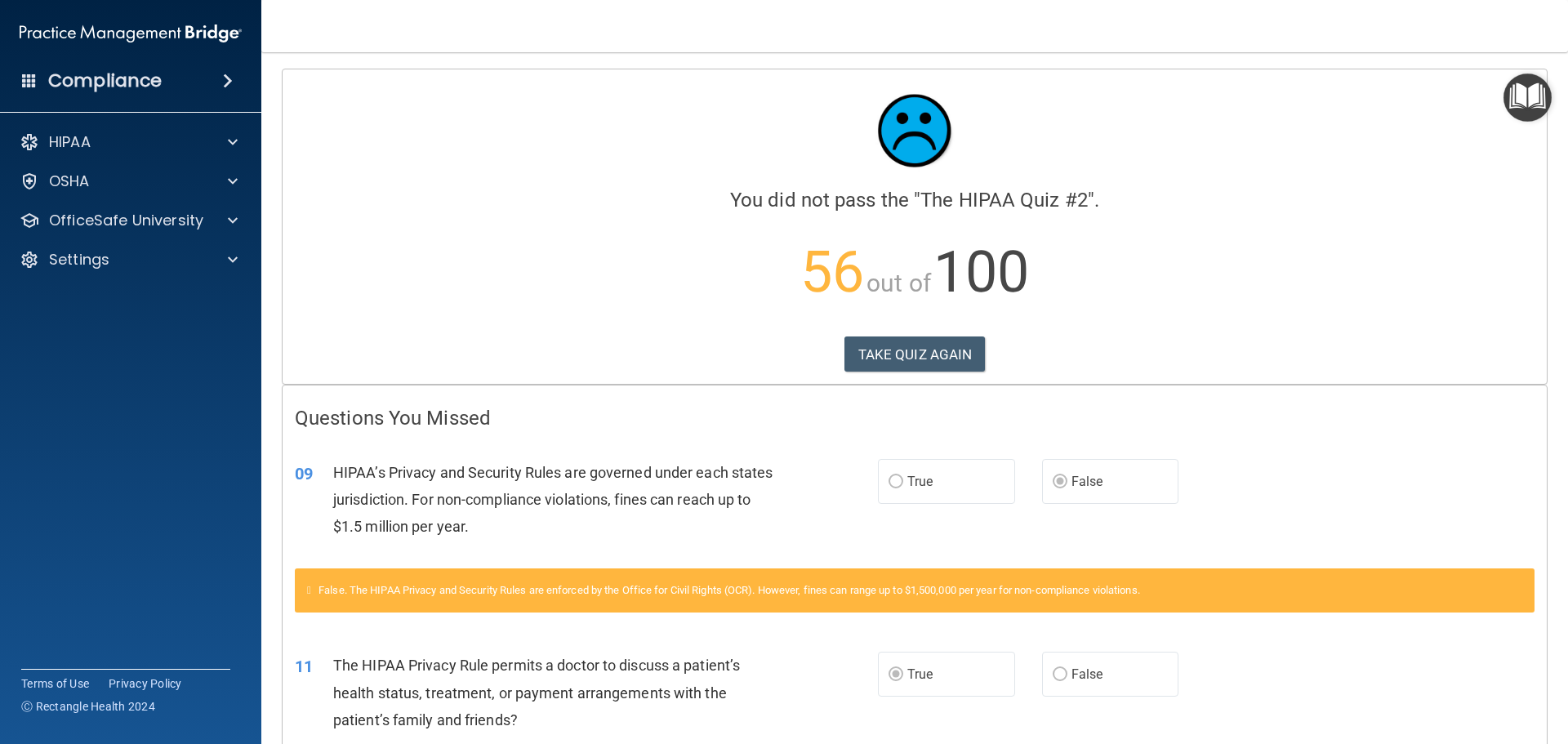
scroll to position [82, 0]
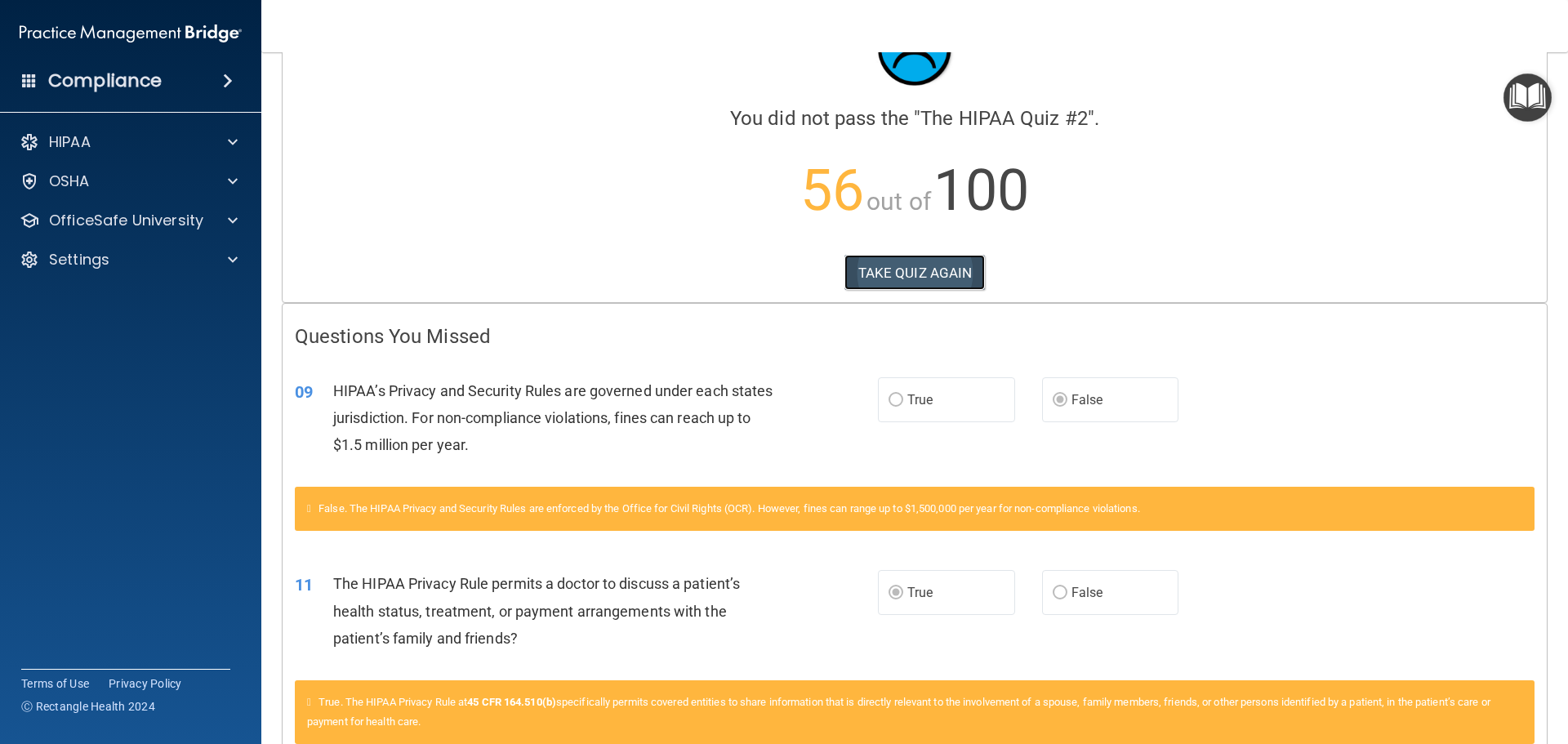
click at [925, 277] on button "TAKE QUIZ AGAIN" at bounding box center [915, 272] width 141 height 36
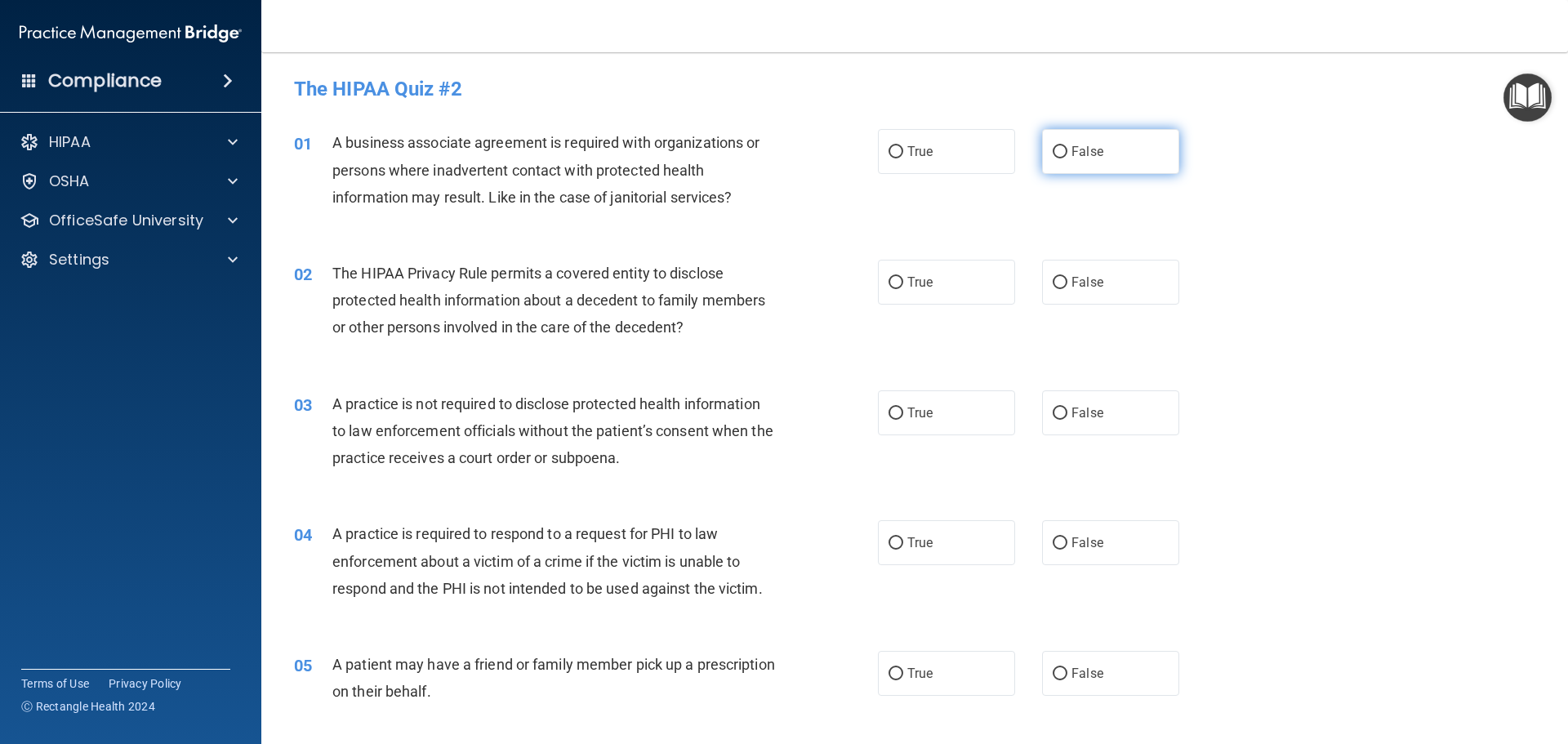
click at [1133, 153] on label "False" at bounding box center [1111, 151] width 137 height 44
click at [1068, 153] on input "False" at bounding box center [1060, 153] width 15 height 12
radio input "true"
click at [952, 292] on label "True" at bounding box center [946, 282] width 137 height 44
click at [903, 289] on input "True" at bounding box center [896, 283] width 15 height 12
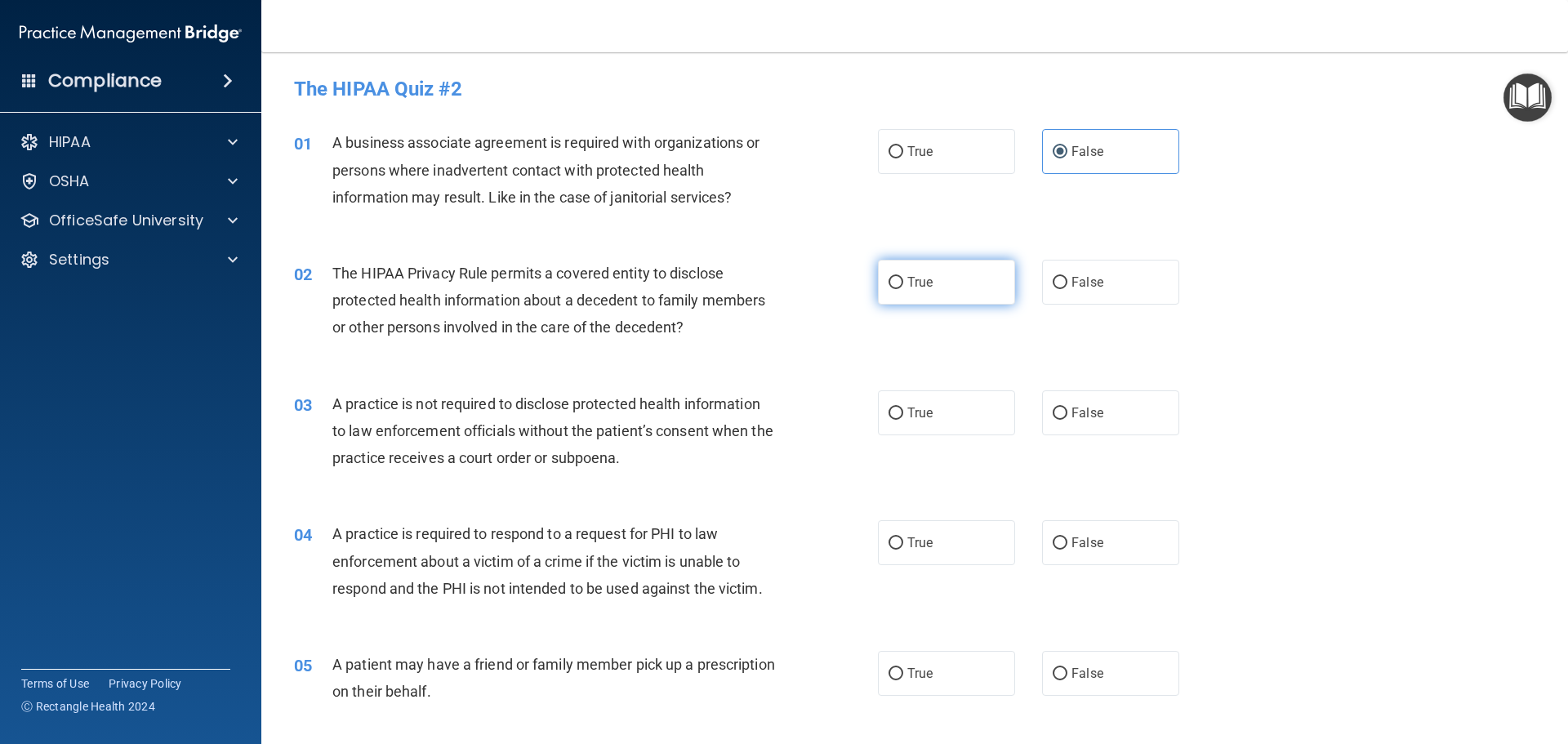
radio input "true"
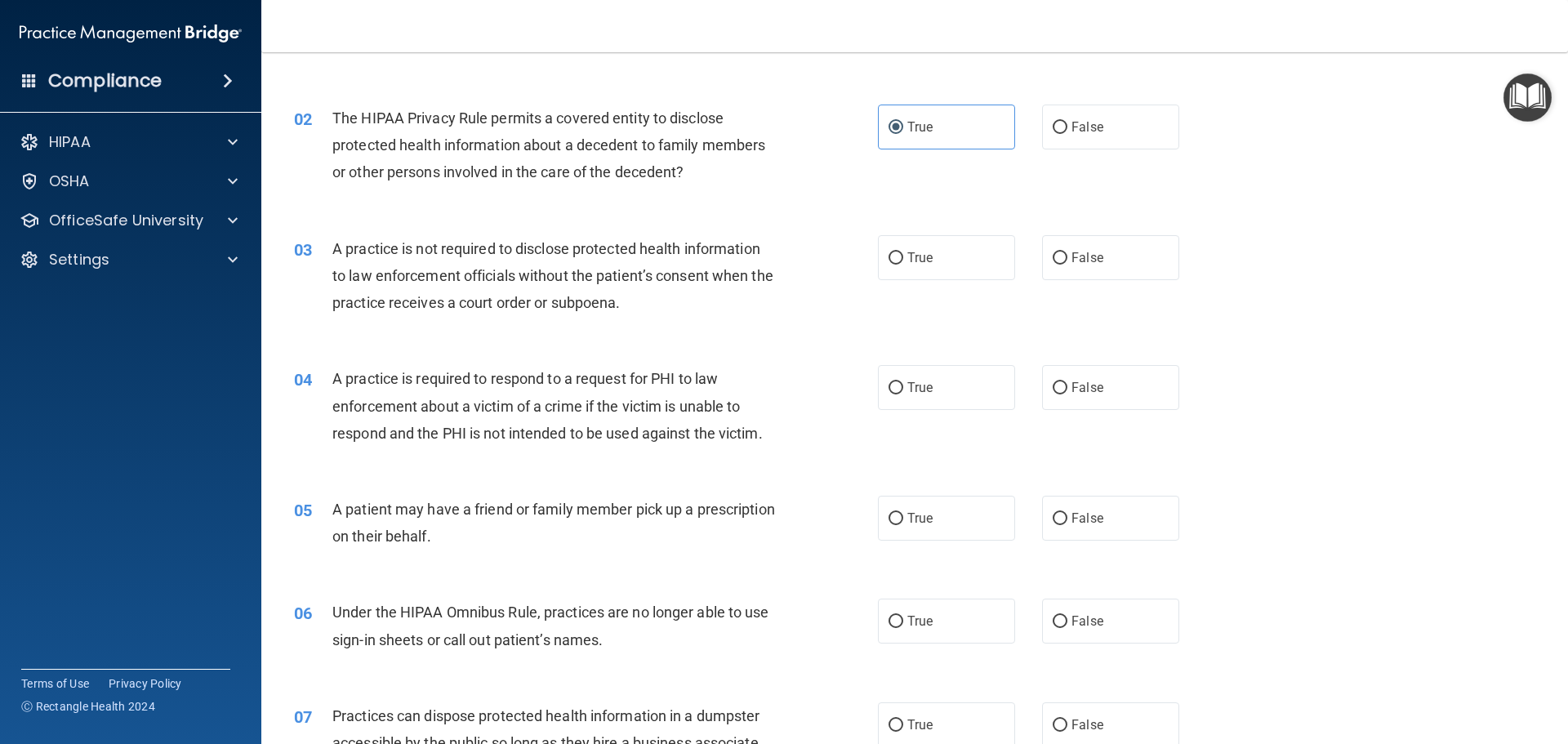
scroll to position [163, 0]
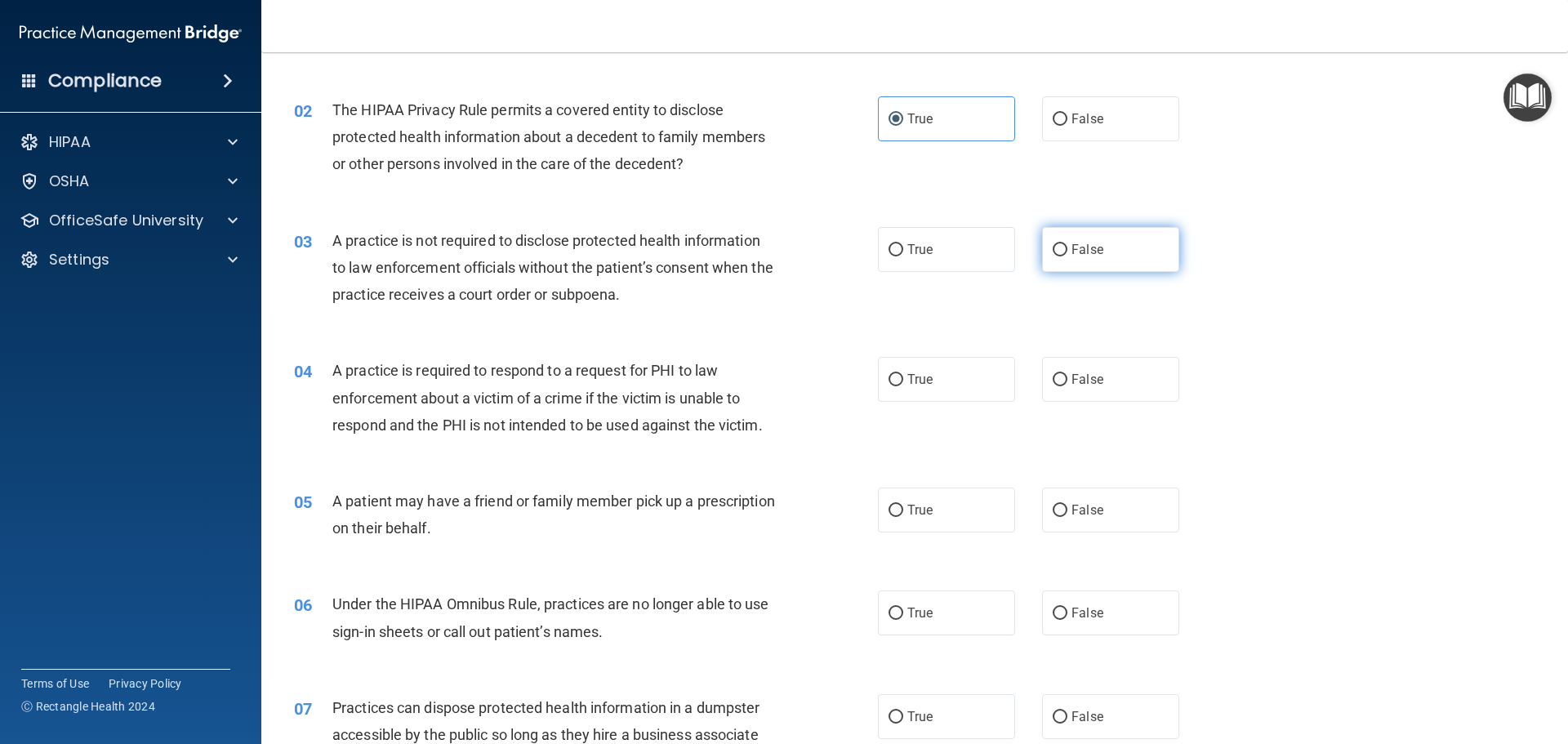
click at [1098, 228] on label "False" at bounding box center [1111, 249] width 137 height 44
click at [1068, 244] on input "False" at bounding box center [1060, 250] width 15 height 12
radio input "true"
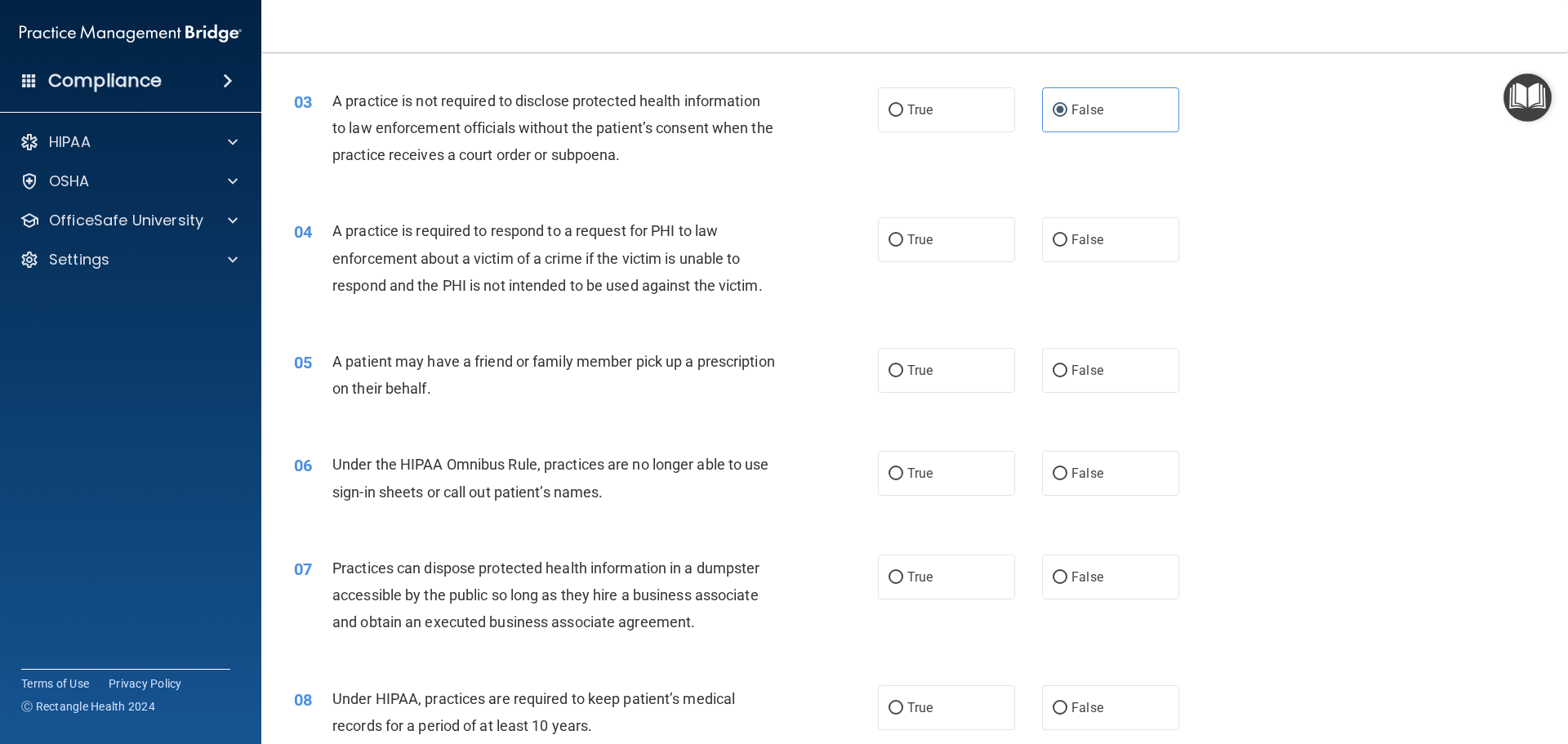
scroll to position [326, 0]
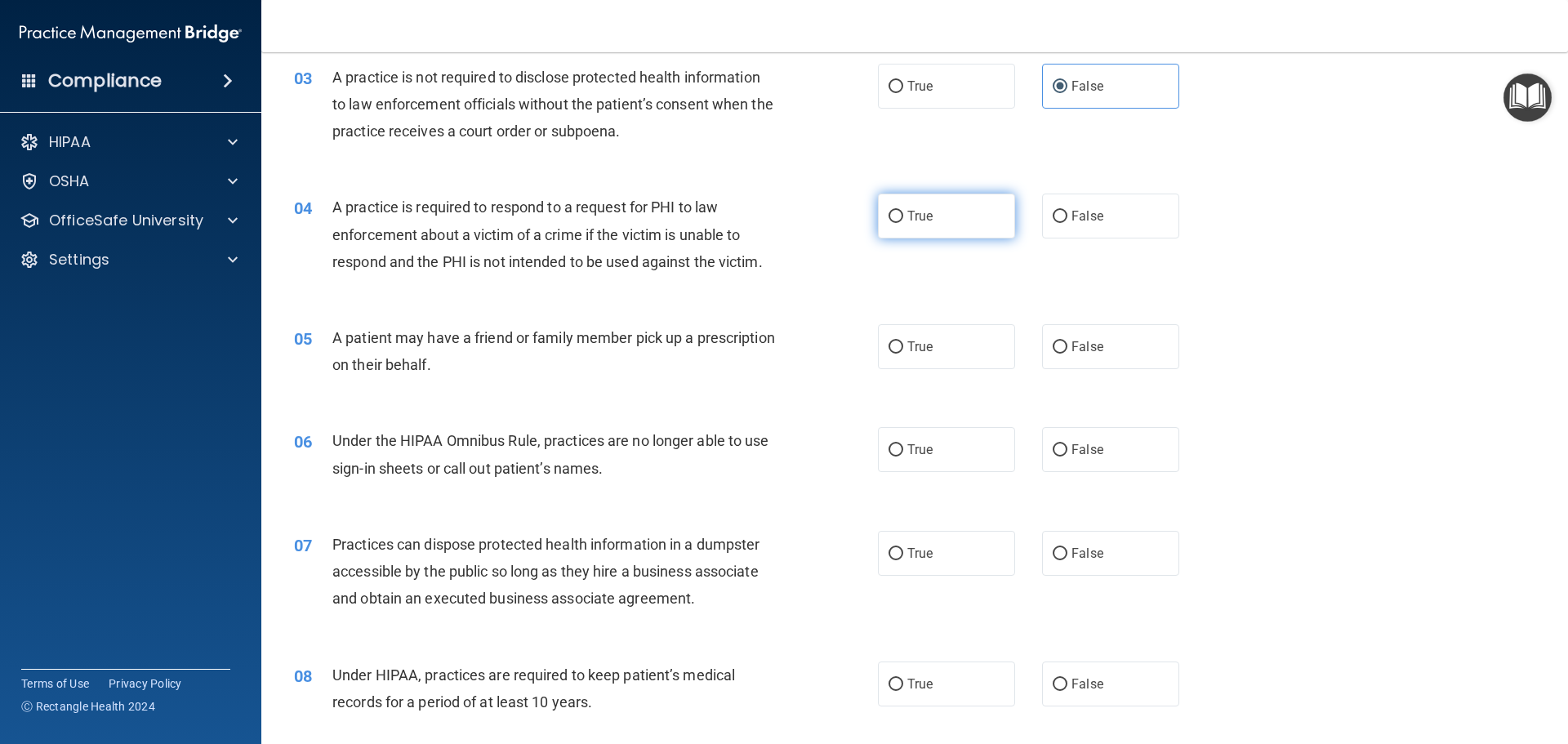
click at [914, 226] on label "True" at bounding box center [946, 215] width 137 height 44
click at [903, 223] on input "True" at bounding box center [896, 217] width 15 height 12
radio input "true"
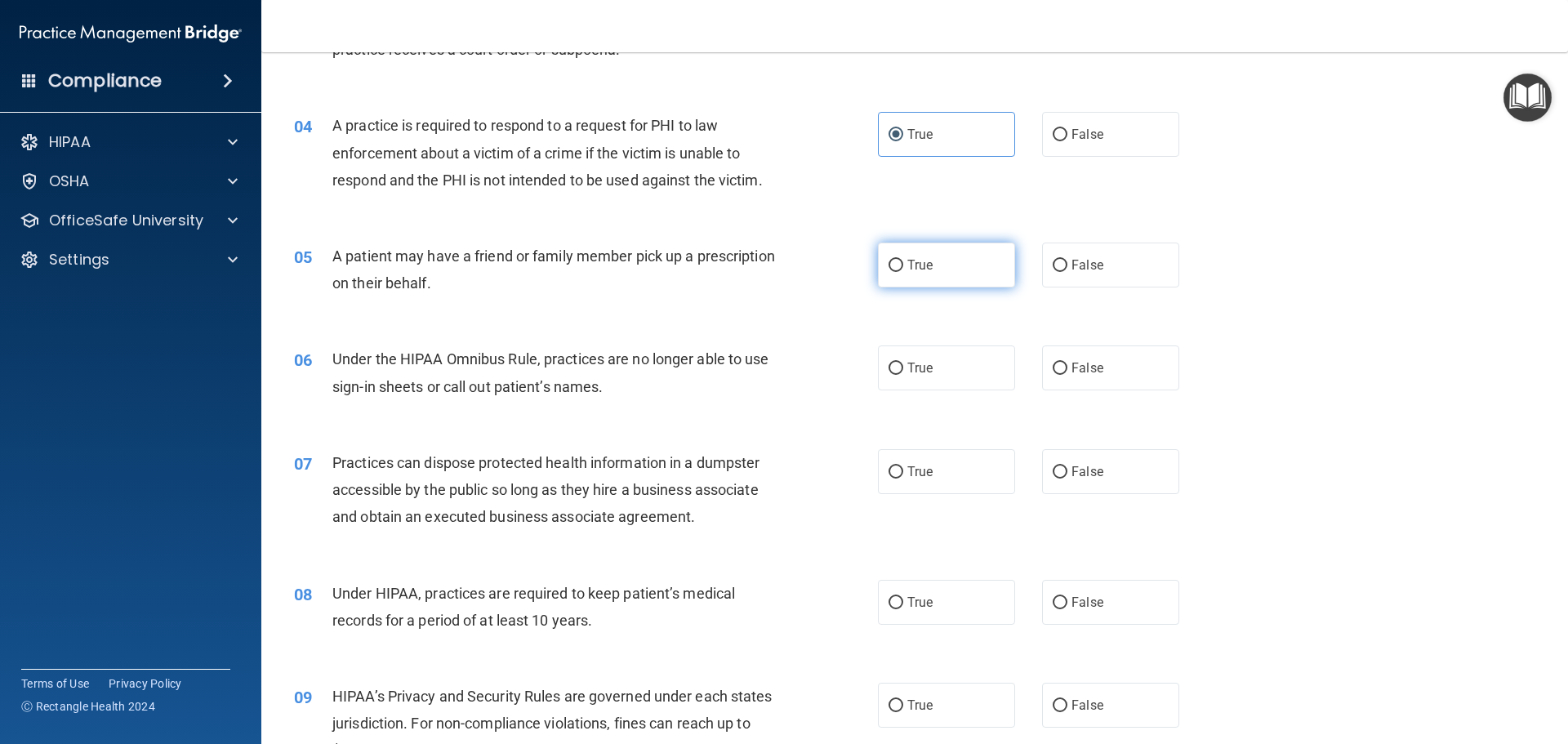
click at [971, 272] on label "True" at bounding box center [946, 264] width 137 height 44
click at [903, 272] on input "True" at bounding box center [896, 266] width 15 height 12
radio input "true"
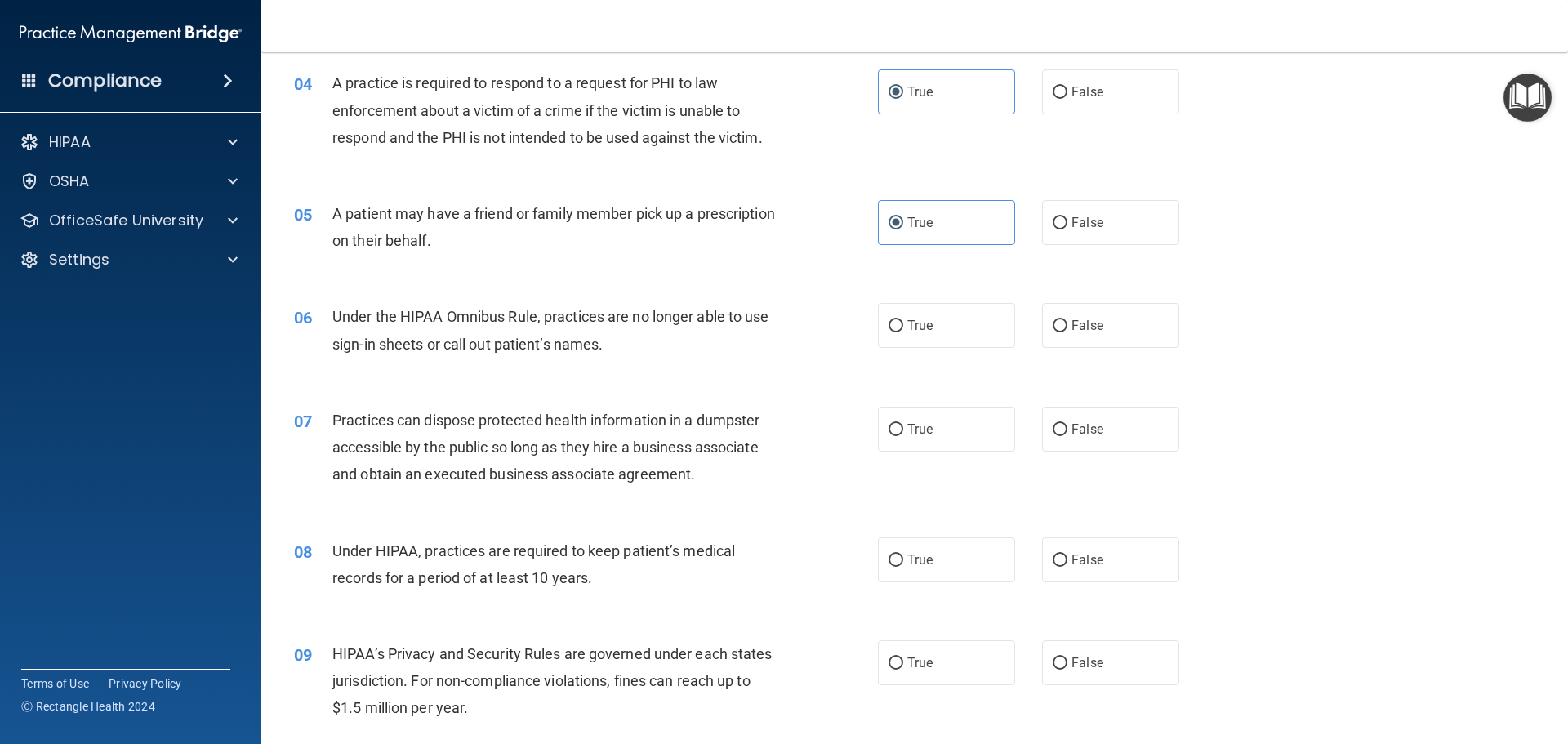
scroll to position [490, 0]
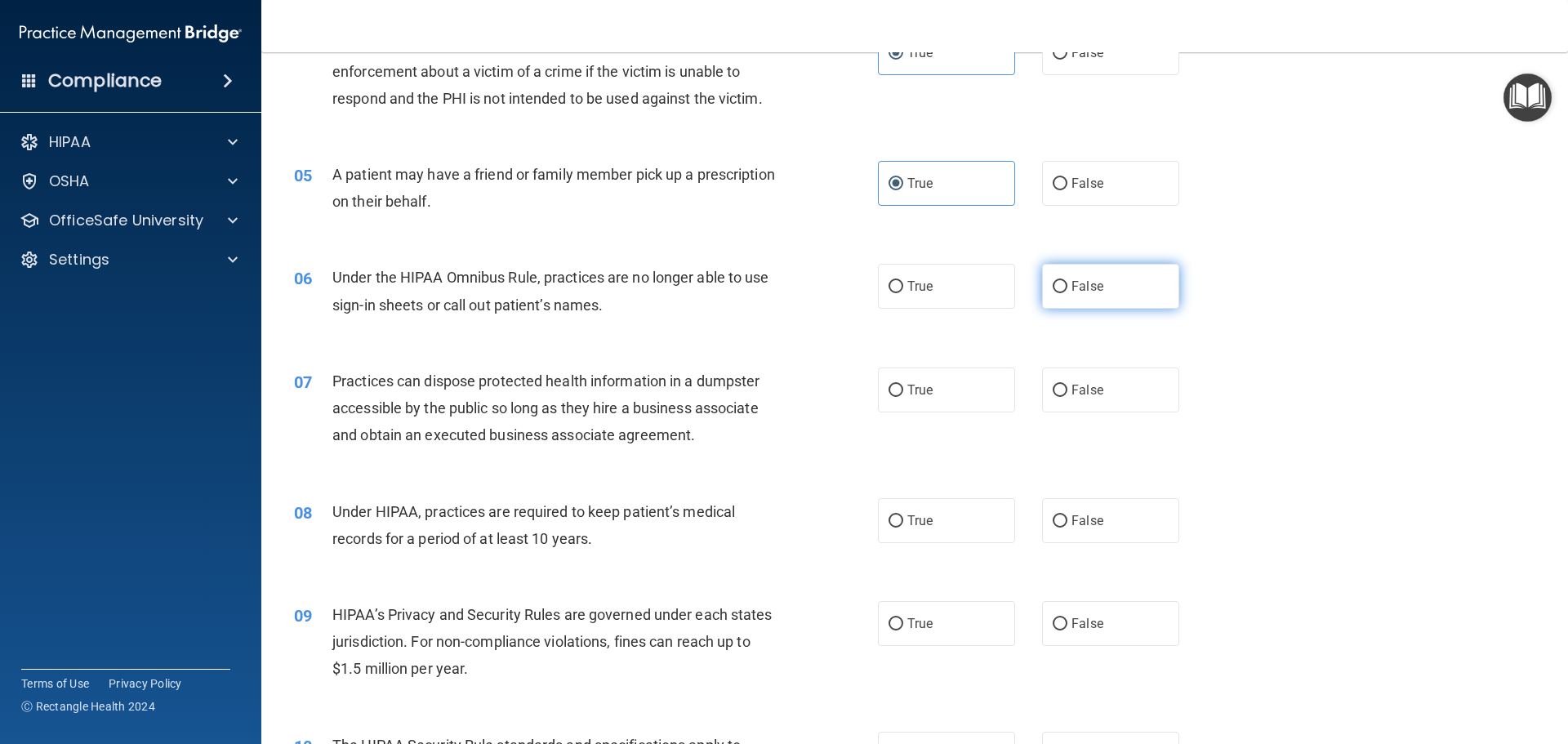
click at [1102, 301] on label "False" at bounding box center [1111, 285] width 137 height 44
click at [1068, 293] on input "False" at bounding box center [1060, 287] width 15 height 12
radio input "true"
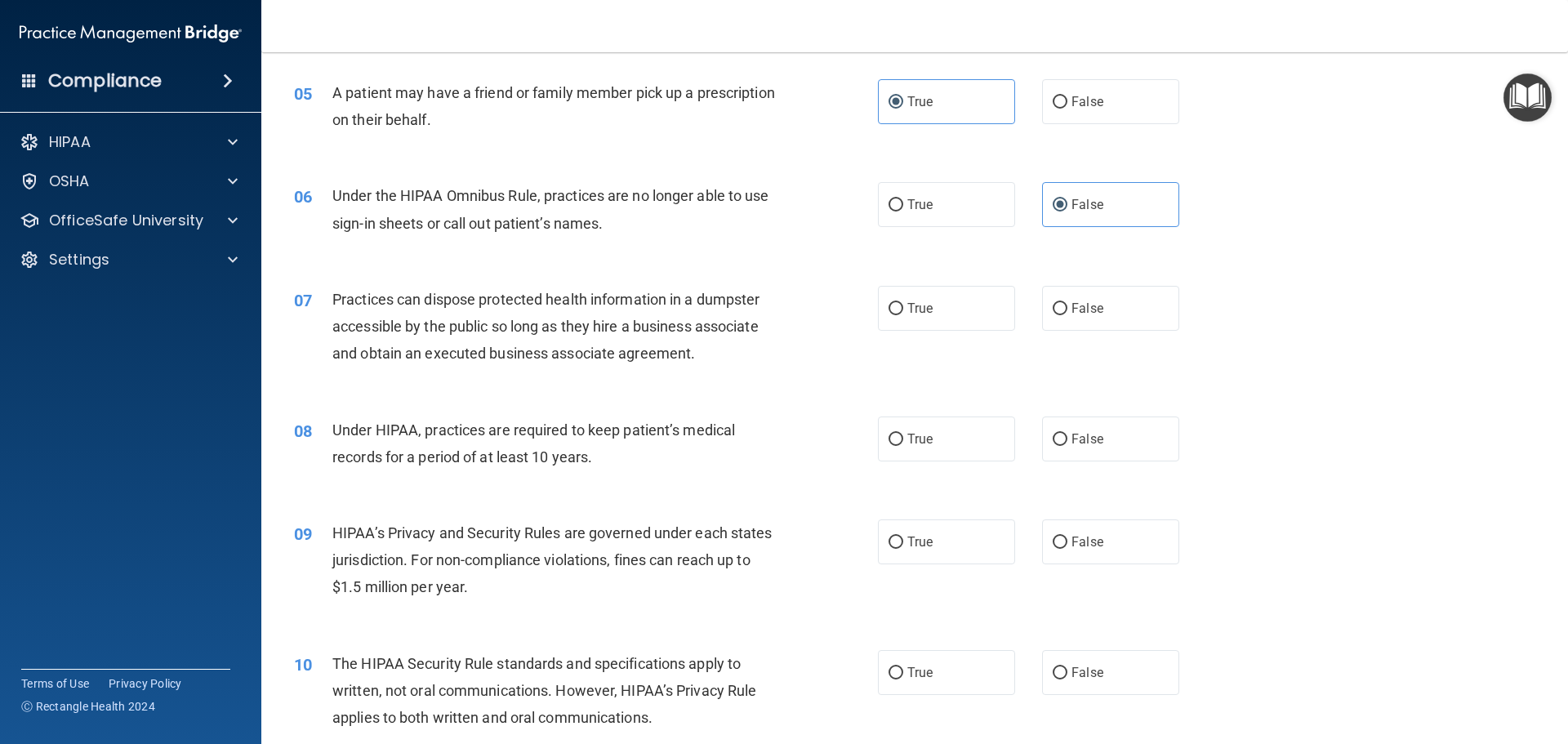
scroll to position [653, 0]
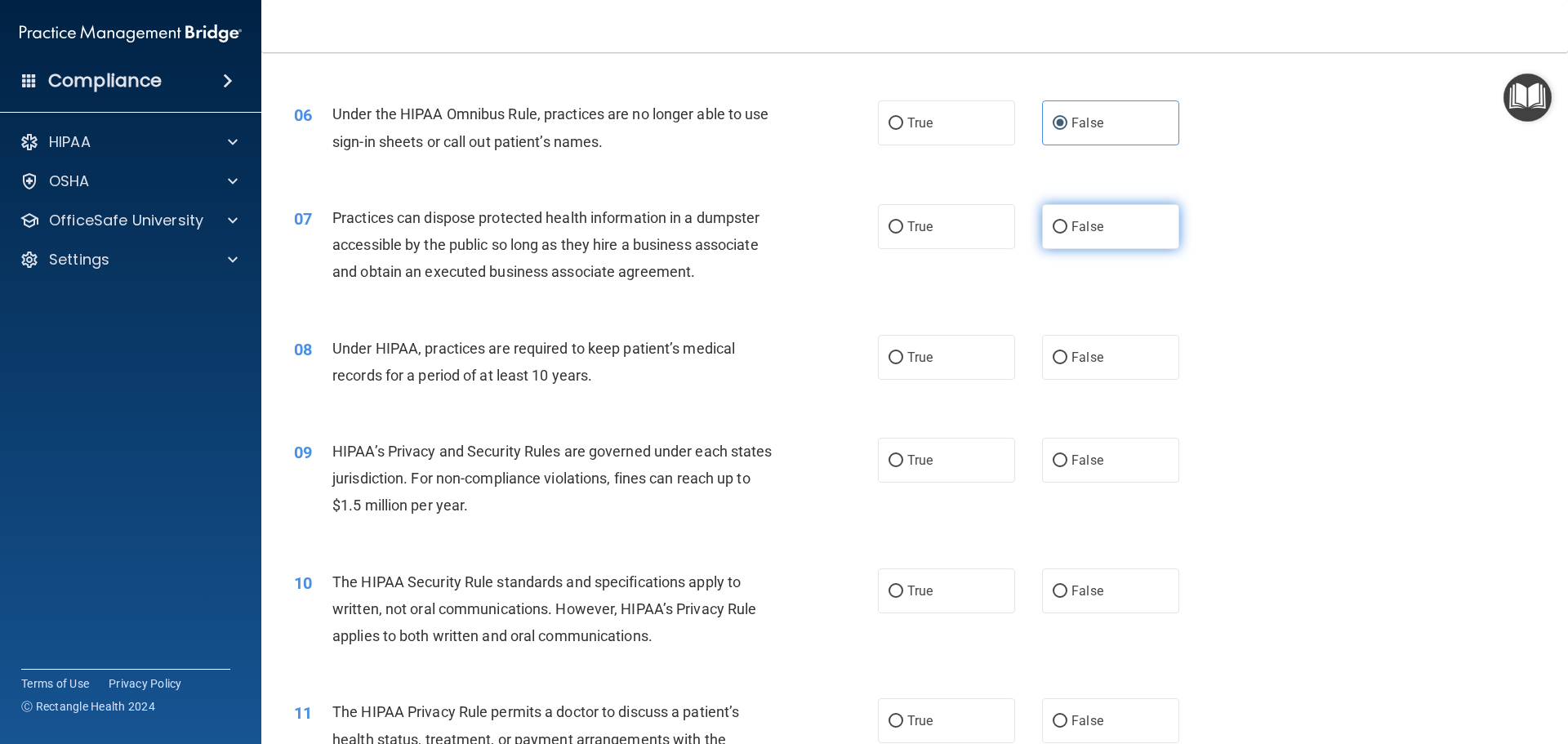
click at [1110, 245] on label "False" at bounding box center [1111, 226] width 137 height 44
click at [1068, 234] on input "False" at bounding box center [1060, 228] width 15 height 12
radio input "true"
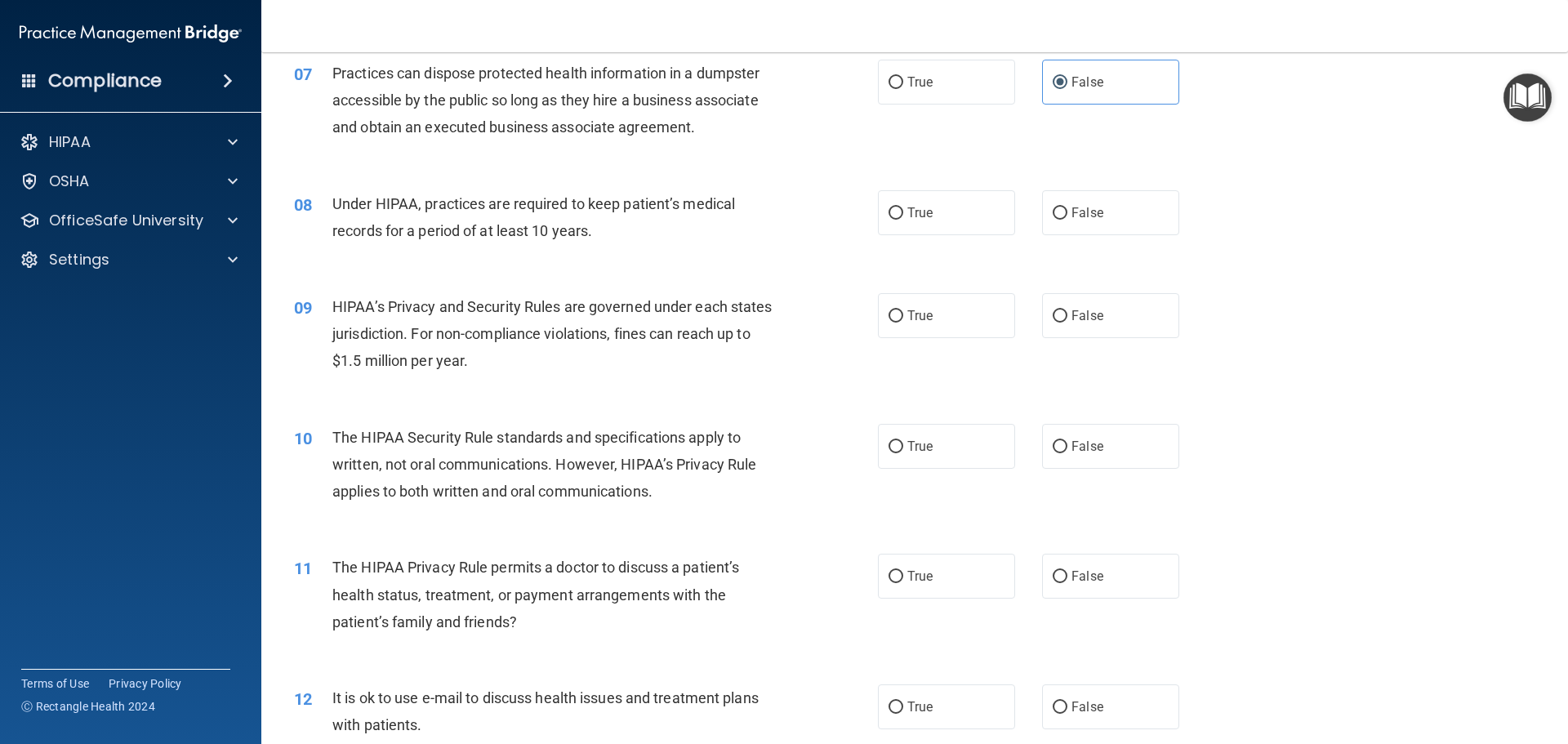
scroll to position [816, 0]
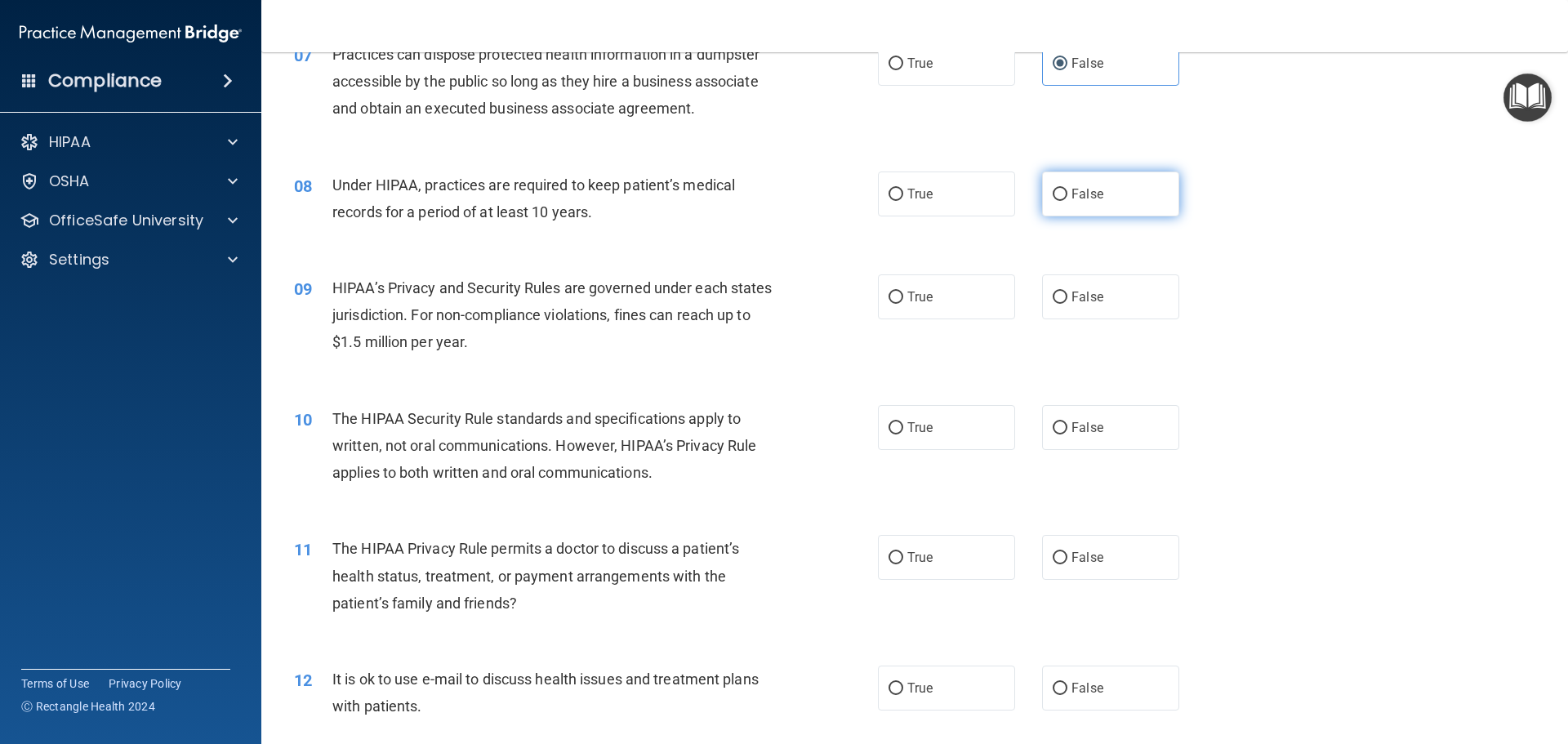
click at [1072, 192] on span "False" at bounding box center [1087, 194] width 32 height 16
click at [1067, 192] on input "False" at bounding box center [1060, 195] width 15 height 12
radio input "true"
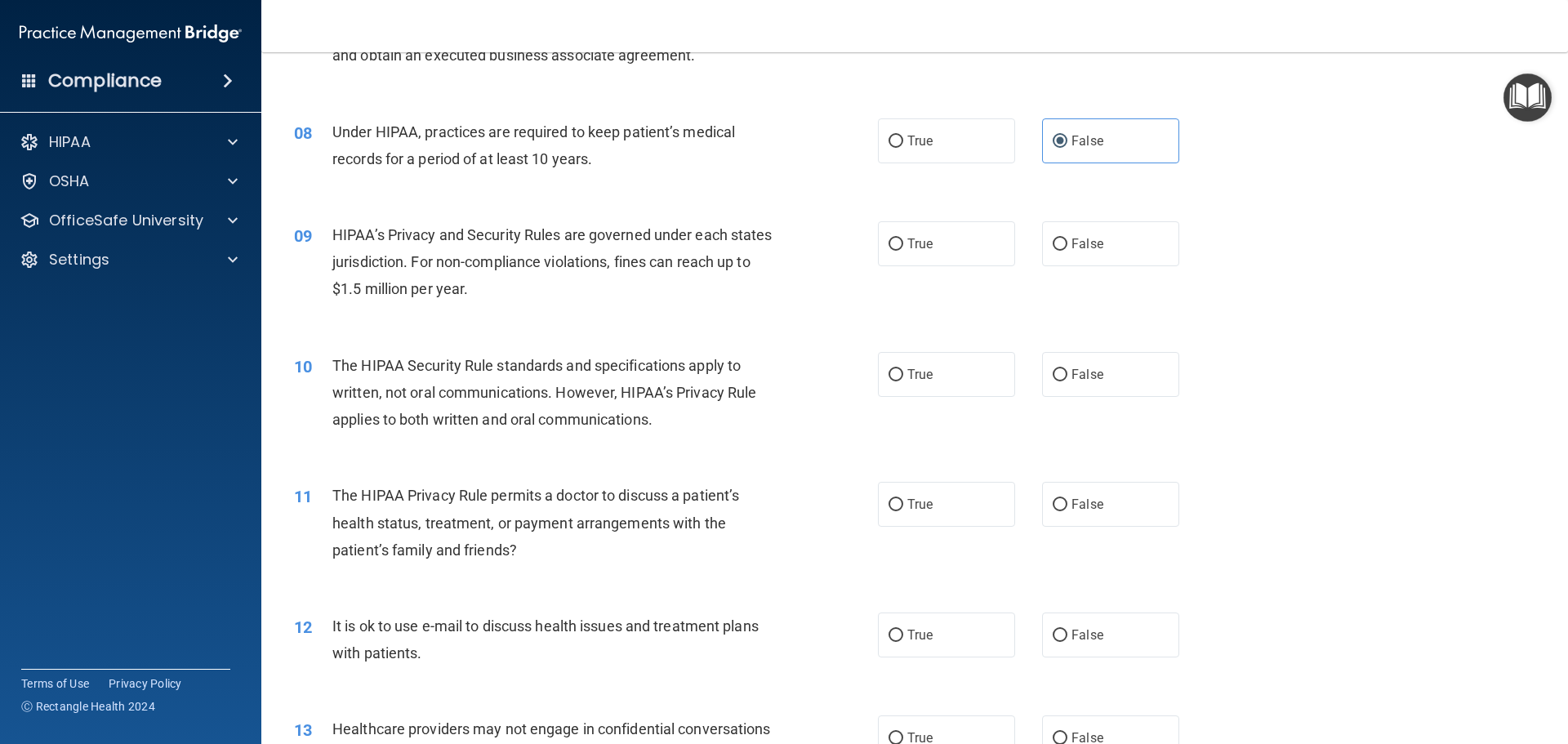
scroll to position [898, 0]
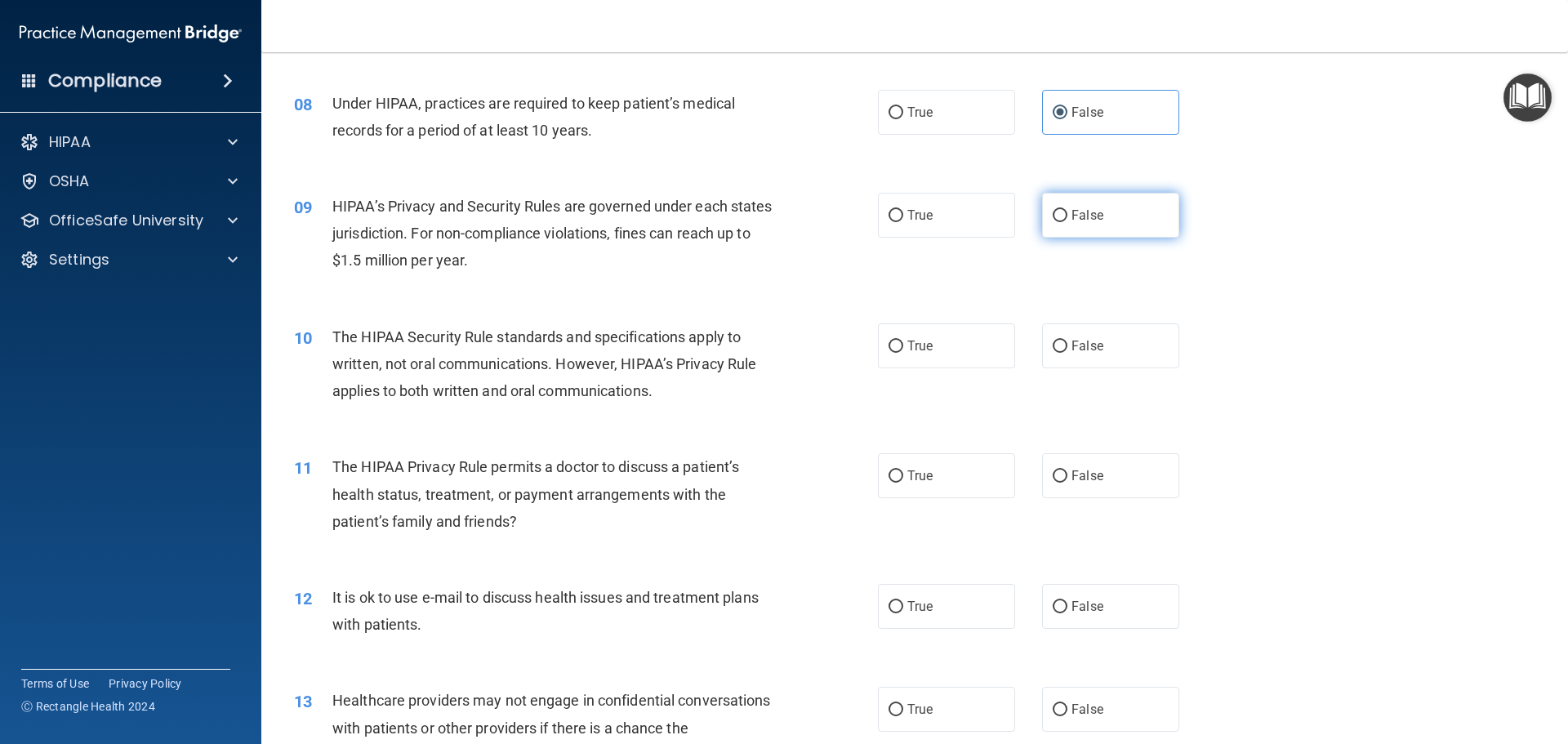
click at [1147, 218] on label "False" at bounding box center [1111, 215] width 137 height 44
click at [1068, 218] on input "False" at bounding box center [1060, 216] width 15 height 12
radio input "true"
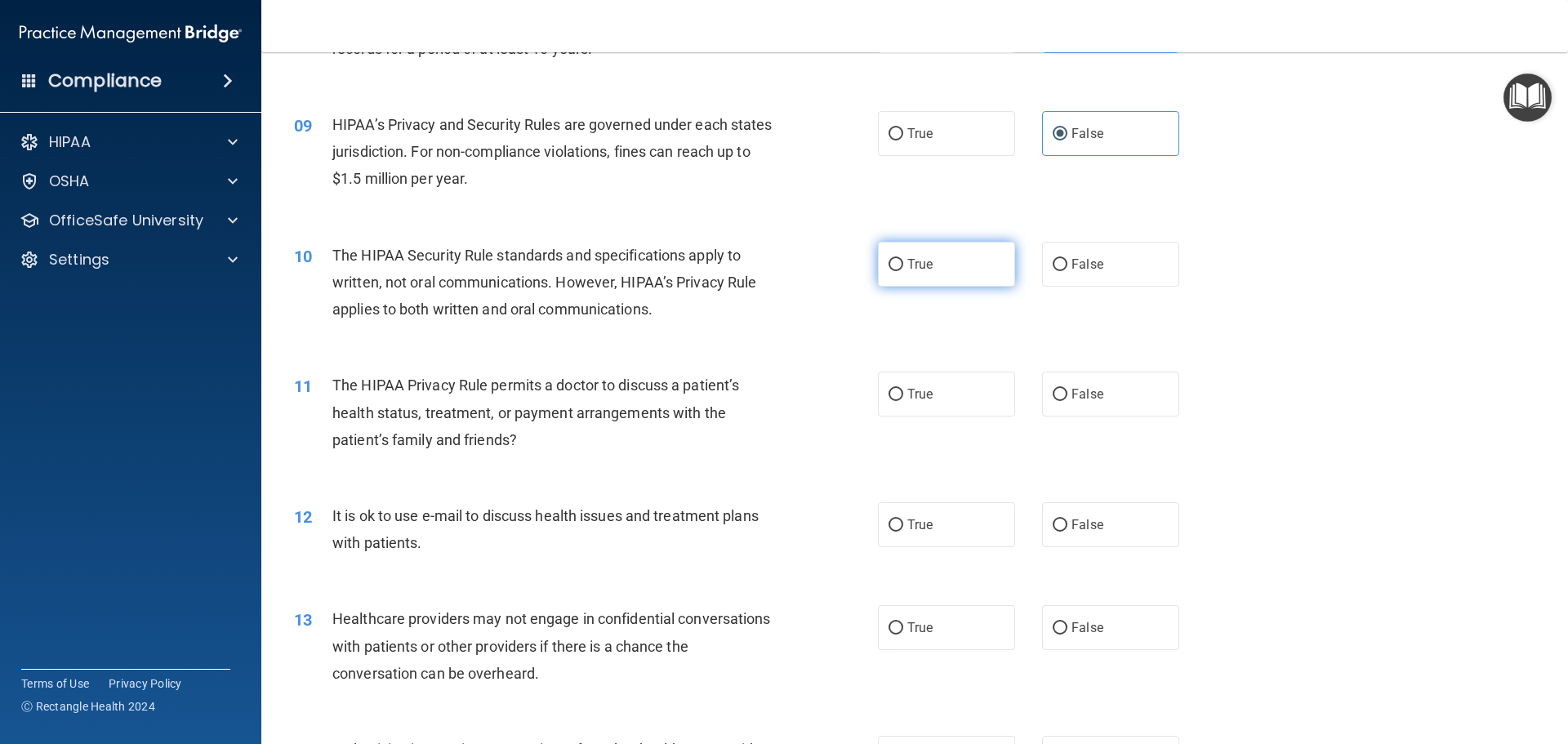
drag, startPoint x: 903, startPoint y: 261, endPoint x: 889, endPoint y: 263, distance: 14.1
click at [907, 260] on span "True" at bounding box center [920, 264] width 25 height 16
click at [903, 260] on input "True" at bounding box center [896, 265] width 15 height 12
radio input "true"
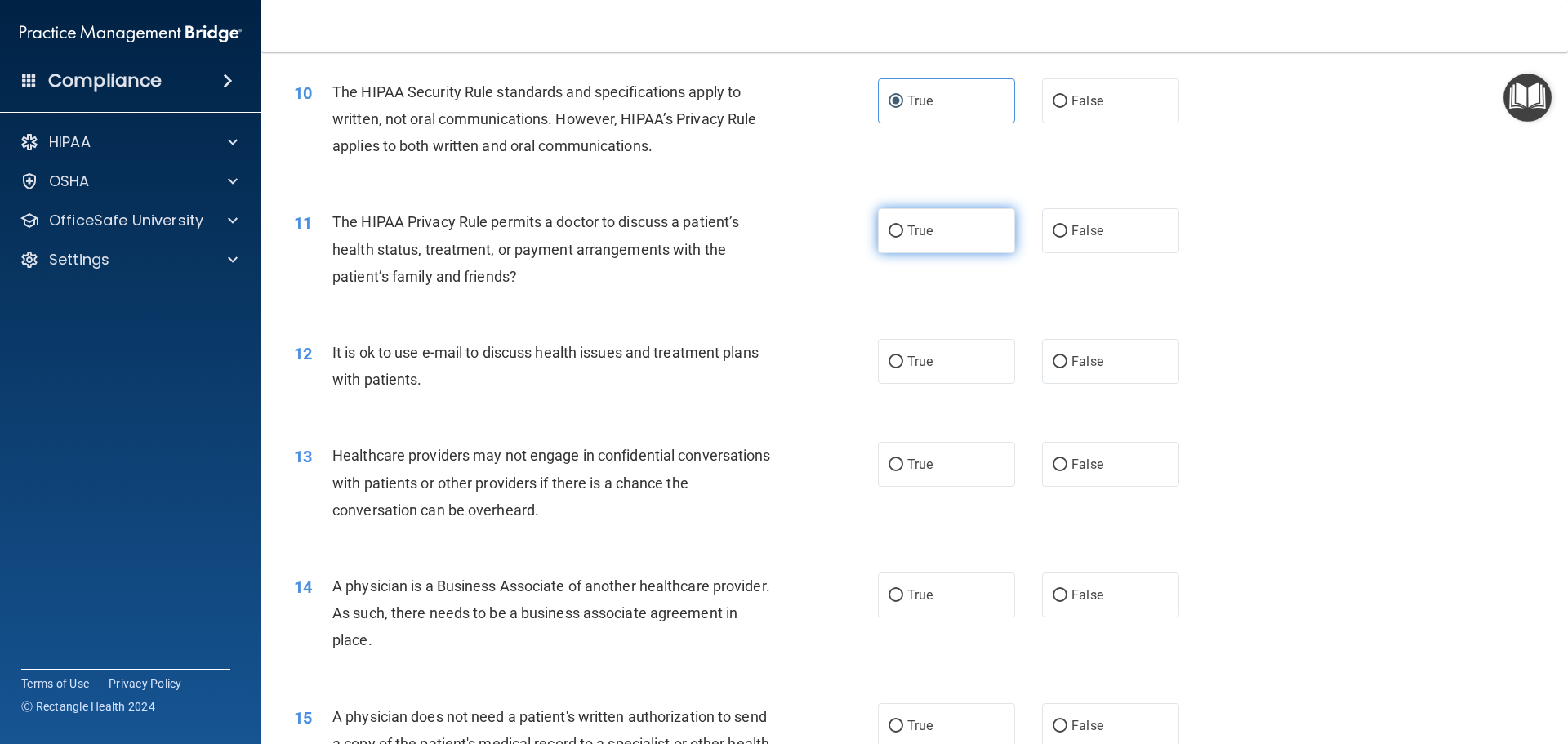
click at [976, 245] on label "True" at bounding box center [946, 230] width 137 height 44
click at [903, 237] on input "True" at bounding box center [896, 231] width 15 height 12
radio input "true"
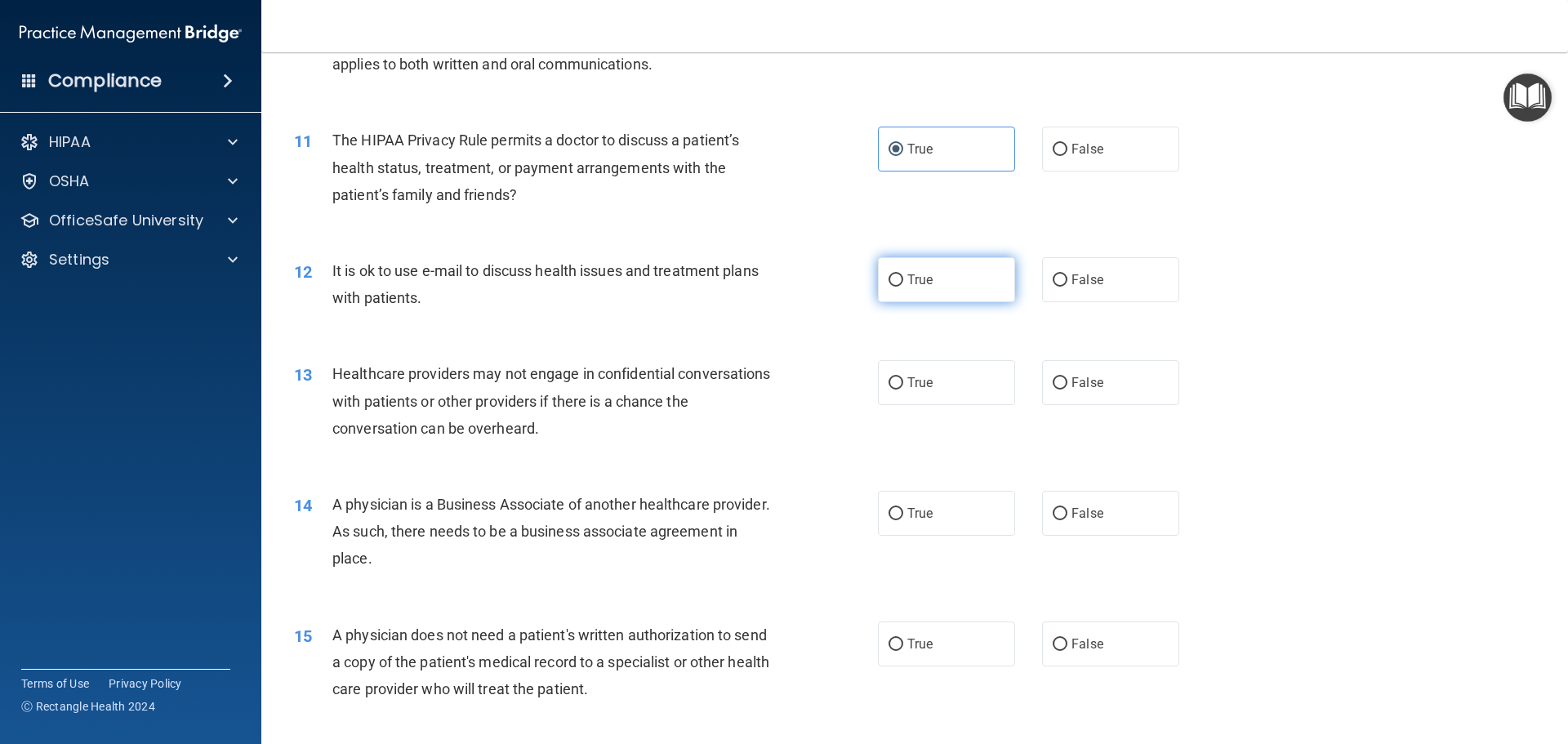
click at [952, 297] on label "True" at bounding box center [946, 279] width 137 height 44
click at [903, 287] on input "True" at bounding box center [896, 281] width 15 height 12
radio input "true"
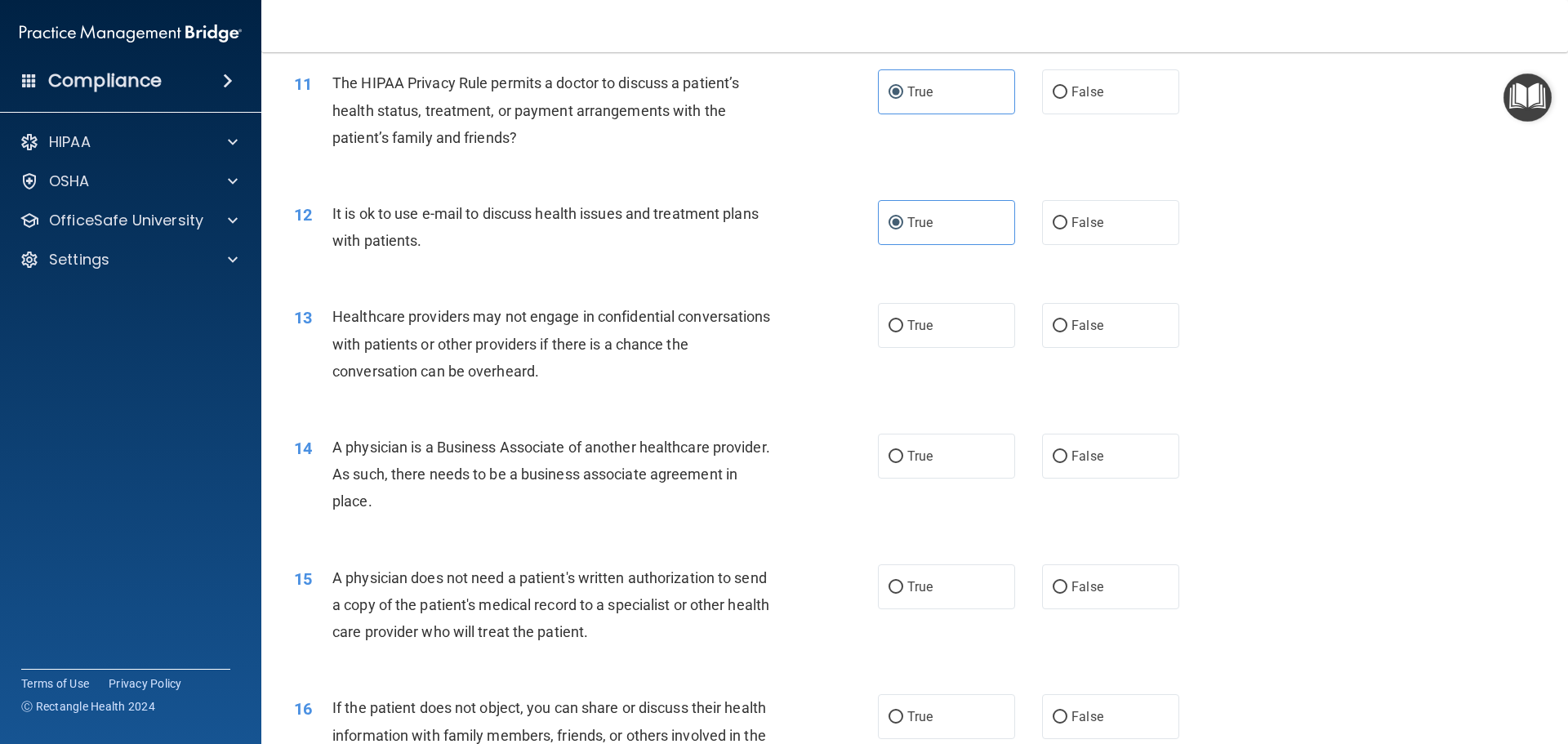
scroll to position [1307, 0]
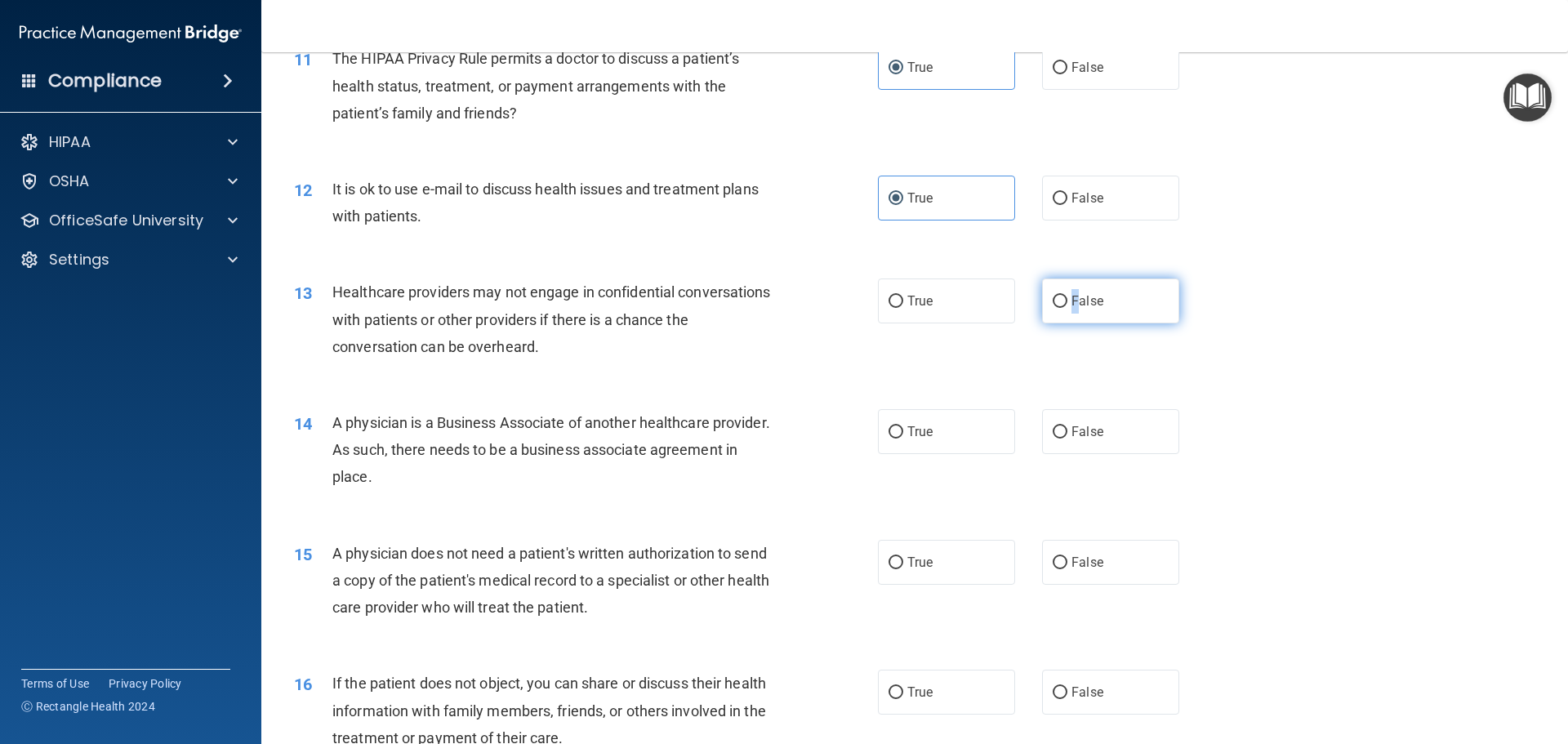
click at [1069, 311] on label "False" at bounding box center [1111, 300] width 137 height 44
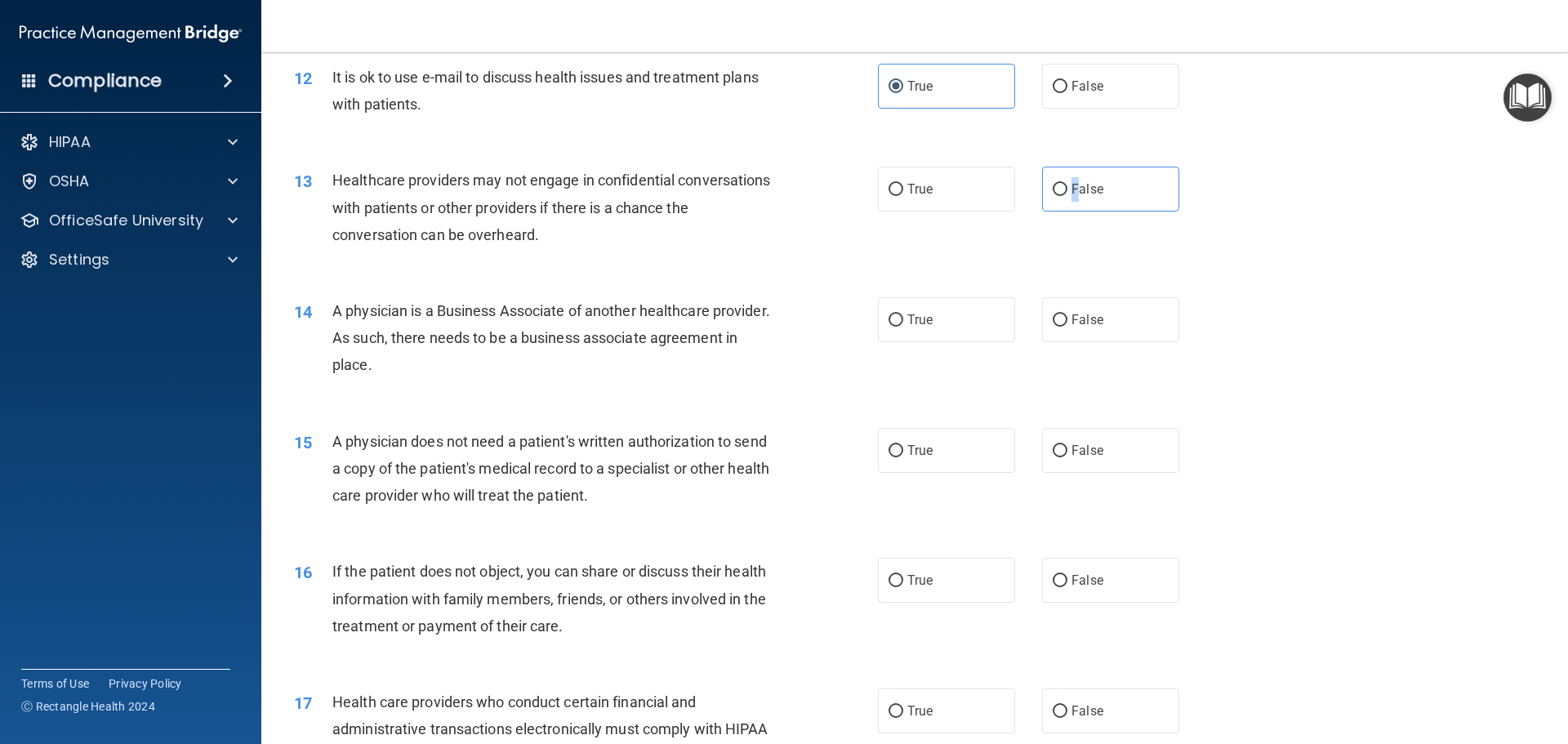
scroll to position [1470, 0]
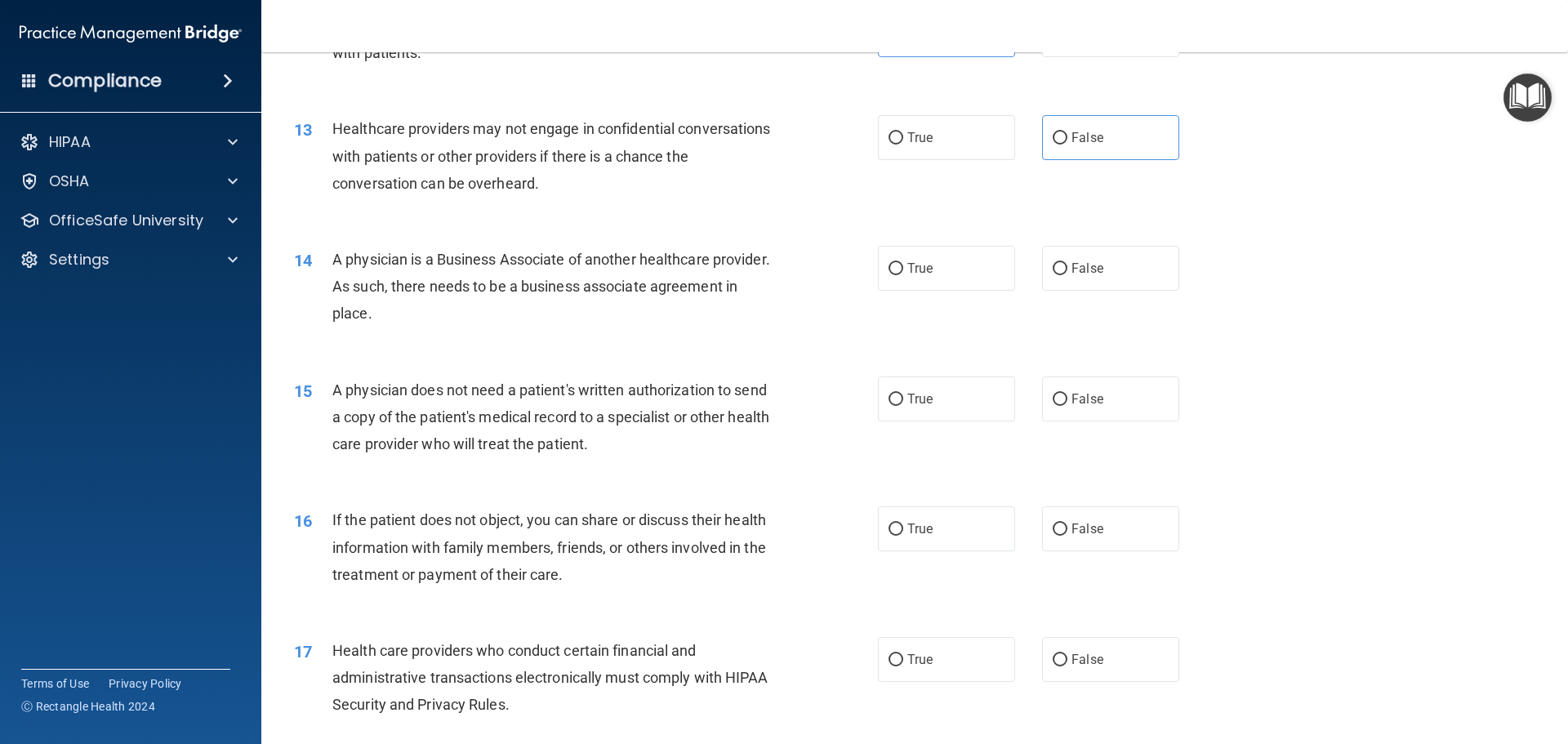
click at [1125, 296] on div "14 A physician is a Business Associate of another healthcare provider. As such,…" at bounding box center [914, 290] width 1266 height 131
click at [1110, 275] on label "False" at bounding box center [1111, 268] width 137 height 44
click at [1068, 275] on input "False" at bounding box center [1060, 269] width 15 height 12
radio input "true"
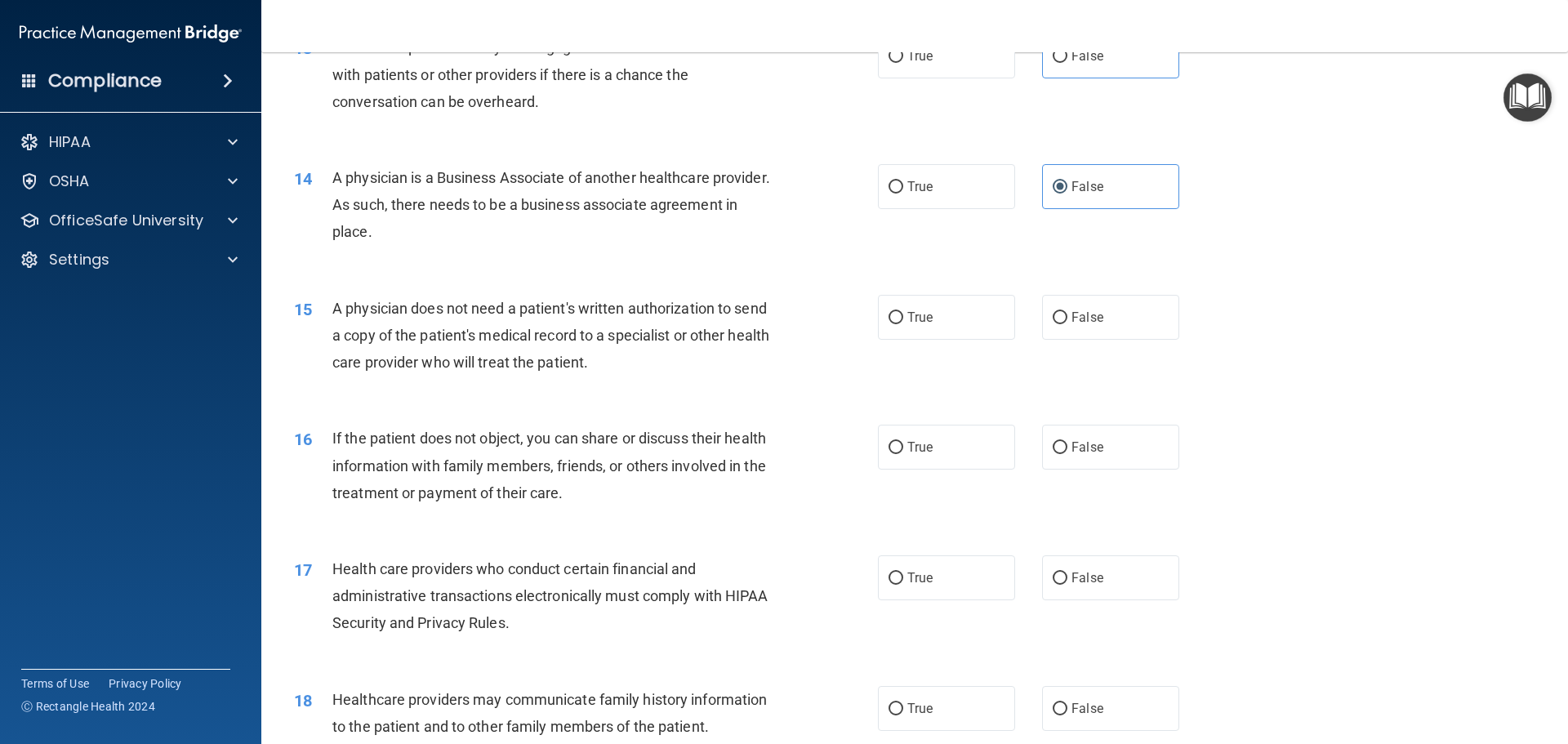
click at [952, 340] on div "15 A physician does not need a patient's written authorization to send a copy o…" at bounding box center [914, 340] width 1266 height 131
click at [937, 324] on label "True" at bounding box center [946, 317] width 137 height 44
click at [903, 324] on input "True" at bounding box center [896, 318] width 15 height 12
radio input "true"
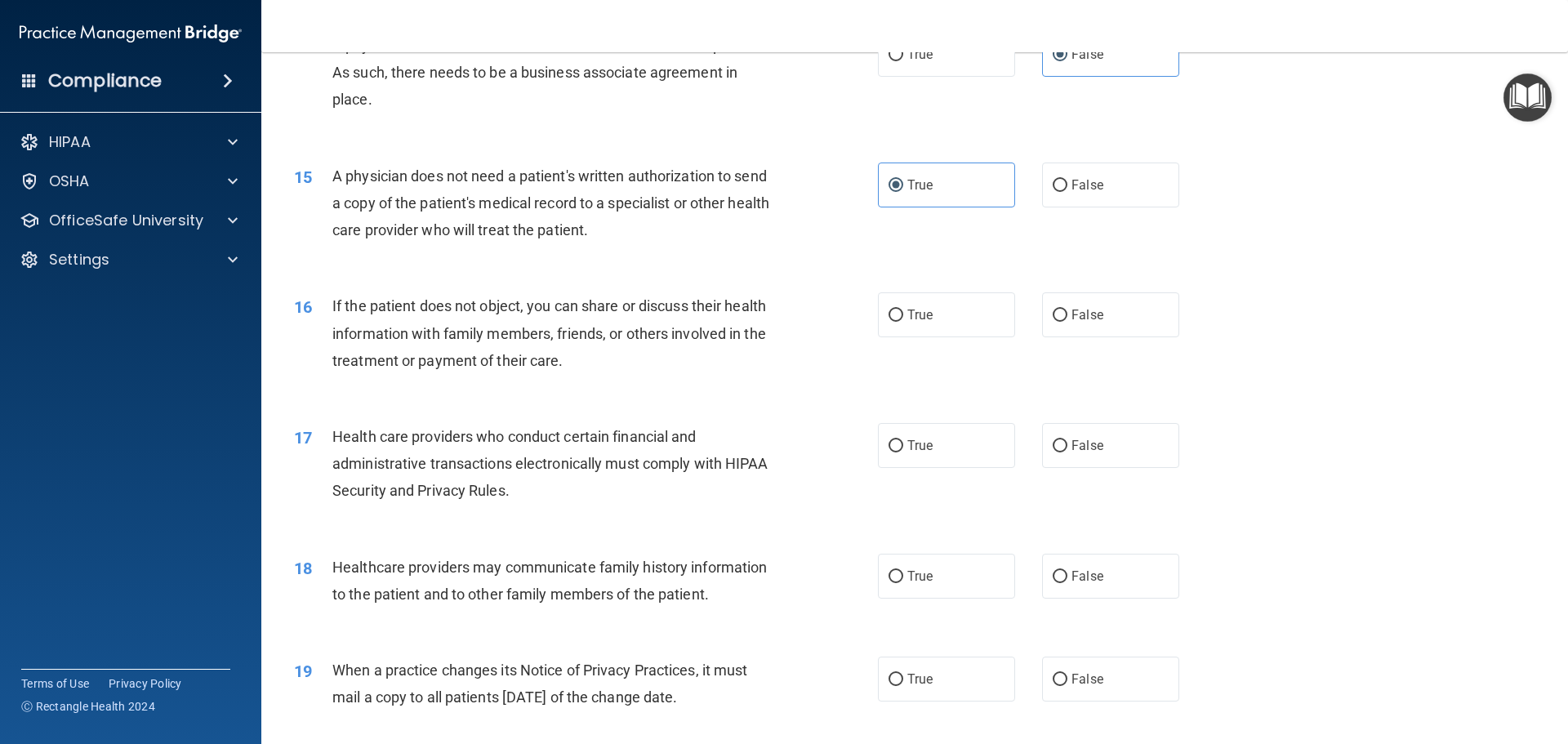
scroll to position [1715, 0]
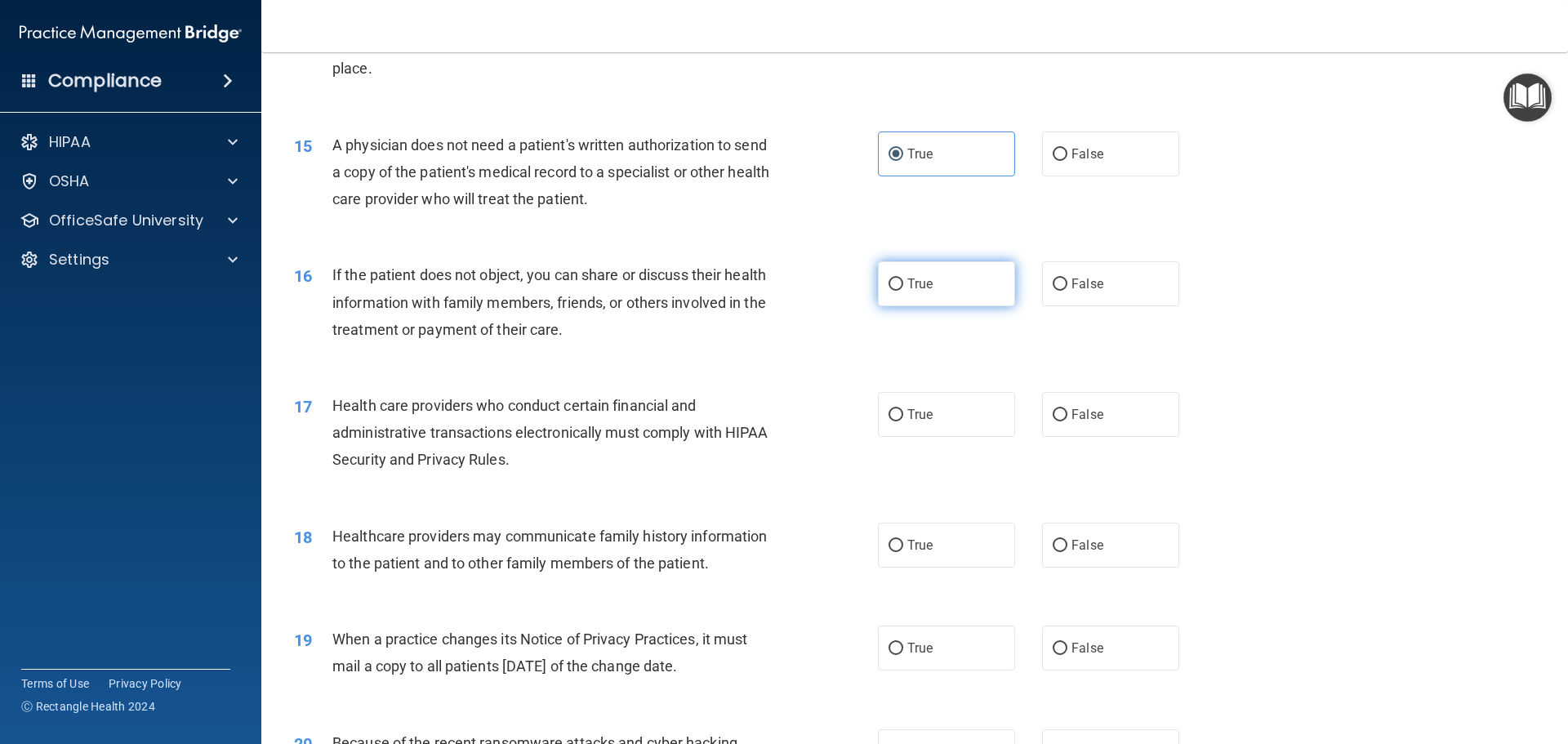
click at [893, 290] on input "True" at bounding box center [896, 284] width 15 height 12
radio input "true"
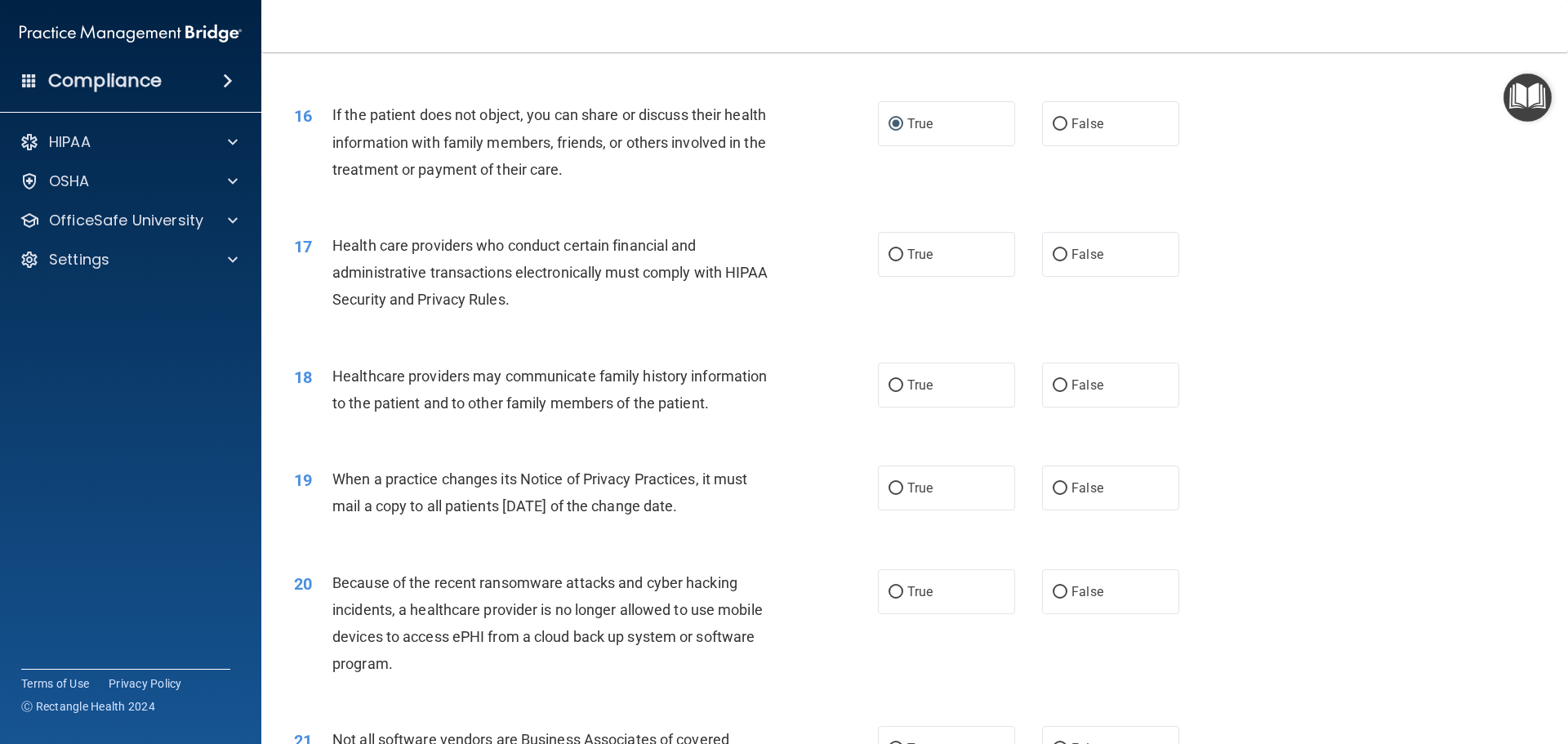
scroll to position [1878, 0]
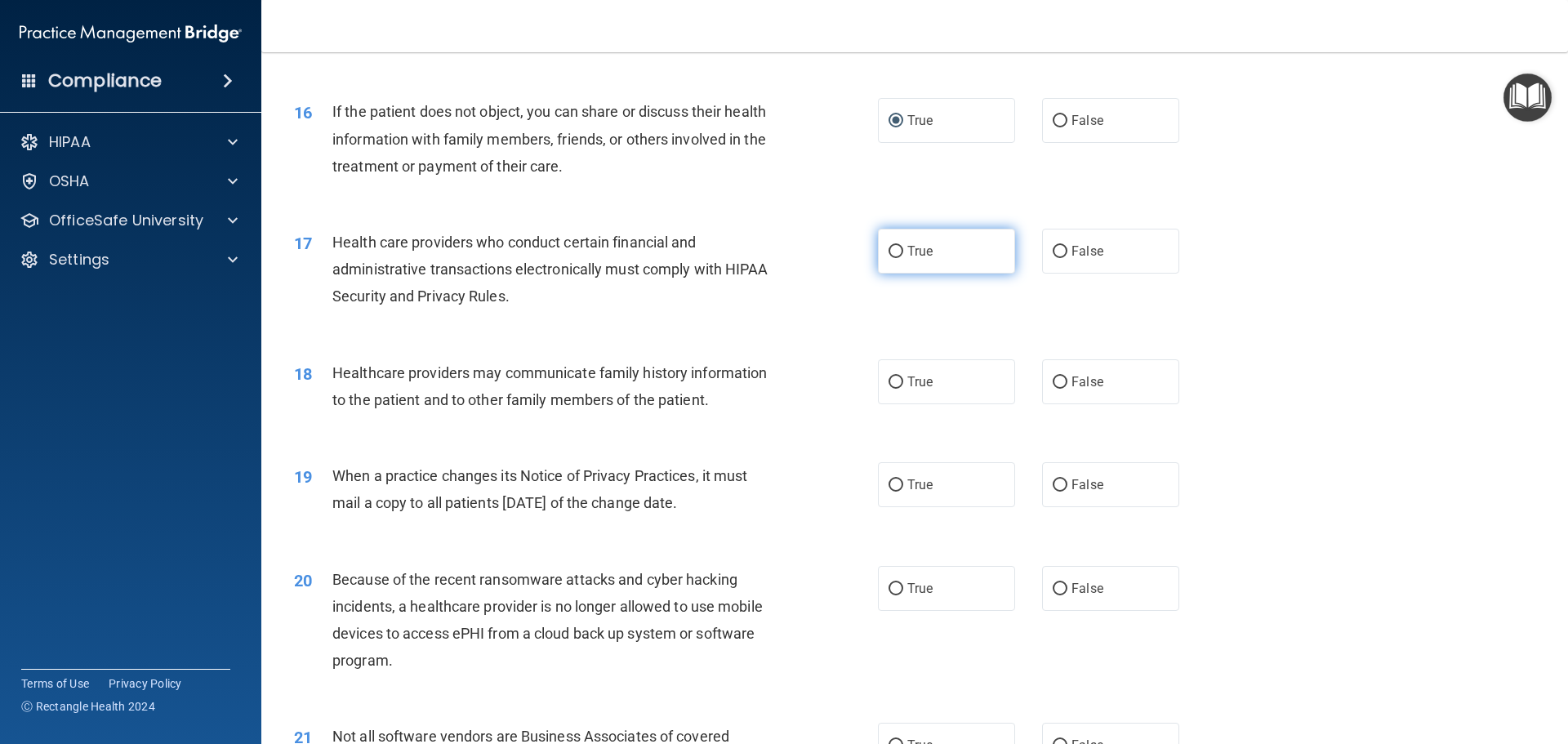
click at [949, 242] on label "True" at bounding box center [946, 250] width 137 height 44
click at [903, 246] on input "True" at bounding box center [896, 252] width 15 height 12
radio input "true"
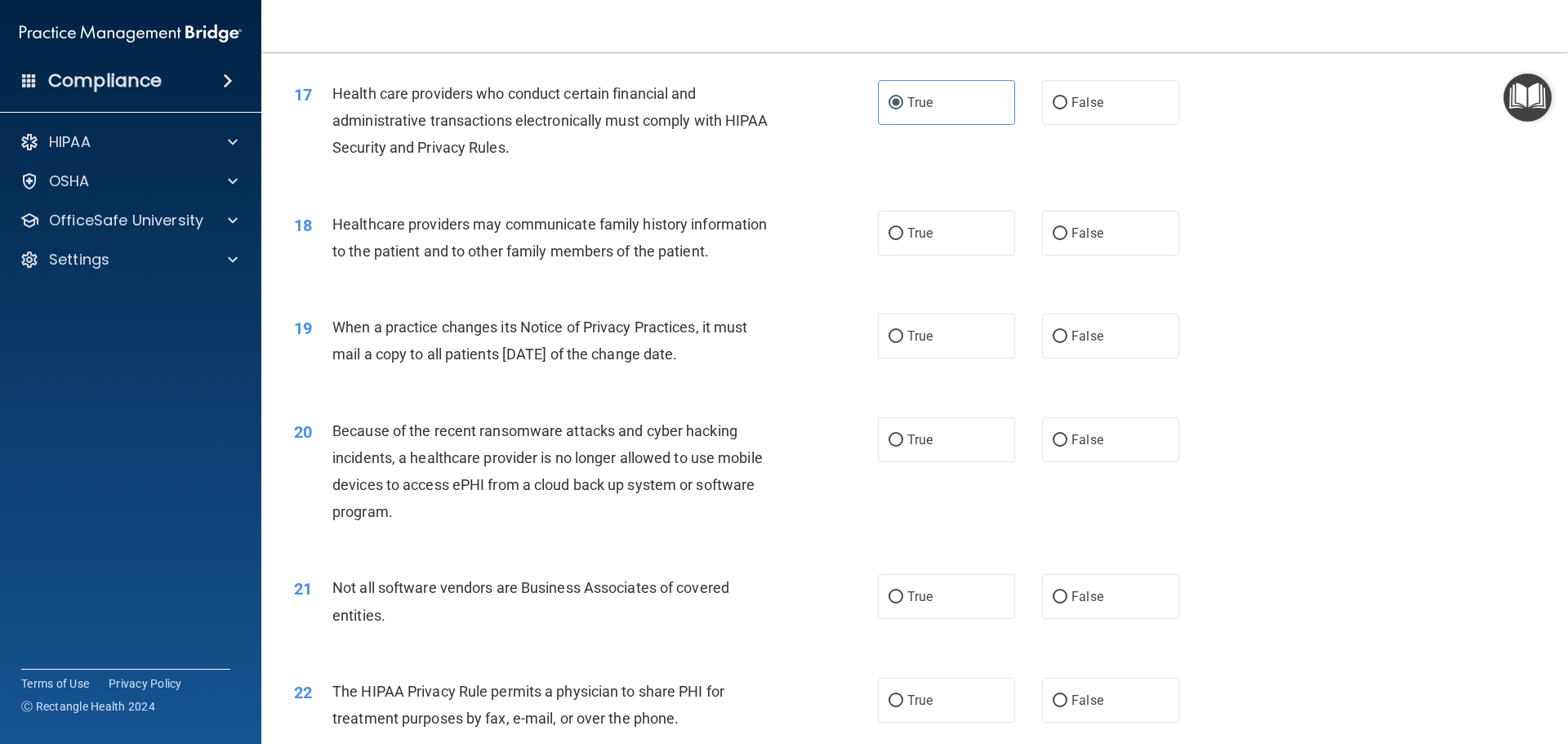
scroll to position [2041, 0]
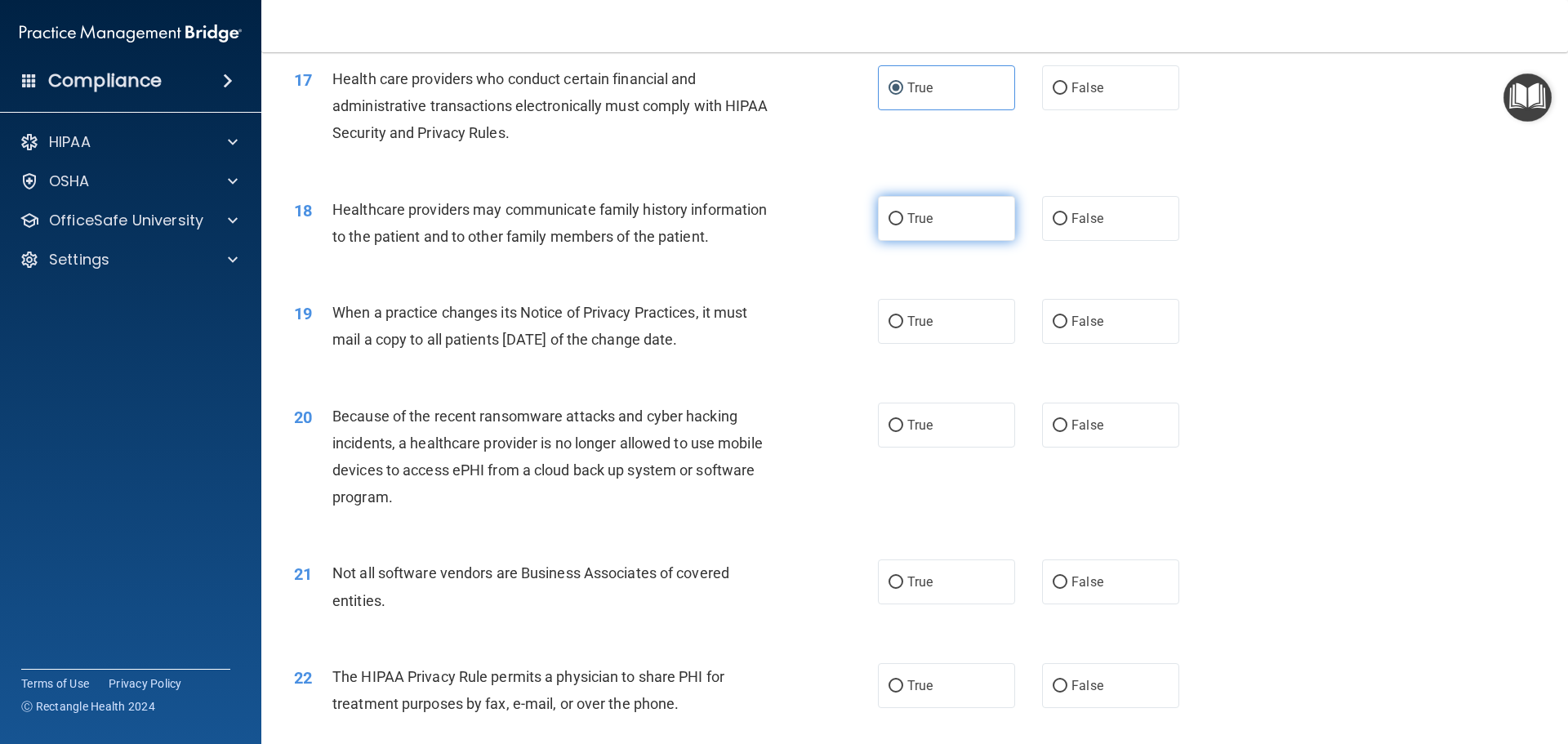
click at [944, 236] on label "True" at bounding box center [946, 218] width 137 height 44
click at [903, 225] on input "True" at bounding box center [896, 219] width 15 height 12
radio input "true"
click at [1158, 329] on label "False" at bounding box center [1111, 321] width 137 height 44
click at [1068, 328] on input "False" at bounding box center [1060, 322] width 15 height 12
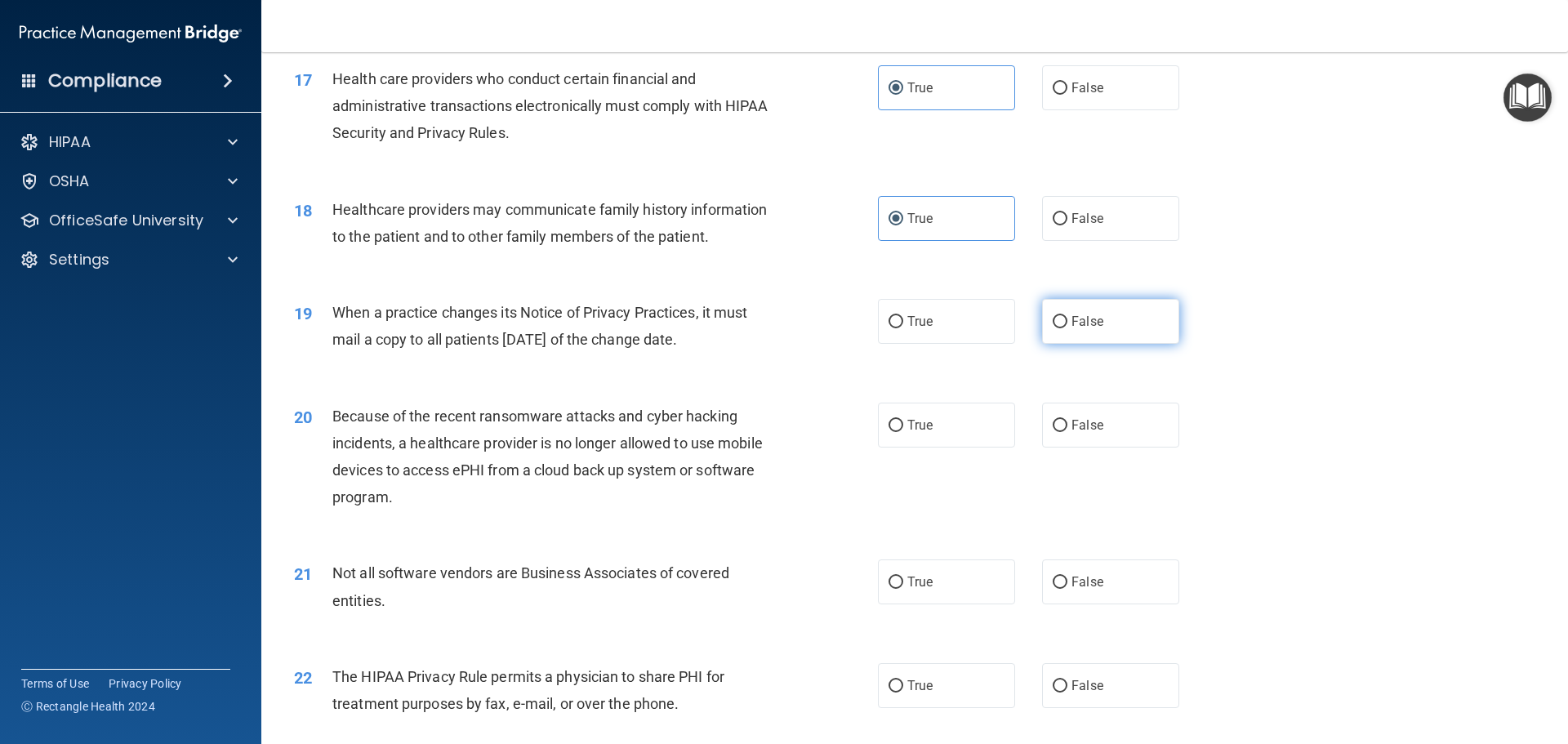
radio input "true"
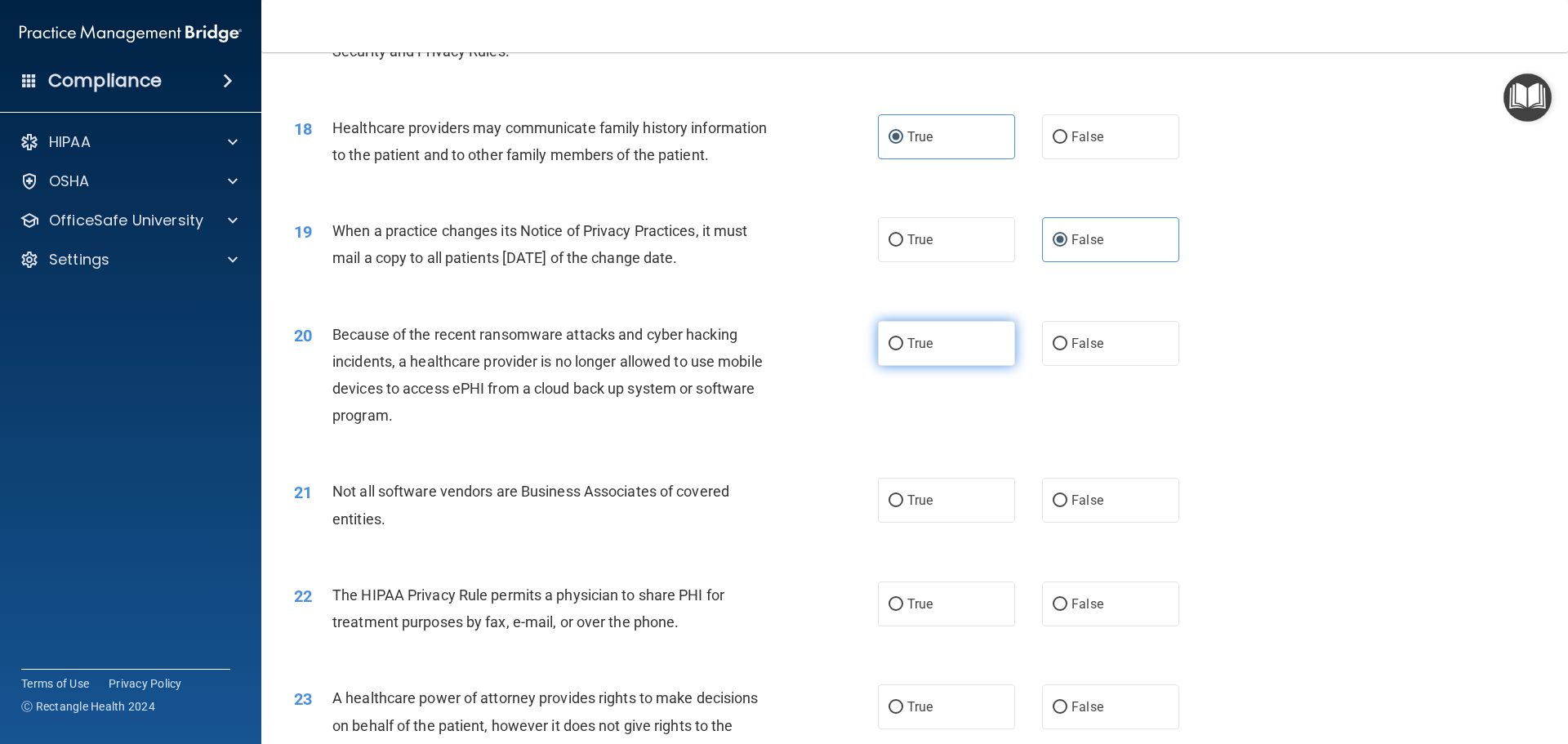
click at [948, 346] on label "True" at bounding box center [946, 343] width 137 height 44
click at [903, 346] on input "True" at bounding box center [896, 345] width 15 height 12
radio input "true"
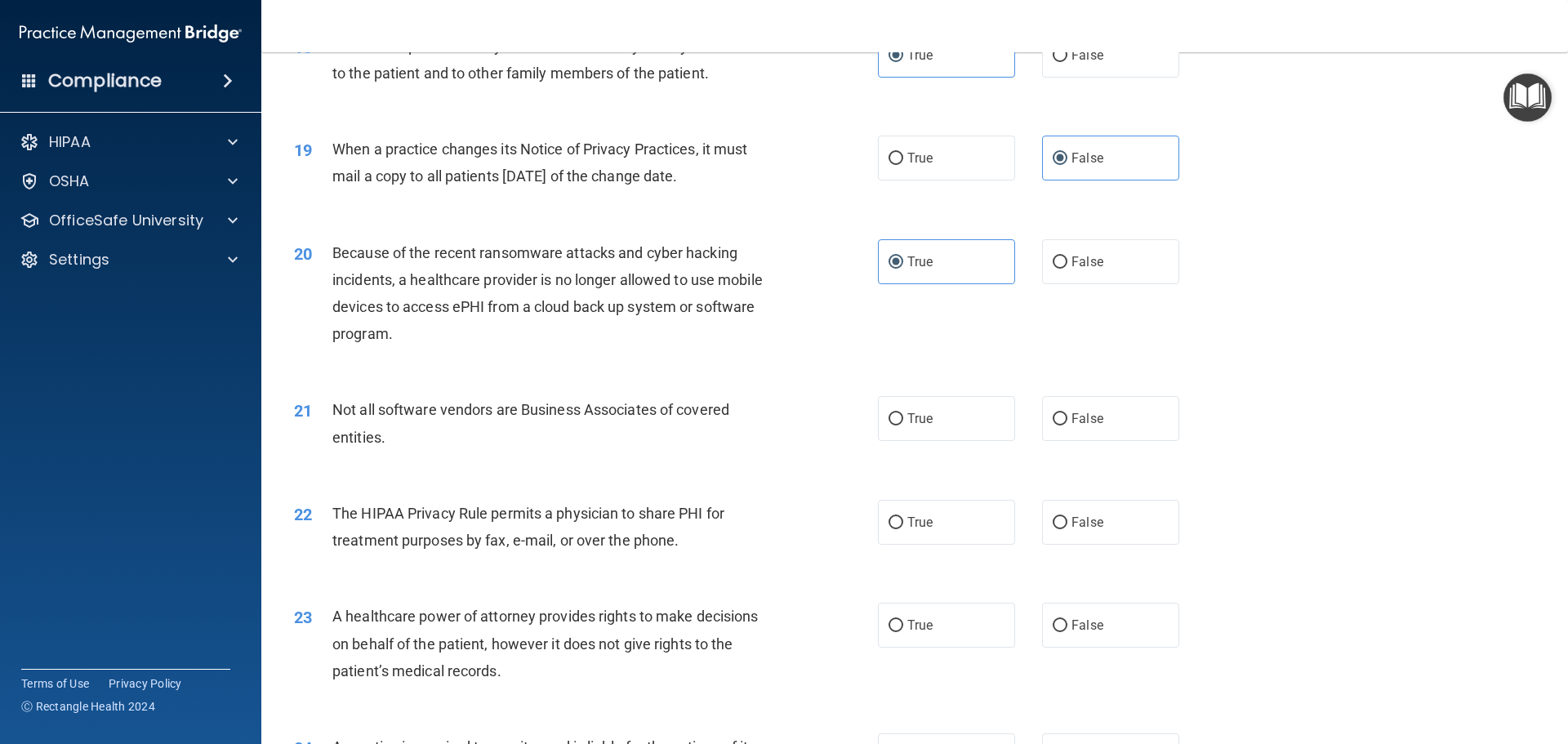
scroll to position [2286, 0]
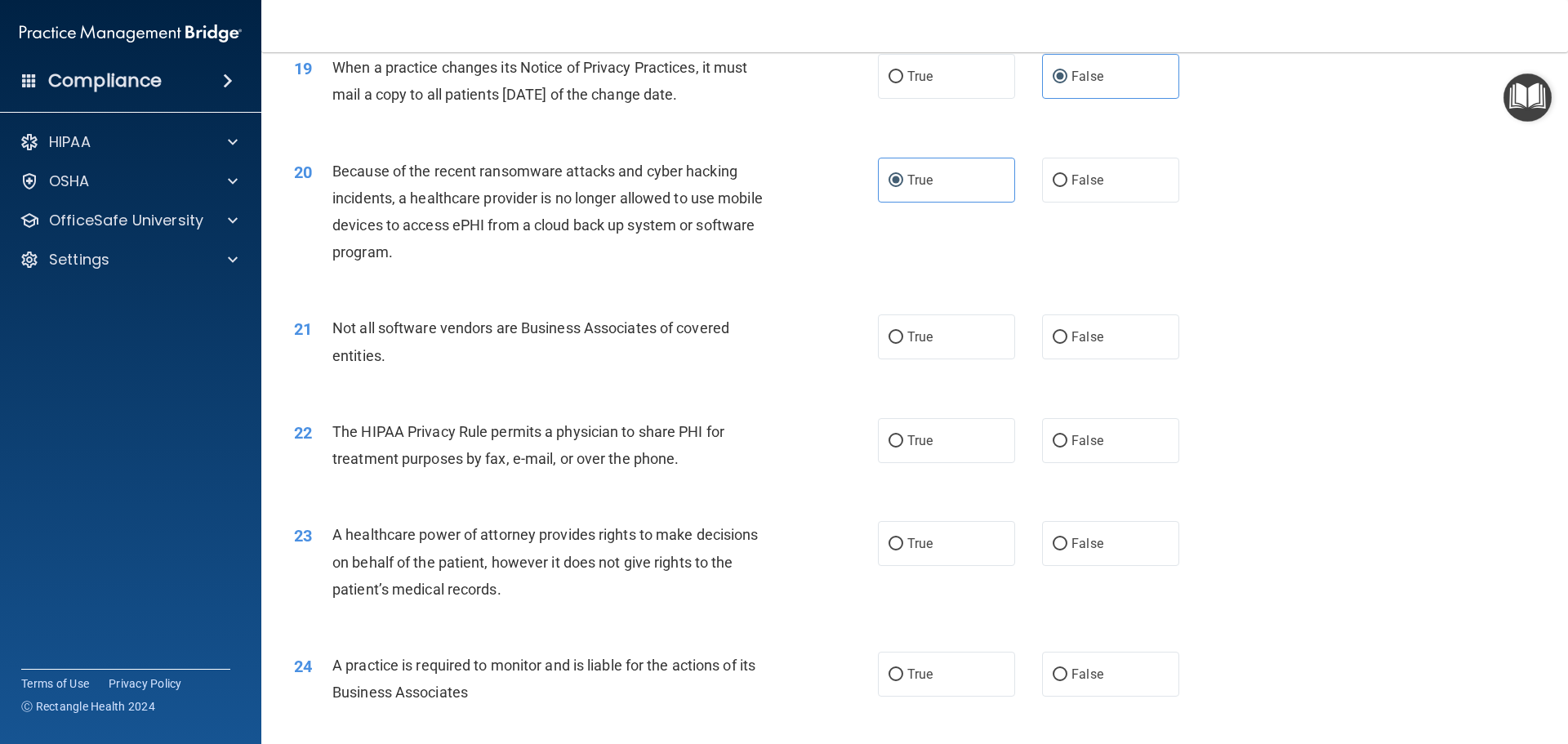
click at [1115, 214] on div "20 Because of the recent ransomware attacks and cyber hacking incidents, a heal…" at bounding box center [914, 215] width 1266 height 158
click at [1090, 195] on label "False" at bounding box center [1111, 180] width 137 height 44
click at [1068, 187] on input "False" at bounding box center [1060, 181] width 15 height 12
radio input "true"
radio input "false"
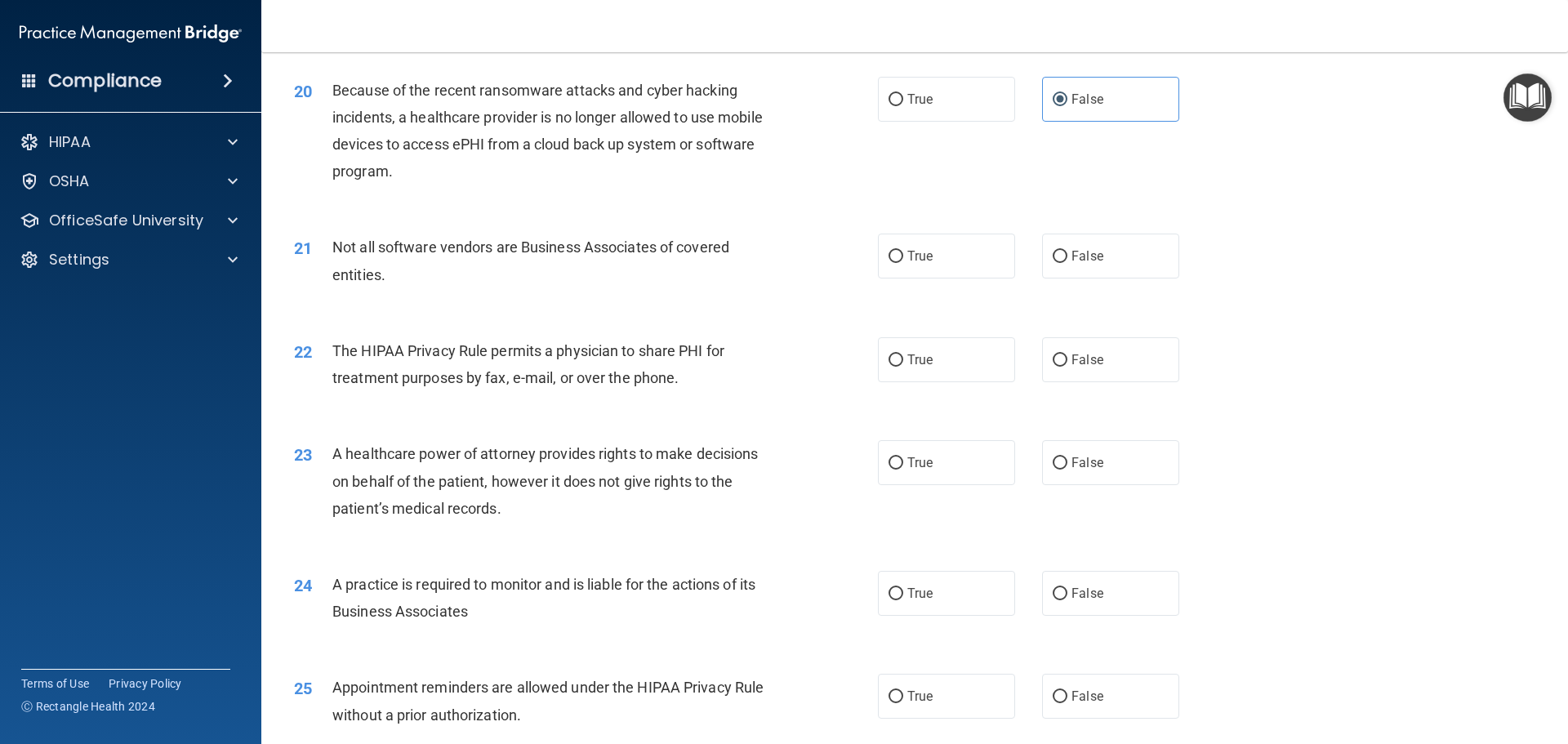
scroll to position [2368, 0]
click at [924, 270] on label "True" at bounding box center [946, 255] width 137 height 44
click at [903, 263] on input "True" at bounding box center [896, 256] width 15 height 12
radio input "true"
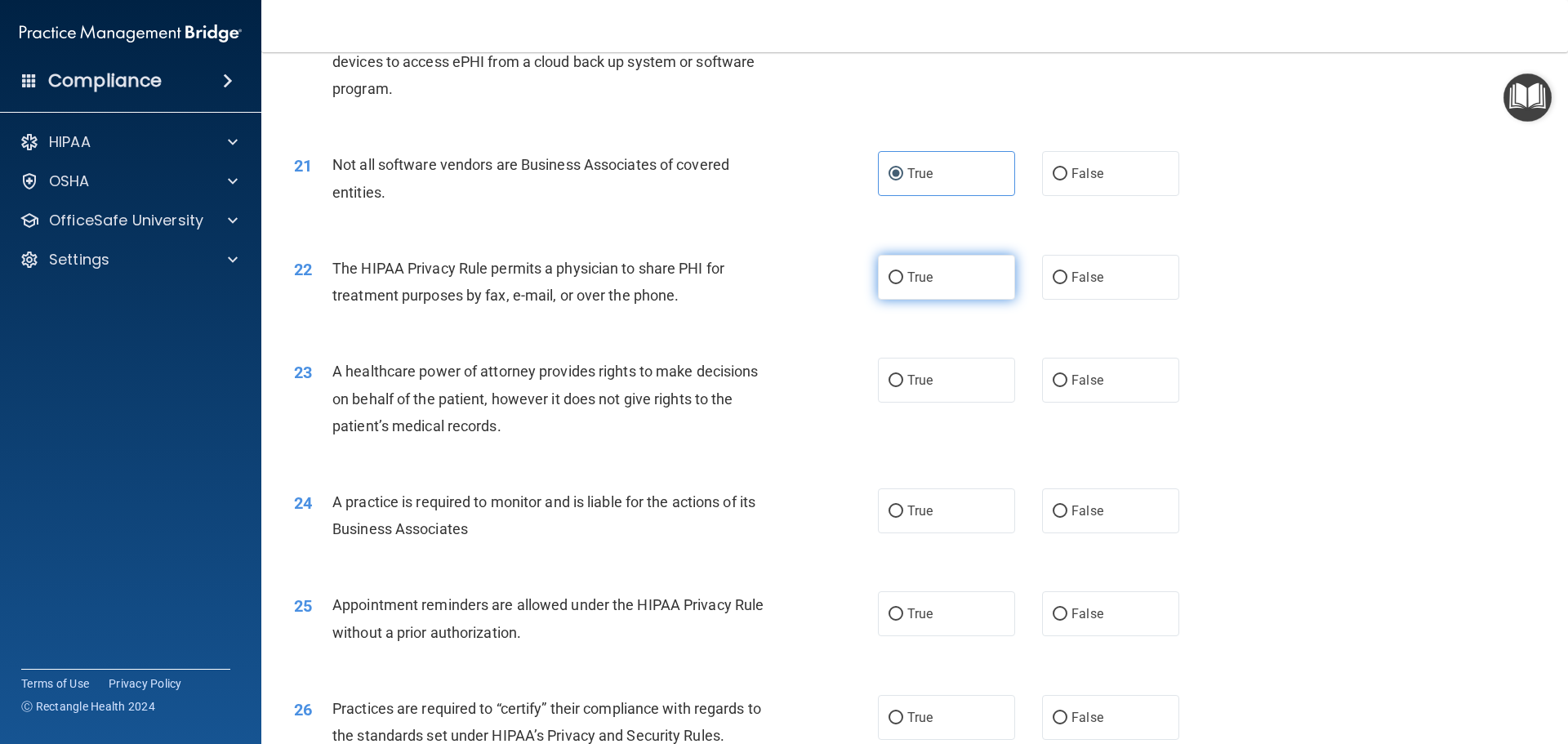
click at [915, 283] on span "True" at bounding box center [920, 277] width 25 height 16
click at [903, 283] on input "True" at bounding box center [896, 278] width 15 height 12
radio input "true"
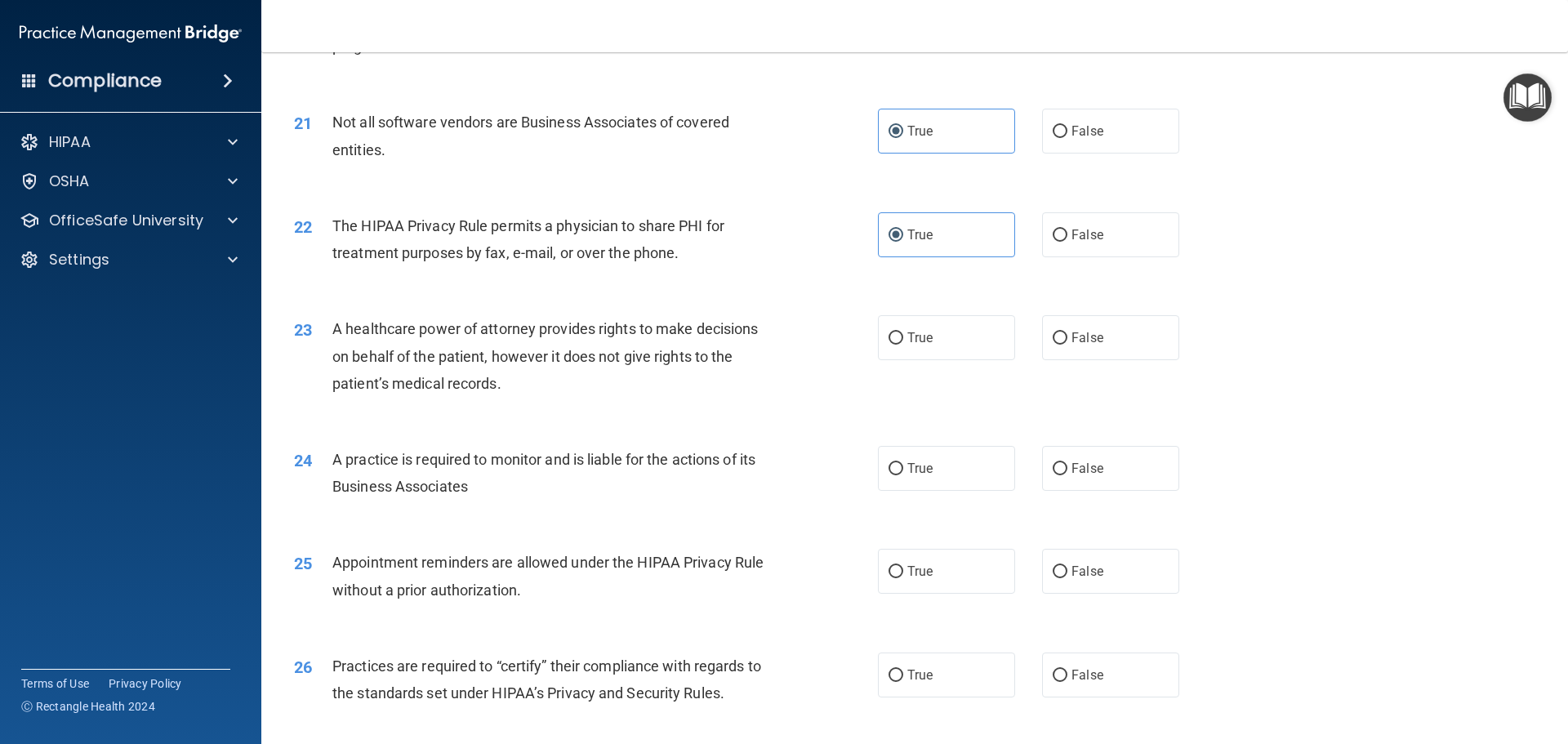
scroll to position [2531, 0]
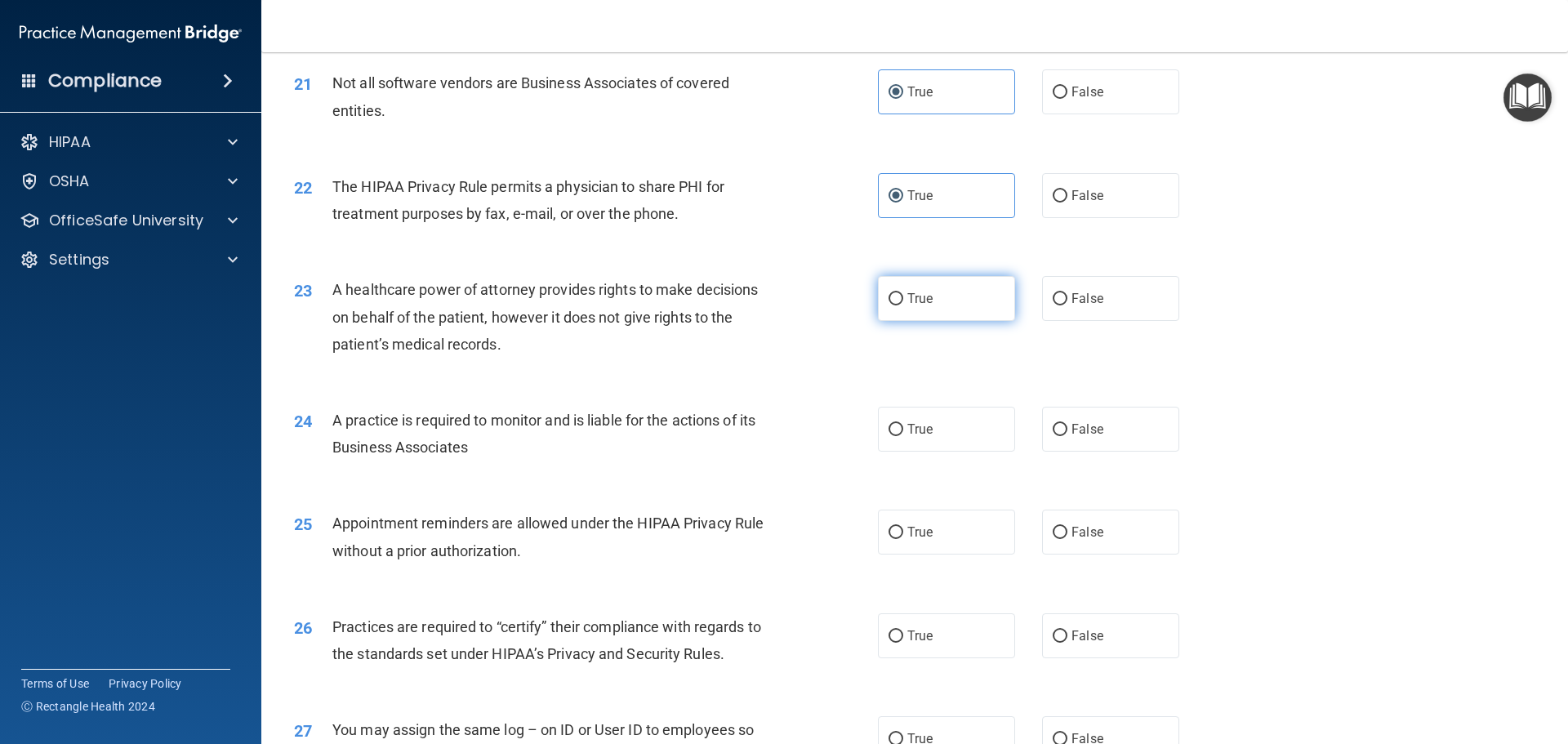
click at [957, 298] on label "True" at bounding box center [946, 297] width 137 height 44
click at [903, 298] on input "True" at bounding box center [896, 299] width 15 height 12
radio input "true"
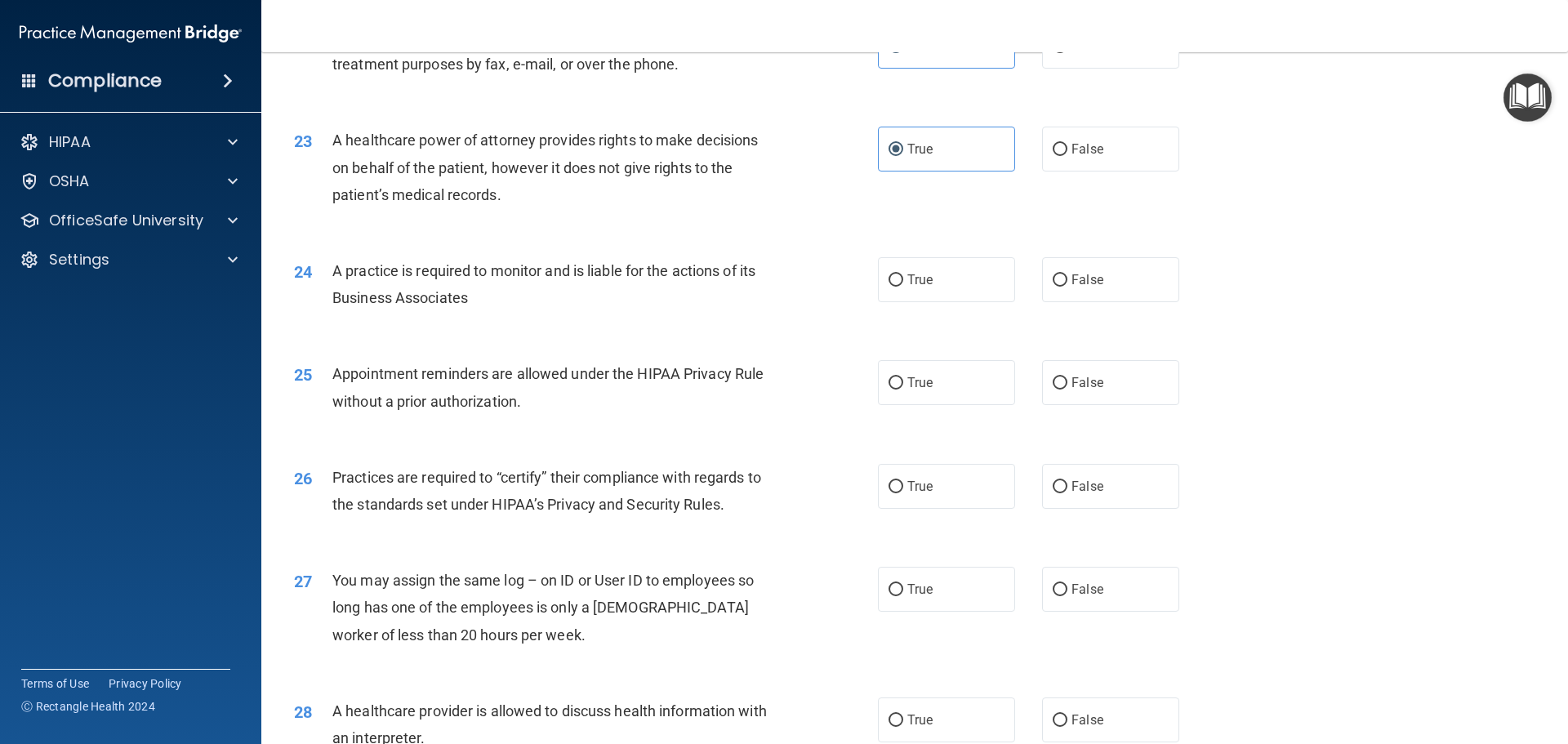
scroll to position [2694, 0]
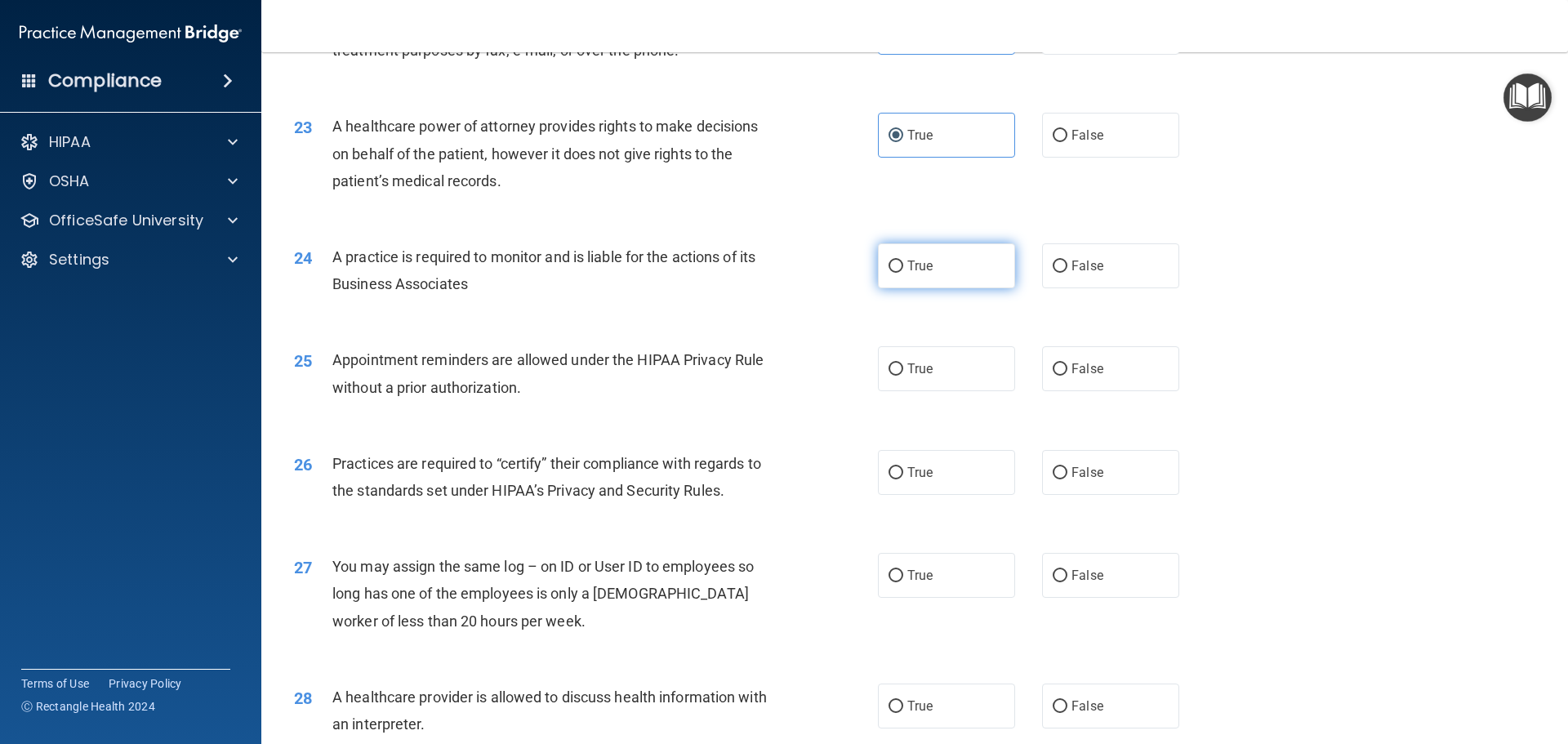
click at [981, 274] on label "True" at bounding box center [946, 265] width 137 height 44
click at [903, 273] on input "True" at bounding box center [896, 267] width 15 height 12
radio input "true"
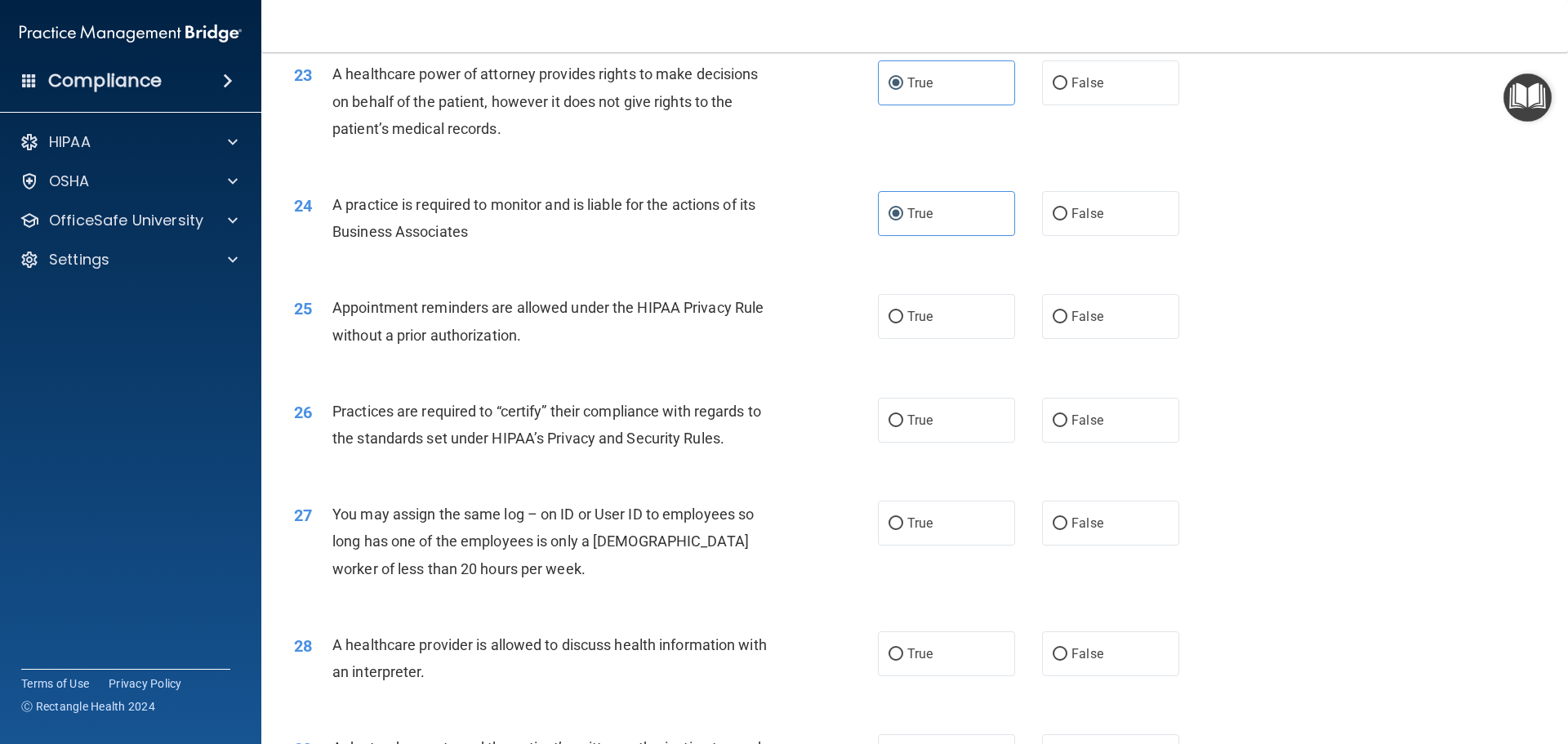
scroll to position [2776, 0]
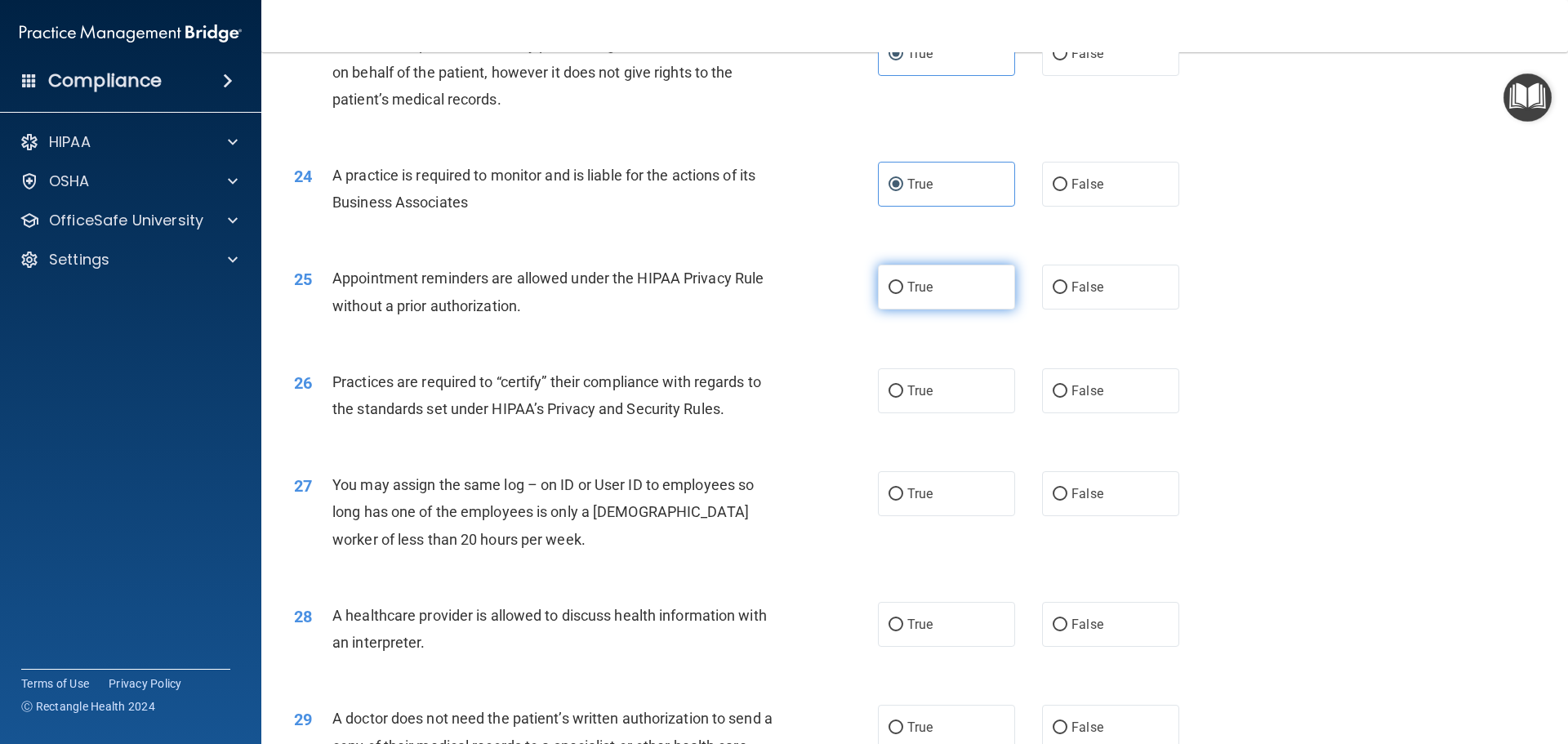
click at [976, 288] on label "True" at bounding box center [946, 286] width 137 height 44
click at [903, 288] on input "True" at bounding box center [896, 288] width 15 height 12
radio input "true"
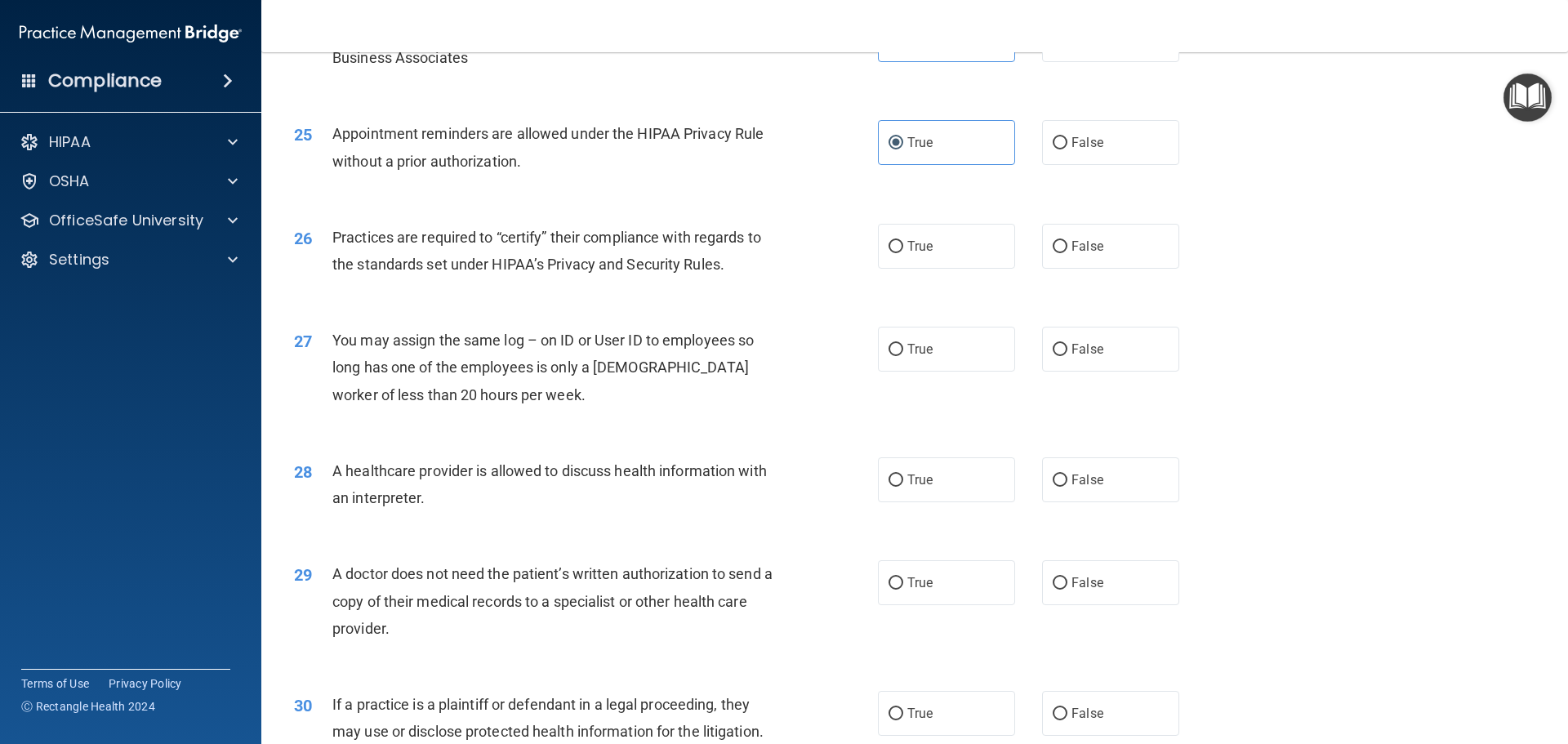
scroll to position [2939, 0]
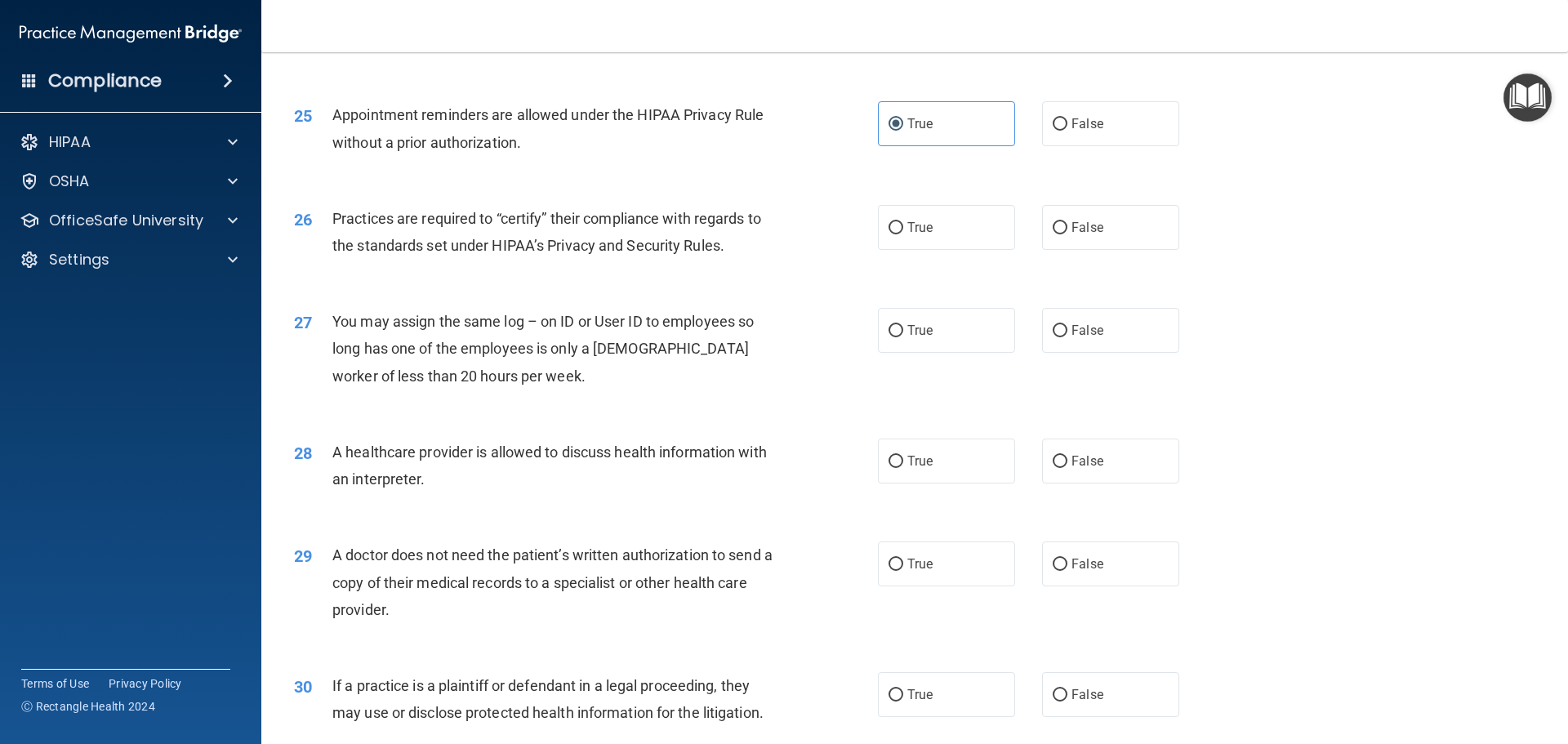
click at [946, 250] on div "26 Practices are required to “certify” their compliance with regards to the sta…" at bounding box center [914, 236] width 1266 height 103
click at [936, 242] on label "True" at bounding box center [946, 227] width 137 height 44
click at [903, 235] on input "True" at bounding box center [896, 229] width 15 height 12
radio input "true"
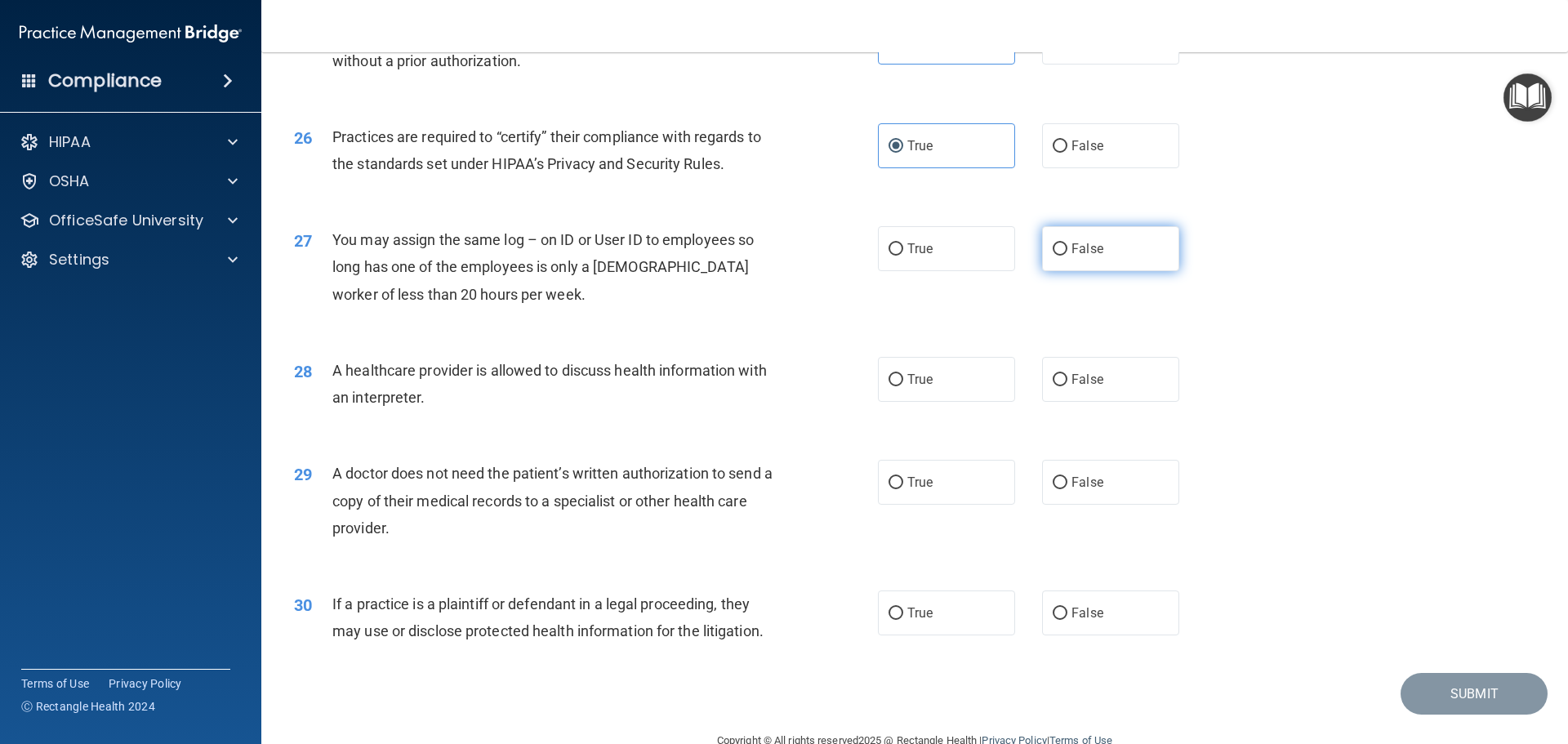
click at [1123, 246] on label "False" at bounding box center [1111, 248] width 137 height 44
click at [1068, 246] on input "False" at bounding box center [1060, 249] width 15 height 12
radio input "true"
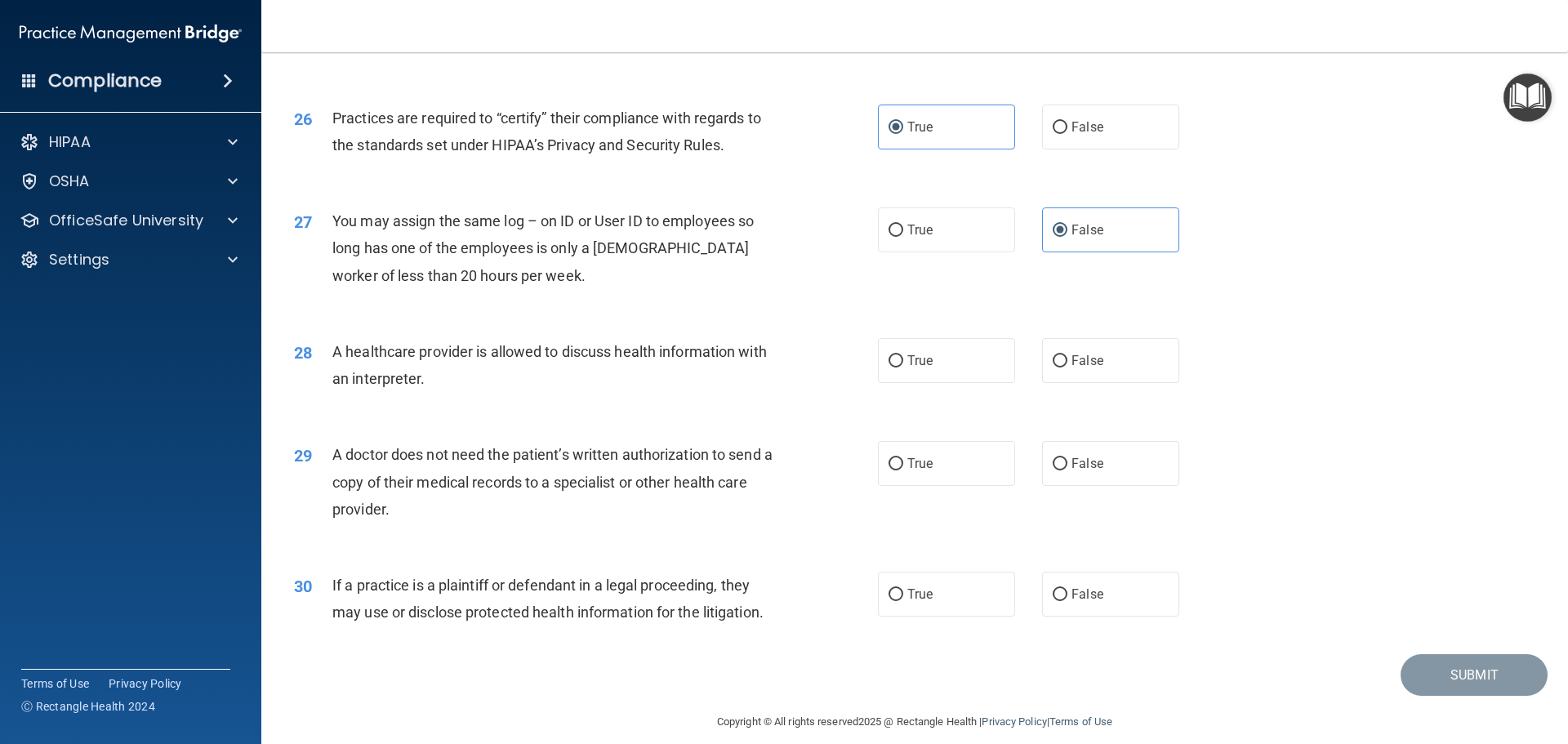
scroll to position [3057, 0]
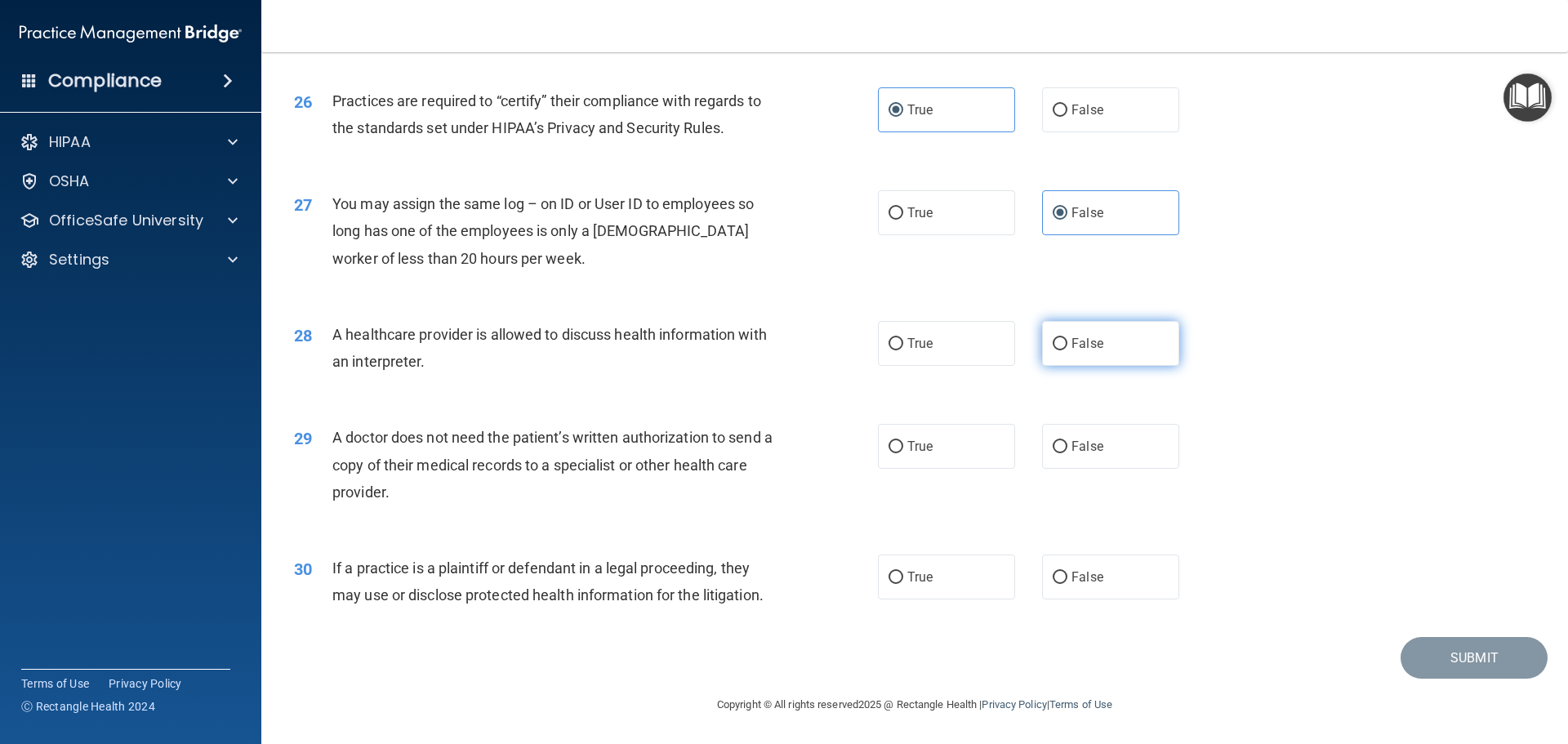
click at [1103, 351] on label "False" at bounding box center [1111, 343] width 137 height 44
click at [1068, 351] on input "False" at bounding box center [1060, 345] width 15 height 12
radio input "true"
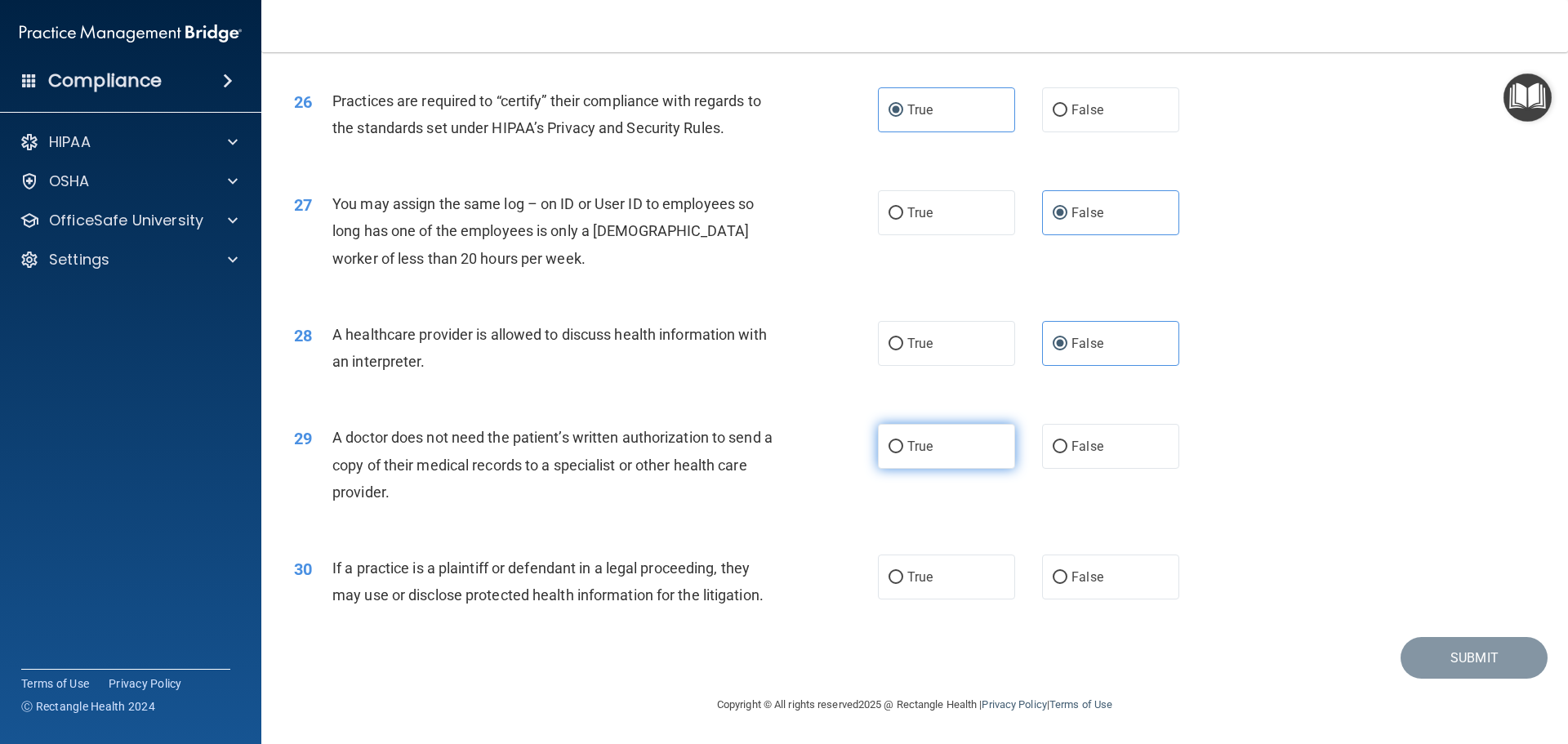
click at [927, 456] on label "True" at bounding box center [946, 446] width 137 height 44
click at [903, 454] on input "True" at bounding box center [896, 447] width 15 height 12
radio input "true"
click at [957, 581] on label "True" at bounding box center [946, 577] width 137 height 44
click at [903, 581] on input "True" at bounding box center [896, 577] width 15 height 12
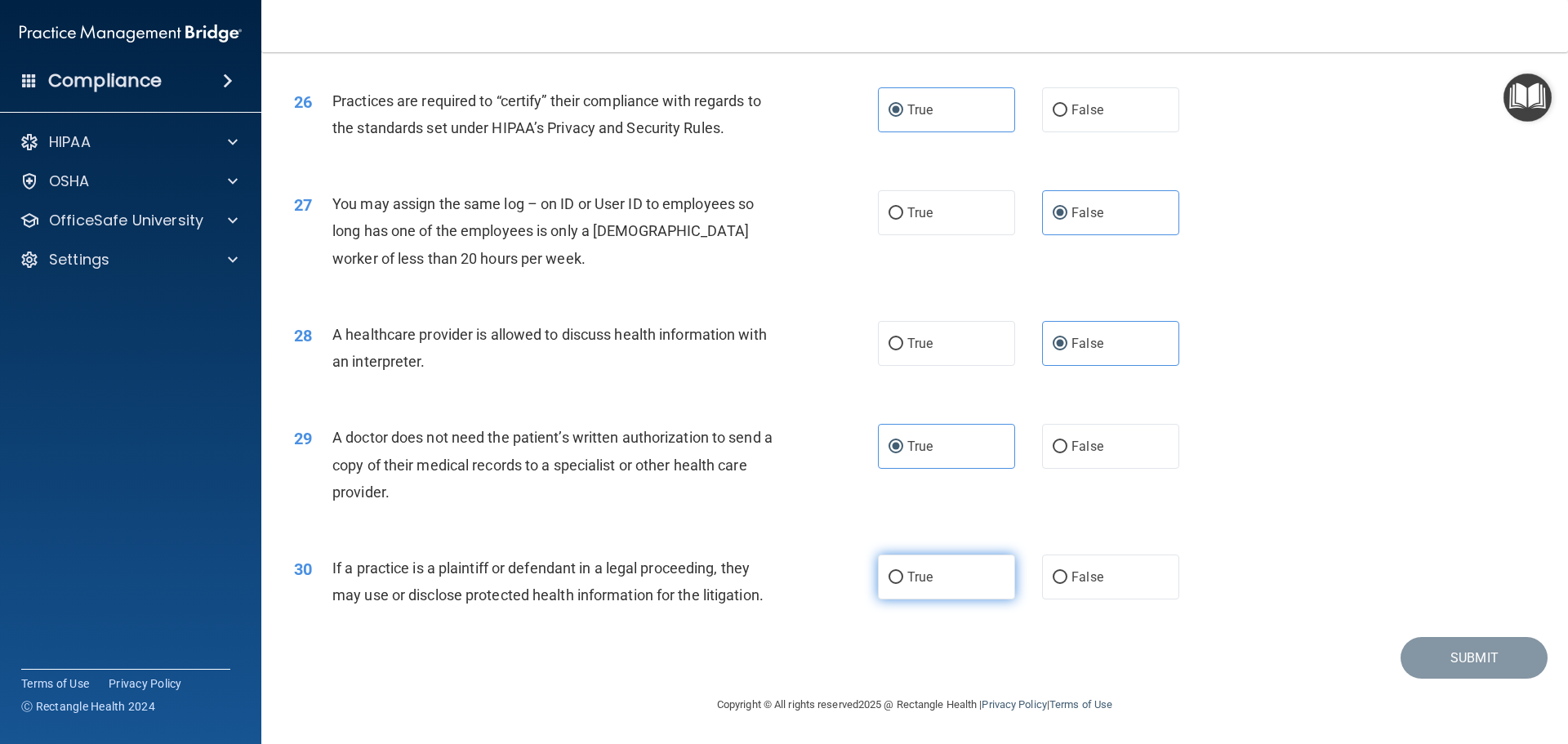
radio input "true"
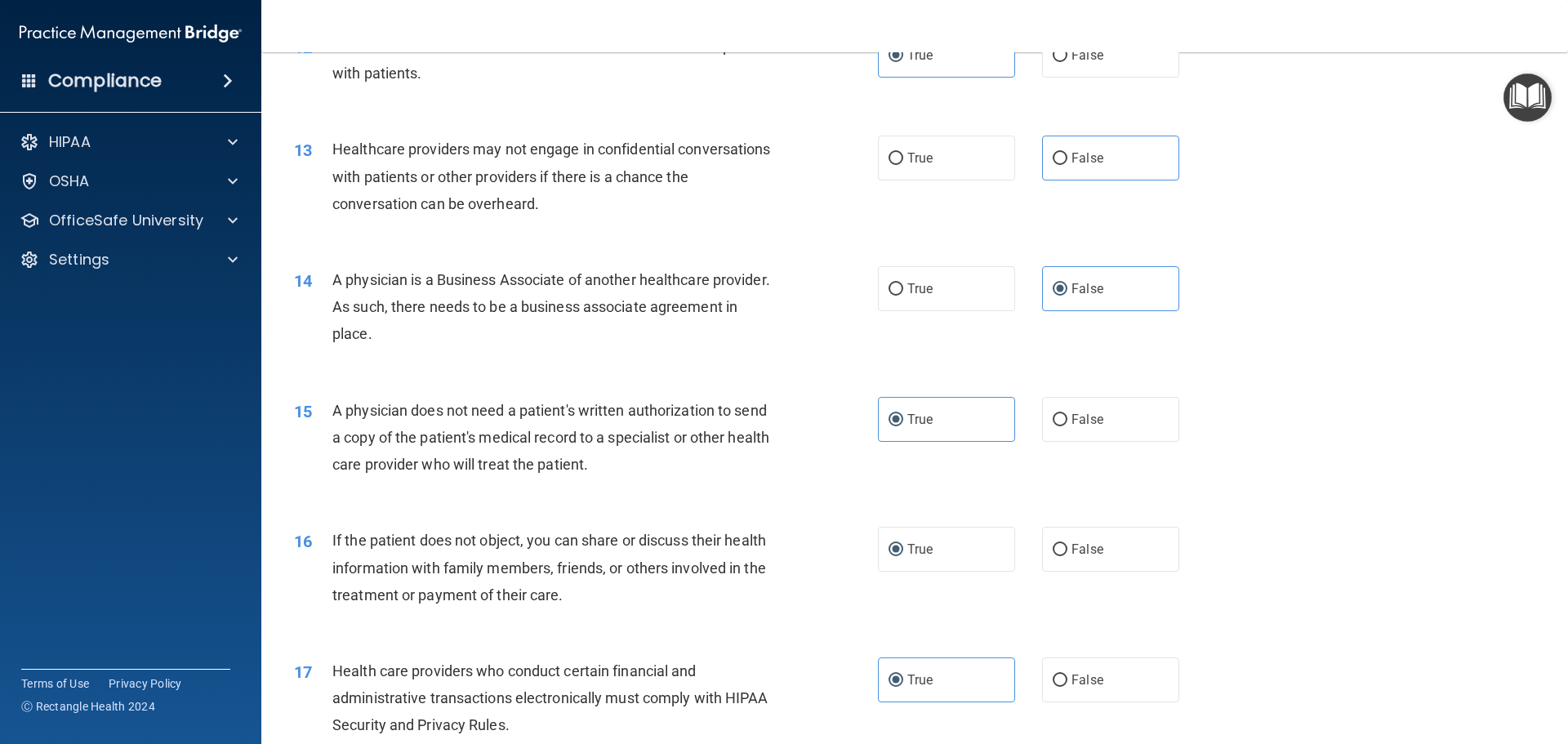
scroll to position [1424, 0]
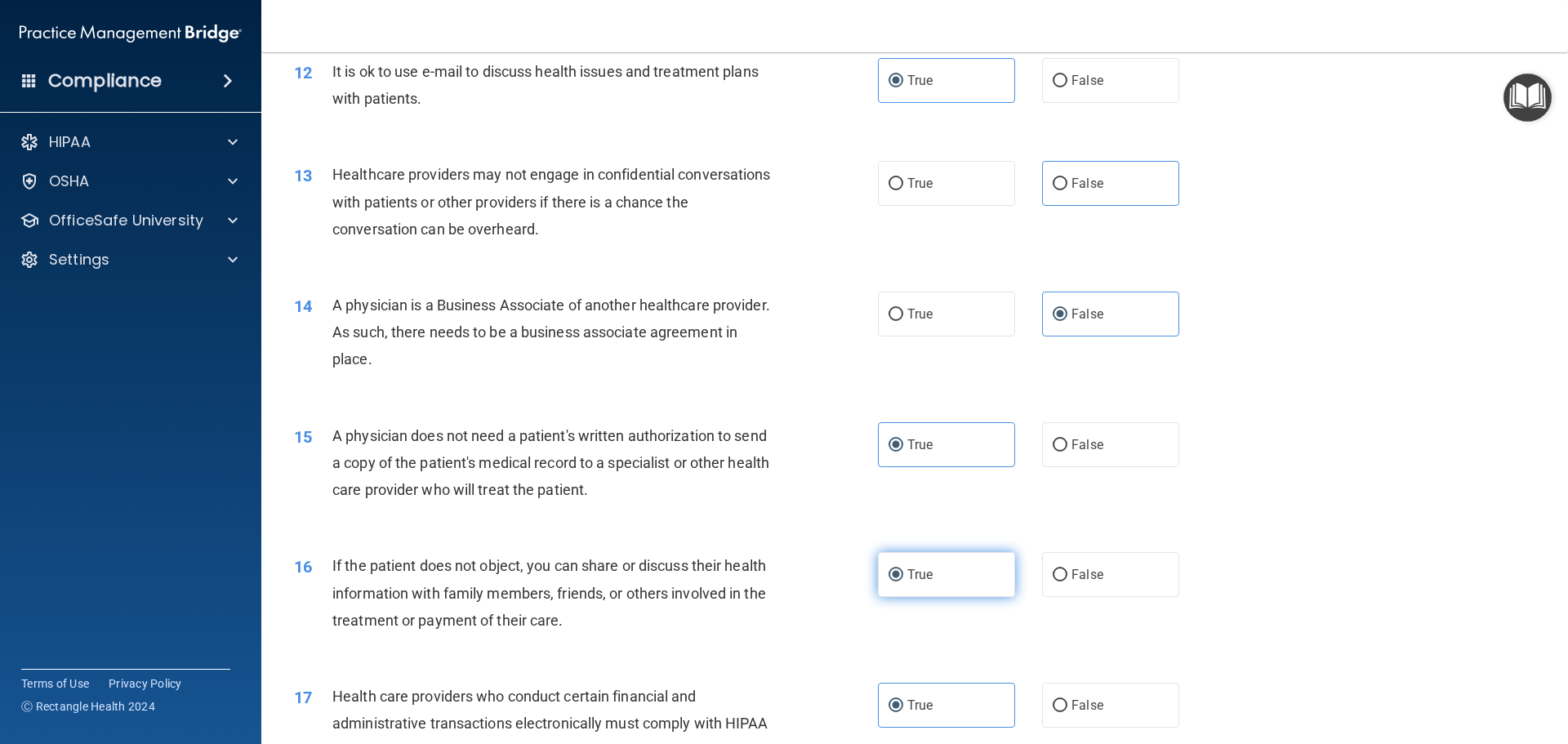
click at [970, 587] on label "True" at bounding box center [946, 574] width 137 height 44
click at [903, 582] on input "True" at bounding box center [896, 576] width 15 height 12
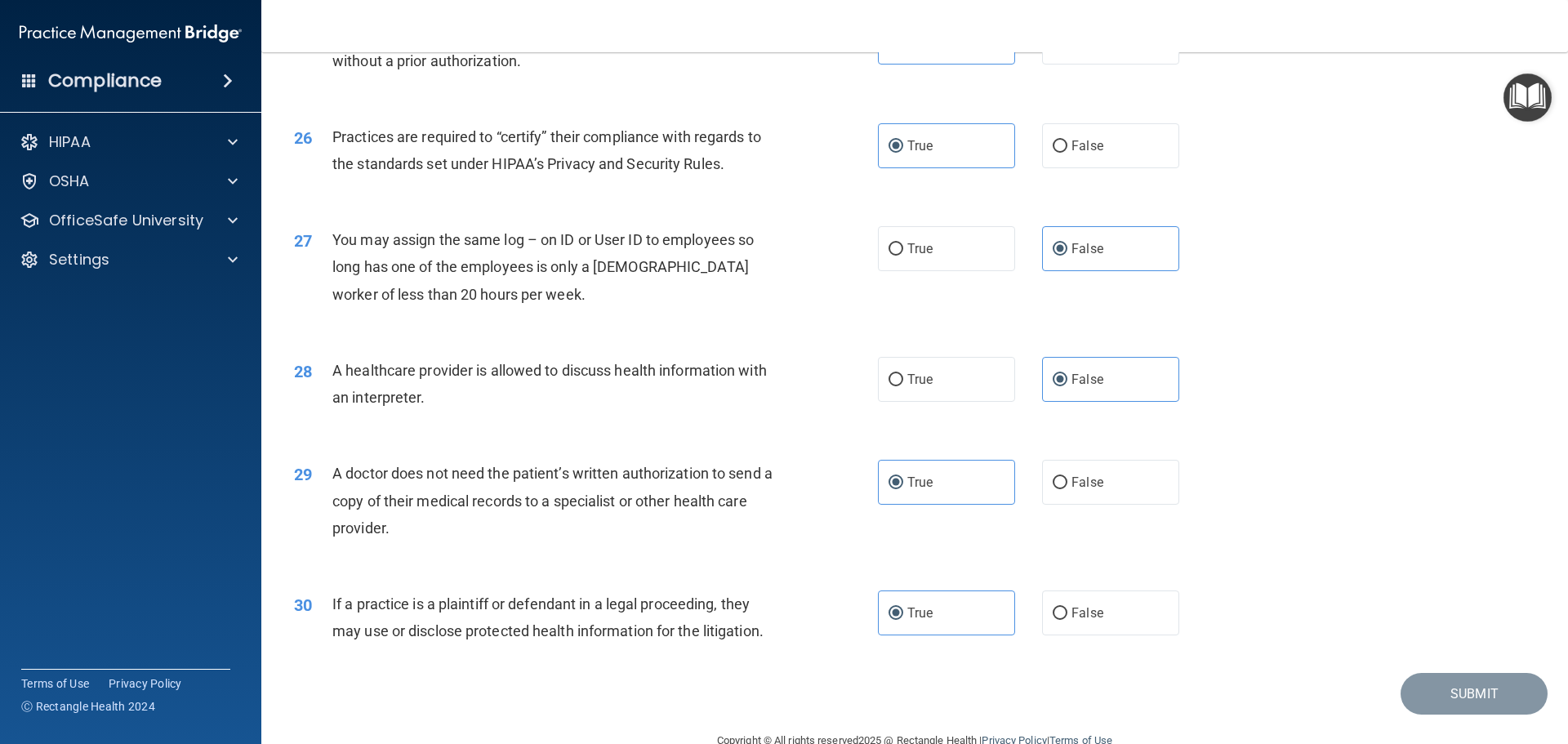
scroll to position [3057, 0]
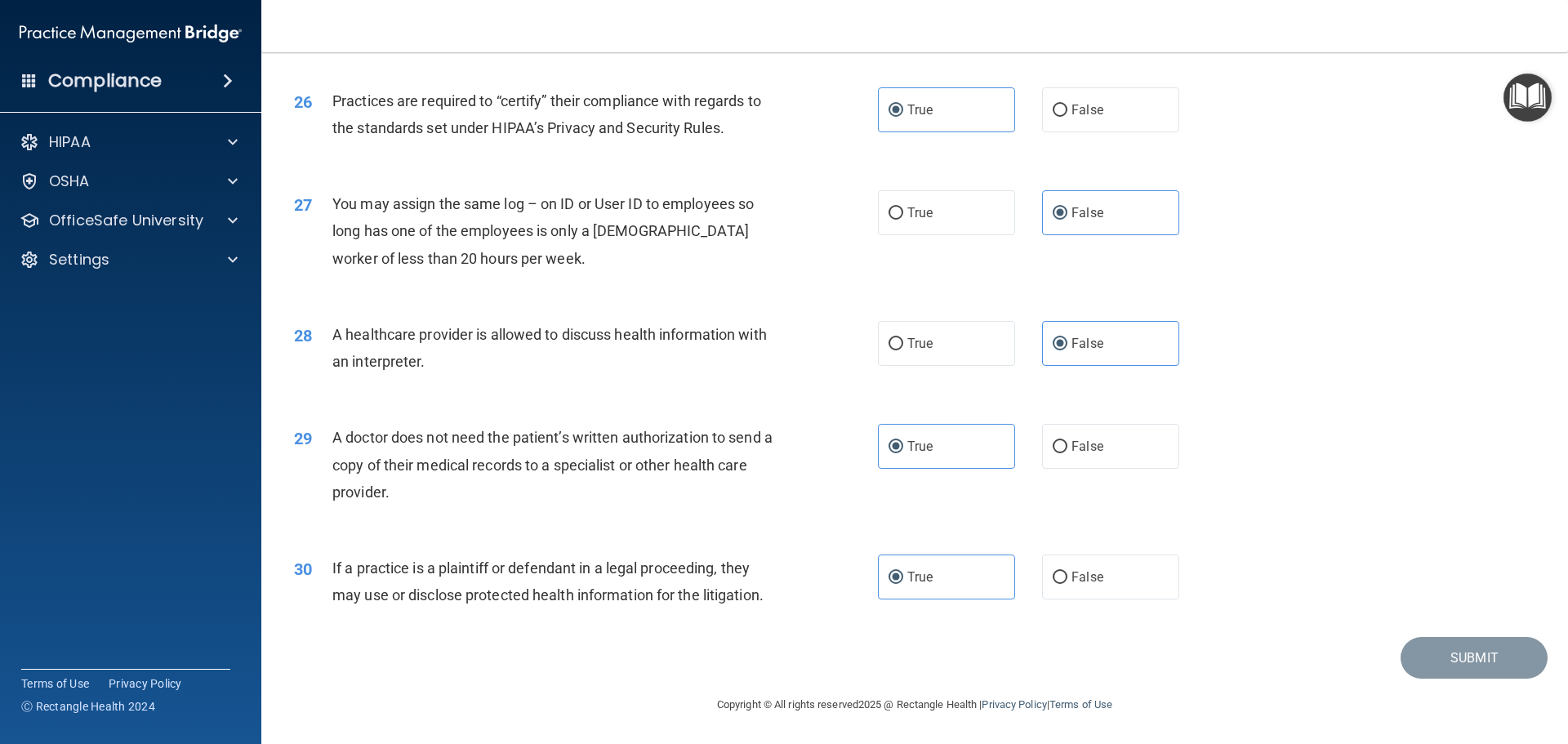
click at [1133, 671] on div "Submit" at bounding box center [914, 658] width 1266 height 42
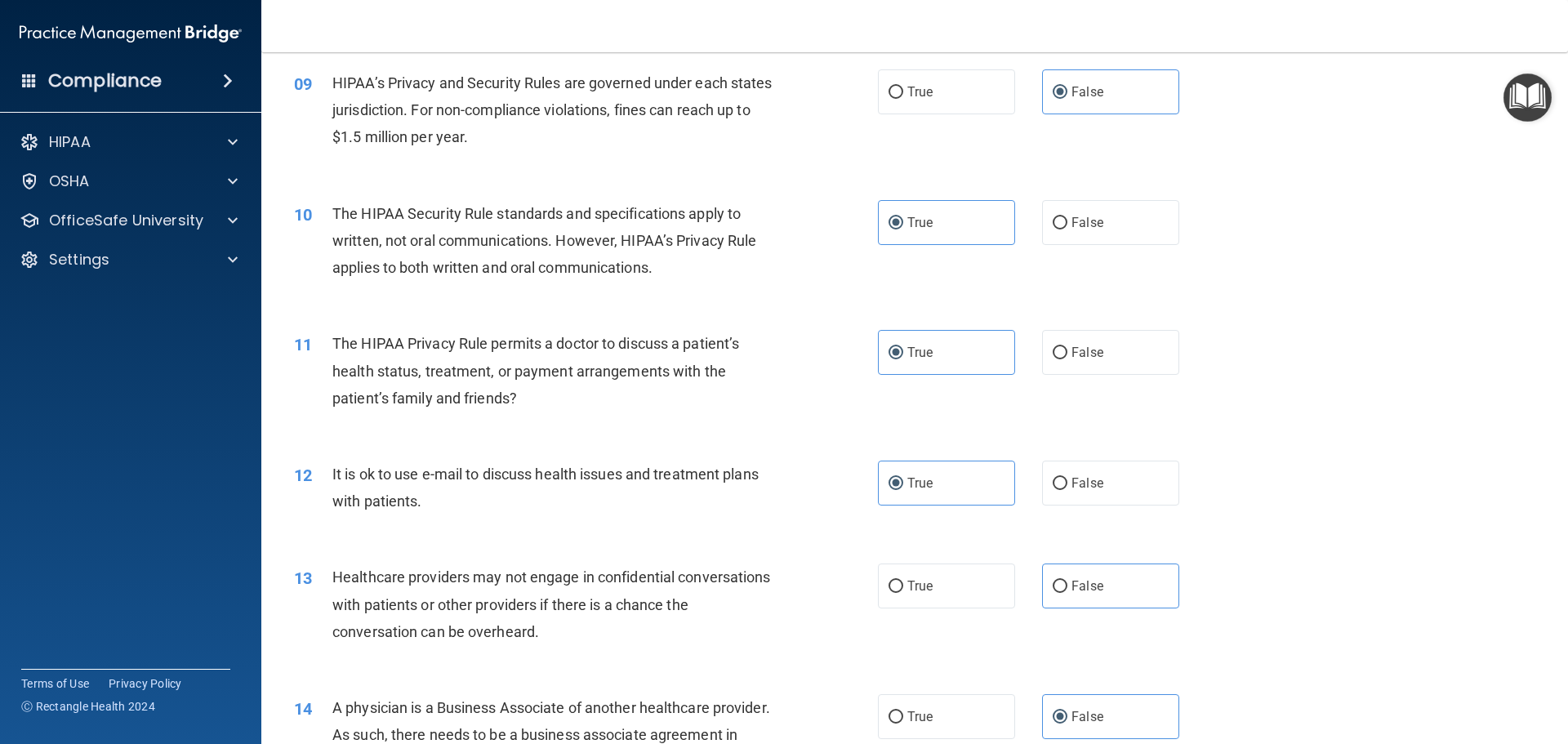
scroll to position [1016, 0]
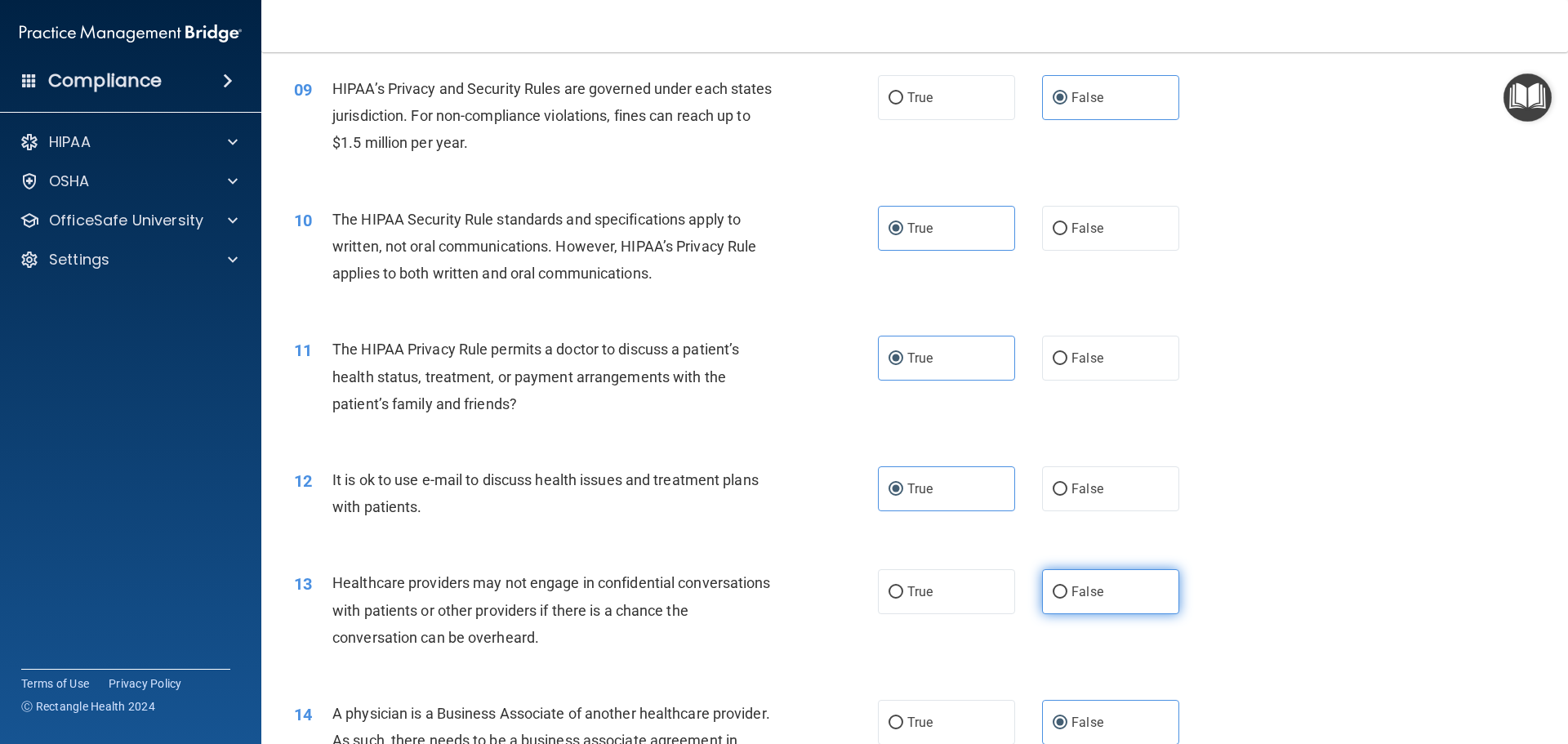
click at [1094, 599] on label "False" at bounding box center [1111, 591] width 137 height 44
click at [1068, 598] on input "False" at bounding box center [1060, 592] width 15 height 12
radio input "true"
click at [1339, 590] on div "13 Healthcare providers may not engage in confidential conversations with patie…" at bounding box center [914, 614] width 1266 height 131
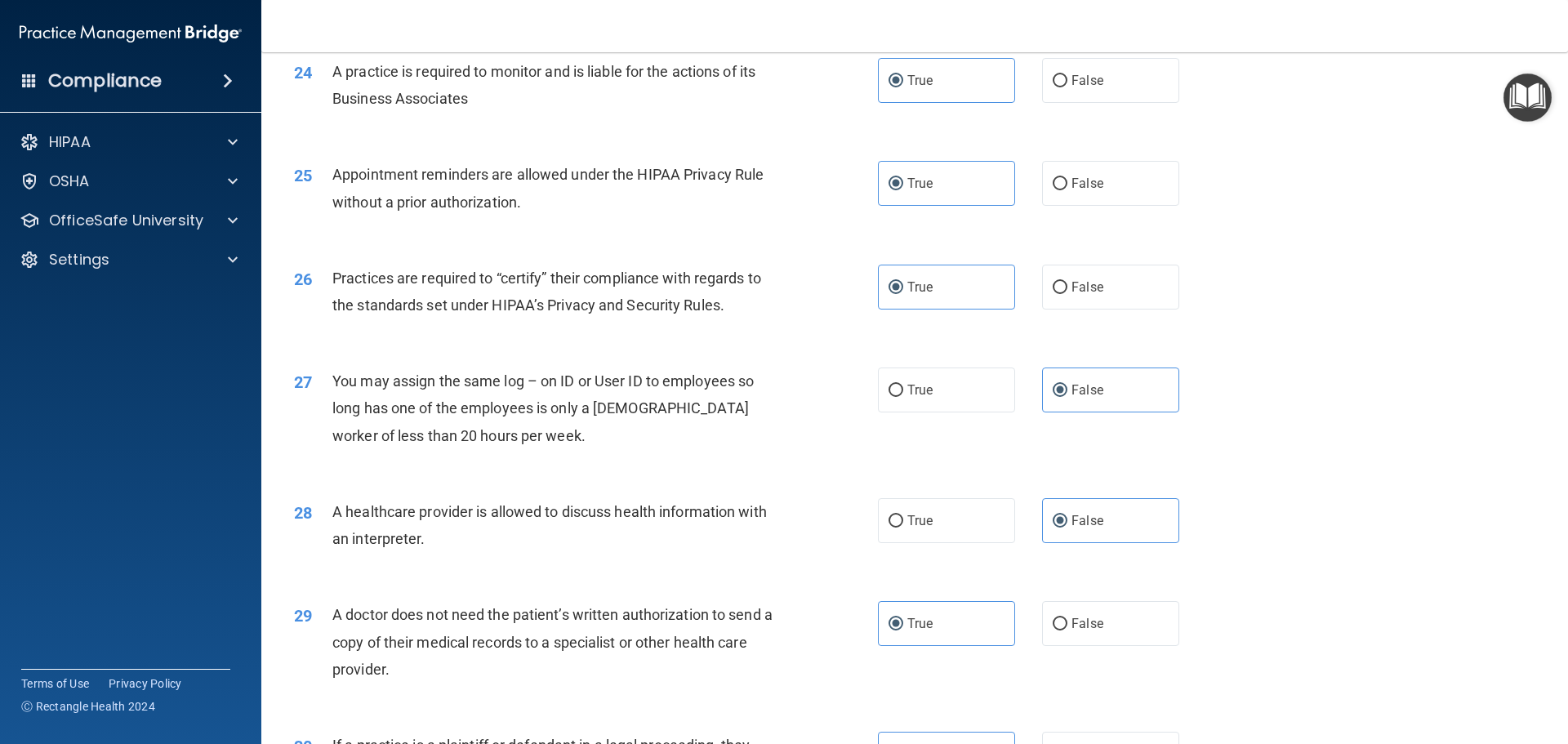
scroll to position [3057, 0]
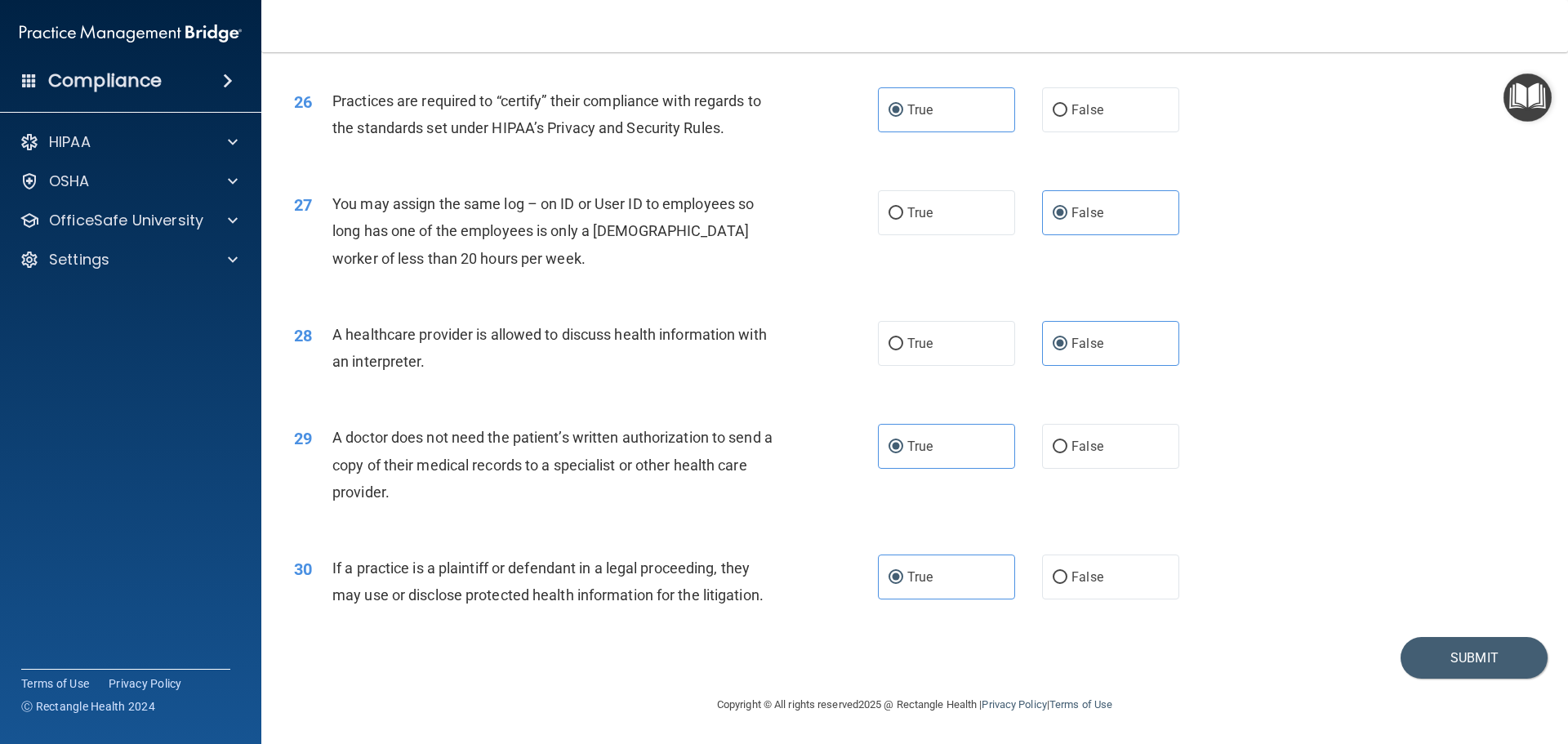
click at [1447, 636] on div "30 If a practice is a plaintiff or defendant in a legal proceeding, they may us…" at bounding box center [914, 585] width 1266 height 103
click at [1445, 649] on button "Submit" at bounding box center [1475, 658] width 147 height 42
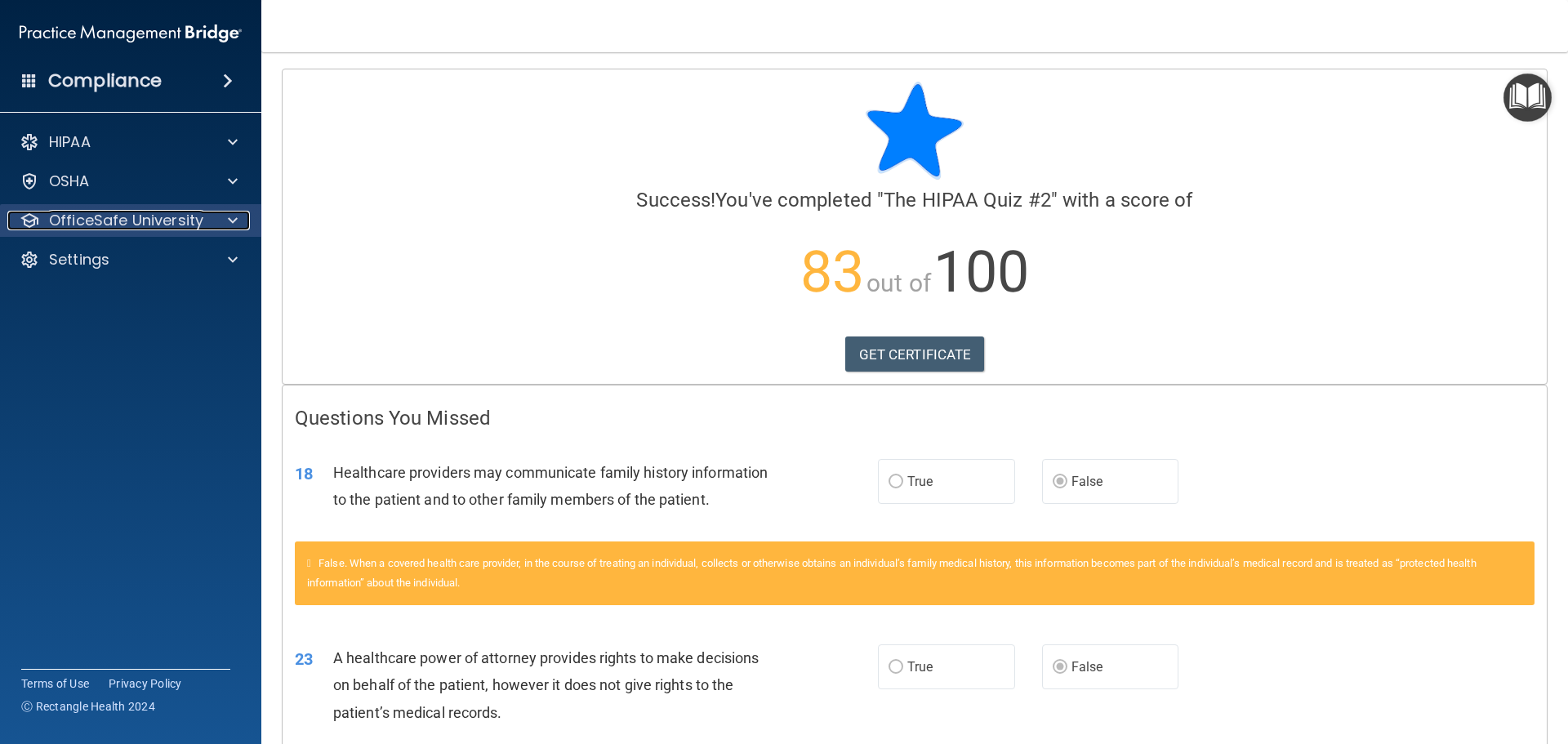
click at [168, 225] on p "OfficeSafe University" at bounding box center [126, 221] width 154 height 19
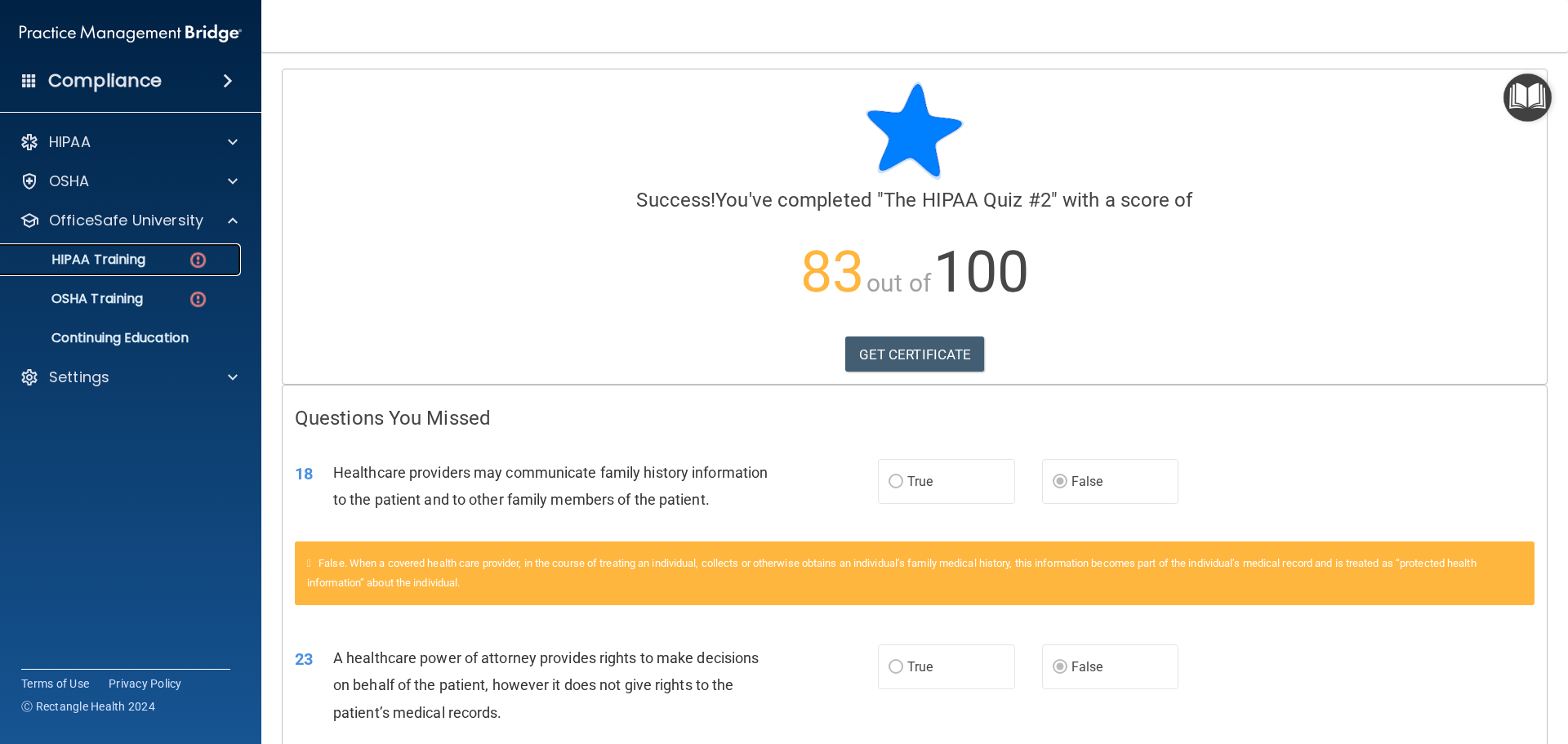
click at [181, 262] on div "HIPAA Training" at bounding box center [122, 259] width 223 height 17
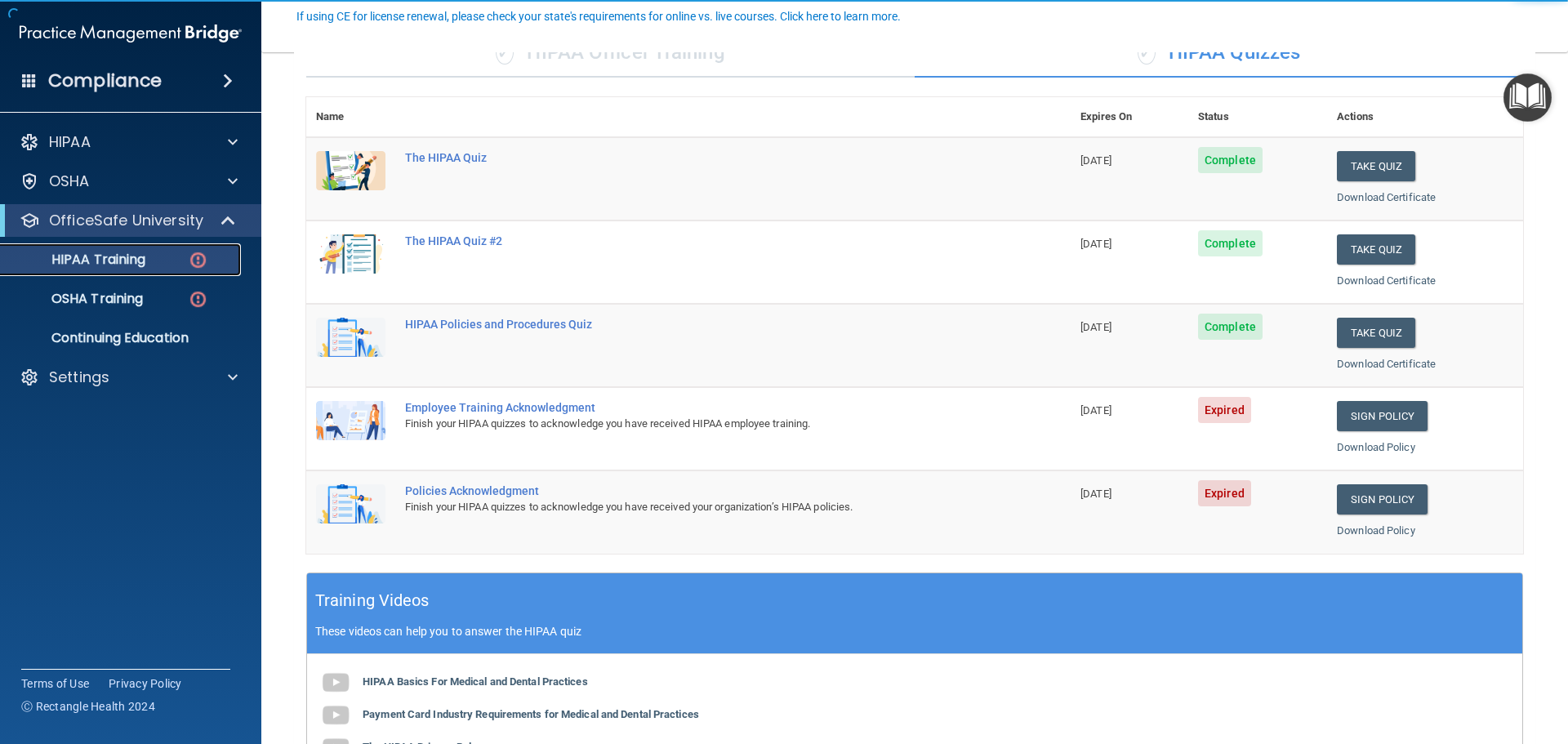
scroll to position [245, 0]
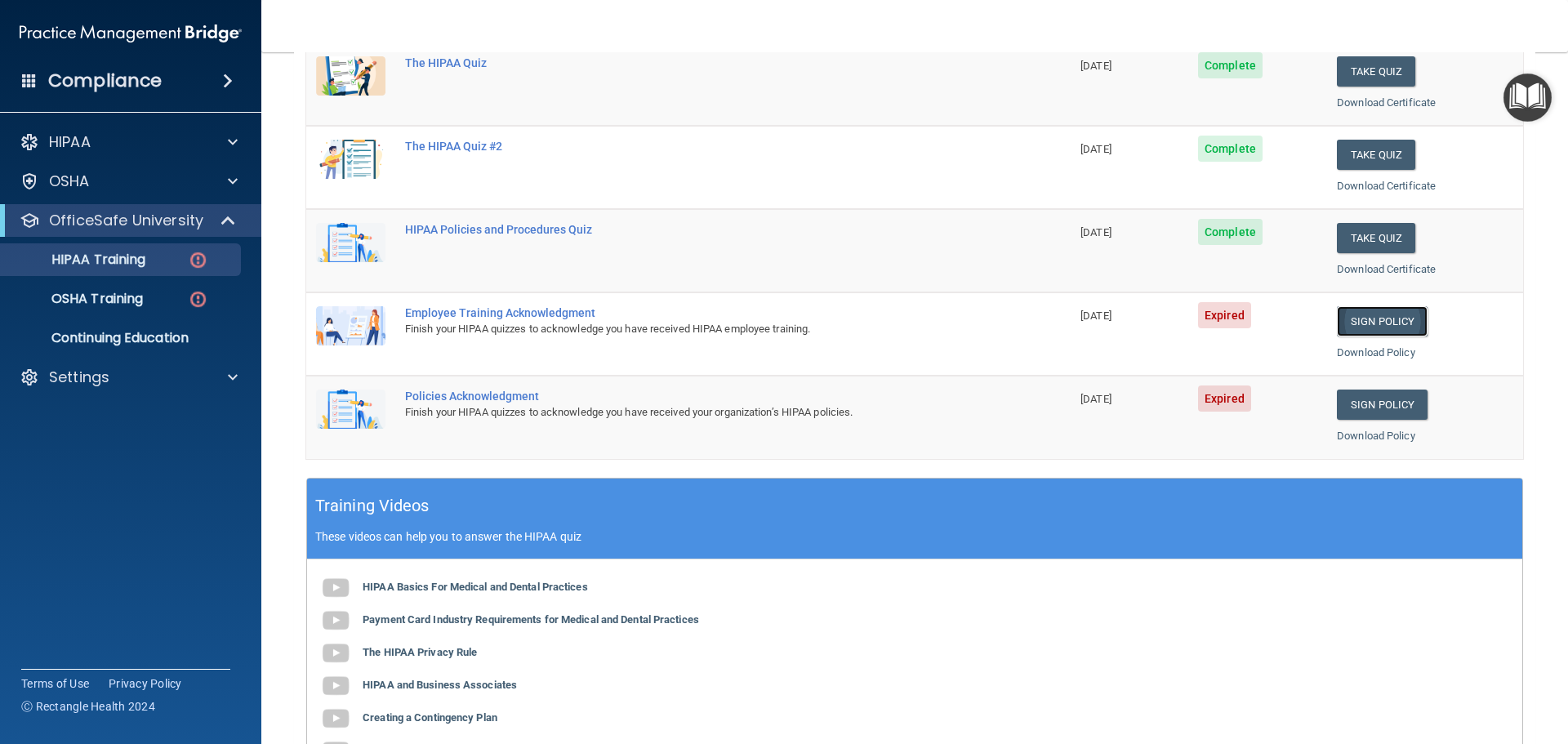
click at [1380, 324] on link "Sign Policy" at bounding box center [1383, 321] width 91 height 31
click at [1347, 402] on link "Sign Policy" at bounding box center [1383, 405] width 91 height 31
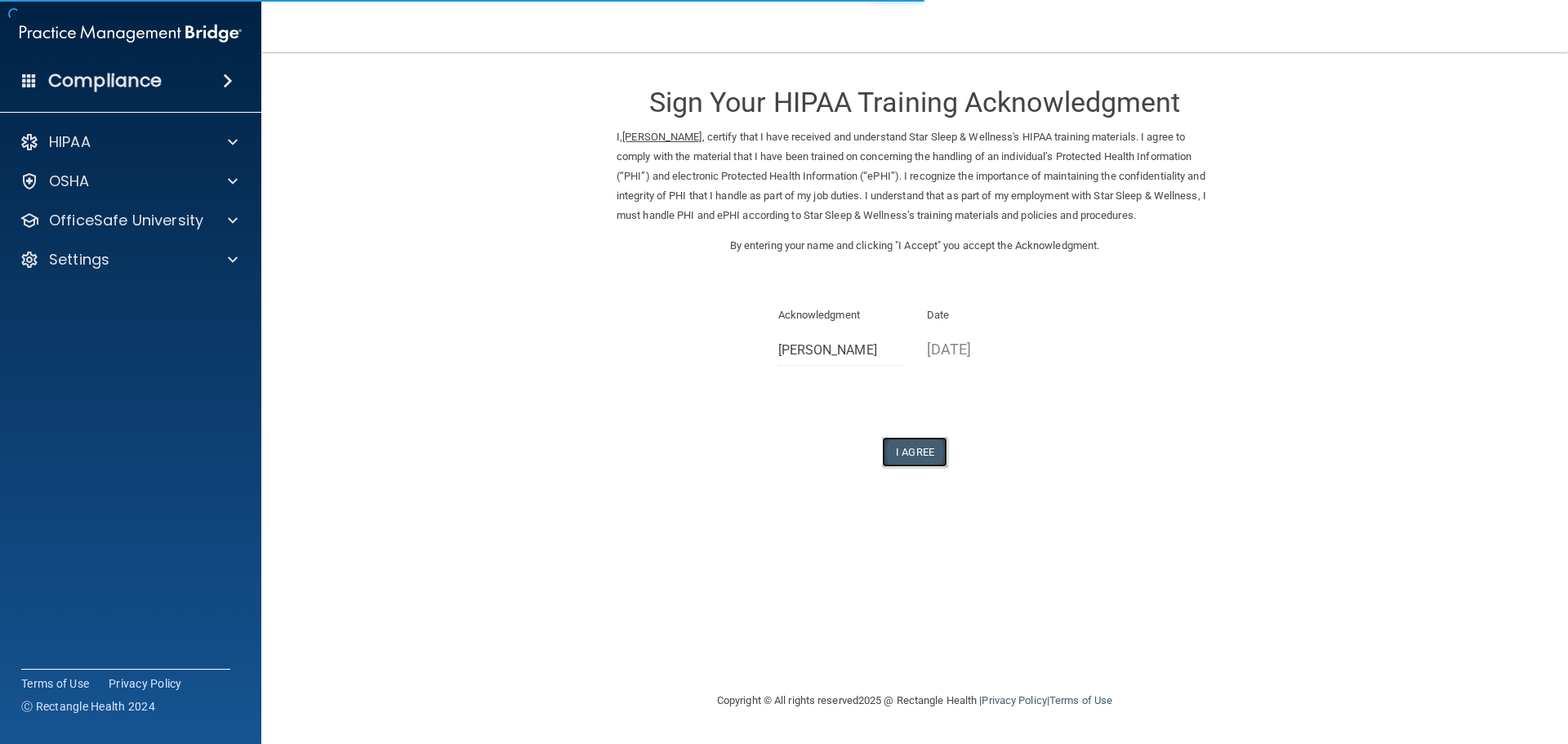
click at [921, 444] on button "I Agree" at bounding box center [914, 452] width 65 height 31
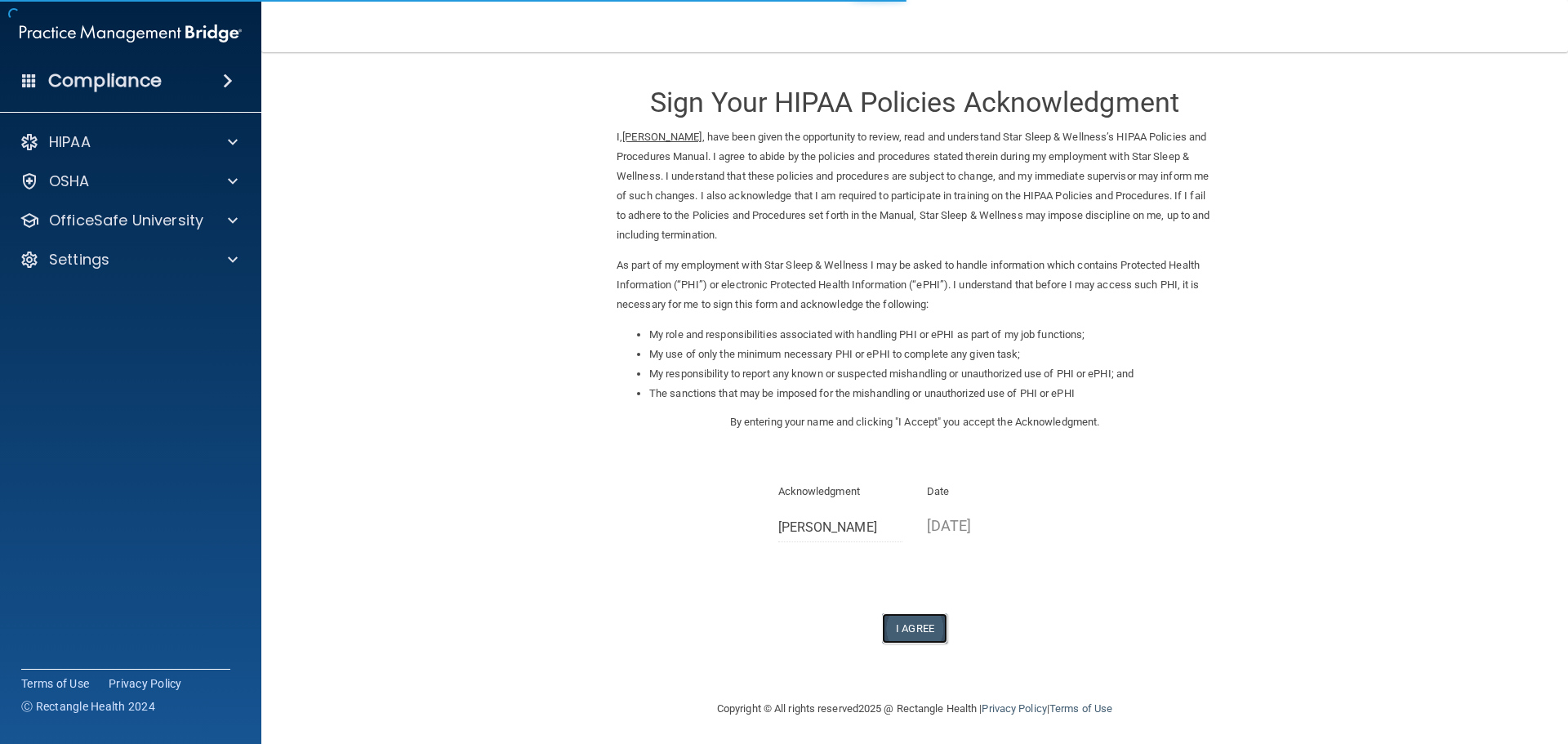
click at [902, 639] on button "I Agree" at bounding box center [914, 628] width 65 height 31
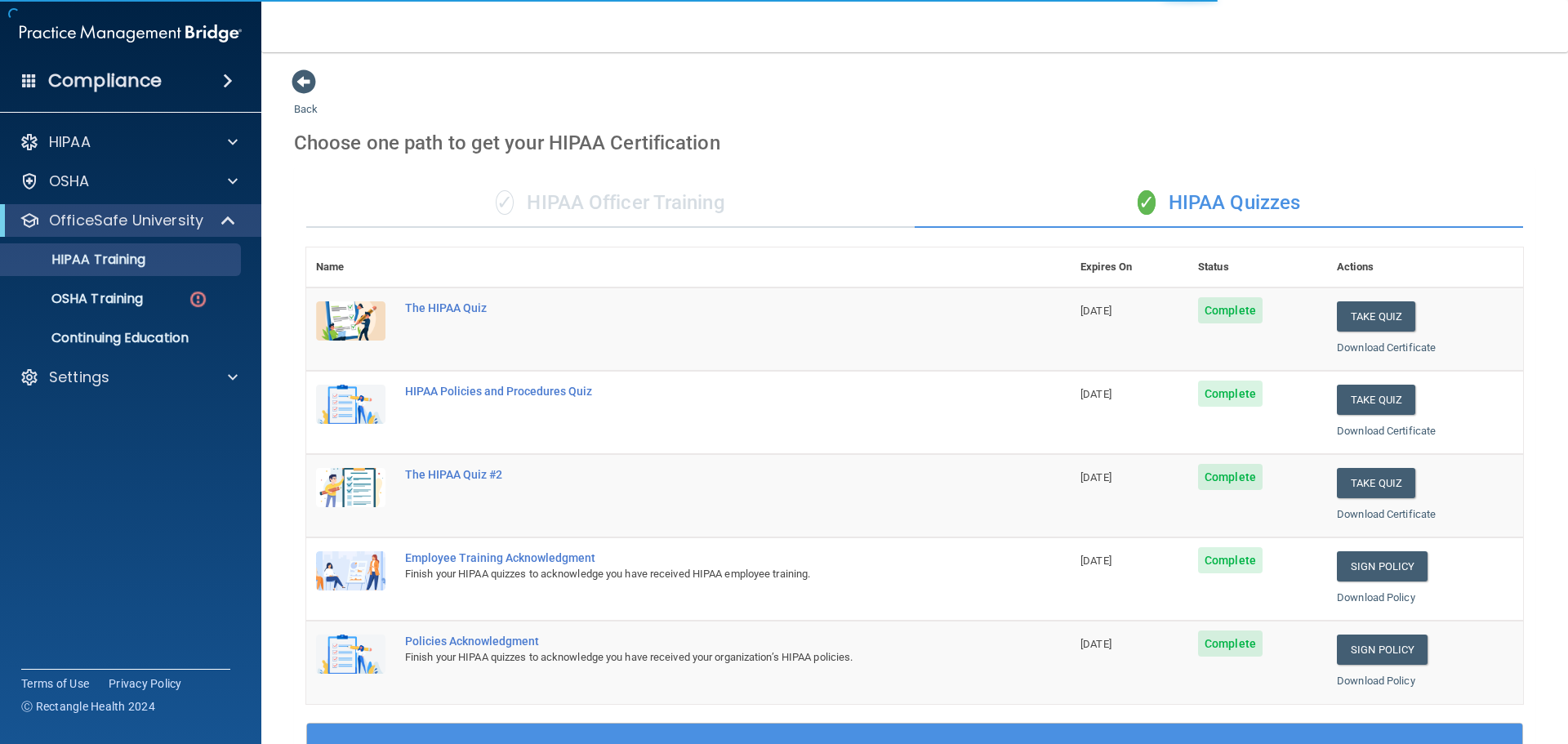
scroll to position [408, 0]
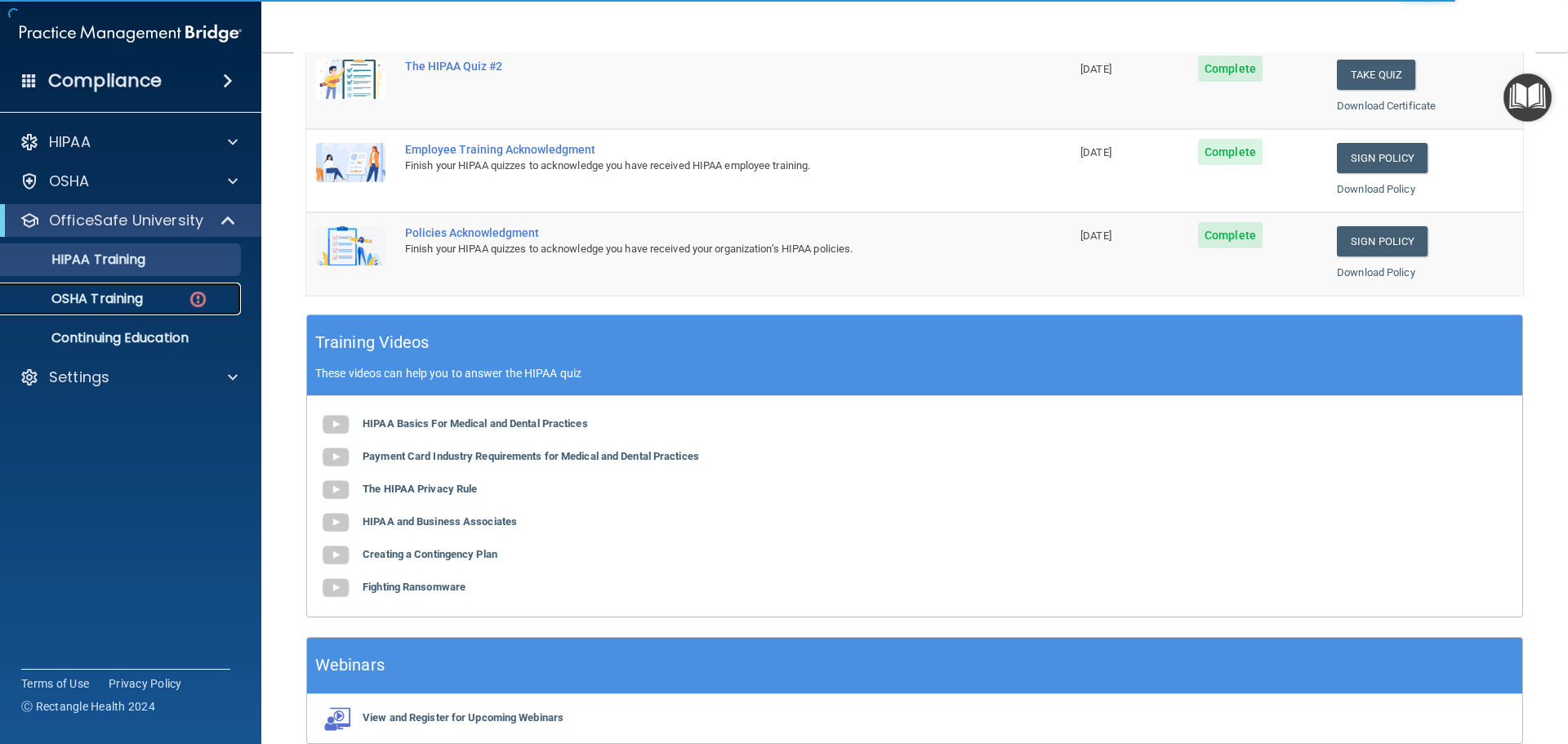
click at [103, 290] on p "OSHA Training" at bounding box center [77, 298] width 133 height 17
